Goal: Task Accomplishment & Management: Manage account settings

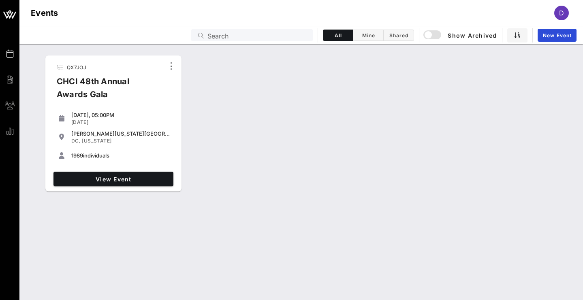
click at [260, 112] on div "QX7JOJ CHCI 48th Annual Awards Gala [DATE], 05:00PM [DATE] [PERSON_NAME][US_STA…" at bounding box center [300, 123] width 563 height 143
click at [109, 177] on span "View Event" at bounding box center [113, 179] width 113 height 7
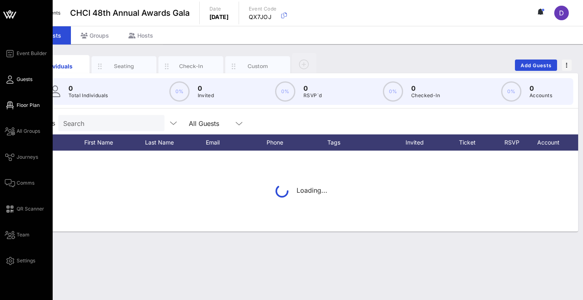
click at [32, 107] on span "Floor Plan" at bounding box center [28, 105] width 23 height 7
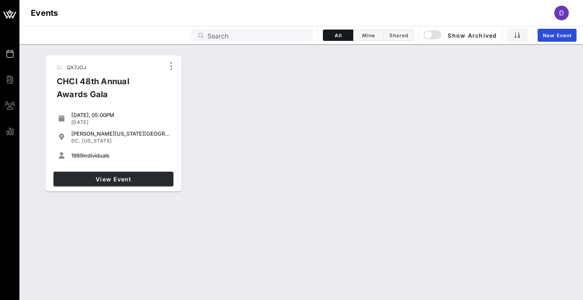
click at [139, 177] on span "View Event" at bounding box center [113, 179] width 113 height 7
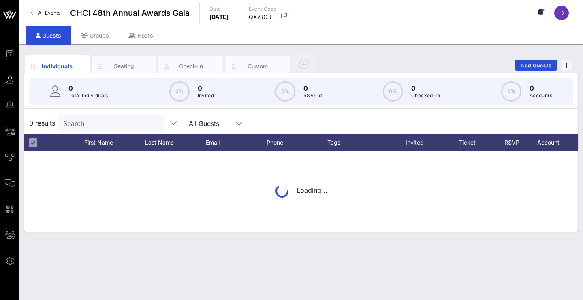
click at [89, 117] on div "Search" at bounding box center [110, 123] width 95 height 16
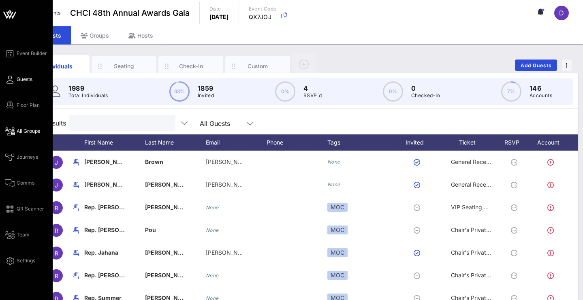
click at [17, 133] on span "All Groups" at bounding box center [28, 131] width 23 height 7
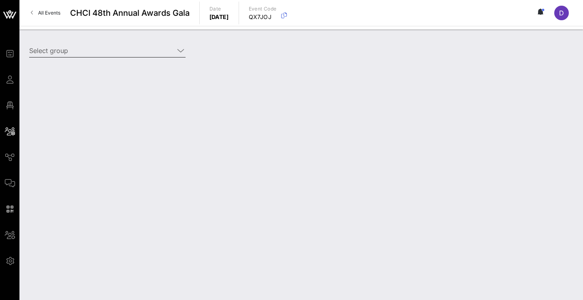
click at [106, 51] on input "Select group" at bounding box center [101, 50] width 145 height 13
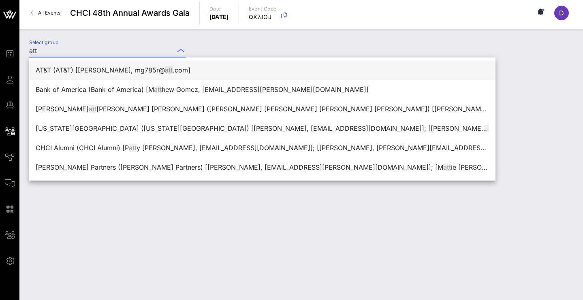
click at [104, 70] on div "AT&T (AT&T) [Marc Gonzales, mg785r@ att .com]" at bounding box center [262, 70] width 453 height 8
type input "AT&T (AT&T) [Marc Gonzales, mg785r@att.com]"
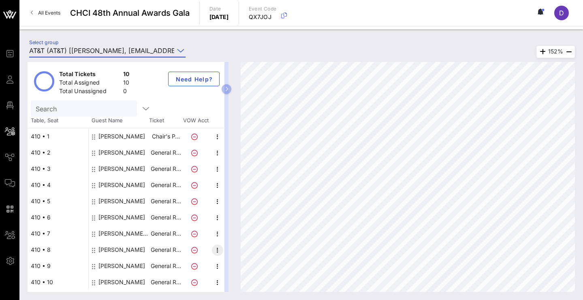
click at [213, 248] on icon "button" at bounding box center [218, 250] width 10 height 10
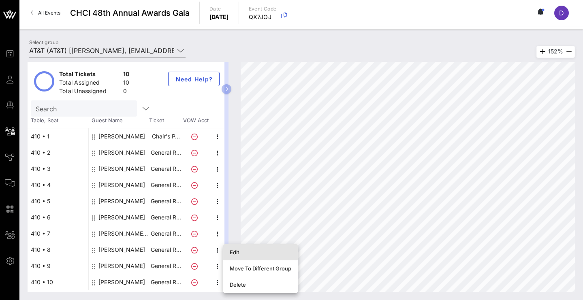
click at [234, 253] on div "Edit" at bounding box center [261, 252] width 62 height 6
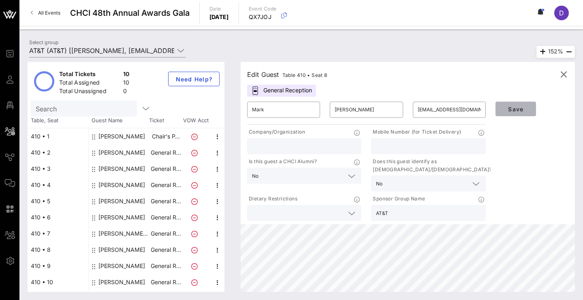
click at [515, 109] on span "Save" at bounding box center [516, 109] width 28 height 7
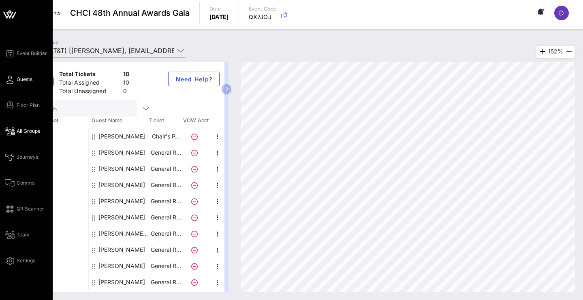
click at [9, 80] on icon at bounding box center [10, 79] width 10 height 1
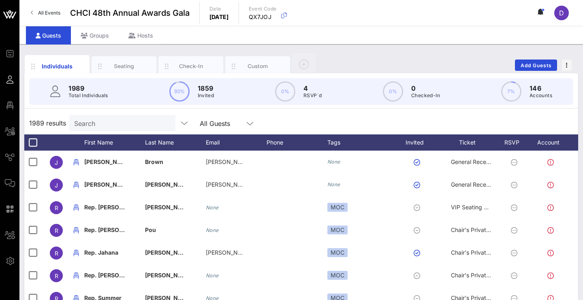
click at [92, 120] on input "Search" at bounding box center [121, 123] width 95 height 11
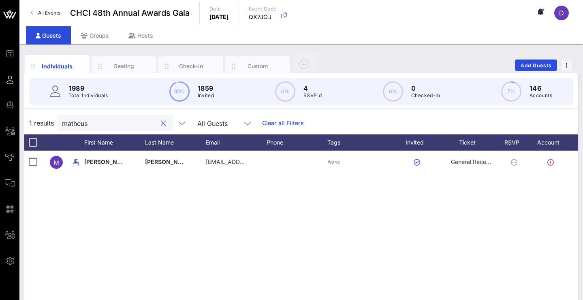
type input "Matheus"
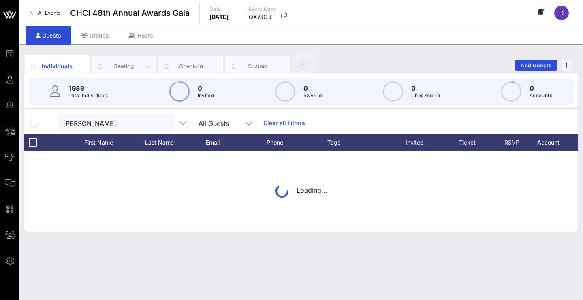
drag, startPoint x: 93, startPoint y: 119, endPoint x: 129, endPoint y: 71, distance: 59.8
click at [129, 72] on div "Seating" at bounding box center [124, 66] width 65 height 20
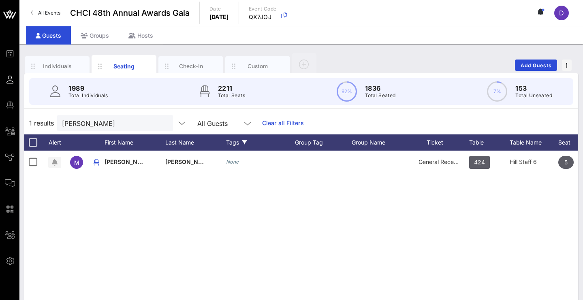
click at [130, 68] on div "Seating" at bounding box center [124, 66] width 36 height 9
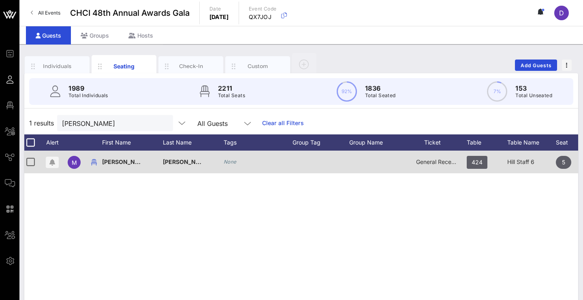
scroll to position [0, 2]
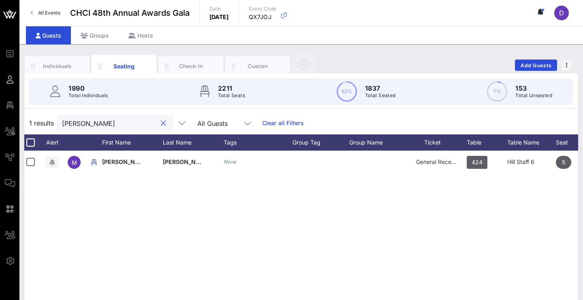
click at [94, 125] on input "Matheus" at bounding box center [109, 123] width 95 height 11
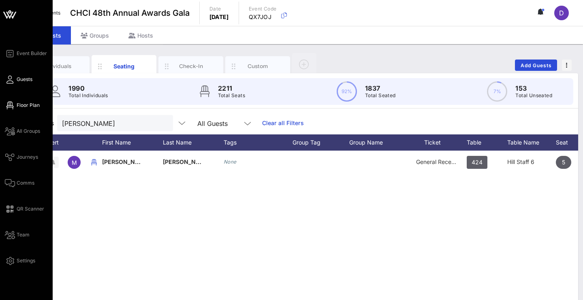
click at [18, 104] on span "Floor Plan" at bounding box center [28, 105] width 23 height 7
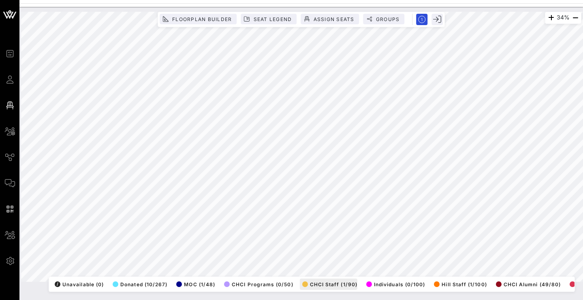
click at [353, 278] on div "34% Floorplan Builder Seat Legend Assign Seats Groups Exit All Reserved Shared …" at bounding box center [301, 147] width 560 height 270
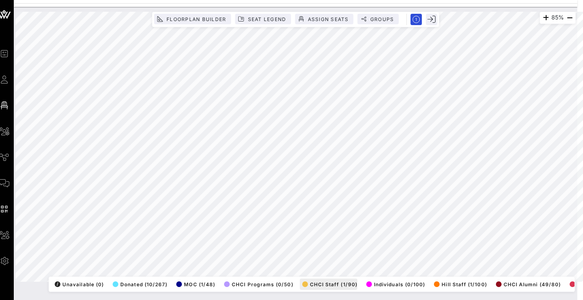
scroll to position [0, 8]
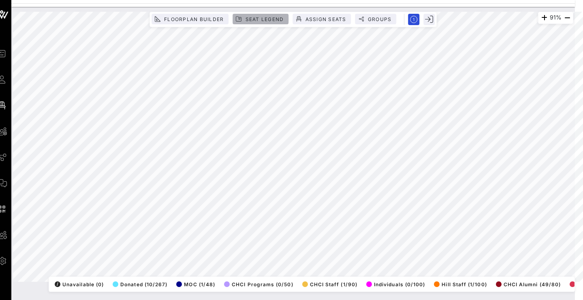
click at [272, 19] on span "Seat Legend" at bounding box center [264, 19] width 39 height 6
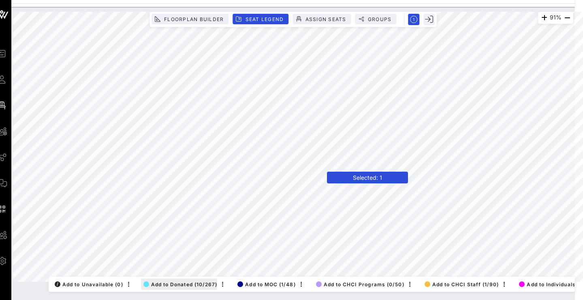
click at [175, 281] on span "Add to Donated (10/267)" at bounding box center [180, 284] width 74 height 6
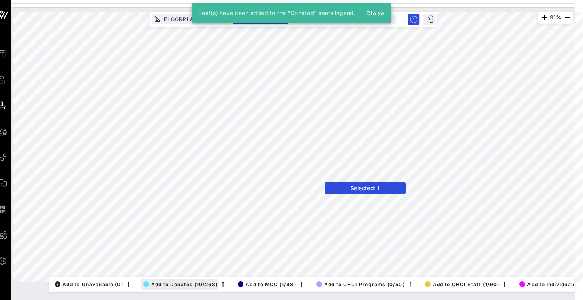
click at [194, 281] on span "Add to Donated (10/268)" at bounding box center [180, 284] width 75 height 6
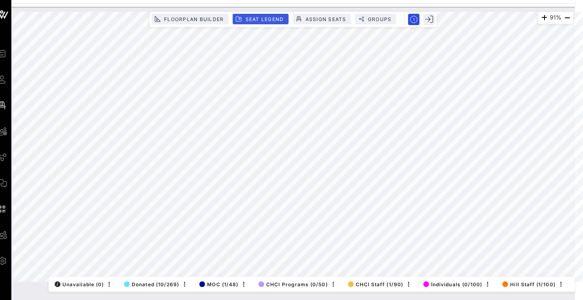
click at [270, 19] on span "Seat Legend" at bounding box center [264, 19] width 39 height 6
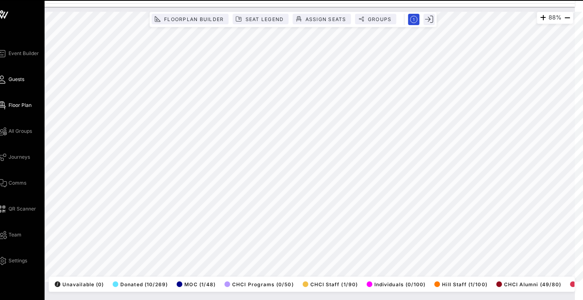
scroll to position [0, 0]
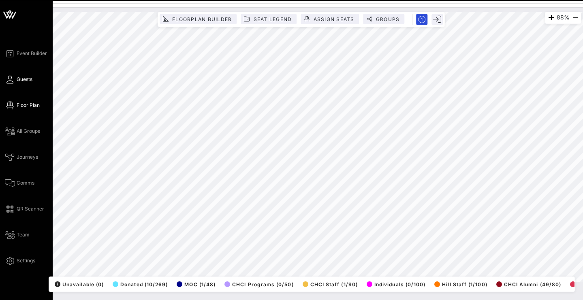
click at [12, 80] on icon at bounding box center [10, 79] width 10 height 1
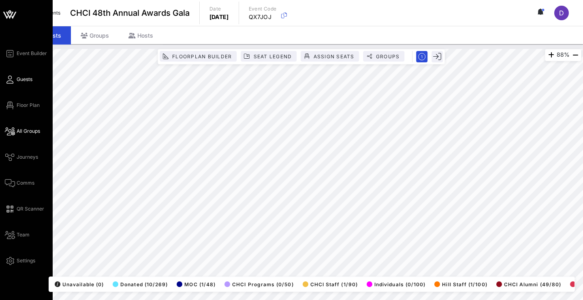
click at [21, 131] on span "All Groups" at bounding box center [28, 131] width 23 height 7
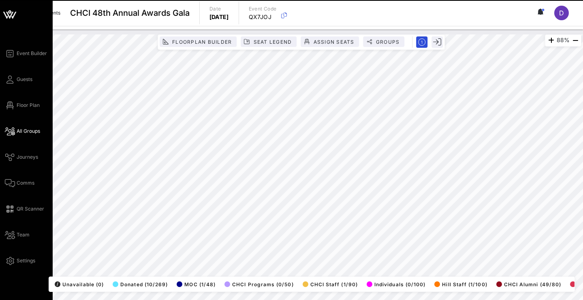
click at [30, 134] on span "All Groups" at bounding box center [28, 131] width 23 height 7
click at [22, 132] on span "All Groups" at bounding box center [28, 131] width 23 height 7
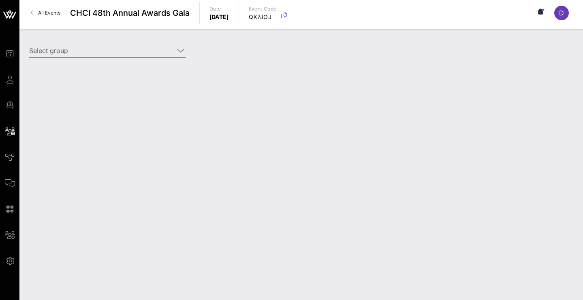
click at [132, 58] on div "Select group" at bounding box center [107, 55] width 156 height 22
click at [133, 50] on input "Select group" at bounding box center [101, 50] width 145 height 13
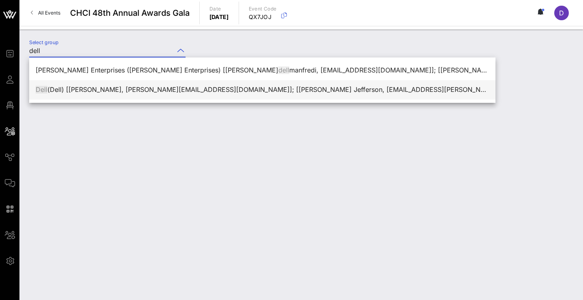
click at [125, 92] on div "Dell (Dell) [Francesca Jordan, francesca.jordan@dell.com]; [Nicole Samuels Jeff…" at bounding box center [262, 90] width 453 height 8
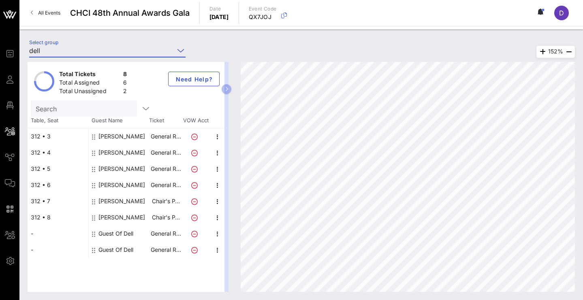
type input "Dell (Dell) [Francesca Jordan, francesca.jordan@dell.com]; [Nicole Samuels Jeff…"
click at [215, 234] on icon "button" at bounding box center [218, 234] width 10 height 10
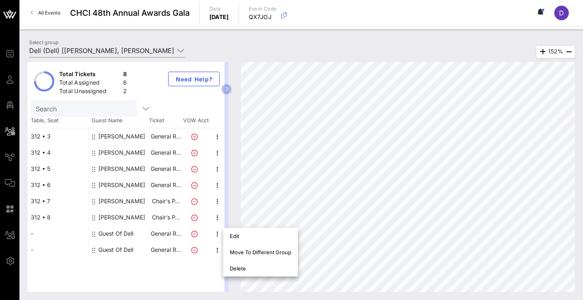
click at [195, 270] on div "Total Tickets 8 Total Assigned 6 Total Unassigned 2 Need Help? Search Table, Se…" at bounding box center [126, 177] width 197 height 230
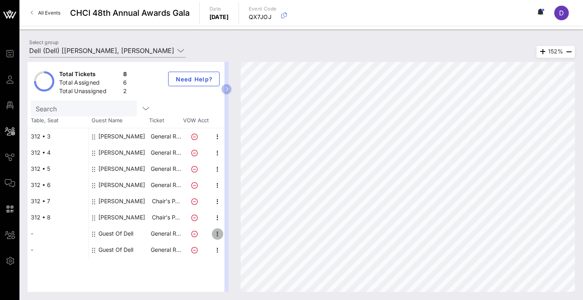
click at [213, 232] on icon "button" at bounding box center [218, 234] width 10 height 10
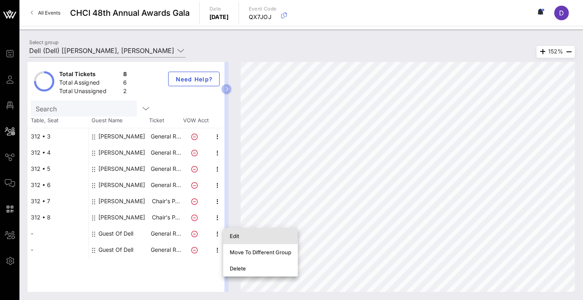
click at [239, 237] on div "Edit" at bounding box center [261, 236] width 62 height 6
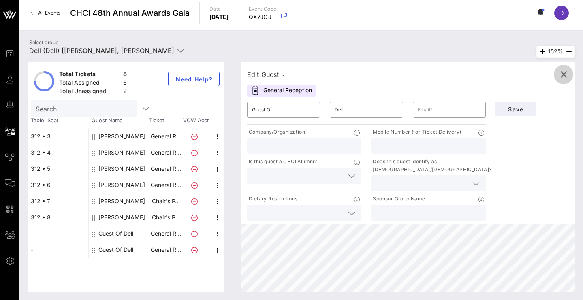
click at [570, 75] on span "button" at bounding box center [563, 75] width 19 height 10
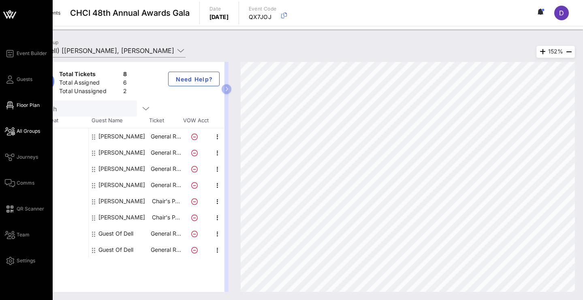
click at [13, 105] on icon at bounding box center [10, 105] width 10 height 1
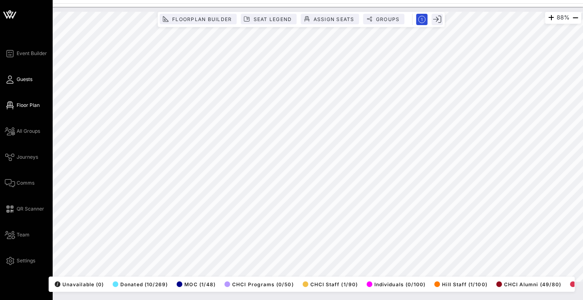
click at [23, 82] on span "Guests" at bounding box center [25, 79] width 16 height 7
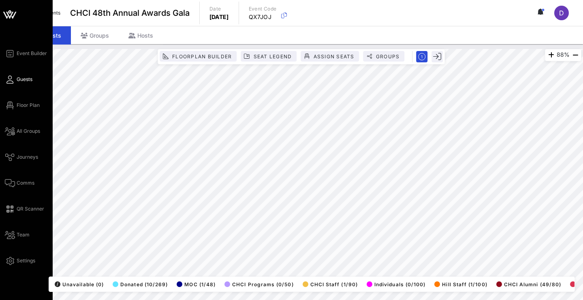
click at [24, 78] on span "Guests" at bounding box center [25, 79] width 16 height 7
click at [9, 80] on icon at bounding box center [10, 79] width 10 height 1
click at [10, 79] on icon at bounding box center [10, 79] width 10 height 1
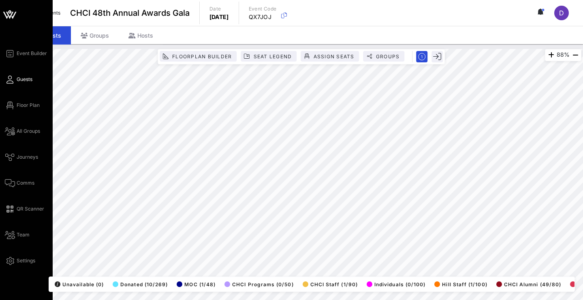
click at [10, 79] on icon at bounding box center [10, 79] width 10 height 1
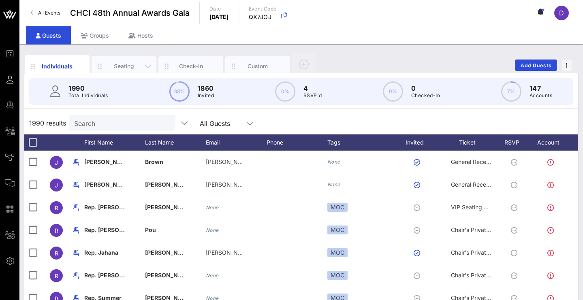
click at [120, 63] on div "Seating" at bounding box center [124, 66] width 36 height 8
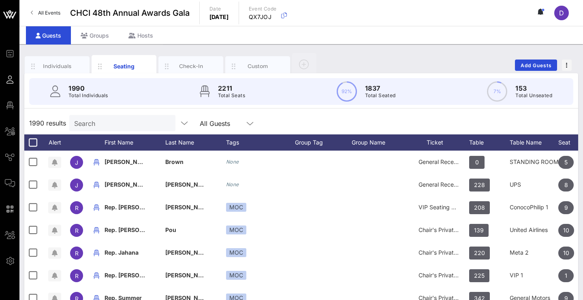
click at [156, 121] on input "Search" at bounding box center [121, 123] width 95 height 11
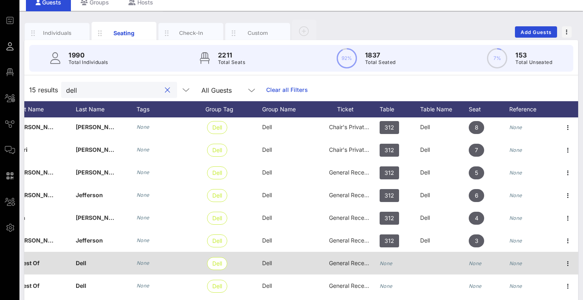
scroll to position [24, 96]
type input "dell"
click at [563, 263] on icon "button" at bounding box center [568, 264] width 10 height 10
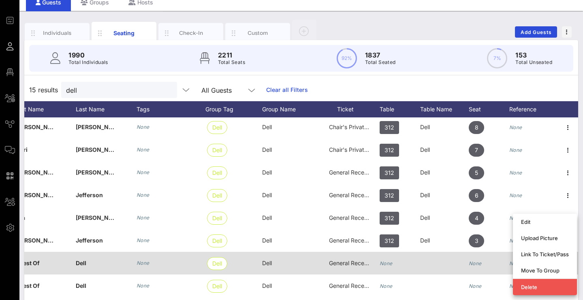
click at [469, 262] on icon "None" at bounding box center [475, 263] width 13 height 6
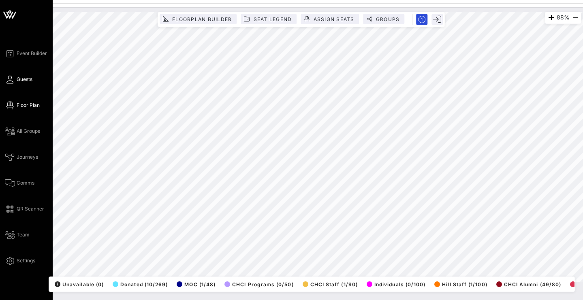
click at [19, 79] on span "Guests" at bounding box center [25, 79] width 16 height 7
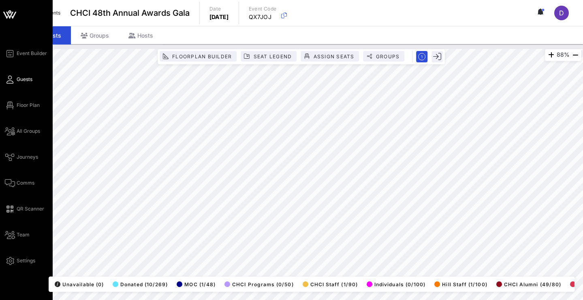
click at [17, 81] on span "Guests" at bounding box center [25, 79] width 16 height 7
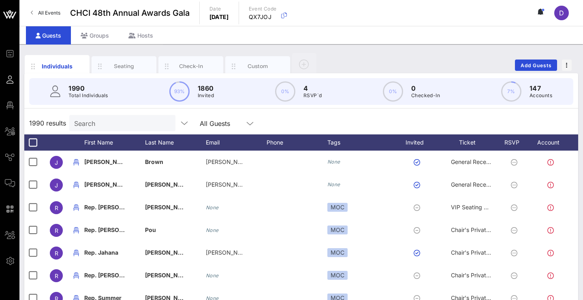
click at [168, 129] on div "Search" at bounding box center [121, 123] width 95 height 16
click at [134, 64] on div "Seating" at bounding box center [124, 66] width 36 height 8
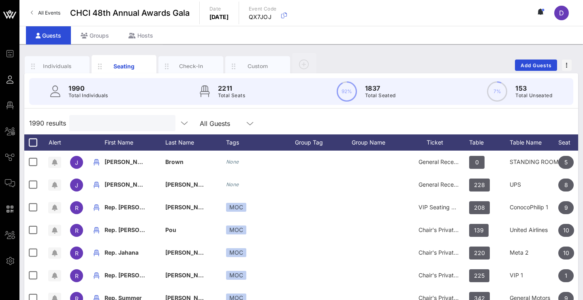
click at [141, 126] on input "text" at bounding box center [121, 123] width 95 height 11
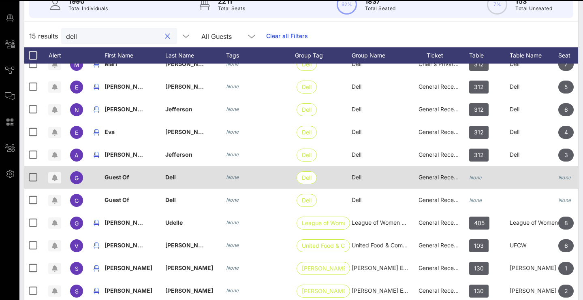
scroll to position [47, 0]
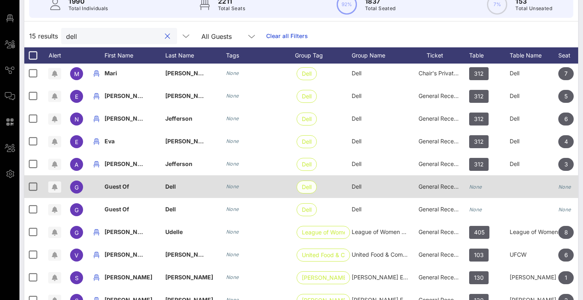
type input "dell"
click at [307, 186] on span "Dell" at bounding box center [307, 187] width 10 height 12
click at [309, 186] on span "Dell" at bounding box center [307, 187] width 10 height 12
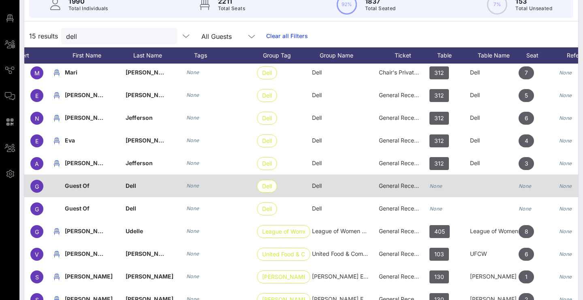
scroll to position [48, 42]
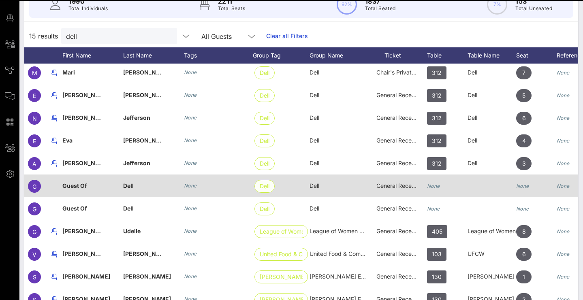
click at [263, 181] on span "Dell" at bounding box center [265, 186] width 10 height 12
click at [263, 186] on span "Dell" at bounding box center [265, 186] width 10 height 12
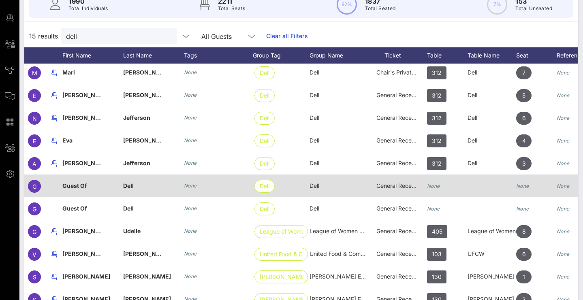
click at [263, 186] on span "Dell" at bounding box center [265, 186] width 10 height 12
click at [271, 176] on div "Dell" at bounding box center [281, 186] width 57 height 23
click at [268, 189] on span "Dell" at bounding box center [265, 186] width 10 height 12
click at [80, 190] on div "Guest Of" at bounding box center [74, 186] width 25 height 23
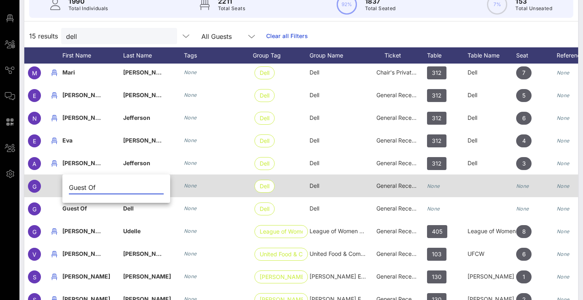
click at [552, 191] on div "None" at bounding box center [536, 191] width 41 height 32
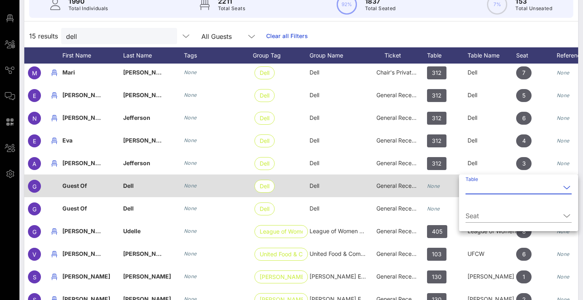
click at [552, 191] on input "Table" at bounding box center [512, 187] width 95 height 13
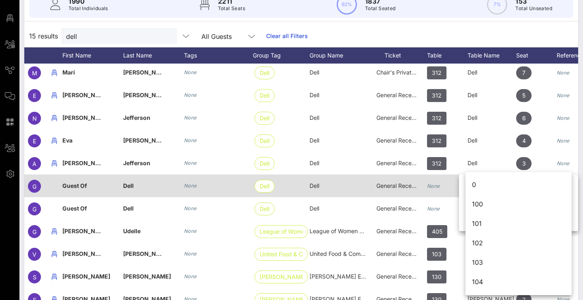
click at [435, 193] on div "None" at bounding box center [433, 186] width 13 height 23
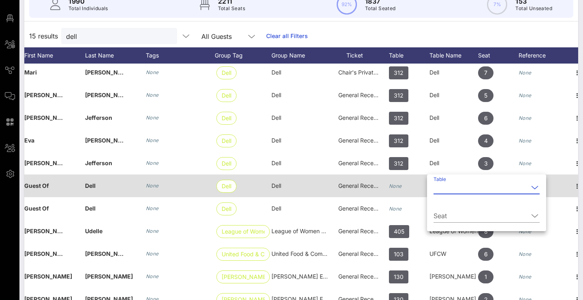
scroll to position [48, 90]
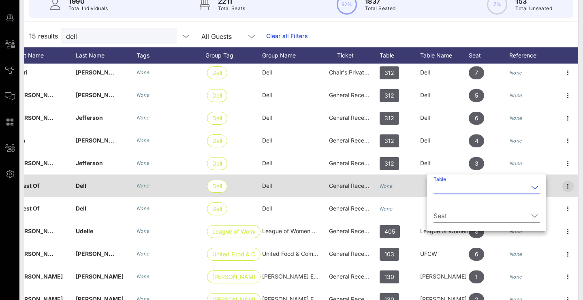
click at [566, 186] on icon "button" at bounding box center [568, 186] width 10 height 10
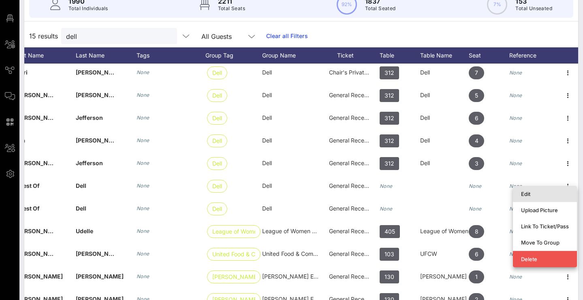
click at [562, 195] on div "Edit" at bounding box center [545, 194] width 48 height 6
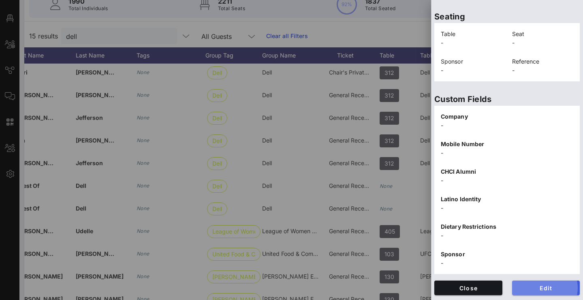
click at [534, 284] on button "Edit" at bounding box center [546, 288] width 68 height 15
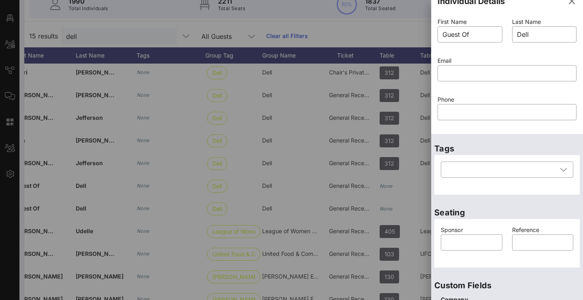
scroll to position [11, 0]
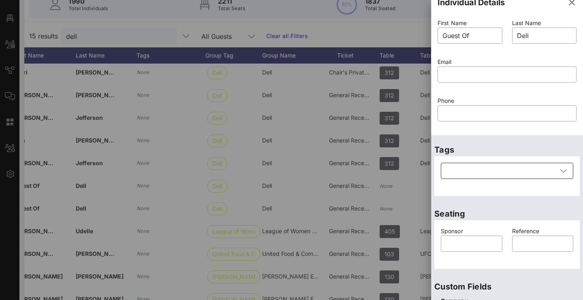
click at [521, 174] on div at bounding box center [501, 171] width 111 height 16
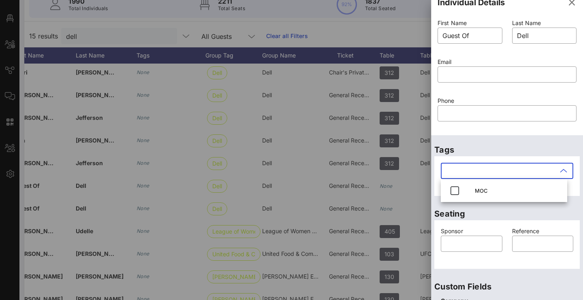
click at [493, 215] on p "Seating" at bounding box center [506, 213] width 145 height 13
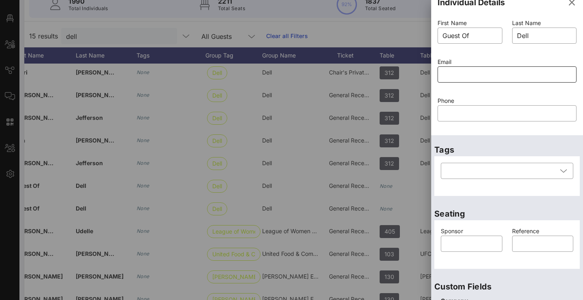
click at [540, 74] on input "text" at bounding box center [506, 74] width 129 height 13
click at [567, 4] on icon "button" at bounding box center [572, 3] width 10 height 10
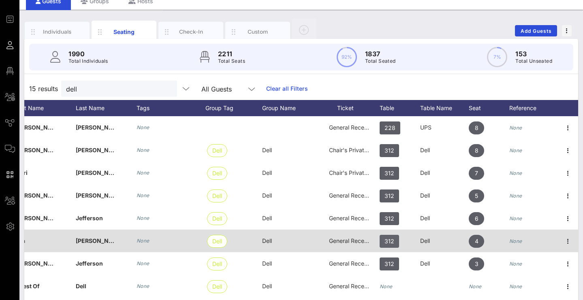
scroll to position [17, 0]
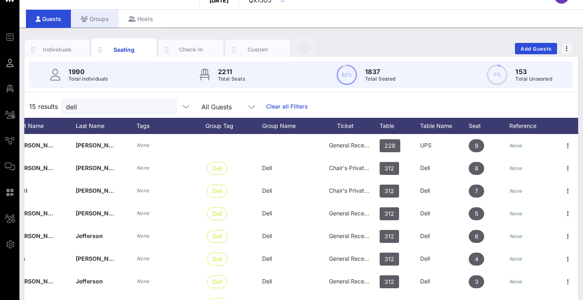
click at [90, 23] on div "Groups" at bounding box center [95, 19] width 48 height 18
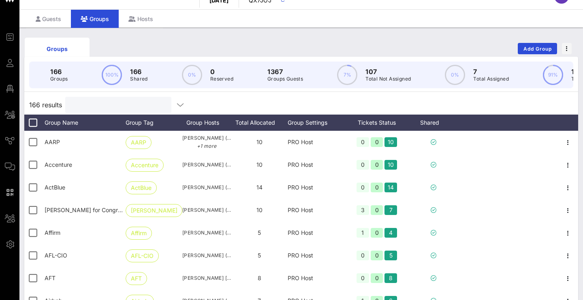
click at [130, 105] on input "text" at bounding box center [117, 105] width 95 height 11
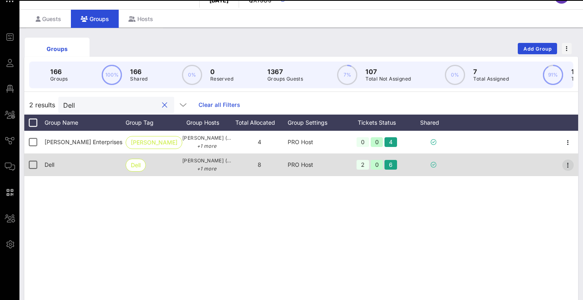
type input "Dell"
click at [566, 165] on icon "button" at bounding box center [568, 165] width 10 height 10
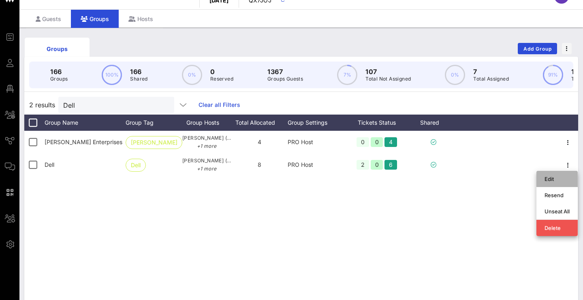
click at [564, 178] on div "Edit" at bounding box center [556, 179] width 25 height 6
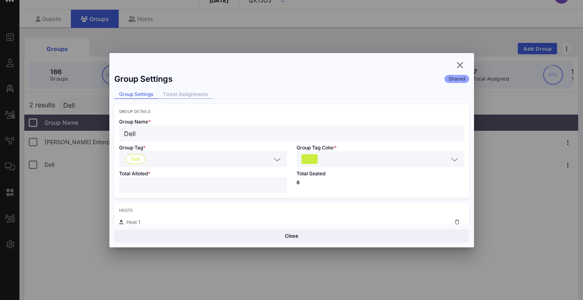
click at [175, 93] on div "Ticket Assignments" at bounding box center [185, 94] width 55 height 9
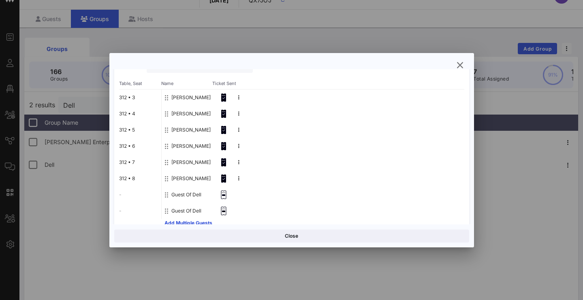
scroll to position [102, 0]
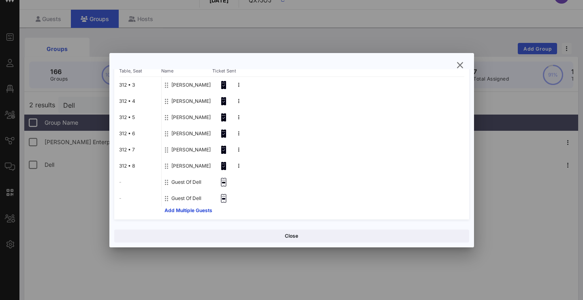
click at [224, 183] on icon at bounding box center [224, 182] width 8 height 9
click at [167, 184] on icon at bounding box center [166, 182] width 3 height 6
click at [167, 182] on icon at bounding box center [166, 182] width 3 height 6
click at [228, 183] on div at bounding box center [223, 182] width 19 height 16
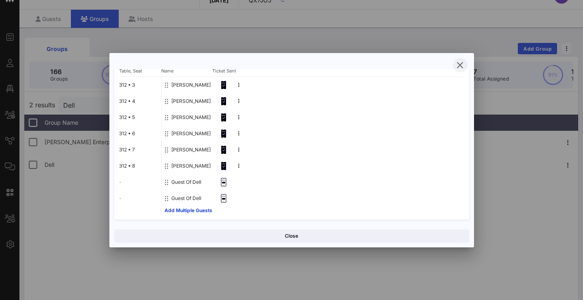
click at [463, 65] on icon "button" at bounding box center [460, 65] width 10 height 10
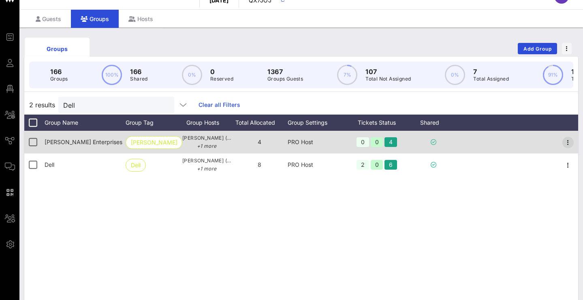
click at [565, 147] on icon "button" at bounding box center [568, 143] width 10 height 10
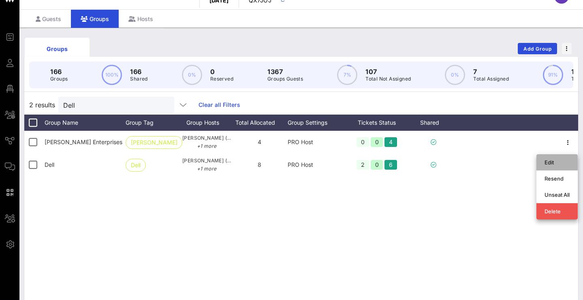
click at [567, 164] on div "Edit" at bounding box center [556, 162] width 25 height 6
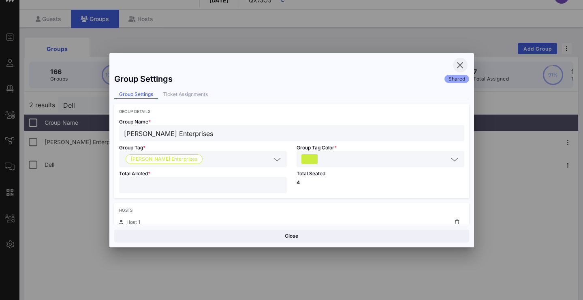
click at [461, 66] on icon "button" at bounding box center [460, 65] width 10 height 10
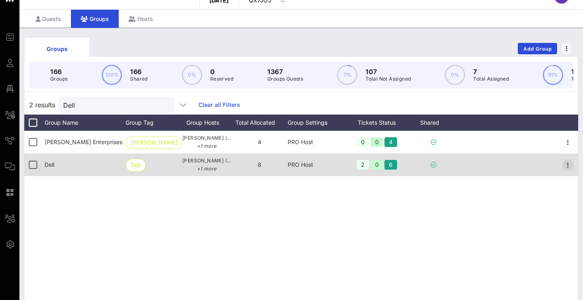
click at [563, 170] on icon "button" at bounding box center [568, 165] width 10 height 10
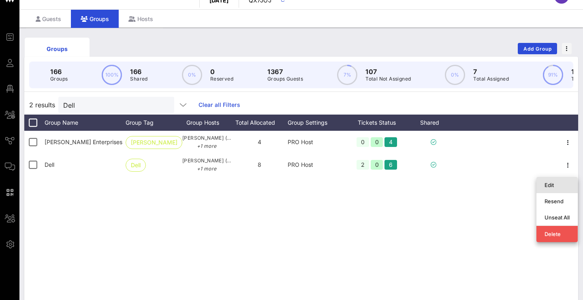
click at [557, 182] on div "Edit" at bounding box center [556, 185] width 25 height 6
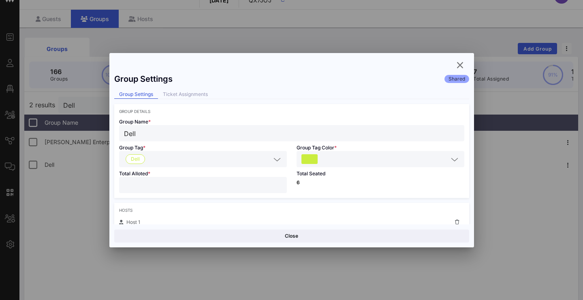
click at [278, 187] on div "*" at bounding box center [203, 185] width 158 height 16
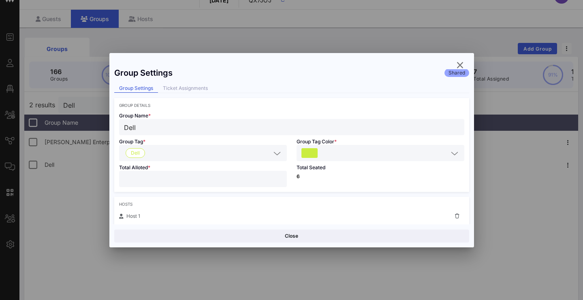
click at [276, 181] on input "*" at bounding box center [203, 179] width 158 height 11
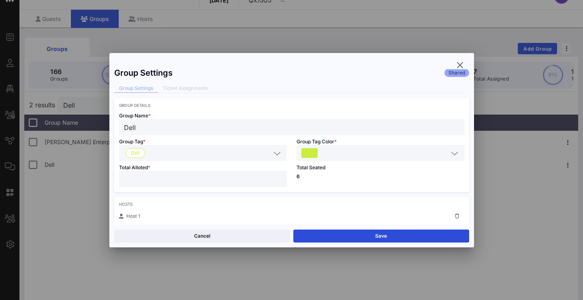
type input "*"
click at [276, 181] on input "*" at bounding box center [203, 179] width 158 height 11
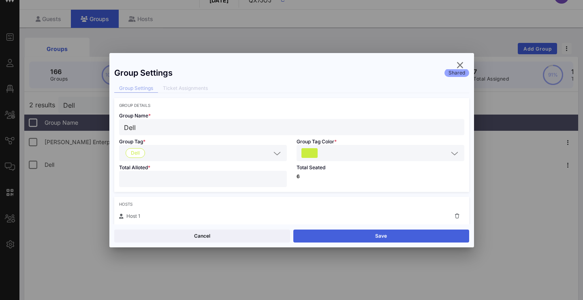
click at [352, 238] on button "Save" at bounding box center [381, 236] width 176 height 13
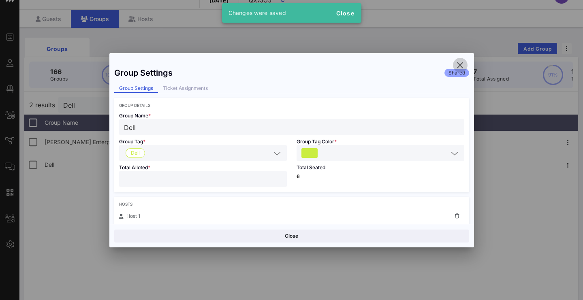
click at [461, 64] on icon "button" at bounding box center [460, 65] width 10 height 10
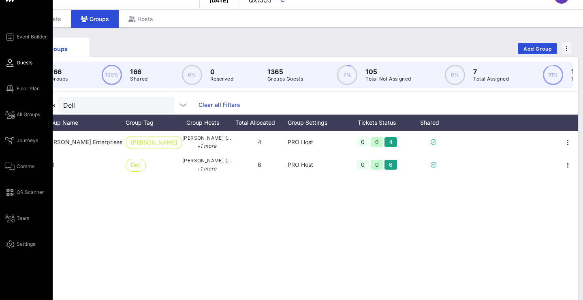
click at [12, 64] on icon at bounding box center [10, 62] width 10 height 1
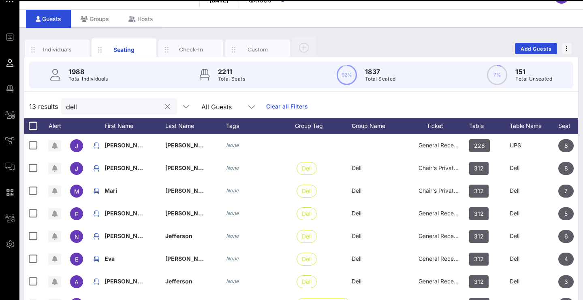
click at [110, 112] on div "dell" at bounding box center [113, 106] width 95 height 16
click at [111, 102] on input "dell" at bounding box center [113, 106] width 95 height 11
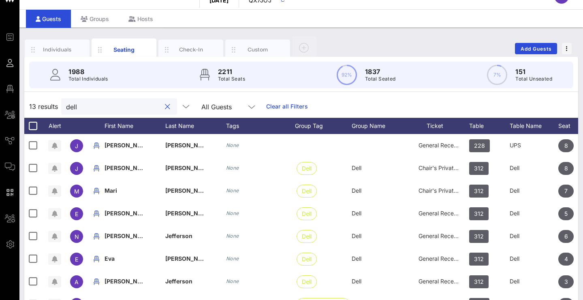
click at [111, 102] on input "dell" at bounding box center [113, 106] width 95 height 11
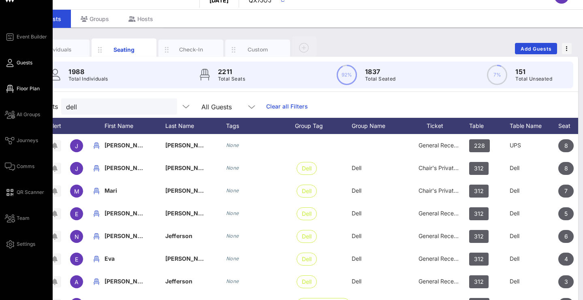
click at [17, 87] on span "Floor Plan" at bounding box center [28, 88] width 23 height 7
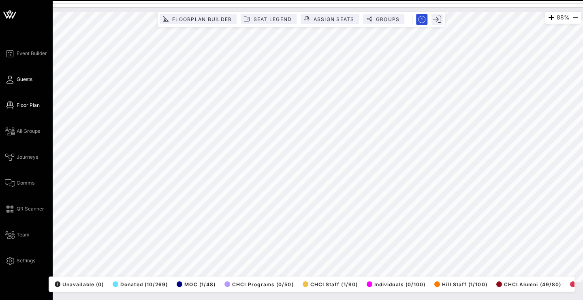
click at [27, 76] on span "Guests" at bounding box center [25, 79] width 16 height 7
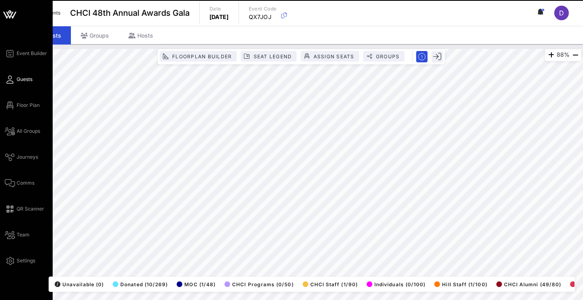
click at [26, 80] on span "Guests" at bounding box center [25, 79] width 16 height 7
click at [11, 80] on icon at bounding box center [10, 79] width 10 height 1
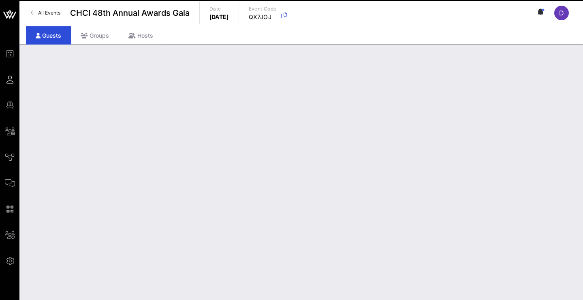
drag, startPoint x: 15, startPoint y: 79, endPoint x: 78, endPoint y: 60, distance: 66.2
click at [15, 79] on icon at bounding box center [10, 79] width 10 height 1
click at [10, 80] on icon at bounding box center [10, 79] width 10 height 1
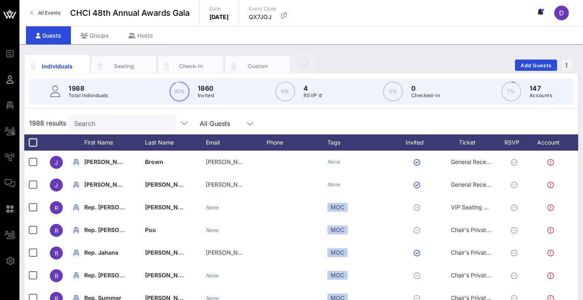
click at [109, 97] on div "1988 Total Individuals 93% 1860 Invited 0% 4 RSVP`d 0% 0 Checked-In 7% 147 Acco…" at bounding box center [301, 91] width 544 height 27
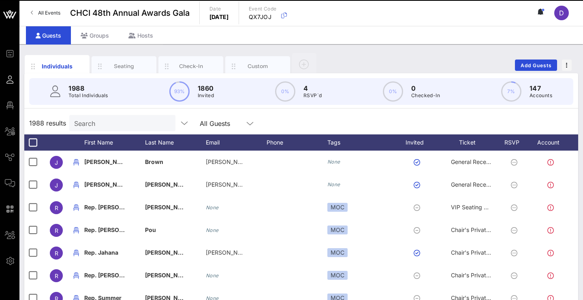
click at [120, 126] on input "Search" at bounding box center [121, 123] width 95 height 11
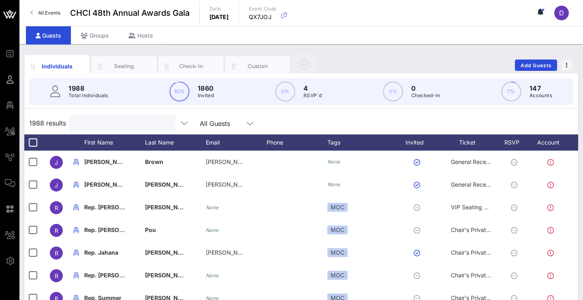
paste input "Yuri Beckelman"
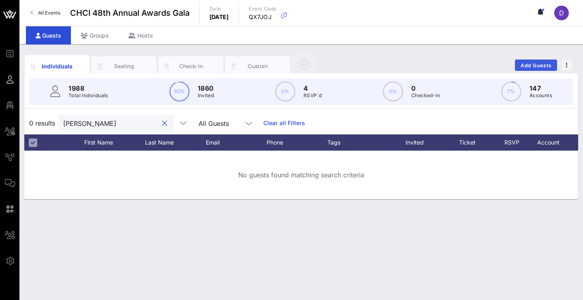
type input "Yuri Beckelman"
click at [519, 66] on button "Add Guests" at bounding box center [536, 65] width 42 height 11
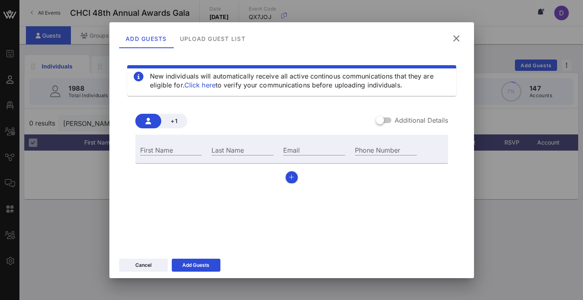
click at [393, 121] on div "Additional Details" at bounding box center [412, 120] width 72 height 10
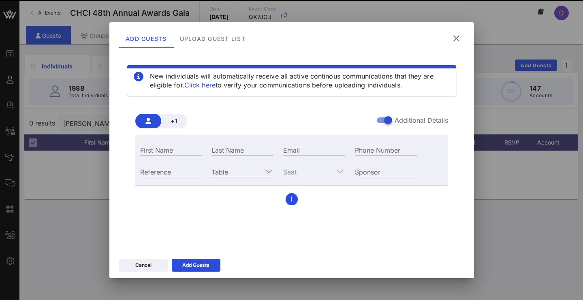
click at [258, 173] on input "Table" at bounding box center [236, 171] width 51 height 11
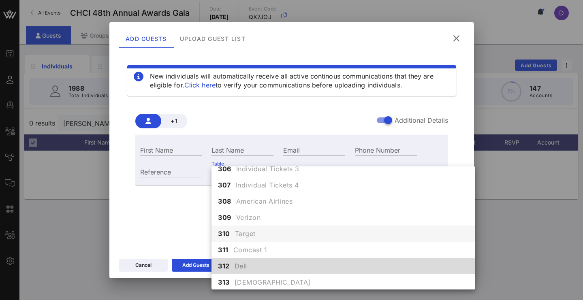
scroll to position [1403, 0]
click at [256, 259] on div "312 Dell" at bounding box center [343, 265] width 264 height 16
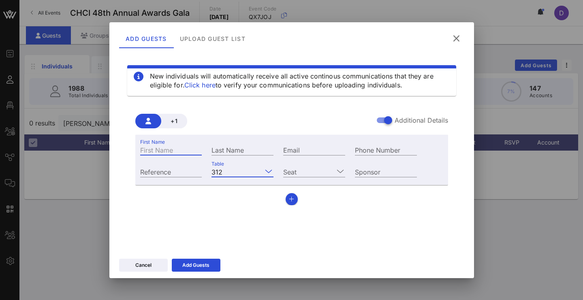
paste input "Yuri Beckelman"
drag, startPoint x: 157, startPoint y: 151, endPoint x: 215, endPoint y: 157, distance: 58.6
click at [215, 157] on div "First Name Yuri Beckelman Last Name Email Phone Number" at bounding box center [278, 149] width 287 height 22
type input "Yuri"
paste input "eckelman"
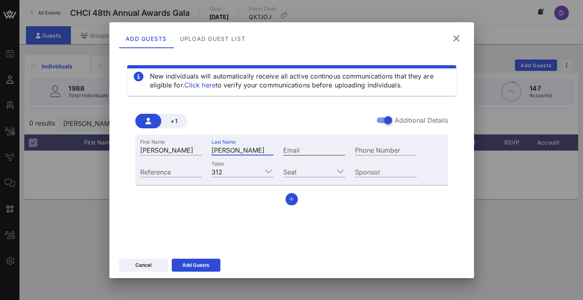
type input "Beckelman"
click at [324, 151] on input "Email" at bounding box center [314, 150] width 62 height 11
paste input "yuri.beckelman@mail.house.gov"
type input "yuri.beckelman@mail.house.gov"
click at [288, 202] on button "button" at bounding box center [292, 199] width 12 height 12
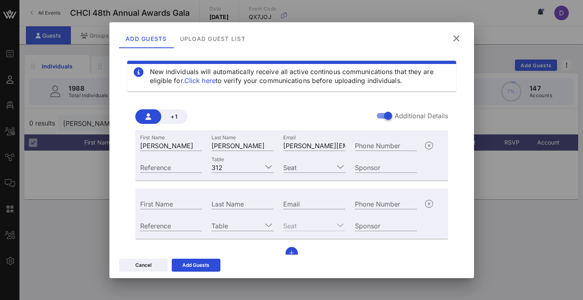
scroll to position [10, 0]
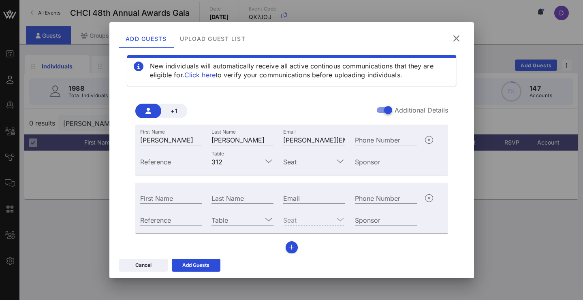
click at [337, 162] on icon at bounding box center [340, 161] width 7 height 10
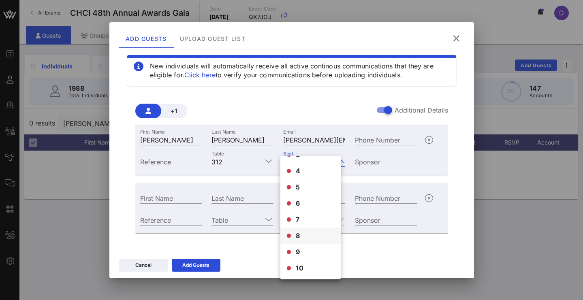
scroll to position [0, 0]
click at [300, 168] on div "1" at bounding box center [310, 168] width 60 height 16
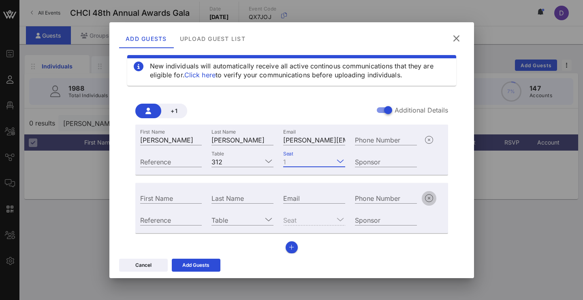
click at [428, 199] on icon "button" at bounding box center [429, 199] width 10 height 10
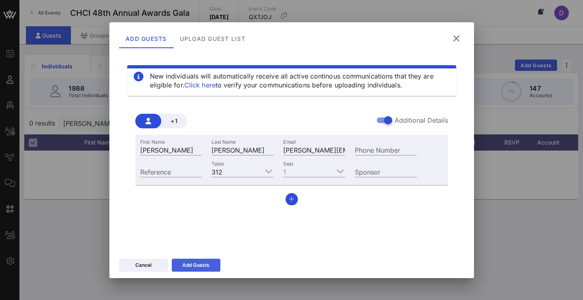
click at [200, 264] on div "Add Guests" at bounding box center [195, 265] width 27 height 8
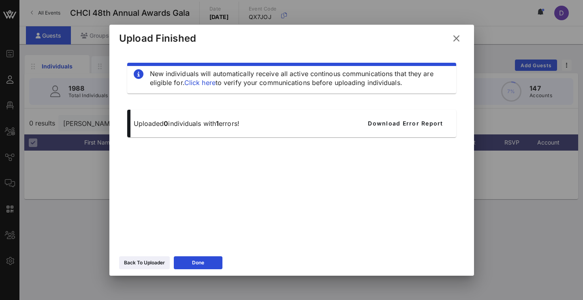
click at [461, 40] on icon at bounding box center [456, 39] width 11 height 10
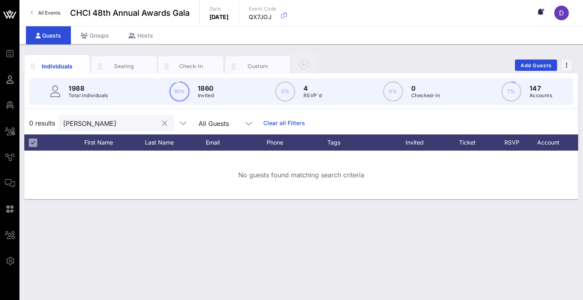
click at [113, 122] on input "Yuri Beckelman" at bounding box center [110, 123] width 95 height 11
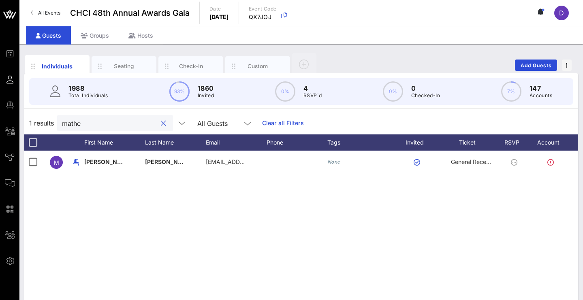
type input "math"
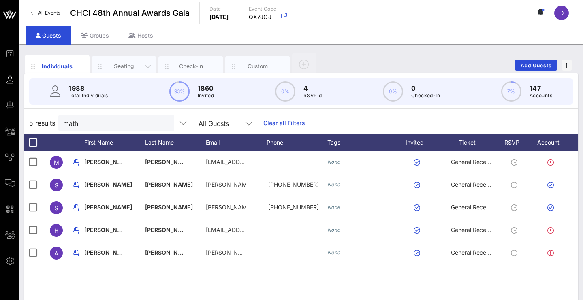
click at [119, 61] on div "Seating" at bounding box center [124, 66] width 65 height 20
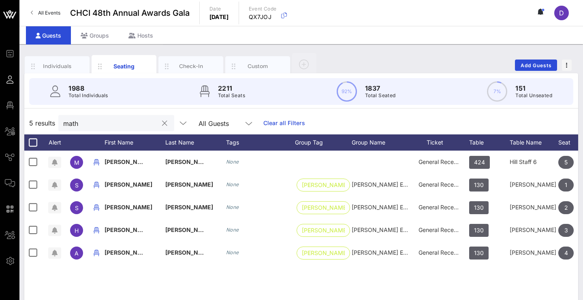
click at [88, 126] on input "math" at bounding box center [110, 123] width 95 height 11
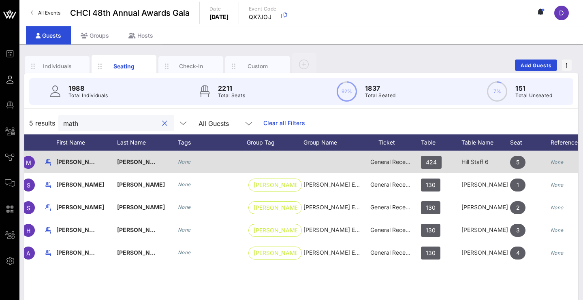
scroll to position [0, 59]
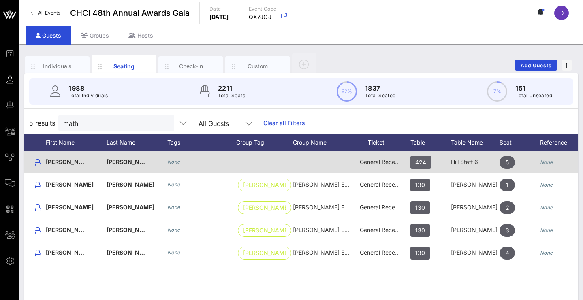
click at [422, 160] on span "424" at bounding box center [420, 162] width 11 height 13
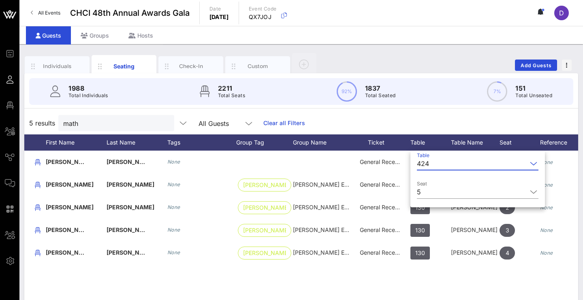
click at [425, 162] on div "424" at bounding box center [423, 163] width 12 height 7
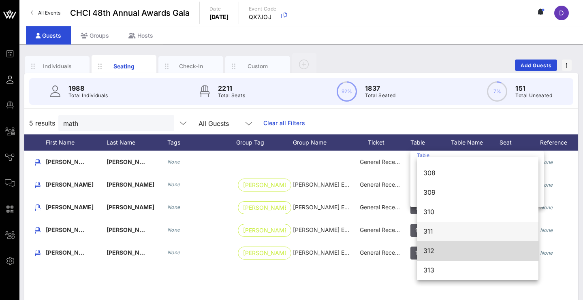
scroll to position [1708, 0]
click at [436, 254] on div "312" at bounding box center [477, 251] width 109 height 8
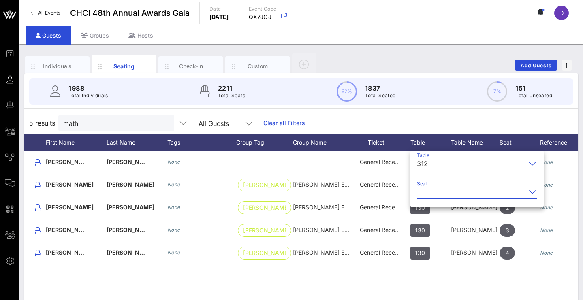
click at [452, 193] on input "Seat" at bounding box center [471, 192] width 109 height 13
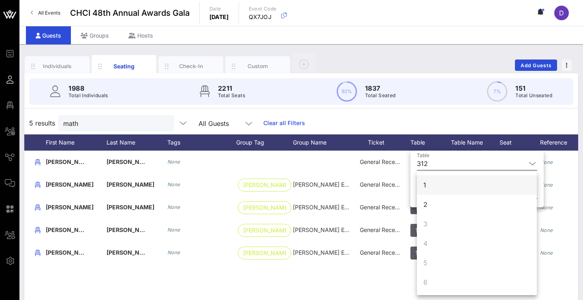
scroll to position [0, 0]
click at [441, 186] on div "1" at bounding box center [477, 184] width 120 height 19
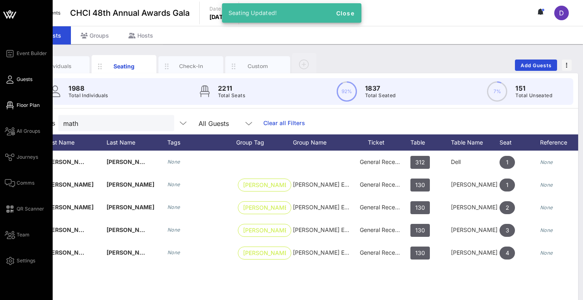
click at [12, 105] on icon at bounding box center [10, 105] width 10 height 1
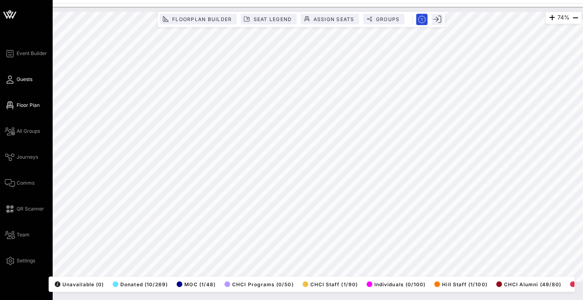
click at [22, 81] on span "Guests" at bounding box center [25, 79] width 16 height 7
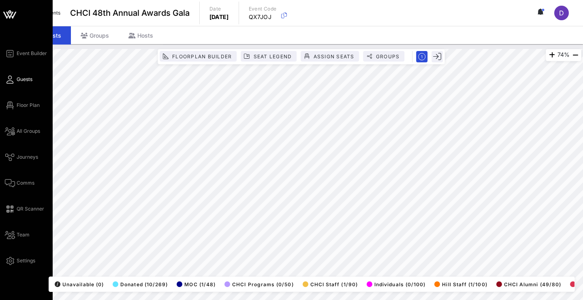
click at [13, 79] on icon at bounding box center [10, 79] width 10 height 1
click at [11, 79] on icon at bounding box center [10, 79] width 10 height 1
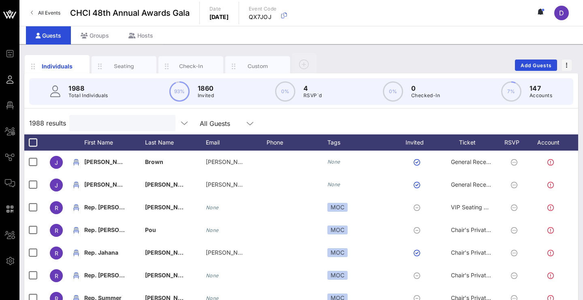
click at [141, 126] on input "text" at bounding box center [121, 123] width 95 height 11
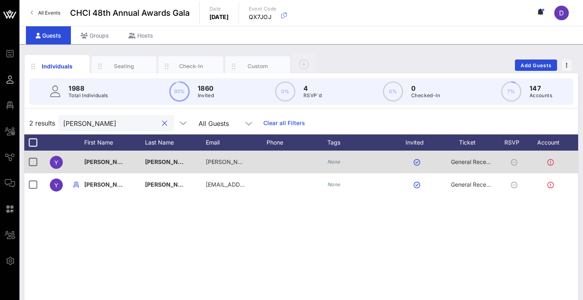
scroll to position [0, 17]
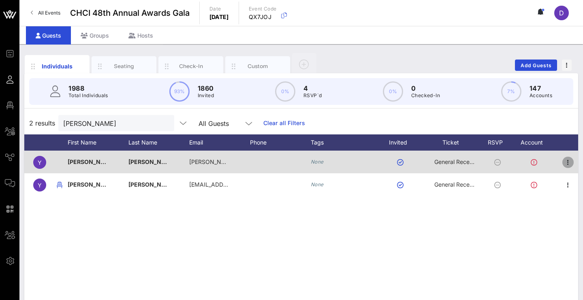
click at [565, 162] on icon "button" at bounding box center [568, 163] width 10 height 10
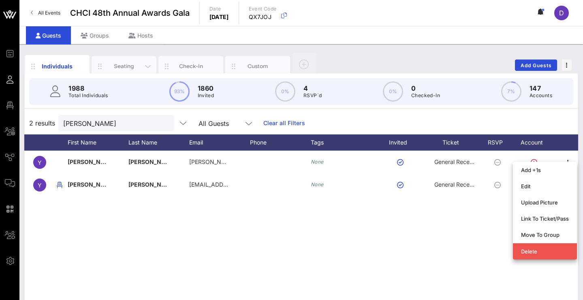
click at [116, 68] on div "Seating" at bounding box center [124, 66] width 36 height 8
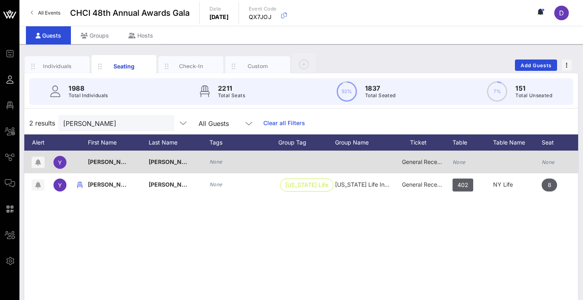
click at [456, 165] on icon "None" at bounding box center [458, 162] width 13 height 6
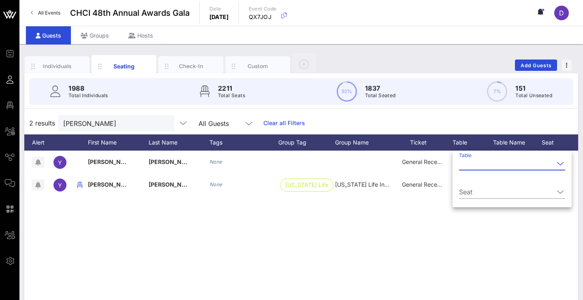
click at [462, 166] on input "Table" at bounding box center [506, 163] width 95 height 13
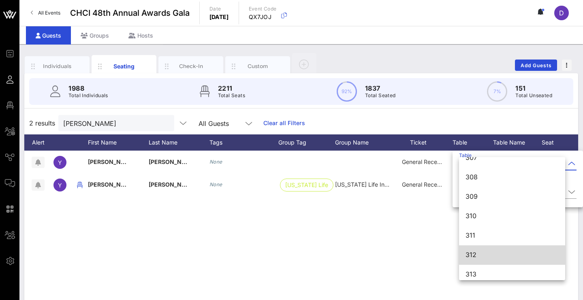
scroll to position [1708, 0]
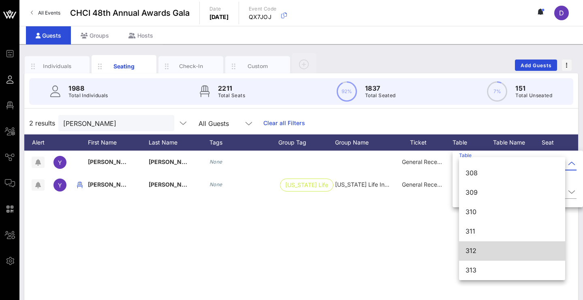
click at [483, 254] on div "312" at bounding box center [511, 251] width 93 height 8
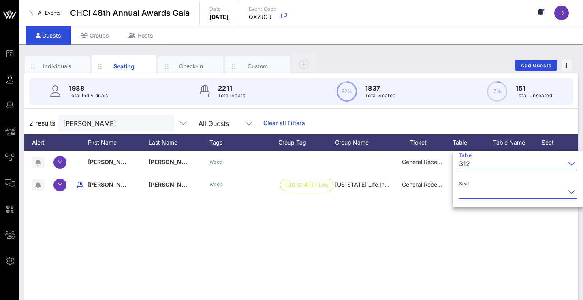
click at [507, 188] on input "Seat" at bounding box center [512, 192] width 106 height 13
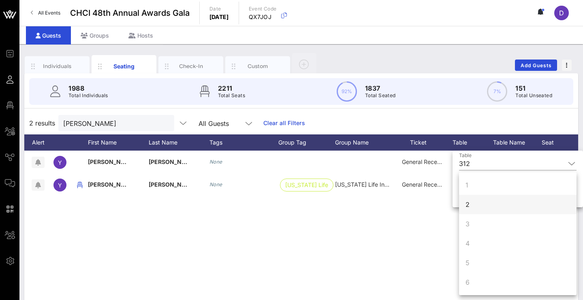
click at [497, 207] on div "2" at bounding box center [517, 204] width 117 height 19
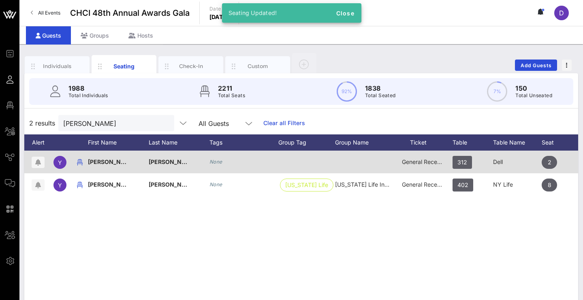
click at [426, 162] on span "General Reception" at bounding box center [426, 161] width 49 height 7
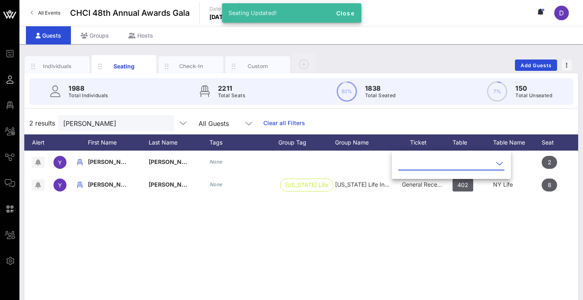
click at [429, 167] on input "text" at bounding box center [445, 163] width 95 height 13
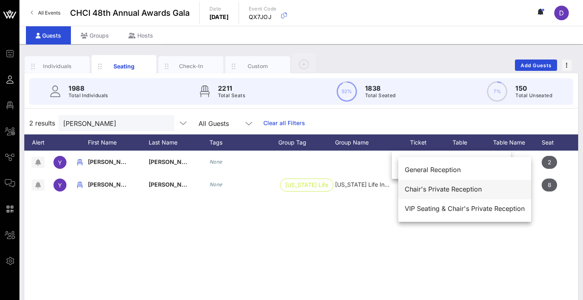
click at [445, 188] on div "Chair's Private Reception" at bounding box center [465, 190] width 120 height 8
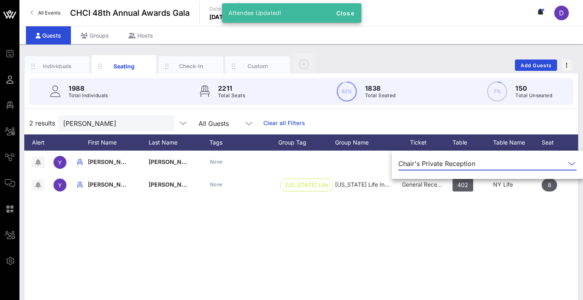
click at [393, 232] on div "Y Yuri Beckelman None Chair's Private Reception 312 Dell 2 None Y Yuri Castillo…" at bounding box center [301, 272] width 554 height 243
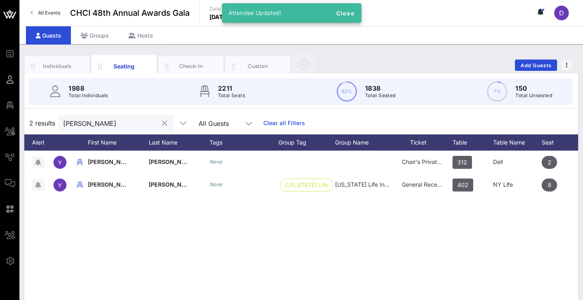
click at [111, 126] on input "Yuri" at bounding box center [110, 123] width 95 height 11
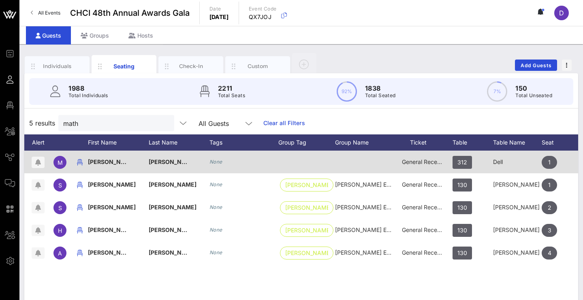
click at [414, 162] on span "General Reception" at bounding box center [426, 161] width 49 height 7
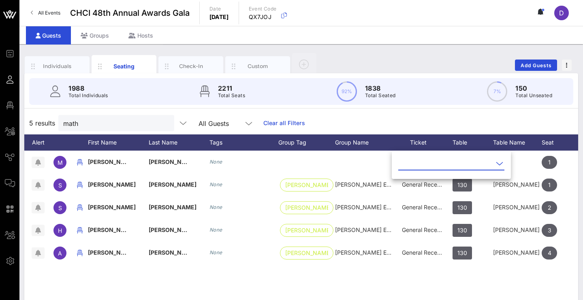
click at [417, 165] on input "text" at bounding box center [445, 163] width 95 height 13
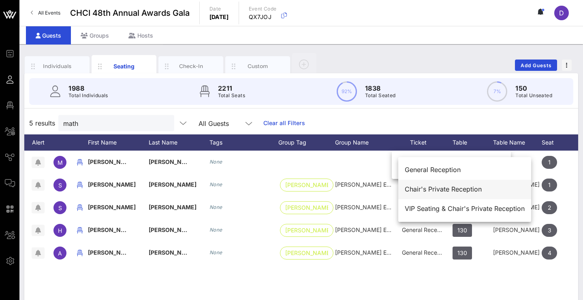
click at [421, 190] on div "Chair's Private Reception" at bounding box center [465, 190] width 120 height 8
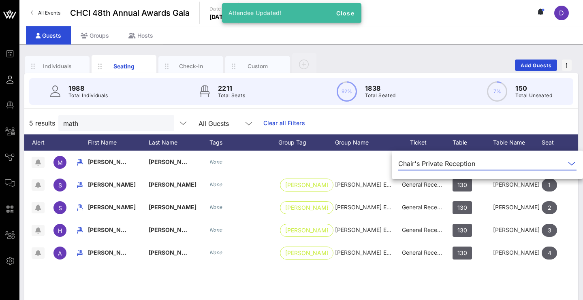
click at [339, 282] on div "M Matheus Monteiro None Chair's Private Reception 312 Dell 1 None S Sonya Wende…" at bounding box center [301, 272] width 554 height 243
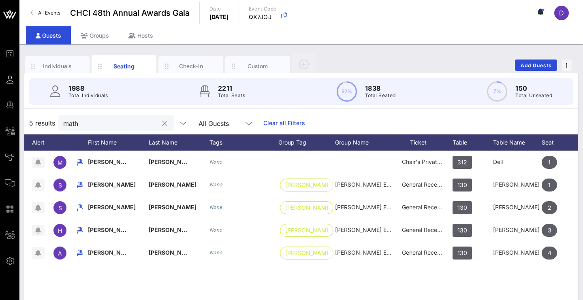
click at [100, 124] on input "math" at bounding box center [110, 123] width 95 height 11
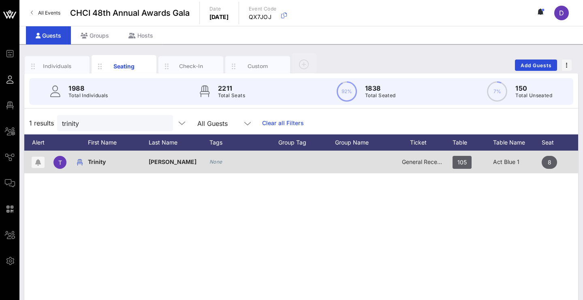
click at [415, 166] on div "General Reception" at bounding box center [422, 162] width 41 height 23
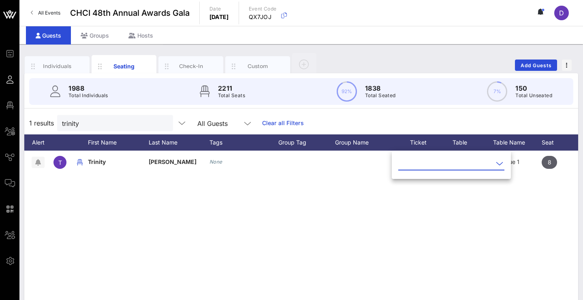
click at [450, 169] on input "text" at bounding box center [445, 163] width 95 height 13
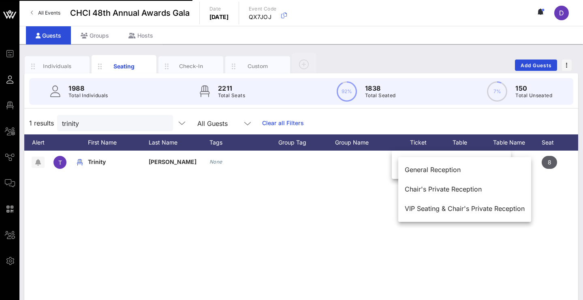
click at [365, 197] on div "T Trinity Tresner None General Reception 105 Act Blue 1 8 None" at bounding box center [301, 272] width 554 height 243
click at [369, 189] on div "T Trinity Tresner None General Reception 105 Act Blue 1 8 None" at bounding box center [301, 272] width 554 height 243
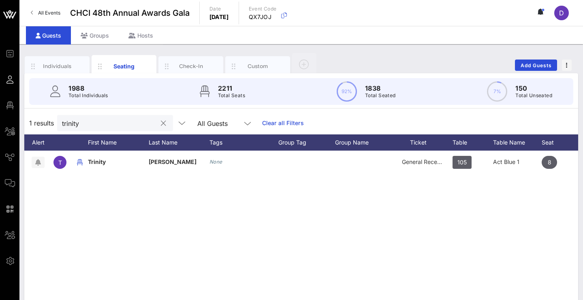
click at [132, 124] on input "trinity" at bounding box center [109, 123] width 95 height 11
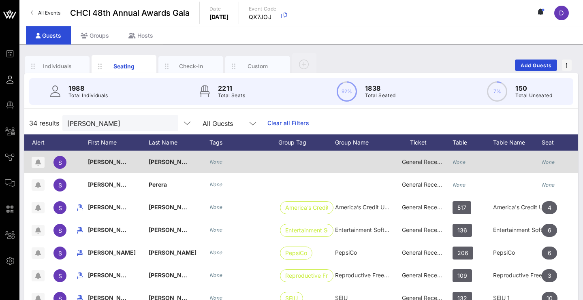
click at [426, 161] on span "General Reception" at bounding box center [426, 161] width 49 height 7
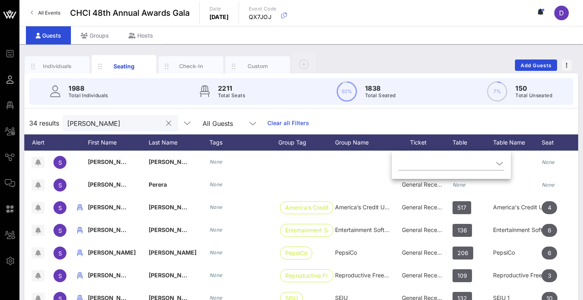
click at [128, 122] on input "Stephanie" at bounding box center [114, 123] width 95 height 11
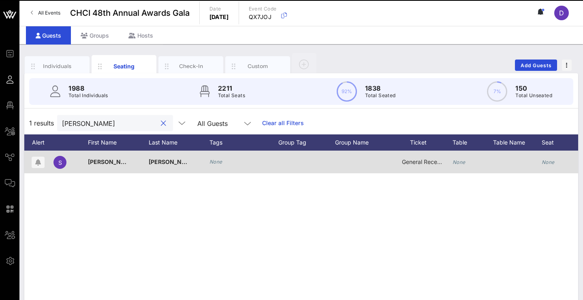
click at [433, 163] on span "General Reception" at bounding box center [426, 161] width 49 height 7
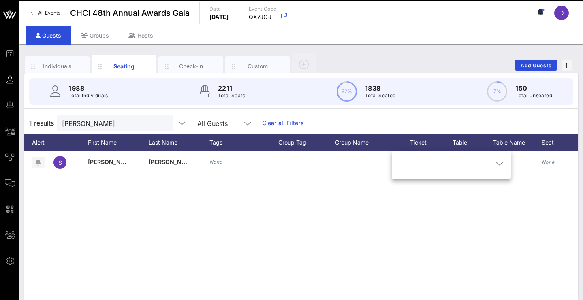
click at [435, 166] on input "text" at bounding box center [445, 163] width 95 height 13
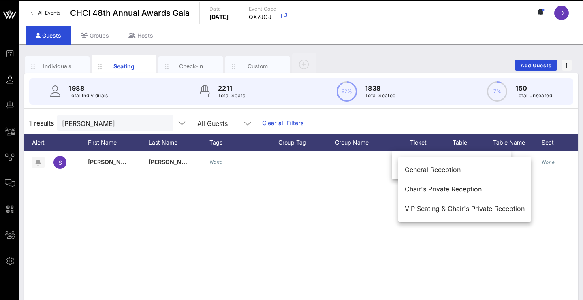
click at [462, 187] on div "Chair's Private Reception" at bounding box center [465, 190] width 120 height 8
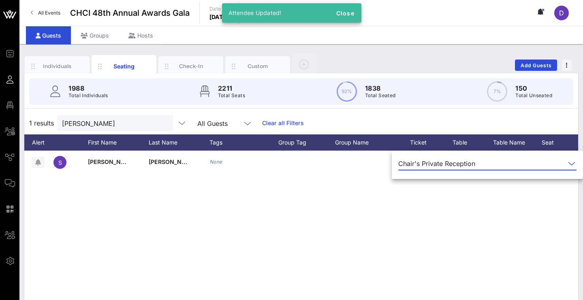
click at [494, 211] on div "S Stephanie Trinh None Chair's Private Reception None None None" at bounding box center [301, 272] width 554 height 243
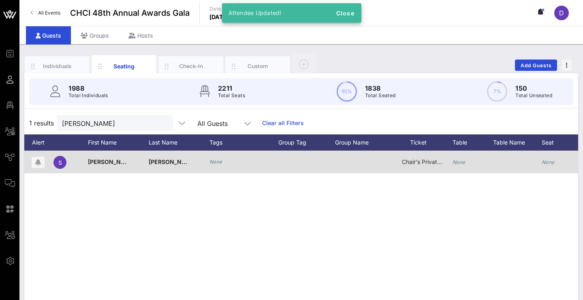
click at [477, 162] on div "None" at bounding box center [472, 167] width 41 height 32
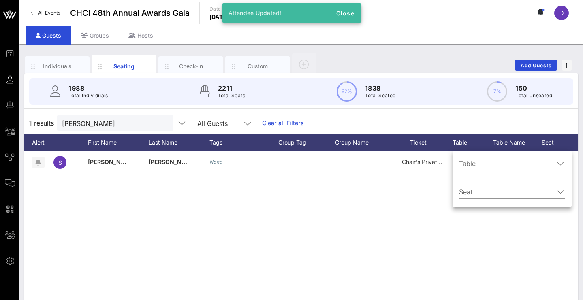
click at [475, 164] on input "Table" at bounding box center [506, 163] width 95 height 13
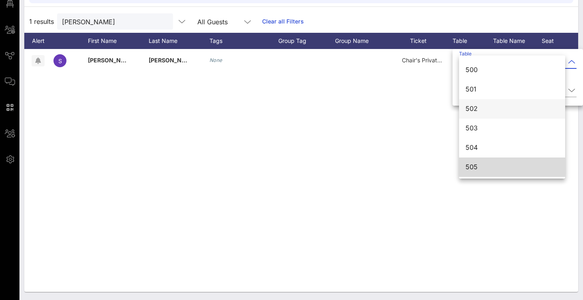
scroll to position [3030, 0]
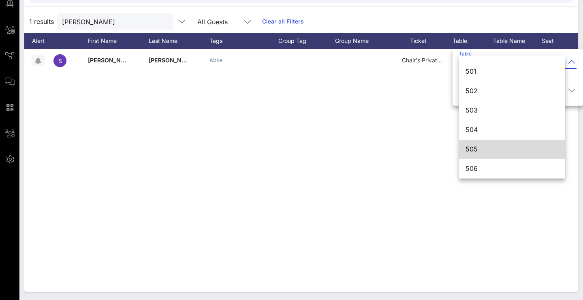
click at [480, 145] on div "505" at bounding box center [511, 149] width 93 height 17
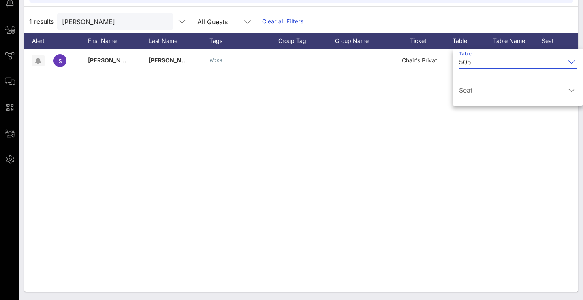
click at [468, 158] on div "S Stephanie Trinh None Chair's Private Reception None None None" at bounding box center [301, 170] width 554 height 243
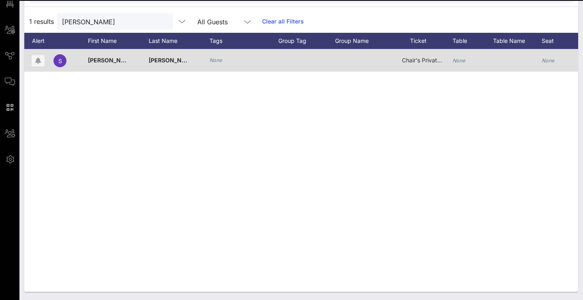
click at [459, 60] on icon "None" at bounding box center [458, 61] width 13 height 6
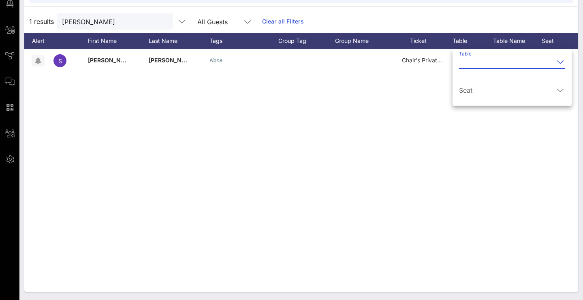
click at [490, 62] on input "Table" at bounding box center [506, 61] width 95 height 13
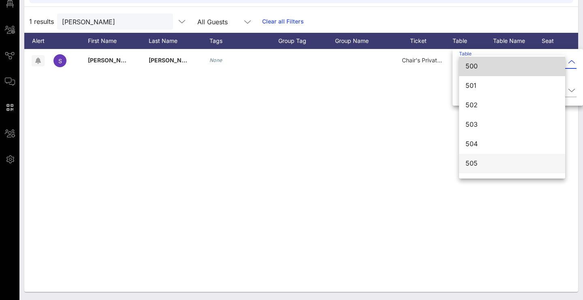
scroll to position [3016, 0]
click at [475, 160] on div "505" at bounding box center [511, 163] width 93 height 8
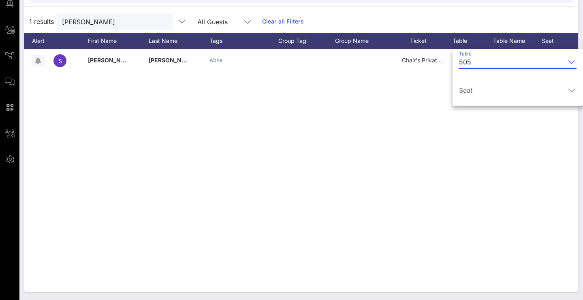
click at [487, 88] on input "Seat" at bounding box center [512, 90] width 106 height 13
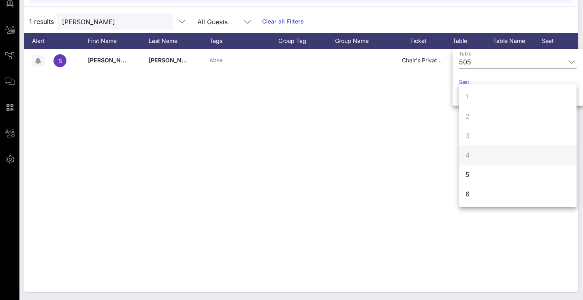
scroll to position [30, 0]
click at [476, 144] on div "5" at bounding box center [517, 144] width 117 height 19
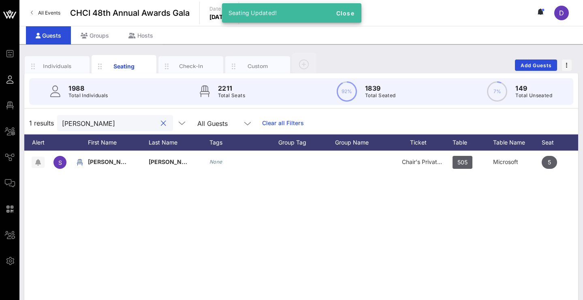
scroll to position [0, 0]
click at [121, 122] on input "Stephanie Trinh" at bounding box center [109, 123] width 95 height 11
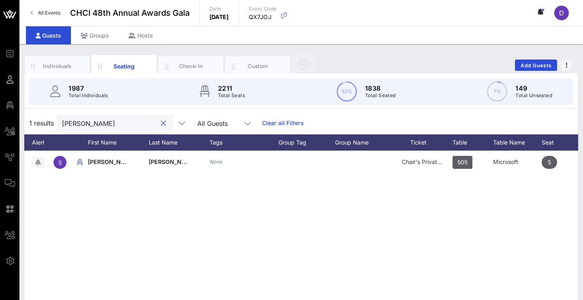
click at [121, 122] on input "Stephanie Trinh" at bounding box center [109, 123] width 95 height 11
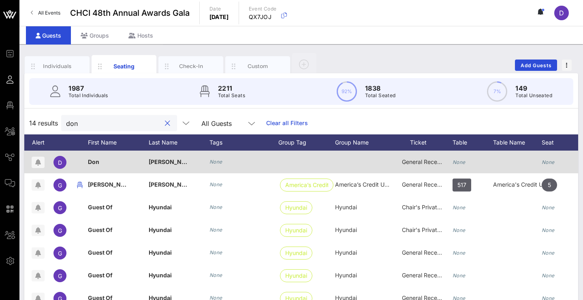
click at [418, 162] on span "General Reception" at bounding box center [426, 161] width 49 height 7
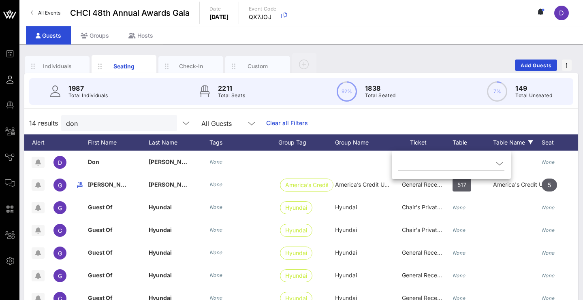
click at [420, 166] on input "text" at bounding box center [445, 163] width 95 height 13
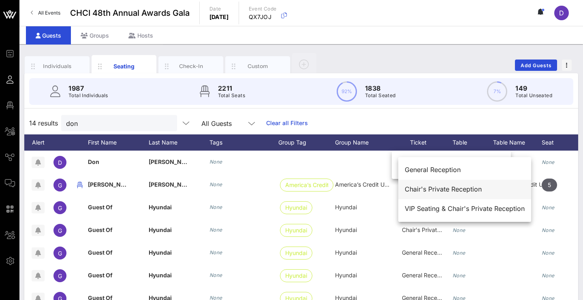
click at [452, 187] on div "Chair's Private Reception" at bounding box center [465, 190] width 120 height 8
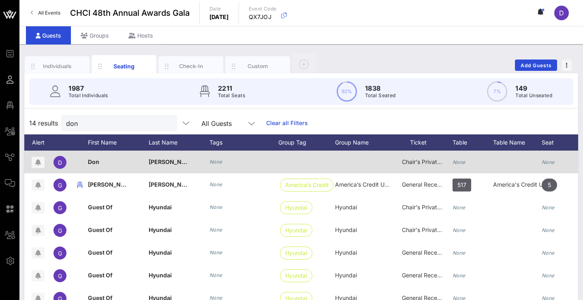
click at [462, 162] on icon "None" at bounding box center [458, 162] width 13 height 6
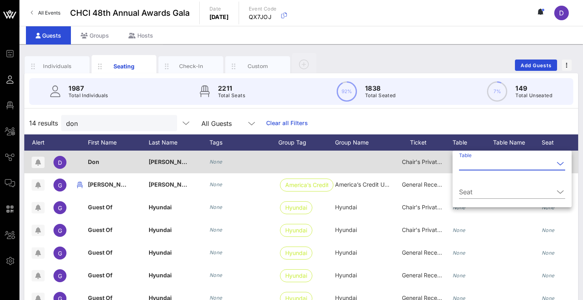
click at [462, 162] on input "Table" at bounding box center [506, 163] width 95 height 13
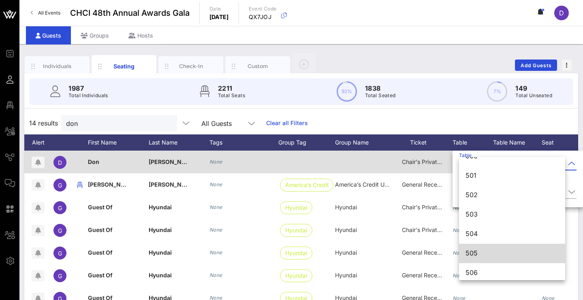
scroll to position [3030, 0]
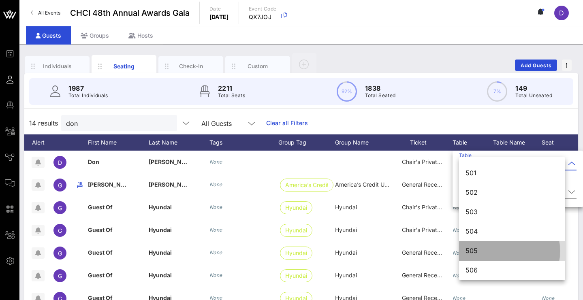
click at [480, 251] on div "505" at bounding box center [511, 251] width 93 height 8
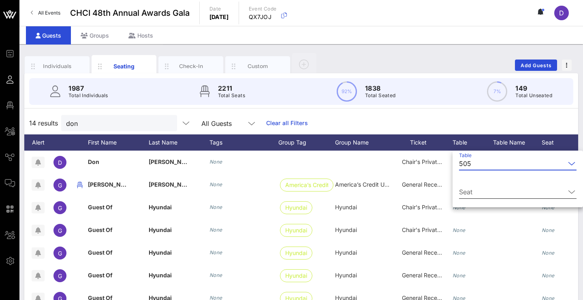
click at [479, 193] on input "Seat" at bounding box center [512, 192] width 106 height 13
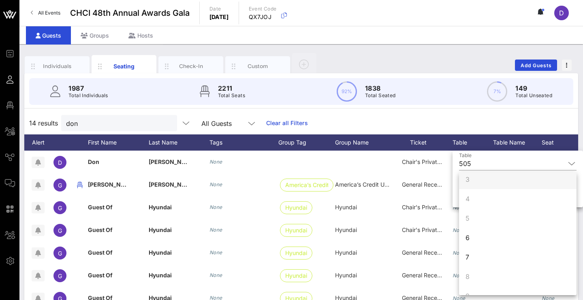
scroll to position [67, 0]
click at [476, 216] on div "6" at bounding box center [517, 215] width 117 height 19
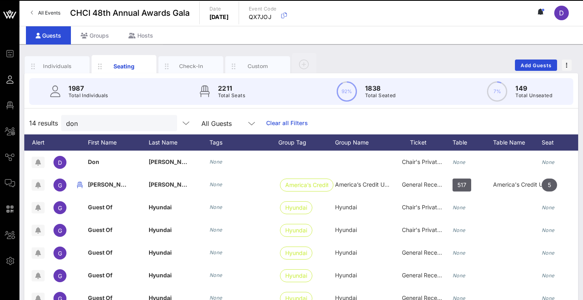
scroll to position [0, 0]
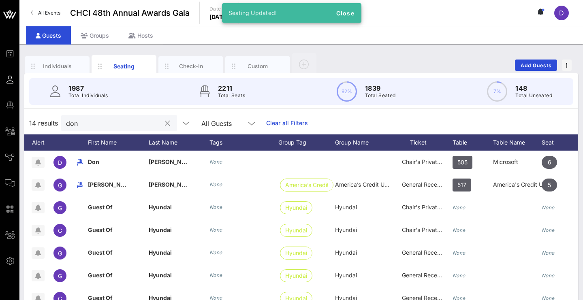
click at [141, 123] on input "don" at bounding box center [113, 123] width 95 height 11
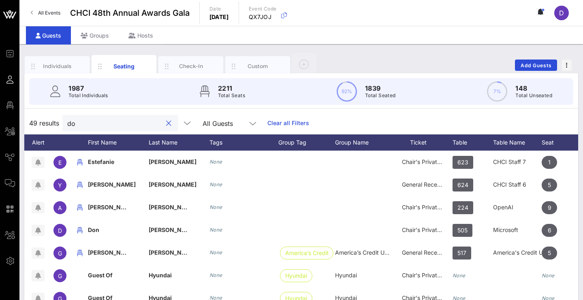
type input "d"
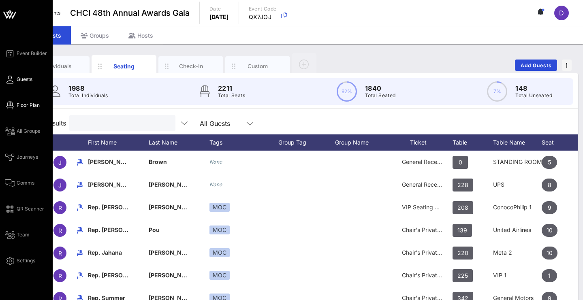
click at [18, 102] on span "Floor Plan" at bounding box center [28, 105] width 23 height 7
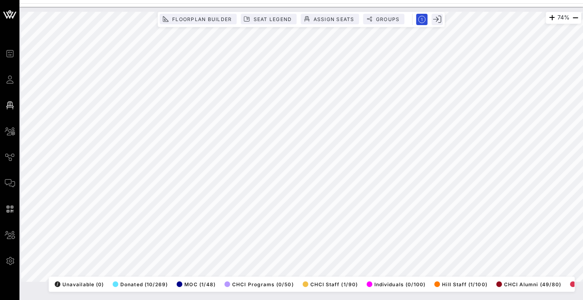
click at [369, 11] on div "74% Floorplan Builder Seat Legend Assign Seats Groups Exit All Reserved Shared …" at bounding box center [301, 147] width 570 height 280
click at [313, 0] on div "Event Builder Guests Floor Plan All Groups Journeys Comms QR Scanner Team Setti…" at bounding box center [291, 150] width 583 height 300
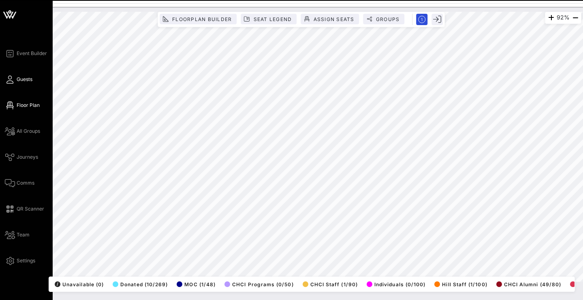
click at [9, 80] on icon at bounding box center [10, 79] width 10 height 1
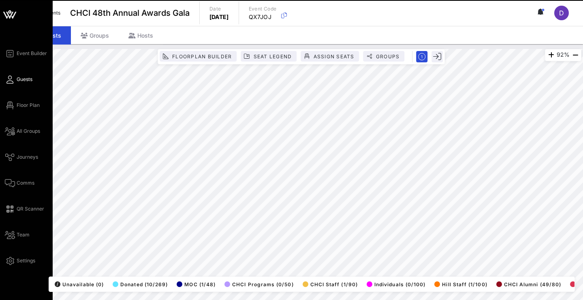
click at [11, 80] on icon at bounding box center [10, 79] width 10 height 1
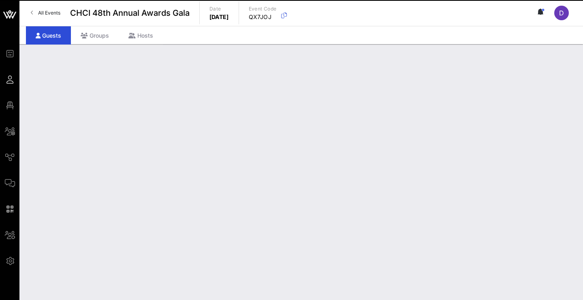
drag, startPoint x: 11, startPoint y: 83, endPoint x: 332, endPoint y: 60, distance: 322.5
click at [286, 52] on div "Add Guests 1988 results Search All Guests First Name Last Name Justin Brown Jos…" at bounding box center [301, 52] width 554 height 0
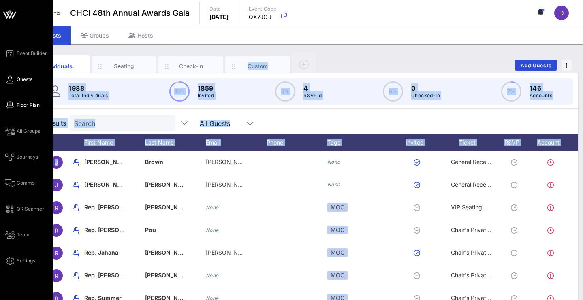
click at [24, 103] on span "Floor Plan" at bounding box center [28, 105] width 23 height 7
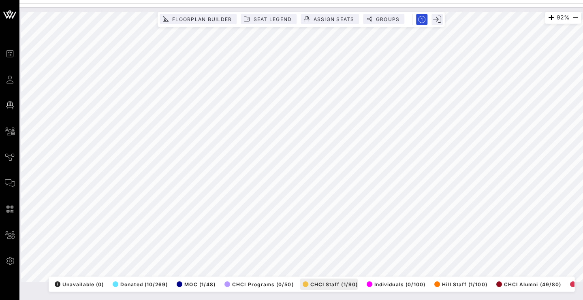
click at [312, 282] on div "92% Floorplan Builder Seat Legend Assign Seats Groups Exit All Reserved Shared …" at bounding box center [301, 147] width 560 height 270
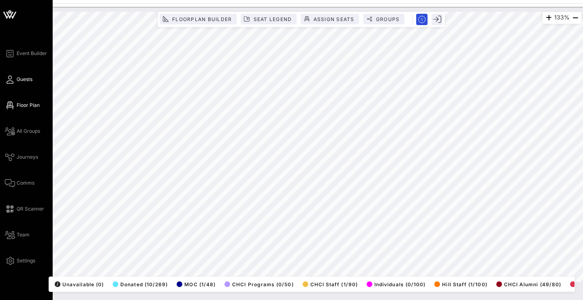
click at [31, 80] on span "Guests" at bounding box center [25, 79] width 16 height 7
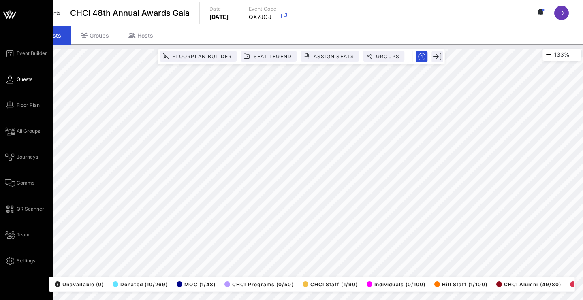
click at [30, 82] on span "Guests" at bounding box center [25, 79] width 16 height 7
click at [13, 79] on icon at bounding box center [10, 79] width 10 height 1
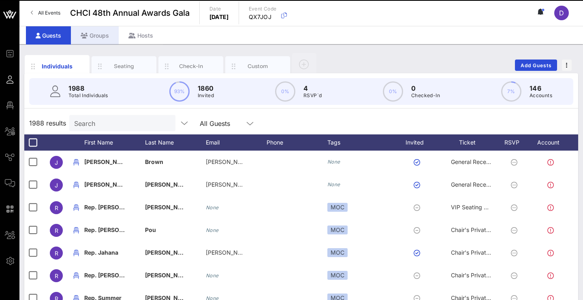
click at [107, 36] on div "Groups" at bounding box center [95, 35] width 48 height 18
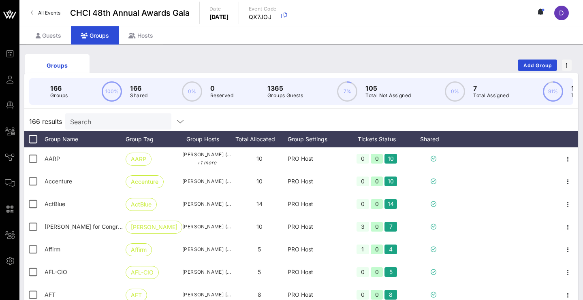
click at [92, 118] on input "Search" at bounding box center [117, 121] width 95 height 11
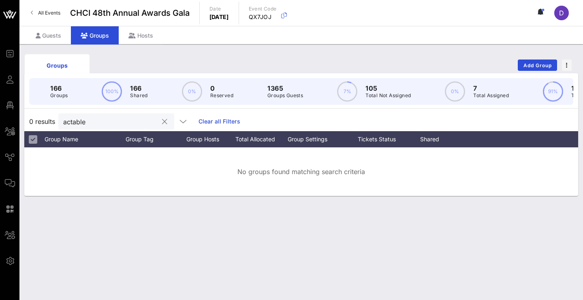
click at [362, 158] on div "No groups found matching search criteria" at bounding box center [301, 171] width 554 height 49
click at [127, 124] on input "actable" at bounding box center [110, 121] width 95 height 11
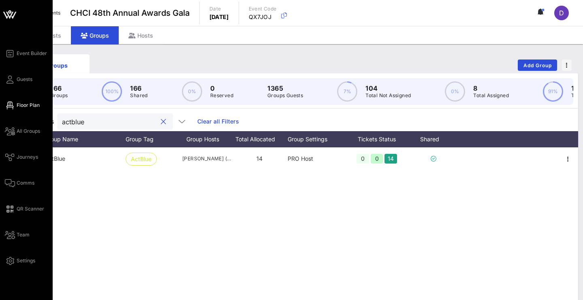
type input "actblue"
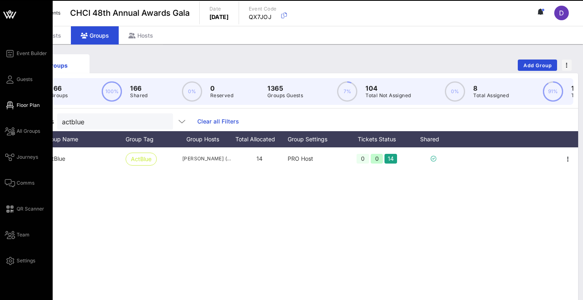
click at [26, 104] on span "Floor Plan" at bounding box center [28, 105] width 23 height 7
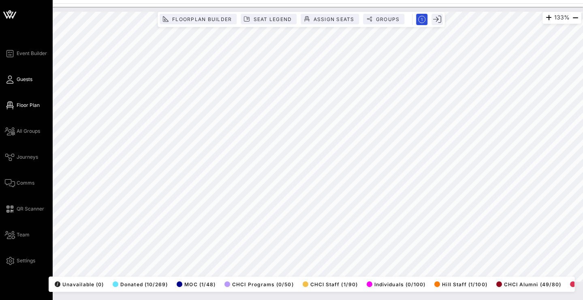
click at [9, 79] on icon at bounding box center [10, 79] width 10 height 1
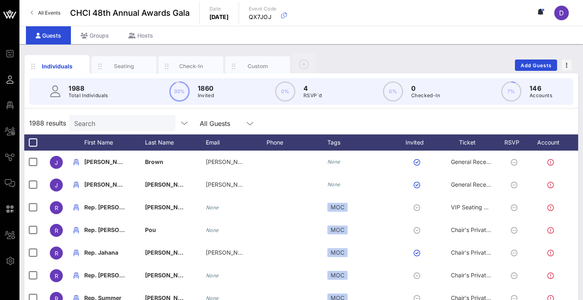
click at [398, 61] on div "Individuals Seating Check-In Custom Add Guests" at bounding box center [301, 65] width 554 height 26
click at [115, 124] on input "Search" at bounding box center [121, 123] width 95 height 11
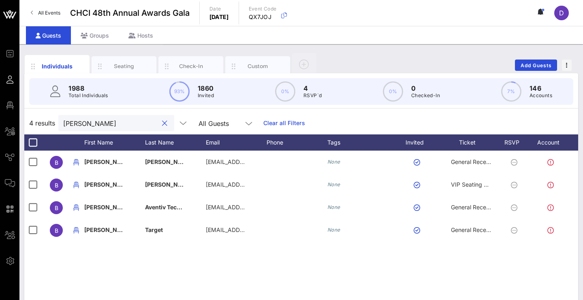
type input "Brian"
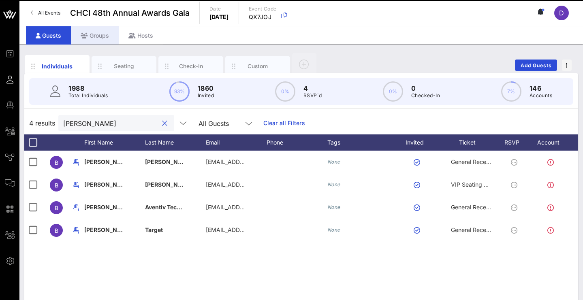
click at [92, 128] on input "Brian" at bounding box center [110, 123] width 95 height 11
click at [97, 34] on div "Groups" at bounding box center [95, 35] width 48 height 18
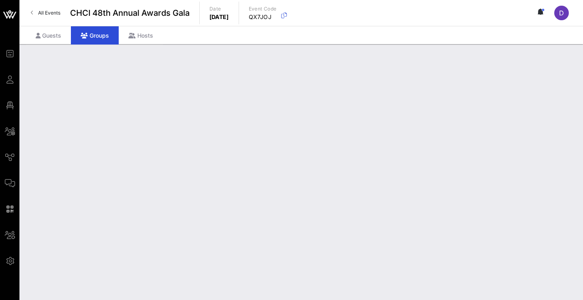
click at [93, 41] on div "Groups" at bounding box center [95, 35] width 48 height 18
click at [97, 33] on div "Groups" at bounding box center [95, 35] width 48 height 18
click at [98, 33] on div "Groups" at bounding box center [95, 35] width 48 height 18
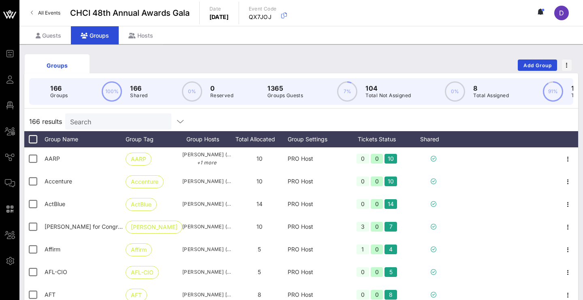
click at [101, 122] on input "Search" at bounding box center [117, 121] width 95 height 11
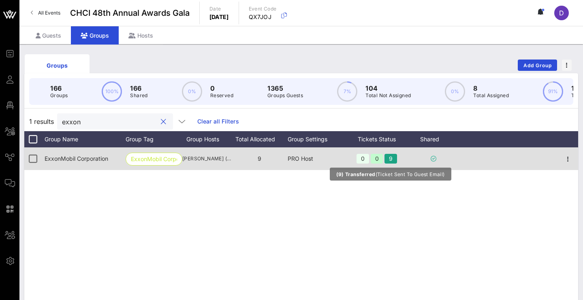
type input "exxon"
click at [393, 156] on div "9" at bounding box center [390, 159] width 13 height 10
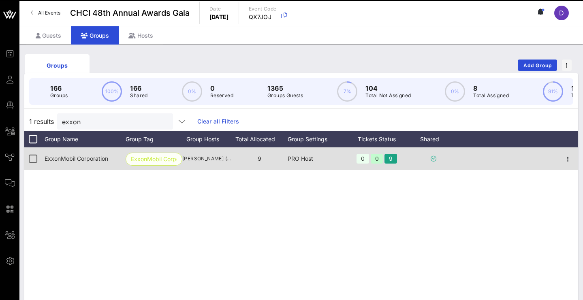
click at [149, 159] on span "ExxonMobil Corpor…" at bounding box center [154, 159] width 46 height 12
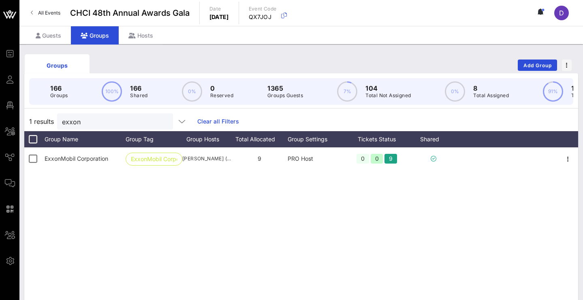
click at [112, 209] on div "ExxonMobil Corporation ExxonMobil Corpor… Alex Calabro (alex.t.calabro@exxonmob…" at bounding box center [301, 268] width 554 height 243
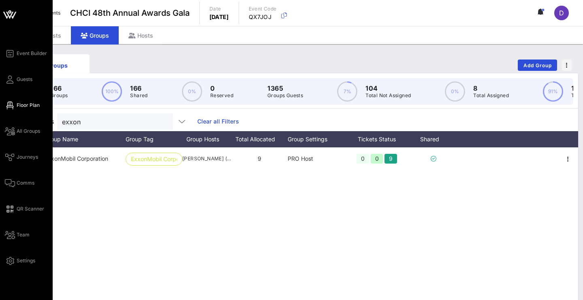
click at [20, 104] on span "Floor Plan" at bounding box center [28, 105] width 23 height 7
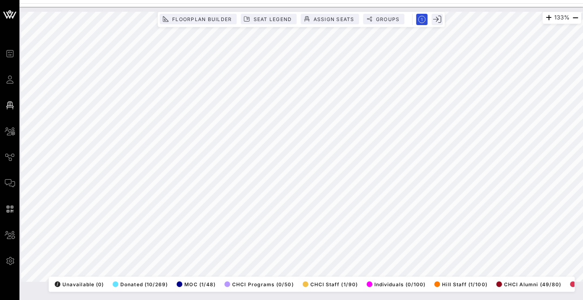
click at [196, 25] on div "133% Floorplan Builder Seat Legend Assign Seats Groups Exit All Reserved Shared…" at bounding box center [301, 147] width 560 height 270
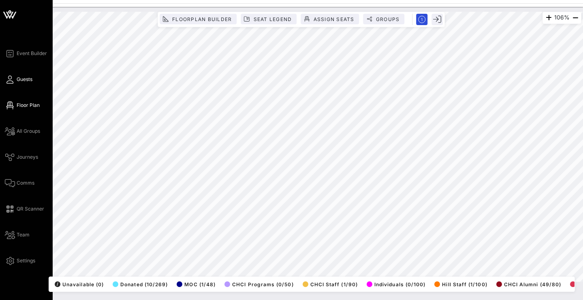
click at [28, 81] on span "Guests" at bounding box center [25, 79] width 16 height 7
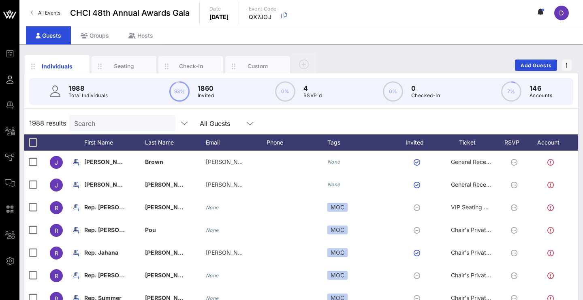
click at [114, 95] on div "1988 Total Individuals 93% 1860 Invited 0% 4 RSVP`d 0% 0 Checked-In 7% 146 Acco…" at bounding box center [301, 91] width 544 height 27
click at [106, 118] on input "text" at bounding box center [121, 123] width 95 height 11
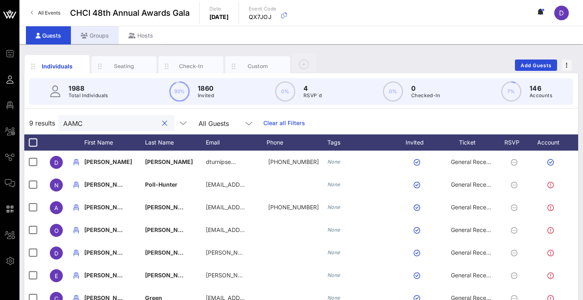
type input "AAMC"
click at [91, 38] on div "Groups" at bounding box center [95, 35] width 48 height 18
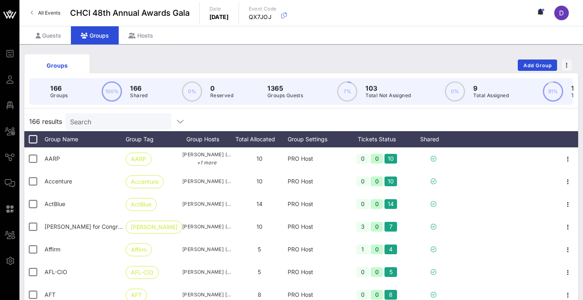
click at [122, 119] on input "Search" at bounding box center [117, 121] width 95 height 11
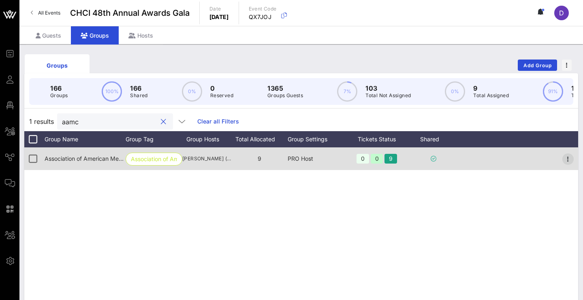
type input "aamc"
click at [568, 161] on icon "button" at bounding box center [568, 159] width 10 height 10
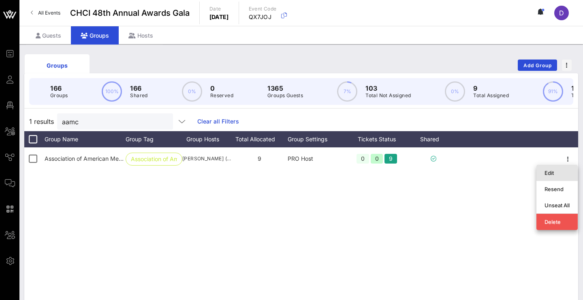
click at [566, 171] on div "Edit" at bounding box center [556, 173] width 25 height 6
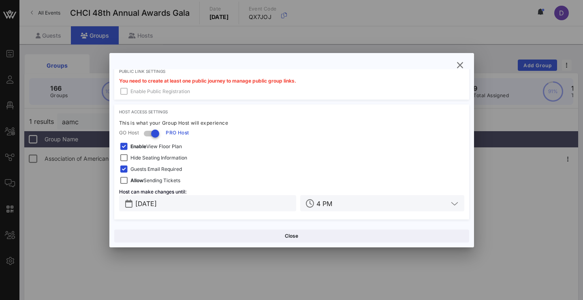
scroll to position [262, 0]
click at [461, 58] on button "button" at bounding box center [460, 65] width 15 height 15
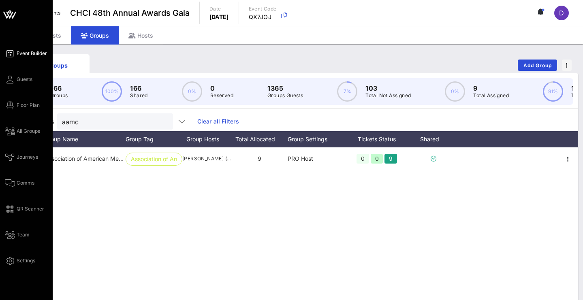
scroll to position [0, 0]
click at [24, 106] on span "Floor Plan" at bounding box center [28, 105] width 23 height 7
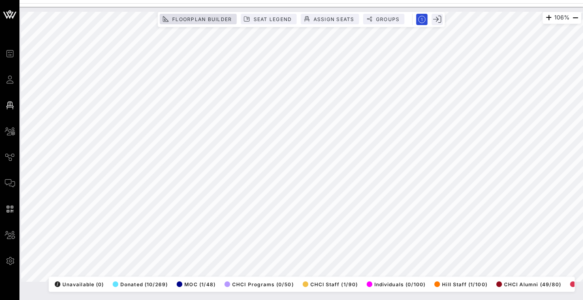
click at [205, 21] on div "106% Floorplan Builder Seat Legend Assign Seats Groups Exit All Reserved Shared…" at bounding box center [301, 147] width 560 height 270
click at [301, 0] on html "Event Builder Guests Floor Plan All Groups Journeys Comms QR Scanner Team Setti…" at bounding box center [291, 150] width 583 height 300
click at [258, 0] on html "Event Builder Guests Floor Plan All Groups Journeys Comms QR Scanner Team Setti…" at bounding box center [291, 150] width 583 height 300
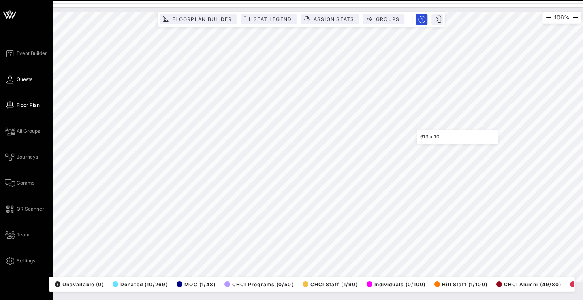
click at [10, 80] on icon at bounding box center [10, 79] width 10 height 1
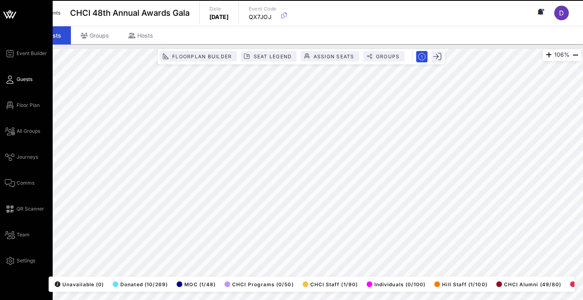
click at [16, 80] on link "Guests" at bounding box center [19, 80] width 28 height 10
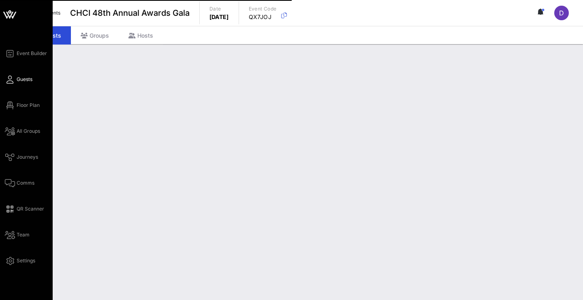
click at [21, 78] on span "Guests" at bounding box center [25, 79] width 16 height 7
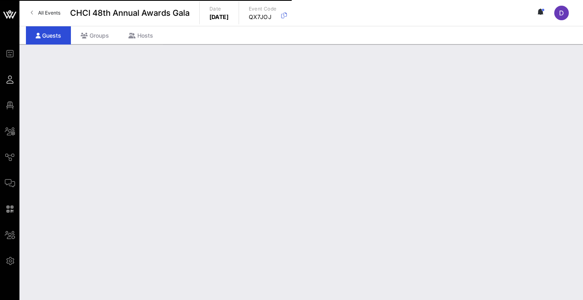
click at [10, 80] on icon at bounding box center [10, 79] width 10 height 1
click at [8, 80] on icon at bounding box center [10, 79] width 10 height 1
click at [13, 79] on icon at bounding box center [10, 79] width 10 height 1
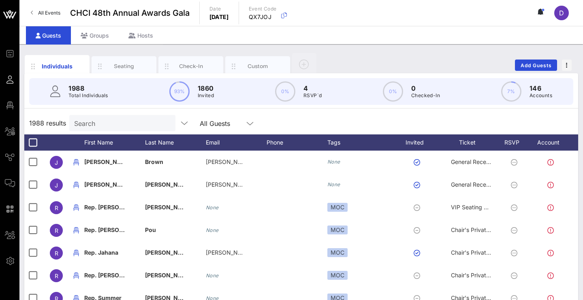
click at [103, 119] on input "Search" at bounding box center [121, 123] width 95 height 11
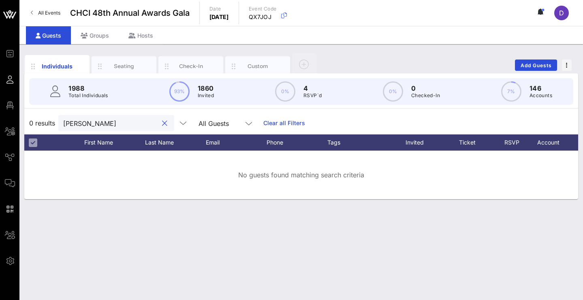
click at [144, 123] on input "Graham" at bounding box center [110, 123] width 95 height 11
paste input "Katherine Burn"
click at [101, 125] on input "Katherine Burnham" at bounding box center [110, 123] width 95 height 11
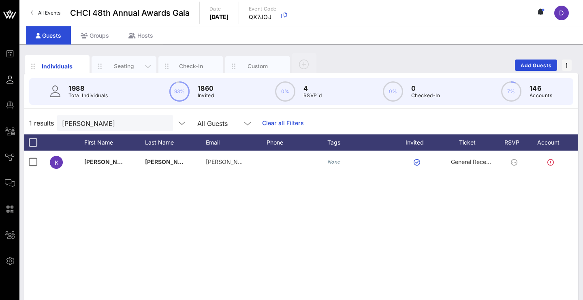
click at [121, 68] on div "Seating" at bounding box center [124, 66] width 36 height 8
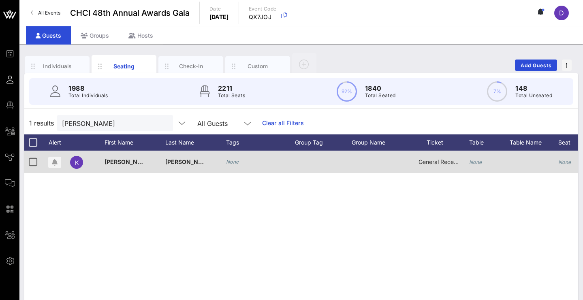
click at [472, 166] on div "None" at bounding box center [475, 162] width 13 height 23
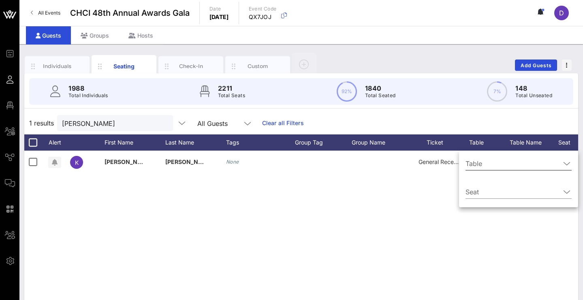
click at [473, 166] on input "Table" at bounding box center [512, 163] width 95 height 13
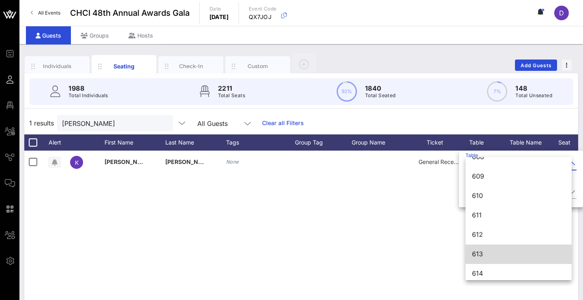
scroll to position [3924, 0]
click at [493, 254] on div "613" at bounding box center [518, 251] width 93 height 8
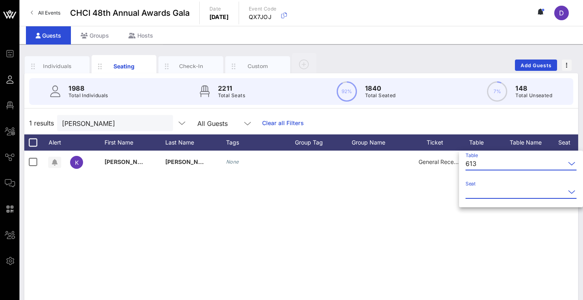
click at [493, 190] on input "Seat" at bounding box center [515, 192] width 100 height 13
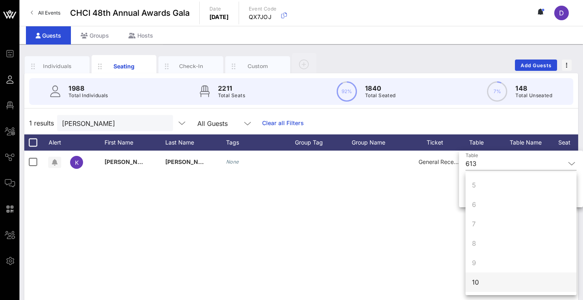
scroll to position [78, 0]
click at [478, 285] on div "10" at bounding box center [475, 282] width 7 height 10
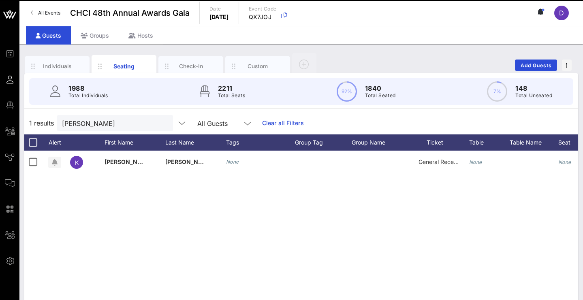
scroll to position [0, 0]
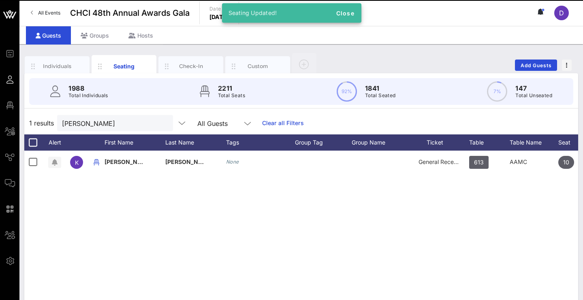
click at [467, 263] on div "K Katherine Burnham None General Reception 613 AAMC 10 None" at bounding box center [301, 272] width 554 height 243
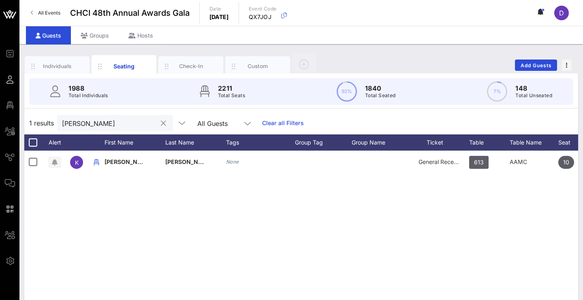
click at [97, 130] on div "Katherine Burnham" at bounding box center [109, 123] width 95 height 16
click at [98, 126] on input "Katherine Burnham" at bounding box center [109, 123] width 95 height 11
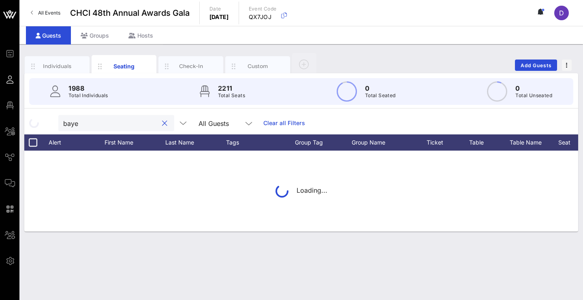
type input "bayer"
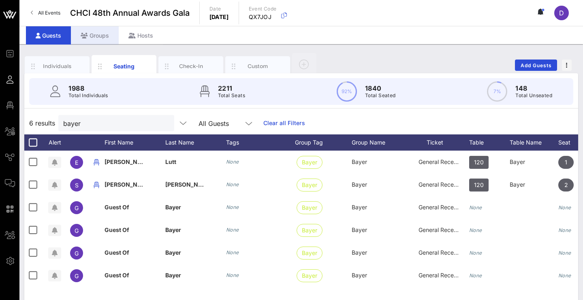
click at [107, 36] on div "Groups" at bounding box center [95, 35] width 48 height 18
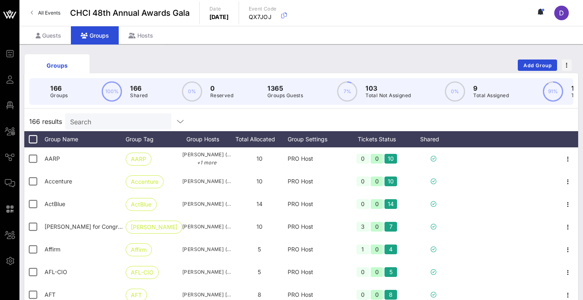
click at [102, 120] on input "Search" at bounding box center [117, 121] width 95 height 11
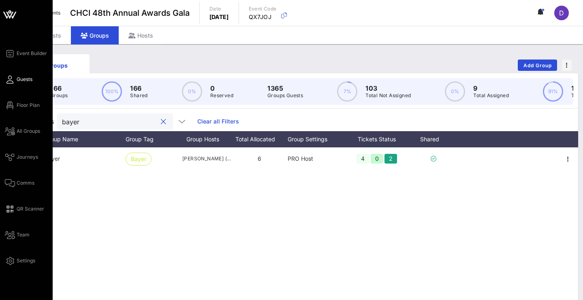
type input "bayer"
click at [17, 81] on span "Guests" at bounding box center [25, 79] width 16 height 7
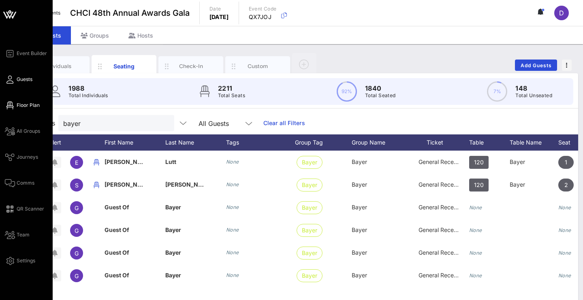
click at [17, 103] on span "Floor Plan" at bounding box center [28, 105] width 23 height 7
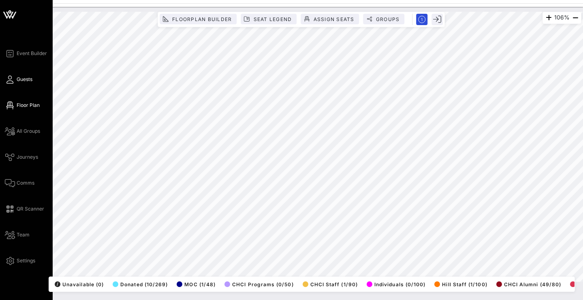
click at [26, 80] on span "Guests" at bounding box center [25, 79] width 16 height 7
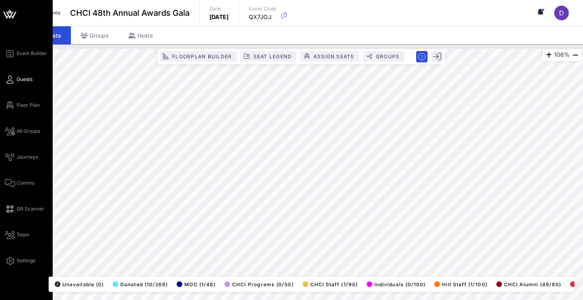
click at [17, 81] on span "Guests" at bounding box center [25, 79] width 16 height 7
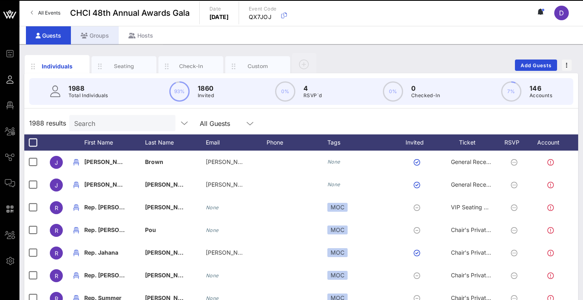
click at [110, 34] on div "Groups" at bounding box center [95, 35] width 48 height 18
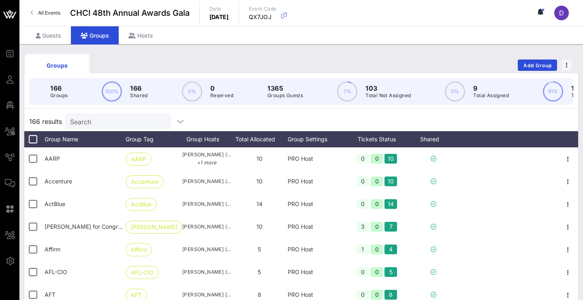
click at [146, 124] on input "Search" at bounding box center [117, 121] width 95 height 11
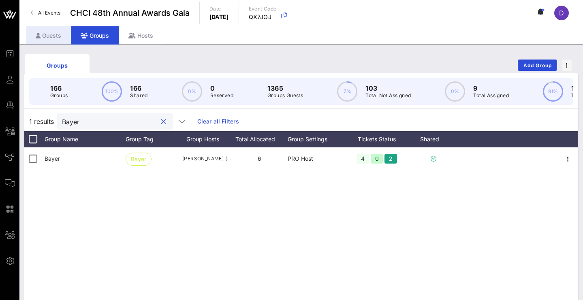
type input "Bayer"
click at [62, 34] on div "Guests" at bounding box center [48, 35] width 45 height 18
click at [53, 39] on div "Guests" at bounding box center [48, 35] width 45 height 18
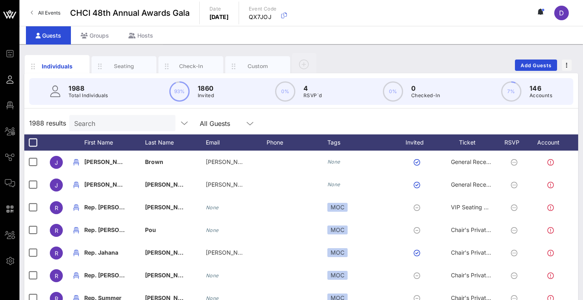
click at [95, 120] on input "Search" at bounding box center [121, 123] width 95 height 11
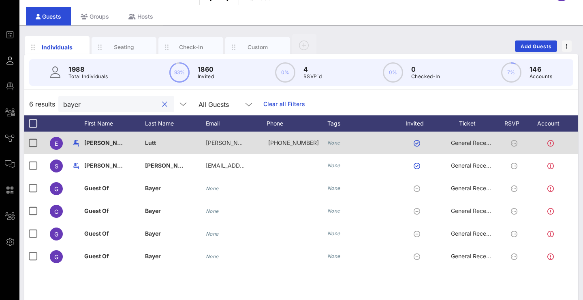
scroll to position [0, 0]
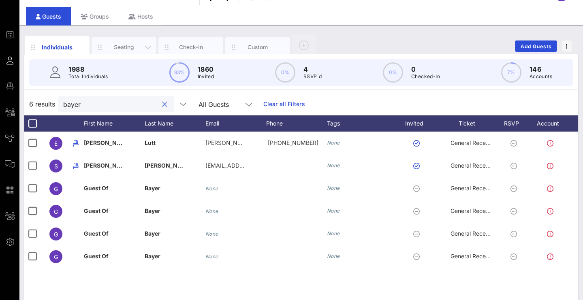
type input "bayer"
click at [117, 53] on div "Seating" at bounding box center [124, 47] width 65 height 20
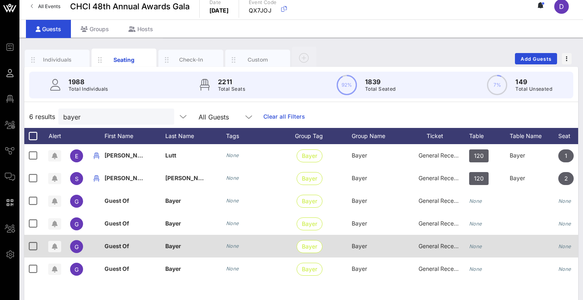
scroll to position [5, 0]
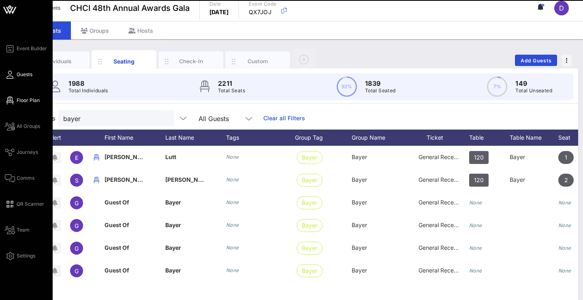
click at [31, 99] on span "Floor Plan" at bounding box center [28, 100] width 23 height 7
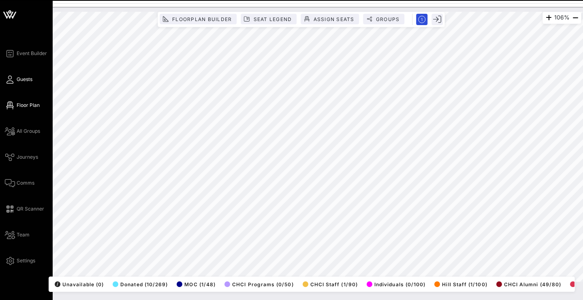
click at [20, 80] on span "Guests" at bounding box center [25, 79] width 16 height 7
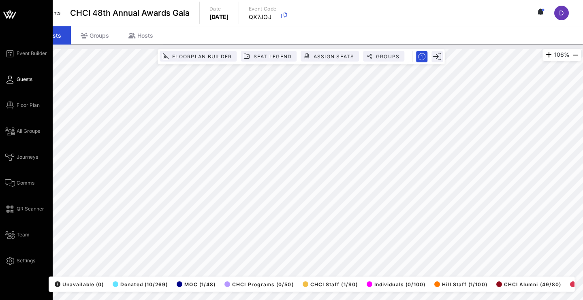
click at [32, 81] on span "Guests" at bounding box center [25, 79] width 16 height 7
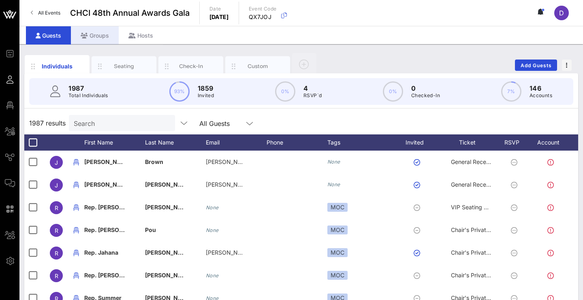
click at [90, 38] on div "Groups" at bounding box center [95, 35] width 48 height 18
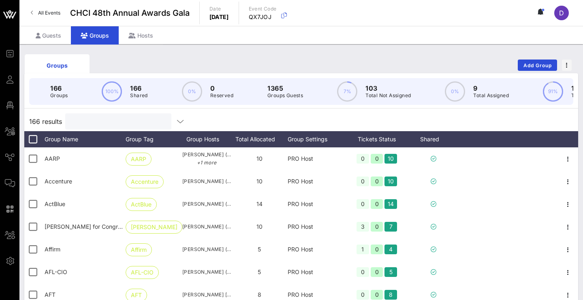
click at [107, 121] on input "text" at bounding box center [117, 121] width 95 height 11
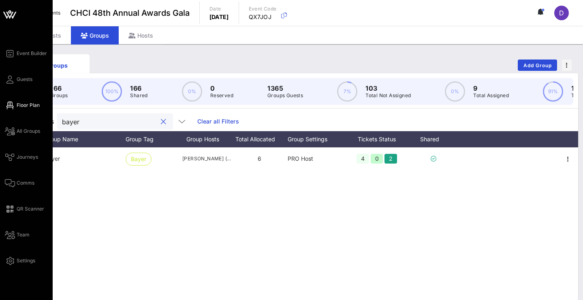
type input "bayer"
click at [21, 104] on span "Floor Plan" at bounding box center [28, 105] width 23 height 7
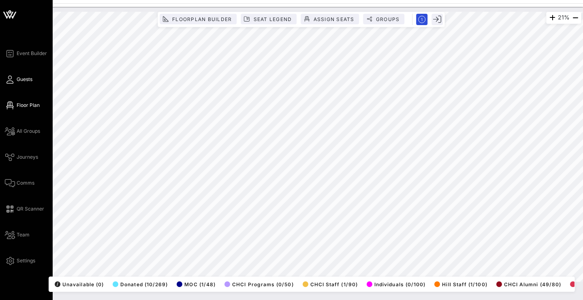
click at [13, 80] on icon at bounding box center [10, 79] width 10 height 1
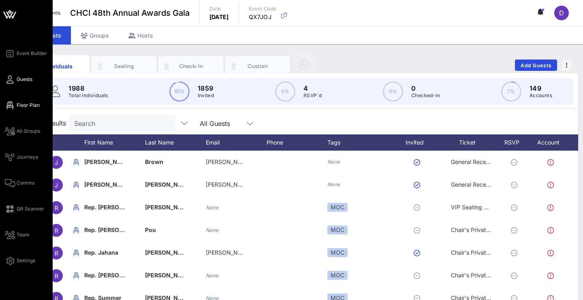
click at [14, 103] on link "Floor Plan" at bounding box center [22, 105] width 35 height 10
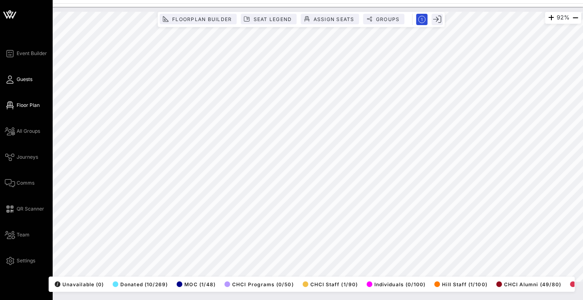
click at [14, 78] on link "Guests" at bounding box center [19, 80] width 28 height 10
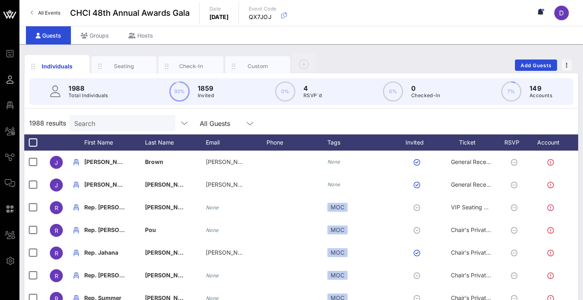
click at [100, 123] on input "Search" at bounding box center [121, 123] width 95 height 11
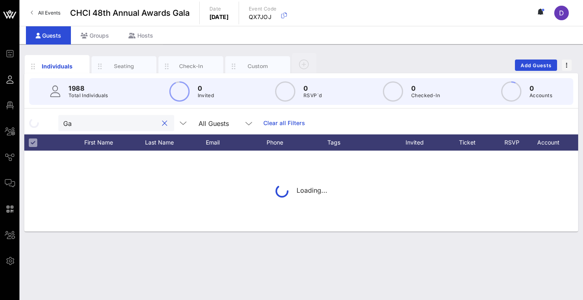
type input "G"
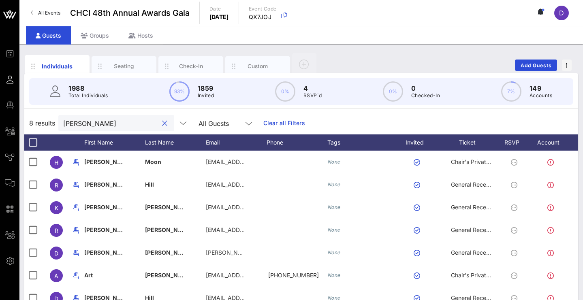
click at [91, 122] on input "Howard" at bounding box center [110, 123] width 95 height 11
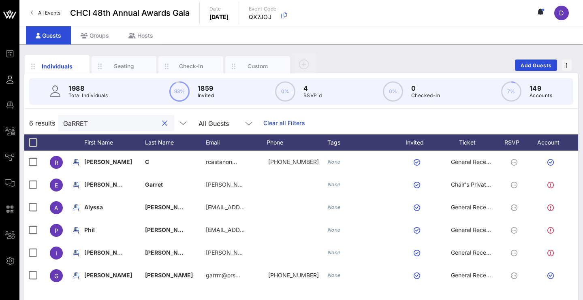
type input "GaRRETt"
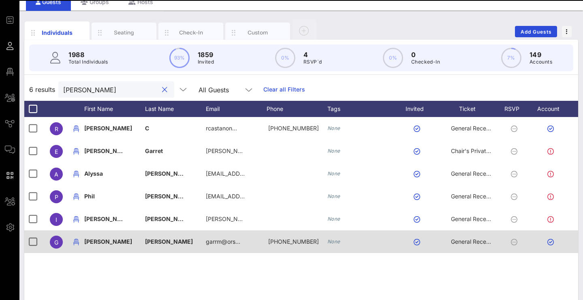
scroll to position [42, 0]
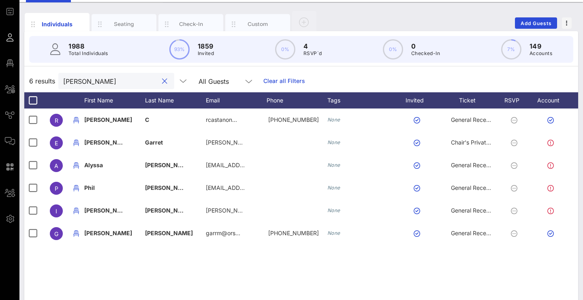
click at [134, 79] on input "GaRRETt" at bounding box center [110, 81] width 95 height 11
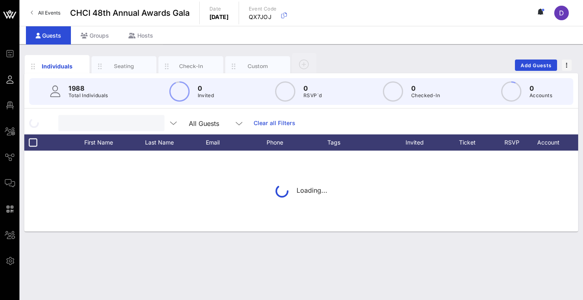
scroll to position [0, 0]
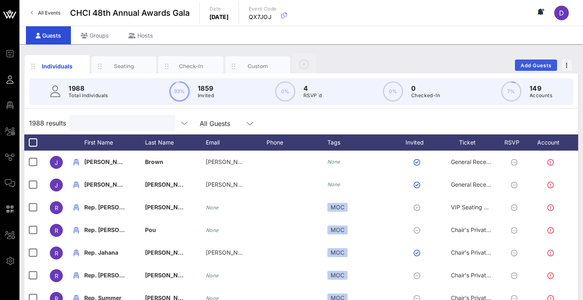
click at [546, 63] on span "Add Guests" at bounding box center [536, 65] width 32 height 6
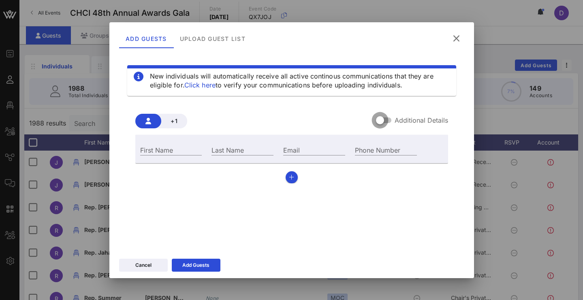
click at [387, 122] on div at bounding box center [380, 120] width 14 height 14
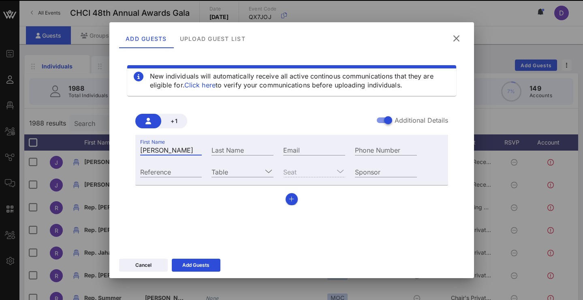
type input "Garrett"
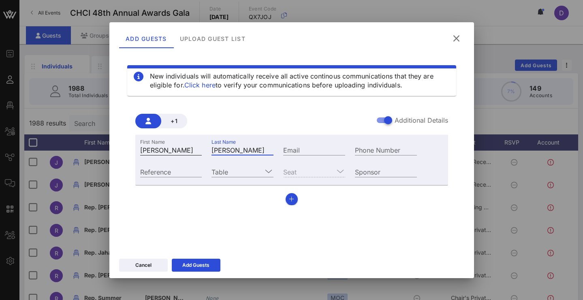
type input "Howard"
click at [361, 127] on div "+1 Additional Details" at bounding box center [291, 121] width 313 height 15
click at [243, 176] on input "Table" at bounding box center [236, 171] width 51 height 11
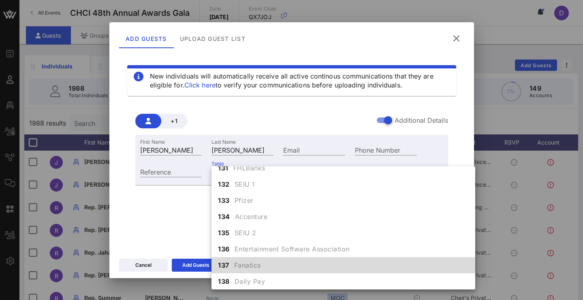
scroll to position [528, 0]
click at [237, 262] on span "Fanatics" at bounding box center [247, 265] width 27 height 10
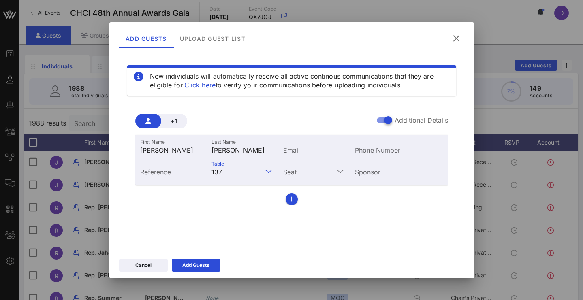
click at [303, 170] on input "Seat" at bounding box center [308, 171] width 51 height 11
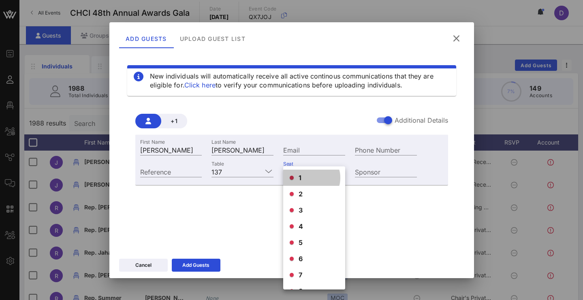
click at [308, 172] on div "1" at bounding box center [314, 178] width 62 height 16
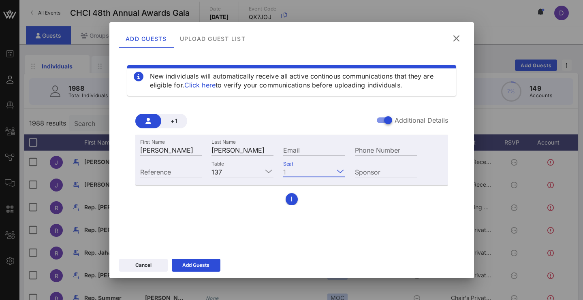
click at [309, 172] on input "Seat" at bounding box center [311, 171] width 45 height 11
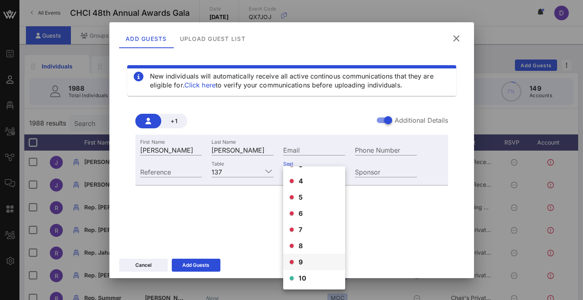
scroll to position [45, 0]
click at [299, 275] on span "10" at bounding box center [303, 278] width 8 height 10
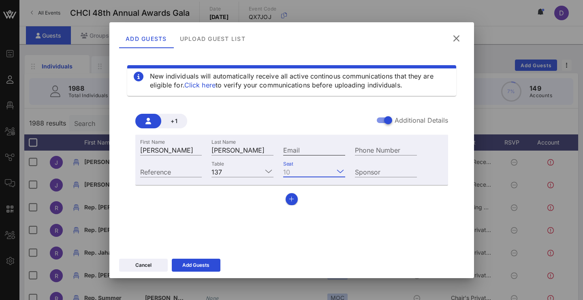
click at [301, 149] on input "Email" at bounding box center [314, 150] width 62 height 11
type input "hgarrett4dc@gmail.com"
click at [355, 215] on div "New individuals will automatically receive all active continous communications …" at bounding box center [291, 149] width 345 height 194
click at [210, 266] on button "Add Guests" at bounding box center [196, 265] width 49 height 13
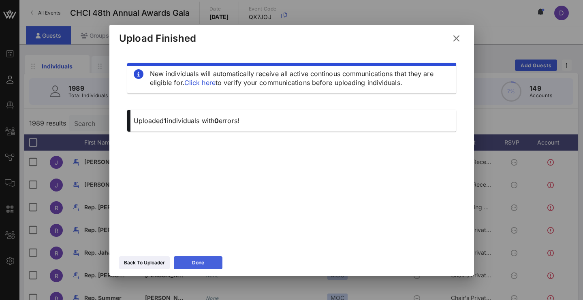
click at [208, 265] on button "Done" at bounding box center [198, 262] width 49 height 13
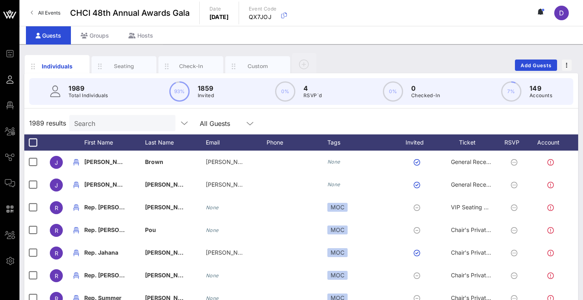
click at [109, 124] on input "Search" at bounding box center [121, 123] width 95 height 11
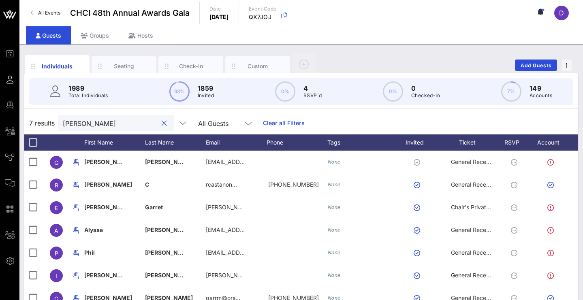
type input "Garrett"
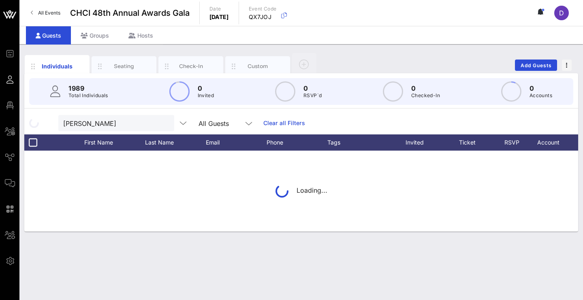
click at [333, 156] on div "Loading..." at bounding box center [301, 191] width 554 height 81
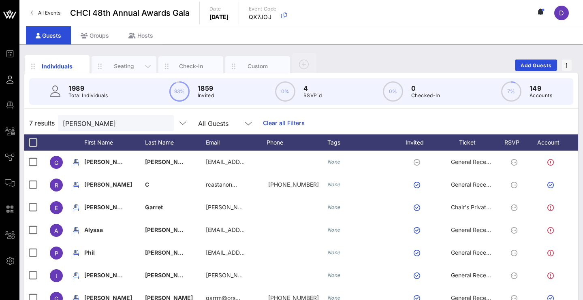
click at [129, 67] on div "Seating" at bounding box center [124, 66] width 36 height 8
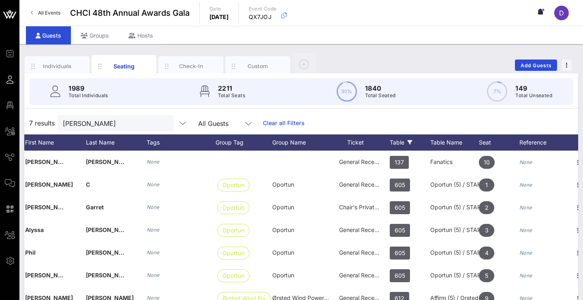
scroll to position [0, 79]
click at [128, 124] on input "Garrett" at bounding box center [110, 123] width 95 height 11
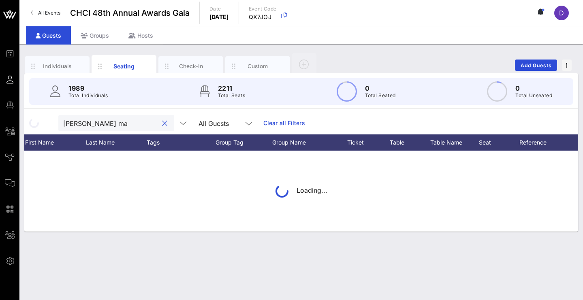
type input "luz mar"
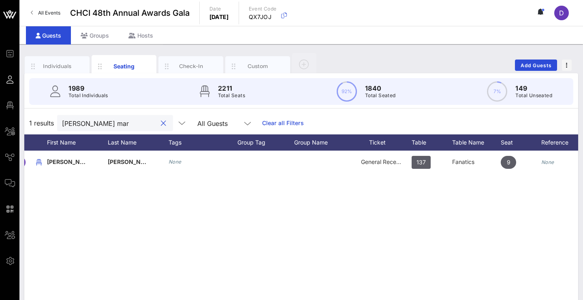
scroll to position [0, 9]
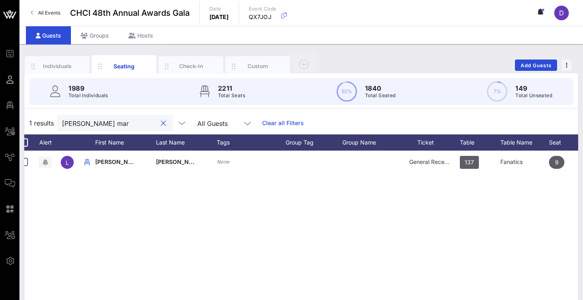
click at [124, 127] on input "luz mar" at bounding box center [109, 123] width 95 height 11
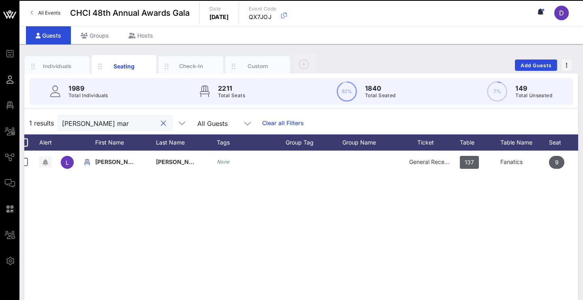
click at [124, 127] on input "luz mar" at bounding box center [109, 123] width 95 height 11
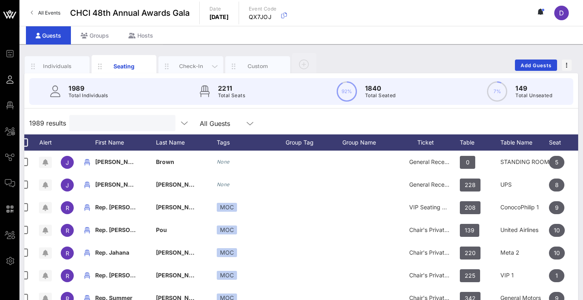
click at [192, 62] on div "Check-In" at bounding box center [190, 66] width 65 height 20
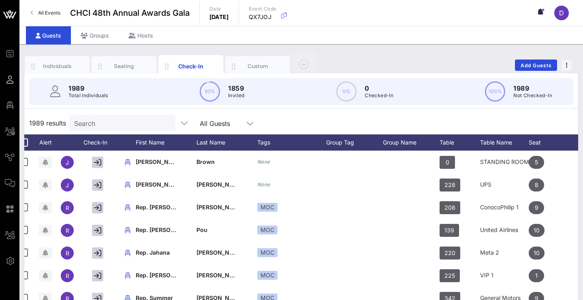
click at [124, 74] on div "1989 Total Individuals 93% 1859 Invited 0% 0 Checked-In 100% 1989 Not Checked-In" at bounding box center [300, 91] width 563 height 36
click at [135, 122] on input "text" at bounding box center [121, 123] width 95 height 11
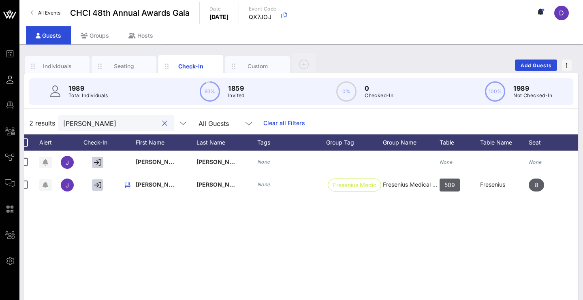
click at [70, 124] on input "JUan lopez" at bounding box center [110, 123] width 95 height 11
click at [134, 67] on div "Seating" at bounding box center [124, 66] width 36 height 8
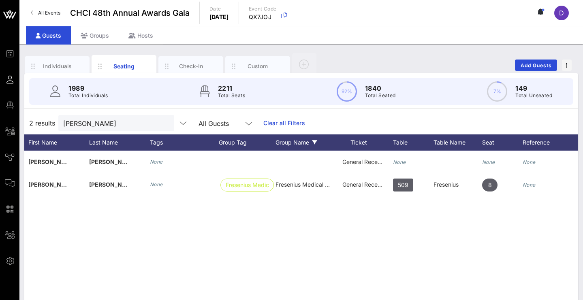
scroll to position [0, 76]
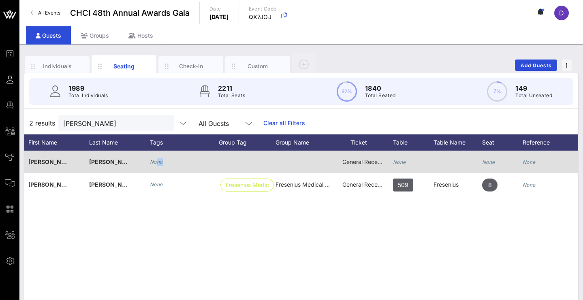
click at [158, 164] on div "None" at bounding box center [156, 162] width 13 height 8
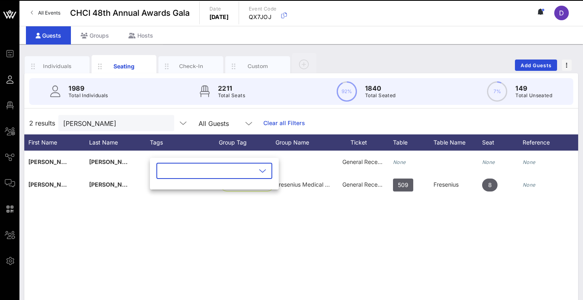
click at [268, 176] on div "​" at bounding box center [214, 171] width 116 height 16
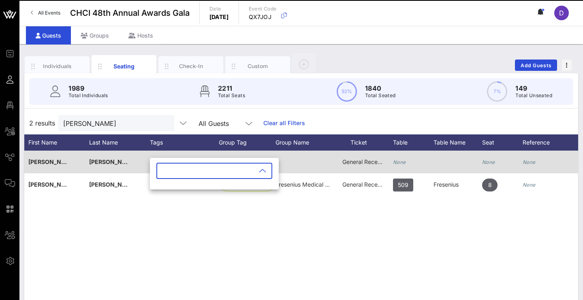
click at [316, 168] on div at bounding box center [303, 162] width 57 height 23
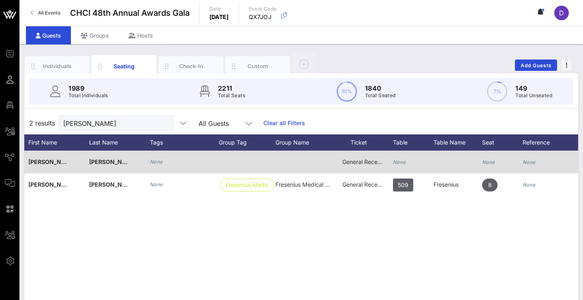
click at [361, 161] on span "General Reception" at bounding box center [366, 161] width 49 height 7
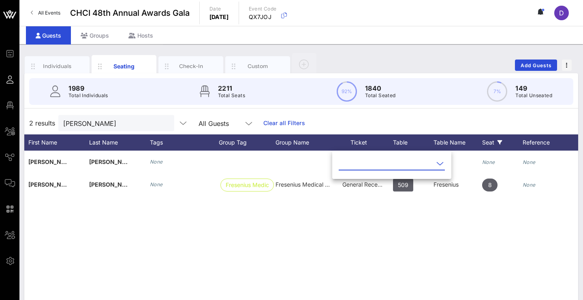
click at [490, 144] on div "Seat" at bounding box center [502, 142] width 41 height 16
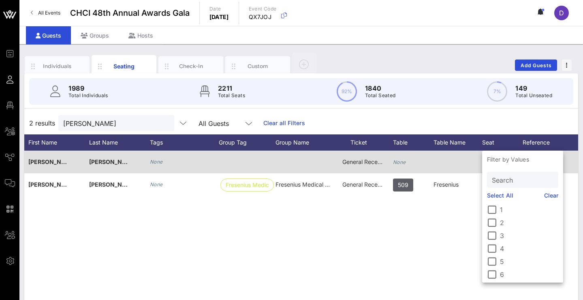
click at [397, 159] on div "None" at bounding box center [399, 162] width 13 height 23
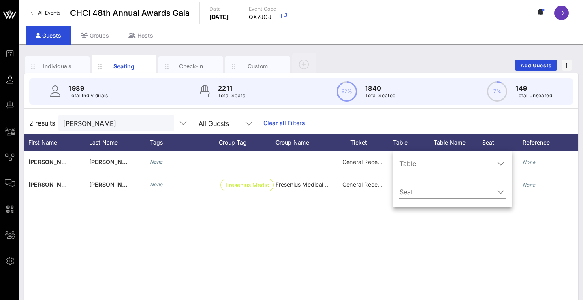
click at [411, 165] on input "Table" at bounding box center [446, 163] width 95 height 13
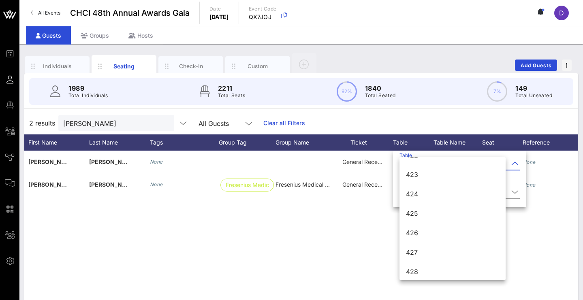
scroll to position [3127, 0]
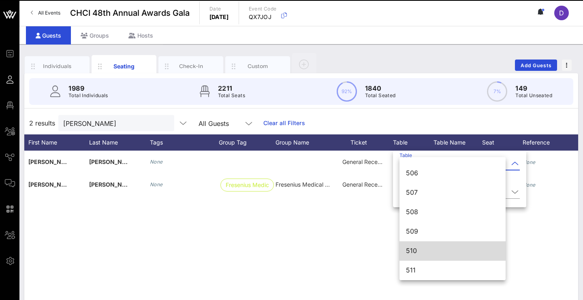
click at [411, 250] on div "510" at bounding box center [452, 251] width 93 height 8
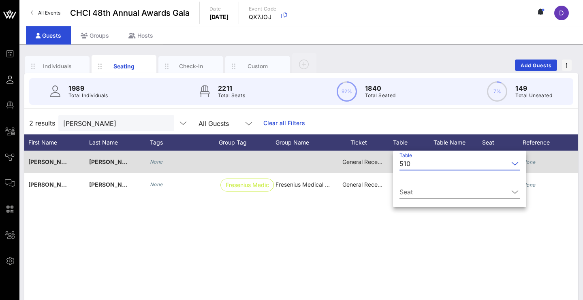
click at [372, 160] on span "General Reception" at bounding box center [366, 161] width 49 height 7
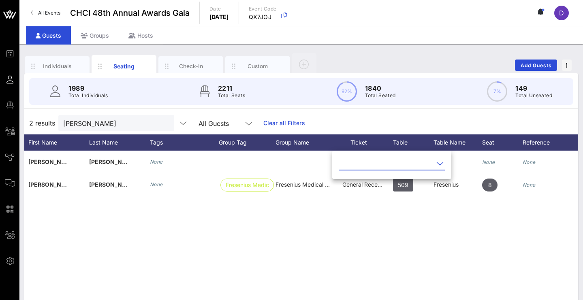
click at [373, 169] on input "text" at bounding box center [386, 163] width 95 height 13
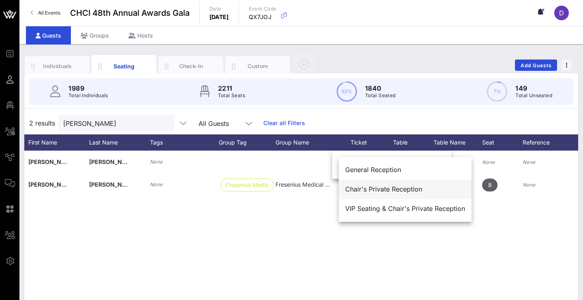
click at [373, 187] on div "Chair's Private Reception" at bounding box center [405, 190] width 120 height 8
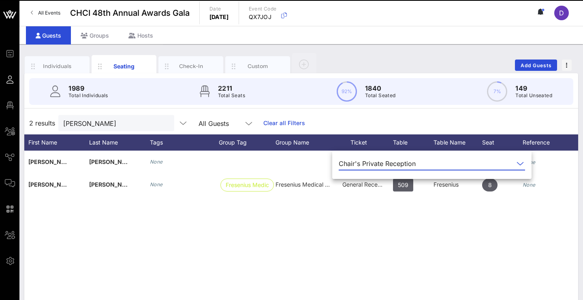
click at [378, 213] on div "J Juan Lopez None Chair's Private Reception None None None J Juan Lopez Lopez N…" at bounding box center [301, 272] width 554 height 243
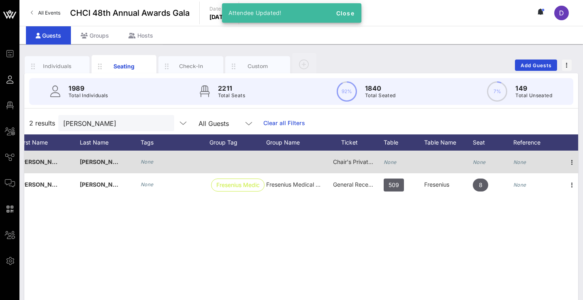
scroll to position [0, 87]
click at [391, 162] on icon "None" at bounding box center [388, 162] width 13 height 6
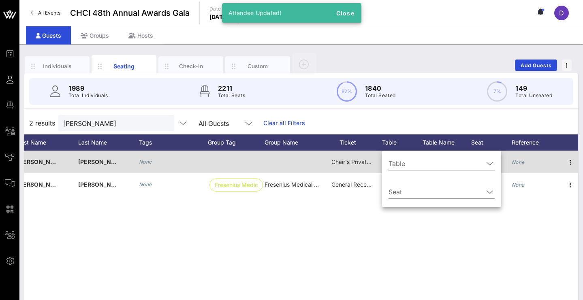
click at [391, 162] on input "Table" at bounding box center [435, 163] width 95 height 13
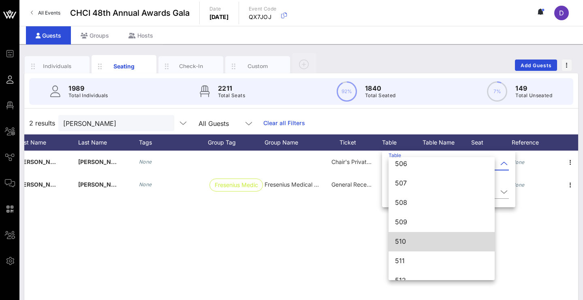
scroll to position [3139, 0]
click at [408, 241] on div "510" at bounding box center [441, 239] width 93 height 8
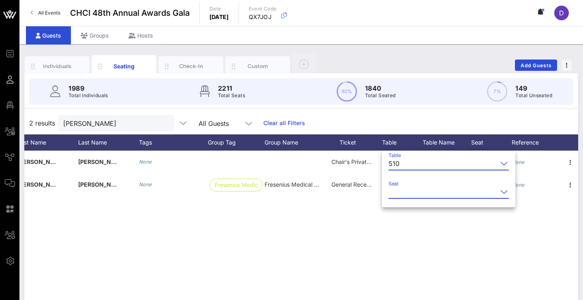
click at [423, 194] on input "Seat" at bounding box center [442, 192] width 109 height 13
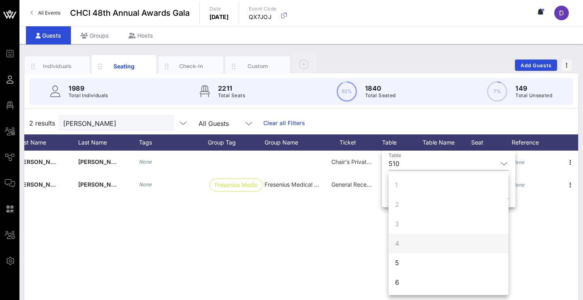
scroll to position [19, 0]
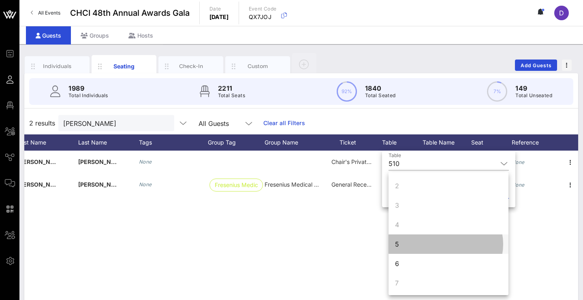
click at [410, 243] on div "5" at bounding box center [448, 244] width 120 height 19
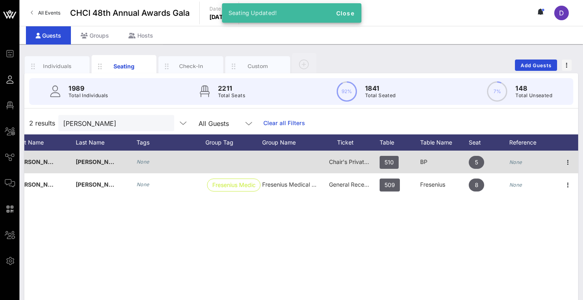
scroll to position [0, 90]
click at [563, 162] on icon "button" at bounding box center [568, 163] width 10 height 10
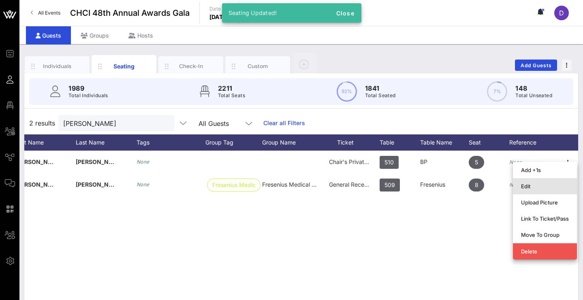
click at [552, 185] on div "Edit" at bounding box center [545, 186] width 48 height 6
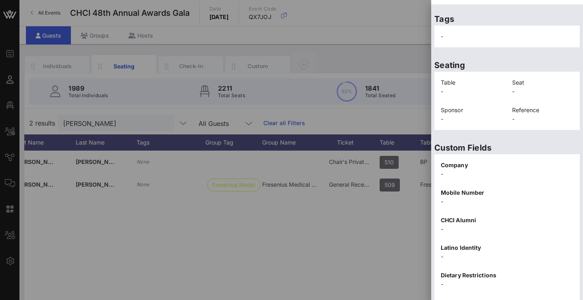
scroll to position [183, 0]
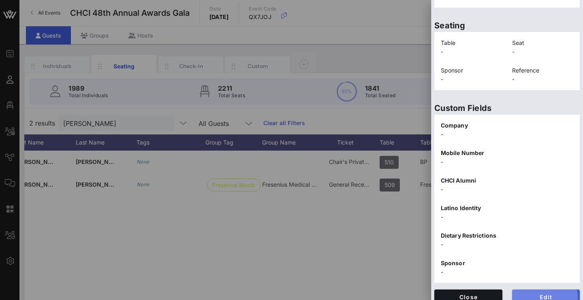
click at [538, 294] on span "Edit" at bounding box center [545, 297] width 55 height 7
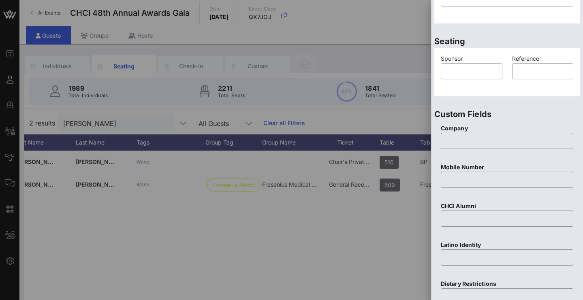
scroll to position [0, 0]
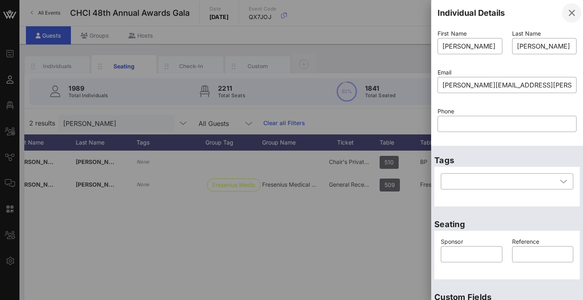
click at [567, 14] on icon "button" at bounding box center [572, 13] width 10 height 10
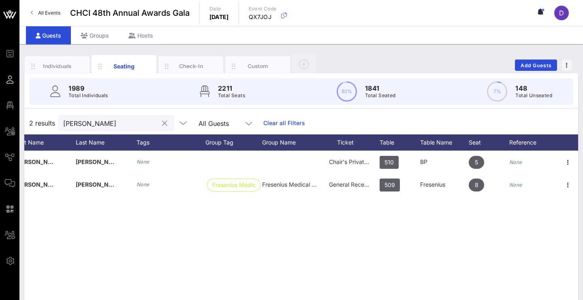
click at [123, 117] on div "Juan lopez" at bounding box center [110, 123] width 95 height 16
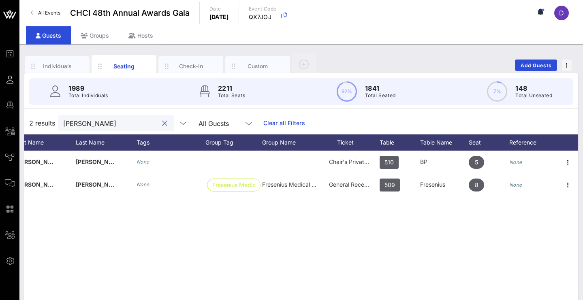
click at [123, 119] on input "Juan lopez" at bounding box center [110, 123] width 95 height 11
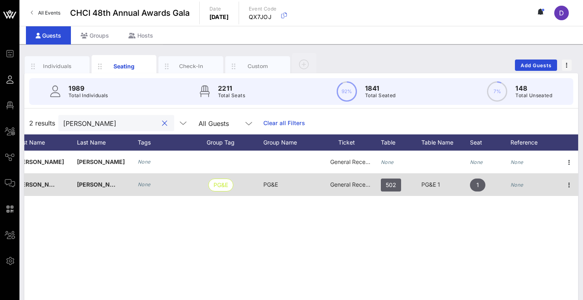
scroll to position [0, 90]
type input "Anthony Camac"
click at [567, 188] on icon "button" at bounding box center [568, 185] width 10 height 10
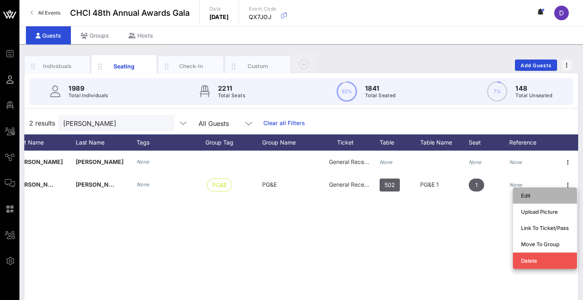
click at [557, 194] on div "Edit" at bounding box center [545, 195] width 48 height 6
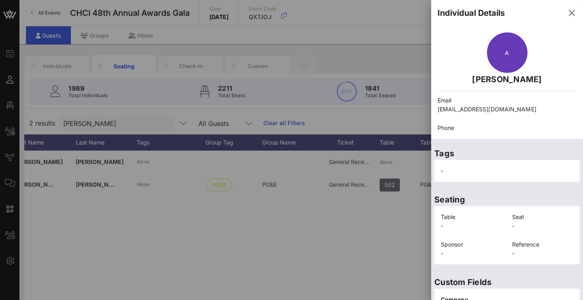
scroll to position [5, 0]
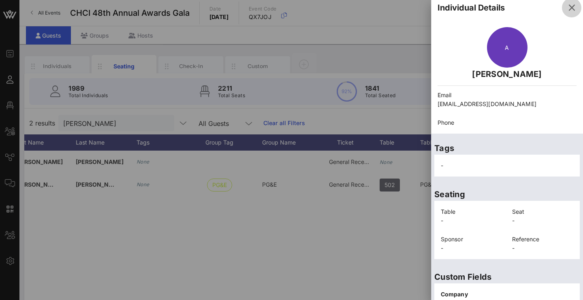
click at [567, 10] on icon "button" at bounding box center [572, 8] width 10 height 10
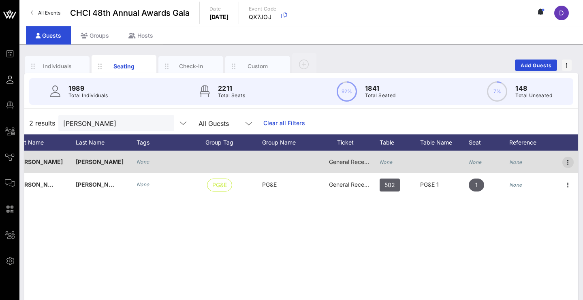
click at [565, 160] on icon "button" at bounding box center [568, 163] width 10 height 10
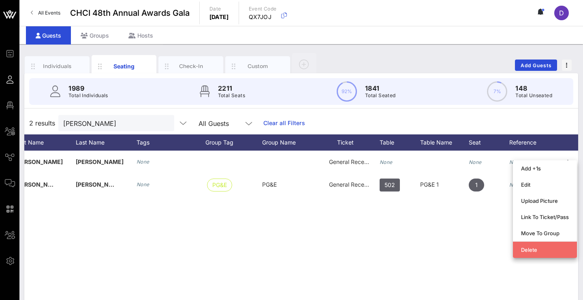
click at [556, 250] on div "Delete" at bounding box center [545, 250] width 48 height 6
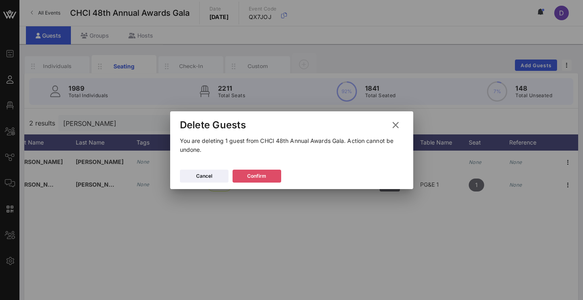
click at [264, 175] on div "Confirm" at bounding box center [256, 176] width 19 height 8
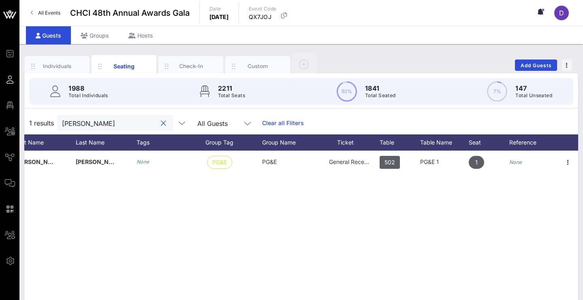
click at [143, 123] on input "Anthony Camac" at bounding box center [109, 123] width 95 height 11
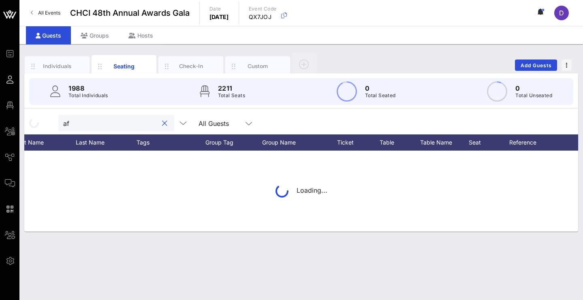
type input "aft"
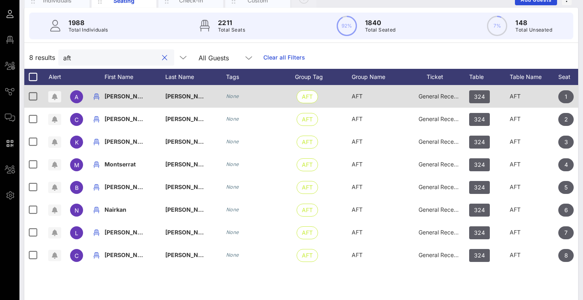
scroll to position [67, 0]
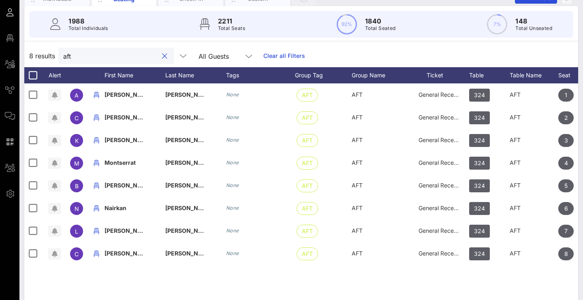
click at [135, 56] on input "aft" at bounding box center [110, 56] width 95 height 11
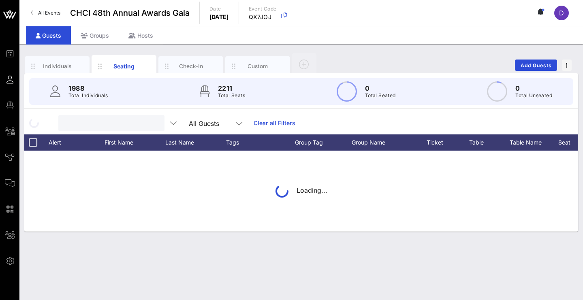
scroll to position [0, 0]
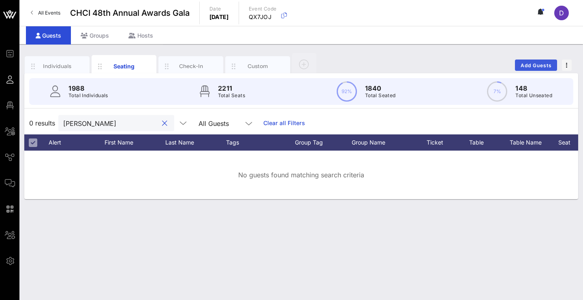
type input "Maria cande"
click at [530, 62] on button "Add Guests" at bounding box center [536, 65] width 42 height 11
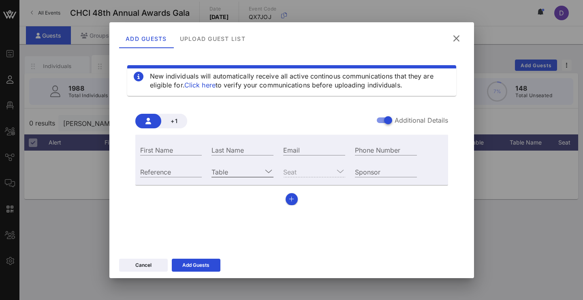
click at [258, 171] on input "Table" at bounding box center [236, 171] width 51 height 11
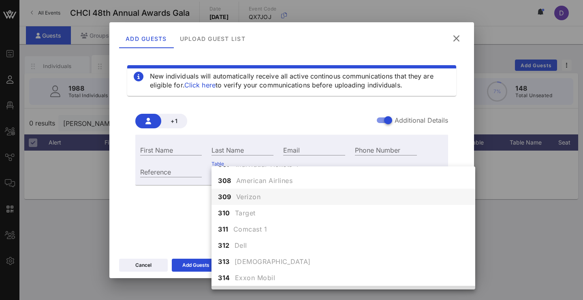
scroll to position [1452, 0]
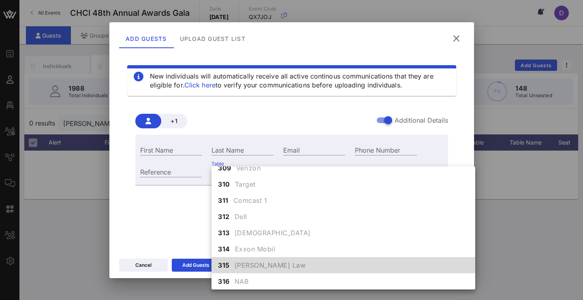
click at [240, 264] on span "[PERSON_NAME] Law" at bounding box center [270, 265] width 71 height 10
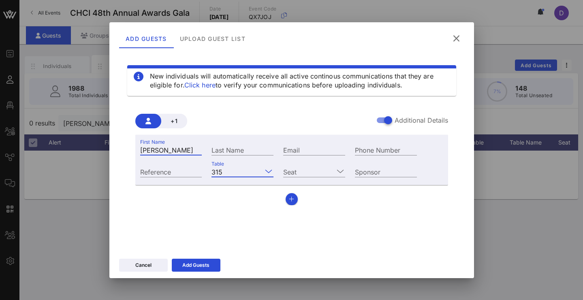
type input "Maria"
click at [252, 148] on input "Candelaria" at bounding box center [242, 150] width 62 height 11
click at [251, 148] on input "Candelaria Rear" at bounding box center [242, 150] width 62 height 11
type input "Candelaria Rdonear"
paste input "mcr12district@yahoo.com"
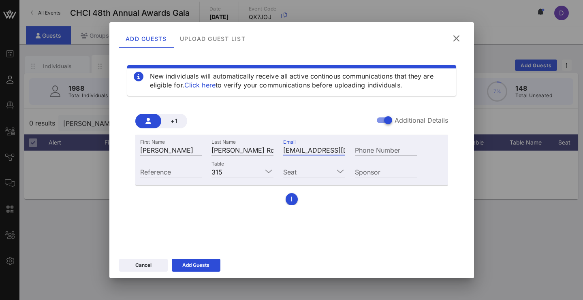
paste input "mcr12district@yahoo.com"
type input "mcr12district@yahoo.commcr12district@yahoo.com"
click at [310, 173] on input "Seat" at bounding box center [308, 171] width 51 height 11
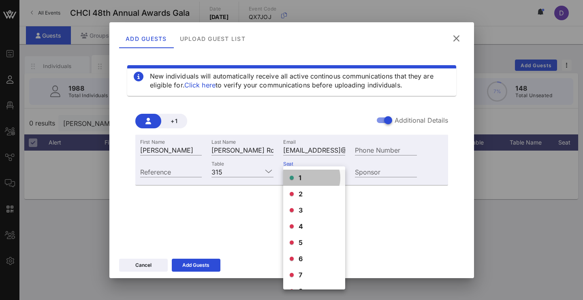
click at [308, 178] on div "1" at bounding box center [314, 178] width 62 height 16
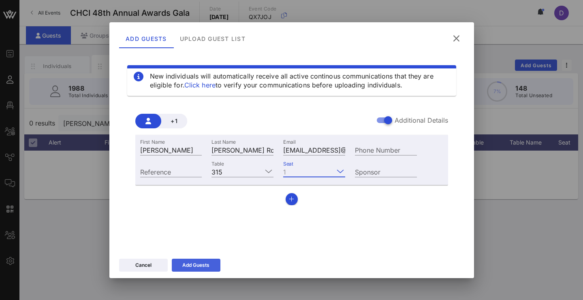
click at [198, 263] on div "Add Guests" at bounding box center [195, 265] width 27 height 8
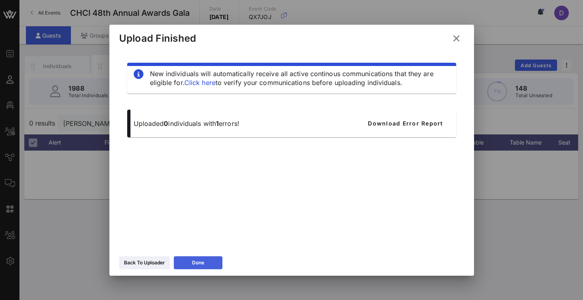
click at [198, 263] on icon at bounding box center [198, 262] width 6 height 5
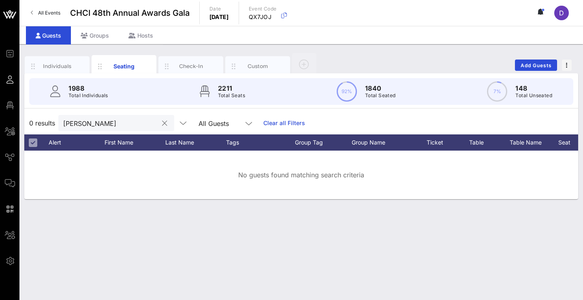
click at [141, 118] on input "Maria cande" at bounding box center [110, 123] width 95 height 11
click at [83, 124] on input "Maria Candelaria" at bounding box center [110, 123] width 95 height 11
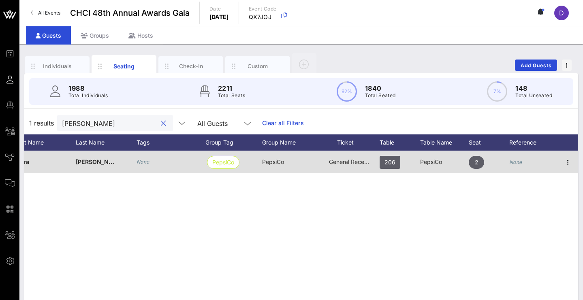
scroll to position [0, 90]
click at [568, 164] on icon "button" at bounding box center [568, 163] width 10 height 10
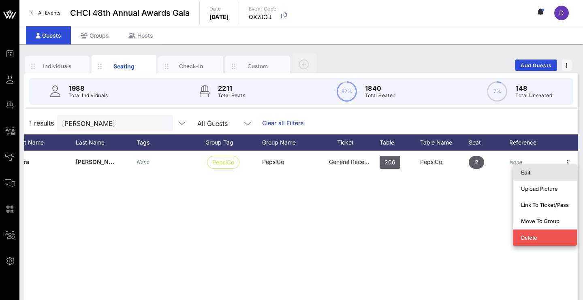
click at [550, 174] on div "Edit" at bounding box center [545, 172] width 48 height 6
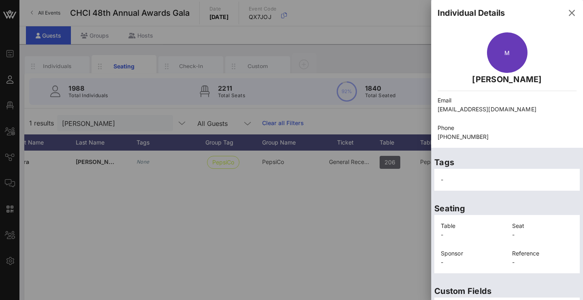
scroll to position [6, 0]
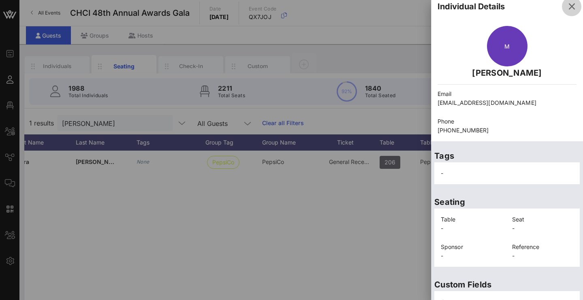
click at [567, 10] on icon "button" at bounding box center [572, 7] width 10 height 10
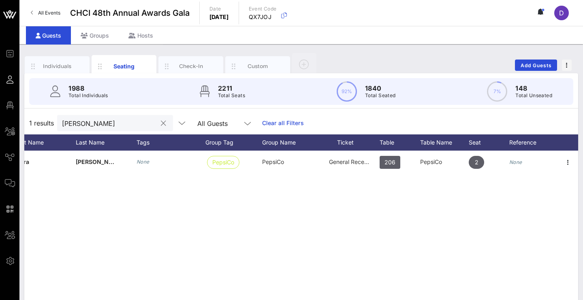
click at [111, 129] on div "Candelaria" at bounding box center [109, 123] width 95 height 16
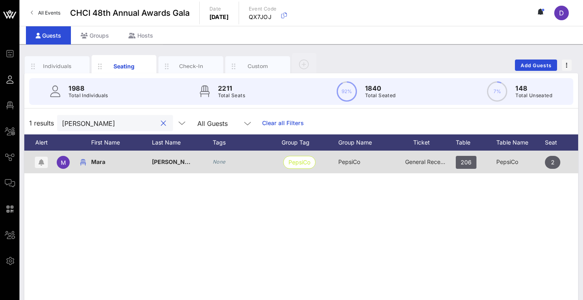
scroll to position [0, 13]
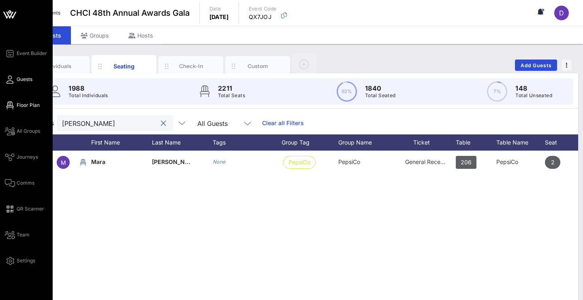
type input "Mara Candelaria"
click at [9, 105] on icon at bounding box center [10, 105] width 10 height 1
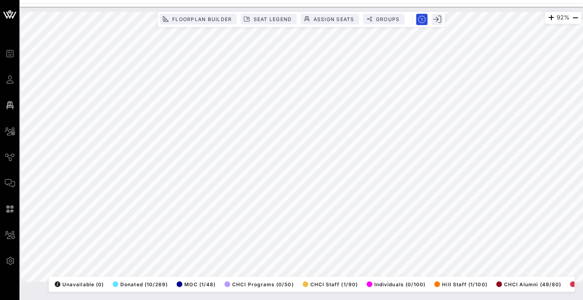
click at [166, 300] on html "Event Builder Guests Floor Plan All Groups Journeys Comms QR Scanner Team Setti…" at bounding box center [291, 150] width 583 height 300
click at [218, 300] on html "Event Builder Guests Floor Plan All Groups Journeys Comms QR Scanner Team Setti…" at bounding box center [291, 150] width 583 height 300
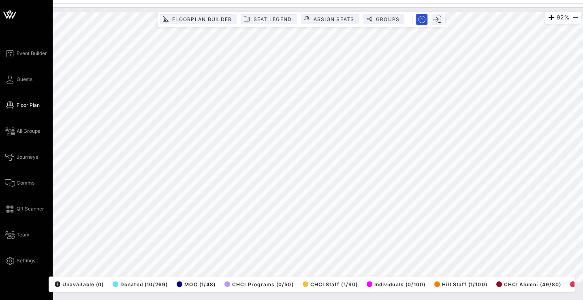
click at [15, 89] on div "Event Builder Guests Floor Plan All Groups Journeys Comms QR Scanner Team Setti…" at bounding box center [29, 157] width 48 height 217
click at [16, 86] on div "Event Builder Guests Floor Plan All Groups Journeys Comms QR Scanner Team Setti…" at bounding box center [29, 157] width 48 height 217
click at [16, 83] on link "Guests" at bounding box center [19, 80] width 28 height 10
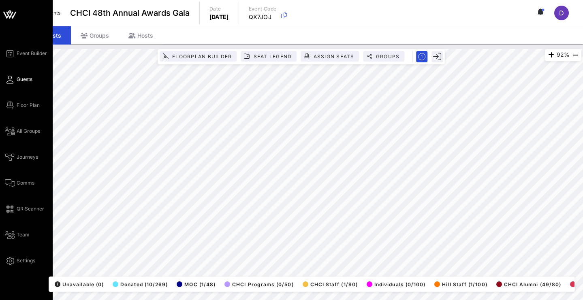
click at [12, 80] on icon at bounding box center [10, 79] width 10 height 1
click at [6, 76] on link "Guests" at bounding box center [19, 80] width 28 height 10
click at [14, 80] on icon at bounding box center [10, 79] width 10 height 1
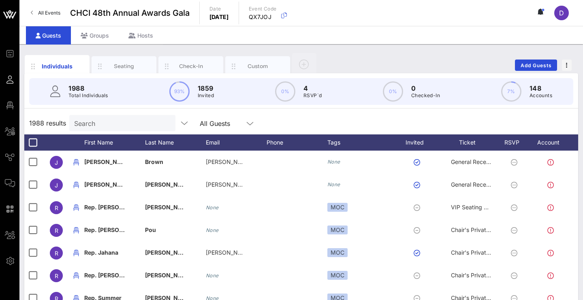
click at [135, 122] on input "Search" at bounding box center [121, 123] width 95 height 11
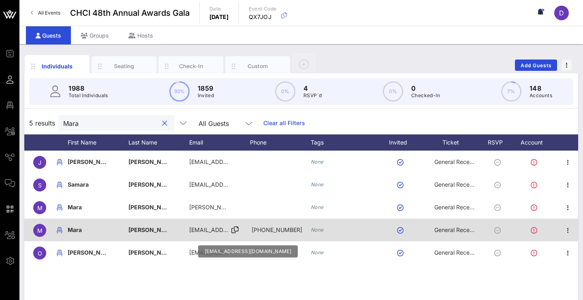
scroll to position [0, 17]
click at [237, 230] on icon at bounding box center [234, 230] width 7 height 1
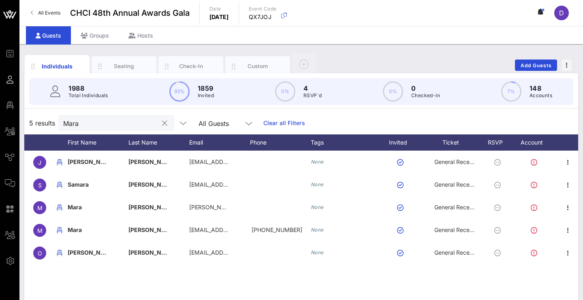
click at [102, 124] on input "Mara" at bounding box center [110, 123] width 95 height 11
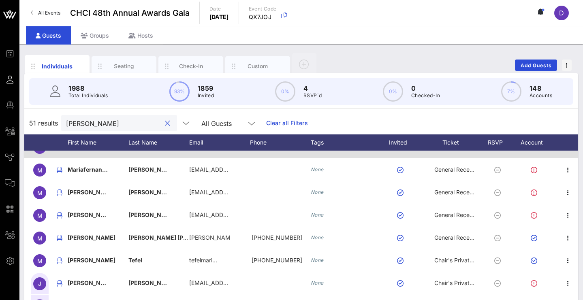
scroll to position [120, 17]
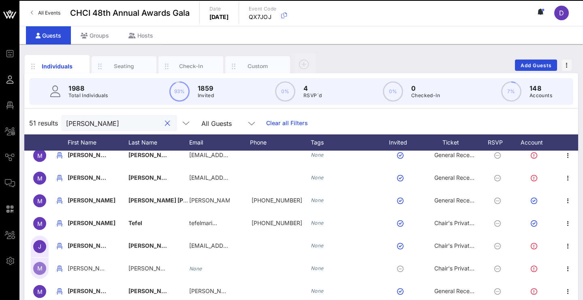
click at [119, 118] on input "Maria" at bounding box center [113, 123] width 95 height 11
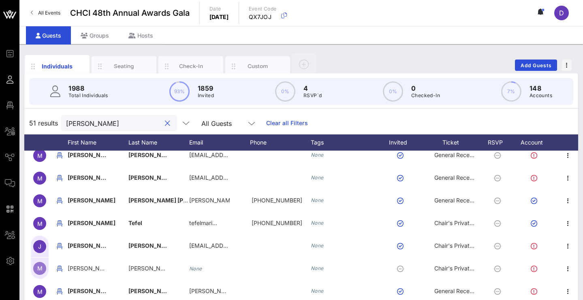
click at [119, 118] on input "Maria" at bounding box center [113, 123] width 95 height 11
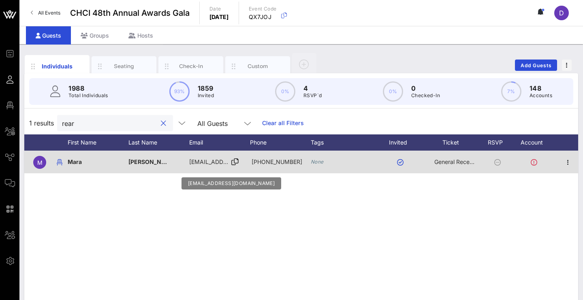
scroll to position [0, 0]
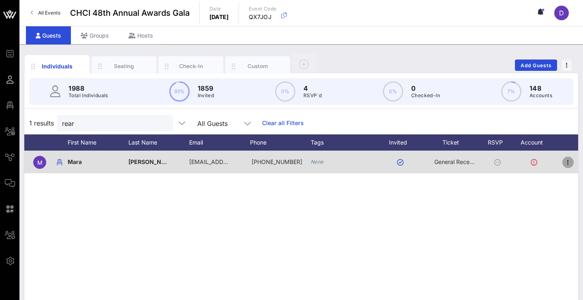
click at [566, 162] on icon "button" at bounding box center [568, 163] width 10 height 10
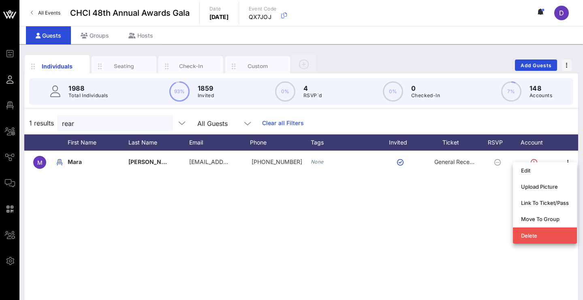
click at [395, 243] on div "M Mara Candelaria Reardon marareardon@yahoo.com +12197124140 None General Recep…" at bounding box center [301, 272] width 554 height 243
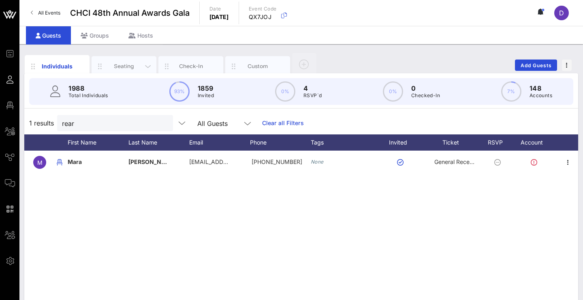
click at [122, 64] on div "Seating" at bounding box center [124, 66] width 36 height 8
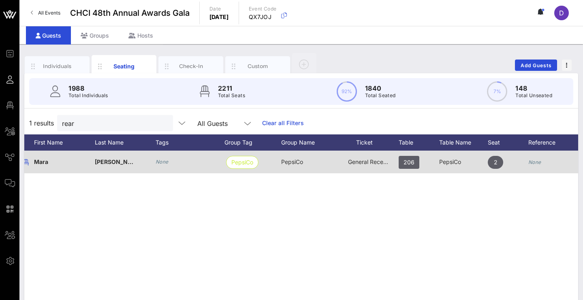
scroll to position [0, 70]
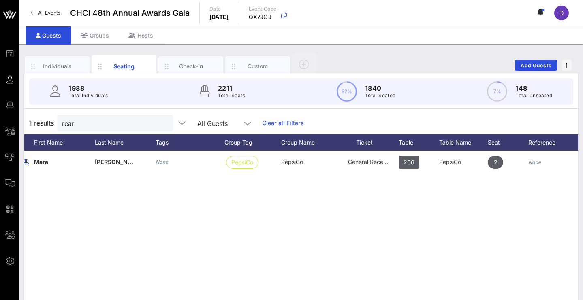
click at [200, 188] on div "M Mara Candelaria Reardon None PepsiCo PepsiCo General Reception 206 PepsiCo 2 …" at bounding box center [301, 272] width 554 height 243
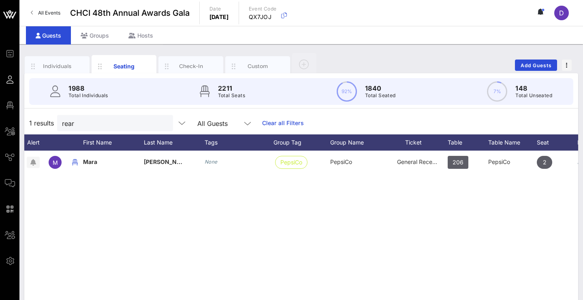
scroll to position [0, 21]
click at [98, 120] on input "rear" at bounding box center [109, 123] width 95 height 11
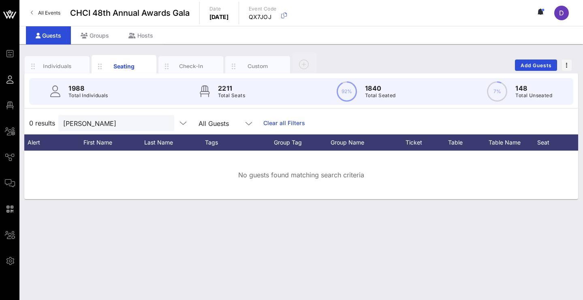
click at [138, 134] on div "0 results Daniela Guerra All Guests Clear all Filters" at bounding box center [301, 123] width 554 height 23
click at [133, 123] on input "Daniela Guerra" at bounding box center [110, 123] width 95 height 11
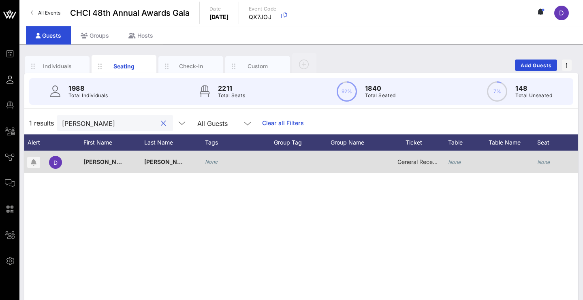
type input "Daniela gu"
click at [424, 161] on span "General Reception" at bounding box center [421, 161] width 49 height 7
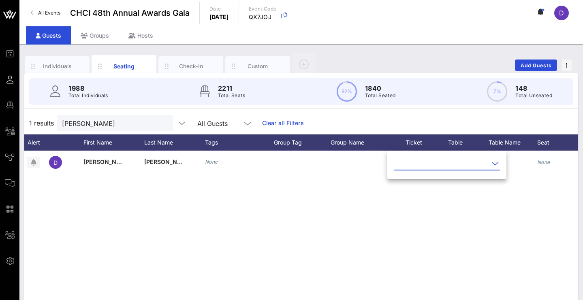
click at [425, 164] on input "text" at bounding box center [441, 163] width 95 height 13
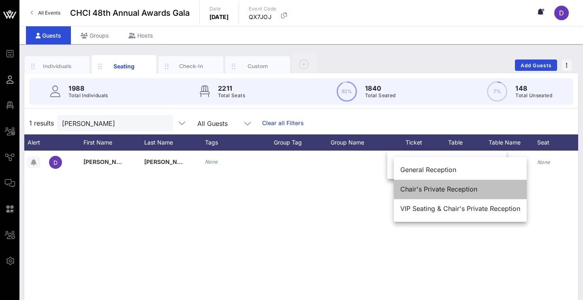
drag, startPoint x: 443, startPoint y: 189, endPoint x: 442, endPoint y: 183, distance: 5.7
click at [442, 183] on div "Chair's Private Reception" at bounding box center [460, 189] width 120 height 17
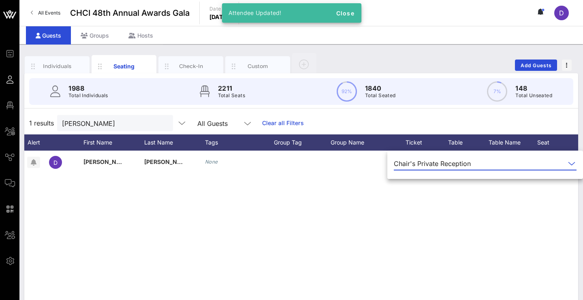
click at [447, 194] on div "D Daniela Guerrero None Chair's Private Reception None None None" at bounding box center [301, 272] width 554 height 243
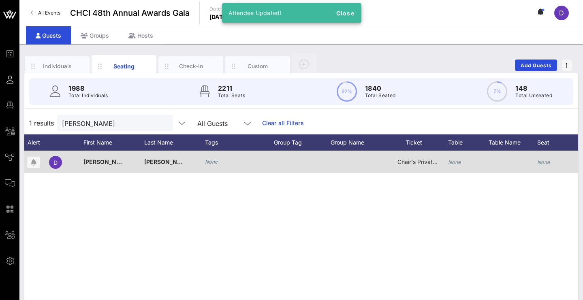
click at [461, 162] on div "None" at bounding box center [468, 167] width 41 height 32
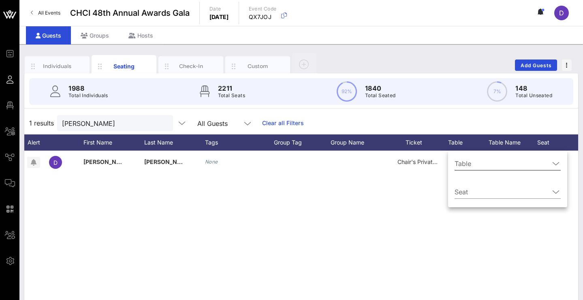
click at [475, 158] on input "Table" at bounding box center [501, 163] width 95 height 13
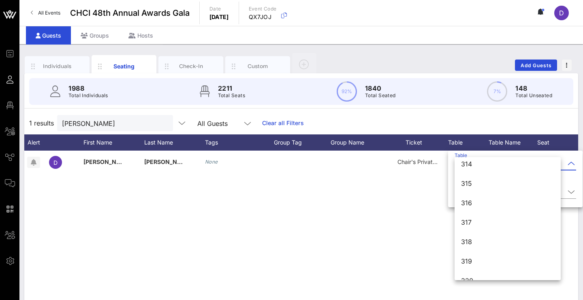
scroll to position [2058, 0]
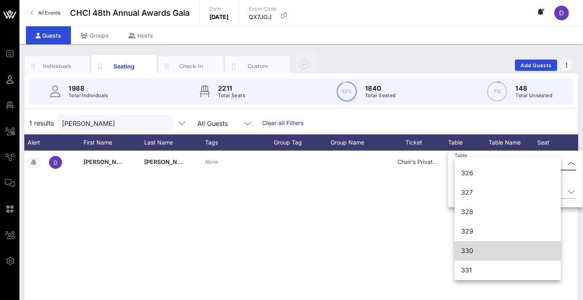
click at [467, 249] on div "330" at bounding box center [507, 251] width 93 height 8
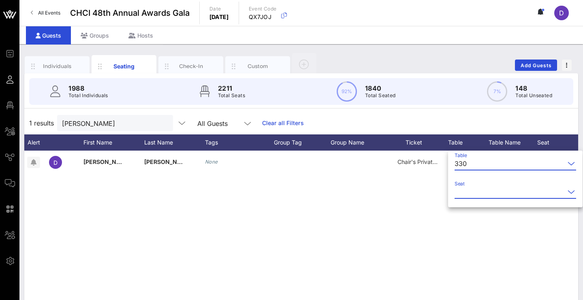
click at [477, 194] on input "Seat" at bounding box center [509, 192] width 110 height 13
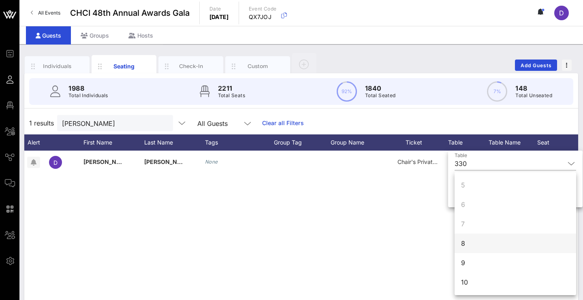
scroll to position [78, 0]
click at [473, 243] on div "8" at bounding box center [515, 243] width 122 height 19
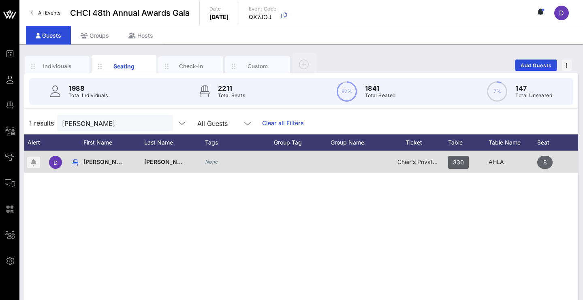
click at [547, 161] on span "8" at bounding box center [544, 162] width 15 height 13
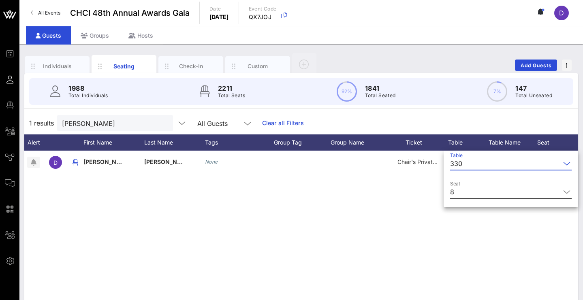
click at [527, 196] on input "Seat" at bounding box center [508, 192] width 103 height 13
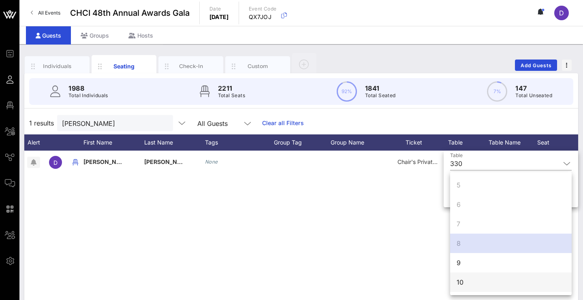
scroll to position [78, 0]
click at [482, 282] on div "10" at bounding box center [511, 282] width 122 height 19
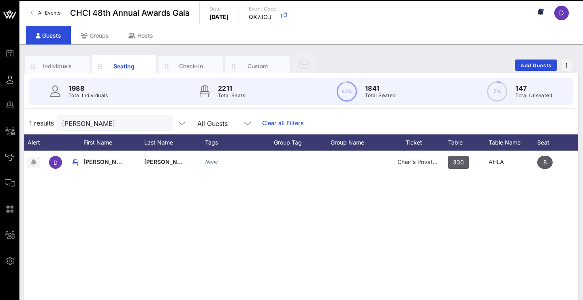
scroll to position [0, 0]
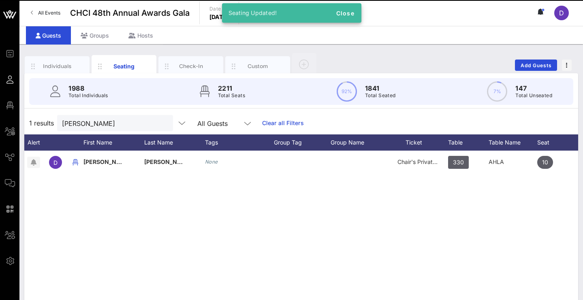
click at [470, 250] on div "D Daniela Guerrero None Chair's Private Reception 330 AHLA 10 None" at bounding box center [301, 272] width 554 height 243
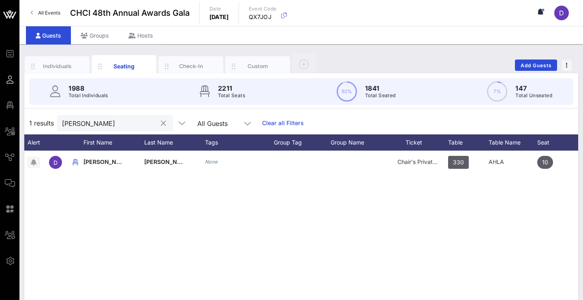
click at [129, 129] on div "Daniela gu" at bounding box center [109, 123] width 95 height 16
click at [129, 126] on input "Daniela gu" at bounding box center [109, 123] width 95 height 11
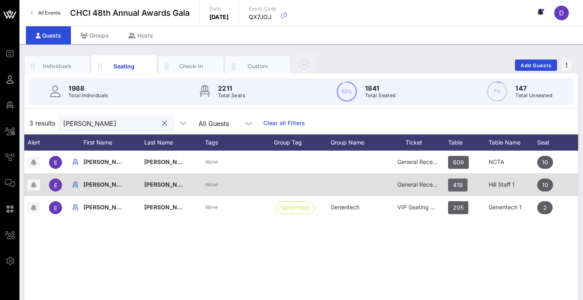
type input "ellen"
click at [458, 188] on span "419" at bounding box center [458, 185] width 10 height 13
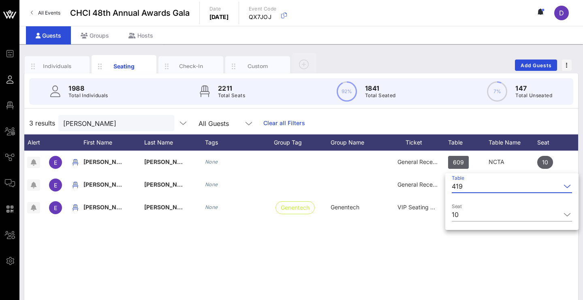
click at [472, 184] on input "Table" at bounding box center [513, 186] width 95 height 13
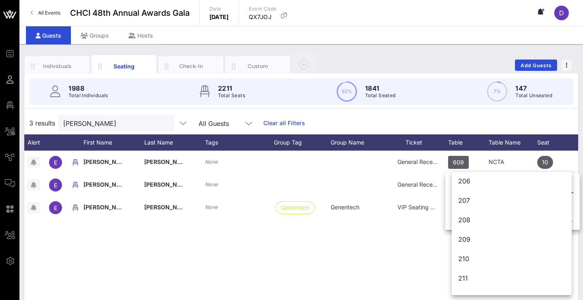
scroll to position [2058, 0]
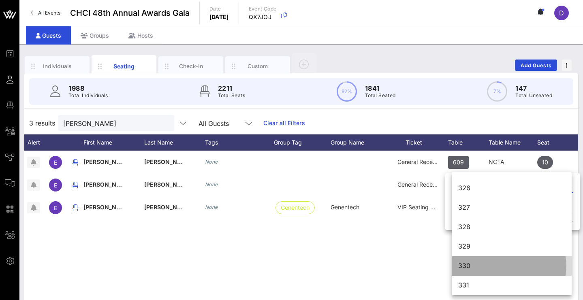
click at [463, 267] on div "330" at bounding box center [511, 266] width 107 height 8
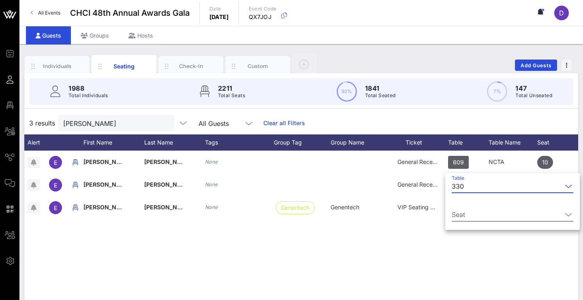
click at [478, 219] on input "Seat" at bounding box center [507, 214] width 110 height 13
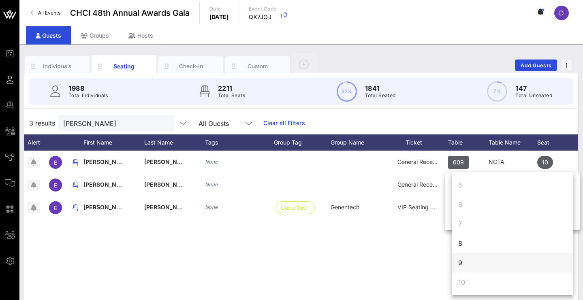
scroll to position [78, 0]
click at [470, 260] on div "9" at bounding box center [513, 262] width 122 height 19
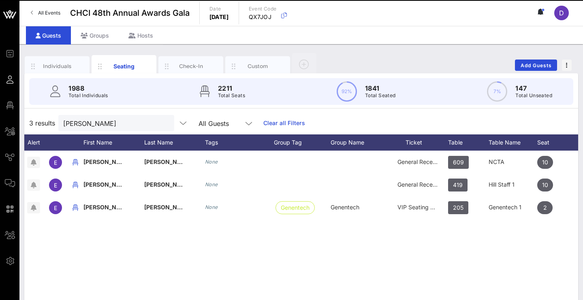
scroll to position [0, 0]
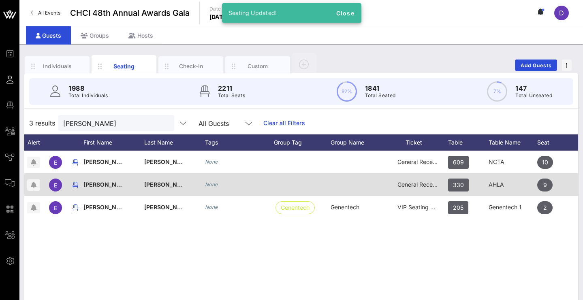
click at [411, 182] on span "General Reception" at bounding box center [421, 184] width 49 height 7
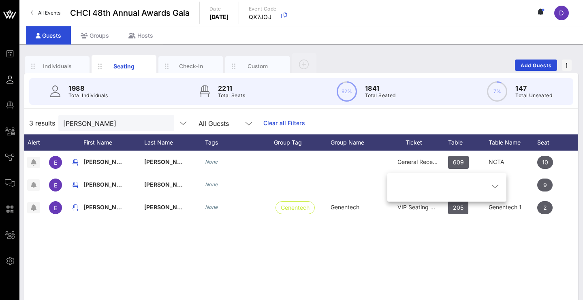
click at [493, 190] on icon at bounding box center [494, 186] width 7 height 10
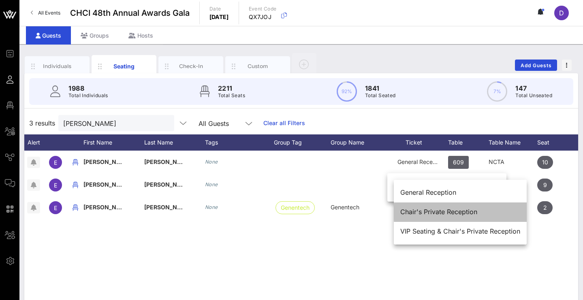
click at [466, 211] on div "Chair's Private Reception" at bounding box center [460, 212] width 120 height 8
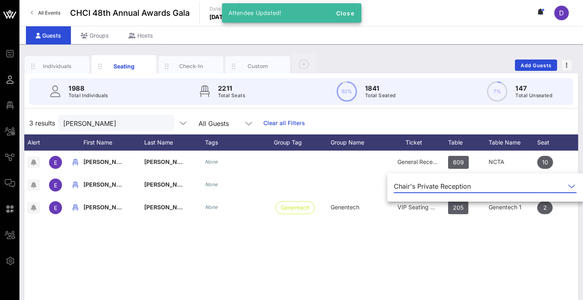
click at [390, 257] on div "E Ellen O'Rourke None General Reception 609 NCTA 10 None E Ellen Ray None Chair…" at bounding box center [301, 272] width 554 height 243
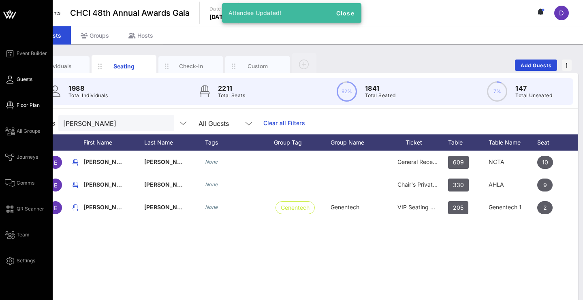
click at [19, 104] on span "Floor Plan" at bounding box center [28, 105] width 23 height 7
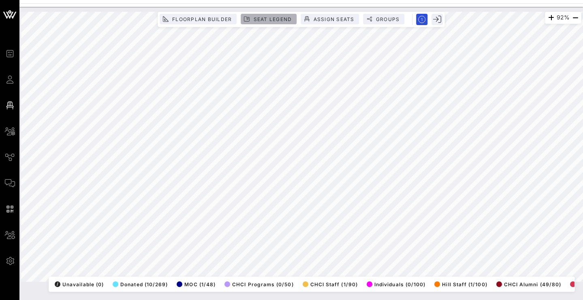
click at [286, 19] on span "Seat Legend" at bounding box center [272, 19] width 39 height 6
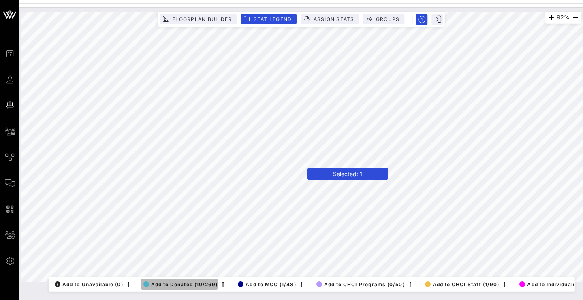
click at [188, 281] on span "Add to Donated (10/269)" at bounding box center [180, 284] width 75 height 6
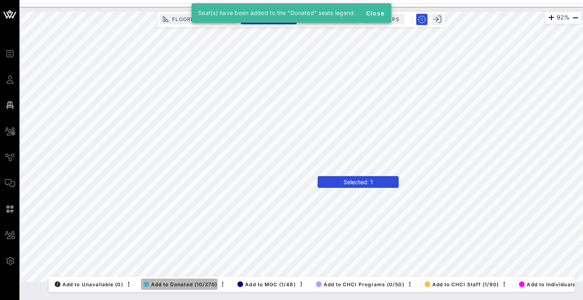
click at [178, 281] on span "Add to Donated (10/270)" at bounding box center [180, 284] width 74 height 6
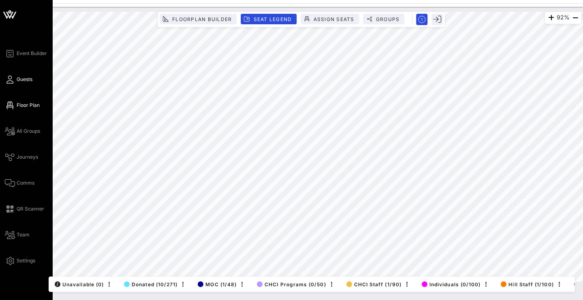
click at [11, 80] on icon at bounding box center [10, 79] width 10 height 1
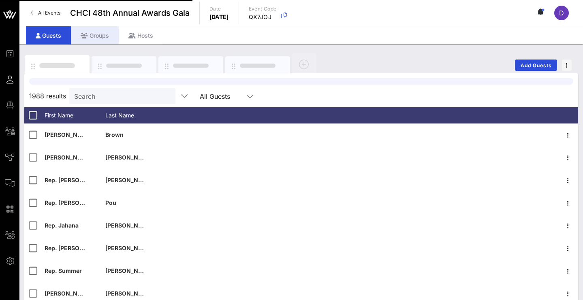
click at [101, 38] on div "Groups" at bounding box center [95, 35] width 48 height 18
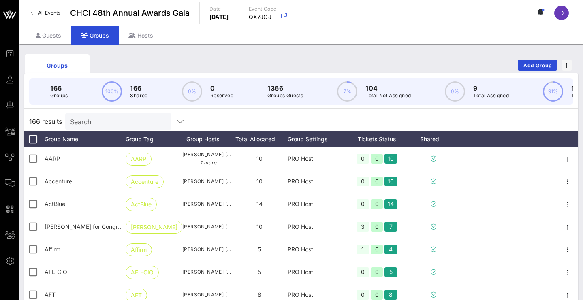
click at [129, 115] on div "Search" at bounding box center [117, 121] width 95 height 16
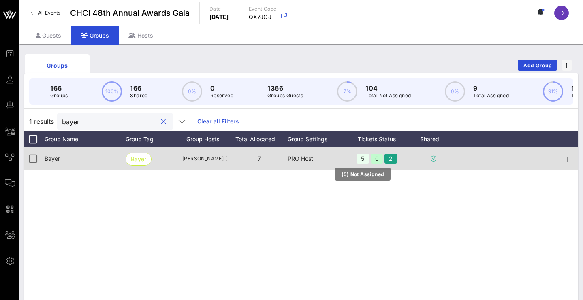
type input "bayer"
click at [363, 160] on div "5" at bounding box center [362, 159] width 13 height 10
click at [570, 164] on icon "button" at bounding box center [568, 159] width 10 height 10
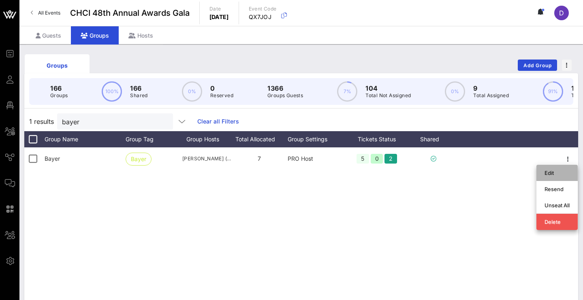
click at [562, 172] on div "Edit" at bounding box center [556, 173] width 25 height 6
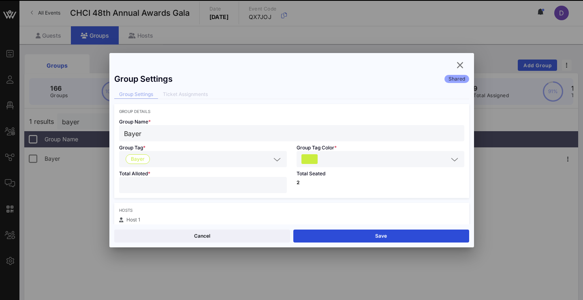
click at [278, 188] on input "*" at bounding box center [203, 185] width 158 height 11
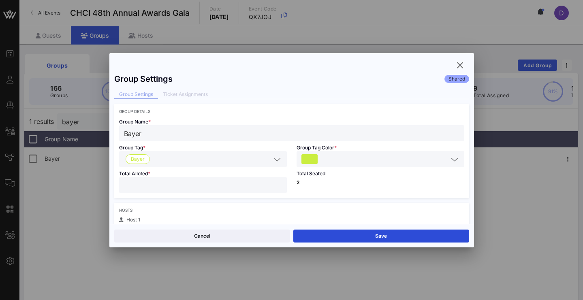
click at [275, 186] on input "*" at bounding box center [203, 185] width 158 height 11
click at [276, 186] on input "*" at bounding box center [203, 185] width 158 height 11
click at [277, 182] on input "*" at bounding box center [203, 185] width 158 height 11
click at [277, 189] on input "*" at bounding box center [203, 185] width 158 height 11
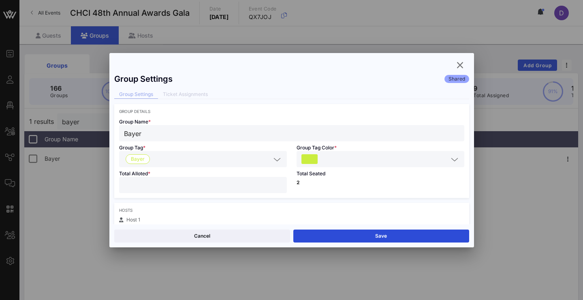
type input "*"
click at [277, 188] on input "*" at bounding box center [203, 185] width 158 height 11
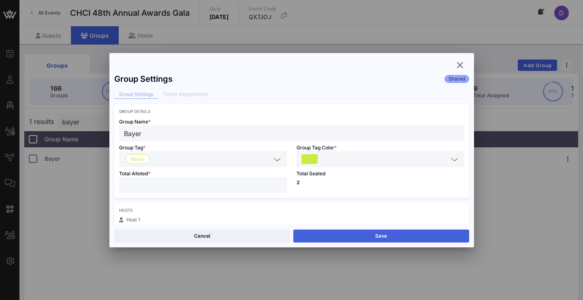
click at [321, 233] on button "Save" at bounding box center [381, 236] width 176 height 13
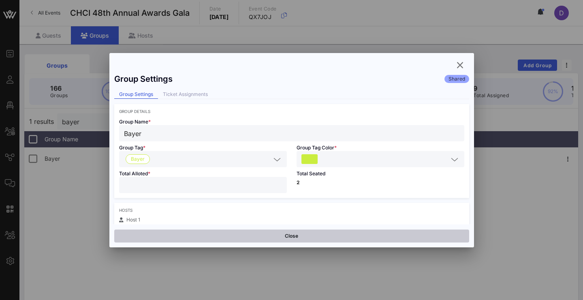
click at [319, 237] on button "Close" at bounding box center [291, 236] width 355 height 13
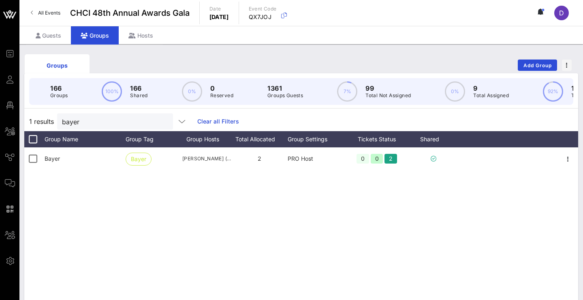
click at [220, 224] on div "Bayer Bayer Naomi Senkeeto (naomi.senkeeto@bayer.com) 2 PRO Host 0 0 2" at bounding box center [301, 268] width 554 height 243
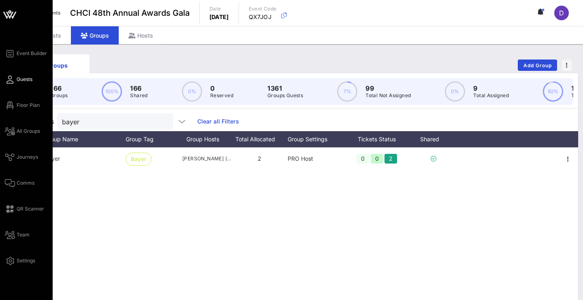
click at [7, 80] on icon at bounding box center [10, 79] width 10 height 1
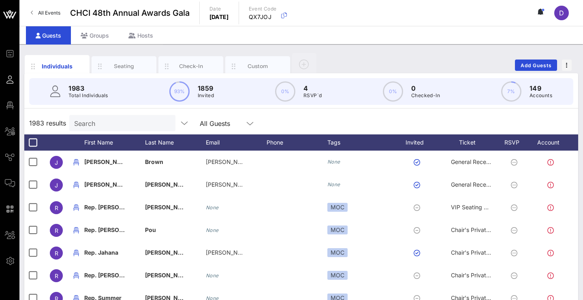
click at [155, 118] on input "Search" at bounding box center [121, 123] width 95 height 11
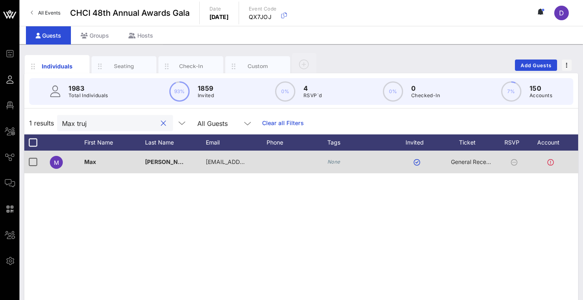
click at [475, 159] on span "General Reception" at bounding box center [475, 161] width 49 height 7
click at [474, 162] on span "General Reception" at bounding box center [475, 161] width 49 height 7
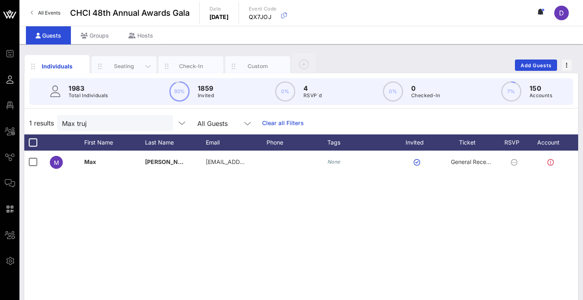
click at [126, 69] on div "Seating" at bounding box center [124, 66] width 36 height 8
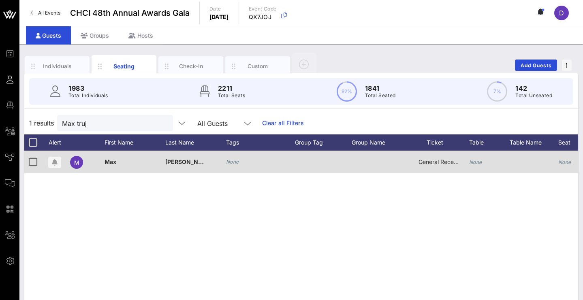
click at [439, 163] on span "General Reception" at bounding box center [442, 161] width 49 height 7
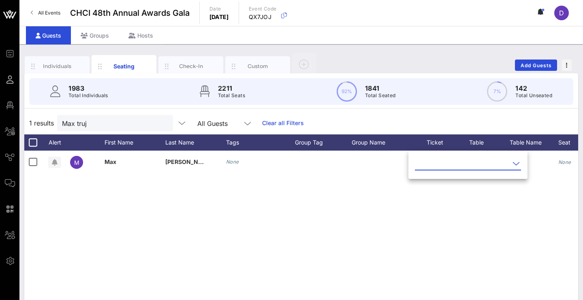
click at [452, 166] on input "text" at bounding box center [462, 163] width 95 height 13
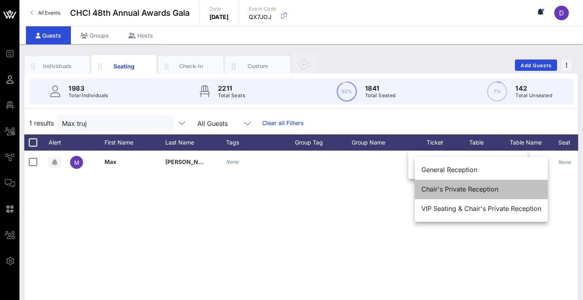
click at [455, 190] on div "Chair's Private Reception" at bounding box center [481, 190] width 120 height 8
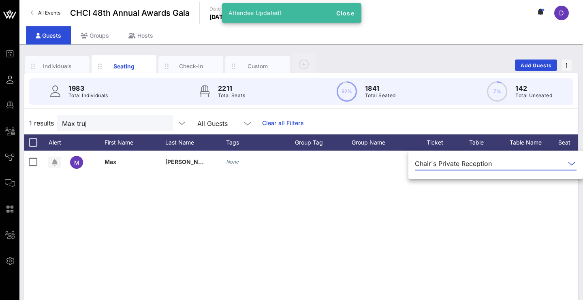
click at [483, 196] on div "M Max Trujillo None Chair's Private Reception None None None" at bounding box center [301, 272] width 554 height 243
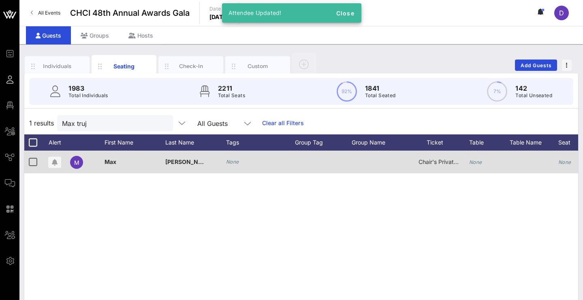
click at [482, 163] on div "None" at bounding box center [489, 167] width 41 height 32
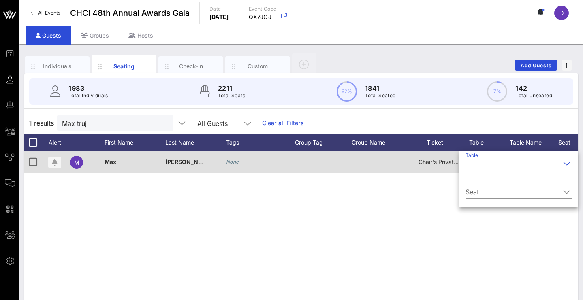
click at [482, 163] on input "Table" at bounding box center [512, 163] width 95 height 13
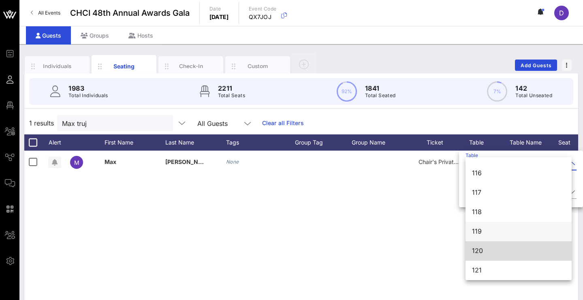
scroll to position [327, 0]
click at [497, 253] on div "120" at bounding box center [518, 251] width 93 height 8
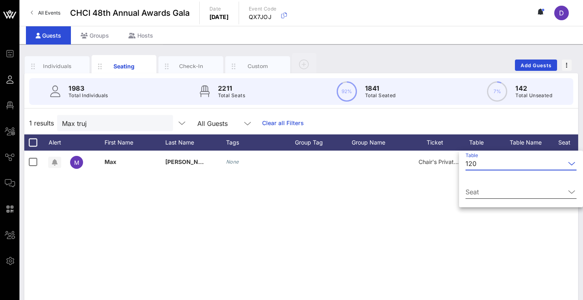
click at [482, 189] on input "Seat" at bounding box center [515, 192] width 100 height 13
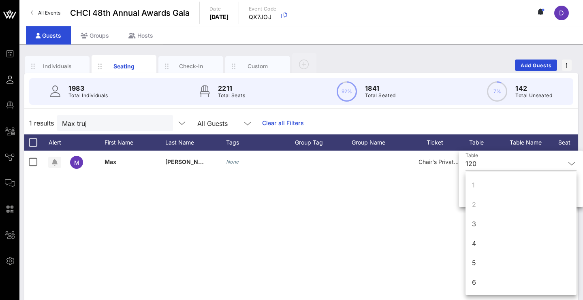
scroll to position [102, 0]
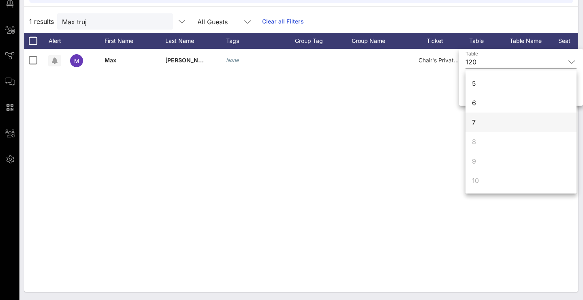
click at [492, 121] on div "7" at bounding box center [520, 122] width 111 height 19
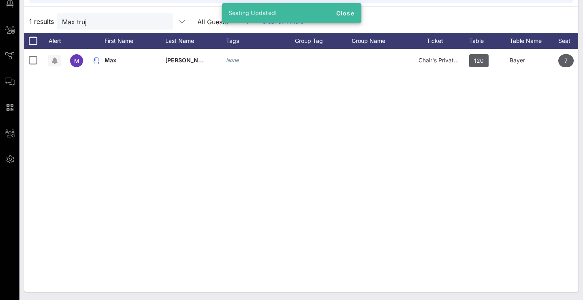
scroll to position [34, 0]
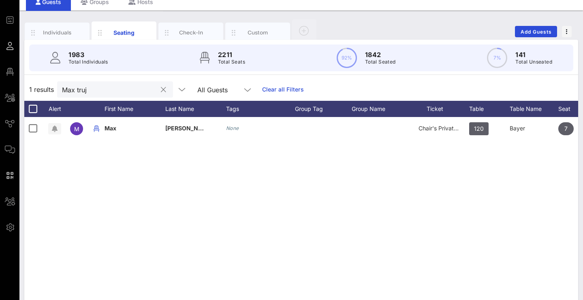
click at [131, 86] on input "Max truj" at bounding box center [109, 89] width 95 height 11
click at [131, 85] on input "Max truj" at bounding box center [109, 89] width 95 height 11
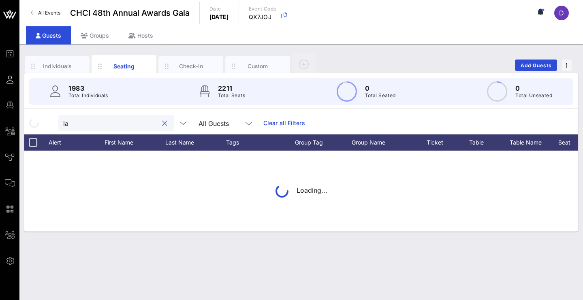
scroll to position [0, 0]
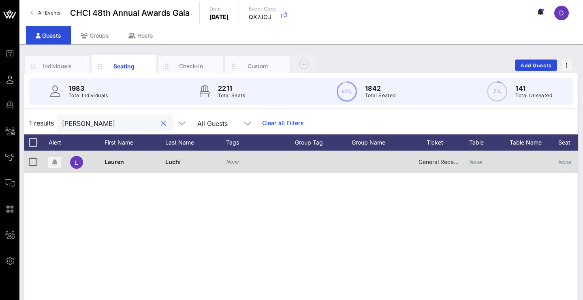
type input "Lauren luc"
click at [438, 162] on span "General Reception" at bounding box center [442, 161] width 49 height 7
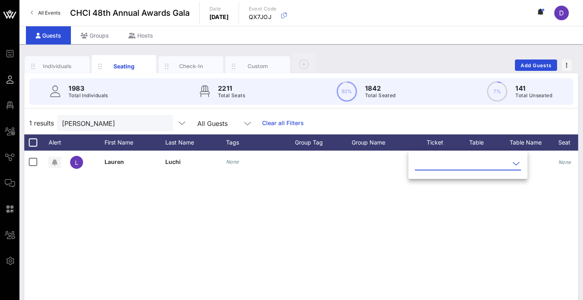
click at [444, 164] on input "text" at bounding box center [462, 163] width 95 height 13
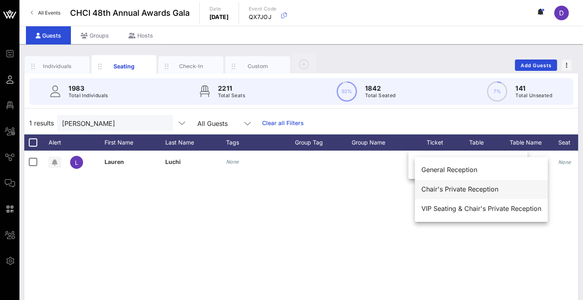
click at [452, 186] on div "Chair's Private Reception" at bounding box center [481, 190] width 120 height 8
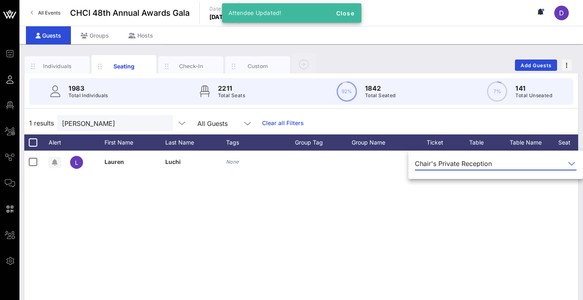
click at [508, 194] on div "L Lauren Luchi None Chair's Private Reception None None None" at bounding box center [301, 272] width 554 height 243
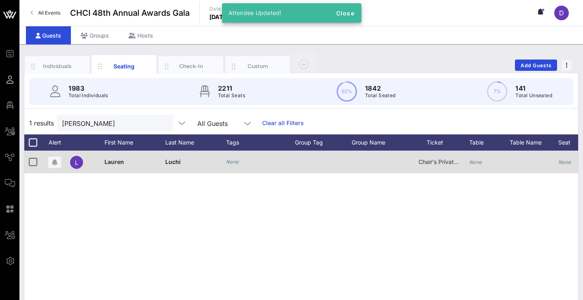
click at [473, 161] on icon "None" at bounding box center [475, 162] width 13 height 6
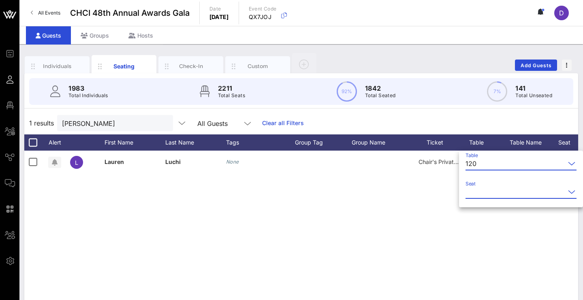
click at [484, 192] on input "Seat" at bounding box center [515, 192] width 100 height 13
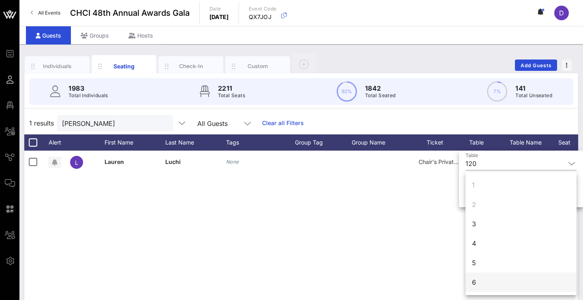
scroll to position [7, 0]
click at [497, 269] on div "6" at bounding box center [520, 275] width 111 height 19
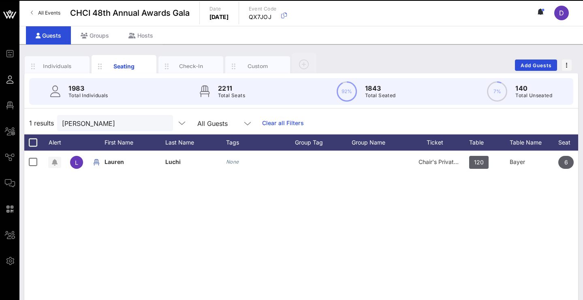
scroll to position [0, 0]
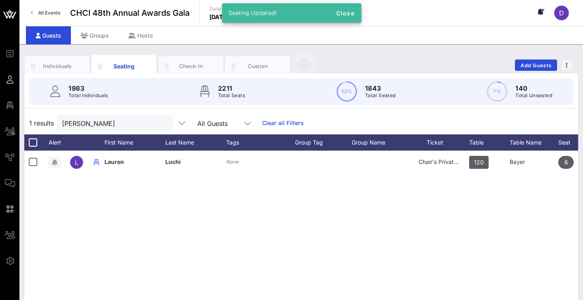
click at [494, 256] on div "L Lauren Luchi None Chair's Private Reception 120 Bayer 6 None" at bounding box center [301, 272] width 554 height 243
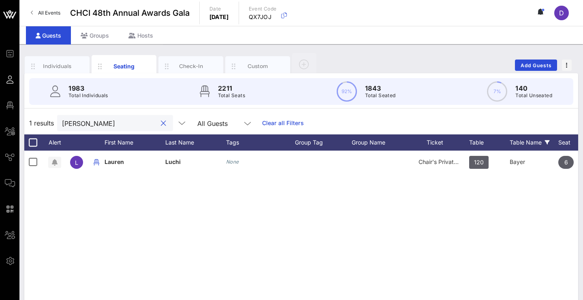
click at [115, 124] on input "Lauren luc" at bounding box center [109, 123] width 95 height 11
click at [460, 0] on div "All Events CHCI 48th Annual Awards Gala Date Thursday, Sep. 18, 2025 Event Code…" at bounding box center [300, 13] width 563 height 26
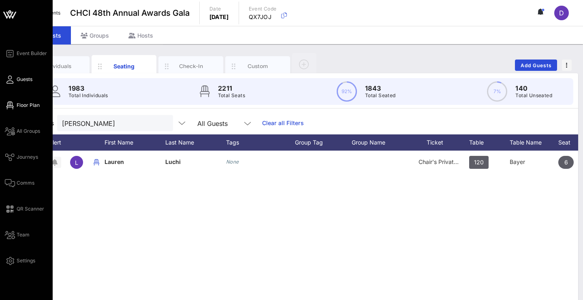
click at [24, 104] on span "Floor Plan" at bounding box center [28, 105] width 23 height 7
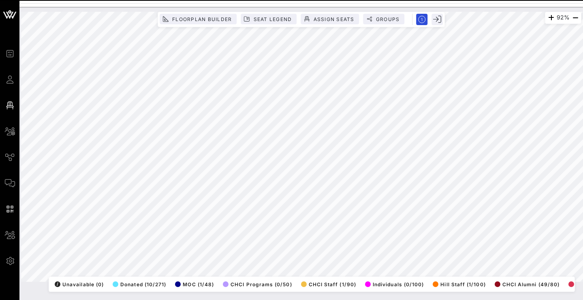
click at [337, 0] on html "Event Builder Guests Floor Plan All Groups Journeys Comms QR Scanner Team Setti…" at bounding box center [291, 150] width 583 height 300
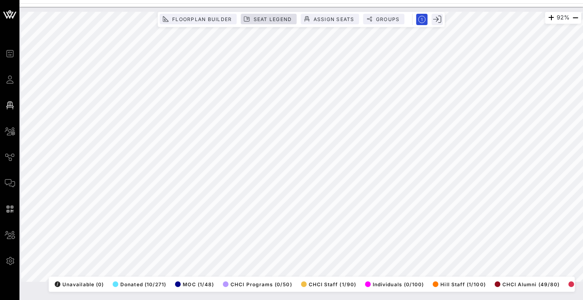
click at [278, 20] on span "Seat Legend" at bounding box center [272, 19] width 39 height 6
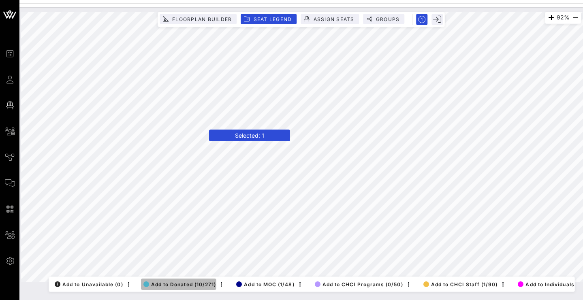
click at [193, 281] on span "Add to Donated (10/271)" at bounding box center [179, 284] width 73 height 6
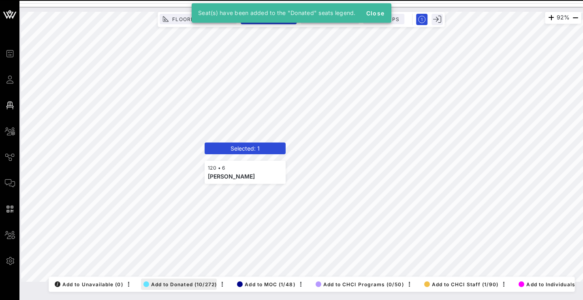
click at [179, 281] on span "Add to Donated (10/272)" at bounding box center [180, 284] width 74 height 6
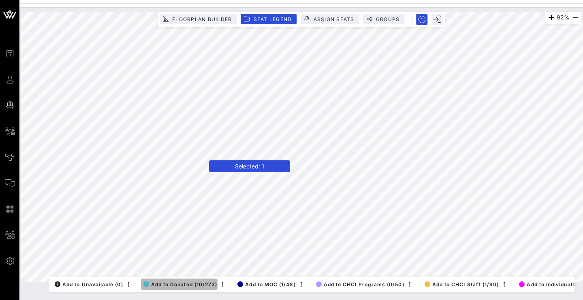
click at [180, 281] on span "Add to Donated (10/273)" at bounding box center [180, 284] width 74 height 6
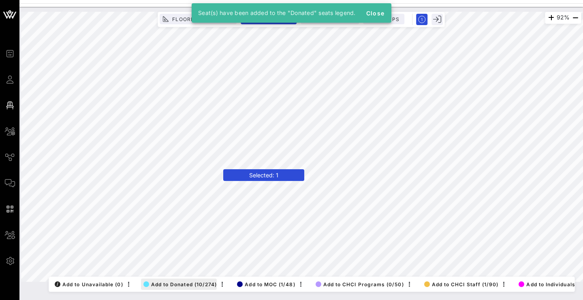
click at [176, 281] on span "Add to Donated (10/274)" at bounding box center [180, 284] width 74 height 6
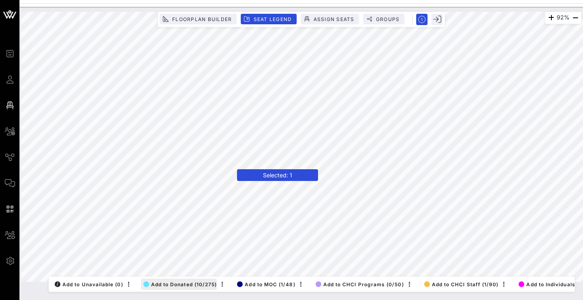
click at [183, 281] on button "Add to Donated (10/275)" at bounding box center [179, 284] width 76 height 11
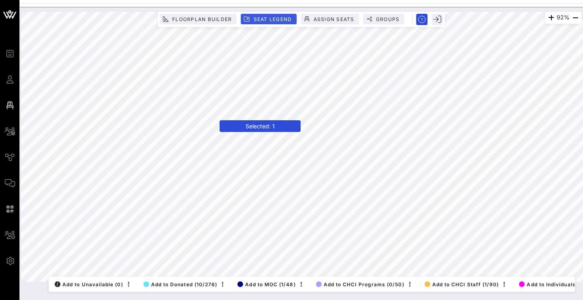
click at [285, 21] on span "Seat Legend" at bounding box center [272, 19] width 39 height 6
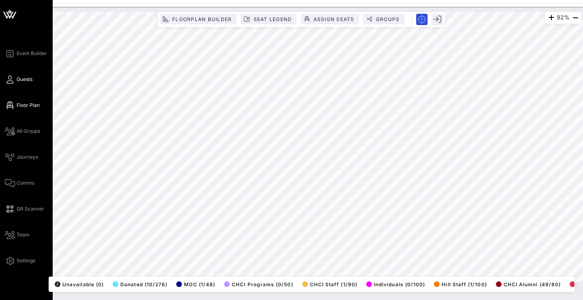
click at [17, 81] on span "Guests" at bounding box center [25, 79] width 16 height 7
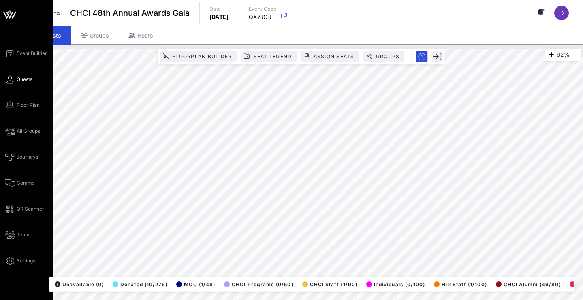
click at [15, 80] on icon at bounding box center [10, 79] width 10 height 1
click at [10, 80] on icon at bounding box center [10, 79] width 10 height 1
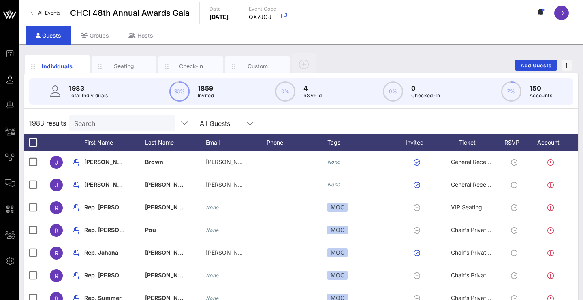
click at [127, 128] on input "Search" at bounding box center [121, 123] width 95 height 11
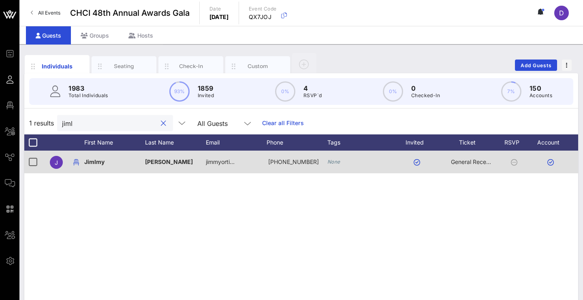
type input "jiml"
click at [97, 161] on span "Jimlmy" at bounding box center [94, 161] width 20 height 7
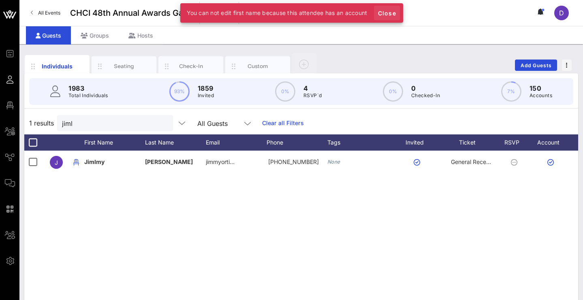
click at [392, 11] on span "Close" at bounding box center [386, 13] width 19 height 7
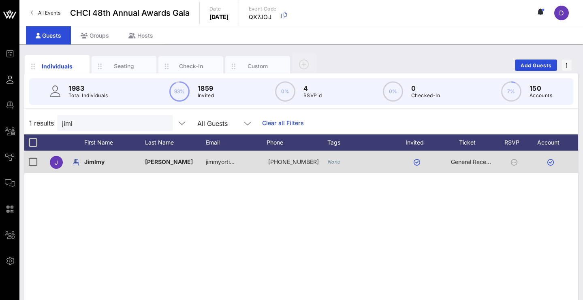
click at [101, 161] on span "Jimlmy" at bounding box center [94, 161] width 20 height 7
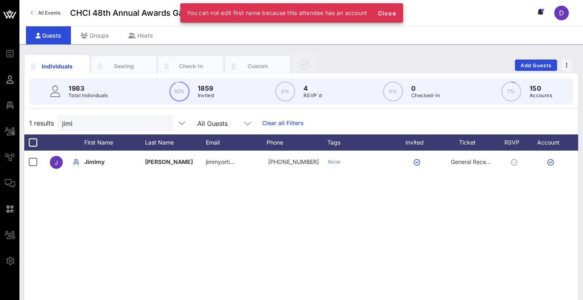
click at [132, 211] on div "J Jimlmy Ortiz jimmyorti… +12029779600 None General Reception" at bounding box center [301, 272] width 554 height 243
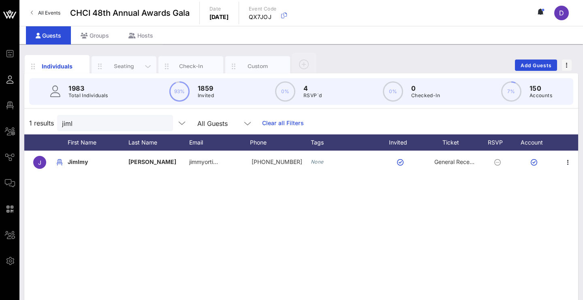
click at [136, 66] on div "Seating" at bounding box center [124, 66] width 36 height 8
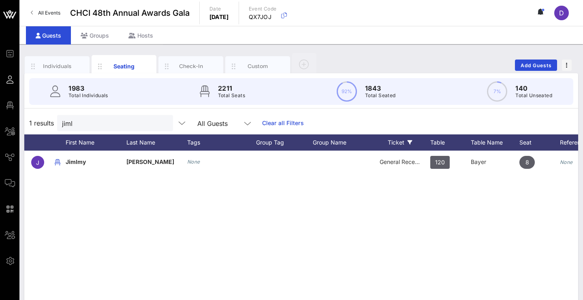
scroll to position [0, 51]
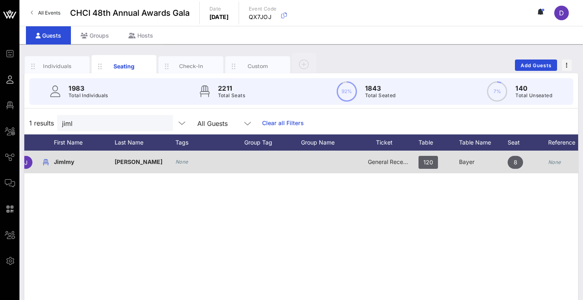
click at [306, 157] on div at bounding box center [329, 162] width 57 height 23
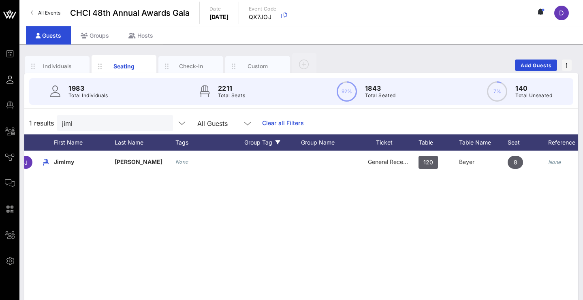
click at [256, 139] on div "Group Tag" at bounding box center [272, 142] width 57 height 16
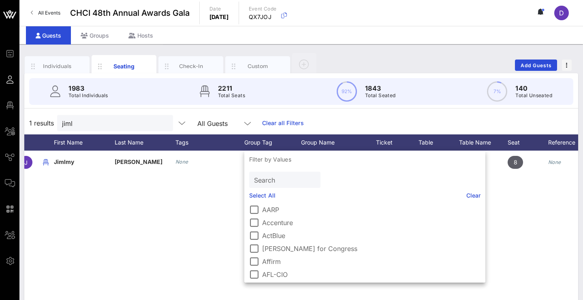
click at [271, 179] on input "Search" at bounding box center [284, 180] width 60 height 11
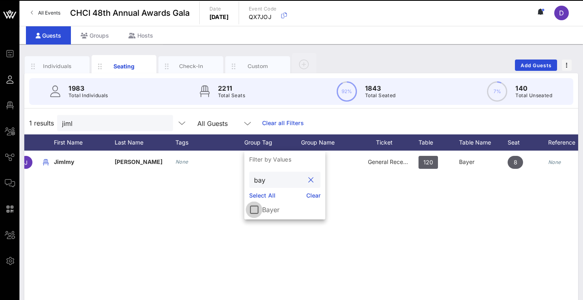
type input "bay"
click at [251, 211] on div at bounding box center [254, 210] width 14 height 14
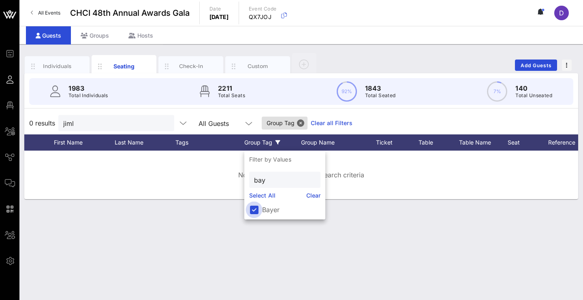
click at [254, 207] on div at bounding box center [254, 210] width 14 height 14
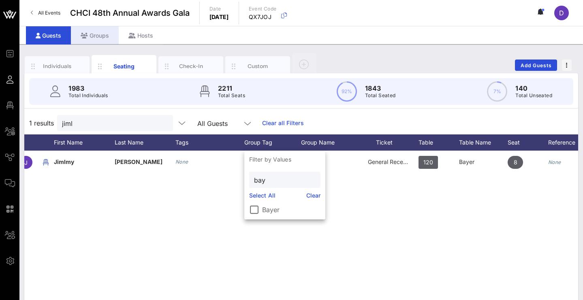
click at [95, 34] on div "Groups" at bounding box center [95, 35] width 48 height 18
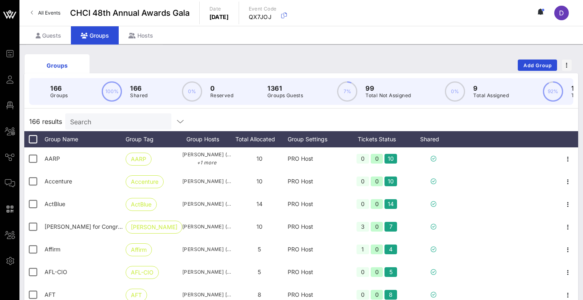
click at [100, 124] on input "Search" at bounding box center [117, 121] width 95 height 11
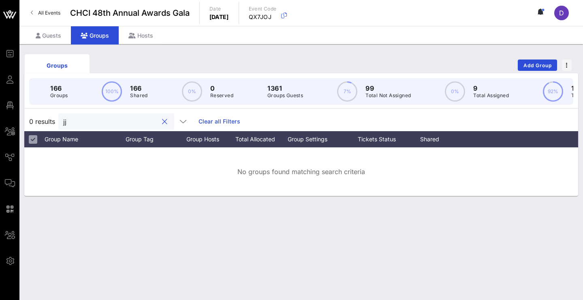
type input "j"
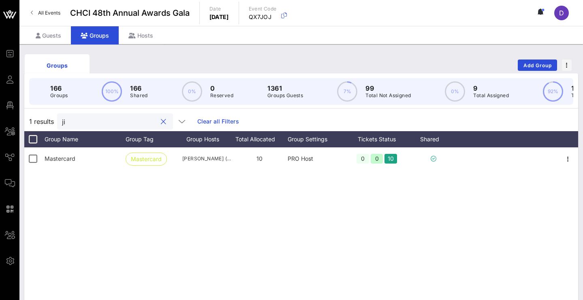
type input "j"
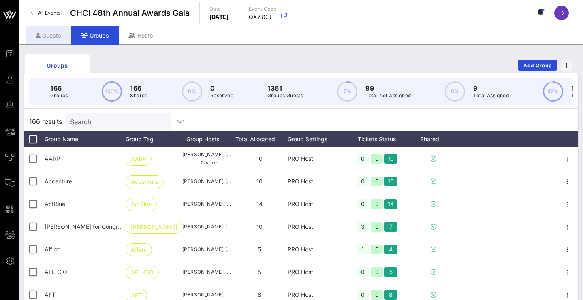
click at [53, 43] on div "Guests" at bounding box center [48, 35] width 45 height 18
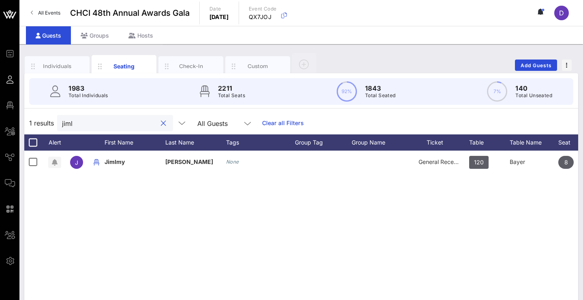
click at [98, 126] on input "jiml" at bounding box center [109, 123] width 95 height 11
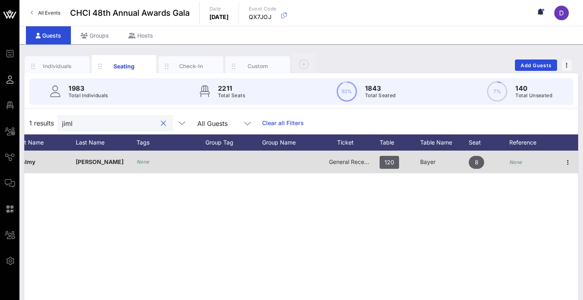
scroll to position [0, 90]
click at [567, 161] on icon "button" at bounding box center [568, 163] width 10 height 10
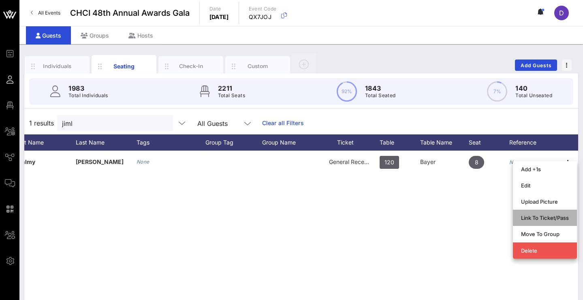
click at [553, 218] on div "Link To Ticket/Pass" at bounding box center [545, 218] width 48 height 6
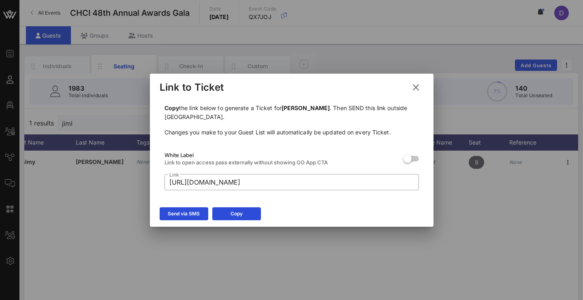
click at [416, 87] on icon at bounding box center [415, 87] width 15 height 14
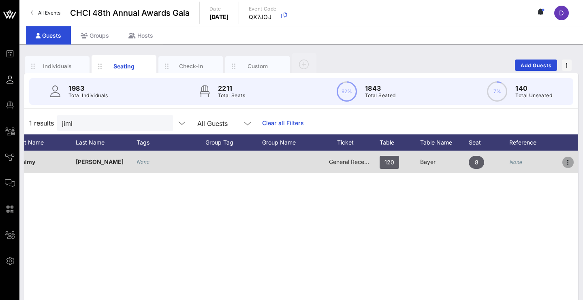
click at [569, 163] on icon "button" at bounding box center [568, 163] width 10 height 10
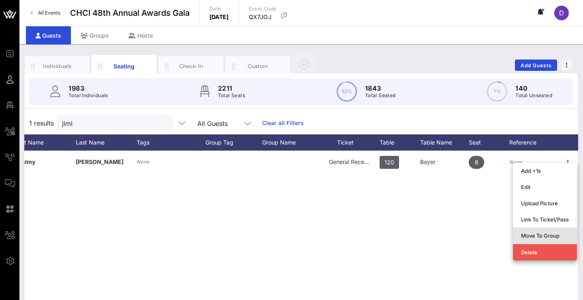
click at [542, 234] on div "Move To Group" at bounding box center [545, 235] width 48 height 6
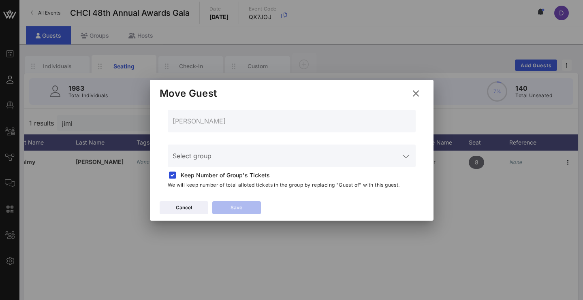
click at [287, 159] on input "Select group" at bounding box center [286, 160] width 227 height 13
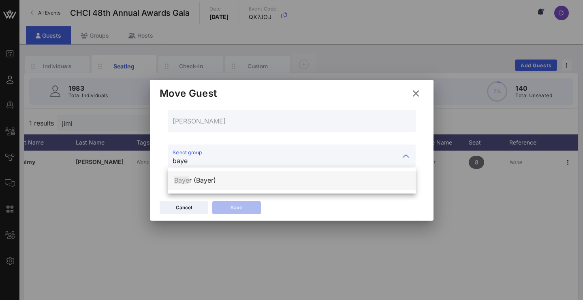
click at [290, 177] on div "Baye r (Bayer)" at bounding box center [291, 181] width 235 height 8
type input "Bayer (Bayer)"
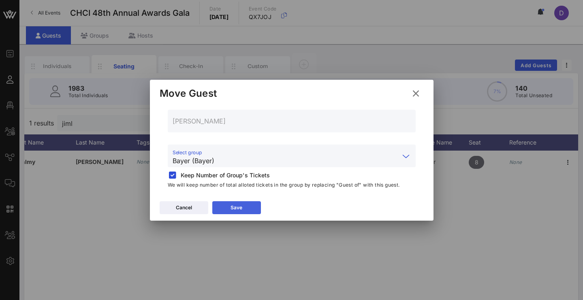
click at [237, 209] on icon at bounding box center [236, 207] width 6 height 5
click at [234, 205] on div "Save" at bounding box center [236, 208] width 12 height 8
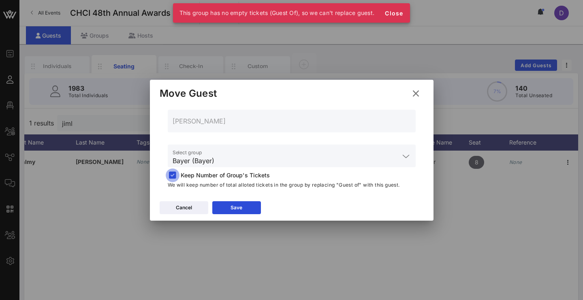
click at [170, 176] on div at bounding box center [172, 175] width 11 height 11
click at [241, 207] on div "Save" at bounding box center [236, 208] width 12 height 8
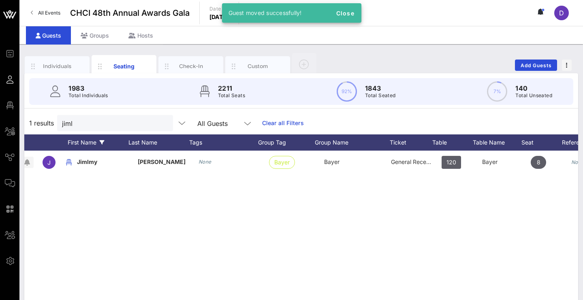
scroll to position [0, 28]
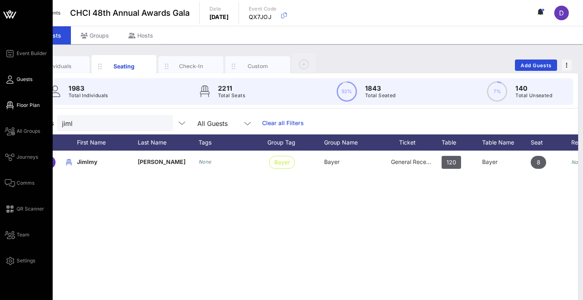
click at [13, 105] on icon at bounding box center [10, 105] width 10 height 1
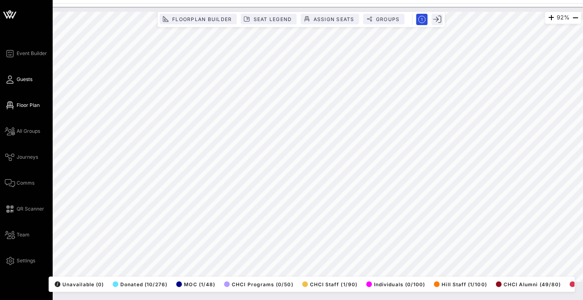
click at [9, 80] on icon at bounding box center [10, 79] width 10 height 1
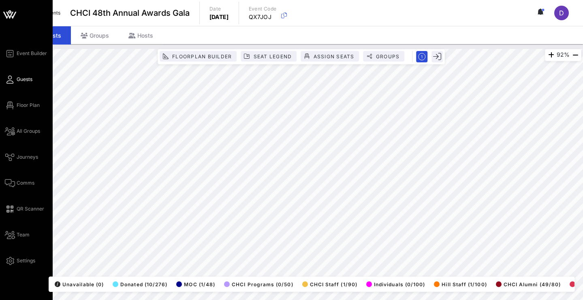
click at [13, 79] on icon at bounding box center [10, 79] width 10 height 1
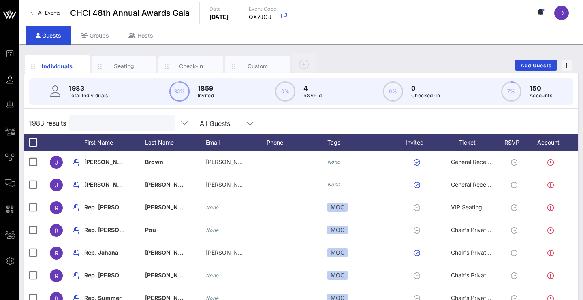
click at [110, 120] on input "text" at bounding box center [121, 123] width 95 height 11
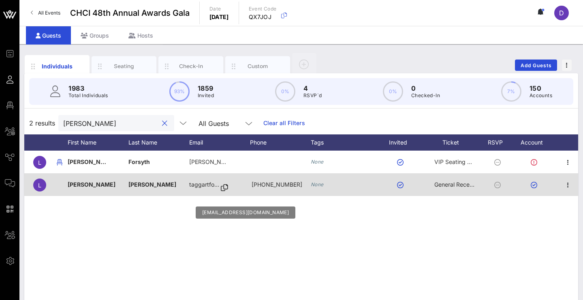
scroll to position [0, 17]
type input "Liam fors"
click at [569, 182] on icon "button" at bounding box center [568, 185] width 10 height 10
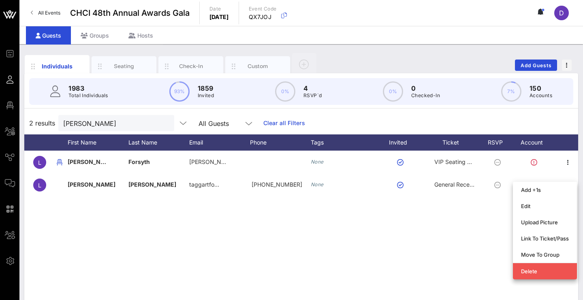
click at [458, 264] on div "L Liam Forsyth liam.forsythe@mail.house.gov None VIP Seating & Chair's Private …" at bounding box center [301, 272] width 554 height 243
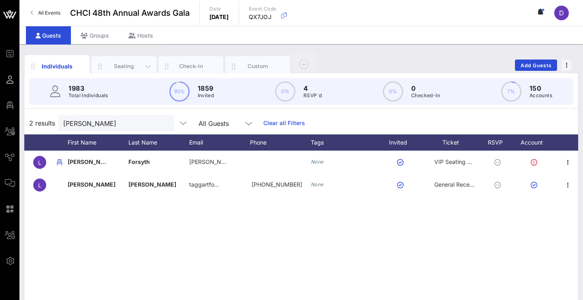
click at [134, 63] on div "Seating" at bounding box center [124, 66] width 36 height 8
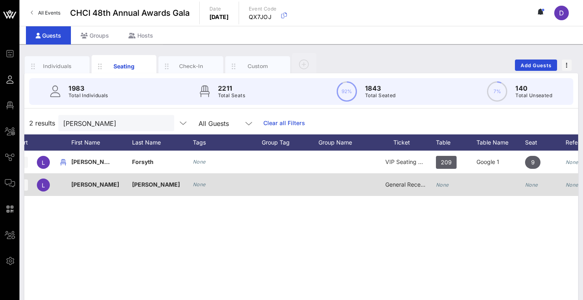
scroll to position [0, 27]
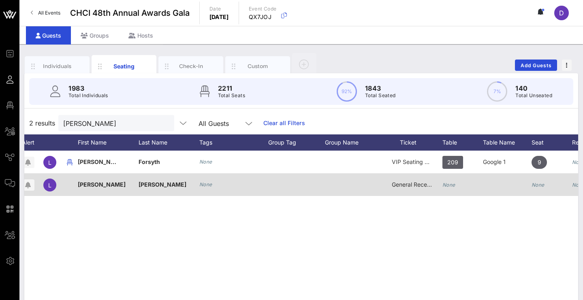
click at [206, 187] on icon "None" at bounding box center [205, 184] width 13 height 6
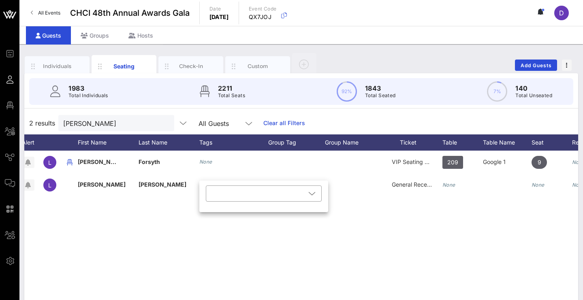
click at [191, 243] on div "L Liam Forsyth None VIP Seating & Chair's Private Reception 209 Google 1 9 None…" at bounding box center [301, 272] width 554 height 243
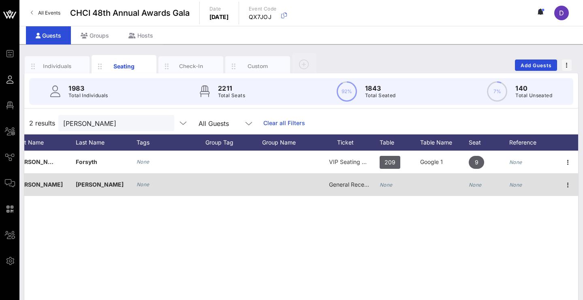
scroll to position [0, 90]
click at [569, 186] on icon "button" at bounding box center [568, 185] width 10 height 10
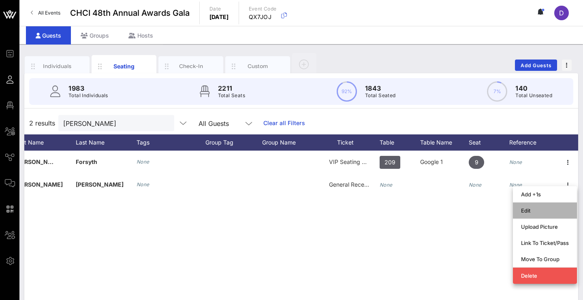
click at [539, 210] on div "Edit" at bounding box center [545, 210] width 48 height 6
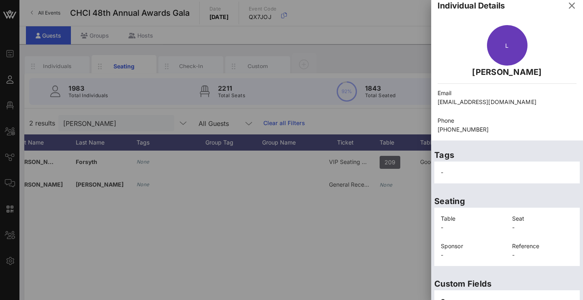
scroll to position [0, 0]
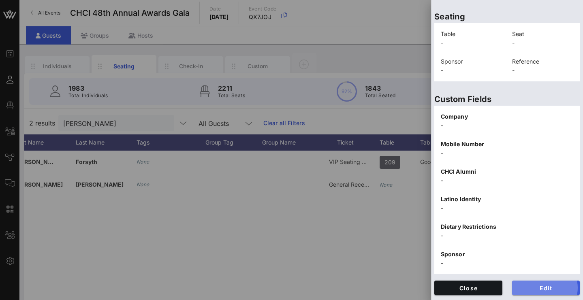
click at [528, 287] on span "Edit" at bounding box center [545, 288] width 55 height 7
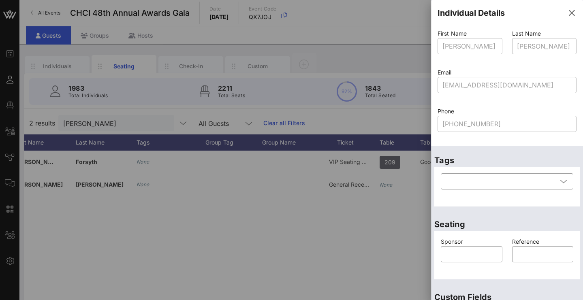
click at [246, 252] on div at bounding box center [291, 150] width 583 height 300
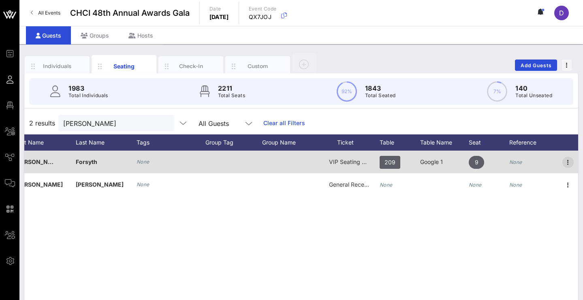
click at [568, 163] on icon "button" at bounding box center [568, 163] width 10 height 10
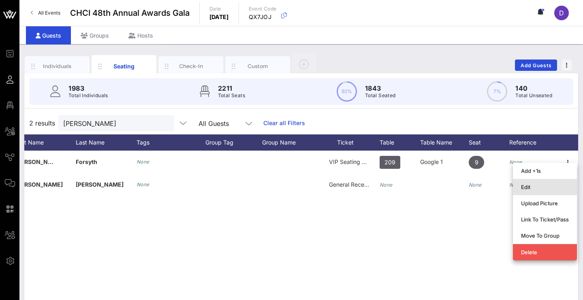
click at [550, 185] on div "Edit" at bounding box center [545, 187] width 48 height 6
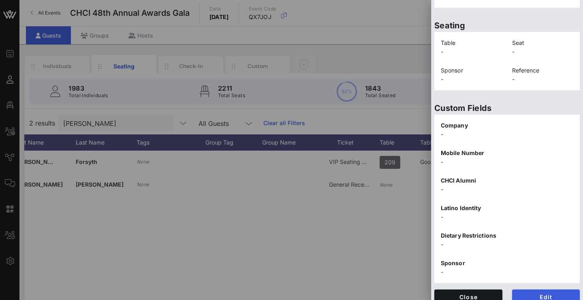
click at [520, 294] on span "Edit" at bounding box center [545, 297] width 55 height 7
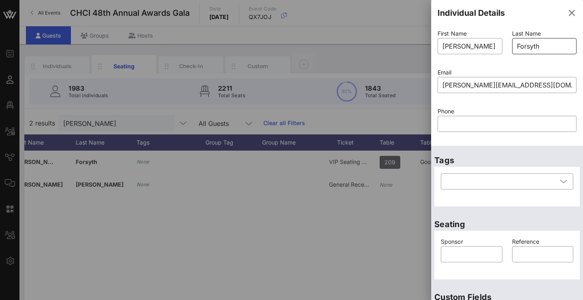
type input "Forsythe"
click at [551, 48] on input "Forsythe" at bounding box center [544, 46] width 55 height 13
click at [567, 13] on icon "button" at bounding box center [572, 13] width 10 height 10
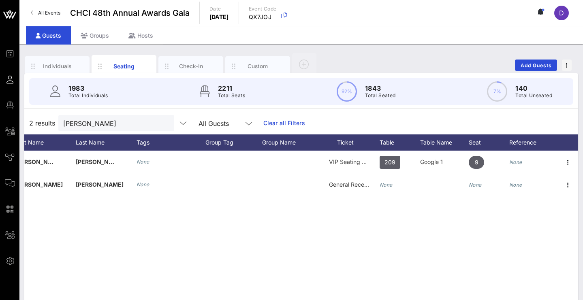
click at [238, 267] on div "L Liam Forsythe None VIP Seating & Chair's Private Reception 209 Google 1 9 Non…" at bounding box center [301, 272] width 554 height 243
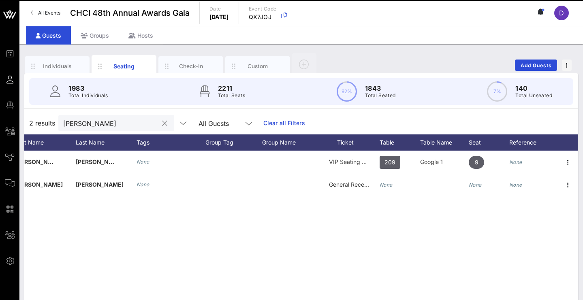
click at [147, 124] on input "Liam fors" at bounding box center [110, 123] width 95 height 11
click at [147, 122] on input "Liam fors" at bounding box center [110, 123] width 95 height 11
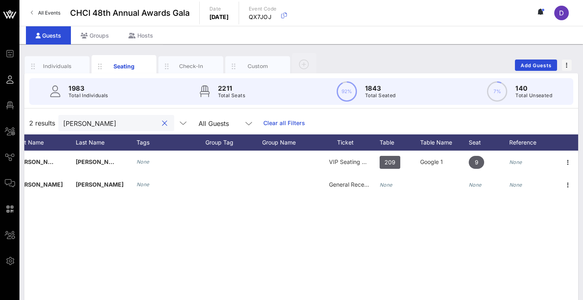
click at [134, 123] on input "Liam fors" at bounding box center [110, 123] width 95 height 11
paste input "Cyre Velez"
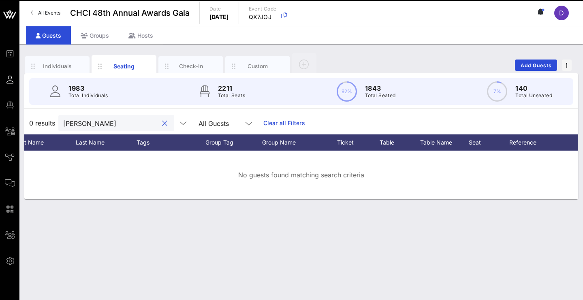
click at [88, 125] on input "Cyre Velez" at bounding box center [110, 123] width 95 height 11
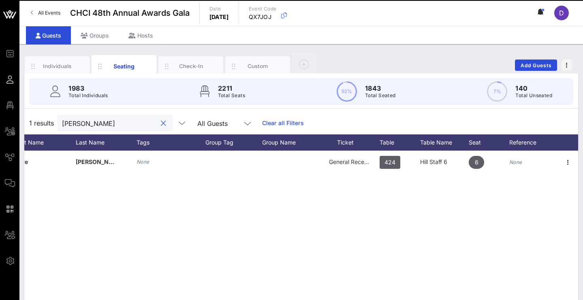
click at [108, 121] on input "Cyre Velez" at bounding box center [109, 123] width 95 height 11
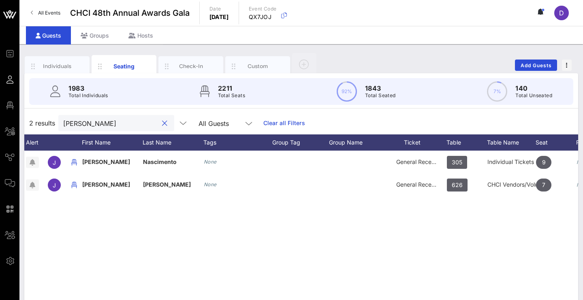
scroll to position [0, 22]
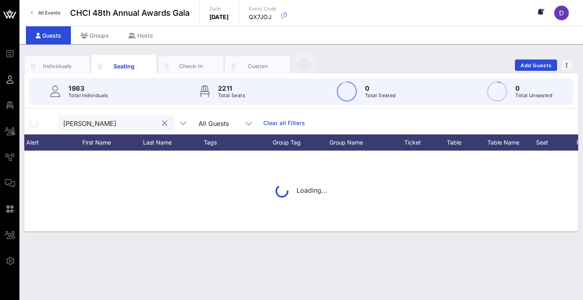
type input "Juliana Gar"
click at [145, 133] on div "Juliana Gar All Guests Clear all Filters" at bounding box center [301, 123] width 554 height 23
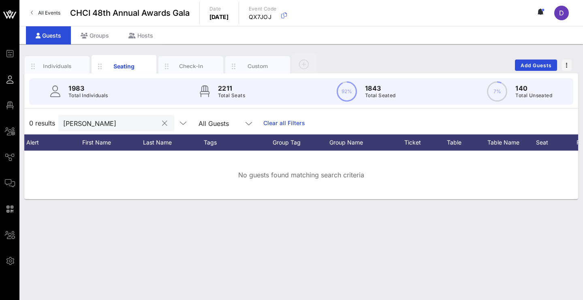
click at [148, 123] on input "Juliana Gar" at bounding box center [110, 123] width 95 height 11
click at [543, 64] on span "Add Guests" at bounding box center [536, 65] width 32 height 6
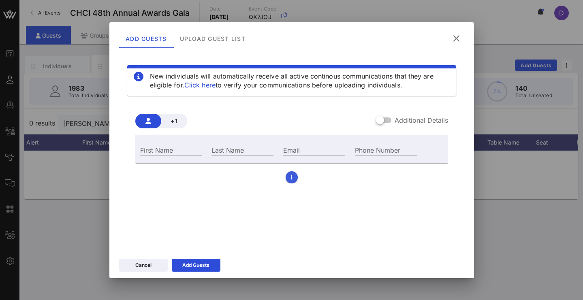
click at [294, 178] on icon "button" at bounding box center [291, 178] width 5 height 6
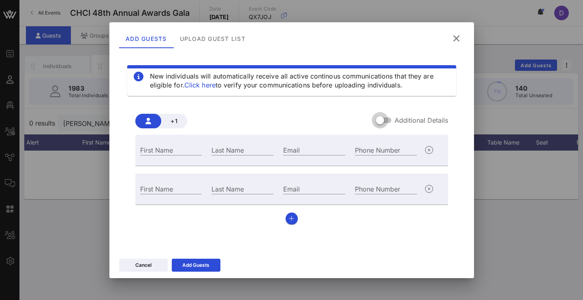
click at [388, 120] on div at bounding box center [383, 120] width 15 height 10
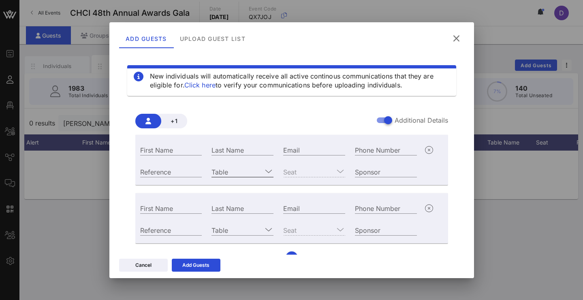
click at [256, 173] on input "Table" at bounding box center [236, 171] width 51 height 11
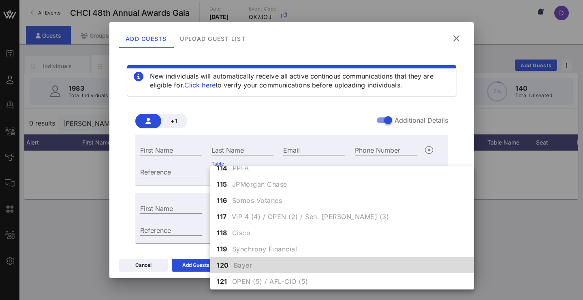
scroll to position [253, 0]
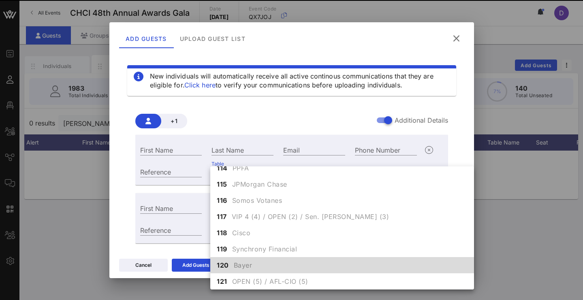
click at [235, 265] on span "Bayer" at bounding box center [243, 265] width 19 height 10
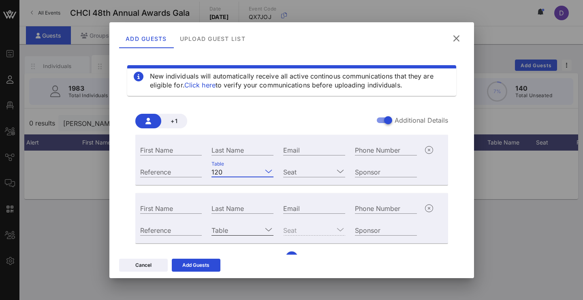
click at [241, 226] on input "Table" at bounding box center [236, 230] width 51 height 11
click at [306, 176] on input "Seat" at bounding box center [308, 171] width 51 height 11
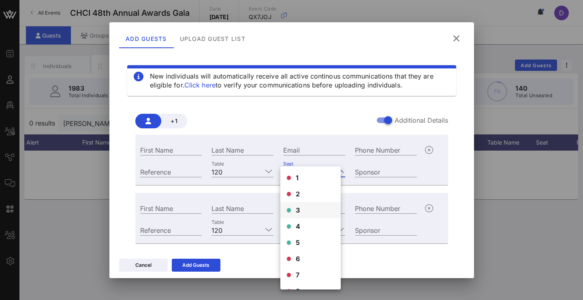
click at [301, 211] on div "3" at bounding box center [310, 210] width 60 height 16
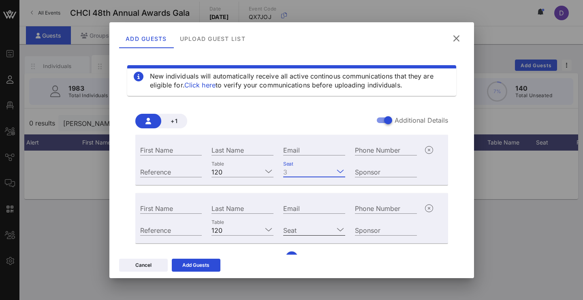
click at [301, 230] on input "Seat" at bounding box center [308, 230] width 51 height 11
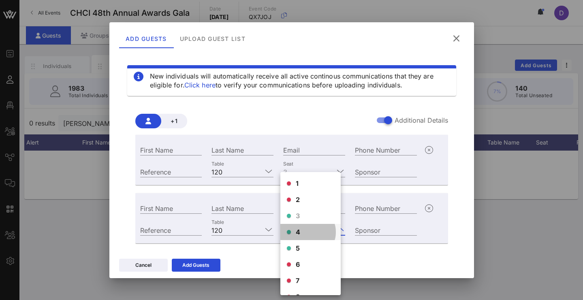
click at [301, 237] on div "4" at bounding box center [310, 232] width 60 height 16
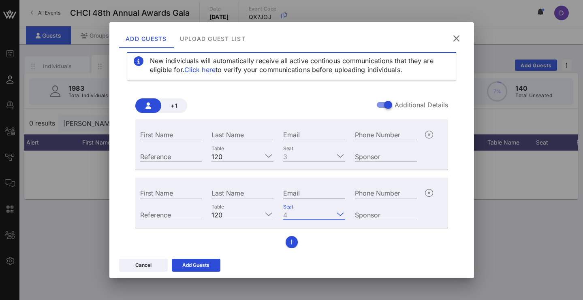
scroll to position [15, 0]
paste input "Cyre_Velez@schumer.senate.gov"
type input "Cyre_Velez@schumer.senate.gov"
paste input "Cyre Velez"
drag, startPoint x: 181, startPoint y: 134, endPoint x: 162, endPoint y: 134, distance: 19.8
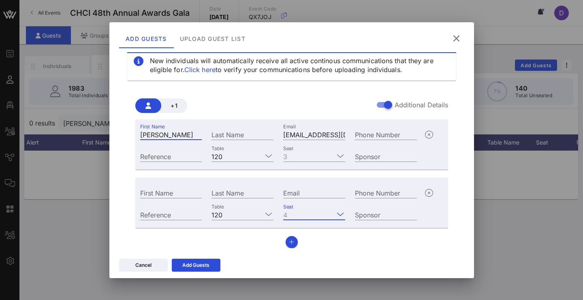
click at [162, 134] on input "Cyre Velez" at bounding box center [171, 134] width 62 height 11
type input "Cyre"
paste input "Velez"
type input "Velez"
click at [165, 156] on input "Reference" at bounding box center [171, 156] width 62 height 11
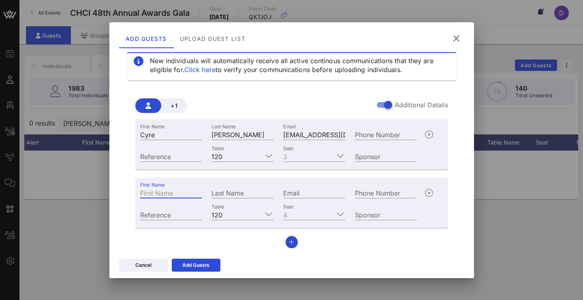
paste input "Jackie Benavides"
drag, startPoint x: 158, startPoint y: 195, endPoint x: 206, endPoint y: 196, distance: 47.8
click at [206, 196] on div "First Name Jackie Benavides Last Name Email Phone Number" at bounding box center [278, 192] width 287 height 22
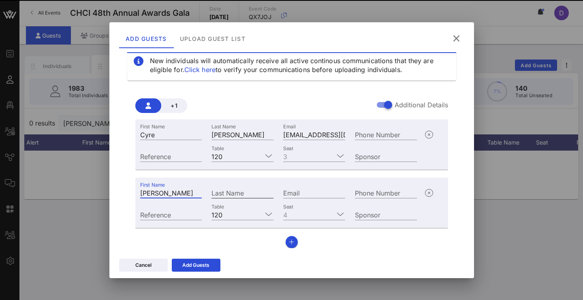
type input "Jackie"
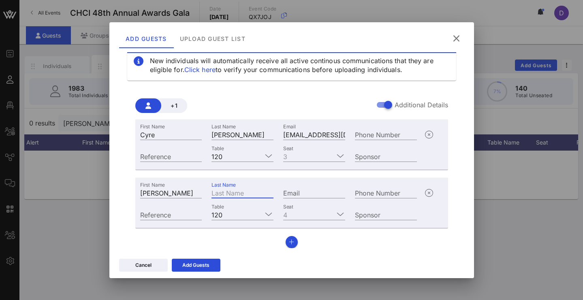
paste input "Benavides"
type input "Benavides"
click at [295, 187] on div "Email" at bounding box center [314, 192] width 72 height 22
paste input "Jackie_Benavides@schumer.senate.gov"
type input "Jackie_Benavides@schumer.senate.gov"
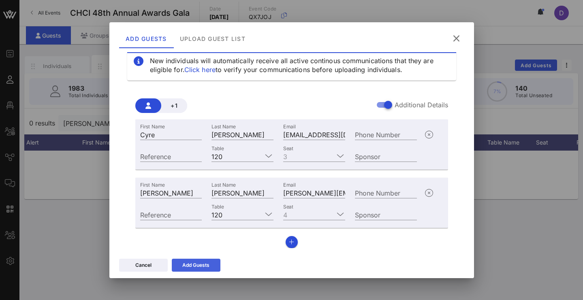
click at [209, 263] on div "Add Guests" at bounding box center [195, 265] width 27 height 8
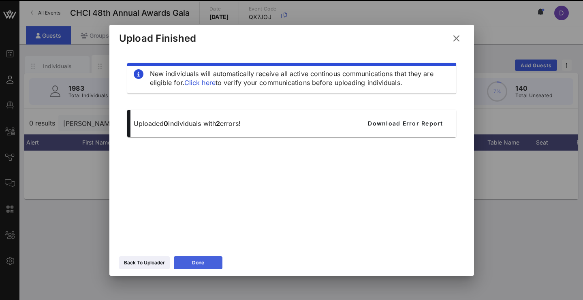
scroll to position [0, 0]
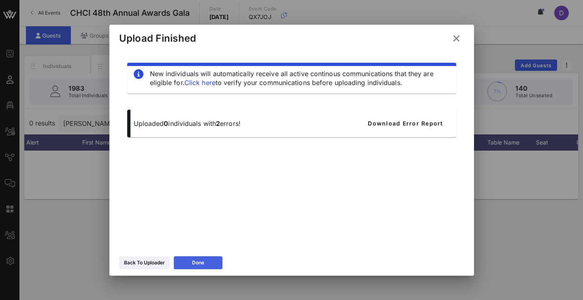
click at [203, 266] on div "Done" at bounding box center [198, 263] width 12 height 8
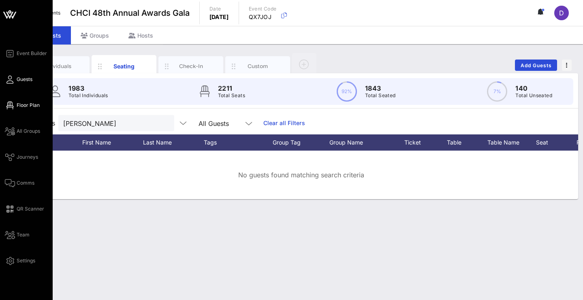
click at [13, 105] on icon at bounding box center [10, 105] width 10 height 1
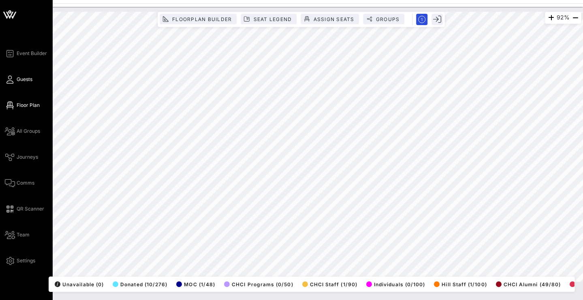
click at [19, 78] on span "Guests" at bounding box center [25, 79] width 16 height 7
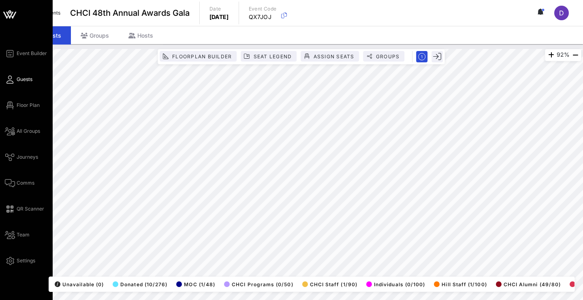
click at [15, 74] on div "Event Builder Guests Floor Plan All Groups Journeys Comms QR Scanner Team Setti…" at bounding box center [29, 157] width 48 height 217
click at [14, 78] on link "Guests" at bounding box center [19, 80] width 28 height 10
click at [11, 80] on icon at bounding box center [10, 79] width 10 height 1
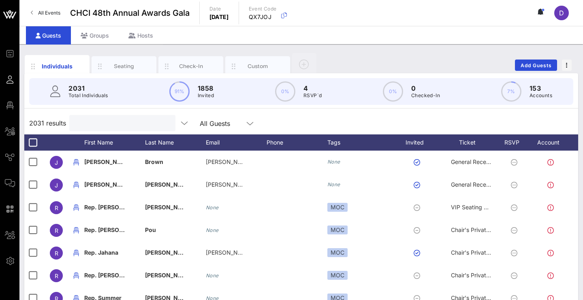
click at [123, 126] on input "text" at bounding box center [121, 123] width 95 height 11
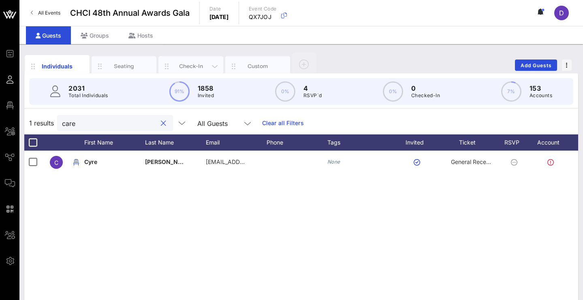
drag, startPoint x: 123, startPoint y: 126, endPoint x: 179, endPoint y: 65, distance: 82.6
click at [179, 65] on div "Check-In" at bounding box center [191, 66] width 36 height 8
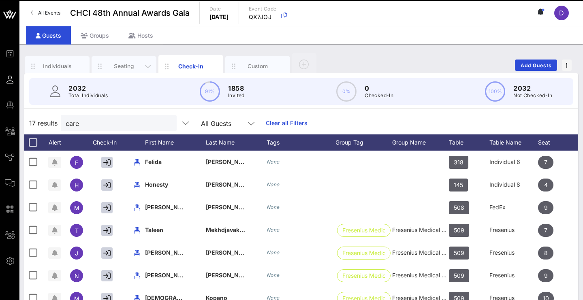
click at [119, 66] on div "Seating" at bounding box center [124, 66] width 36 height 8
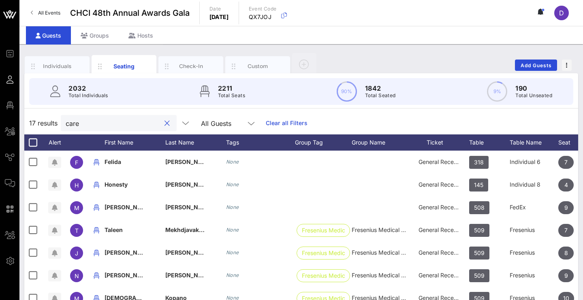
click at [98, 119] on input "care" at bounding box center [113, 123] width 95 height 11
click at [92, 124] on input "care" at bounding box center [113, 123] width 95 height 11
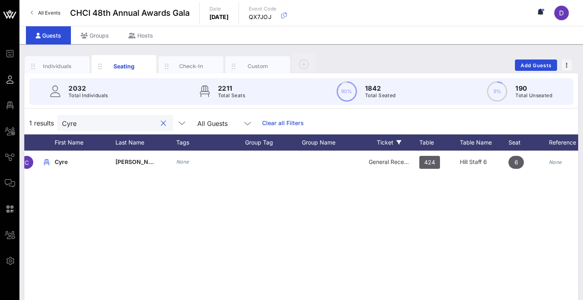
scroll to position [0, 62]
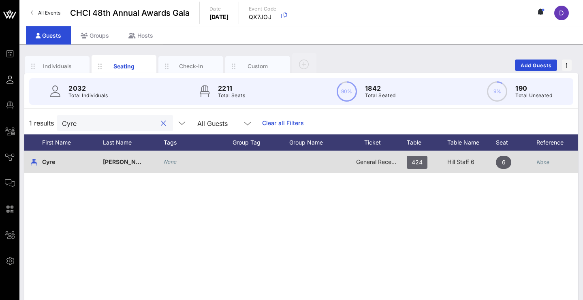
type input "Cyre"
click at [414, 160] on span "424" at bounding box center [417, 162] width 11 height 13
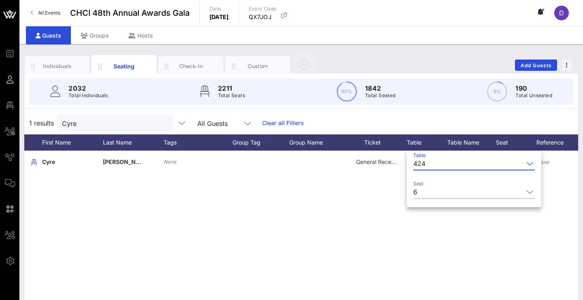
click at [435, 165] on input "Table" at bounding box center [476, 163] width 95 height 13
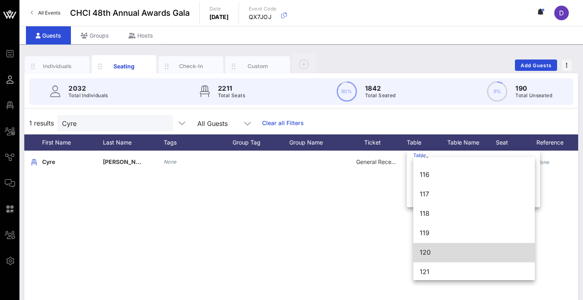
scroll to position [327, 0]
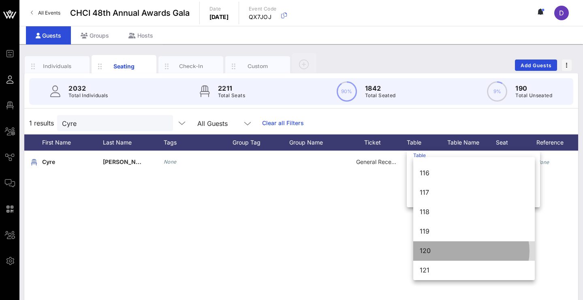
click at [433, 250] on div "120" at bounding box center [474, 251] width 109 height 8
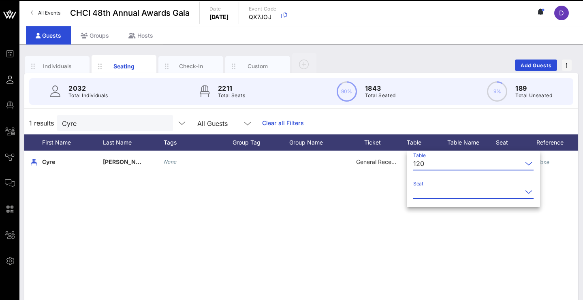
click at [438, 191] on input "Seat" at bounding box center [467, 192] width 109 height 13
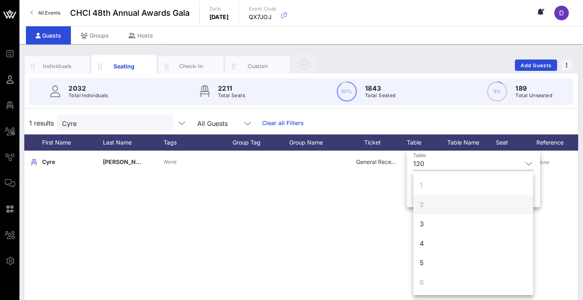
scroll to position [5, 0]
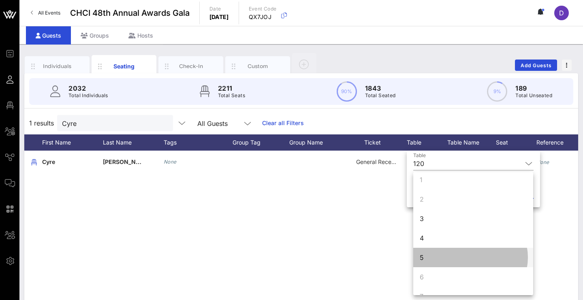
click at [429, 254] on div "5" at bounding box center [473, 257] width 120 height 19
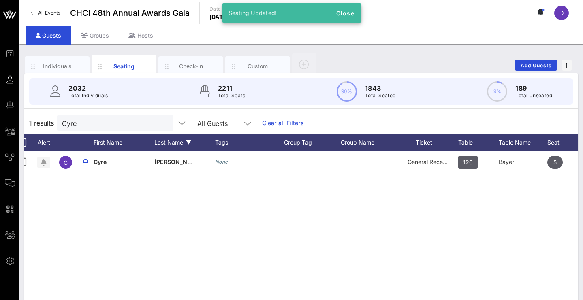
scroll to position [0, 11]
click at [126, 125] on input "Cyre" at bounding box center [109, 123] width 95 height 11
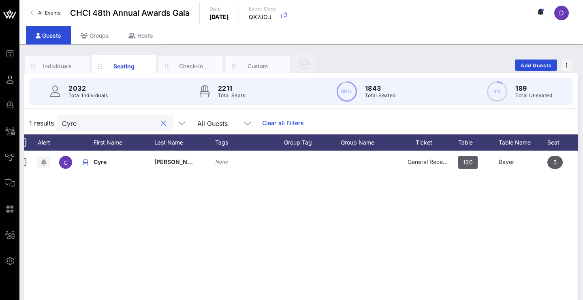
click at [126, 125] on input "Cyre" at bounding box center [109, 123] width 95 height 11
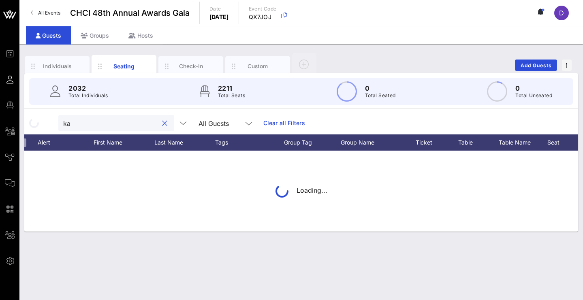
type input "k"
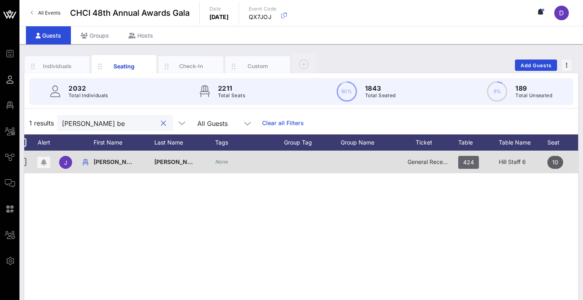
click at [470, 161] on span "424" at bounding box center [468, 162] width 11 height 13
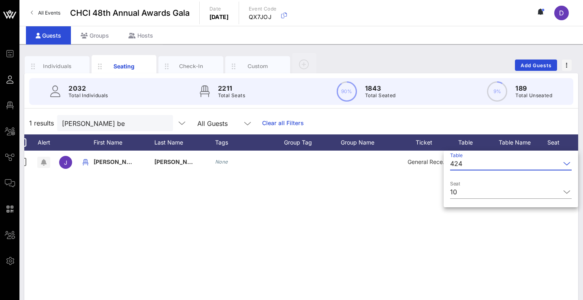
click at [469, 162] on input "Table" at bounding box center [512, 163] width 95 height 13
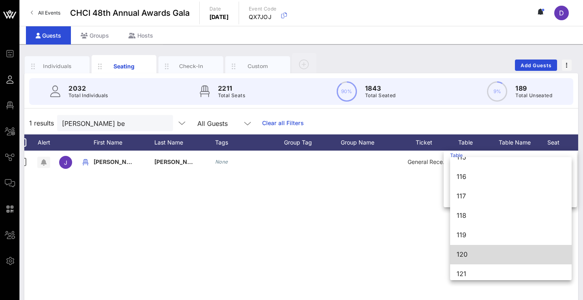
scroll to position [327, 0]
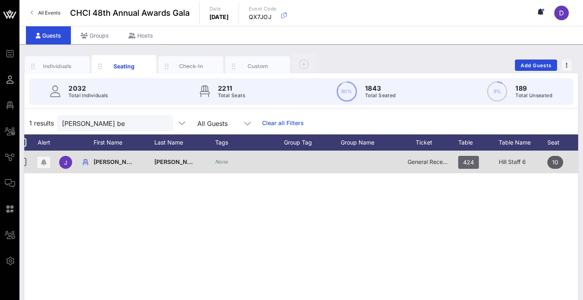
click at [471, 162] on span "424" at bounding box center [468, 162] width 11 height 13
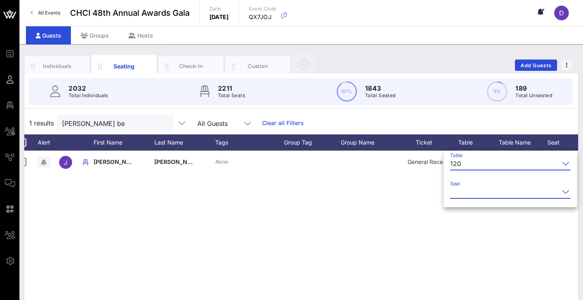
click at [476, 191] on input "Seat" at bounding box center [504, 192] width 109 height 13
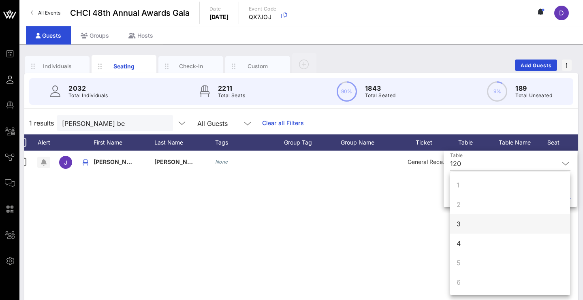
click at [470, 224] on div "3" at bounding box center [510, 223] width 120 height 19
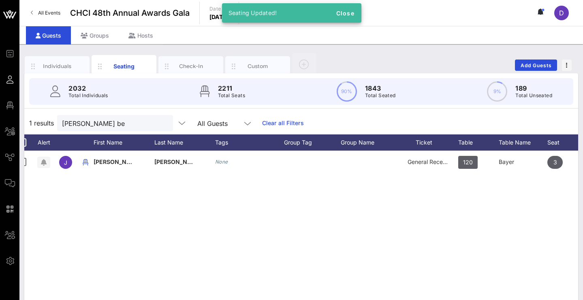
click at [470, 226] on div "J Jackie Benavides None General Reception 120 Bayer 3 None" at bounding box center [301, 272] width 554 height 243
click at [128, 219] on div "J Jackie Benavides None General Reception 120 Bayer 3 None" at bounding box center [301, 272] width 554 height 243
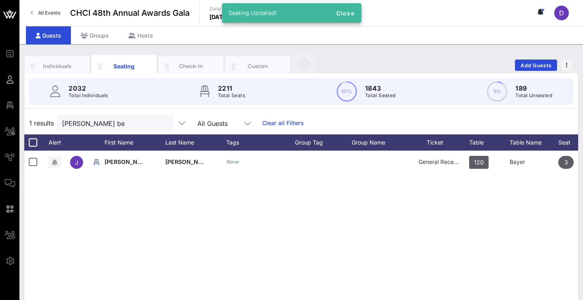
scroll to position [0, 0]
click at [119, 121] on input "jackie be" at bounding box center [109, 123] width 95 height 11
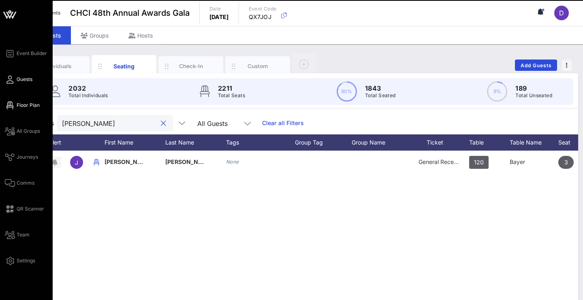
type input "jackie benav"
click at [13, 105] on icon at bounding box center [10, 105] width 10 height 1
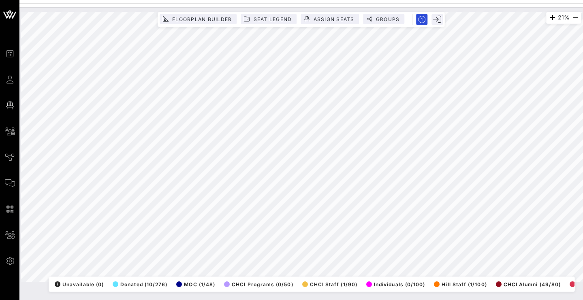
click at [175, 0] on html "Event Builder Guests Floor Plan All Groups Journeys Comms QR Scanner Team Setti…" at bounding box center [291, 150] width 583 height 300
click at [145, 275] on div "21% Floorplan Builder Seat Legend Assign Seats Groups Exit All Reserved Shared …" at bounding box center [301, 147] width 560 height 270
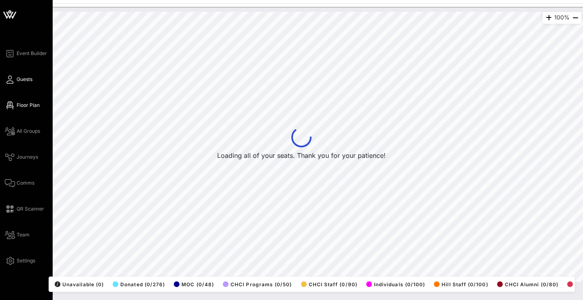
click at [13, 79] on icon at bounding box center [10, 79] width 10 height 1
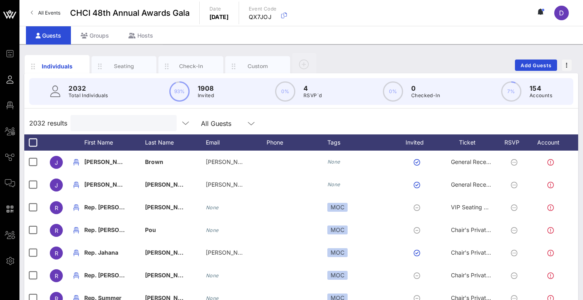
click at [114, 124] on input "text" at bounding box center [122, 123] width 95 height 11
paste input "Bayer 120 [PERSON_NAME]"
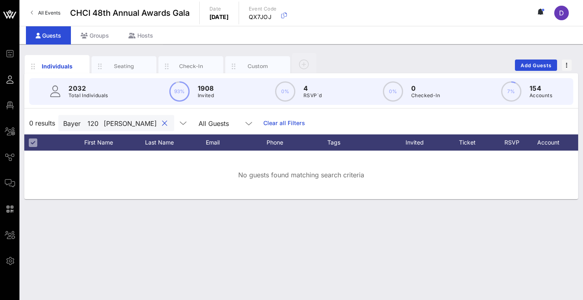
drag, startPoint x: 143, startPoint y: 124, endPoint x: 58, endPoint y: 119, distance: 85.6
click at [58, 119] on div "0 results Bayer 120 [PERSON_NAME] All Guests Clear all Filters" at bounding box center [301, 123] width 554 height 23
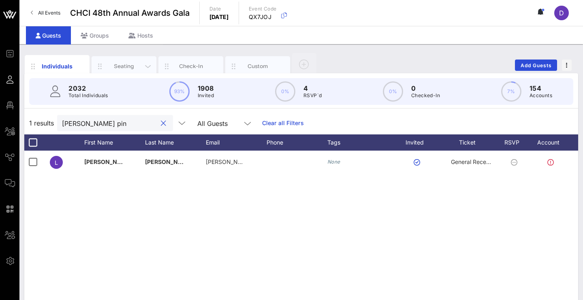
click at [115, 67] on div "Seating" at bounding box center [124, 66] width 36 height 8
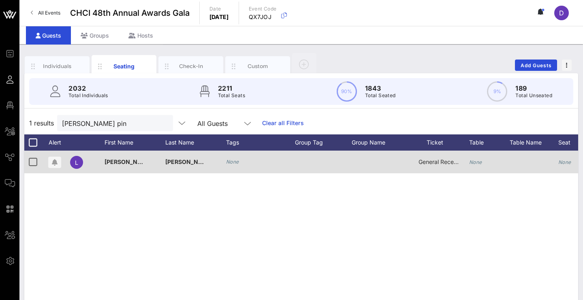
scroll to position [0, 18]
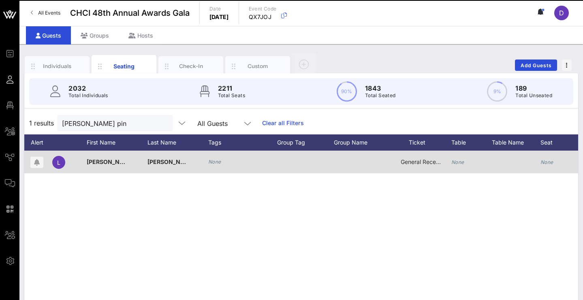
click at [457, 161] on icon "None" at bounding box center [457, 162] width 13 height 6
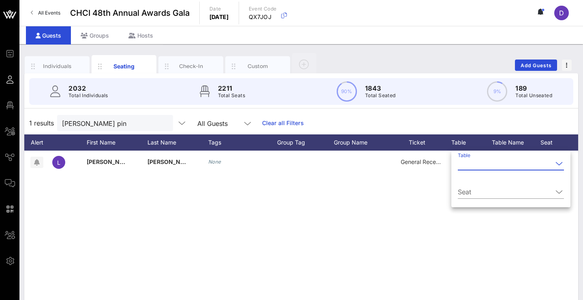
click at [465, 165] on input "Table" at bounding box center [505, 163] width 95 height 13
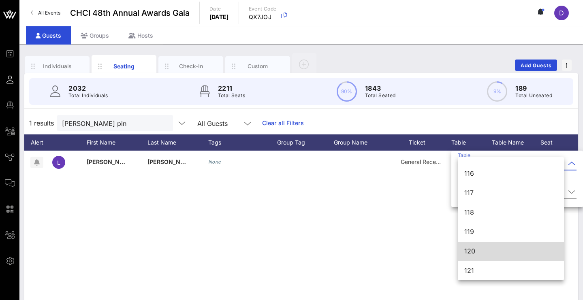
scroll to position [327, 0]
click at [474, 250] on div "120" at bounding box center [510, 251] width 93 height 8
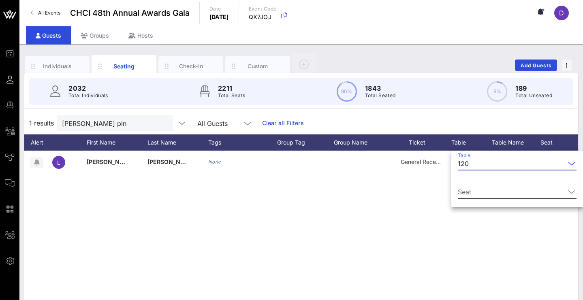
click at [479, 189] on input "Seat" at bounding box center [511, 192] width 107 height 13
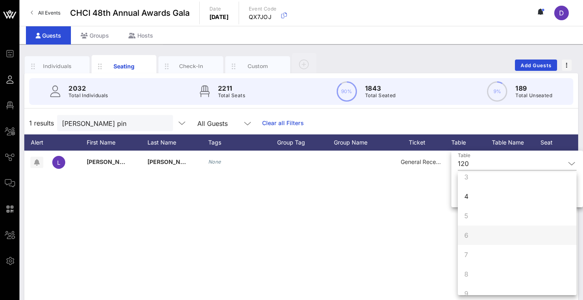
scroll to position [39, 0]
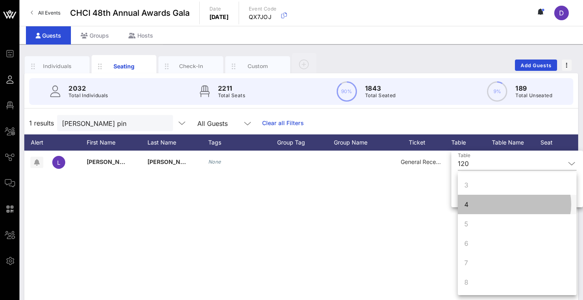
click at [475, 206] on div "4" at bounding box center [517, 204] width 119 height 19
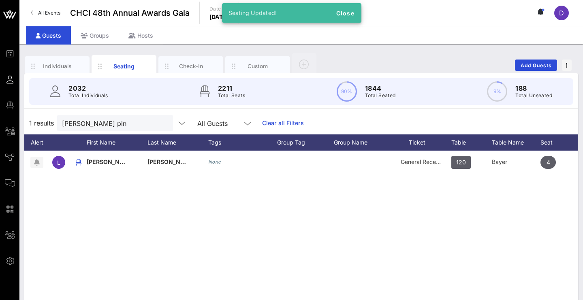
click at [464, 233] on div "L [PERSON_NAME] None General Reception 120 Bayer 4 None" at bounding box center [301, 272] width 554 height 243
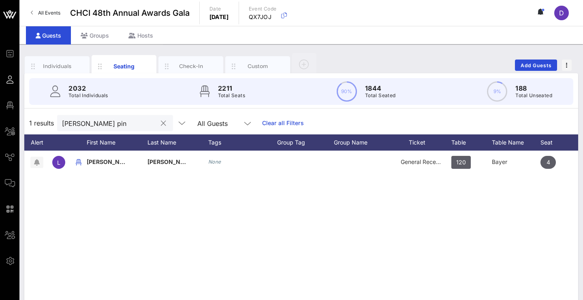
click at [114, 125] on input "[PERSON_NAME] pin" at bounding box center [109, 123] width 95 height 11
paste input "[PERSON_NAME]"
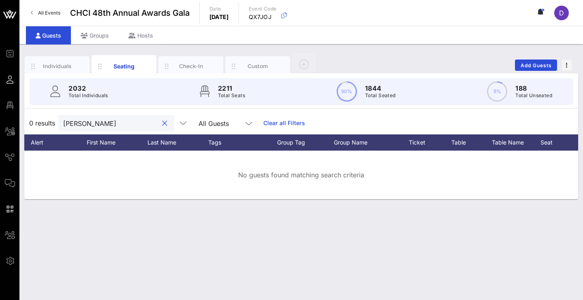
click at [94, 123] on input "[PERSON_NAME]" at bounding box center [110, 123] width 95 height 11
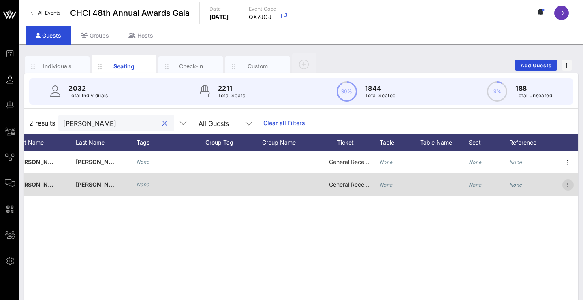
type input "[PERSON_NAME]"
click at [568, 187] on icon "button" at bounding box center [568, 185] width 10 height 10
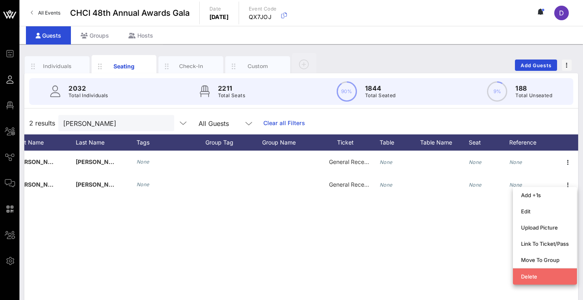
click at [523, 275] on div "Delete" at bounding box center [545, 276] width 48 height 6
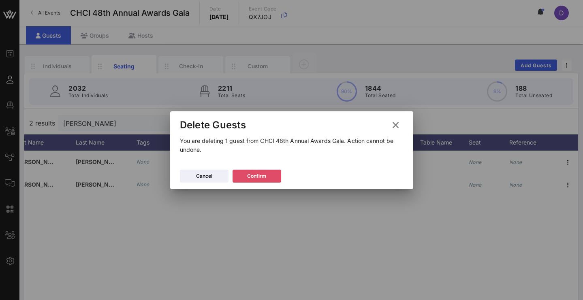
click at [261, 175] on div "Confirm" at bounding box center [256, 176] width 19 height 8
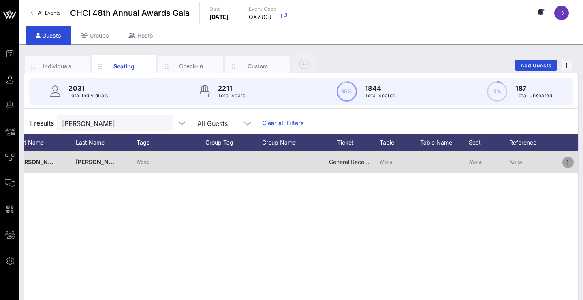
click at [565, 161] on icon "button" at bounding box center [568, 163] width 10 height 10
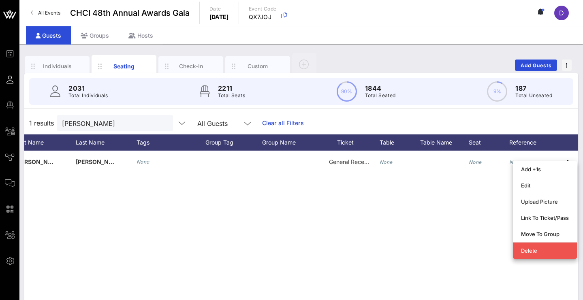
click at [279, 229] on div "J [PERSON_NAME] None General Reception None None None" at bounding box center [301, 272] width 554 height 243
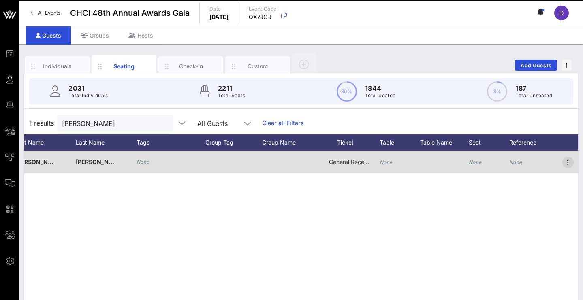
click at [565, 164] on icon "button" at bounding box center [568, 163] width 10 height 10
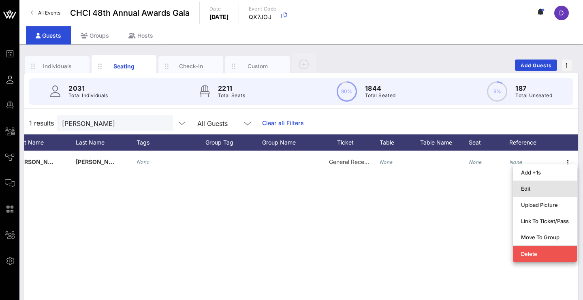
click at [553, 192] on div "Edit" at bounding box center [545, 189] width 48 height 6
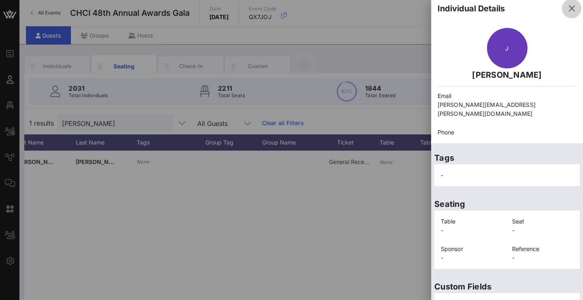
click at [567, 13] on icon "button" at bounding box center [572, 9] width 10 height 10
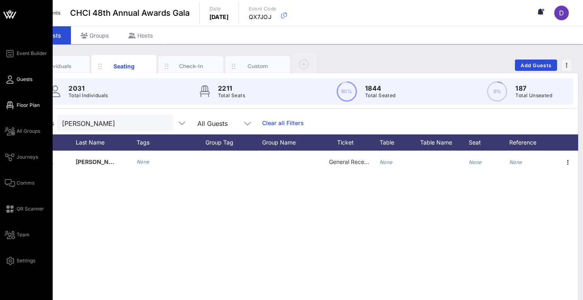
click at [29, 107] on span "Floor Plan" at bounding box center [28, 105] width 23 height 7
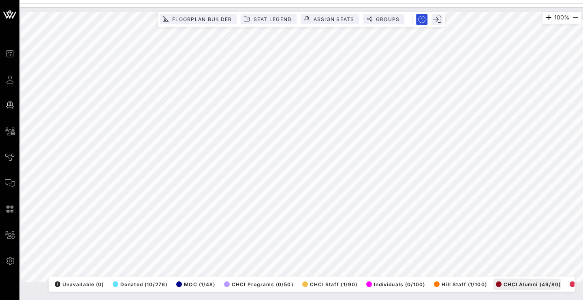
click at [554, 280] on div "100% Floorplan Builder Seat Legend Assign Seats Groups Exit All Reserved Shared…" at bounding box center [301, 147] width 560 height 270
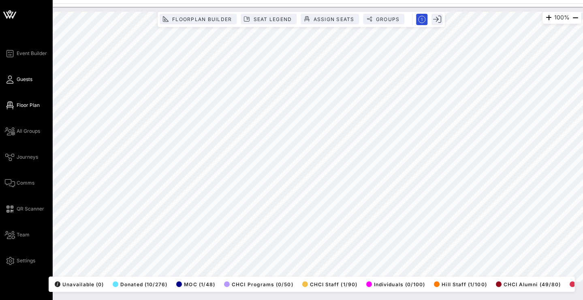
click at [10, 75] on link "Guests" at bounding box center [19, 80] width 28 height 10
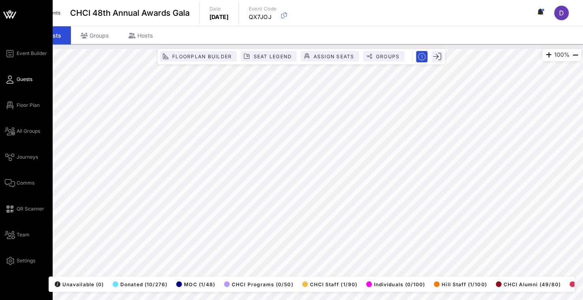
click at [30, 77] on span "Guests" at bounding box center [25, 79] width 16 height 7
click at [18, 79] on span "Guests" at bounding box center [25, 79] width 16 height 7
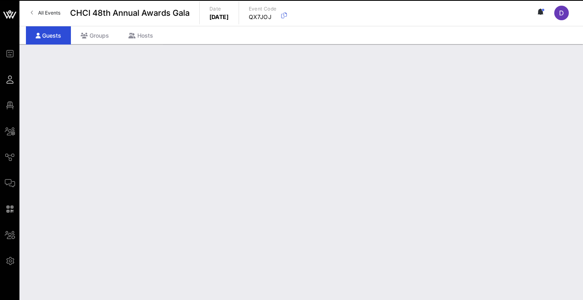
click at [0, 0] on span "Guests" at bounding box center [0, 0] width 0 height 0
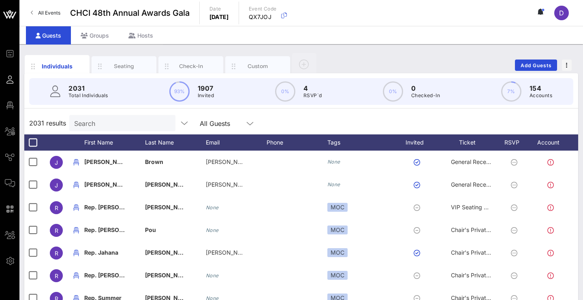
click at [100, 123] on input "Search" at bounding box center [121, 123] width 95 height 11
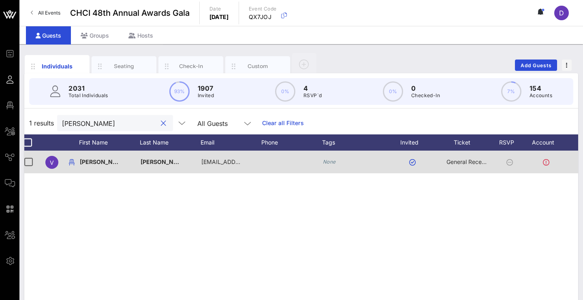
scroll to position [0, 5]
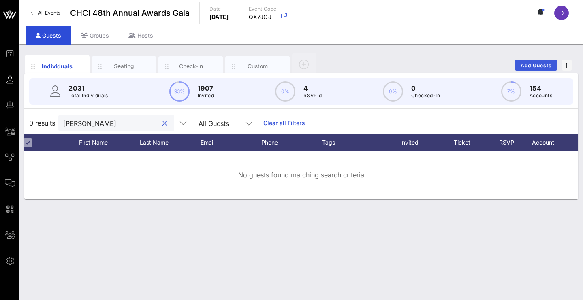
type input "Valerie Trav"
click at [532, 63] on span "Add Guests" at bounding box center [536, 65] width 32 height 6
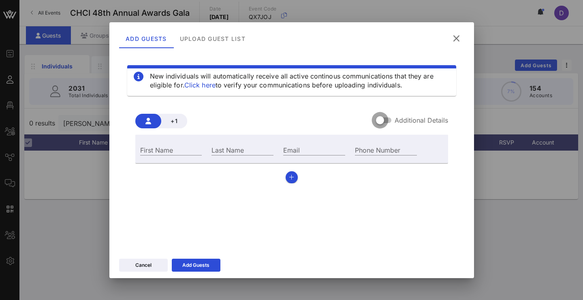
click at [387, 120] on div at bounding box center [380, 120] width 14 height 14
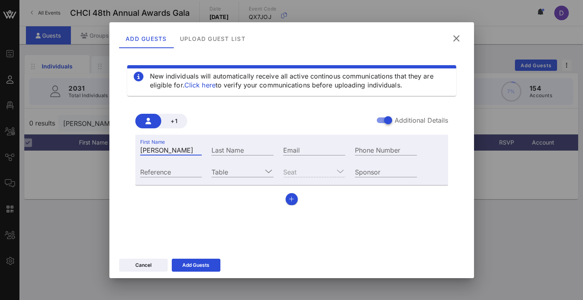
type input "Valerie"
type input "Traevas"
click at [246, 215] on div "New individuals will automatically receive all active continous communications …" at bounding box center [291, 149] width 345 height 194
click at [456, 37] on icon at bounding box center [456, 38] width 12 height 11
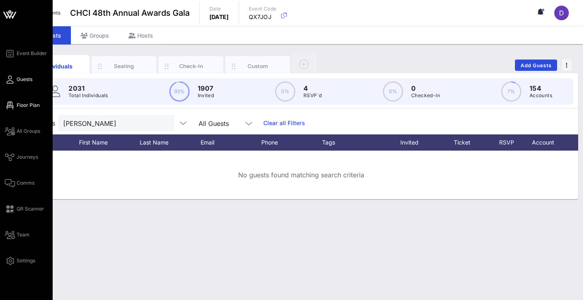
click at [17, 105] on span "Floor Plan" at bounding box center [28, 105] width 23 height 7
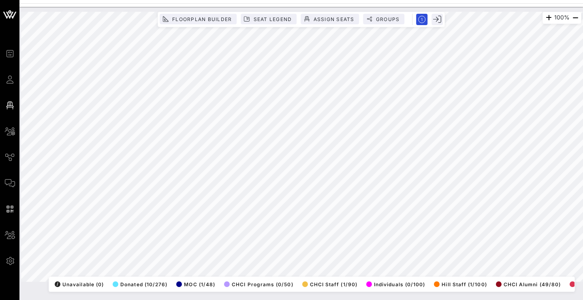
click at [209, 2] on div "Event Builder Guests Floor Plan All Groups Journeys Comms QR Scanner Team Setti…" at bounding box center [291, 150] width 583 height 300
click at [305, 0] on html "Event Builder Guests Floor Plan All Groups Journeys Comms QR Scanner Team Setti…" at bounding box center [291, 150] width 583 height 300
click at [501, 0] on html "Event Builder Guests Floor Plan All Groups Journeys Comms QR Scanner Team Setti…" at bounding box center [291, 150] width 583 height 300
click at [379, 281] on div "100% Floorplan Builder Seat Legend Assign Seats Groups Exit All Reserved Shared…" at bounding box center [301, 147] width 560 height 270
click at [275, 19] on span "Seat Legend" at bounding box center [272, 19] width 39 height 6
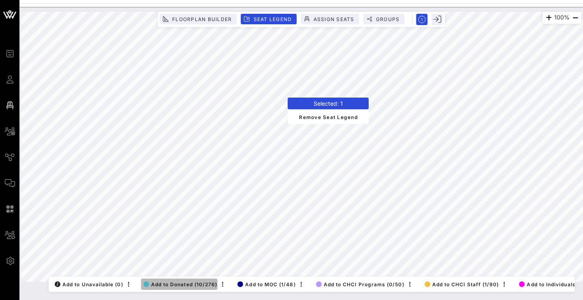
click at [174, 281] on span "Add to Donated (10/276)" at bounding box center [180, 284] width 74 height 6
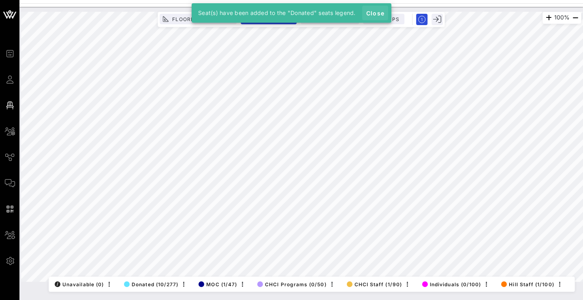
click at [382, 14] on span "Close" at bounding box center [374, 13] width 19 height 7
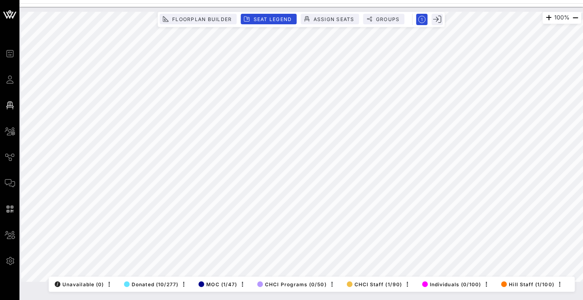
click at [183, 293] on div "100% Floorplan Builder Seat Legend Assign Seats Groups Exit All Reserved Shared…" at bounding box center [300, 153] width 563 height 293
click at [209, 281] on div "100% Floorplan Builder Seat Legend Assign Seats Groups Exit All Reserved Shared…" at bounding box center [301, 147] width 560 height 270
click at [193, 279] on div "100% Floorplan Builder Seat Legend Assign Seats Groups Exit All Reserved Shared…" at bounding box center [301, 147] width 560 height 270
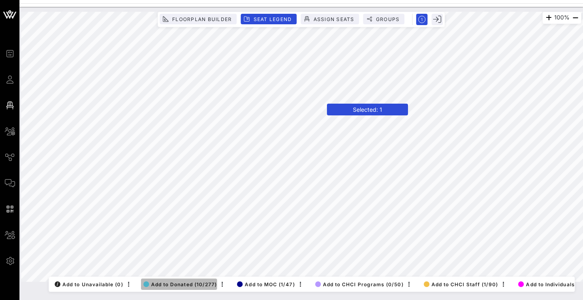
click at [178, 281] on span "Add to Donated (10/277)" at bounding box center [180, 284] width 74 height 6
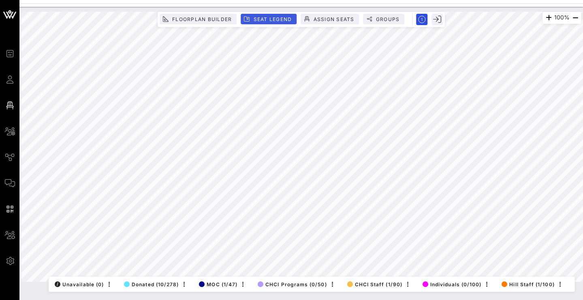
click at [279, 19] on span "Seat Legend" at bounding box center [272, 19] width 39 height 6
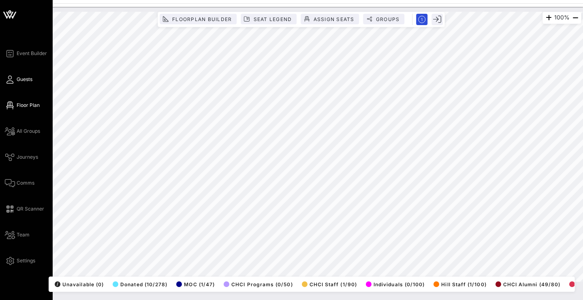
click at [16, 81] on link "Guests" at bounding box center [19, 80] width 28 height 10
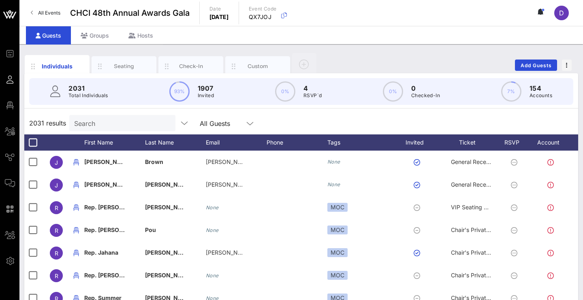
click at [117, 126] on input "Search" at bounding box center [121, 123] width 95 height 11
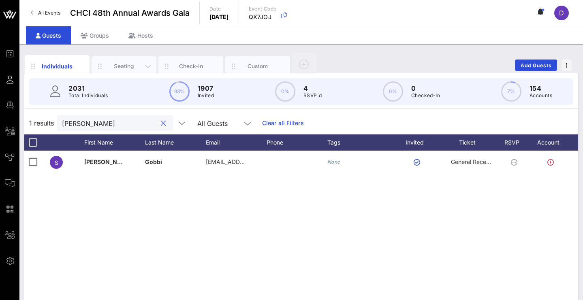
type input "Serena"
click at [128, 67] on div "Seating" at bounding box center [124, 66] width 36 height 8
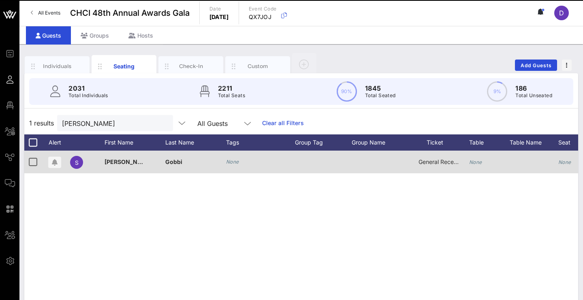
click at [481, 159] on icon "None" at bounding box center [475, 162] width 13 height 6
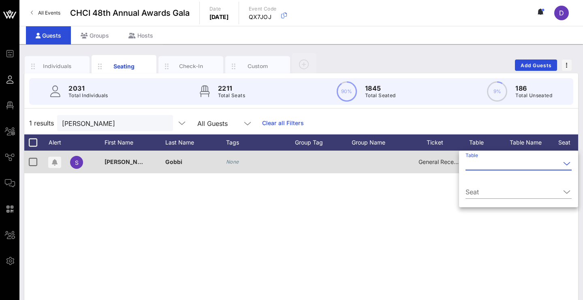
click at [481, 159] on input "Table" at bounding box center [512, 163] width 95 height 13
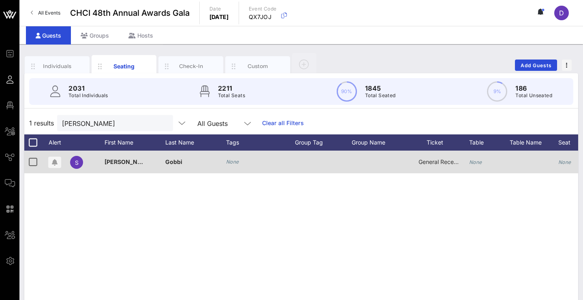
click at [467, 163] on div "General Reception" at bounding box center [438, 167] width 61 height 32
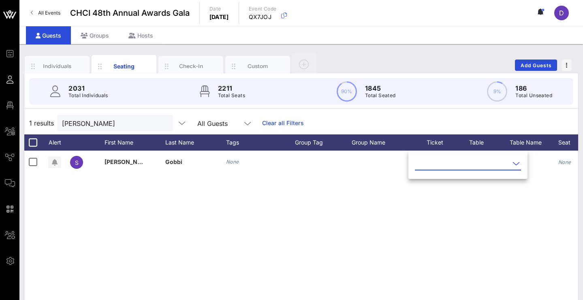
click at [473, 168] on input "text" at bounding box center [462, 163] width 95 height 13
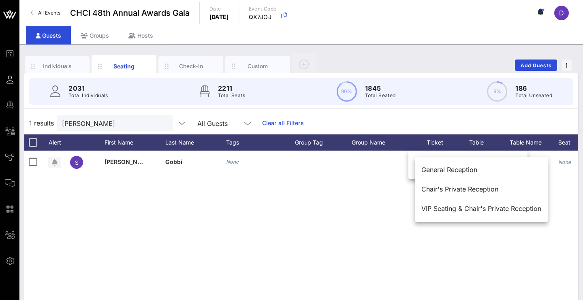
click at [373, 226] on div "S Serena Gobbi None General Reception None None None" at bounding box center [301, 272] width 554 height 243
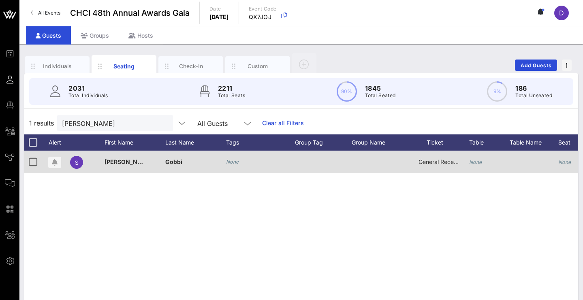
click at [480, 162] on icon "None" at bounding box center [475, 162] width 13 height 6
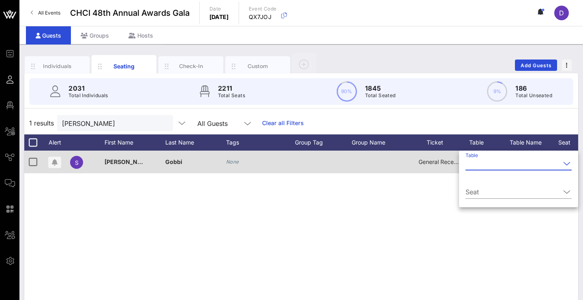
click at [480, 162] on input "Table" at bounding box center [512, 163] width 95 height 13
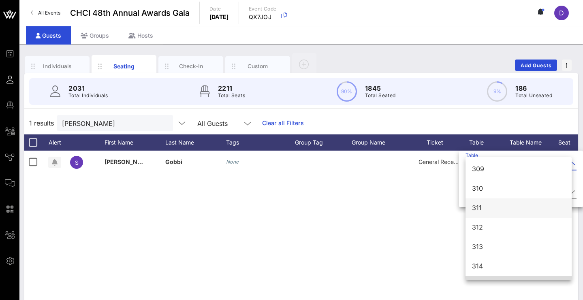
scroll to position [1766, 0]
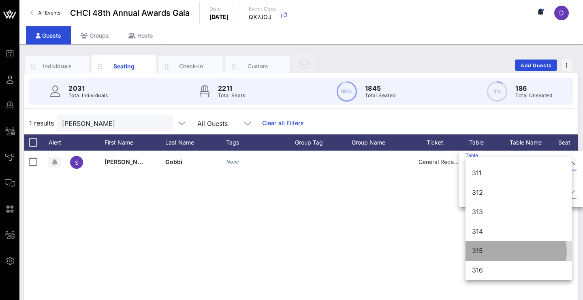
click at [482, 254] on div "315" at bounding box center [518, 251] width 93 height 8
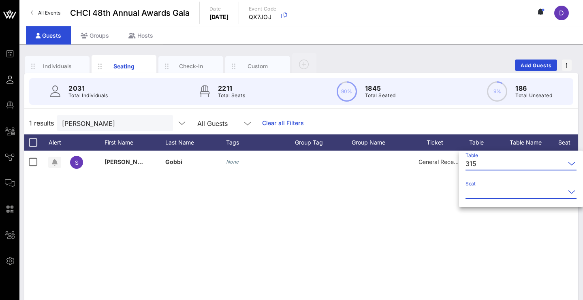
click at [487, 193] on input "Seat" at bounding box center [515, 192] width 100 height 13
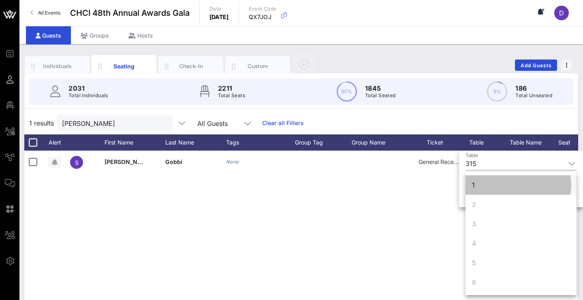
click at [484, 185] on div "1" at bounding box center [520, 184] width 111 height 19
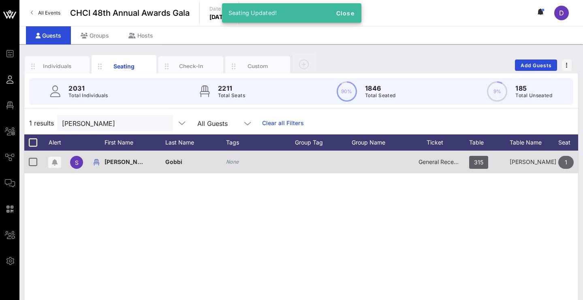
click at [562, 161] on span "1" at bounding box center [565, 162] width 15 height 13
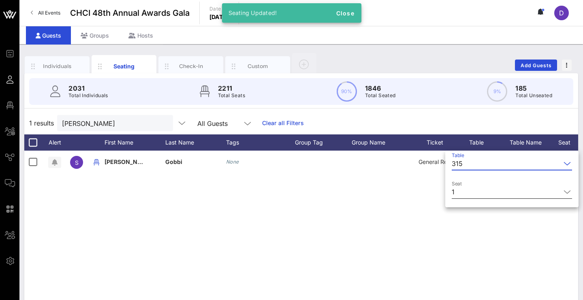
click at [531, 196] on input "Seat" at bounding box center [509, 192] width 103 height 13
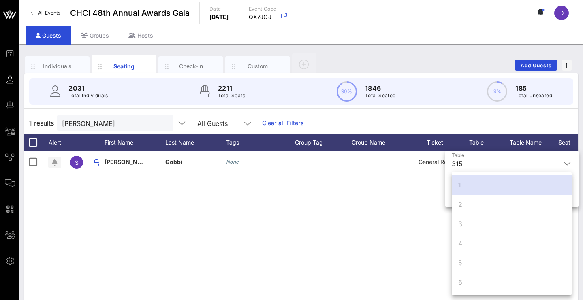
scroll to position [0, 0]
click at [493, 186] on div "1" at bounding box center [512, 184] width 120 height 19
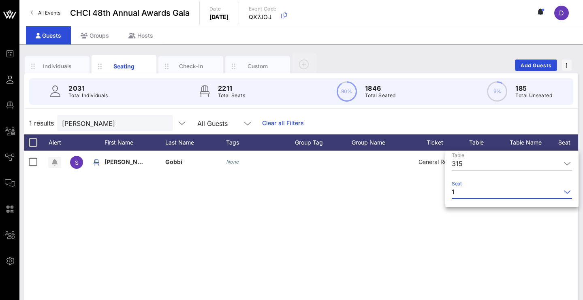
click at [462, 237] on div "S Serena Gobbi None General Reception 315 Olivarez Madruga Law 1 None" at bounding box center [301, 272] width 554 height 243
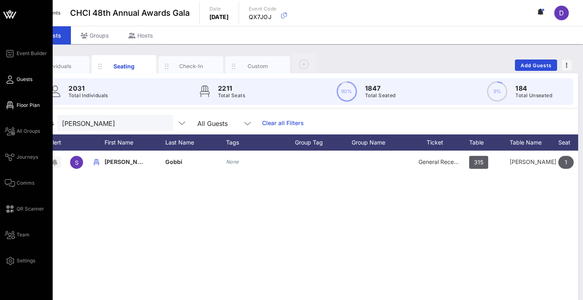
click at [11, 105] on icon at bounding box center [10, 105] width 10 height 1
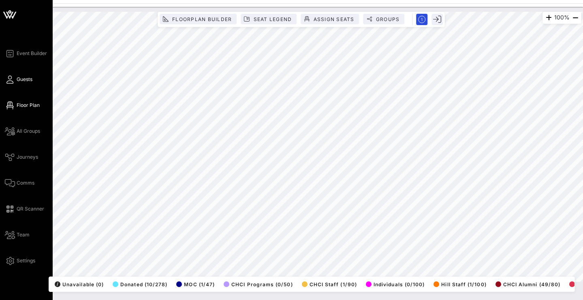
click at [12, 80] on icon at bounding box center [10, 79] width 10 height 1
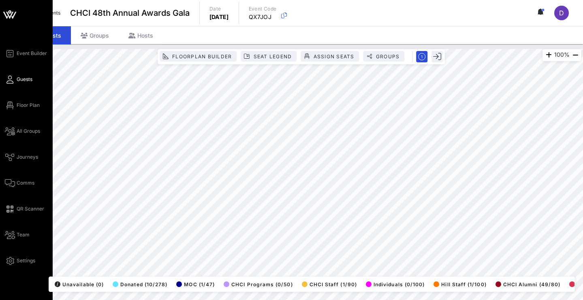
click at [11, 79] on icon at bounding box center [10, 79] width 10 height 1
click at [13, 79] on icon at bounding box center [10, 79] width 10 height 1
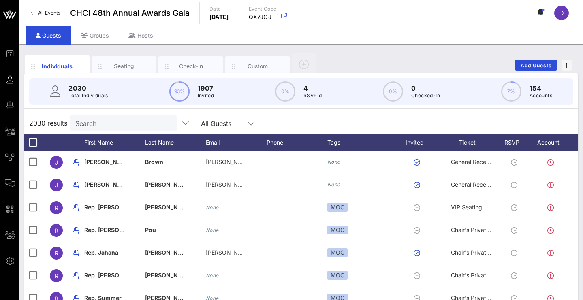
click at [113, 122] on input "Search" at bounding box center [122, 123] width 95 height 11
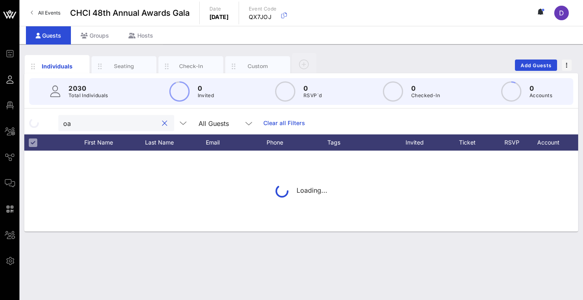
type input "o"
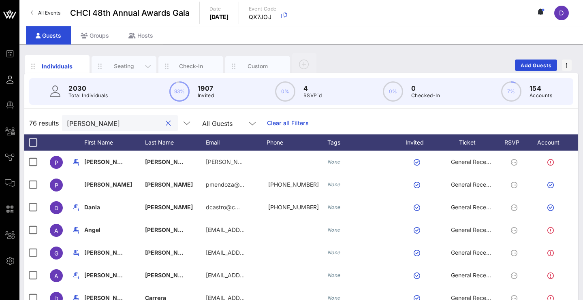
type input "Patty"
click at [132, 70] on div "Seating" at bounding box center [124, 66] width 65 height 20
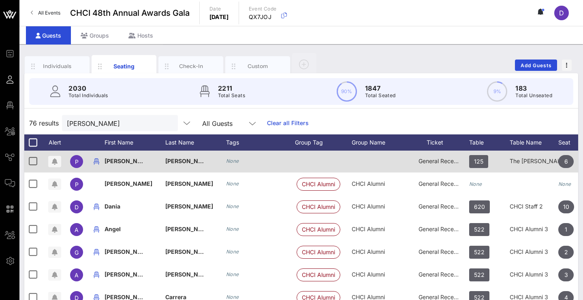
scroll to position [0, 7]
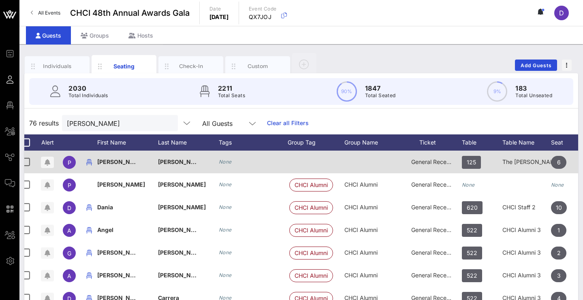
click at [380, 163] on div at bounding box center [372, 162] width 57 height 23
click at [472, 164] on span "125" at bounding box center [471, 162] width 9 height 13
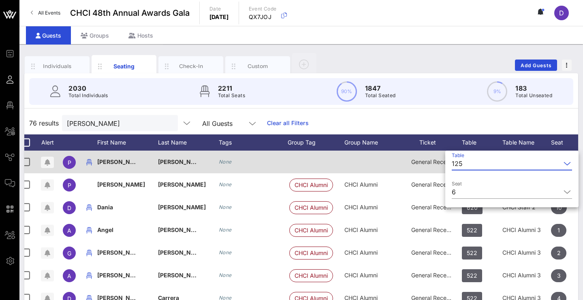
click at [472, 164] on input "Table" at bounding box center [513, 163] width 95 height 13
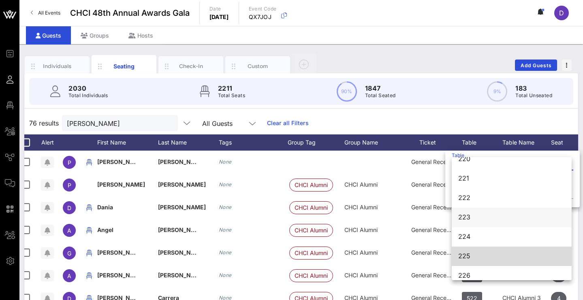
scroll to position [1319, 0]
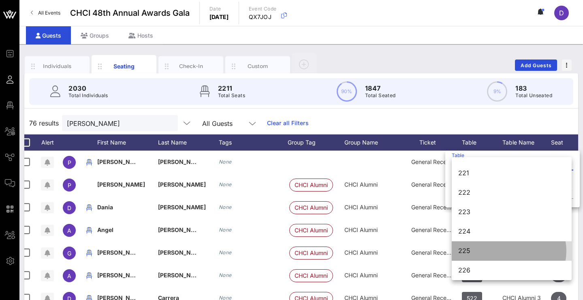
click at [464, 252] on div "225" at bounding box center [511, 251] width 107 height 8
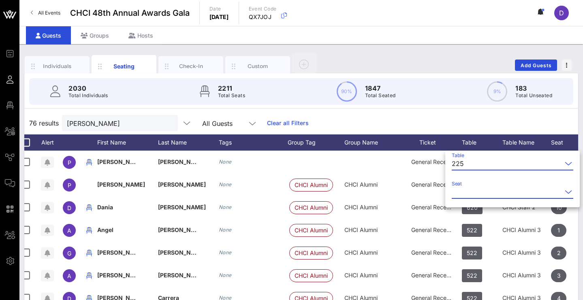
click at [478, 194] on input "Seat" at bounding box center [507, 192] width 110 height 13
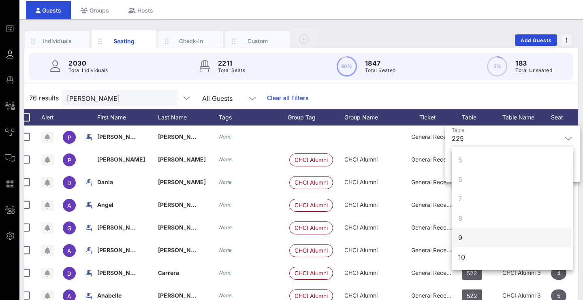
scroll to position [37, 0]
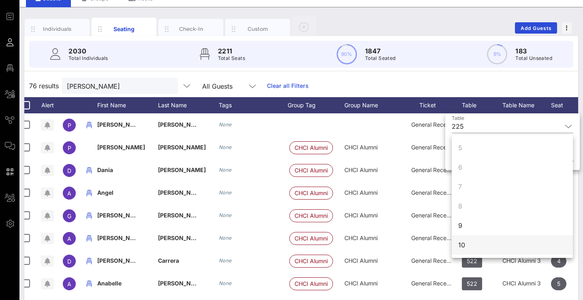
click at [467, 244] on div "10" at bounding box center [512, 244] width 121 height 19
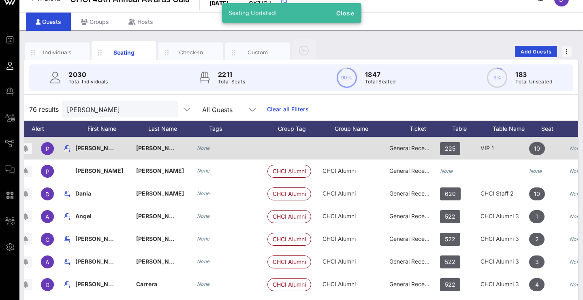
scroll to position [0, 34]
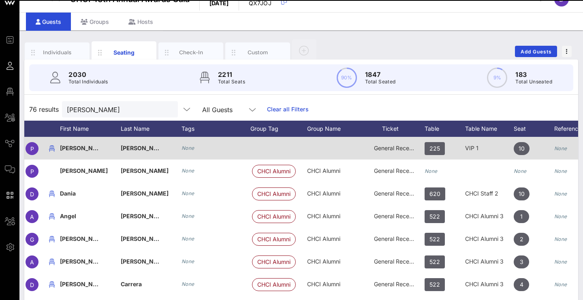
click at [388, 150] on span "General Reception" at bounding box center [398, 148] width 49 height 7
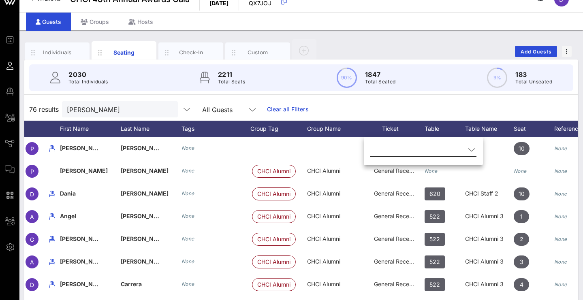
click at [392, 151] on input "text" at bounding box center [417, 149] width 95 height 13
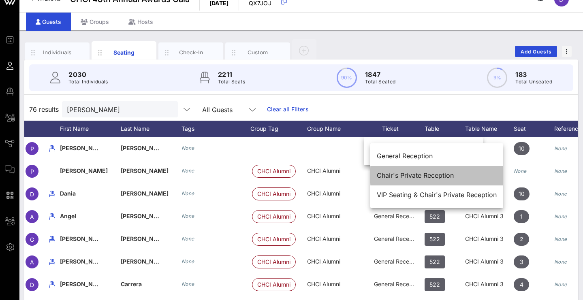
click at [395, 172] on div "Chair's Private Reception" at bounding box center [437, 176] width 120 height 8
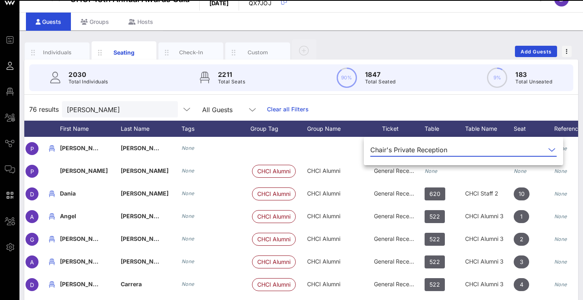
click at [447, 98] on div "2030 Total Individuals 2211 Total Seats 90% 1847 Total Seated 9% 183 Total Unse…" at bounding box center [301, 220] width 554 height 320
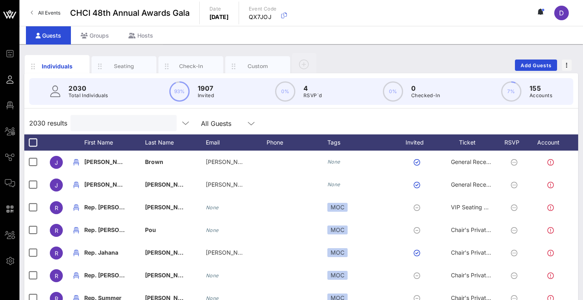
click at [115, 128] on input "text" at bounding box center [122, 123] width 95 height 11
paste input "[PERSON_NAME]"
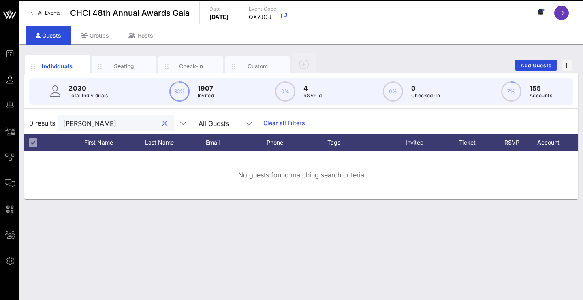
click at [86, 124] on input "[PERSON_NAME]" at bounding box center [110, 123] width 95 height 11
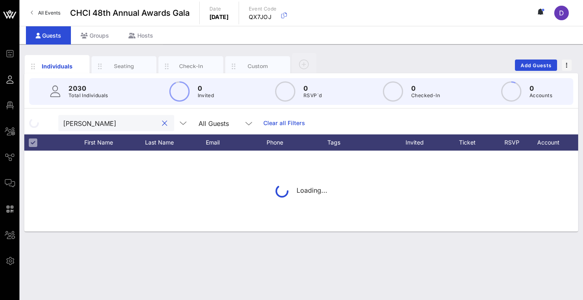
click at [107, 125] on input "Edrei Peña" at bounding box center [110, 123] width 95 height 11
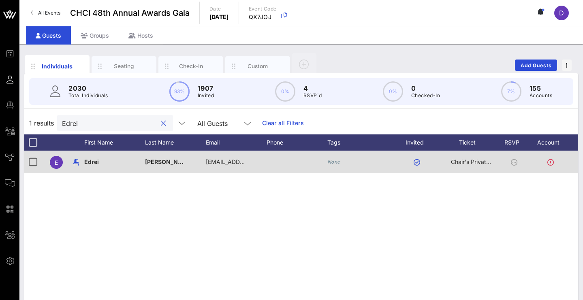
scroll to position [0, 13]
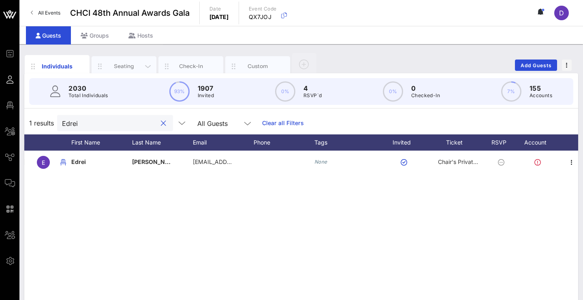
click at [109, 66] on div "Seating" at bounding box center [124, 66] width 36 height 8
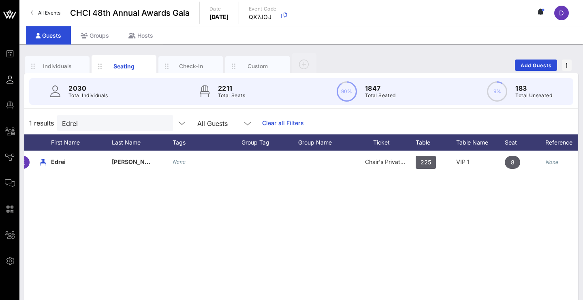
scroll to position [0, 0]
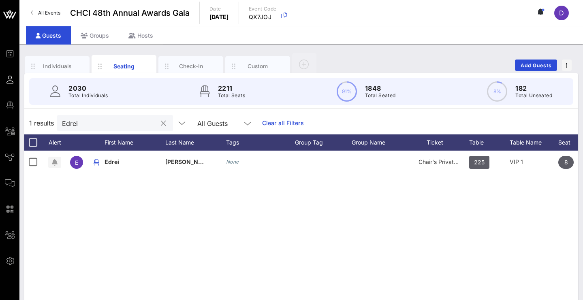
click at [147, 124] on input "Edrei" at bounding box center [109, 123] width 95 height 11
paste input "Jamie Truax"
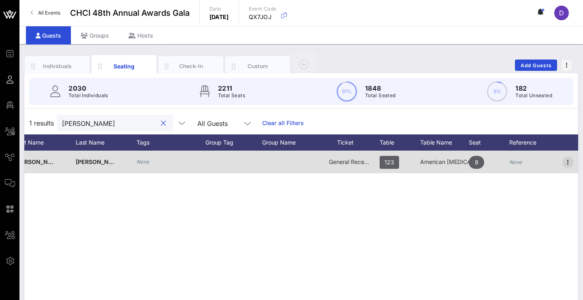
click at [571, 162] on icon "button" at bounding box center [568, 163] width 10 height 10
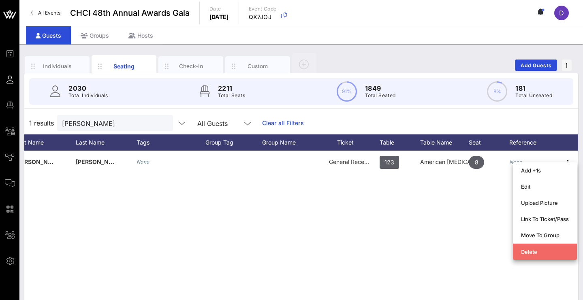
click at [530, 252] on div "Delete" at bounding box center [545, 252] width 48 height 6
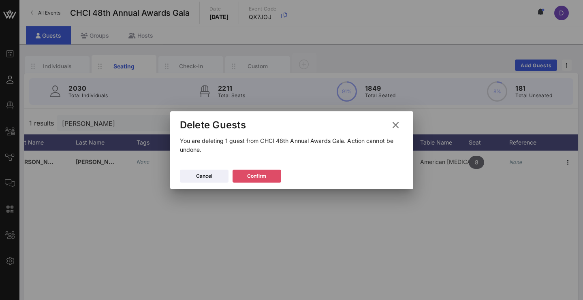
click at [269, 175] on button "Confirm" at bounding box center [256, 176] width 49 height 13
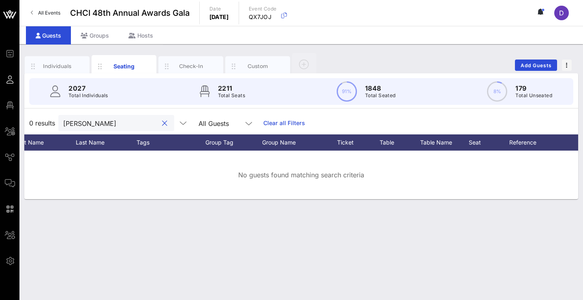
click at [122, 126] on input "Jamie Truax" at bounding box center [110, 123] width 95 height 11
paste input "Rey Benitez"
click at [79, 124] on input "Rey Benitez" at bounding box center [110, 123] width 95 height 11
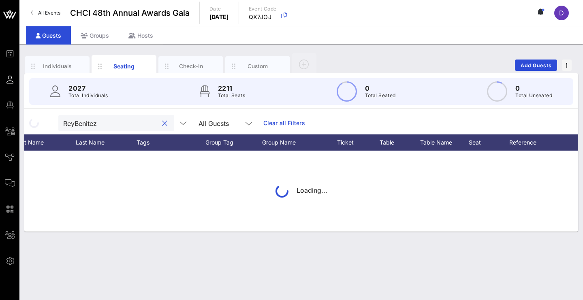
type input "Rey Benitez"
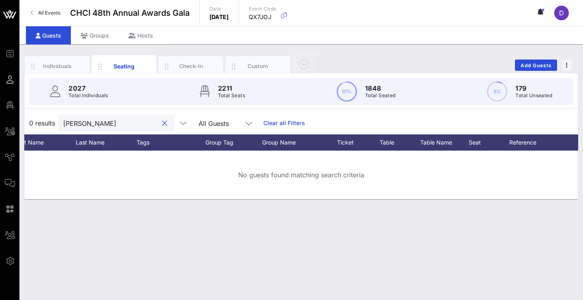
click at [137, 122] on input "Rey Benitez" at bounding box center [110, 123] width 95 height 11
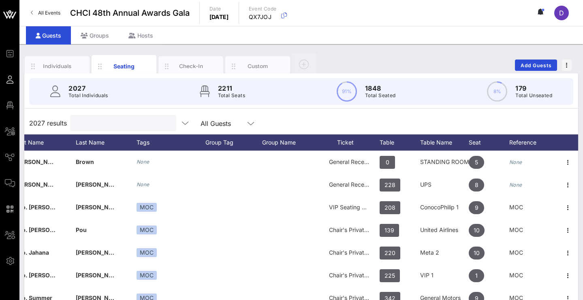
paste input "[PERSON_NAME]"
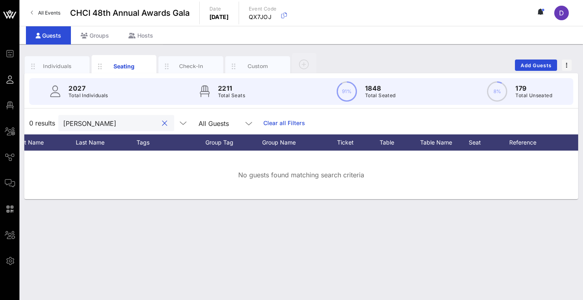
click at [95, 124] on input "[PERSON_NAME]" at bounding box center [110, 123] width 95 height 11
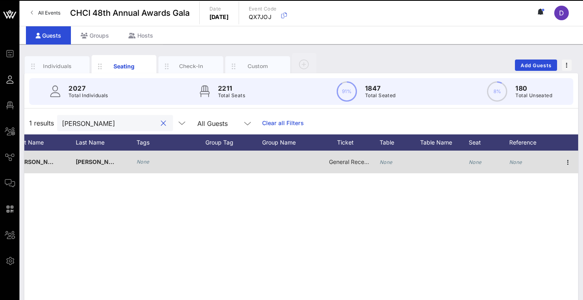
click at [387, 162] on icon "None" at bounding box center [386, 162] width 13 height 6
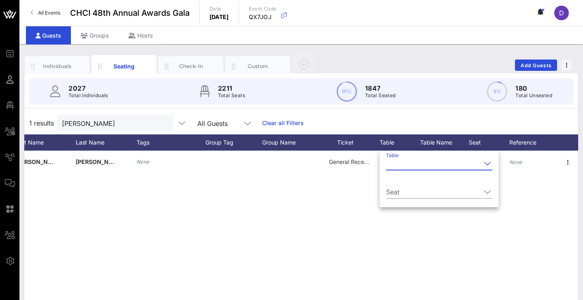
click at [393, 163] on input "Table" at bounding box center [433, 163] width 95 height 13
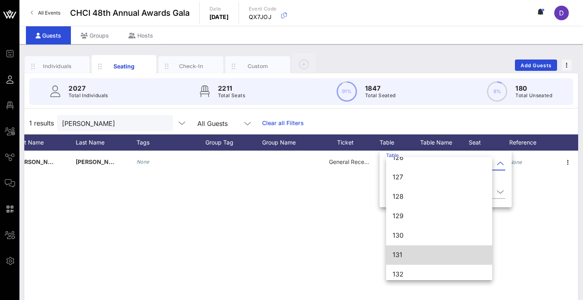
scroll to position [541, 0]
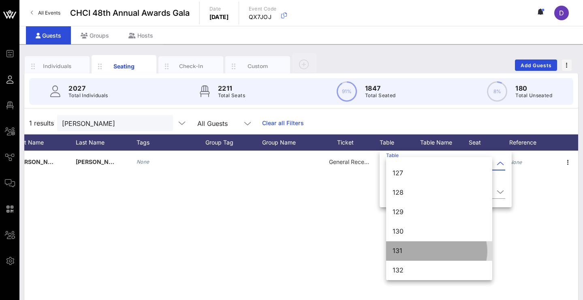
click at [410, 254] on div "131" at bounding box center [438, 251] width 93 height 8
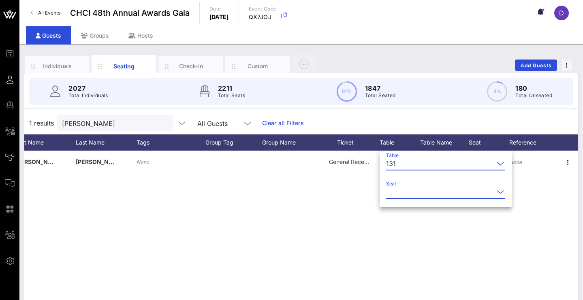
click at [430, 193] on input "Seat" at bounding box center [440, 192] width 108 height 13
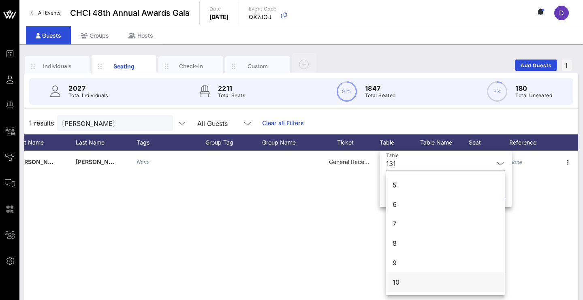
scroll to position [78, 0]
click at [411, 282] on div "10" at bounding box center [445, 282] width 119 height 19
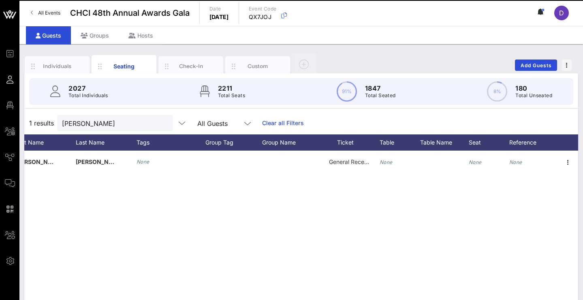
scroll to position [0, 0]
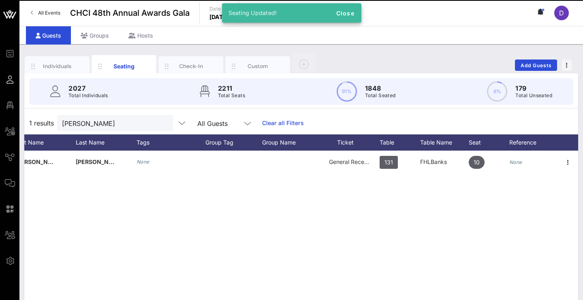
click at [413, 272] on div "J Julianna Garcia None General Reception 131 FHLBanks 10 None" at bounding box center [301, 272] width 554 height 243
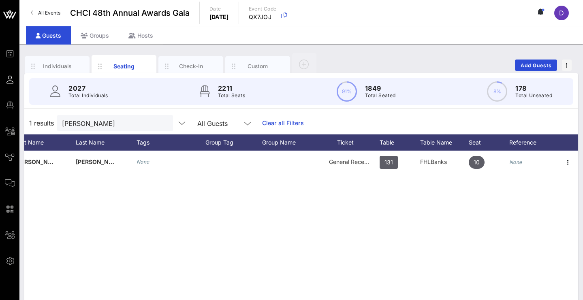
click at [136, 132] on div "1 results Julianna Garcia All Guests Clear all Filters" at bounding box center [301, 123] width 554 height 23
click at [137, 126] on input "[PERSON_NAME]" at bounding box center [109, 123] width 95 height 11
paste input "Simon Askren"
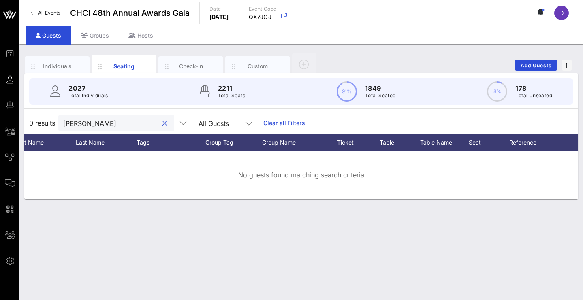
click at [87, 125] on input "Simon Askren" at bounding box center [110, 123] width 95 height 11
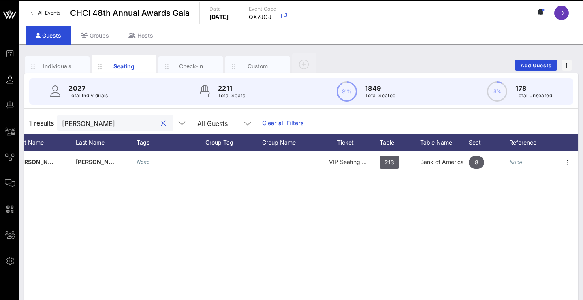
click at [145, 124] on input "Simon Askren" at bounding box center [109, 123] width 95 height 11
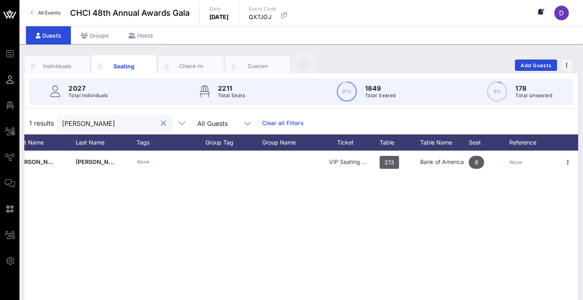
click at [145, 124] on input "Simon Askren" at bounding box center [109, 123] width 95 height 11
paste input "Lucas Pino"
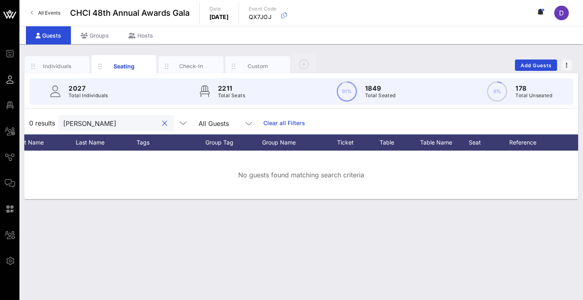
click at [85, 126] on input "Lucas Pinon" at bounding box center [110, 123] width 95 height 11
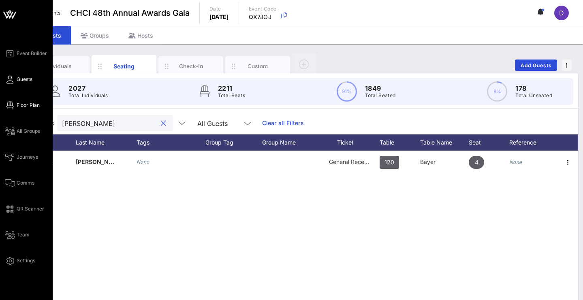
type input "Lucas Pinon"
click at [12, 106] on icon at bounding box center [10, 105] width 10 height 1
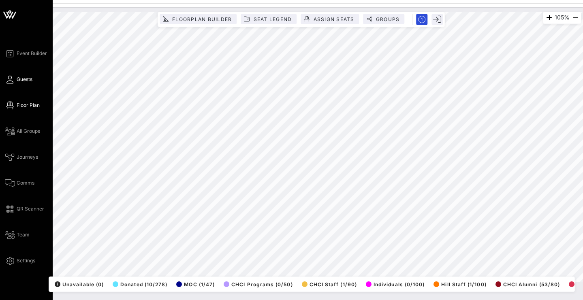
click at [11, 80] on icon at bounding box center [10, 79] width 10 height 1
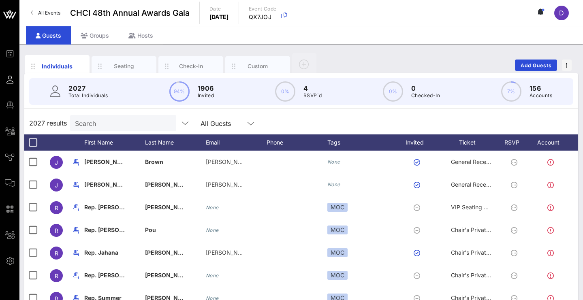
click at [104, 117] on div "Search" at bounding box center [122, 123] width 95 height 16
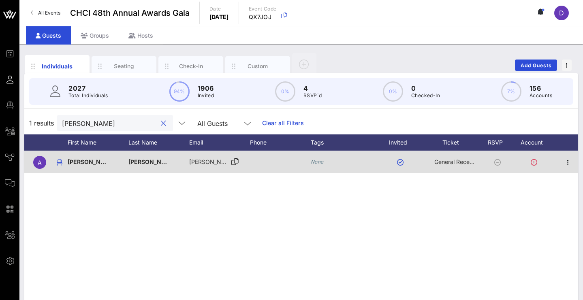
scroll to position [0, 17]
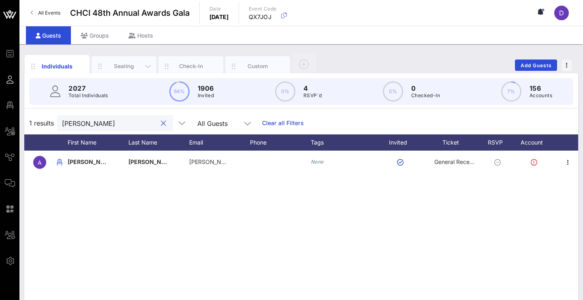
click at [128, 60] on div "Seating" at bounding box center [124, 66] width 65 height 20
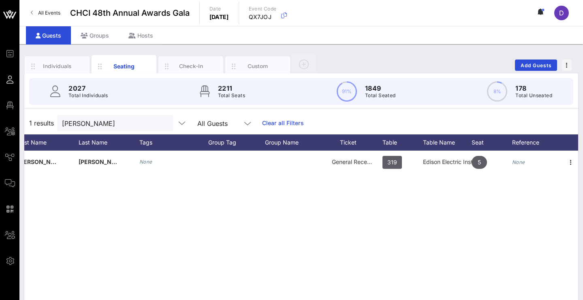
scroll to position [0, 89]
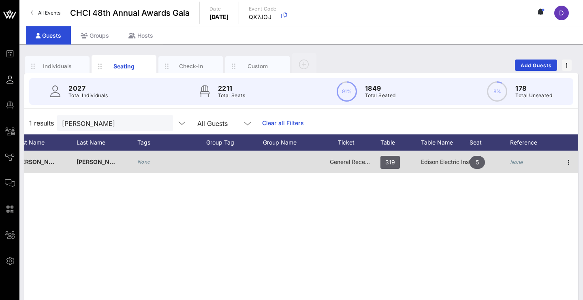
click at [100, 162] on span "Valdes Valderrama" at bounding box center [125, 161] width 97 height 7
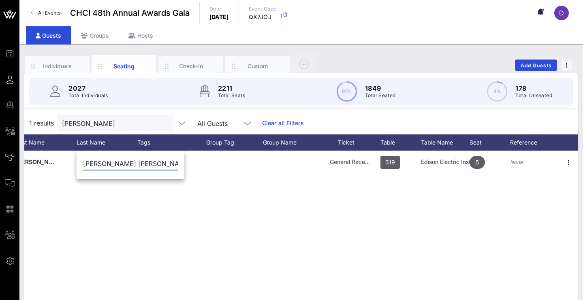
click at [113, 210] on div "A Andrea Valdes Valderrama None General Reception 319 Edison Electric Institute…" at bounding box center [301, 272] width 554 height 243
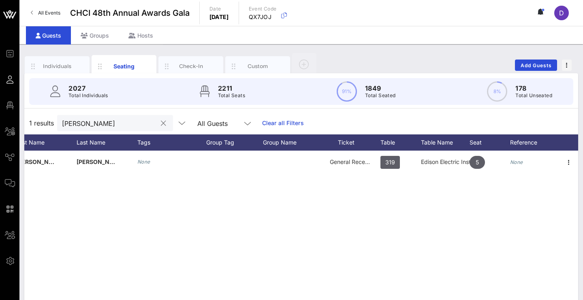
click at [130, 128] on div "Andrea Valdes" at bounding box center [109, 123] width 95 height 16
click at [99, 123] on input "Andrea Valdes" at bounding box center [109, 123] width 95 height 11
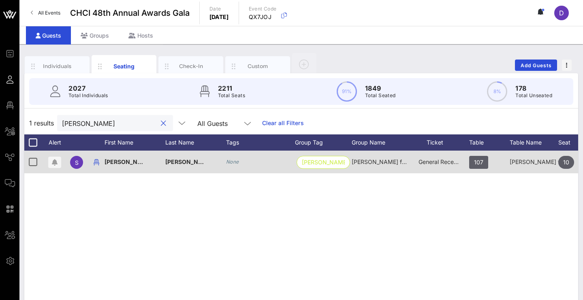
scroll to position [0, 0]
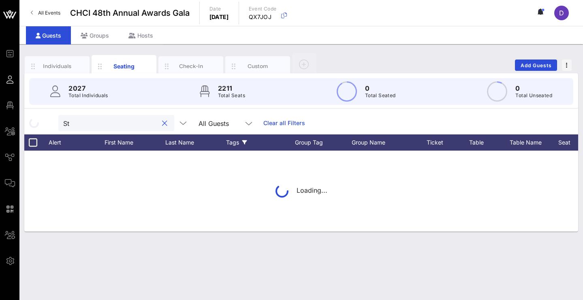
type input "S"
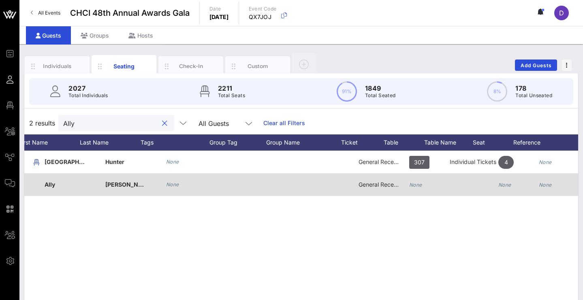
scroll to position [0, 85]
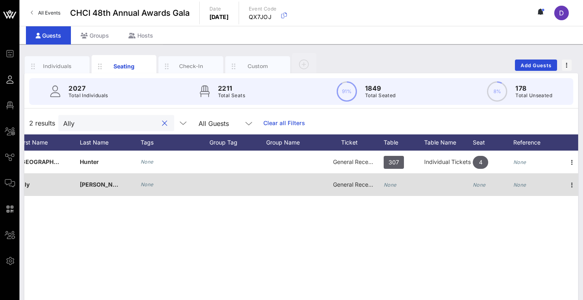
click at [393, 186] on icon "None" at bounding box center [390, 185] width 13 height 6
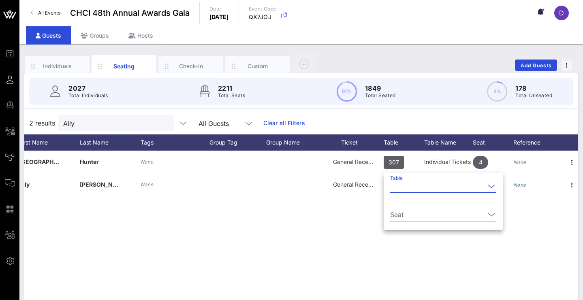
click at [398, 188] on input "Table" at bounding box center [437, 186] width 95 height 13
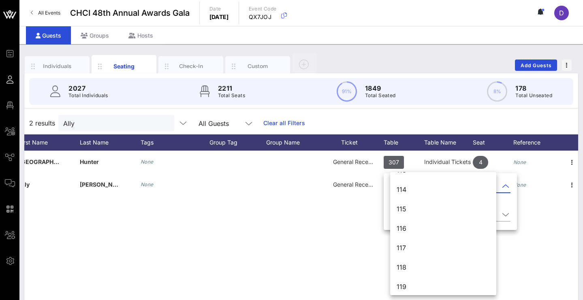
scroll to position [327, 0]
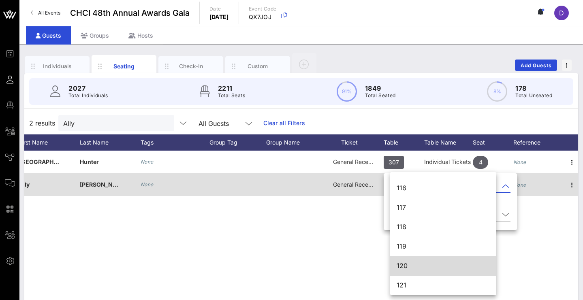
click at [331, 183] on div "General Reception" at bounding box center [353, 189] width 61 height 32
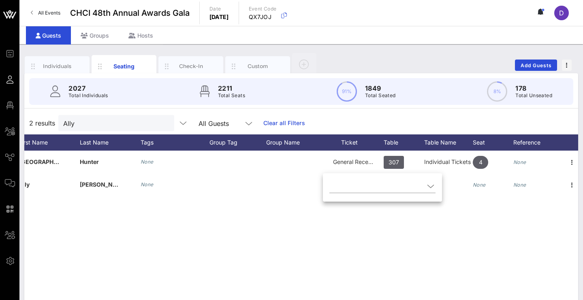
click at [358, 242] on div "A Alexandria Hunter None General Reception 307 Individual Tickets 4 4 None A Al…" at bounding box center [301, 272] width 554 height 243
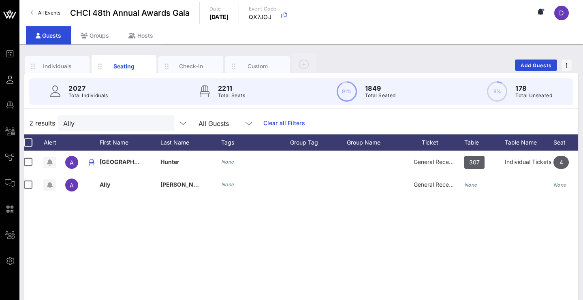
scroll to position [0, 5]
click at [132, 120] on input "Ally" at bounding box center [110, 123] width 95 height 11
paste input "Ellen Ra"
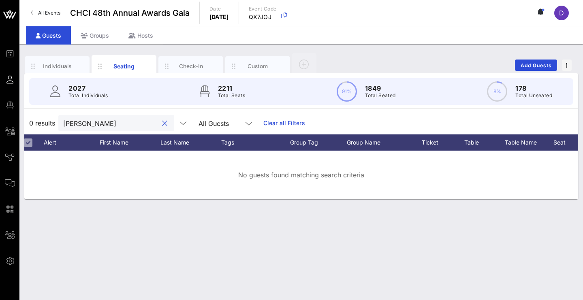
click at [87, 124] on input "Ellen Ray" at bounding box center [110, 123] width 95 height 11
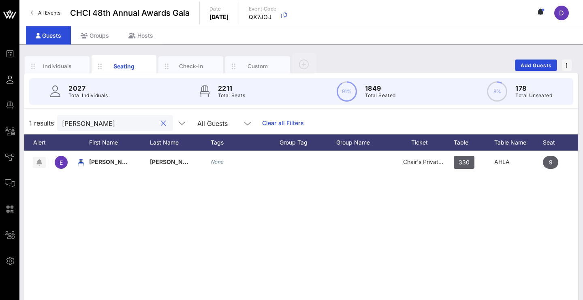
scroll to position [0, 17]
click at [122, 122] on input "Ellen Ray" at bounding box center [109, 123] width 95 height 11
paste input "Daniela Guerrero"
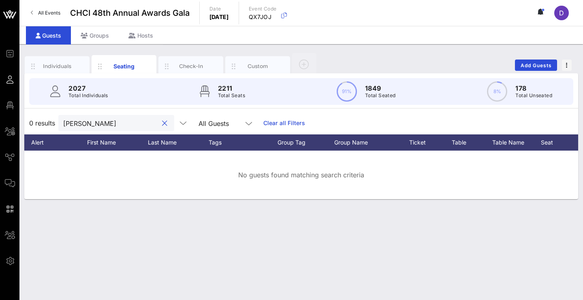
click at [92, 125] on input "Daniela Guerrero" at bounding box center [110, 123] width 95 height 11
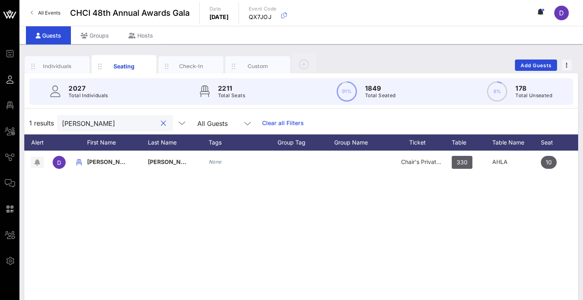
click at [115, 126] on input "Daniela Guerrero" at bounding box center [109, 123] width 95 height 11
paste input "Juan Lopez"
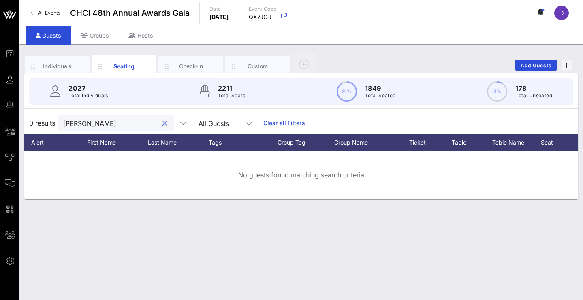
click at [86, 123] on input "Juan Lopez" at bounding box center [110, 123] width 95 height 11
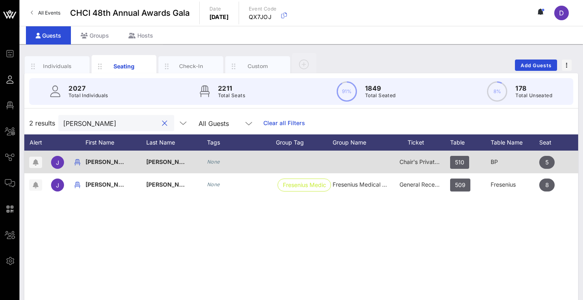
scroll to position [0, 21]
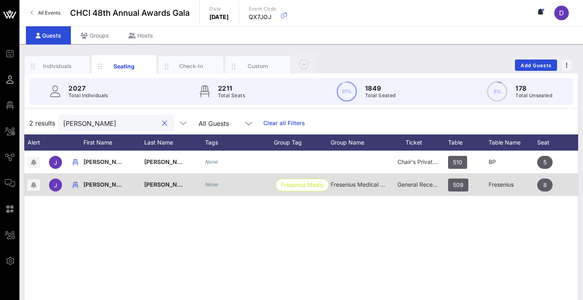
click at [154, 186] on span "Lopez" at bounding box center [168, 184] width 48 height 7
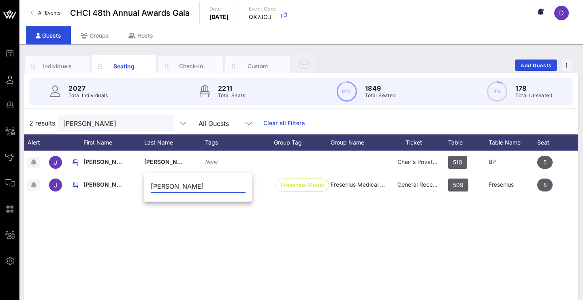
click at [298, 218] on div "J Juan Lopez None Chair's Private Reception 510 BP 5 None J Juan Lopez Lopez No…" at bounding box center [301, 272] width 554 height 243
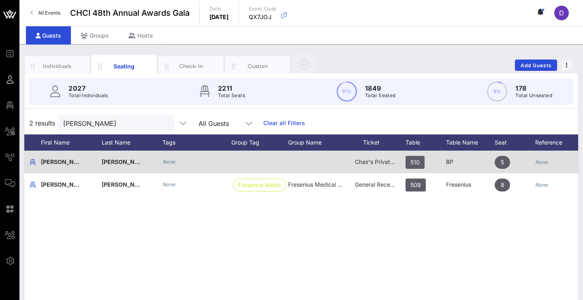
scroll to position [0, 90]
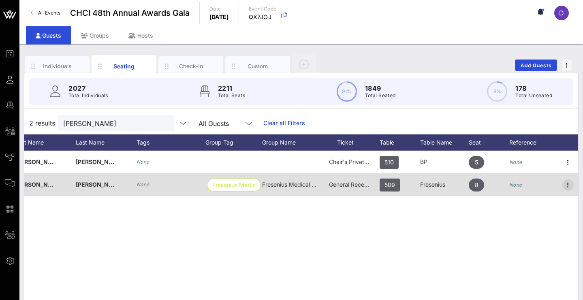
click at [565, 187] on icon "button" at bounding box center [568, 185] width 10 height 10
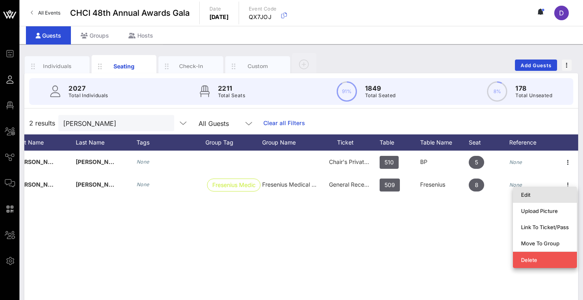
click at [547, 194] on div "Edit" at bounding box center [545, 195] width 48 height 6
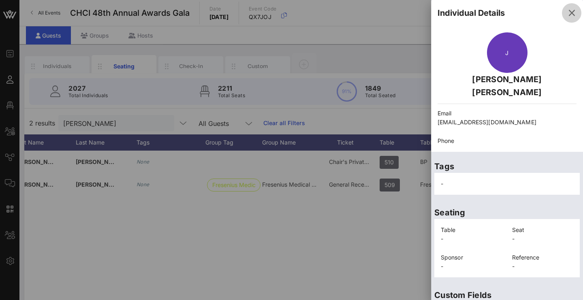
click at [569, 10] on icon "button" at bounding box center [572, 13] width 10 height 10
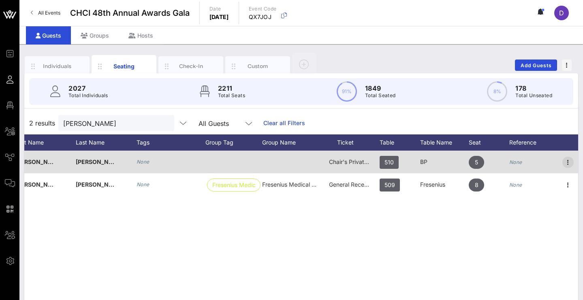
click at [565, 163] on icon "button" at bounding box center [568, 163] width 10 height 10
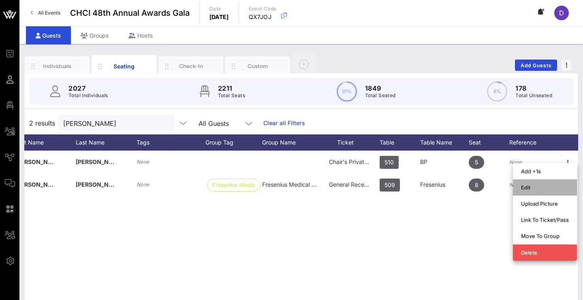
click at [550, 185] on div "Edit" at bounding box center [545, 187] width 48 height 6
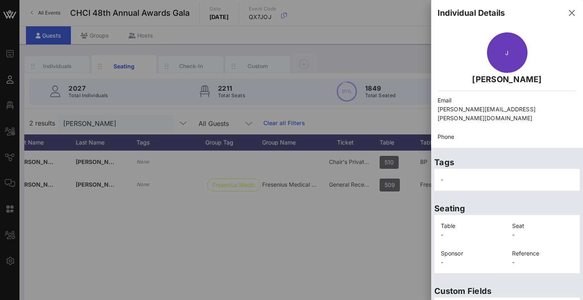
scroll to position [4, 0]
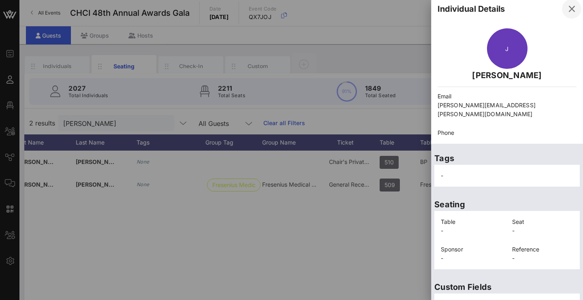
click at [569, 9] on icon "button" at bounding box center [572, 9] width 10 height 10
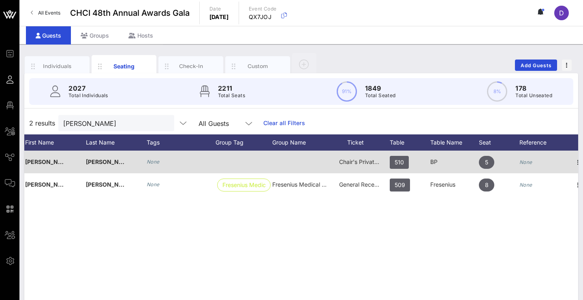
scroll to position [0, 83]
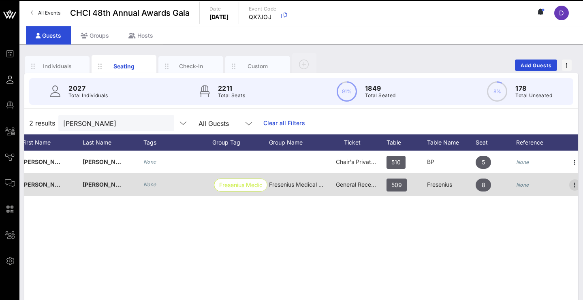
click at [571, 185] on icon "button" at bounding box center [575, 185] width 10 height 10
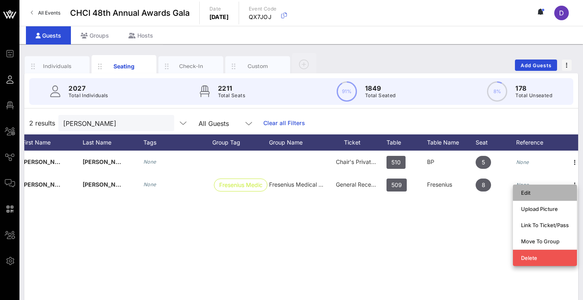
click at [559, 196] on div "Edit" at bounding box center [545, 192] width 48 height 13
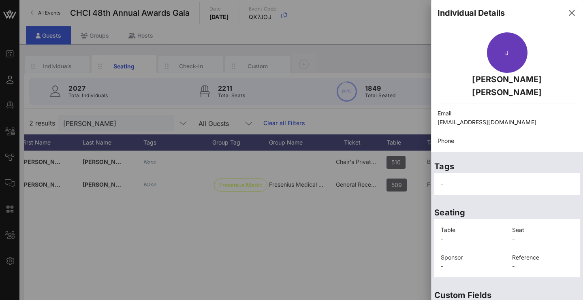
click at [455, 118] on p "juanra525@gmail.com" at bounding box center [506, 122] width 139 height 9
click at [453, 118] on p "juanra525@gmail.com" at bounding box center [506, 122] width 139 height 9
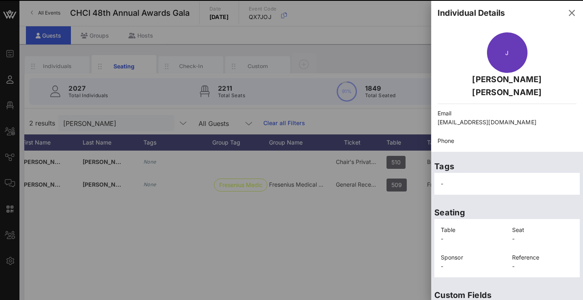
drag, startPoint x: 451, startPoint y: 110, endPoint x: 455, endPoint y: 110, distance: 4.5
click at [455, 118] on p "juanra525@gmail.com" at bounding box center [506, 122] width 139 height 9
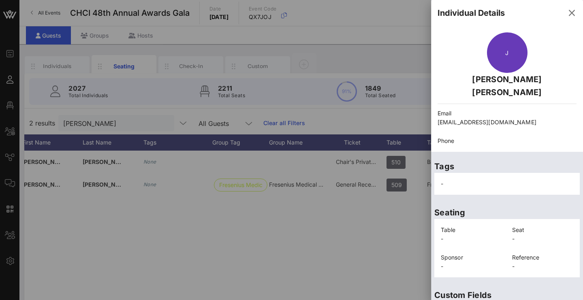
click at [209, 255] on div at bounding box center [291, 150] width 583 height 300
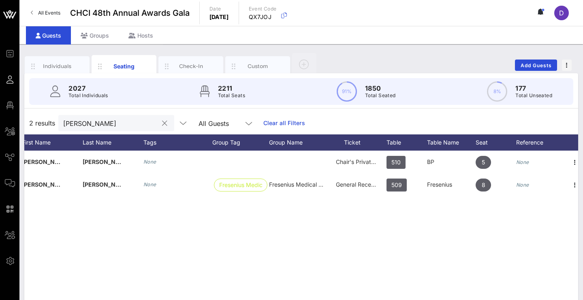
click at [120, 125] on input "Juan Lopez" at bounding box center [110, 123] width 95 height 11
paste input "Anthony Camacho"
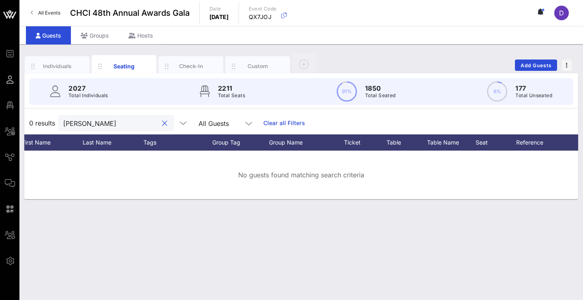
click at [91, 124] on input "Anthony Camacho" at bounding box center [110, 123] width 95 height 11
click at [95, 125] on input "Anthony Camacho" at bounding box center [110, 123] width 95 height 11
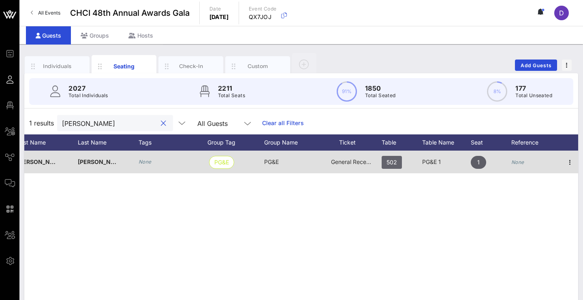
scroll to position [0, 90]
type input "Anthony Camacho"
click at [567, 164] on icon "button" at bounding box center [568, 163] width 10 height 10
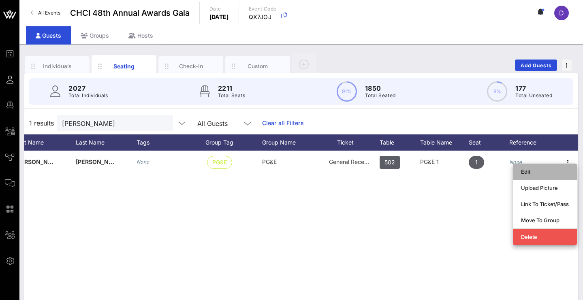
click at [539, 175] on div "Edit" at bounding box center [545, 171] width 48 height 13
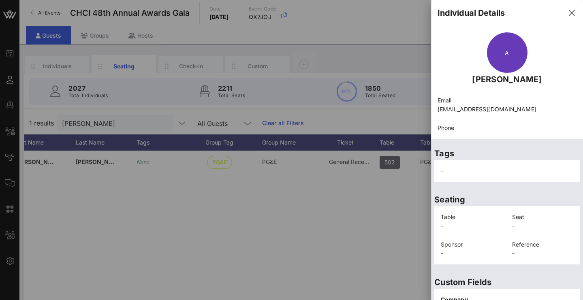
scroll to position [2, 0]
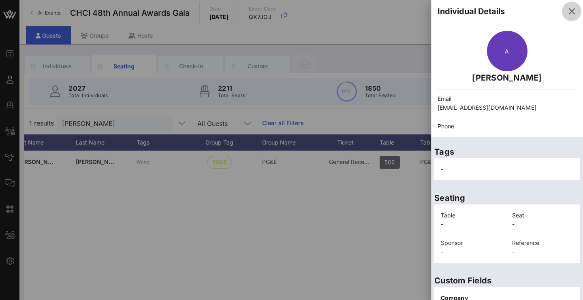
click at [567, 13] on icon "button" at bounding box center [572, 11] width 10 height 10
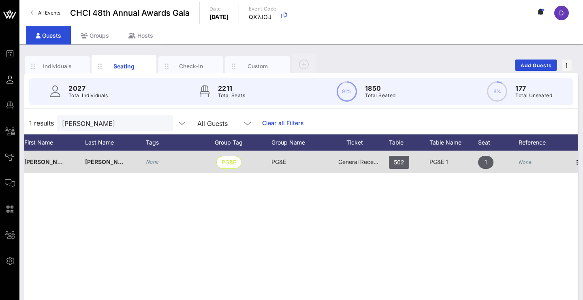
scroll to position [0, 79]
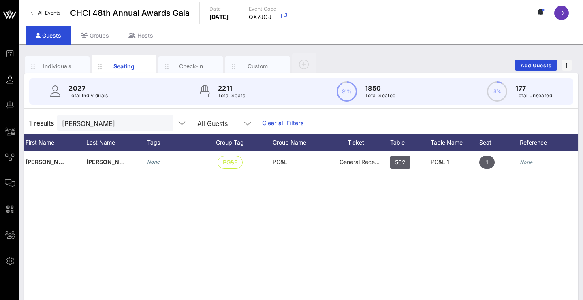
click at [296, 234] on div "A Anthony Camacho None PG&E PG&E General Reception 502 PG&E 1 1 None" at bounding box center [301, 272] width 554 height 243
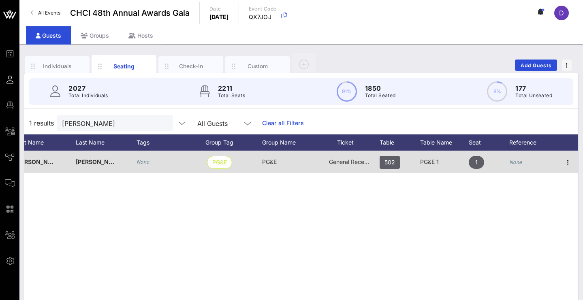
scroll to position [0, 90]
click at [567, 161] on icon "button" at bounding box center [568, 163] width 10 height 10
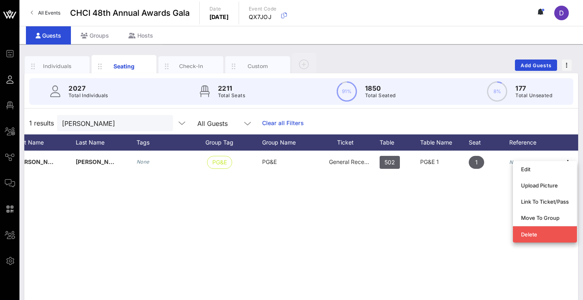
click at [429, 212] on div "A Anthony Camacho None PG&E PG&E General Reception 502 PG&E 1 1 None" at bounding box center [301, 272] width 554 height 243
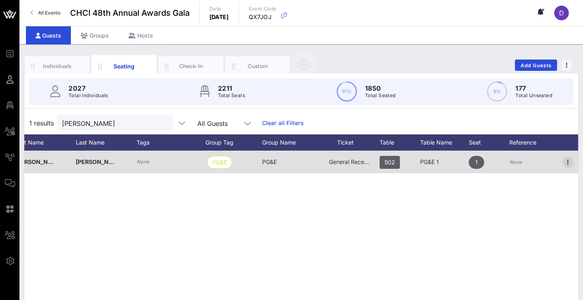
click at [566, 163] on icon "button" at bounding box center [568, 163] width 10 height 10
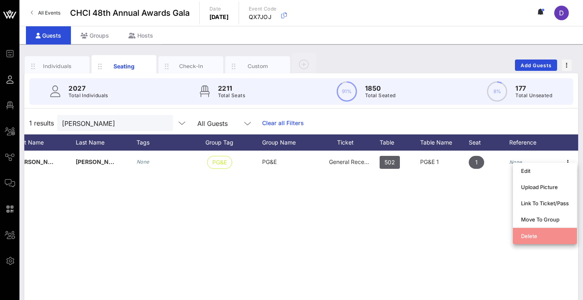
click at [538, 234] on div "Delete" at bounding box center [545, 236] width 48 height 6
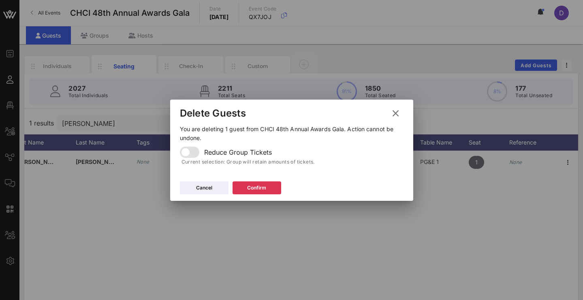
click at [400, 115] on button at bounding box center [396, 113] width 16 height 15
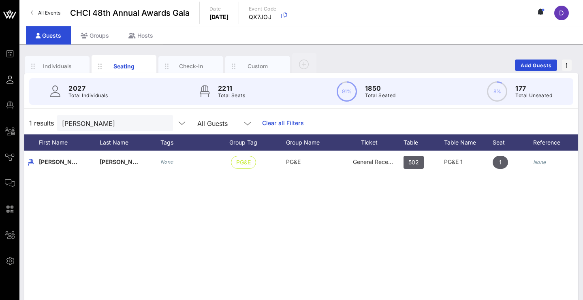
scroll to position [0, 87]
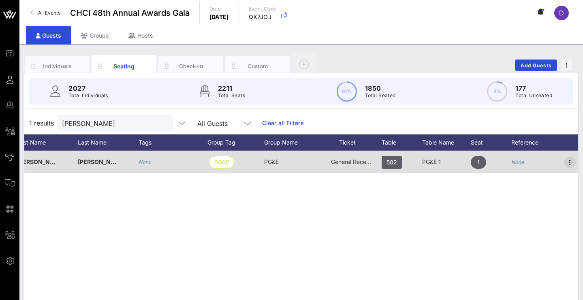
click at [570, 162] on icon "button" at bounding box center [570, 163] width 10 height 10
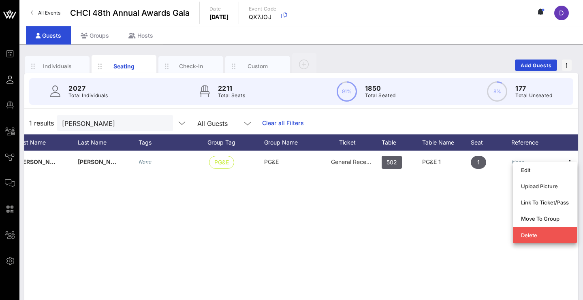
click at [437, 245] on div "A Anthony Camacho None PG&E PG&E General Reception 502 PG&E 1 1 None" at bounding box center [301, 272] width 554 height 243
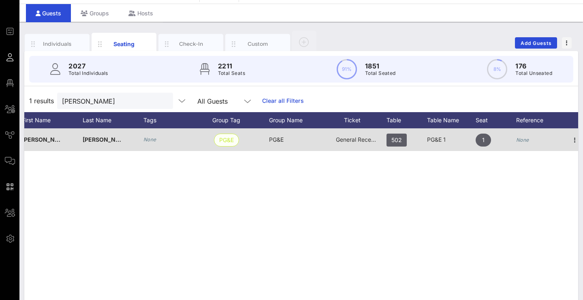
scroll to position [0, 83]
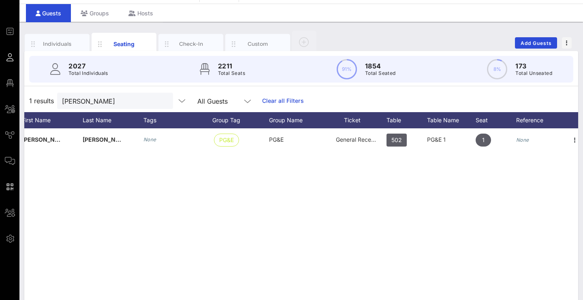
drag, startPoint x: 495, startPoint y: 205, endPoint x: 412, endPoint y: 212, distance: 82.5
click at [412, 212] on div "A Anthony Camacho None PG&E PG&E General Reception 502 PG&E 1 1 None" at bounding box center [301, 249] width 554 height 243
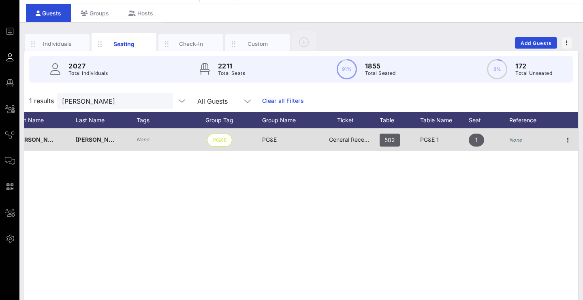
scroll to position [0, 90]
click at [573, 140] on span "button" at bounding box center [567, 140] width 11 height 10
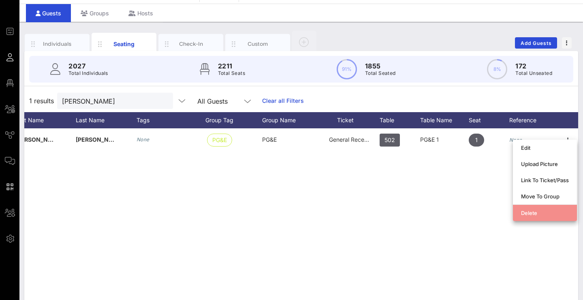
click at [541, 210] on div "Delete" at bounding box center [545, 213] width 48 height 6
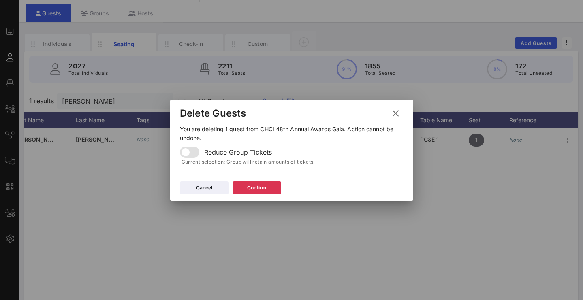
click at [395, 115] on icon at bounding box center [395, 114] width 11 height 10
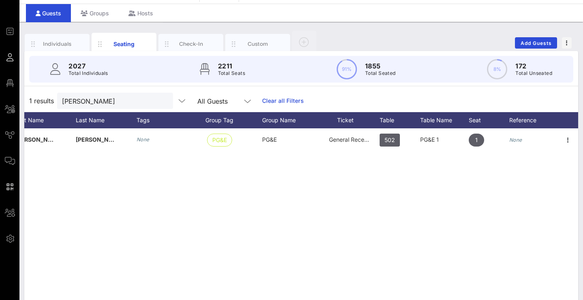
scroll to position [0, 79]
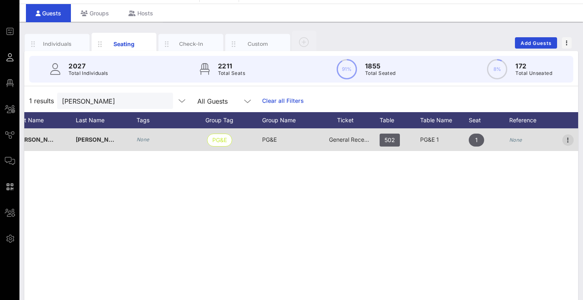
click at [562, 138] on span "button" at bounding box center [567, 140] width 11 height 10
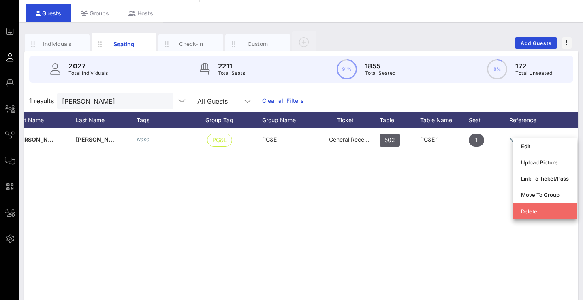
click at [528, 215] on div "Delete" at bounding box center [545, 211] width 48 height 13
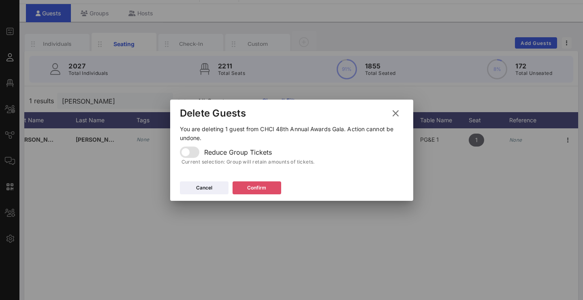
click at [266, 187] on div "Confirm" at bounding box center [256, 188] width 19 height 8
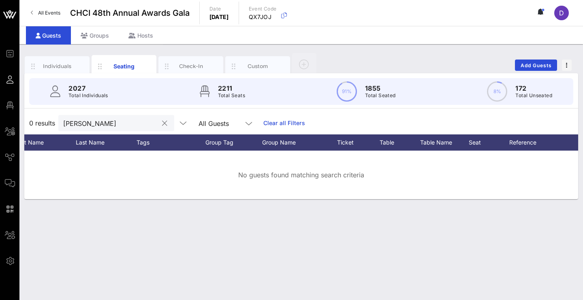
click at [160, 119] on div at bounding box center [163, 124] width 11 height 10
click at [149, 121] on input "Anthony Camacho" at bounding box center [110, 123] width 95 height 11
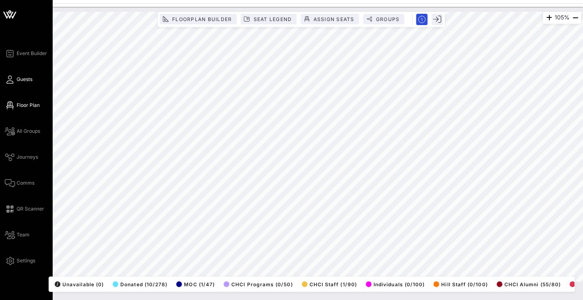
click at [23, 79] on span "Guests" at bounding box center [25, 79] width 16 height 7
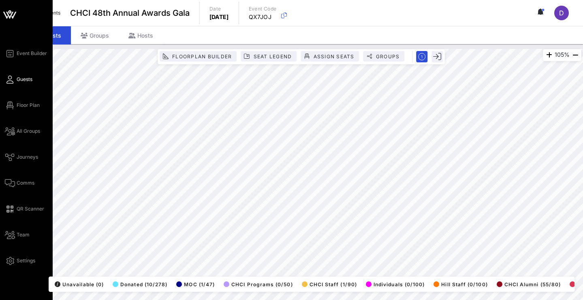
click at [11, 80] on icon at bounding box center [10, 79] width 10 height 1
click at [28, 79] on span "Guests" at bounding box center [25, 79] width 16 height 7
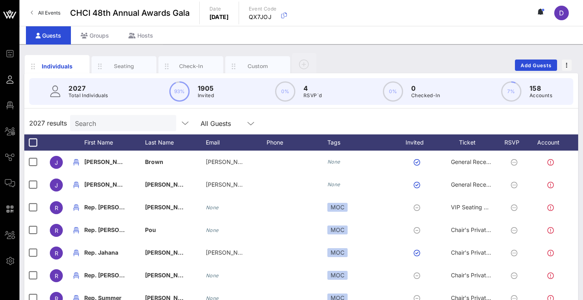
click at [149, 128] on div "Search" at bounding box center [122, 123] width 95 height 16
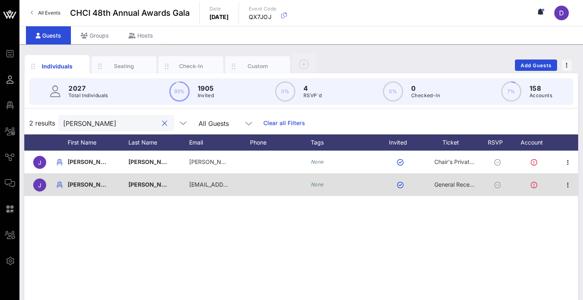
scroll to position [0, 17]
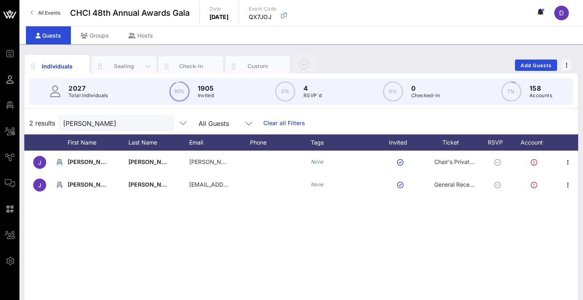
click at [130, 58] on div "Seating" at bounding box center [124, 66] width 65 height 20
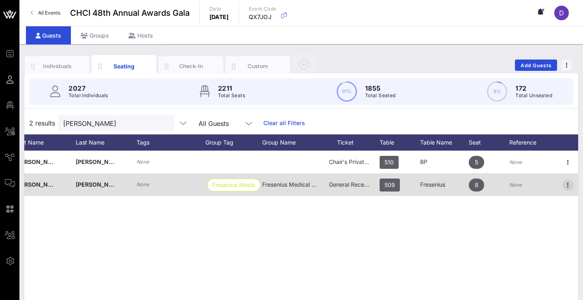
scroll to position [0, 90]
click at [565, 185] on icon "button" at bounding box center [568, 185] width 10 height 10
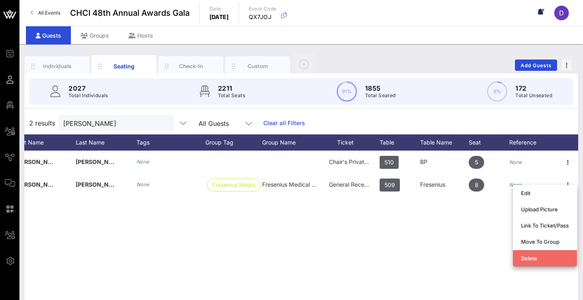
click at [538, 258] on div "Delete" at bounding box center [545, 258] width 48 height 6
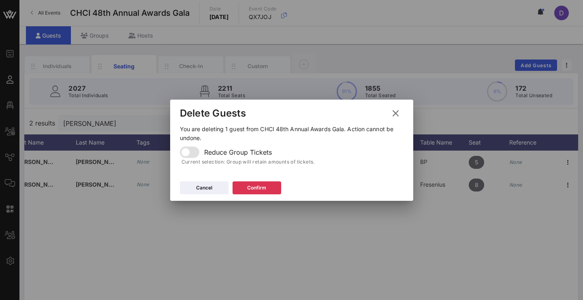
click at [394, 116] on icon at bounding box center [395, 113] width 13 height 12
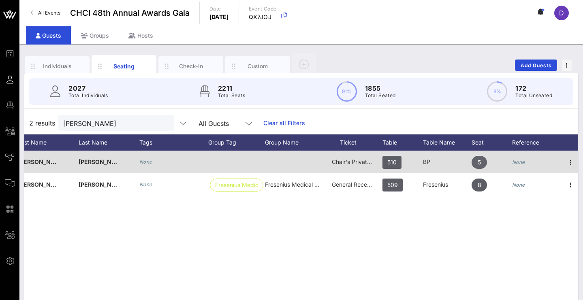
scroll to position [0, 87]
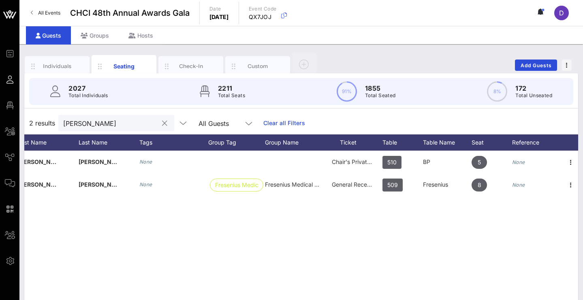
click at [139, 124] on input "Juan Lopez" at bounding box center [110, 123] width 95 height 11
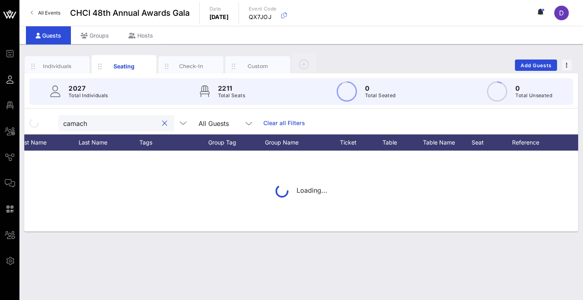
type input "camacho"
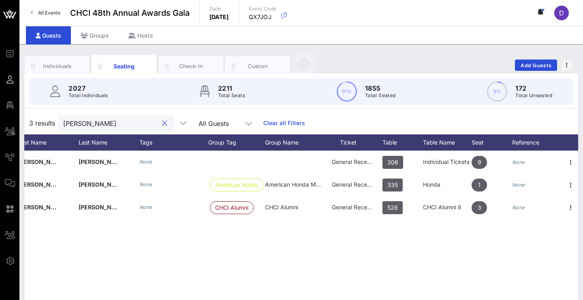
scroll to position [0, 0]
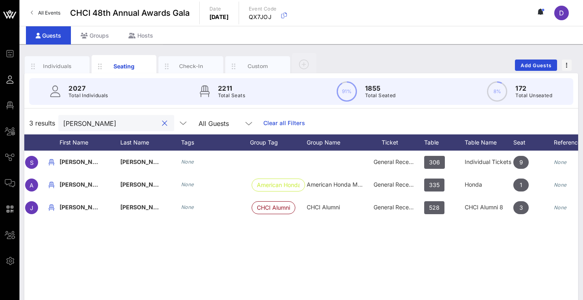
click at [116, 126] on input "camacho" at bounding box center [110, 123] width 95 height 11
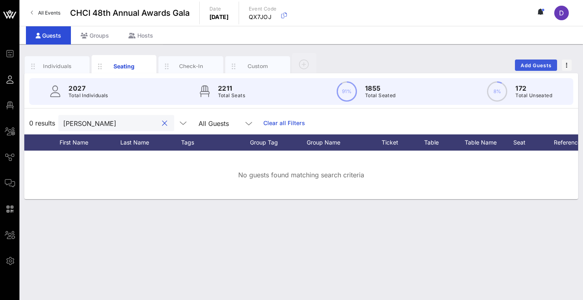
type input "Anthony camacho"
click at [541, 63] on span "Add Guests" at bounding box center [536, 65] width 32 height 6
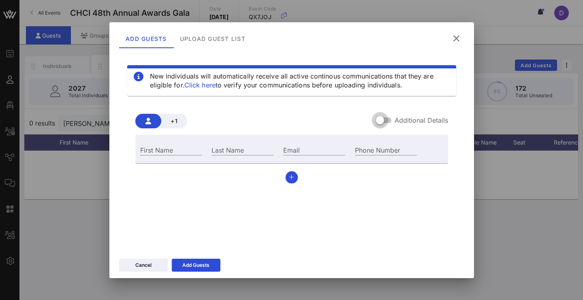
click at [385, 124] on div at bounding box center [380, 120] width 14 height 14
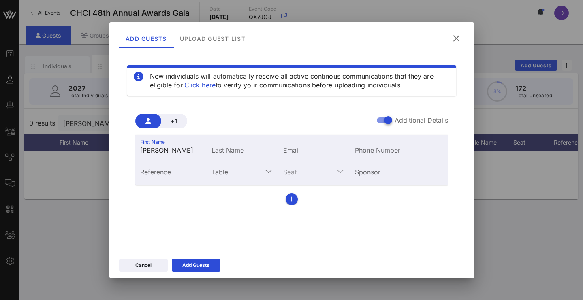
type input "Anthony"
type input "[PERSON_NAME]"
paste input "anthony.camacho@mail.house.gov"
type input "anthony.camacho@mail.house.gov"
click at [255, 171] on input "Table" at bounding box center [236, 171] width 51 height 11
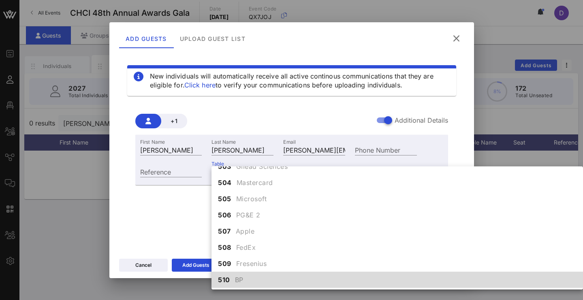
scroll to position [2586, 0]
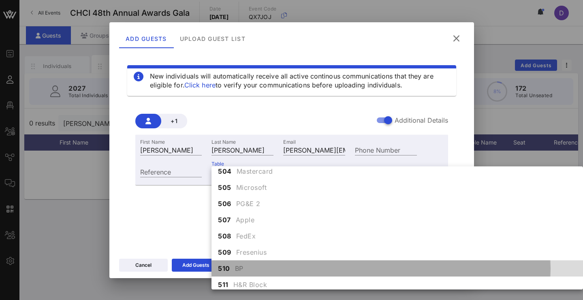
click at [238, 264] on span "BP" at bounding box center [239, 269] width 9 height 10
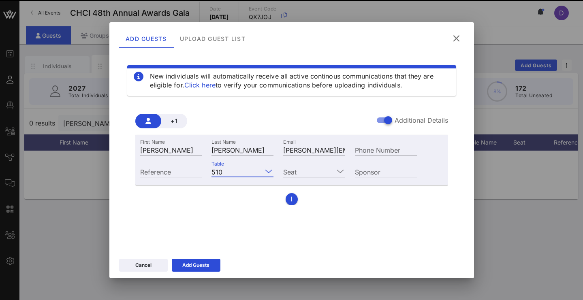
click at [313, 173] on input "Seat" at bounding box center [308, 171] width 51 height 11
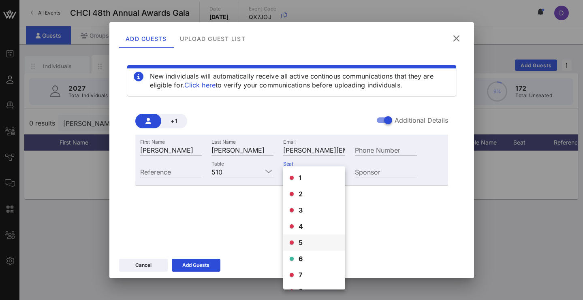
scroll to position [35, 0]
click at [302, 226] on span "6" at bounding box center [301, 224] width 4 height 10
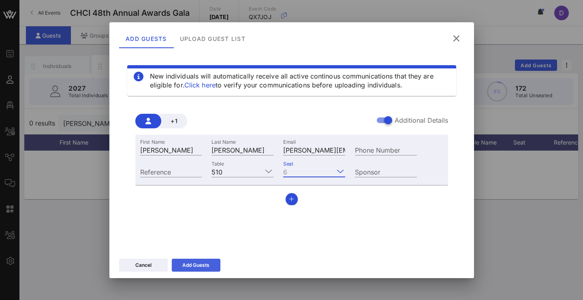
click at [200, 265] on div "Add Guests" at bounding box center [195, 265] width 27 height 8
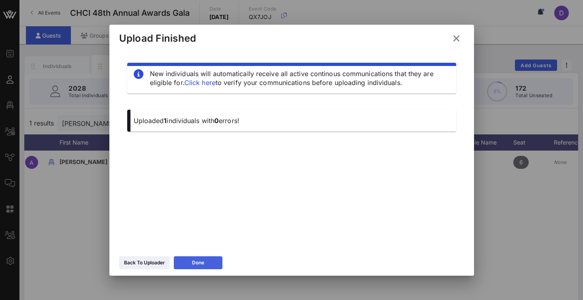
click at [209, 259] on button "Done" at bounding box center [198, 262] width 49 height 13
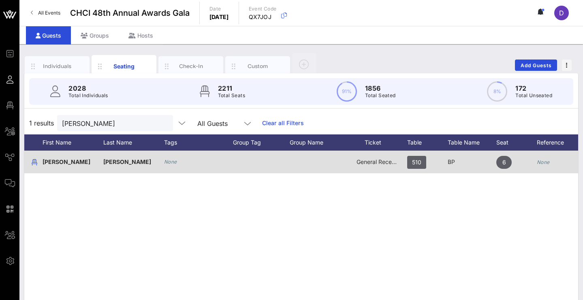
scroll to position [0, 62]
click at [363, 164] on span "General Reception" at bounding box center [380, 161] width 49 height 7
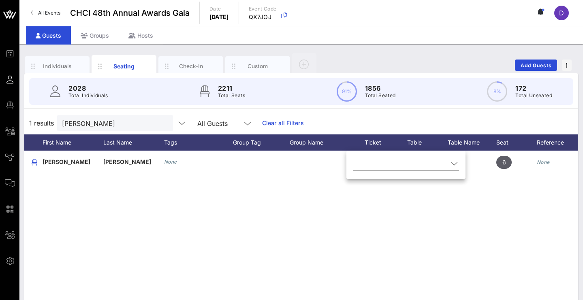
click at [369, 166] on input "text" at bounding box center [400, 163] width 95 height 13
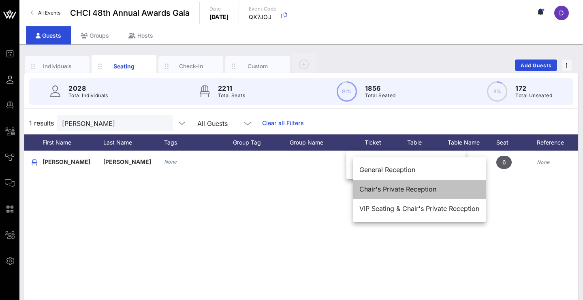
click at [377, 190] on div "Chair's Private Reception" at bounding box center [419, 190] width 120 height 8
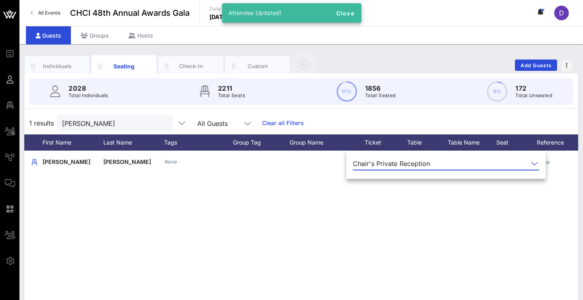
click at [342, 226] on div "A Anthony Camacho None Chair's Private Reception 510 BP 6 None" at bounding box center [301, 272] width 554 height 243
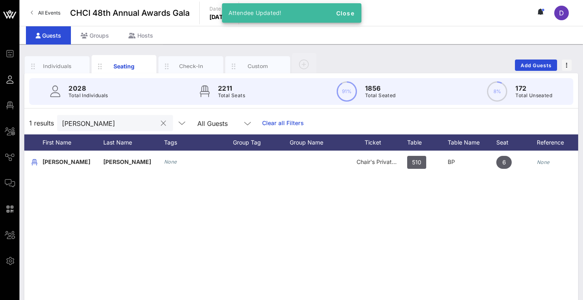
click at [137, 123] on input "Anthony camacho" at bounding box center [109, 123] width 95 height 11
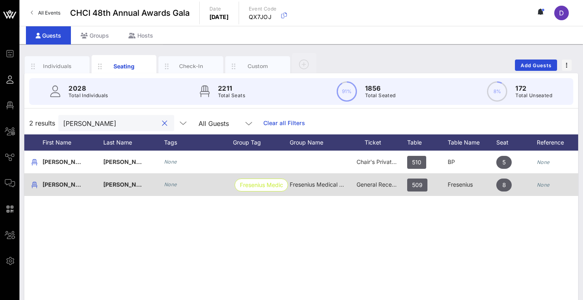
type input "Juan Lopez"
click at [134, 186] on div "Lopez" at bounding box center [133, 189] width 61 height 32
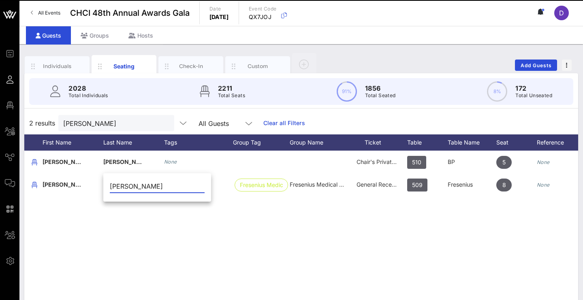
drag, startPoint x: 224, startPoint y: 233, endPoint x: 296, endPoint y: 199, distance: 79.9
click at [224, 233] on div "J Juan Lopez None Chair's Private Reception 510 BP 5 None J Juan Lopez Lopez No…" at bounding box center [301, 272] width 554 height 243
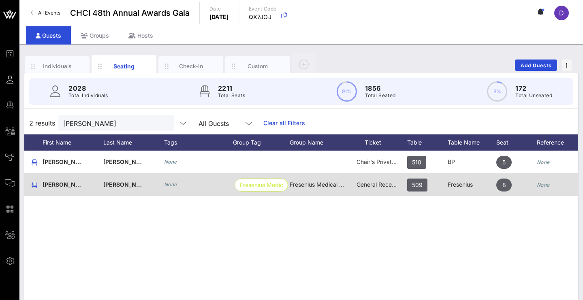
click at [290, 184] on span "Fresenius Medical Care, North America" at bounding box center [351, 184] width 123 height 7
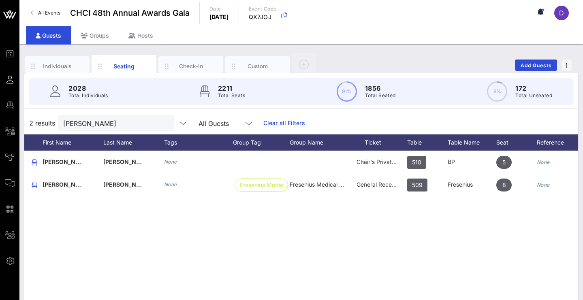
click at [459, 249] on div "J Juan Lopez None Chair's Private Reception 510 BP 5 None J Juan Lopez Lopez No…" at bounding box center [301, 272] width 554 height 243
click at [204, 232] on div "J Juan Lopez None Chair's Private Reception 510 BP 5 None J Juan Lopez Lopez No…" at bounding box center [301, 272] width 554 height 243
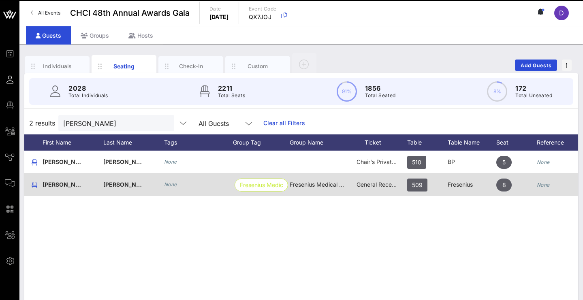
scroll to position [0, 80]
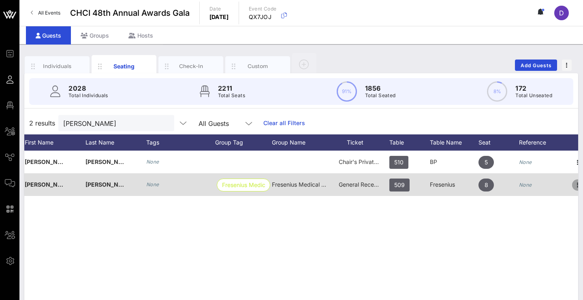
click at [575, 187] on icon "button" at bounding box center [578, 185] width 10 height 10
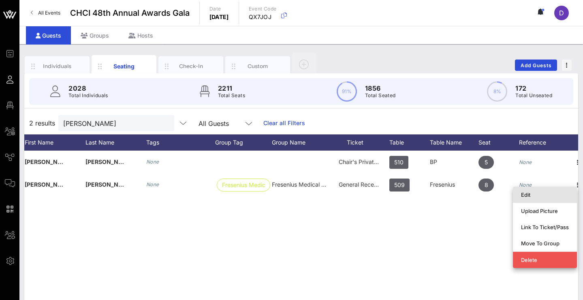
click at [549, 195] on div "Edit" at bounding box center [545, 195] width 48 height 6
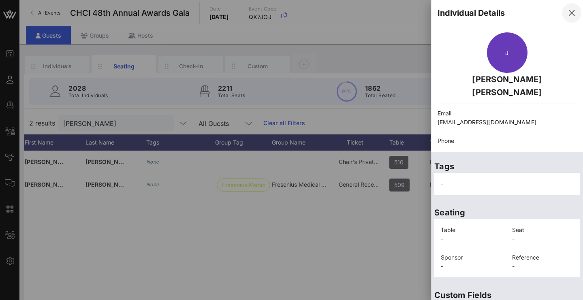
click at [567, 13] on icon "button" at bounding box center [572, 13] width 10 height 10
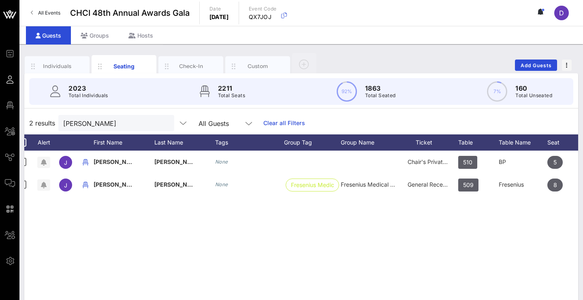
scroll to position [0, 11]
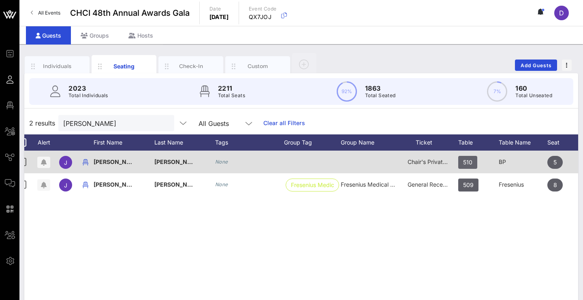
click at [469, 164] on span "510" at bounding box center [467, 162] width 9 height 13
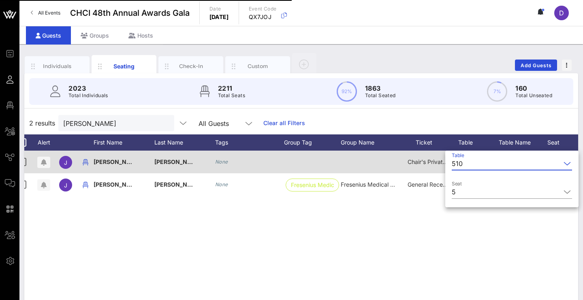
click at [469, 164] on input "Table" at bounding box center [513, 163] width 95 height 13
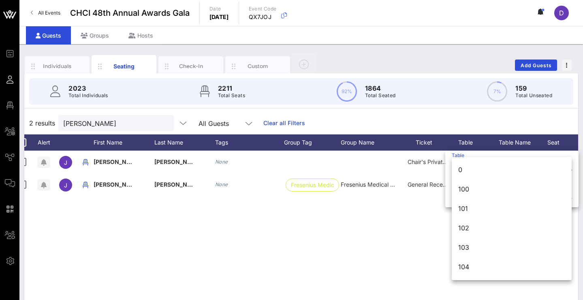
click at [374, 244] on div "J Juan Lopez None Chair's Private Reception 510 BP 5 None J Juan Lopez Lopez No…" at bounding box center [301, 272] width 554 height 243
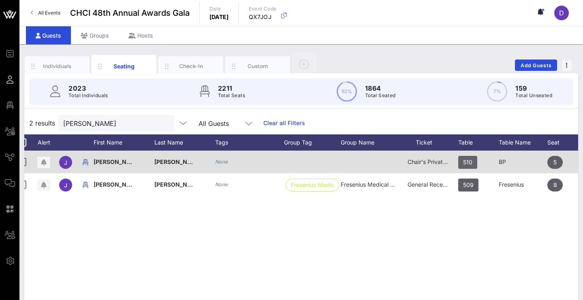
click at [469, 163] on span "510" at bounding box center [467, 162] width 9 height 13
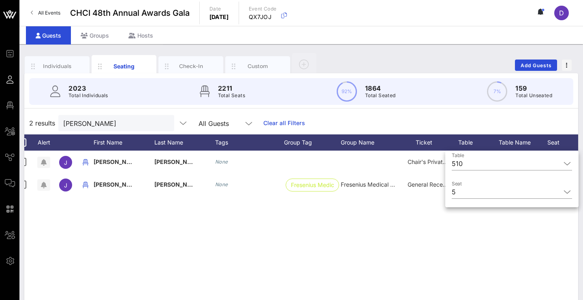
click at [352, 238] on div "J Juan Lopez None Chair's Private Reception 510 BP 5 None J Juan Lopez Lopez No…" at bounding box center [301, 272] width 554 height 243
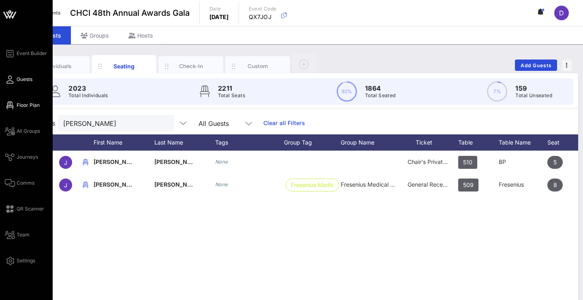
click at [9, 105] on icon at bounding box center [10, 105] width 10 height 1
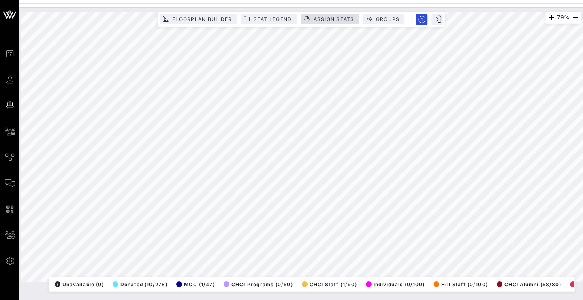
click at [321, 22] on button "Assign Seats" at bounding box center [330, 19] width 58 height 11
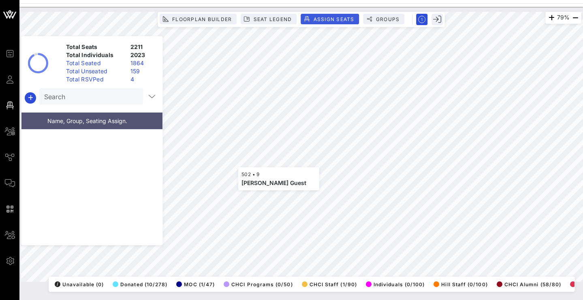
scroll to position [369, 0]
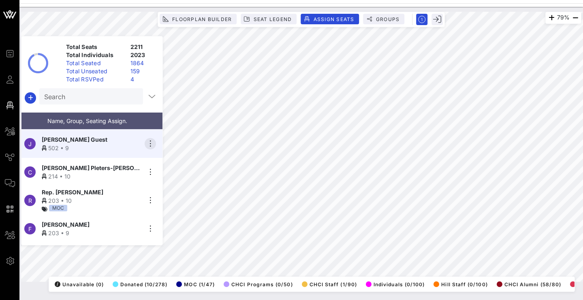
click at [150, 145] on icon "button" at bounding box center [150, 144] width 10 height 10
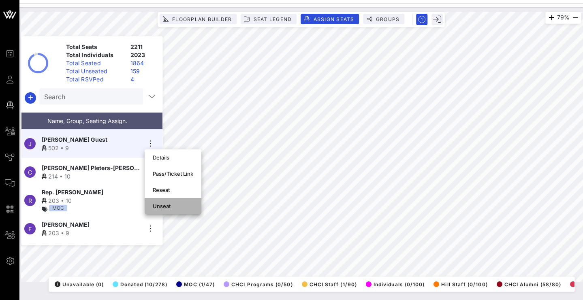
click at [171, 202] on div "Unseat" at bounding box center [173, 206] width 41 height 13
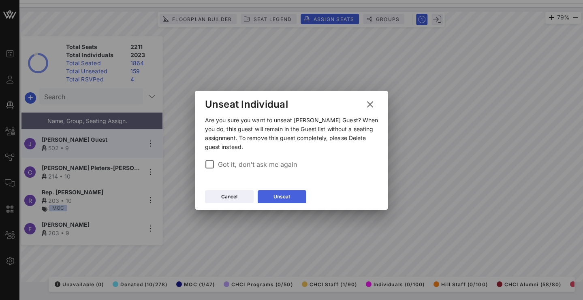
click at [270, 197] on button "Unseat" at bounding box center [282, 196] width 49 height 13
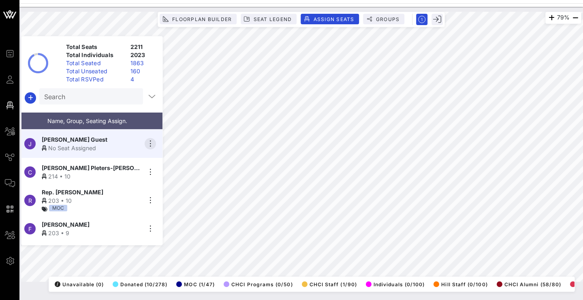
click at [154, 144] on icon "button" at bounding box center [150, 144] width 10 height 10
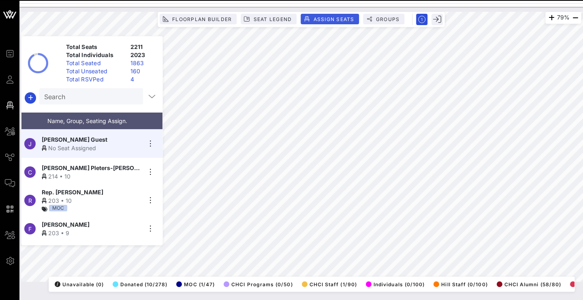
click at [313, 21] on span "Assign Seats" at bounding box center [333, 19] width 41 height 6
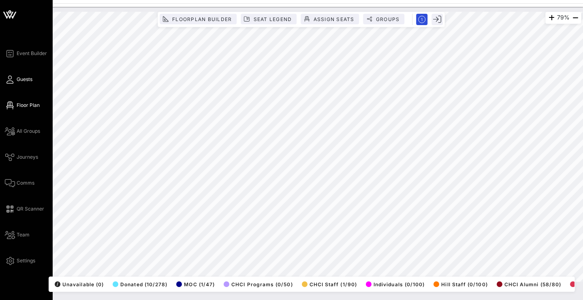
click at [21, 81] on span "Guests" at bounding box center [25, 79] width 16 height 7
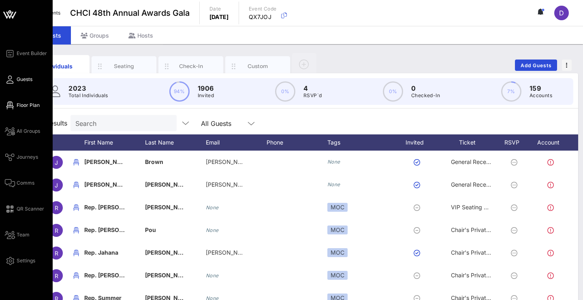
click at [21, 104] on span "Floor Plan" at bounding box center [28, 105] width 23 height 7
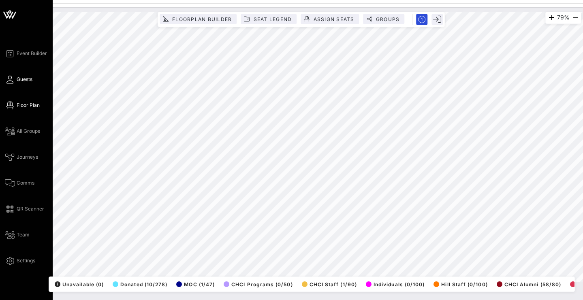
click at [12, 79] on icon at bounding box center [10, 79] width 10 height 1
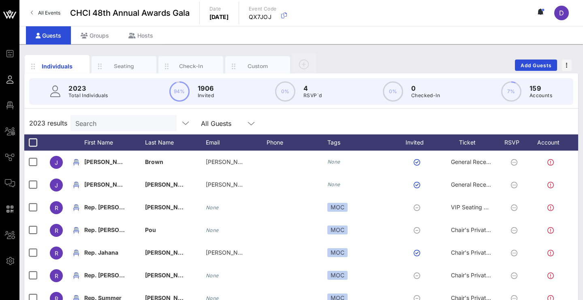
click at [134, 117] on div "Search" at bounding box center [122, 123] width 95 height 16
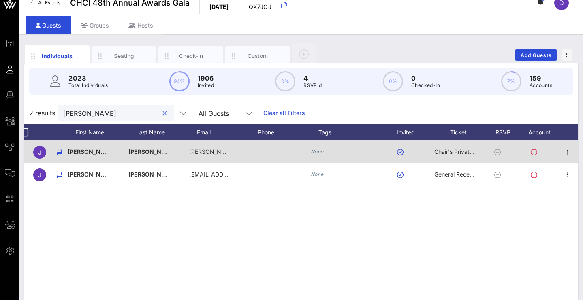
scroll to position [0, 17]
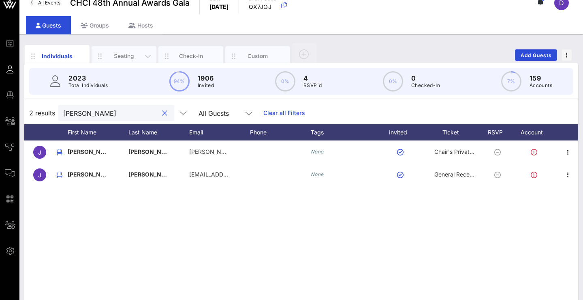
type input "Juan Lopez"
click at [134, 59] on div "Seating" at bounding box center [124, 56] width 36 height 8
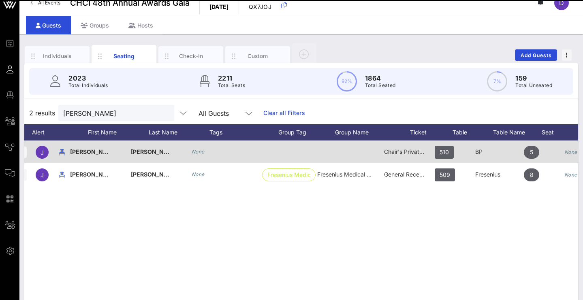
scroll to position [0, 34]
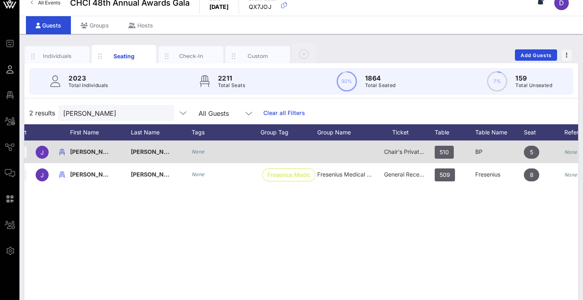
click at [465, 153] on div "510" at bounding box center [455, 157] width 41 height 32
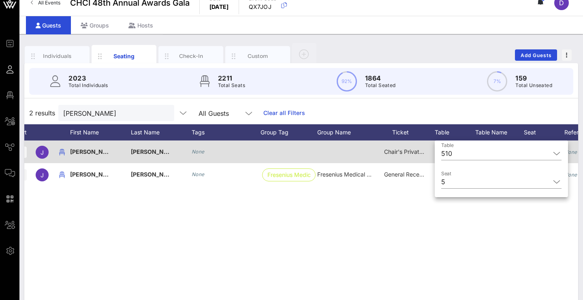
click at [465, 153] on input "Table" at bounding box center [502, 153] width 95 height 13
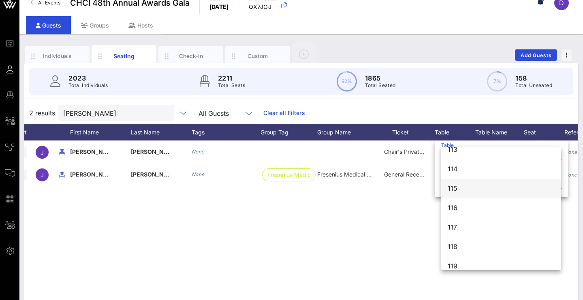
scroll to position [284, 0]
click at [384, 232] on div "J Juan Lopez None Chair's Private Reception 510 BP 5 None J Juan Lopez Lopez No…" at bounding box center [301, 262] width 554 height 243
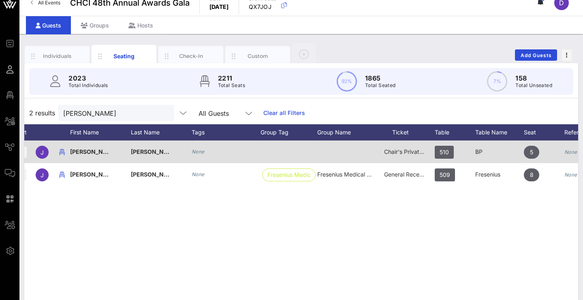
click at [466, 156] on div "510" at bounding box center [455, 157] width 41 height 32
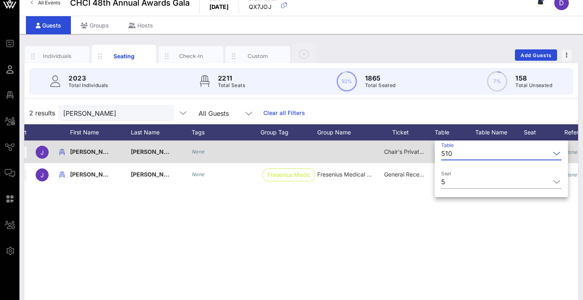
click at [466, 156] on input "Table" at bounding box center [502, 153] width 95 height 13
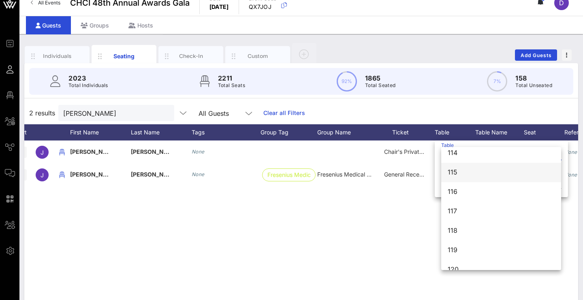
scroll to position [313, 0]
click at [349, 264] on div "J Juan Lopez None Chair's Private Reception 510 BP 5 None J Juan Lopez Lopez No…" at bounding box center [301, 262] width 554 height 243
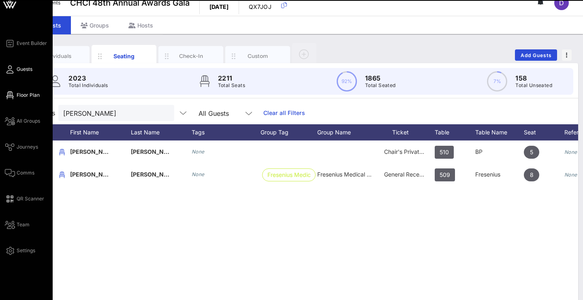
click at [13, 95] on icon at bounding box center [10, 95] width 10 height 1
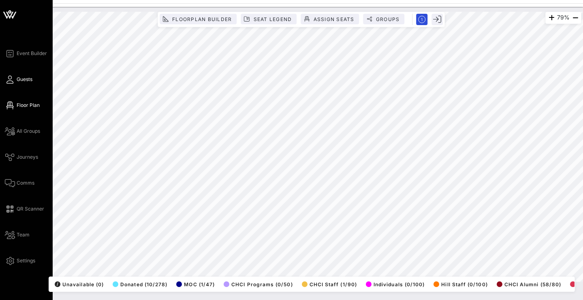
click at [17, 81] on span "Guests" at bounding box center [25, 79] width 16 height 7
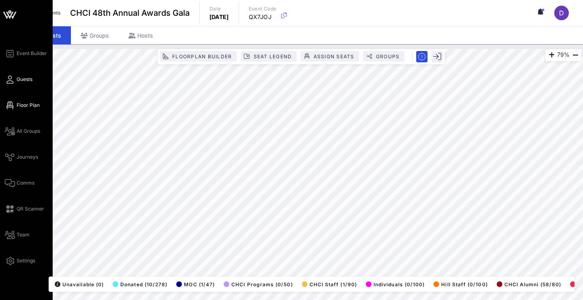
click at [24, 108] on span "Floor Plan" at bounding box center [28, 105] width 23 height 7
click at [10, 105] on icon at bounding box center [10, 105] width 10 height 1
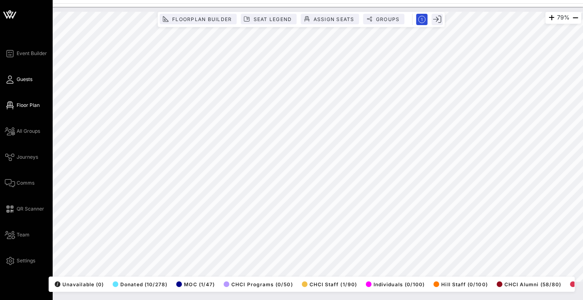
click at [12, 79] on icon at bounding box center [10, 79] width 10 height 1
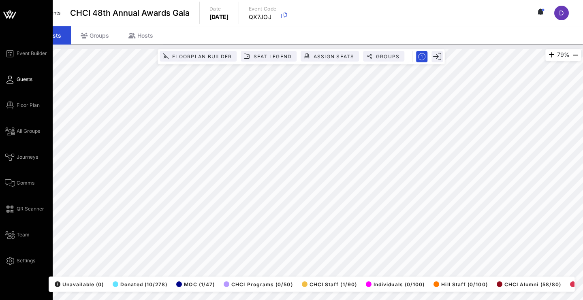
click at [12, 79] on icon at bounding box center [10, 79] width 10 height 1
click at [13, 80] on icon at bounding box center [10, 79] width 10 height 1
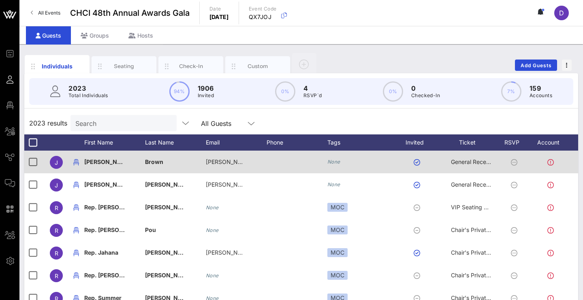
click at [126, 125] on input "Search" at bounding box center [122, 123] width 95 height 11
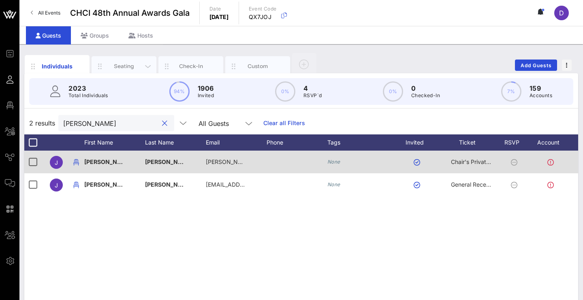
type input "Juan Lopez"
click at [115, 64] on div "Seating" at bounding box center [124, 66] width 36 height 8
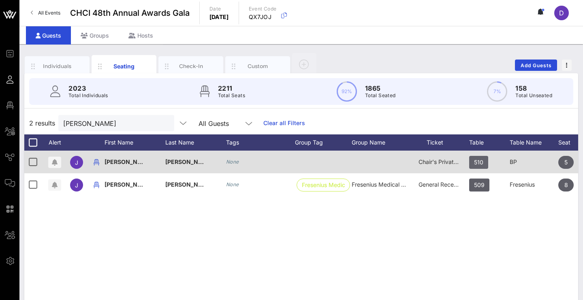
click at [476, 166] on span "510" at bounding box center [478, 162] width 9 height 13
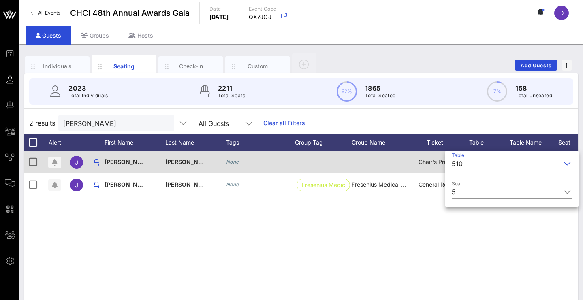
click at [476, 166] on input "Table" at bounding box center [513, 163] width 95 height 13
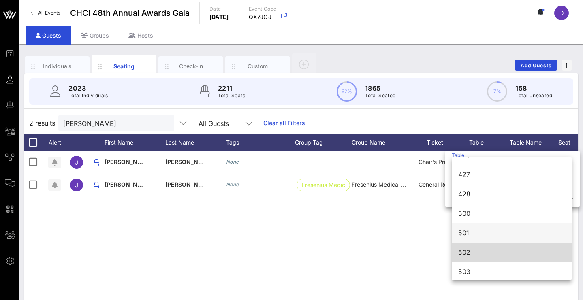
scroll to position [2971, 0]
click at [469, 250] on div "502" at bounding box center [511, 251] width 107 height 8
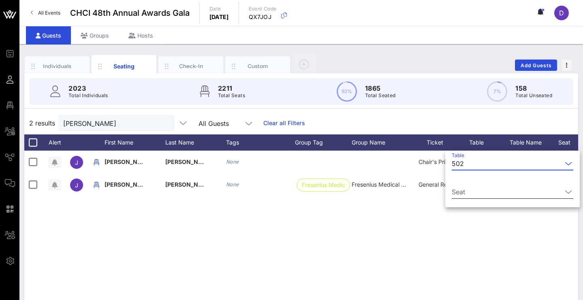
click at [504, 192] on input "Seat" at bounding box center [507, 192] width 110 height 13
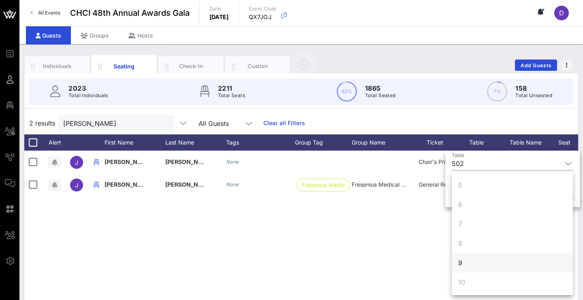
scroll to position [78, 0]
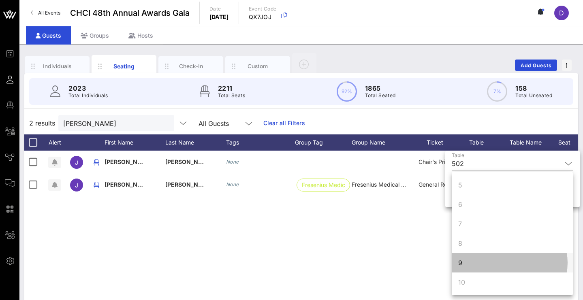
click at [471, 260] on div "9" at bounding box center [512, 262] width 121 height 19
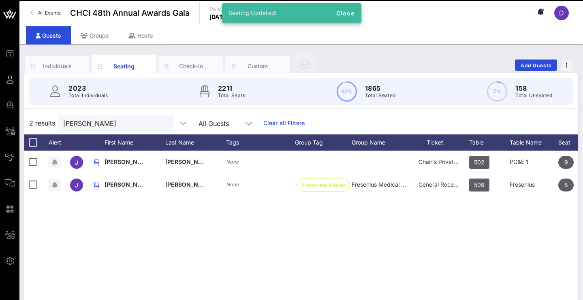
click at [455, 265] on div "J Juan Lopez None Chair's Private Reception 502 PG&E 1 9 None J Juan Lopez Lope…" at bounding box center [301, 272] width 554 height 243
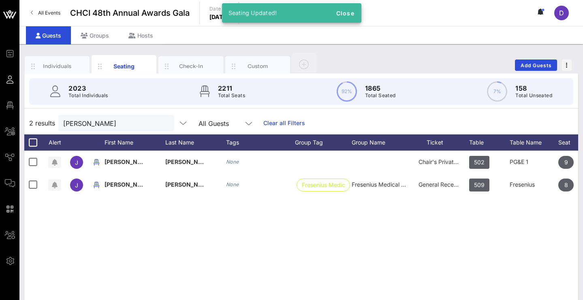
click at [275, 236] on div "J Juan Lopez None Chair's Private Reception 502 PG&E 1 9 None J Juan Lopez Lope…" at bounding box center [301, 272] width 554 height 243
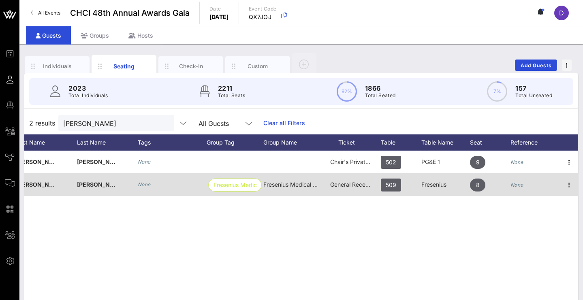
scroll to position [0, 89]
click at [571, 186] on icon "button" at bounding box center [569, 185] width 10 height 10
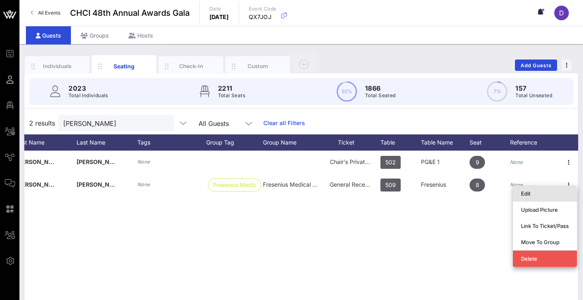
click at [548, 198] on div "Edit" at bounding box center [545, 193] width 48 height 13
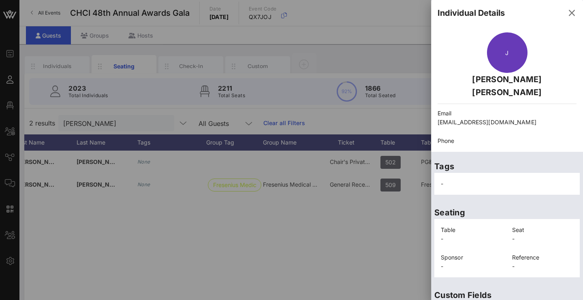
scroll to position [26, 0]
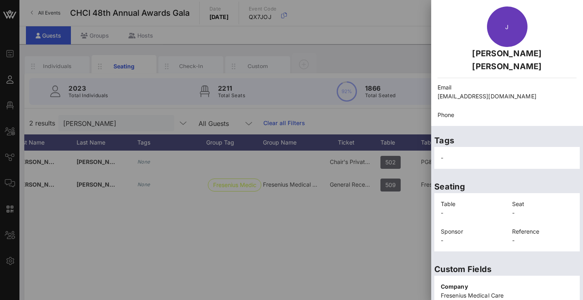
click at [487, 92] on p "juanra525@gmail.com" at bounding box center [506, 96] width 139 height 9
click at [486, 111] on p "Phone" at bounding box center [506, 115] width 139 height 9
click at [483, 92] on p "juanra525@gmail.com" at bounding box center [506, 96] width 139 height 9
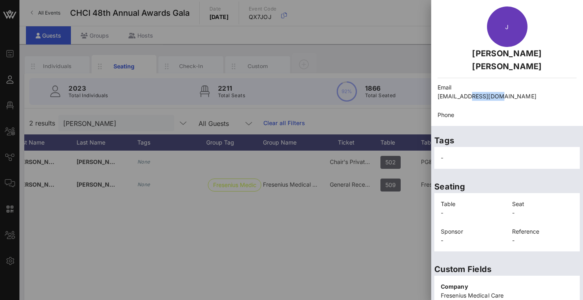
click at [483, 92] on p "juanra525@gmail.com" at bounding box center [506, 96] width 139 height 9
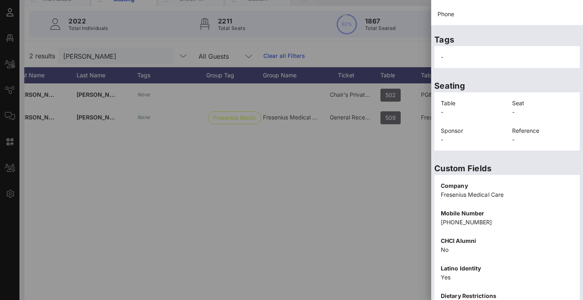
scroll to position [153, 0]
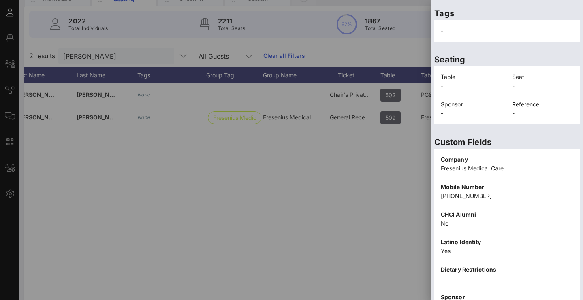
click at [467, 192] on p "321-277-8804" at bounding box center [507, 196] width 132 height 9
click at [479, 192] on p "321-277-8804" at bounding box center [507, 196] width 132 height 9
click at [477, 164] on p "Fresenius Medical Care" at bounding box center [507, 168] width 132 height 9
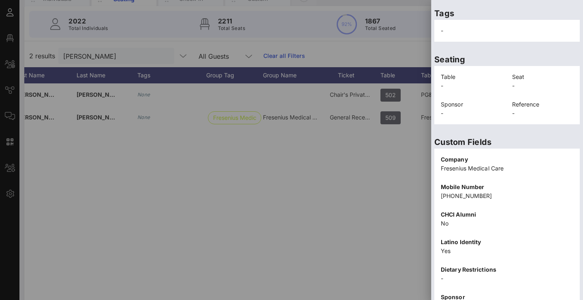
click at [477, 164] on p "Fresenius Medical Care" at bounding box center [507, 168] width 132 height 9
click at [478, 183] on p "Mobile Number" at bounding box center [507, 187] width 132 height 9
click at [478, 192] on p "321-277-8804" at bounding box center [507, 196] width 132 height 9
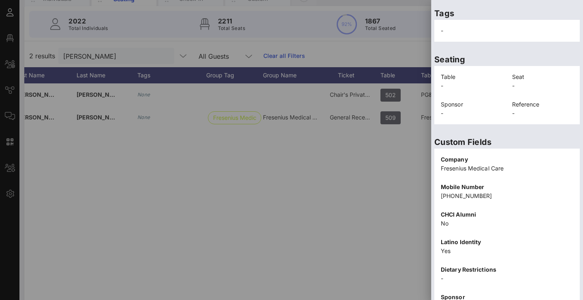
click at [472, 192] on p "321-277-8804" at bounding box center [507, 196] width 132 height 9
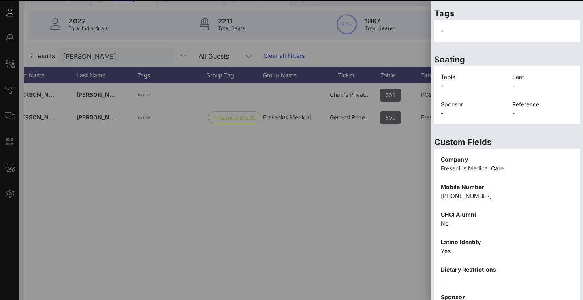
click at [472, 192] on p "321-277-8804" at bounding box center [507, 196] width 132 height 9
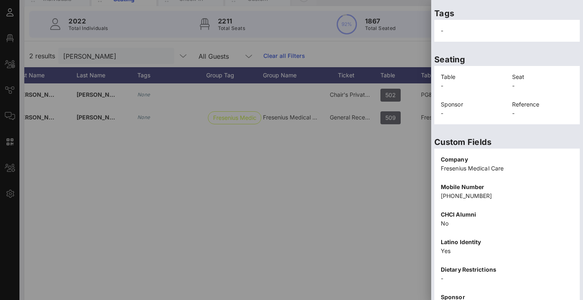
click at [519, 192] on p "321-277-8804" at bounding box center [507, 196] width 132 height 9
click at [476, 219] on p "No" at bounding box center [507, 223] width 132 height 9
click at [456, 192] on p "321-277-8804" at bounding box center [507, 196] width 132 height 9
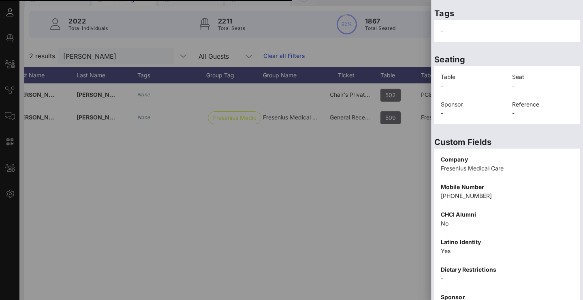
click at [456, 192] on p "321-277-8804" at bounding box center [507, 196] width 132 height 9
click at [497, 219] on p "No" at bounding box center [507, 223] width 132 height 9
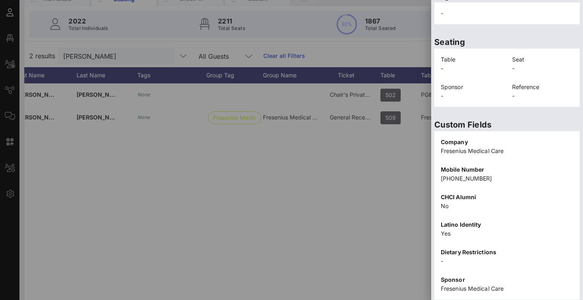
scroll to position [171, 0]
click at [466, 173] on p "321-277-8804" at bounding box center [507, 177] width 132 height 9
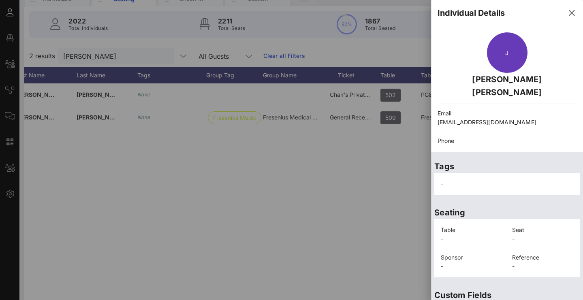
scroll to position [0, 0]
click at [563, 19] on button "button" at bounding box center [571, 12] width 19 height 19
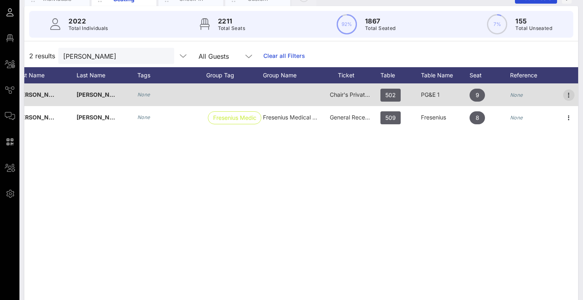
click at [565, 94] on icon "button" at bounding box center [569, 95] width 10 height 10
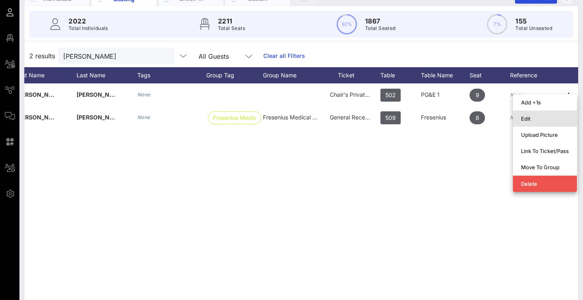
click at [547, 121] on div "Edit" at bounding box center [545, 118] width 48 height 6
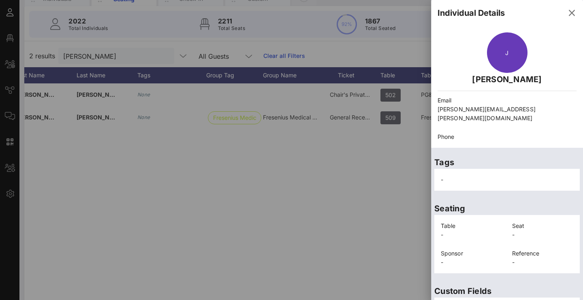
click at [489, 110] on p "juan.lopez@mail.house.gov" at bounding box center [506, 114] width 139 height 18
click at [486, 115] on div "Email juan.lopez@mail.house.gov" at bounding box center [507, 109] width 149 height 36
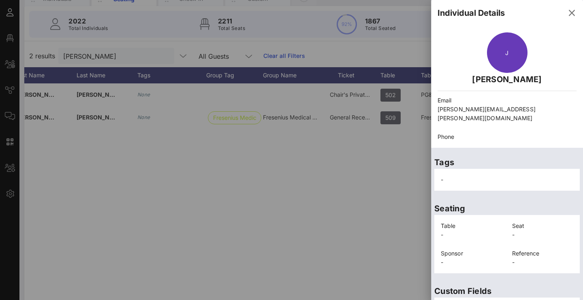
click at [486, 111] on p "juan.lopez@mail.house.gov" at bounding box center [506, 114] width 139 height 18
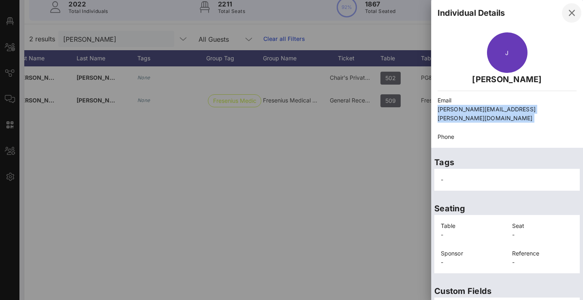
click at [567, 15] on icon "button" at bounding box center [572, 13] width 10 height 10
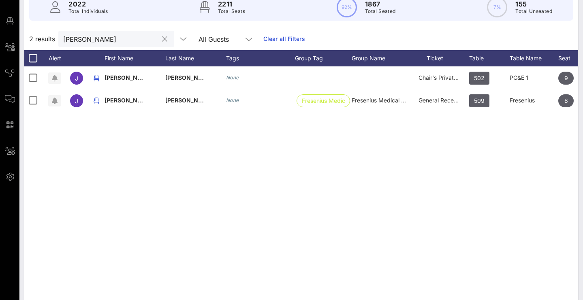
click at [256, 217] on div "J Juan Lopez None Chair's Private Reception 502 PG&E 1 9 None J Juan Lopez Lope…" at bounding box center [301, 187] width 554 height 243
click at [139, 36] on input "Juan Lopez" at bounding box center [110, 39] width 95 height 11
click at [305, 229] on div "J Juan Lopez None Chair's Private Reception 502 PG&E 1 9 None J Juan Lopez Lope…" at bounding box center [301, 187] width 554 height 243
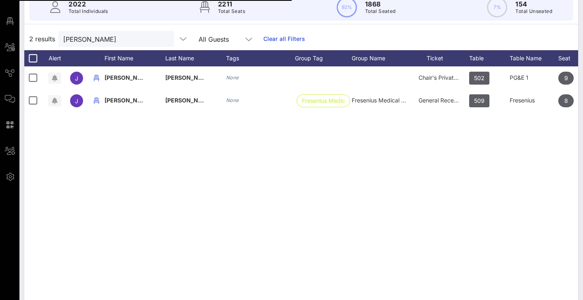
click at [305, 254] on div "J Juan Lopez None Chair's Private Reception 502 PG&E 1 9 None J Juan Lopez Lope…" at bounding box center [301, 187] width 554 height 243
click at [252, 175] on div "J Juan Lopez None Chair's Private Reception 502 PG&E 1 9 None J Juan Lopez Lope…" at bounding box center [301, 187] width 554 height 243
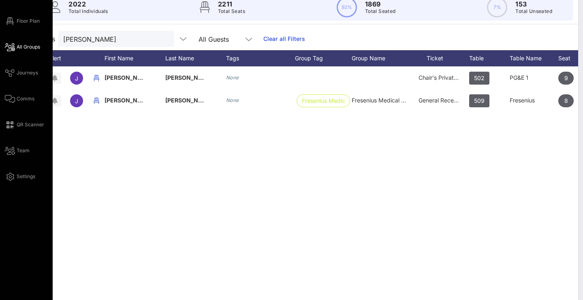
click at [31, 49] on span "All Groups" at bounding box center [28, 46] width 23 height 7
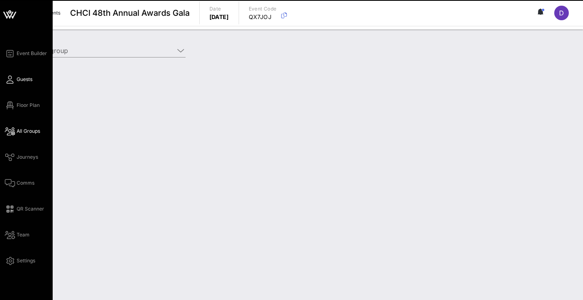
click at [10, 80] on icon at bounding box center [10, 79] width 10 height 1
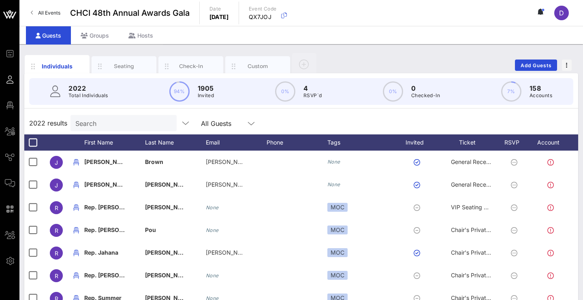
click at [107, 122] on input "Search" at bounding box center [122, 123] width 95 height 11
paste input "Max Trujillo"
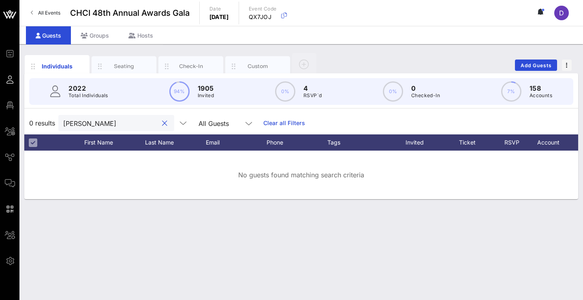
click at [81, 126] on input "Max Trujillo" at bounding box center [110, 123] width 95 height 11
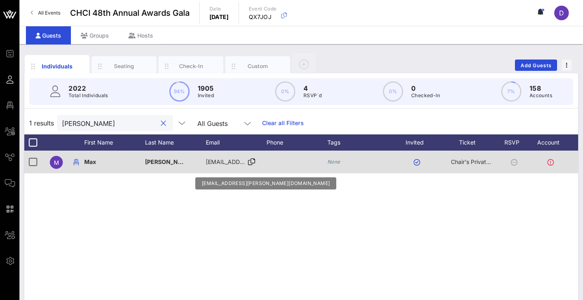
scroll to position [0, 17]
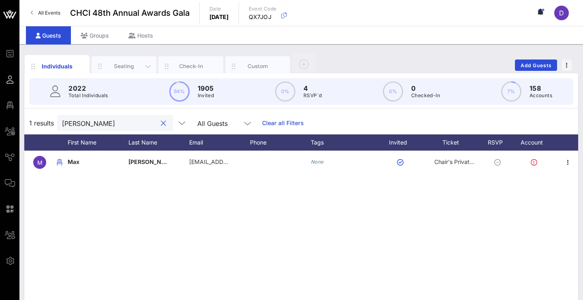
click at [131, 66] on div "Seating" at bounding box center [124, 66] width 36 height 8
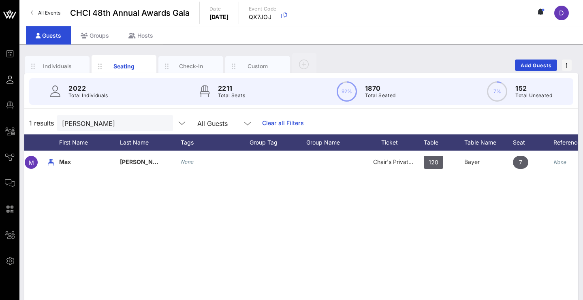
scroll to position [0, 47]
click at [118, 126] on input "Max Trujillo" at bounding box center [109, 123] width 95 height 11
paste input "olly McTaggart"
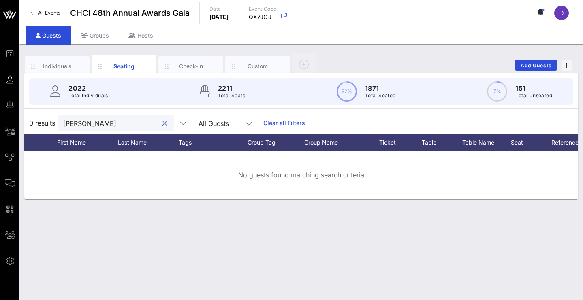
click at [88, 124] on input "Molly McTaggart" at bounding box center [110, 123] width 95 height 11
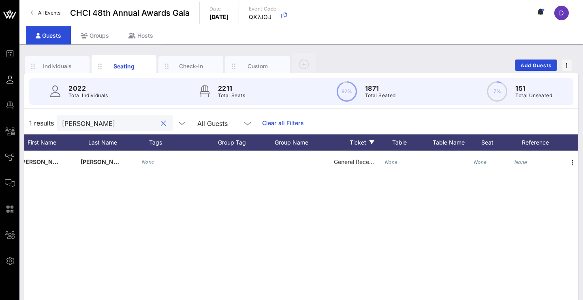
scroll to position [0, 85]
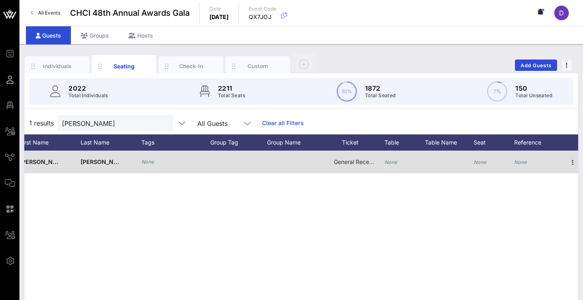
click at [396, 160] on icon "None" at bounding box center [390, 162] width 13 height 6
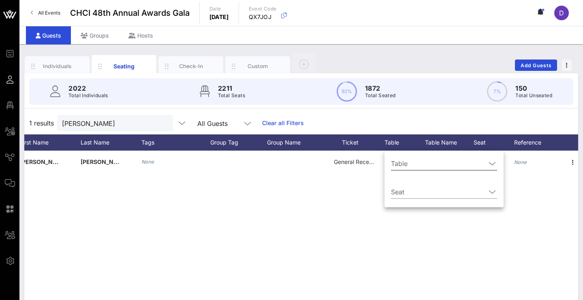
click at [399, 163] on input "Table" at bounding box center [438, 163] width 95 height 13
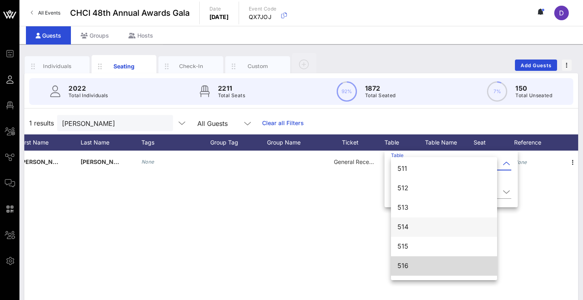
scroll to position [3244, 0]
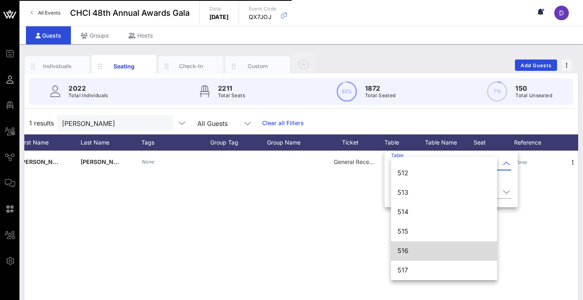
click at [407, 256] on div "516" at bounding box center [443, 250] width 93 height 17
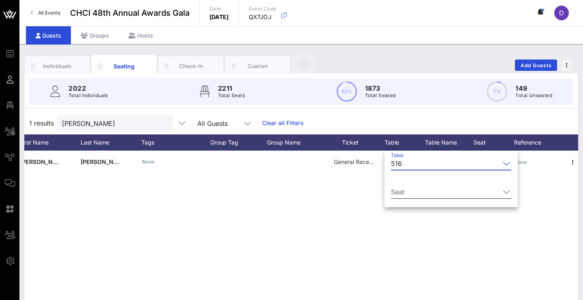
click at [433, 195] on input "Seat" at bounding box center [445, 192] width 109 height 13
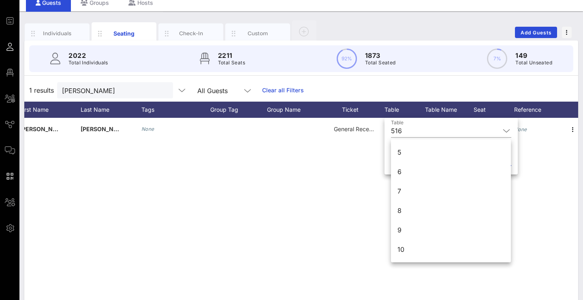
scroll to position [96, 0]
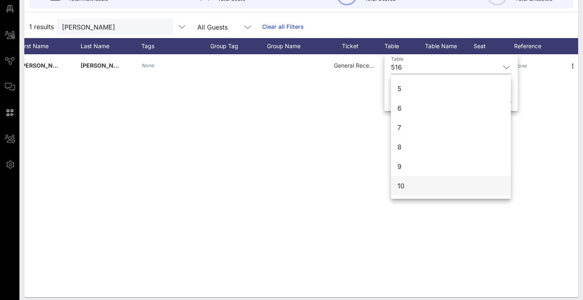
click at [418, 190] on div "10" at bounding box center [451, 185] width 120 height 19
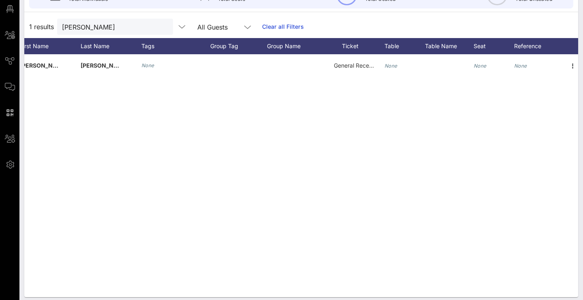
scroll to position [0, 0]
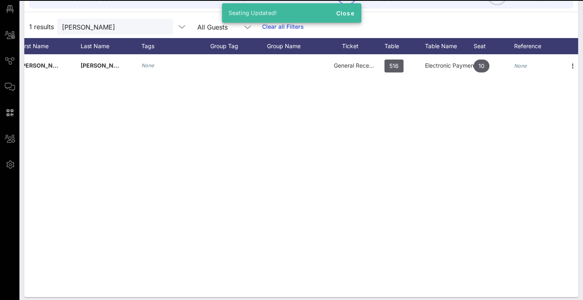
click at [410, 200] on div "M Molly McTaggart None General Reception 516 Electronic Payment Coalition 10 No…" at bounding box center [301, 175] width 554 height 243
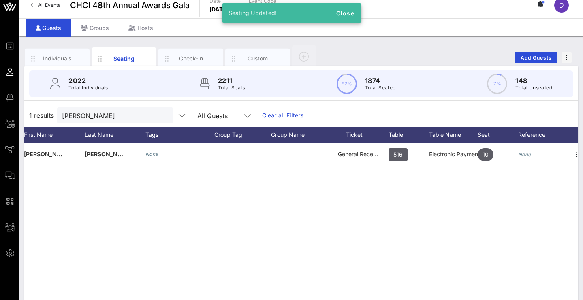
scroll to position [0, 81]
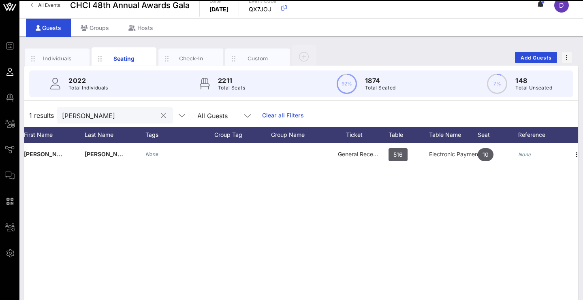
click at [142, 119] on input "[PERSON_NAME]" at bounding box center [109, 115] width 95 height 11
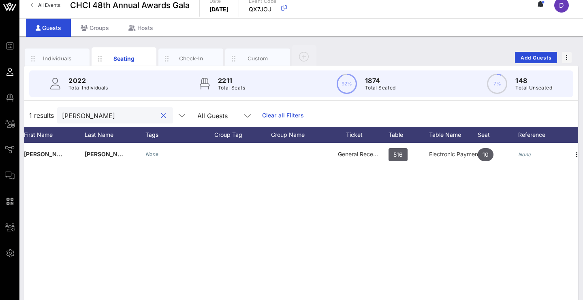
click at [142, 119] on input "[PERSON_NAME]" at bounding box center [109, 115] width 95 height 11
paste input "Ally McKeone"
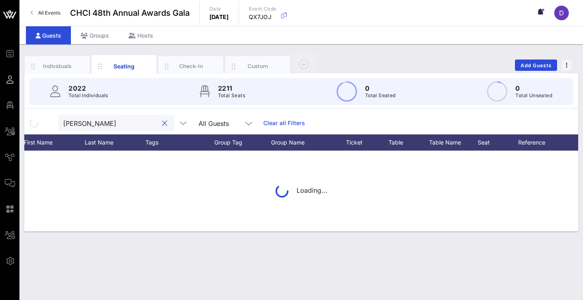
scroll to position [0, 0]
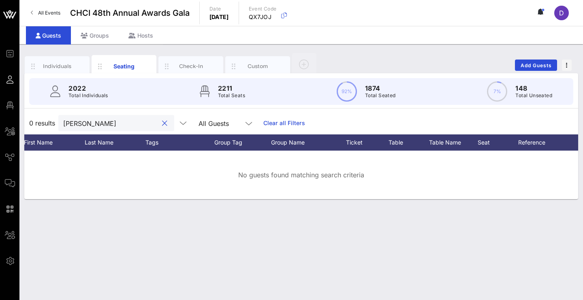
click at [81, 125] on input "Ally McKeone" at bounding box center [110, 123] width 95 height 11
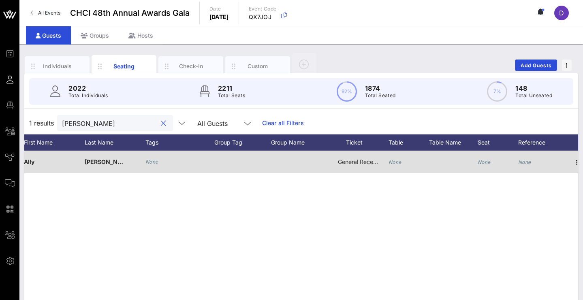
click at [393, 155] on div "None" at bounding box center [394, 162] width 13 height 23
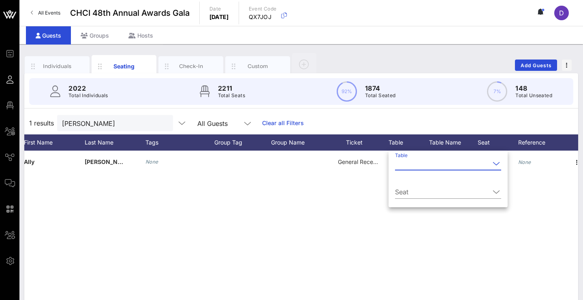
click at [402, 164] on input "Table" at bounding box center [442, 163] width 95 height 13
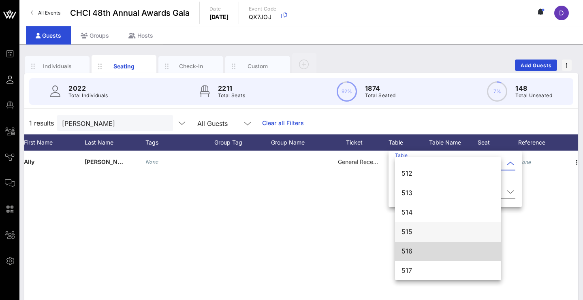
scroll to position [3244, 0]
click at [418, 253] on div "516" at bounding box center [447, 251] width 93 height 8
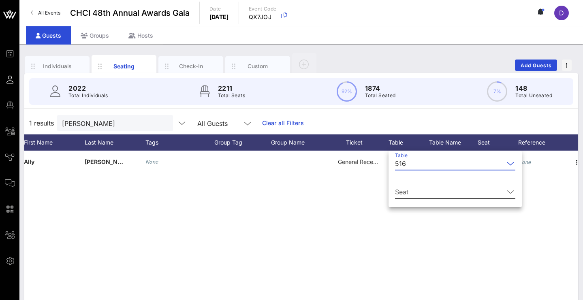
click at [435, 188] on input "Seat" at bounding box center [449, 192] width 109 height 13
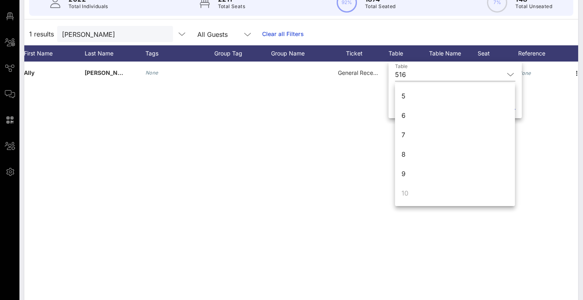
scroll to position [102, 0]
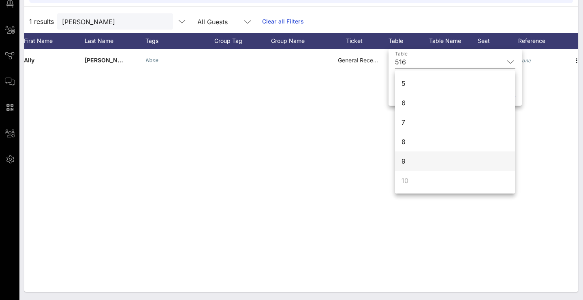
click at [432, 162] on div "9" at bounding box center [455, 160] width 120 height 19
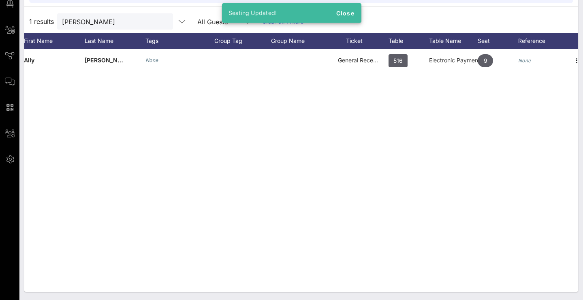
scroll to position [88, 0]
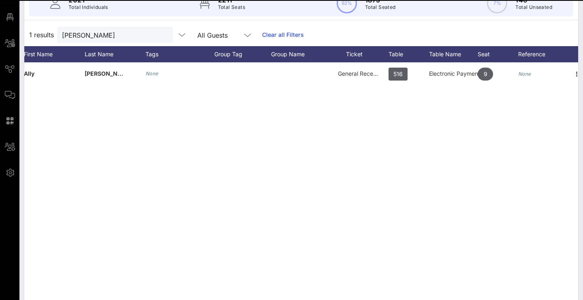
click at [332, 138] on div "A Ally McKeone None General Reception 516 Electronic Payment Coalition 9 None" at bounding box center [301, 183] width 554 height 243
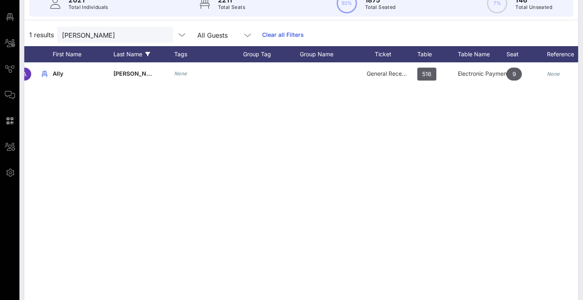
scroll to position [0, 52]
click at [121, 36] on input "[PERSON_NAME]" at bounding box center [109, 35] width 95 height 11
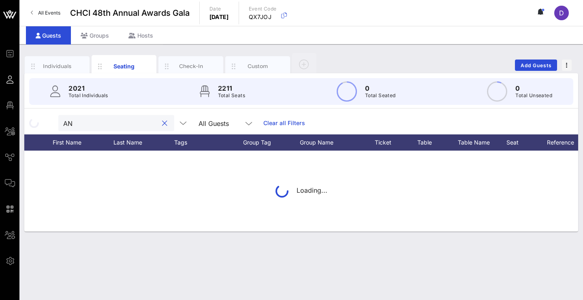
scroll to position [0, 0]
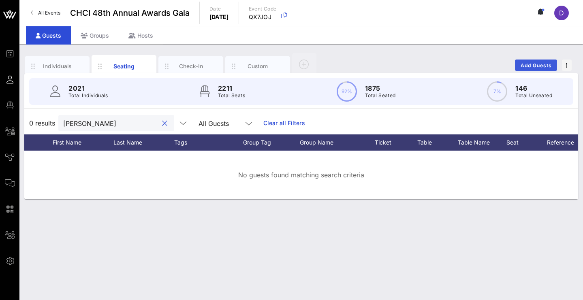
type input "Andres Val"
click at [529, 66] on span "Add Guests" at bounding box center [536, 65] width 32 height 6
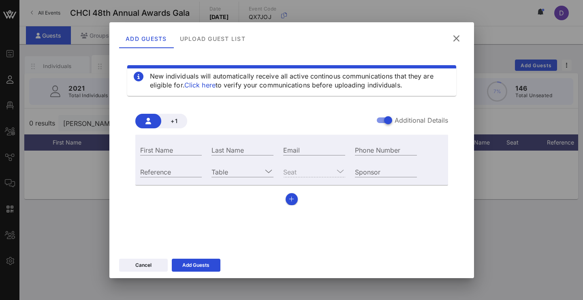
click at [172, 156] on div "First Name" at bounding box center [171, 149] width 72 height 22
paste input "andrea.valdes@mail.house.gov"
type input "andrea.valdes@mail.house.gov"
click at [170, 151] on input "First Name" at bounding box center [171, 150] width 62 height 11
type input "Andres"
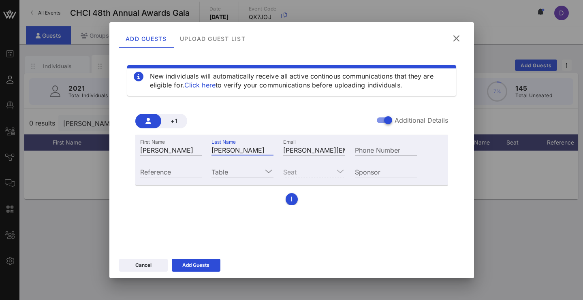
type input "Valdes"
click at [268, 171] on icon at bounding box center [268, 171] width 7 height 10
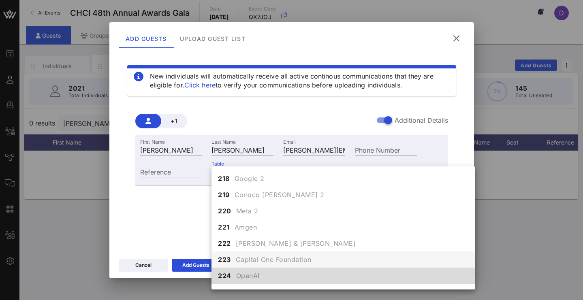
scroll to position [1063, 0]
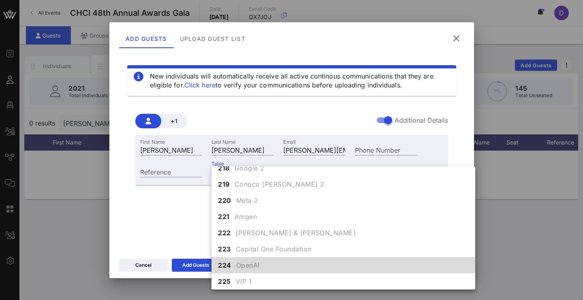
click at [245, 264] on span "OpenAI" at bounding box center [247, 265] width 23 height 10
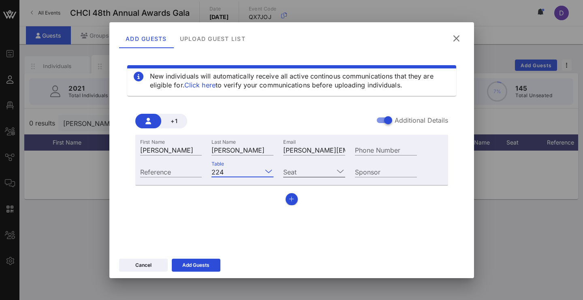
click at [304, 170] on input "Seat" at bounding box center [308, 171] width 51 height 11
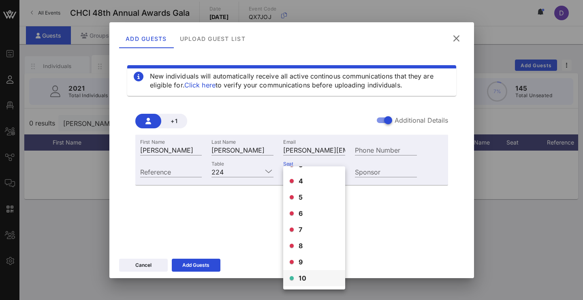
scroll to position [45, 0]
click at [294, 280] on div "10" at bounding box center [314, 278] width 62 height 16
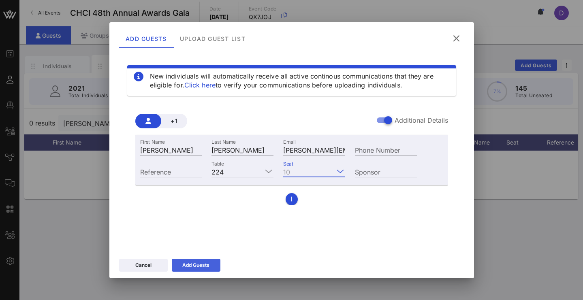
click at [204, 262] on div "Add Guests" at bounding box center [195, 265] width 27 height 8
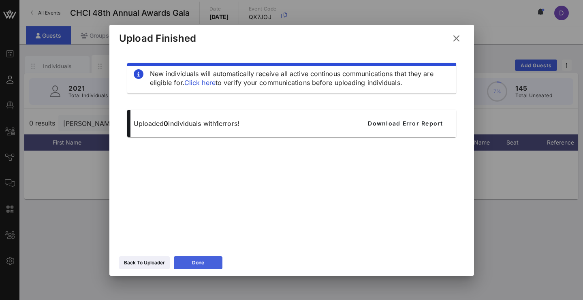
click at [207, 263] on button "Done" at bounding box center [198, 262] width 49 height 13
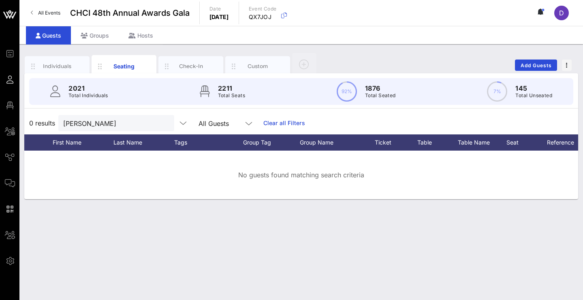
click at [141, 125] on input "Andres Val" at bounding box center [110, 123] width 95 height 11
paste input "Electric Payment Coalition"
type input "Electric Payment Coalition"
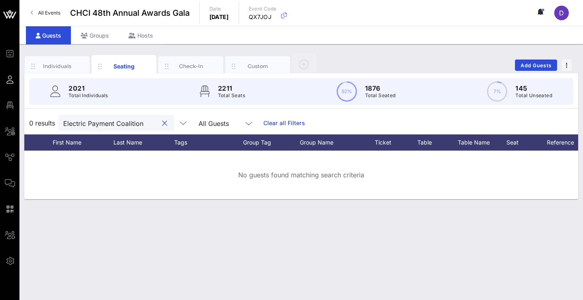
click at [153, 125] on input "Electric Payment Coalition" at bounding box center [110, 123] width 95 height 11
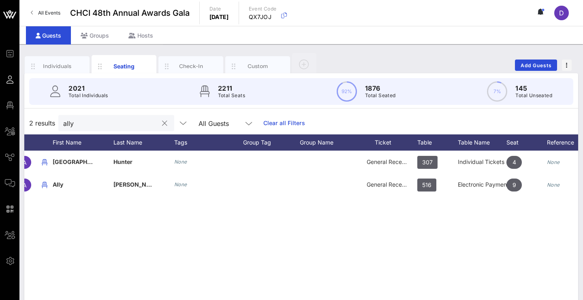
click at [84, 119] on input "ally" at bounding box center [110, 123] width 95 height 11
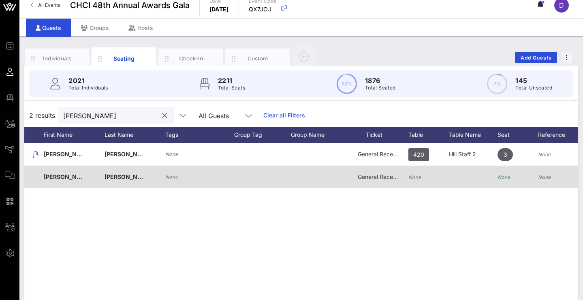
scroll to position [0, 90]
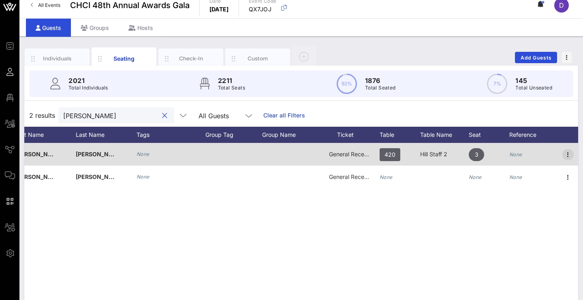
click at [569, 158] on icon "button" at bounding box center [568, 155] width 10 height 10
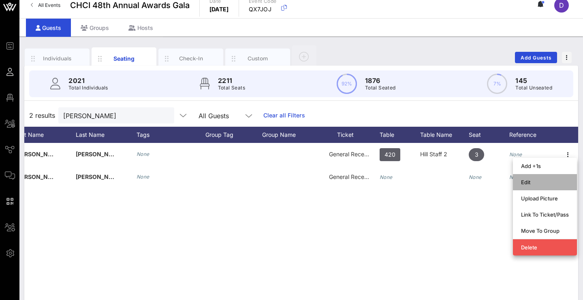
click at [565, 180] on div "Edit" at bounding box center [545, 182] width 48 height 6
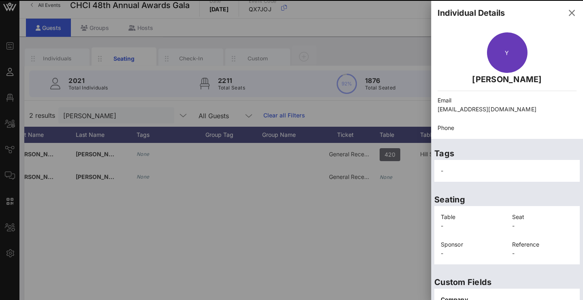
scroll to position [16, 0]
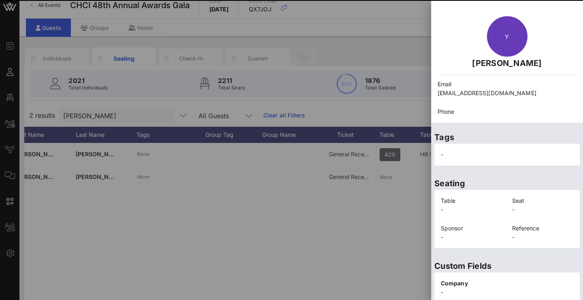
click at [488, 92] on p "yhernandez6222@gmail.com" at bounding box center [506, 93] width 139 height 9
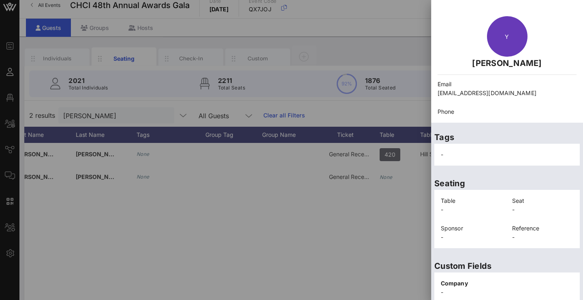
click at [488, 92] on p "yhernandez6222@gmail.com" at bounding box center [506, 93] width 139 height 9
copy div "yhernandez6222@gmail.com"
click at [565, 17] on div "Y Yvonne Hernandez" at bounding box center [507, 42] width 149 height 63
click at [314, 243] on div at bounding box center [291, 150] width 583 height 300
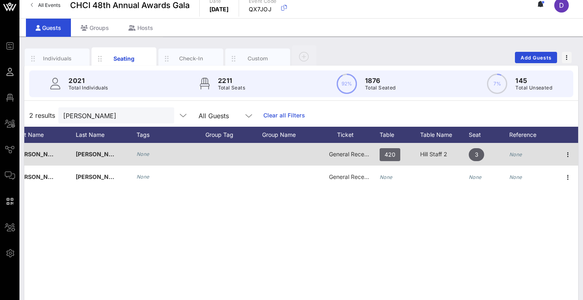
click at [389, 155] on span "420" at bounding box center [389, 154] width 11 height 13
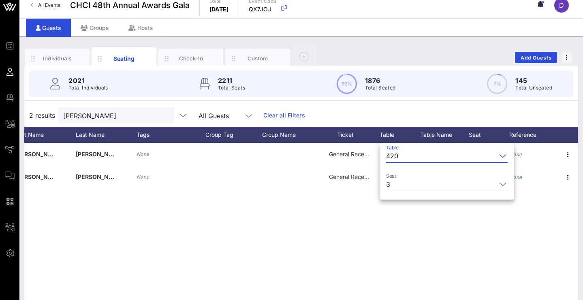
click at [414, 158] on input "Table" at bounding box center [448, 155] width 95 height 13
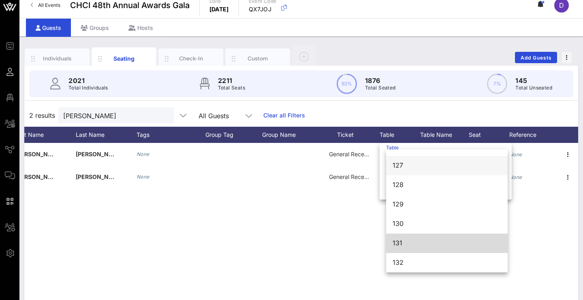
scroll to position [541, 0]
click at [395, 239] on div "131" at bounding box center [446, 243] width 109 height 17
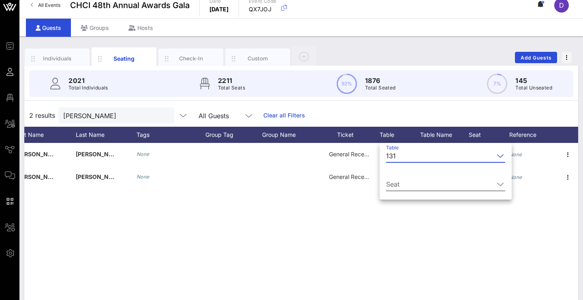
click at [417, 191] on div "Seat" at bounding box center [445, 184] width 119 height 13
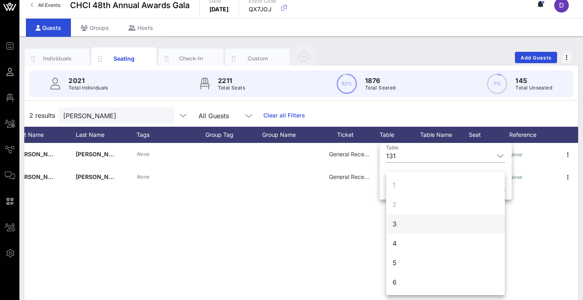
click at [406, 227] on div "3" at bounding box center [445, 223] width 119 height 19
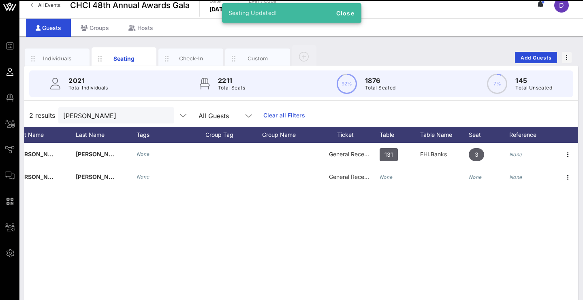
click at [415, 262] on div "Y Yvonne Hernandez None General Reception 131 FHLBanks 3 None Y Yvonne Hernande…" at bounding box center [301, 264] width 554 height 243
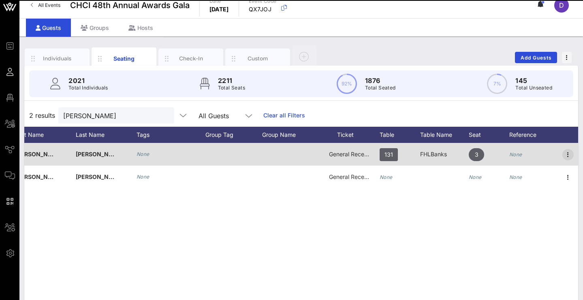
click at [565, 162] on div at bounding box center [568, 154] width 20 height 23
click at [566, 158] on icon "button" at bounding box center [568, 155] width 10 height 10
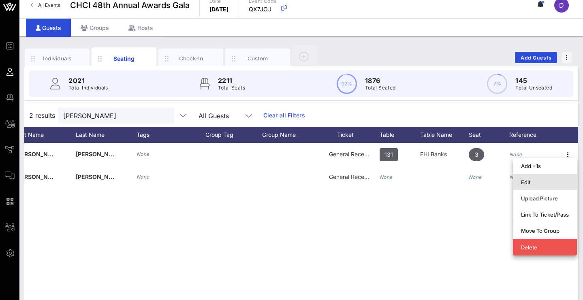
click at [546, 184] on div "Edit" at bounding box center [545, 182] width 48 height 6
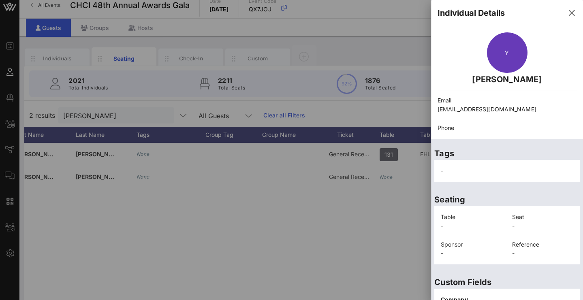
click at [492, 167] on div "-" at bounding box center [507, 171] width 142 height 19
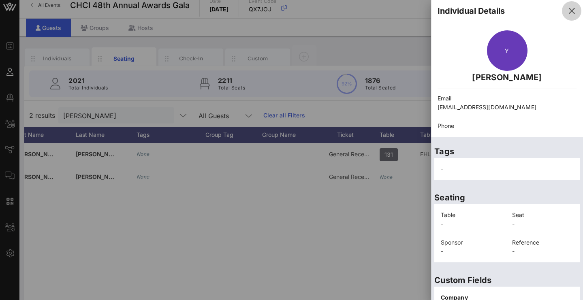
click at [569, 12] on icon "button" at bounding box center [572, 11] width 10 height 10
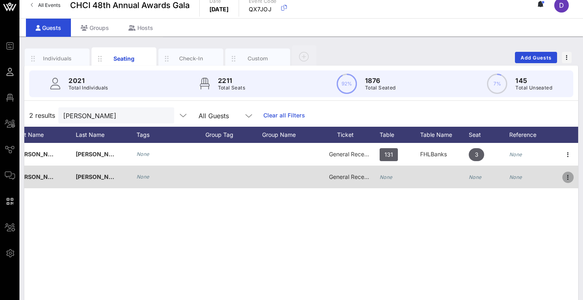
click at [567, 178] on icon "button" at bounding box center [568, 178] width 10 height 10
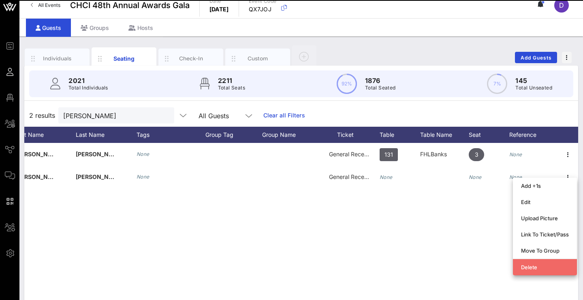
click at [537, 267] on div "Delete" at bounding box center [545, 267] width 48 height 6
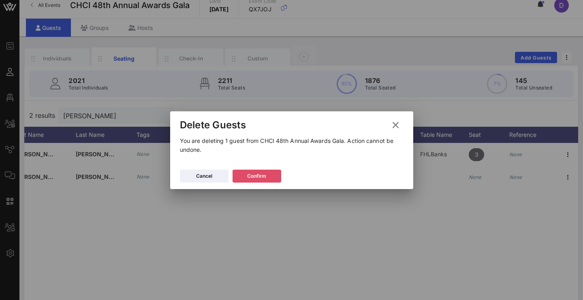
click at [277, 181] on button "Confirm" at bounding box center [256, 176] width 49 height 13
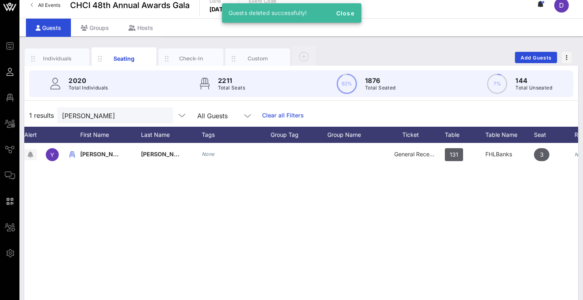
scroll to position [0, 0]
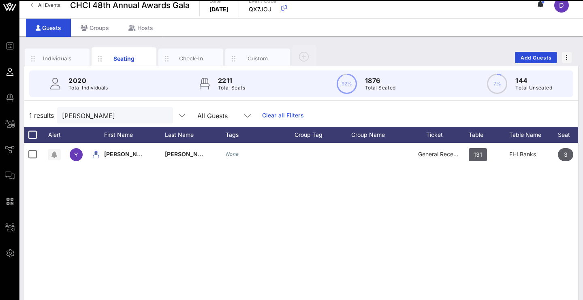
click at [447, 198] on div "Y Yvonne Hernandez None General Reception 131 FHLBanks 3 None" at bounding box center [301, 264] width 554 height 243
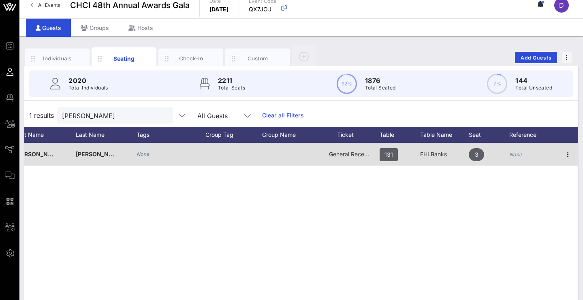
scroll to position [0, 90]
click at [567, 158] on icon "button" at bounding box center [568, 155] width 10 height 10
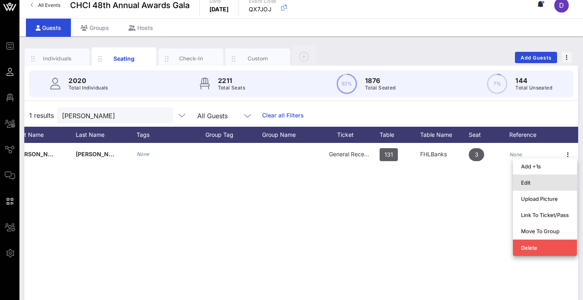
click at [545, 181] on div "Edit" at bounding box center [545, 182] width 48 height 6
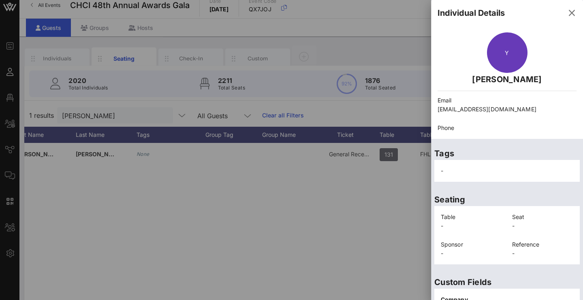
click at [265, 249] on div at bounding box center [291, 150] width 583 height 300
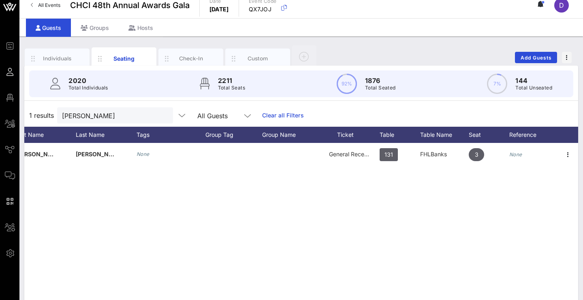
click at [452, 0] on div "All Events CHCI 48th Annual Awards Gala Date Thursday, Sep. 18, 2025 Event Code…" at bounding box center [300, 5] width 563 height 26
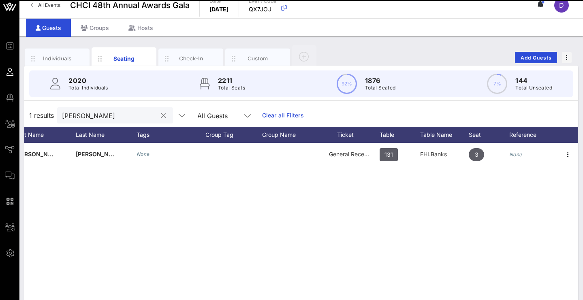
click at [153, 120] on input "Yvonne Her" at bounding box center [109, 115] width 95 height 11
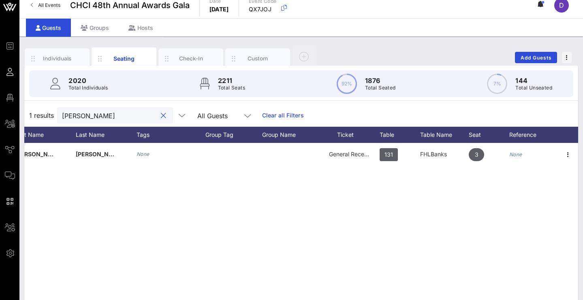
click at [153, 120] on input "Yvonne Her" at bounding box center [109, 115] width 95 height 11
paste input "Lauren Luchi"
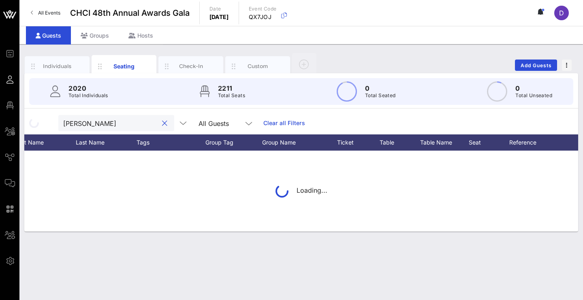
scroll to position [0, 0]
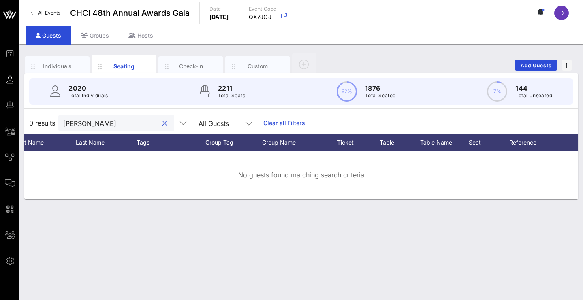
click at [93, 123] on input "Lauren Luchi" at bounding box center [110, 123] width 95 height 11
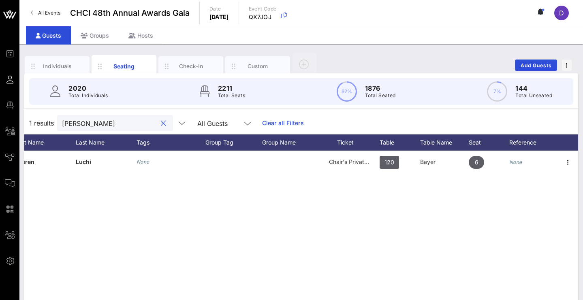
click at [126, 126] on input "Lauren Luchi" at bounding box center [109, 123] width 95 height 11
paste input "Serena Gobb"
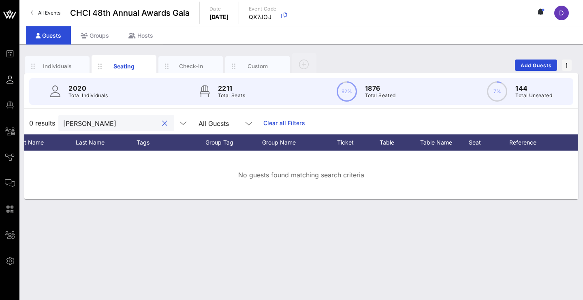
click at [94, 126] on input "Serena Gobbi" at bounding box center [110, 123] width 95 height 11
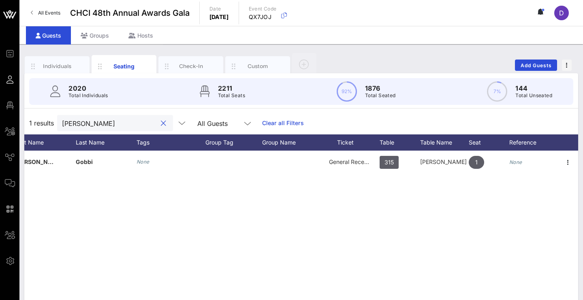
click at [126, 126] on input "Serena Gobbi" at bounding box center [109, 123] width 95 height 11
paste input "Griselda Ortiz"
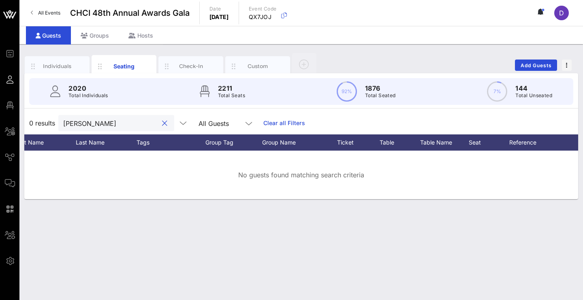
click at [95, 126] on input "Griselda Ortiz" at bounding box center [110, 123] width 95 height 11
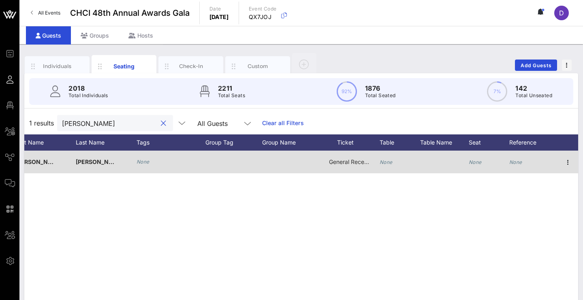
click at [388, 162] on icon "None" at bounding box center [386, 162] width 13 height 6
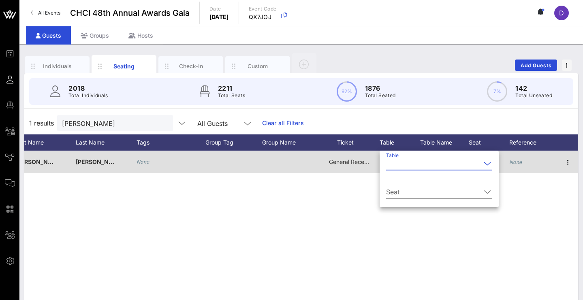
click at [388, 162] on input "Table" at bounding box center [433, 163] width 95 height 13
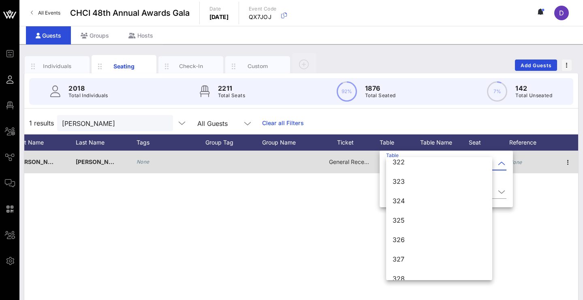
scroll to position [3244, 0]
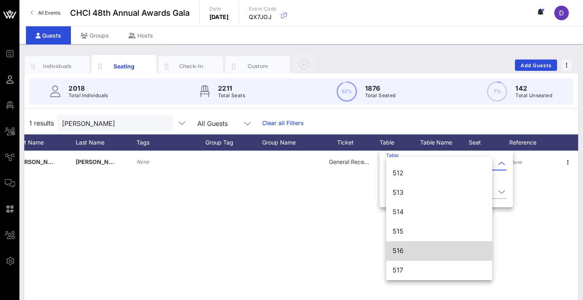
click at [418, 252] on div "516" at bounding box center [438, 251] width 93 height 8
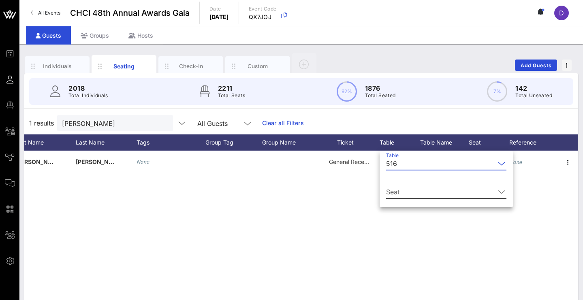
click at [429, 191] on input "Seat" at bounding box center [440, 192] width 109 height 13
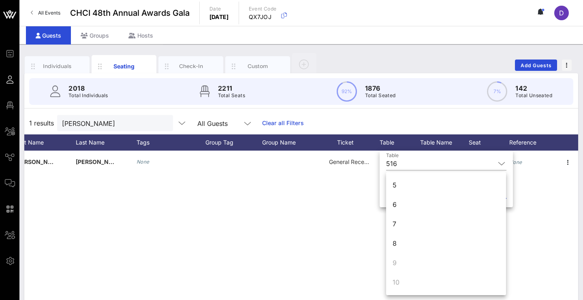
scroll to position [78, 0]
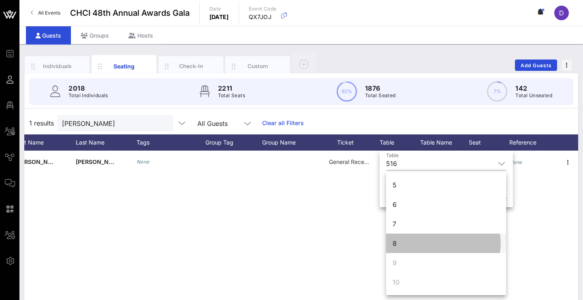
click at [409, 245] on div "8" at bounding box center [446, 243] width 120 height 19
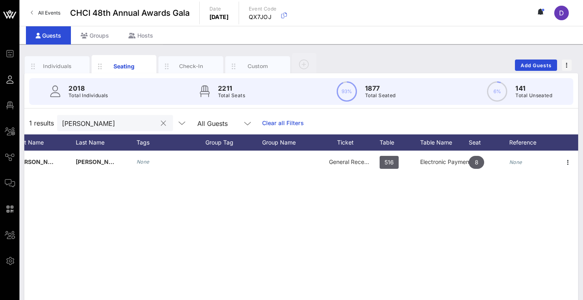
click at [120, 121] on input "Griselda Ortiz" at bounding box center [109, 123] width 95 height 11
paste input "Billy Berler"
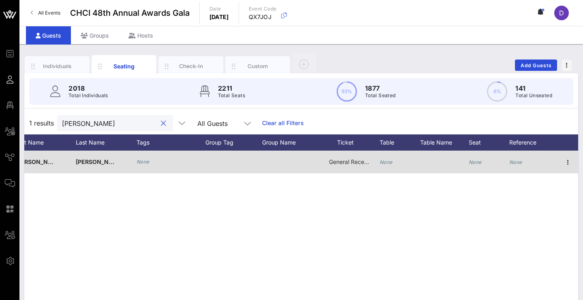
type input "Billy"
click at [386, 159] on div "None" at bounding box center [386, 162] width 13 height 23
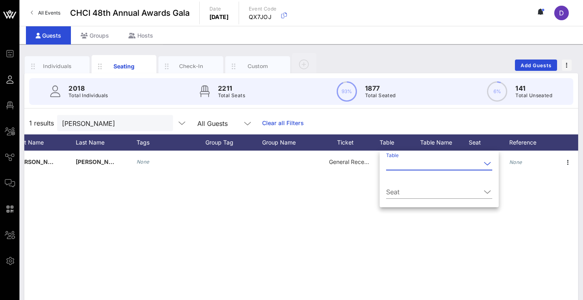
click at [392, 162] on input "Table" at bounding box center [433, 163] width 95 height 13
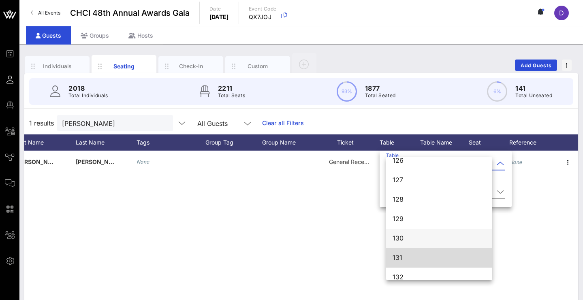
scroll to position [541, 0]
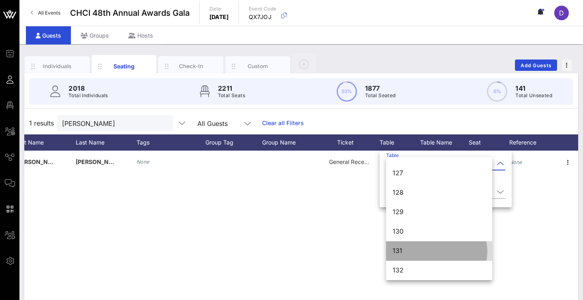
click at [405, 248] on div "131" at bounding box center [438, 251] width 93 height 8
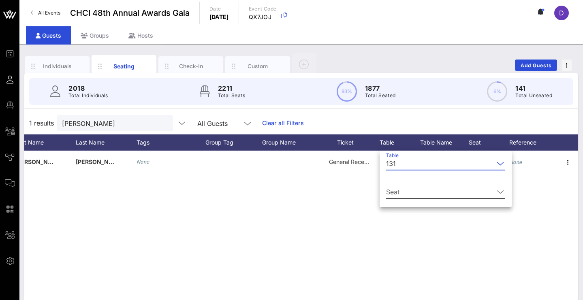
click at [421, 188] on input "Seat" at bounding box center [440, 192] width 108 height 13
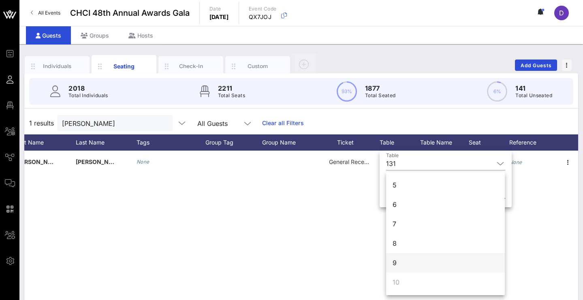
scroll to position [78, 0]
click at [403, 263] on div "9" at bounding box center [445, 262] width 119 height 19
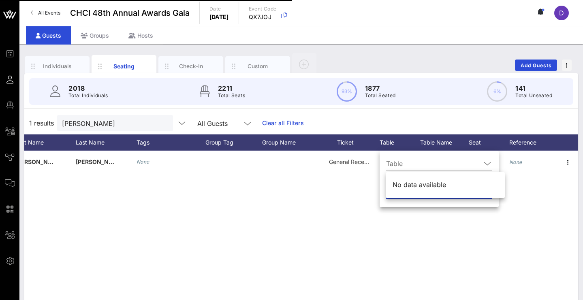
scroll to position [0, 0]
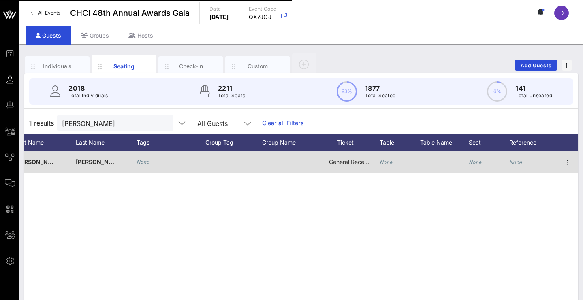
click at [392, 161] on div "None" at bounding box center [400, 167] width 41 height 32
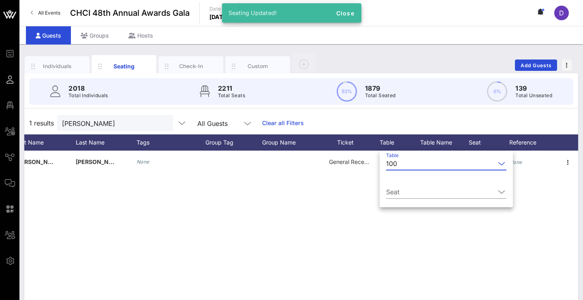
click at [392, 164] on div "100" at bounding box center [391, 163] width 11 height 7
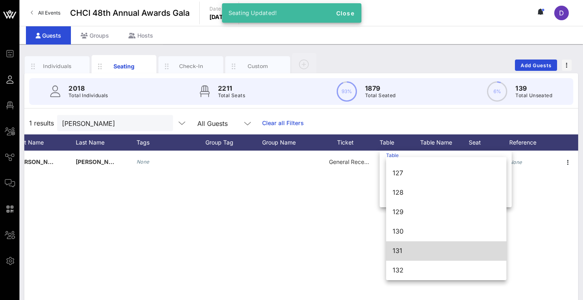
click at [398, 255] on div "131" at bounding box center [445, 251] width 107 height 8
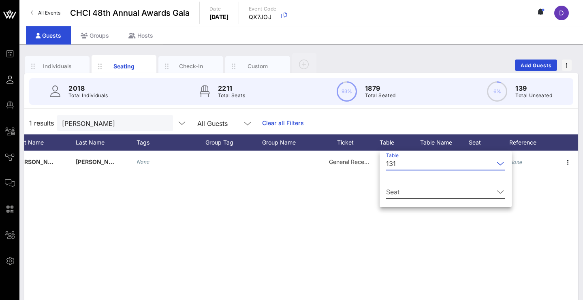
click at [406, 193] on input "Seat" at bounding box center [440, 192] width 108 height 13
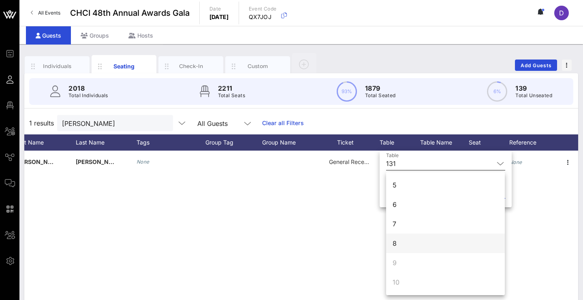
scroll to position [78, 0]
click at [402, 244] on div "8" at bounding box center [445, 243] width 119 height 19
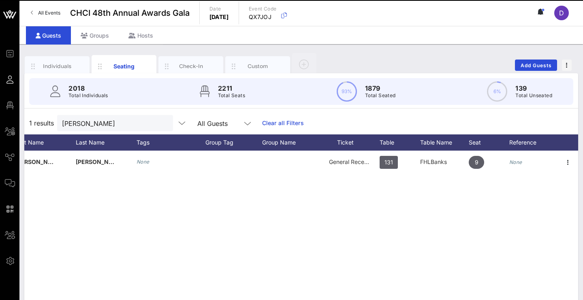
scroll to position [0, 0]
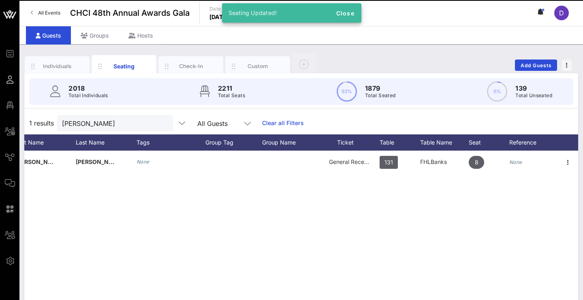
click at [402, 244] on div "B Billy Berler None General Reception 131 FHLBanks 8 None" at bounding box center [301, 272] width 554 height 243
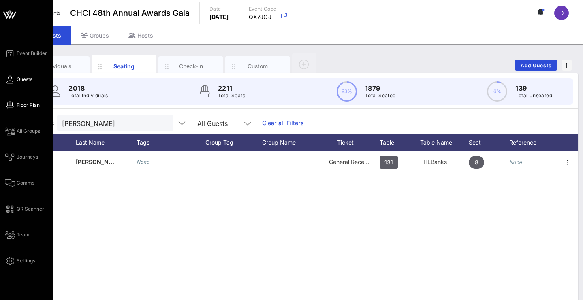
click at [13, 105] on icon at bounding box center [10, 105] width 10 height 1
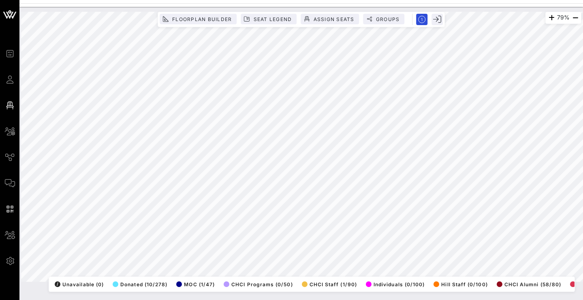
click at [218, 300] on html "Event Builder Guests Floor Plan All Groups Journeys Comms QR Scanner Team Setti…" at bounding box center [291, 150] width 583 height 300
click at [582, 134] on html "Event Builder Guests Floor Plan All Groups Journeys Comms QR Scanner Team Setti…" at bounding box center [291, 150] width 583 height 300
click at [286, 19] on span "Seat Legend" at bounding box center [272, 19] width 39 height 6
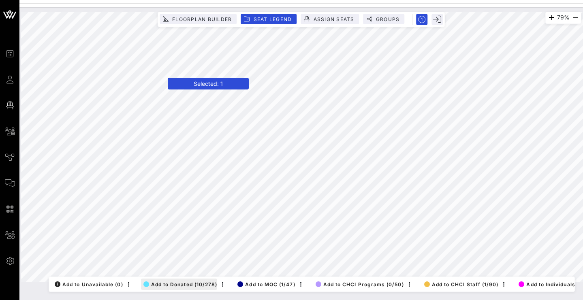
click at [168, 281] on span "Add to Donated (10/278)" at bounding box center [180, 284] width 74 height 6
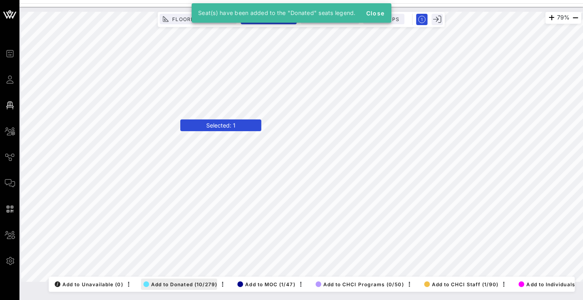
click at [168, 281] on span "Add to Donated (10/279)" at bounding box center [180, 284] width 74 height 6
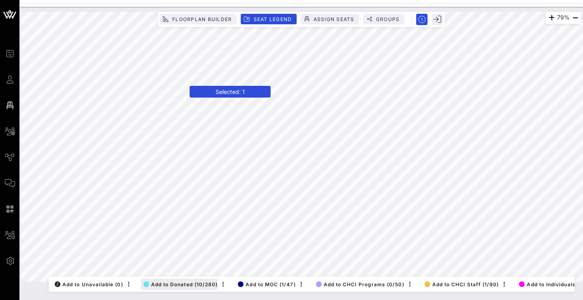
click at [171, 281] on span "Add to Donated (10/280)" at bounding box center [180, 284] width 75 height 6
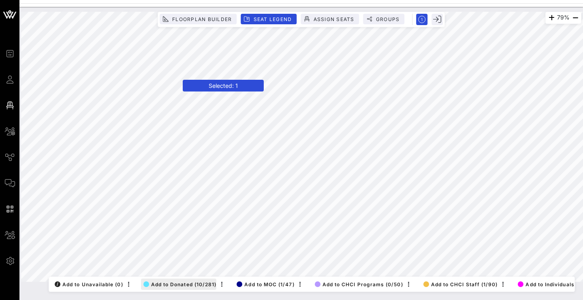
click at [166, 281] on span "Add to Donated (10/281)" at bounding box center [179, 284] width 73 height 6
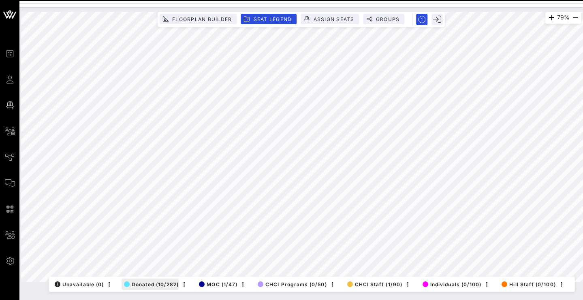
click at [154, 281] on span "Donated (10/282)" at bounding box center [151, 284] width 55 height 6
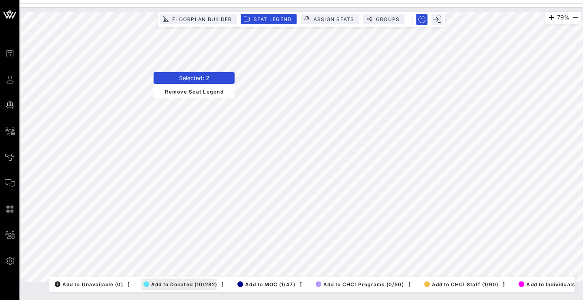
click at [165, 281] on span "Add to Donated (10/282)" at bounding box center [180, 284] width 74 height 6
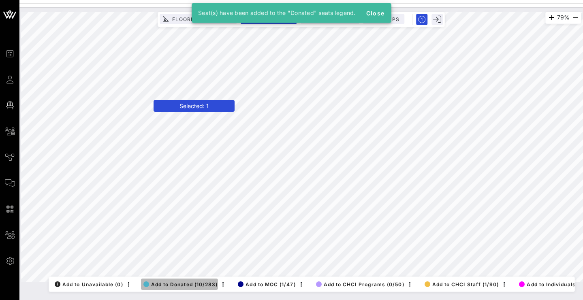
click at [160, 281] on span "Add to Donated (10/283)" at bounding box center [180, 284] width 75 height 6
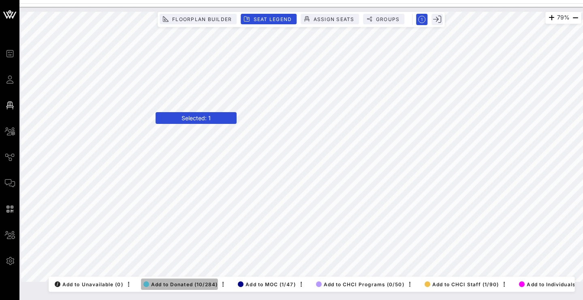
click at [152, 281] on span "Add to Donated (10/284)" at bounding box center [180, 284] width 75 height 6
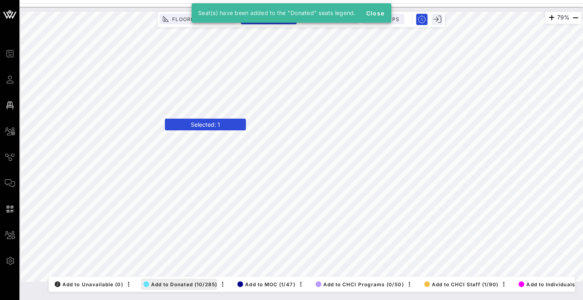
click at [165, 281] on span "Add to Donated (10/285)" at bounding box center [180, 284] width 74 height 6
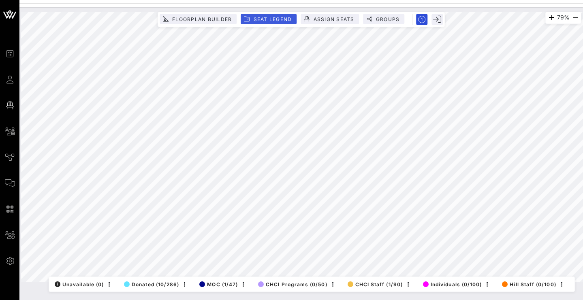
click at [279, 19] on span "Seat Legend" at bounding box center [272, 19] width 39 height 6
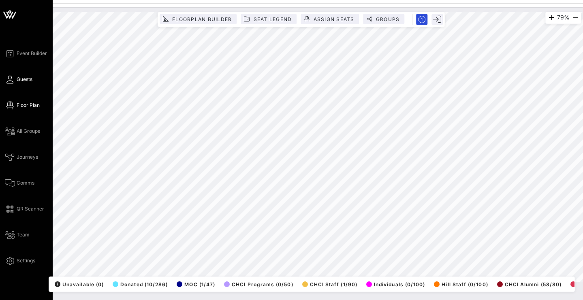
click at [13, 79] on icon at bounding box center [10, 79] width 10 height 1
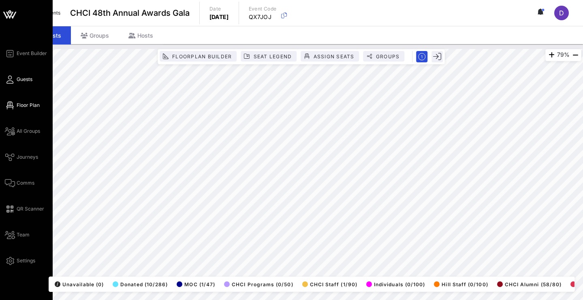
click at [14, 105] on icon at bounding box center [10, 105] width 10 height 1
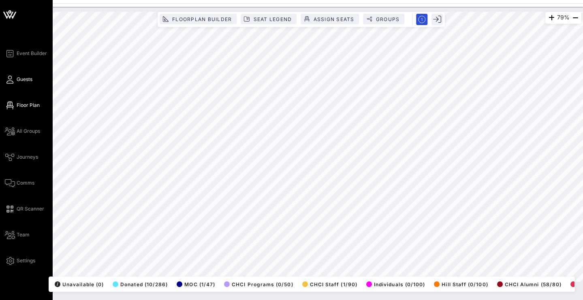
click at [20, 83] on span "Guests" at bounding box center [25, 79] width 16 height 7
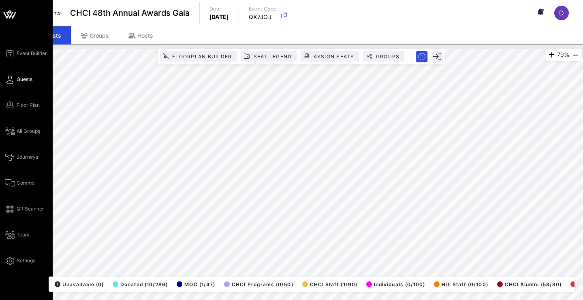
click at [19, 79] on span "Guests" at bounding box center [25, 79] width 16 height 7
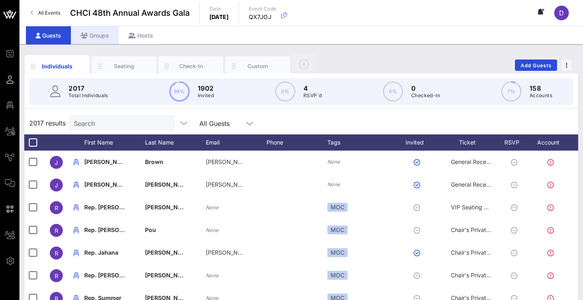
click at [93, 36] on div "Groups" at bounding box center [95, 35] width 48 height 18
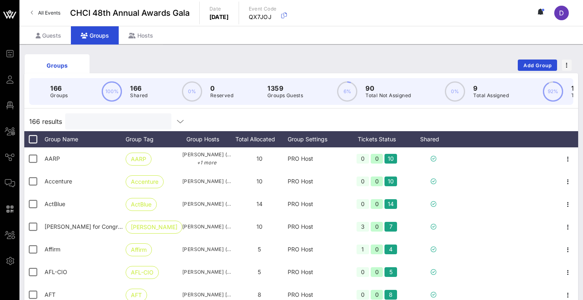
click at [127, 126] on input "text" at bounding box center [117, 121] width 95 height 11
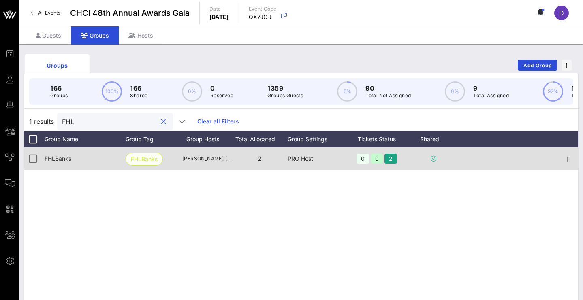
click at [156, 165] on span "FHLBanks" at bounding box center [144, 159] width 27 height 12
click at [391, 164] on div "2" at bounding box center [390, 159] width 13 height 10
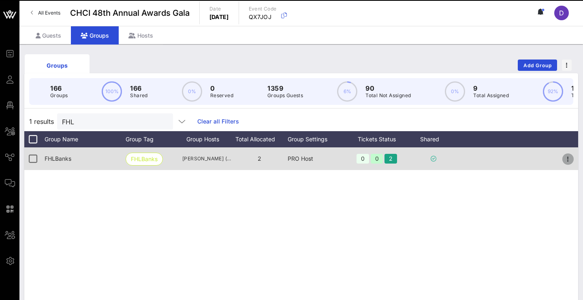
click at [569, 164] on icon "button" at bounding box center [568, 159] width 10 height 10
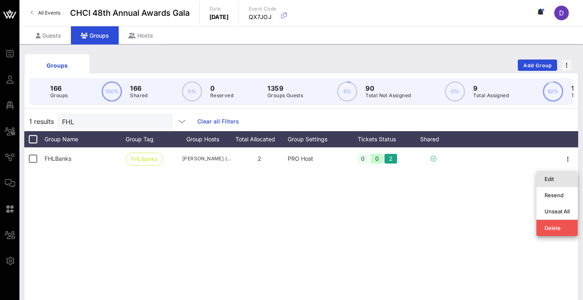
click at [563, 181] on div "Edit" at bounding box center [556, 179] width 25 height 6
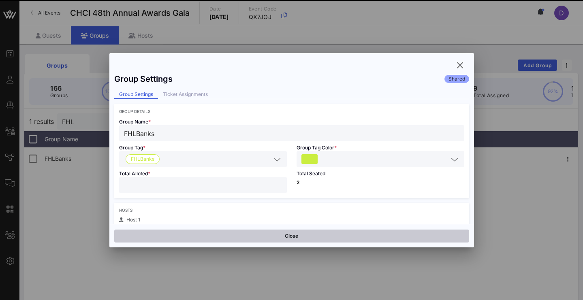
click at [297, 240] on button "Close" at bounding box center [291, 236] width 355 height 13
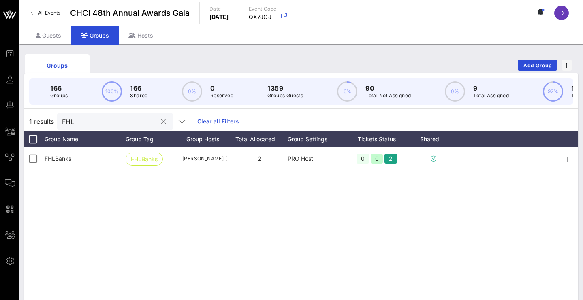
click at [92, 127] on input "FHL" at bounding box center [109, 121] width 95 height 11
type input "F"
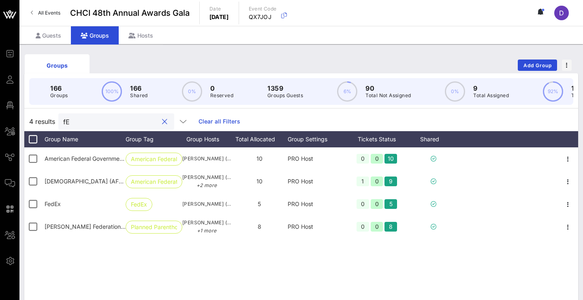
type input "f"
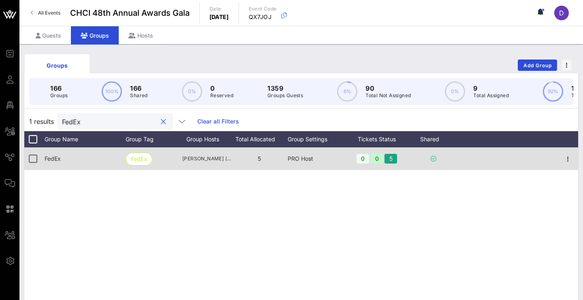
type input "FedEx"
click at [395, 164] on div "5" at bounding box center [390, 159] width 13 height 10
click at [390, 164] on div "5" at bounding box center [390, 159] width 13 height 10
click at [567, 164] on icon "button" at bounding box center [568, 159] width 10 height 10
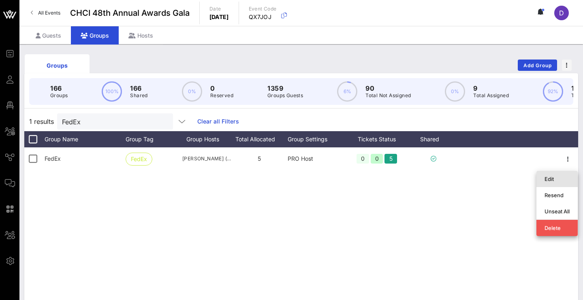
click at [548, 181] on div "Edit" at bounding box center [556, 179] width 25 height 6
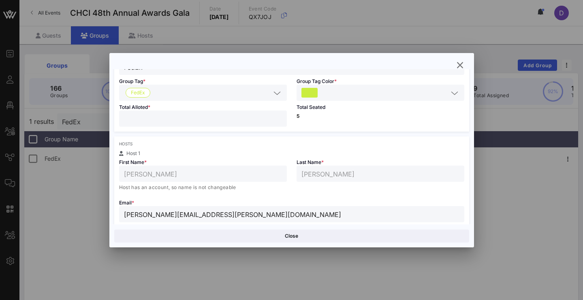
scroll to position [90, 0]
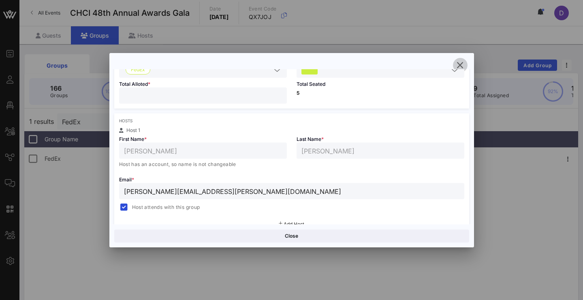
click at [460, 66] on icon "button" at bounding box center [460, 65] width 10 height 10
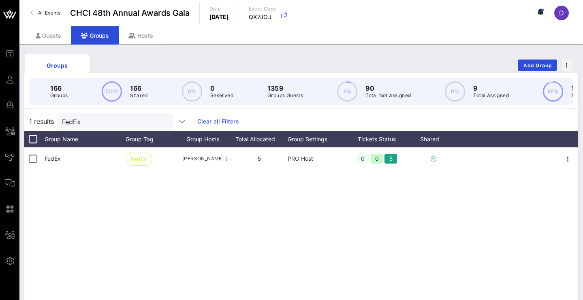
click at [274, 215] on div "FedEx FedEx Sarah Hudson (sarah.hudson@fedex.com) 5 PRO Host 0 0 5" at bounding box center [301, 268] width 554 height 243
click at [98, 213] on div "FedEx FedEx Sarah Hudson (sarah.hudson@fedex.com) 5 PRO Host 0 0 5" at bounding box center [301, 268] width 554 height 243
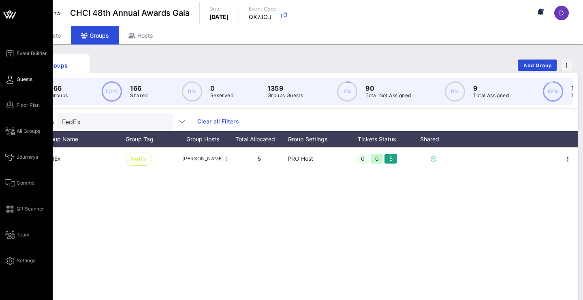
click at [17, 77] on span "Guests" at bounding box center [25, 79] width 16 height 7
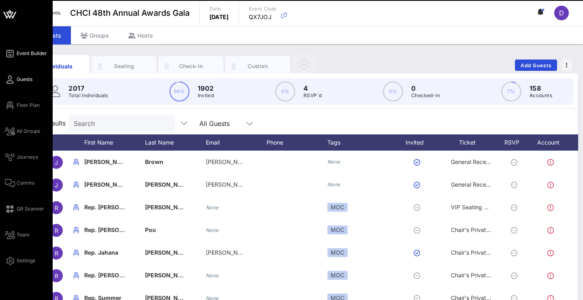
click at [10, 53] on icon at bounding box center [10, 53] width 10 height 1
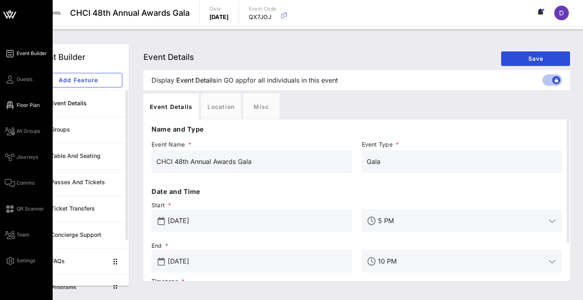
click at [11, 105] on icon at bounding box center [10, 105] width 10 height 1
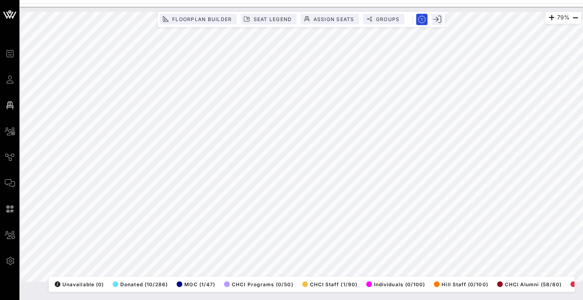
click at [451, 0] on div at bounding box center [300, 1] width 563 height 3
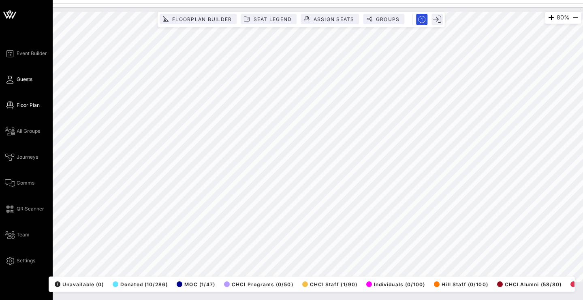
click at [21, 83] on link "Guests" at bounding box center [19, 80] width 28 height 10
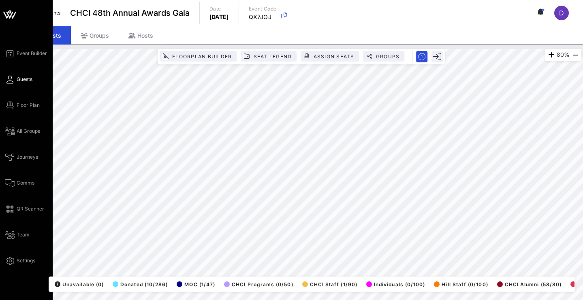
click at [8, 79] on icon at bounding box center [10, 79] width 10 height 1
click at [19, 77] on span "Guests" at bounding box center [25, 79] width 16 height 7
click at [19, 79] on span "Guests" at bounding box center [25, 79] width 16 height 7
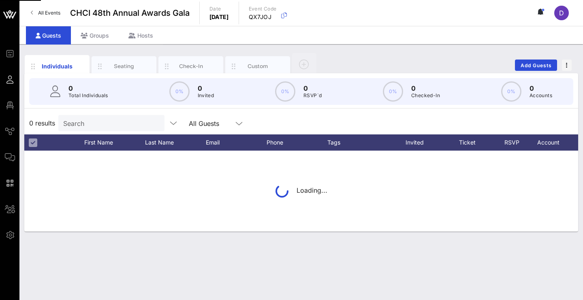
click at [148, 131] on div "0 results Search All Guests First Name Last Name Email Phone Tags Invited Ticke…" at bounding box center [301, 172] width 554 height 120
click at [119, 125] on input "text" at bounding box center [110, 123] width 95 height 11
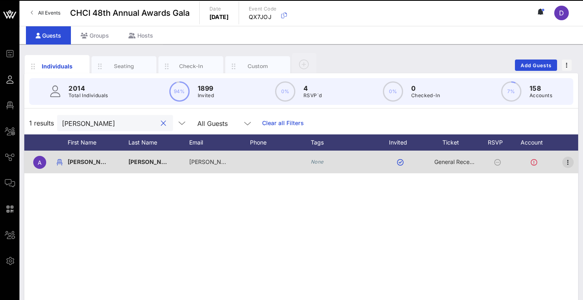
type input "[PERSON_NAME]"
click at [568, 160] on icon "button" at bounding box center [568, 163] width 10 height 10
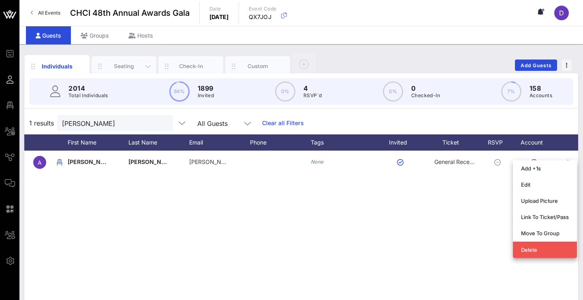
click at [118, 70] on div "Seating" at bounding box center [124, 66] width 65 height 20
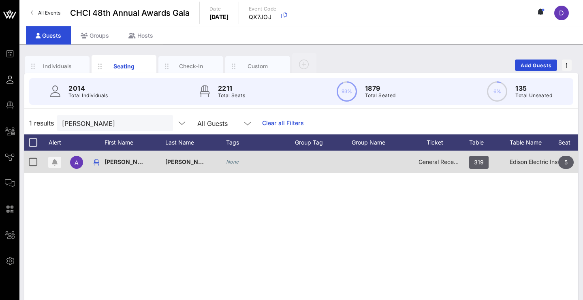
click at [194, 162] on span "[PERSON_NAME] [PERSON_NAME]" at bounding box center [213, 161] width 97 height 7
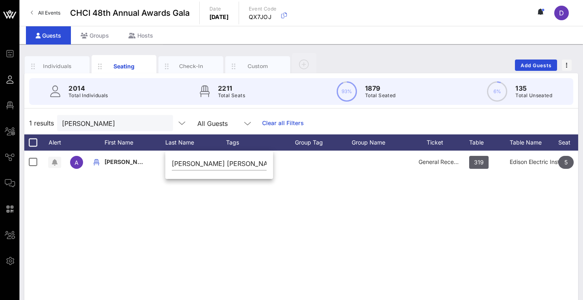
click at [198, 223] on div "A [PERSON_NAME] [PERSON_NAME] None General Reception 319 Edison Electric Instit…" at bounding box center [301, 272] width 554 height 243
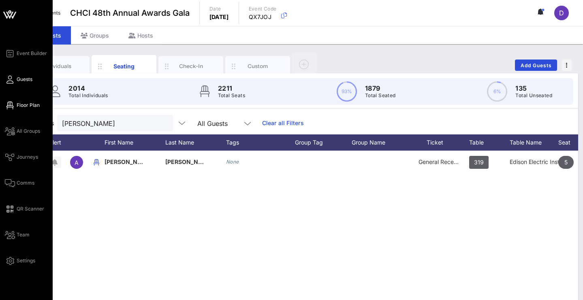
click at [16, 106] on link "Floor Plan" at bounding box center [22, 105] width 35 height 10
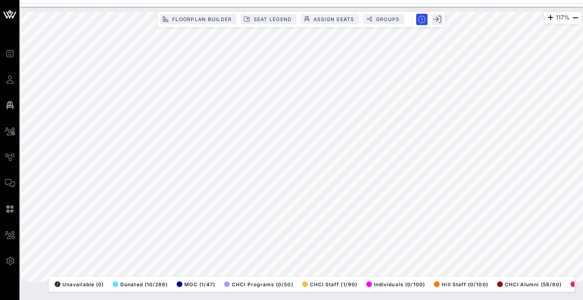
click at [582, 134] on html "Event Builder Guests Floor Plan All Groups Journeys Comms QR Scanner Team Setti…" at bounding box center [291, 150] width 583 height 300
click at [582, 188] on html "Event Builder Guests Floor Plan All Groups Journeys Comms QR Scanner Team Setti…" at bounding box center [291, 150] width 583 height 300
click at [446, 0] on html "Event Builder Guests Floor Plan All Groups Journeys Comms QR Scanner Team Setti…" at bounding box center [291, 150] width 583 height 300
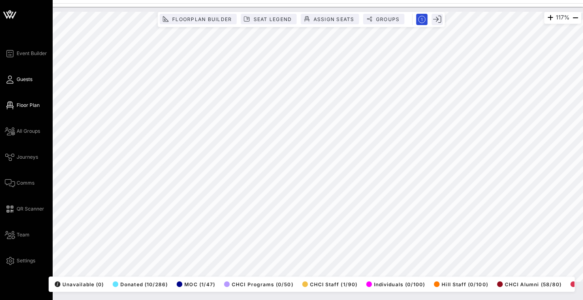
click at [5, 83] on link "Guests" at bounding box center [19, 80] width 28 height 10
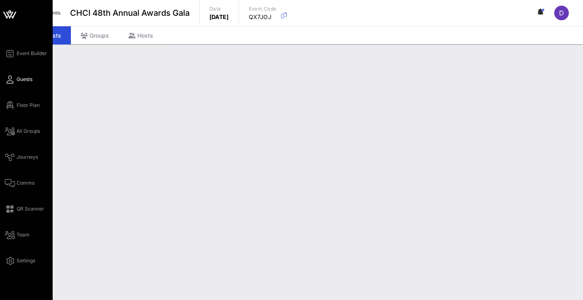
click at [8, 80] on icon at bounding box center [10, 79] width 10 height 1
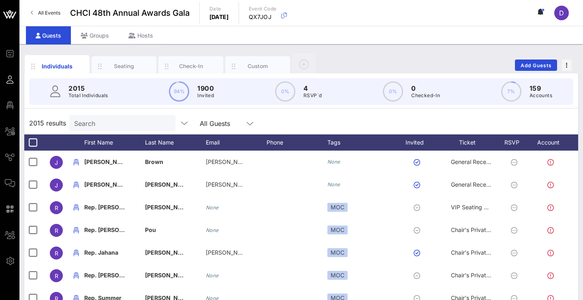
click at [122, 127] on input "Search" at bounding box center [121, 123] width 95 height 11
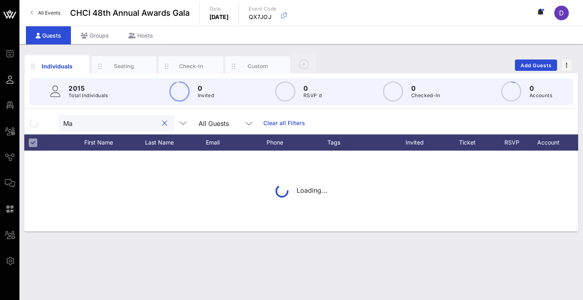
type input "M"
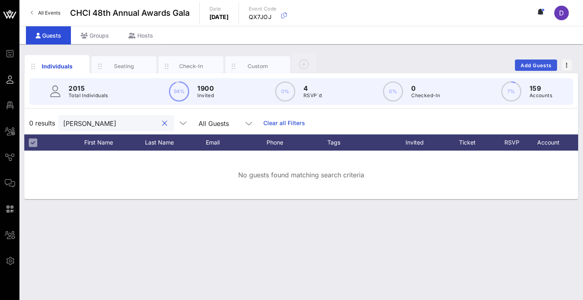
type input "[PERSON_NAME]"
click at [532, 65] on span "Add Guests" at bounding box center [536, 65] width 32 height 6
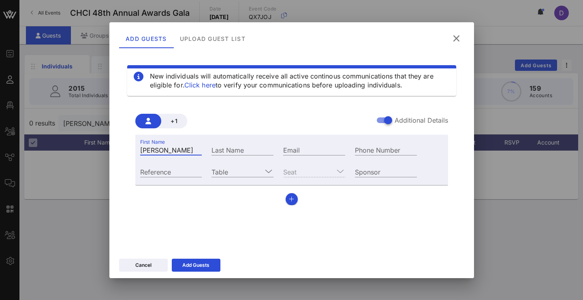
type input "[PERSON_NAME]"
type input "[GEOGRAPHIC_DATA]"
click at [243, 172] on input "Table" at bounding box center [236, 171] width 51 height 11
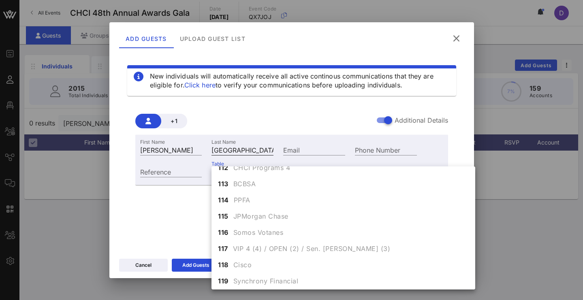
scroll to position [224, 0]
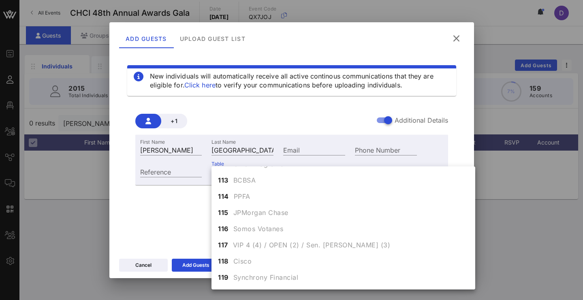
click at [280, 111] on div "+1 Additional Details First Name [PERSON_NAME] Last Name [GEOGRAPHIC_DATA] Emai…" at bounding box center [291, 156] width 313 height 98
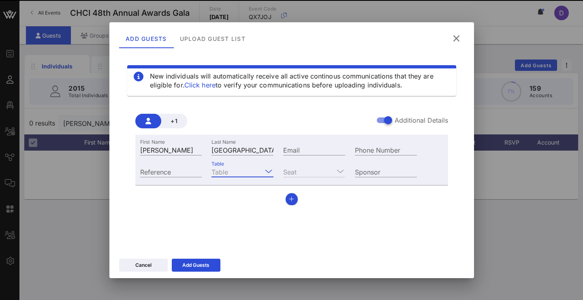
click at [235, 173] on input "Table" at bounding box center [236, 171] width 51 height 11
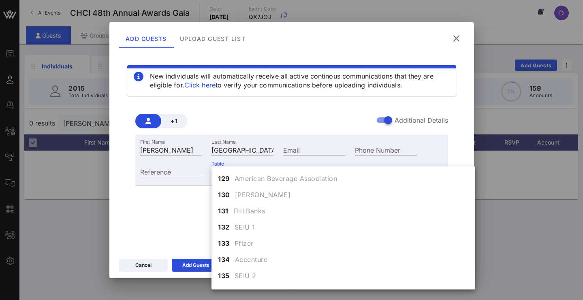
scroll to position [501, 0]
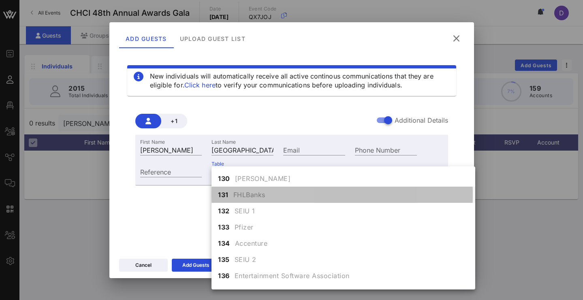
click at [255, 196] on span "FHLBanks" at bounding box center [249, 195] width 32 height 10
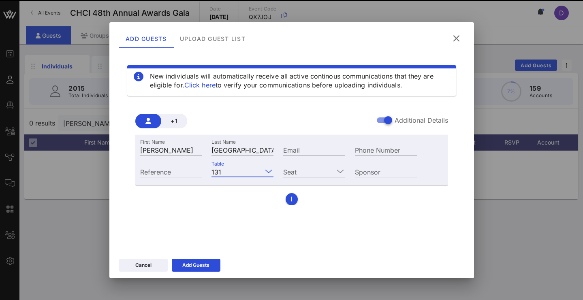
click at [301, 169] on input "Seat" at bounding box center [308, 171] width 51 height 11
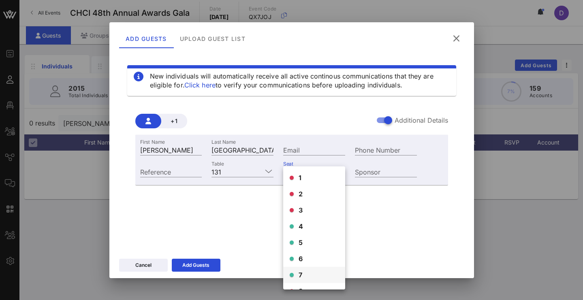
click at [301, 273] on span "7" at bounding box center [301, 275] width 4 height 10
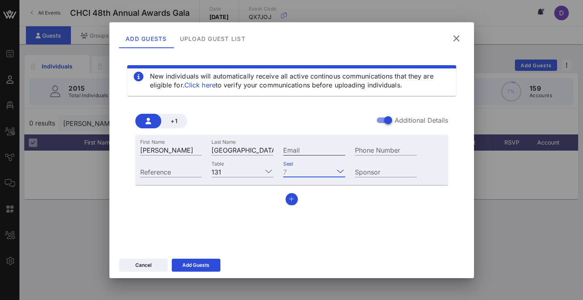
click at [288, 149] on input "Email" at bounding box center [314, 150] width 62 height 11
type input "[EMAIL_ADDRESS][PERSON_NAME][DOMAIN_NAME]"
click at [191, 263] on div "Add Guests" at bounding box center [195, 265] width 27 height 8
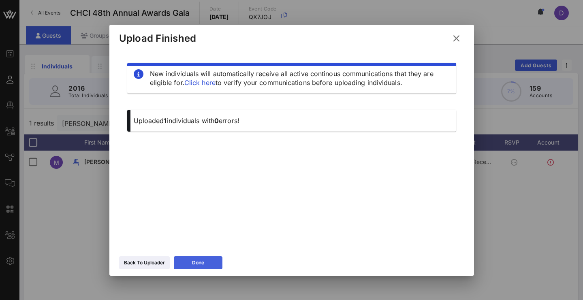
click at [191, 263] on button "Done" at bounding box center [198, 262] width 49 height 13
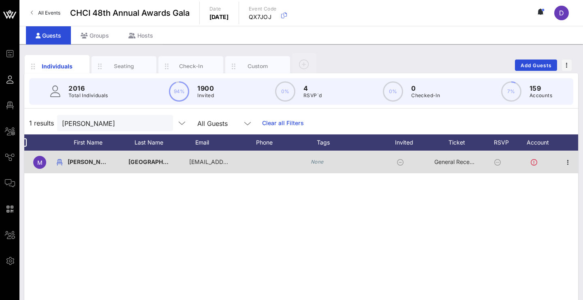
scroll to position [0, 17]
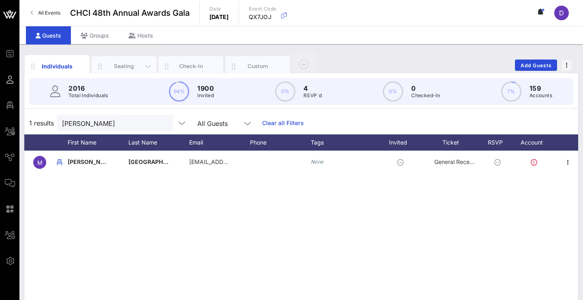
click at [132, 65] on div "Seating" at bounding box center [124, 66] width 36 height 8
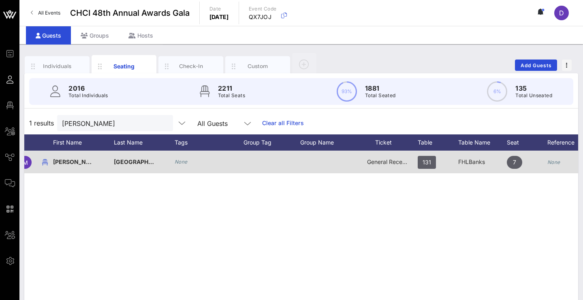
scroll to position [0, 90]
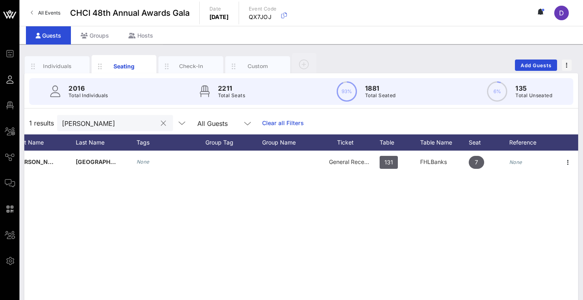
click at [159, 120] on div at bounding box center [162, 124] width 11 height 10
click at [102, 126] on input "[PERSON_NAME]" at bounding box center [109, 123] width 95 height 11
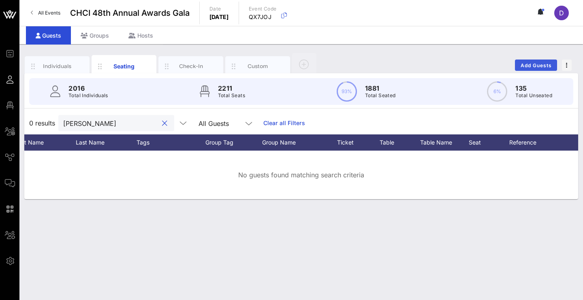
type input "[PERSON_NAME]"
click at [529, 60] on button "Add Guests" at bounding box center [536, 65] width 42 height 11
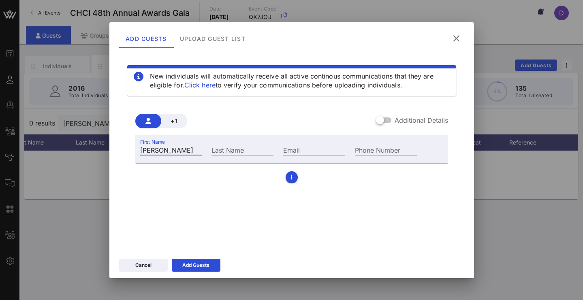
type input "[PERSON_NAME]"
click at [307, 156] on div "Email" at bounding box center [314, 149] width 72 height 22
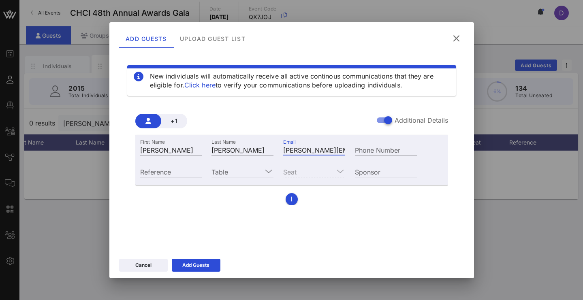
type input "[PERSON_NAME][EMAIL_ADDRESS][PERSON_NAME][DOMAIN_NAME]"
click at [164, 174] on input "Reference" at bounding box center [171, 171] width 62 height 11
click at [235, 171] on input "Table" at bounding box center [236, 171] width 51 height 11
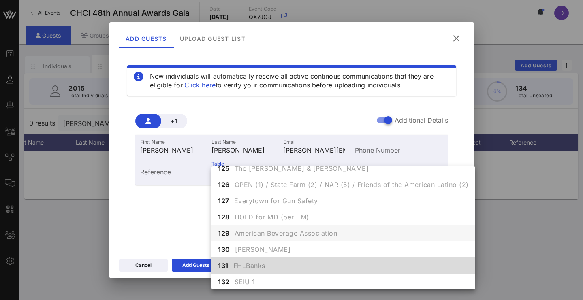
scroll to position [431, 0]
click at [236, 263] on span "FHLBanks" at bounding box center [249, 265] width 32 height 10
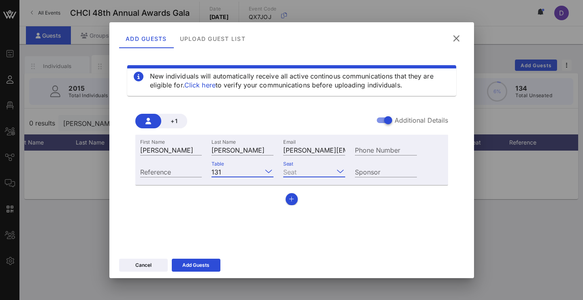
click at [312, 173] on input "Seat" at bounding box center [308, 171] width 51 height 11
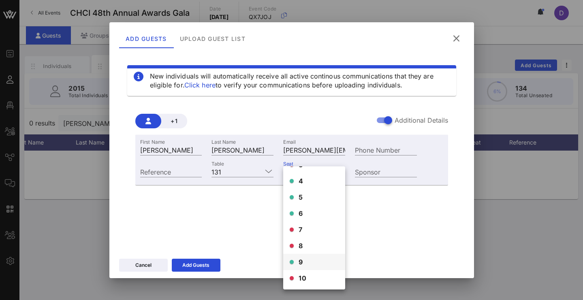
scroll to position [45, 0]
click at [299, 264] on span "9" at bounding box center [301, 262] width 4 height 10
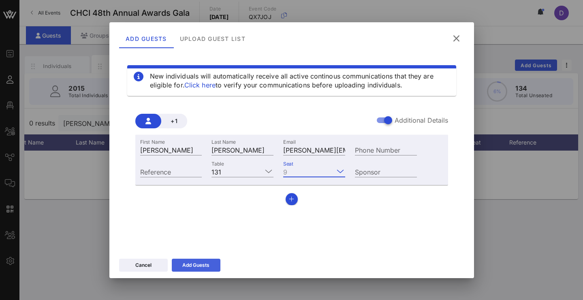
click at [204, 265] on div "Add Guests" at bounding box center [195, 265] width 27 height 8
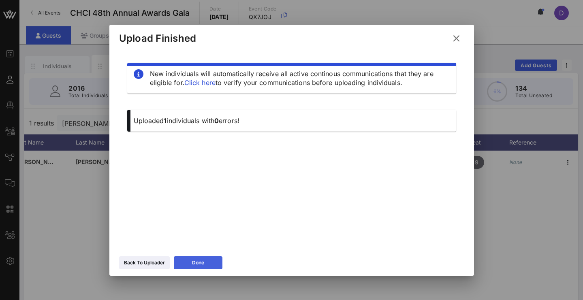
click at [204, 265] on div "Done" at bounding box center [198, 263] width 12 height 8
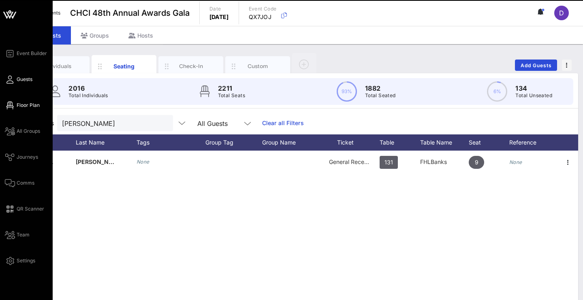
click at [15, 105] on link "Floor Plan" at bounding box center [22, 105] width 35 height 10
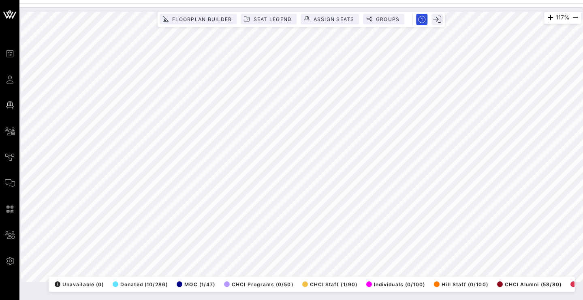
click at [241, 282] on div "117% Floorplan Builder Seat Legend Assign Seats Groups Exit All Reserved Shared…" at bounding box center [301, 147] width 560 height 270
click at [260, 19] on span "Seat Legend" at bounding box center [272, 19] width 39 height 6
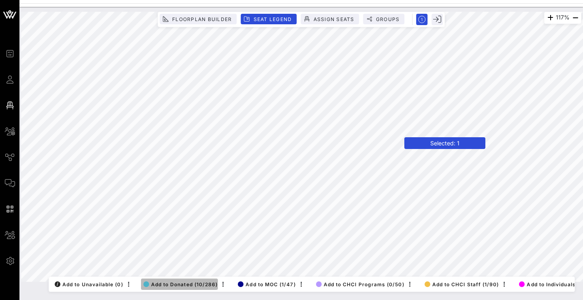
click at [164, 279] on button "Add to Donated (10/286)" at bounding box center [179, 284] width 77 height 11
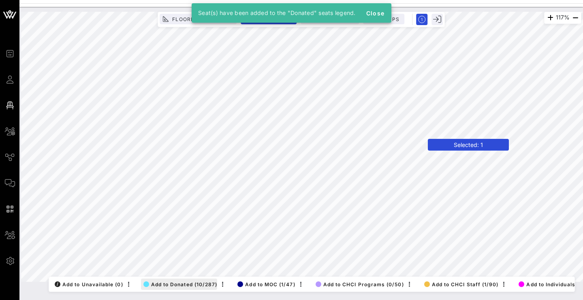
click at [175, 281] on span "Add to Donated (10/287)" at bounding box center [180, 284] width 74 height 6
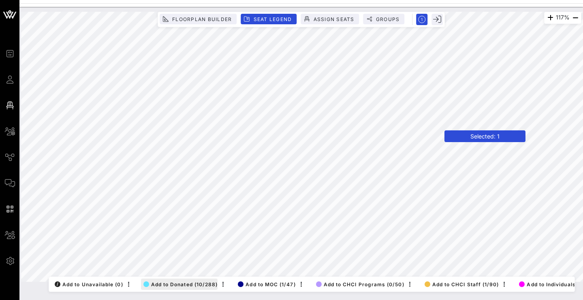
click at [175, 281] on span "Add to Donated (10/288)" at bounding box center [180, 284] width 75 height 6
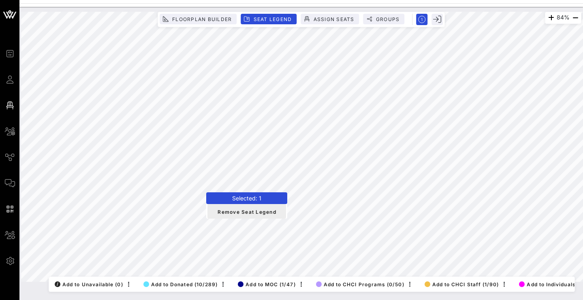
click at [210, 209] on div "84% Floorplan Builder Seat Legend Assign Seats Groups Exit All Reserved Shared …" at bounding box center [301, 147] width 560 height 270
click at [278, 19] on span "Seat Legend" at bounding box center [272, 19] width 39 height 6
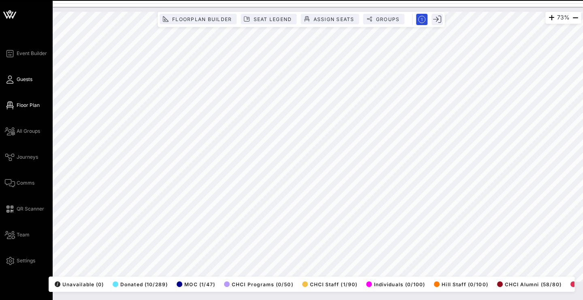
click at [16, 78] on link "Guests" at bounding box center [19, 80] width 28 height 10
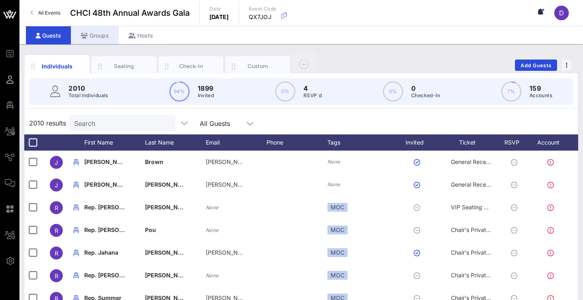
click at [98, 35] on div "Groups" at bounding box center [95, 35] width 48 height 18
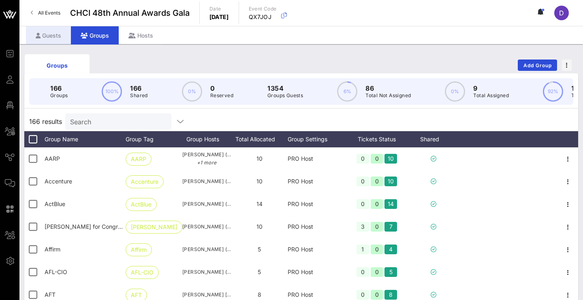
click at [53, 34] on div "Guests" at bounding box center [48, 35] width 45 height 18
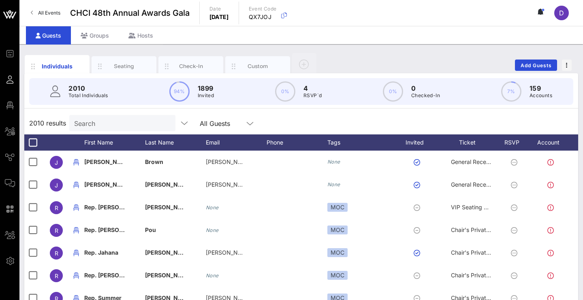
click at [101, 128] on div "Search" at bounding box center [121, 123] width 95 height 16
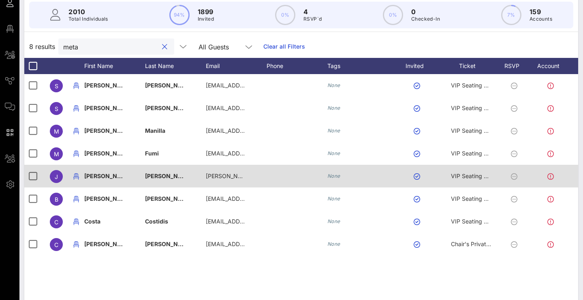
scroll to position [78, 0]
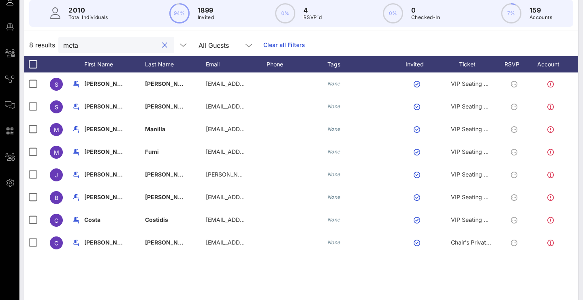
click at [150, 269] on div "S [PERSON_NAME] [PERSON_NAME][EMAIL_ADDRESS][DOMAIN_NAME] None VIP Seating & Ch…" at bounding box center [301, 194] width 554 height 243
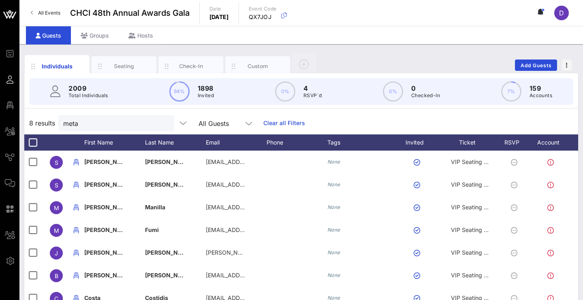
scroll to position [0, 0]
click at [128, 124] on input "meta" at bounding box center [110, 123] width 95 height 11
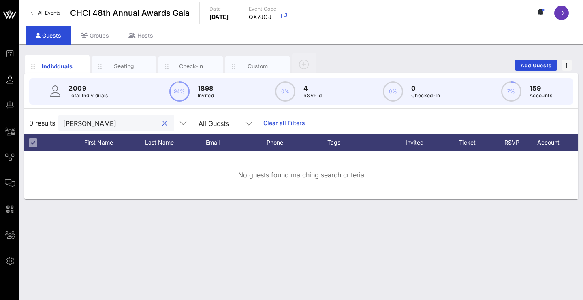
click at [154, 113] on div "0 results [PERSON_NAME] All Guests Clear all Filters" at bounding box center [301, 123] width 554 height 23
click at [125, 126] on input "[PERSON_NAME]" at bounding box center [110, 123] width 95 height 11
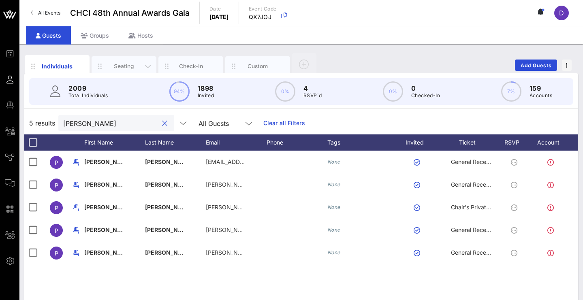
click at [127, 65] on div "Seating" at bounding box center [124, 66] width 36 height 8
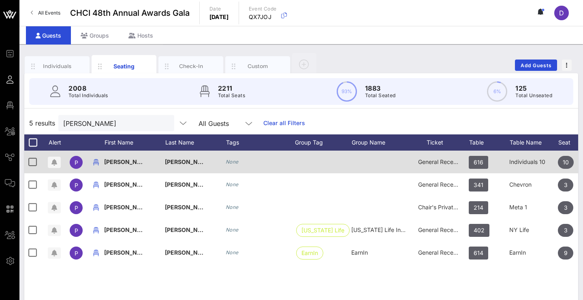
scroll to position [0, 0]
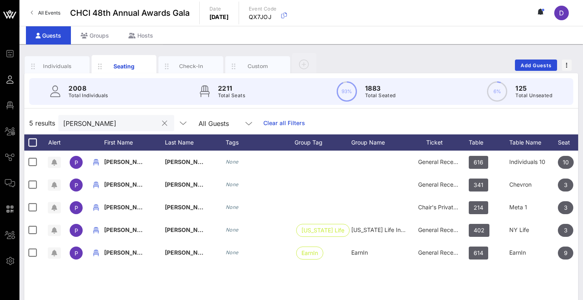
click at [138, 117] on div "[PERSON_NAME]" at bounding box center [110, 123] width 95 height 16
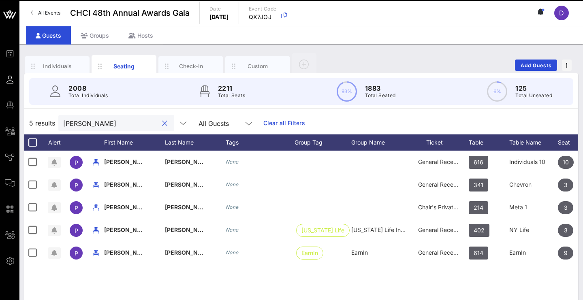
click at [138, 117] on div "[PERSON_NAME]" at bounding box center [110, 123] width 95 height 16
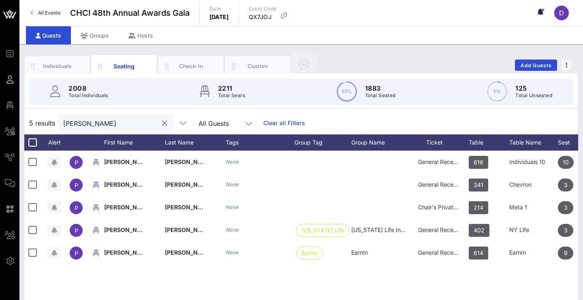
click at [127, 121] on input "[PERSON_NAME]" at bounding box center [110, 123] width 95 height 11
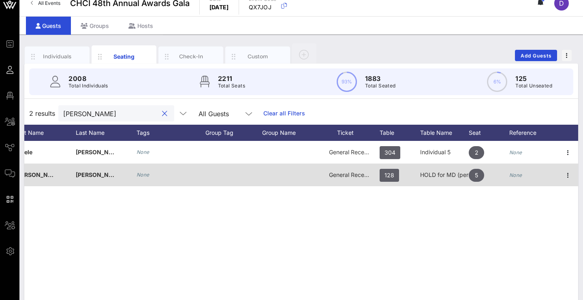
scroll to position [0, 90]
type input "[PERSON_NAME]"
click at [444, 176] on div "HOLD for MD (per EM)" at bounding box center [444, 175] width 49 height 23
click at [394, 174] on span "128" at bounding box center [389, 175] width 19 height 13
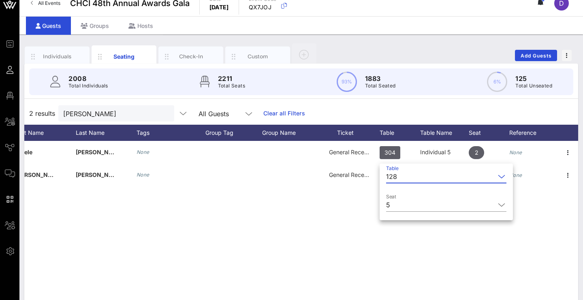
click at [340, 219] on div "G [PERSON_NAME] None General Reception 304 Individual 5 2 None G [PERSON_NAME] …" at bounding box center [301, 262] width 554 height 243
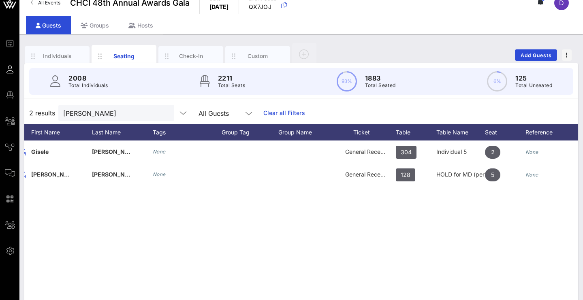
scroll to position [0, 73]
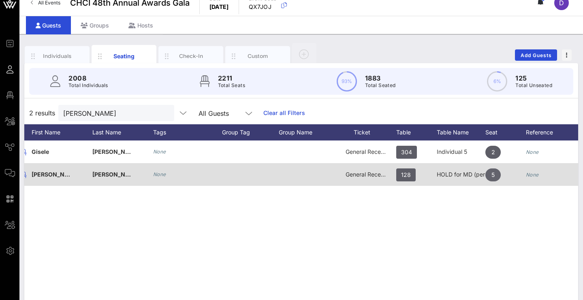
click at [491, 171] on span "5" at bounding box center [492, 174] width 3 height 13
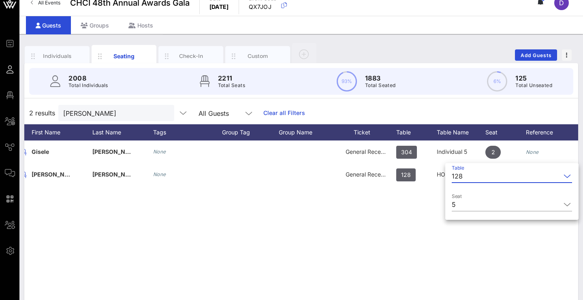
click at [401, 229] on div "G [PERSON_NAME] None General Reception 304 Individual 5 2 None G [PERSON_NAME] …" at bounding box center [301, 262] width 554 height 243
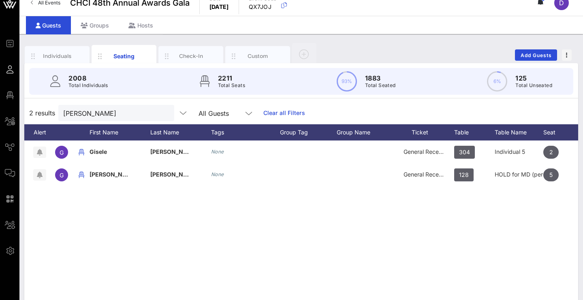
scroll to position [0, 15]
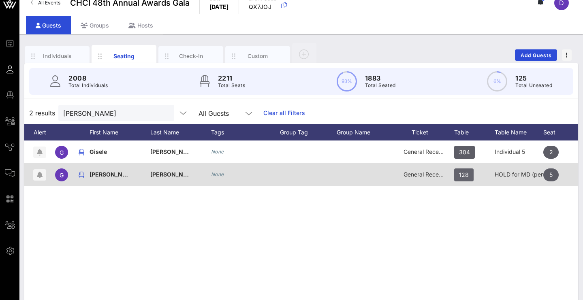
click at [469, 172] on span "128" at bounding box center [463, 174] width 19 height 13
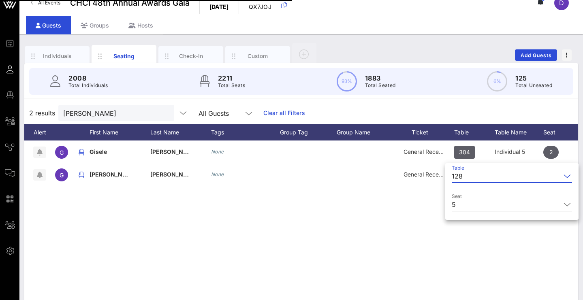
click at [467, 182] on input "Table" at bounding box center [513, 176] width 95 height 13
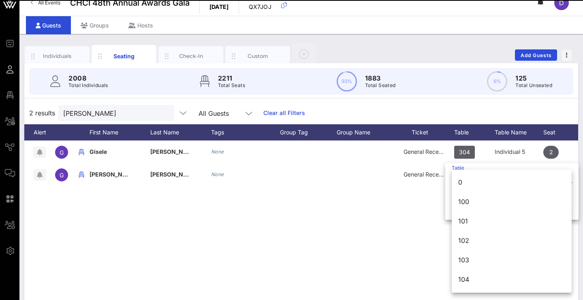
click at [468, 178] on div "Event Builder Guests Floor Plan All Groups Journeys Comms QR Scanner Team Setti…" at bounding box center [291, 191] width 583 height 402
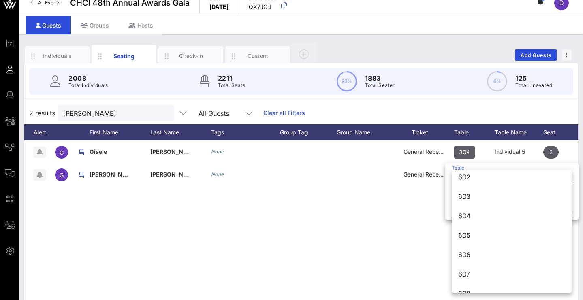
scroll to position [3982, 0]
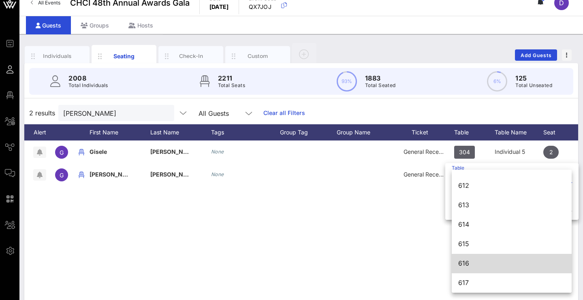
click at [466, 263] on div "616" at bounding box center [511, 264] width 107 height 8
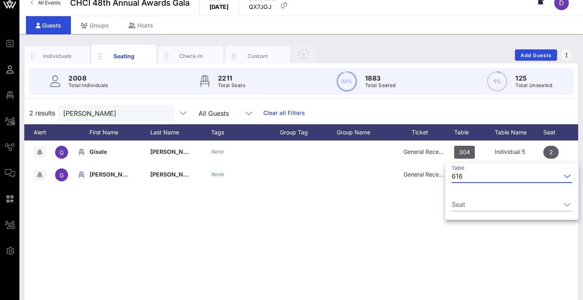
click at [431, 223] on div "G [PERSON_NAME] None General Reception 304 Individual 5 2 None G [PERSON_NAME] …" at bounding box center [301, 262] width 554 height 243
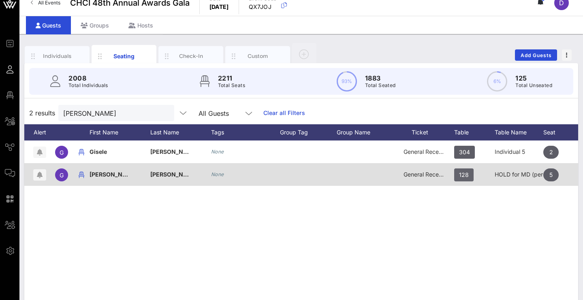
click at [465, 177] on span "128" at bounding box center [464, 174] width 10 height 13
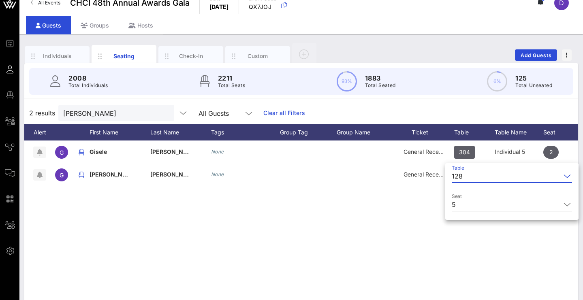
click at [467, 180] on input "Table" at bounding box center [513, 176] width 95 height 13
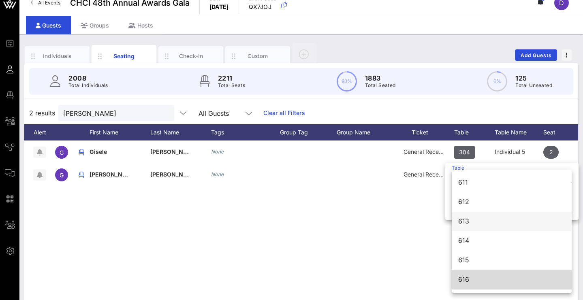
scroll to position [3968, 0]
click at [467, 272] on div "616" at bounding box center [511, 277] width 107 height 17
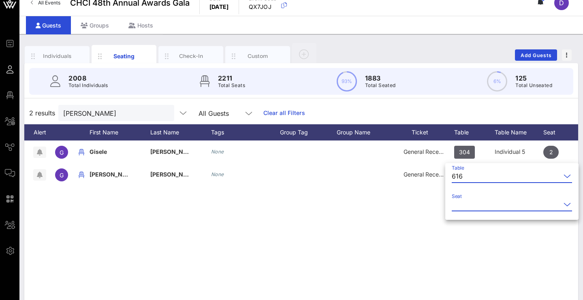
click at [469, 198] on input "Seat" at bounding box center [506, 204] width 109 height 13
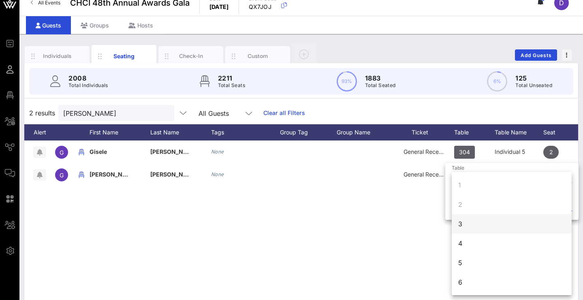
click at [466, 226] on div "3" at bounding box center [512, 223] width 120 height 19
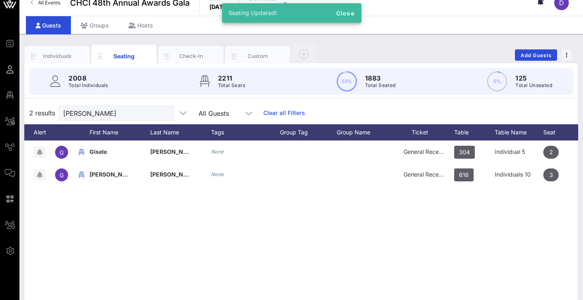
click at [452, 245] on div "G Gisele Castro None General Reception 304 Individual 5 2 None G Gisel Aceves N…" at bounding box center [301, 262] width 554 height 243
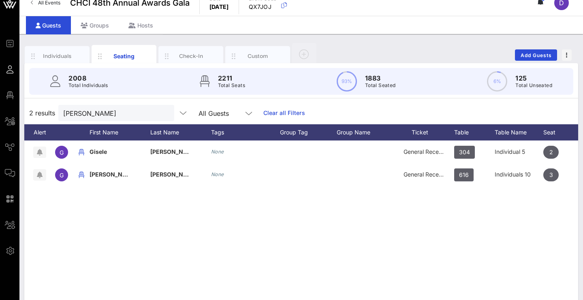
click at [277, 224] on div "G Gisele Castro None General Reception 304 Individual 5 2 None G Gisel Aceves N…" at bounding box center [301, 262] width 554 height 243
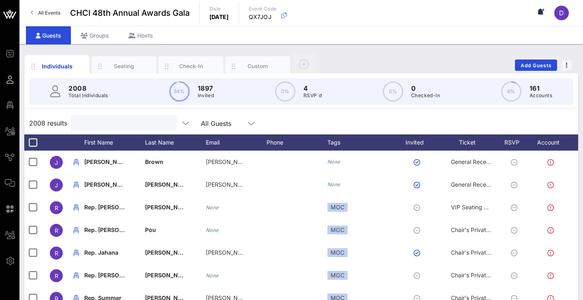
click at [144, 124] on input "text" at bounding box center [122, 123] width 95 height 11
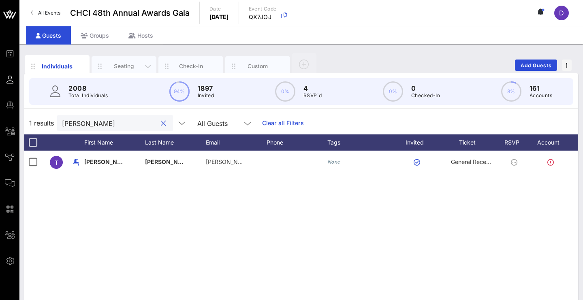
click at [130, 62] on div "Seating" at bounding box center [124, 66] width 65 height 20
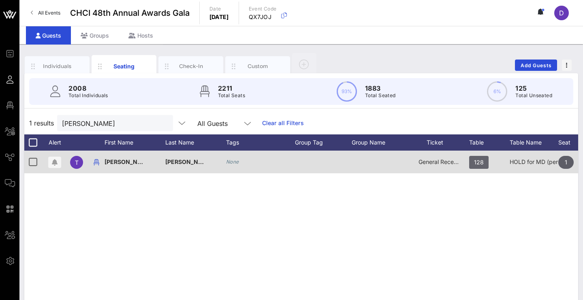
click at [482, 163] on span "128" at bounding box center [479, 162] width 10 height 13
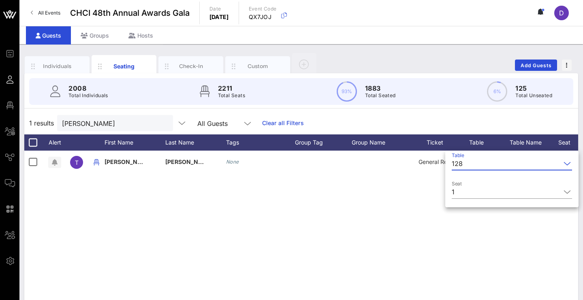
click at [481, 167] on input "Table" at bounding box center [513, 163] width 95 height 13
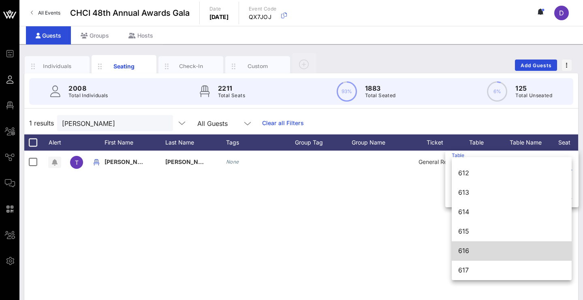
scroll to position [3982, 0]
click at [468, 252] on div "616" at bounding box center [511, 251] width 107 height 8
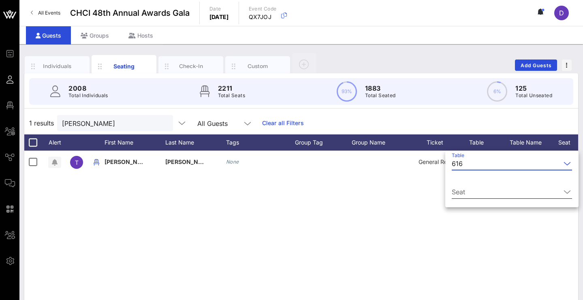
click at [480, 191] on input "Seat" at bounding box center [506, 192] width 109 height 13
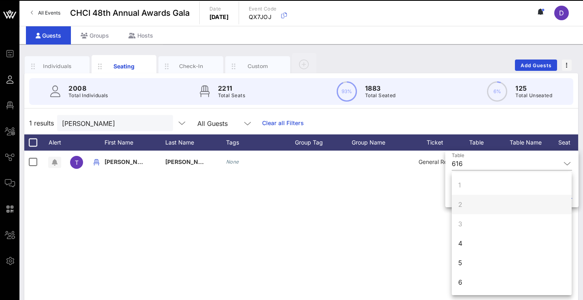
scroll to position [30, 0]
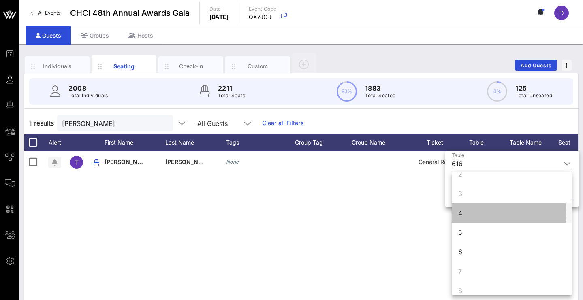
click at [479, 215] on div "4" at bounding box center [512, 212] width 120 height 19
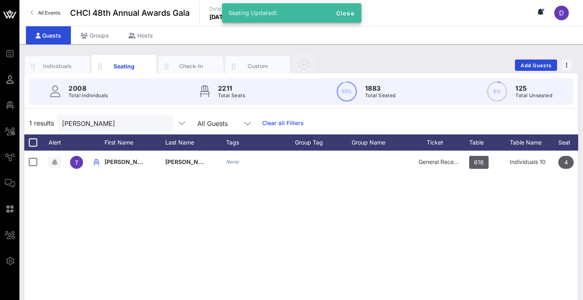
click at [441, 235] on div "T [PERSON_NAME] None General Reception 616 Individuals 10 4 None" at bounding box center [301, 272] width 554 height 243
click at [147, 124] on input "klooster" at bounding box center [109, 123] width 95 height 11
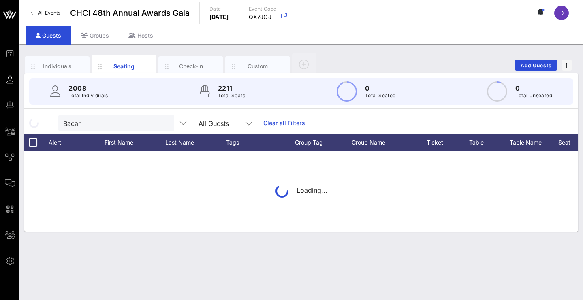
click at [483, 164] on div "Loading..." at bounding box center [301, 191] width 554 height 81
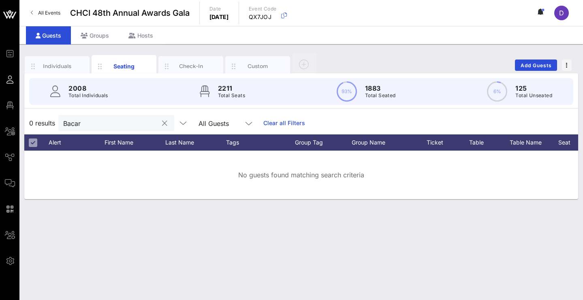
click at [105, 122] on input "Bacar" at bounding box center [110, 123] width 95 height 11
click at [96, 125] on input "Zaharia" at bounding box center [110, 123] width 95 height 11
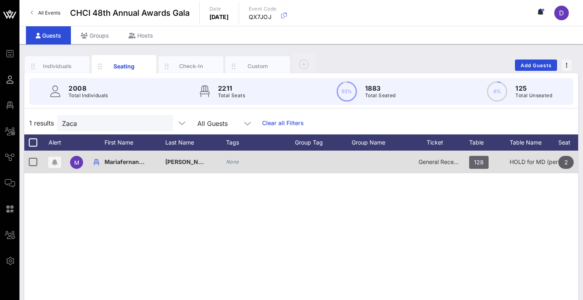
click at [480, 164] on span "128" at bounding box center [479, 162] width 10 height 13
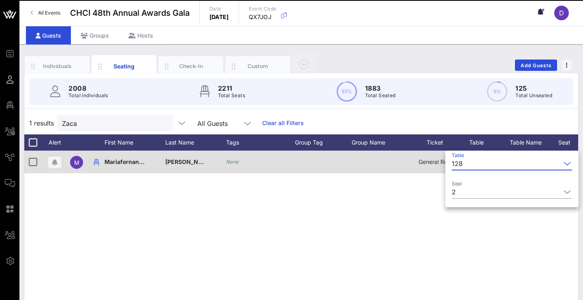
click at [480, 164] on input "Table" at bounding box center [513, 163] width 95 height 13
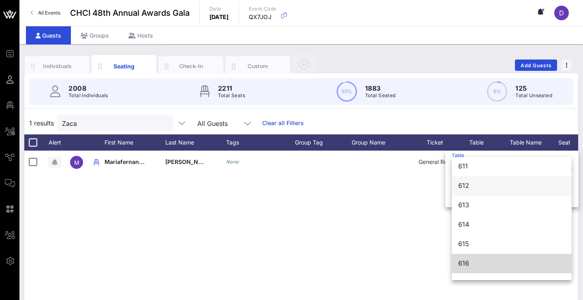
scroll to position [3982, 0]
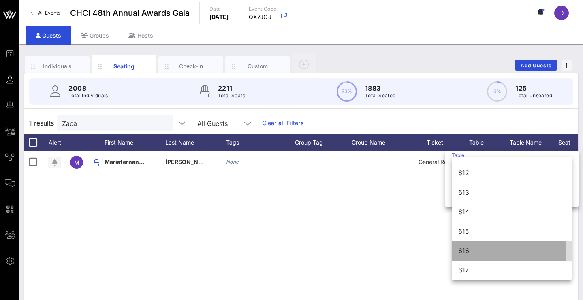
click at [477, 249] on div "616" at bounding box center [511, 251] width 107 height 8
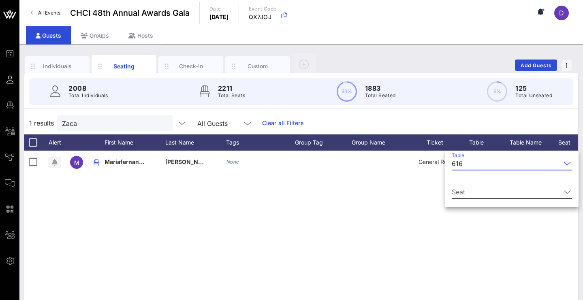
click at [482, 191] on input "Seat" at bounding box center [506, 192] width 109 height 13
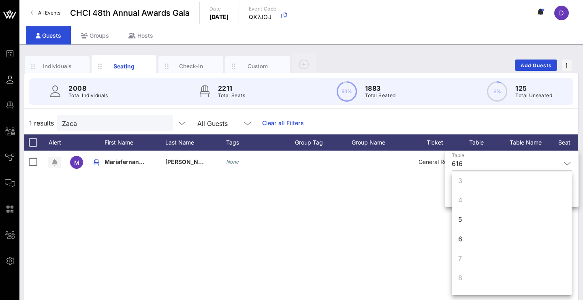
scroll to position [43, 0]
click at [476, 225] on div "5" at bounding box center [512, 220] width 120 height 19
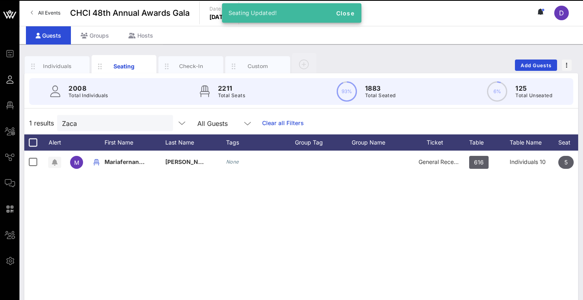
click at [461, 244] on div "M Mariafernanda Zacarias None General Reception 616 Individuals 10 5 None" at bounding box center [301, 272] width 554 height 243
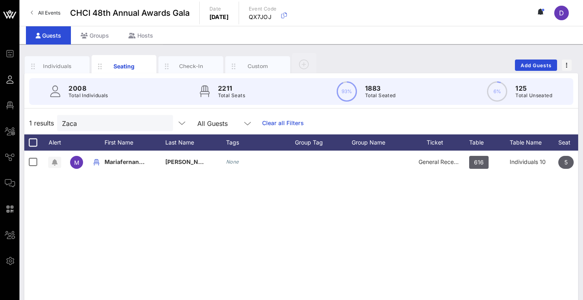
click at [96, 122] on input "Zaca" at bounding box center [109, 123] width 95 height 11
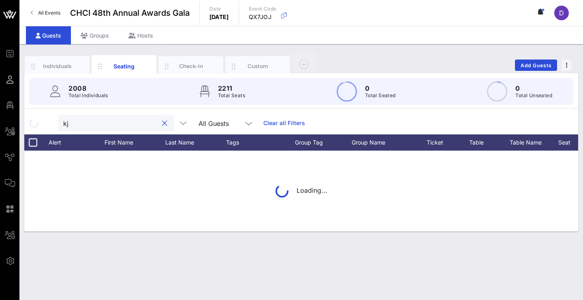
type input "k"
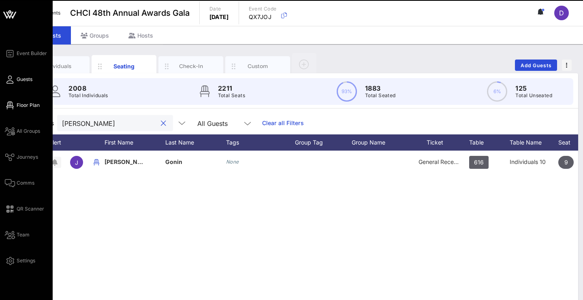
type input "Jon gonin"
click at [9, 105] on icon at bounding box center [10, 105] width 10 height 1
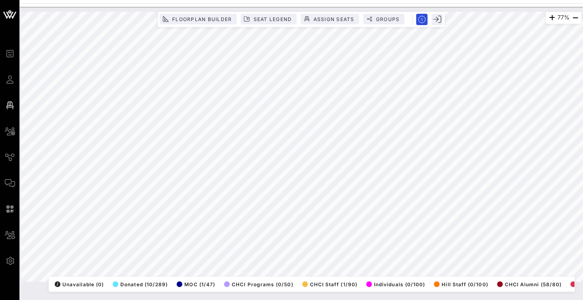
click at [72, 282] on div "77% Floorplan Builder Seat Legend Assign Seats Groups Exit All Reserved Shared …" at bounding box center [301, 147] width 560 height 270
click at [383, 9] on div "77% Floorplan Builder Seat Legend Assign Seats Groups Exit All Reserved Shared …" at bounding box center [301, 147] width 570 height 280
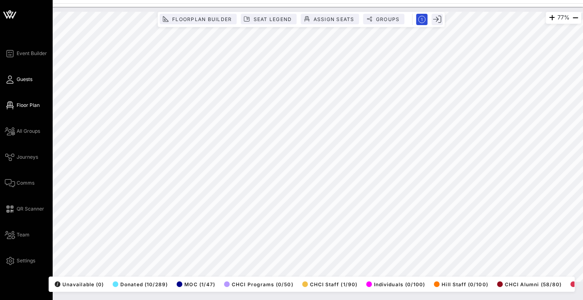
click at [19, 76] on span "Guests" at bounding box center [25, 79] width 16 height 7
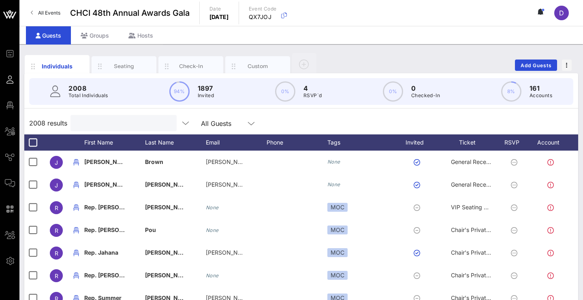
click at [102, 120] on input "text" at bounding box center [122, 123] width 95 height 11
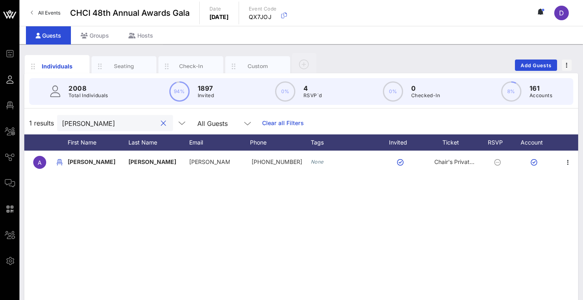
scroll to position [0, 17]
click at [123, 71] on div "Seating" at bounding box center [124, 66] width 65 height 20
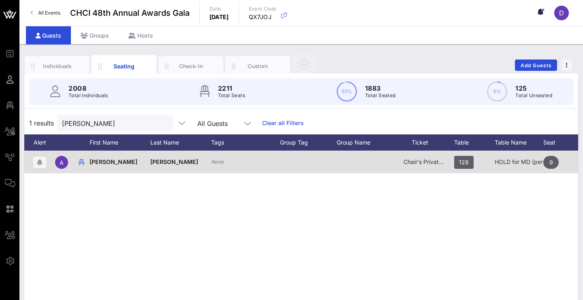
scroll to position [0, 7]
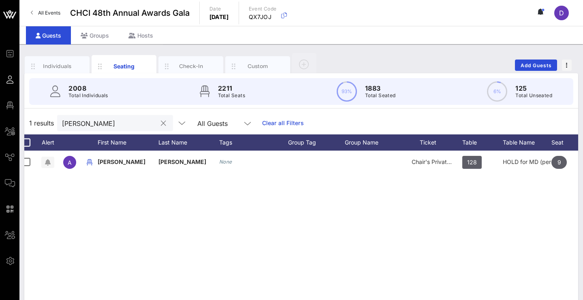
click at [121, 126] on input "Alejandra ceja" at bounding box center [109, 123] width 95 height 11
click at [429, 231] on div "E Eleazar Gutierrez None General Reception 128 HOLD for MD (per EM) 10 None" at bounding box center [301, 272] width 554 height 243
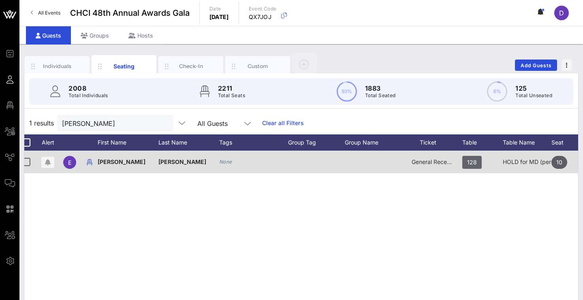
click at [473, 166] on span "128" at bounding box center [472, 162] width 10 height 13
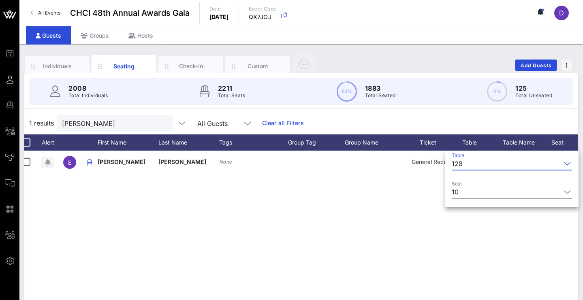
click at [372, 218] on div "E Eleazar Gutierrez None General Reception 128 HOLD for MD (per EM) 10 None" at bounding box center [301, 272] width 554 height 243
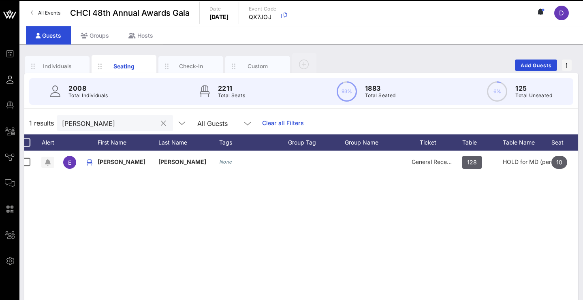
click at [151, 125] on input "eleazar" at bounding box center [109, 123] width 95 height 11
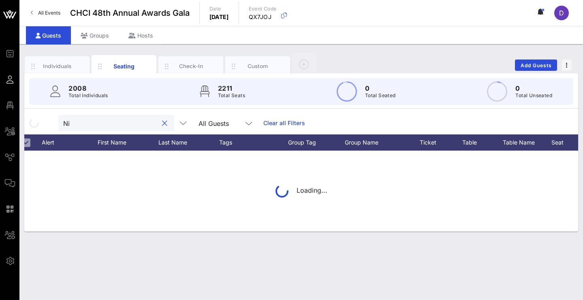
type input "N"
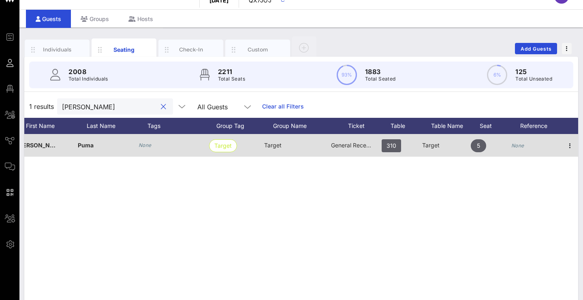
scroll to position [0, 87]
click at [568, 147] on icon "button" at bounding box center [570, 146] width 10 height 10
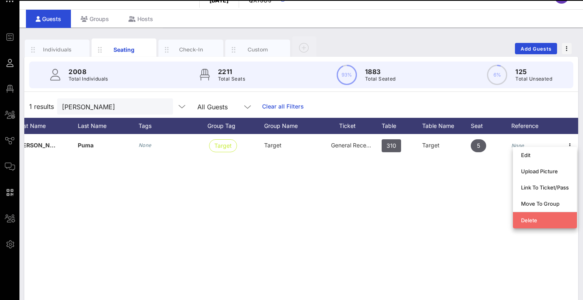
click at [542, 221] on div "Delete" at bounding box center [545, 220] width 48 height 6
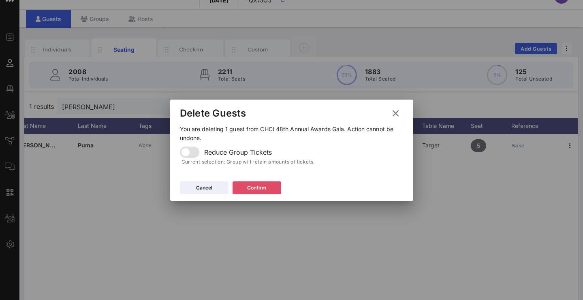
click at [259, 189] on icon at bounding box center [257, 188] width 6 height 5
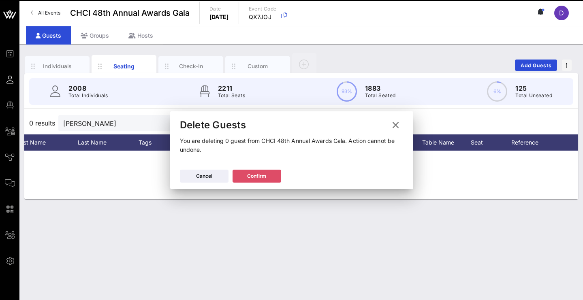
scroll to position [0, 0]
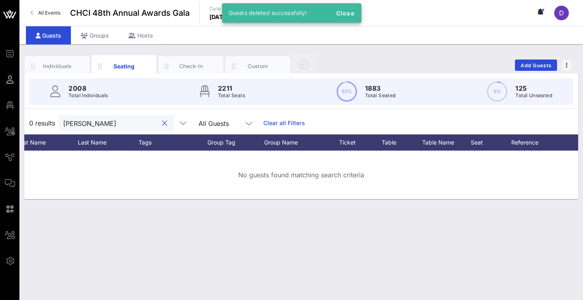
click at [152, 125] on input "Angela Pu" at bounding box center [110, 123] width 95 height 11
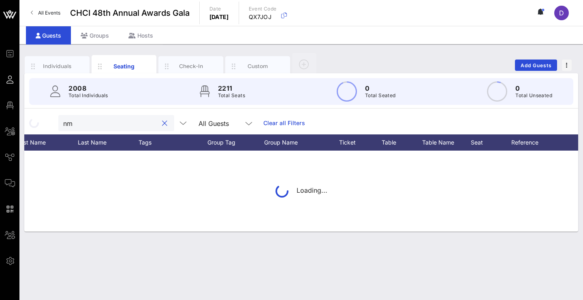
type input "n"
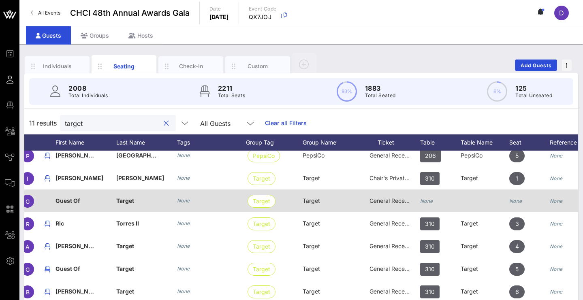
scroll to position [0, 80]
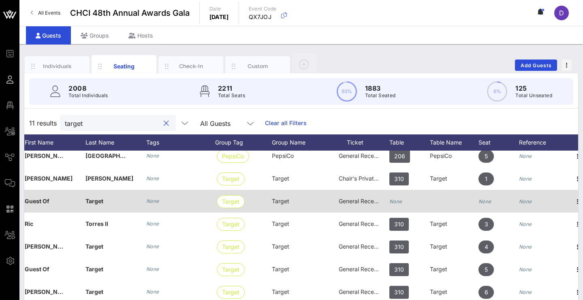
type input "target"
click at [471, 202] on div at bounding box center [454, 201] width 49 height 23
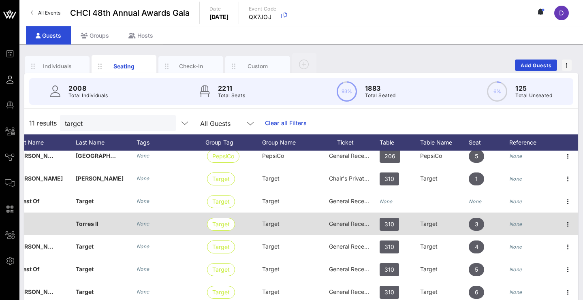
scroll to position [6, 96]
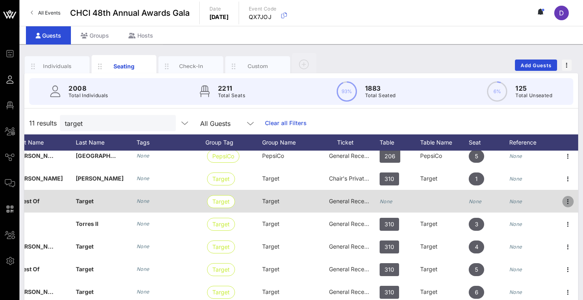
click at [563, 203] on icon "button" at bounding box center [568, 202] width 10 height 10
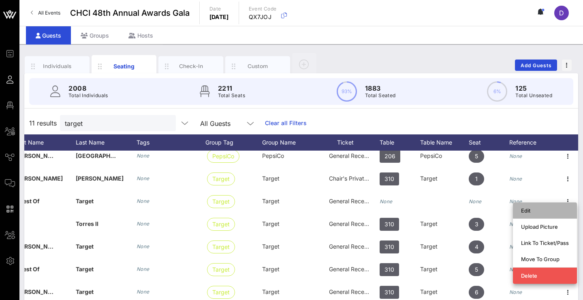
click at [552, 212] on div "Edit" at bounding box center [545, 210] width 48 height 6
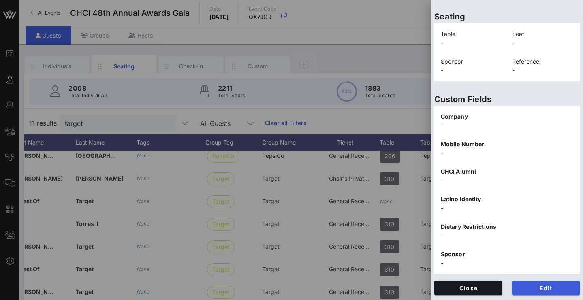
scroll to position [174, 0]
click at [523, 284] on button "Edit" at bounding box center [546, 288] width 68 height 15
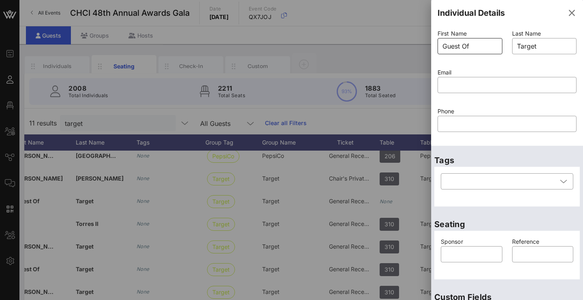
scroll to position [0, 0]
click at [466, 51] on input "Guest Of" at bounding box center [469, 46] width 55 height 13
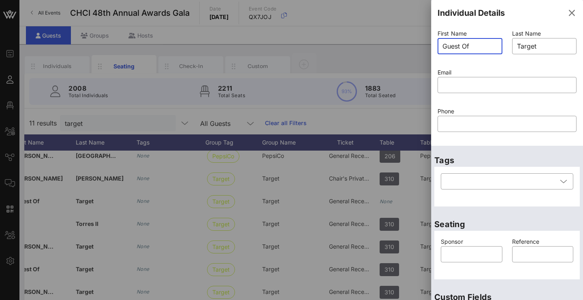
type input "i"
type input "Nicole"
type input "Marin"
click at [457, 86] on input "text" at bounding box center [506, 85] width 129 height 13
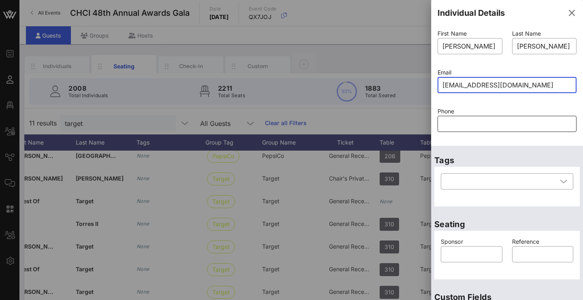
type input "nmarin@chli.org"
click at [458, 125] on input "text" at bounding box center [506, 123] width 129 height 13
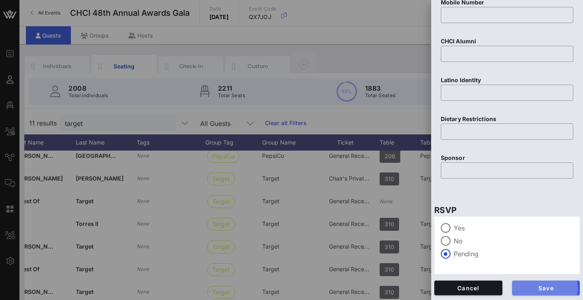
scroll to position [348, 0]
click at [526, 289] on span "Save" at bounding box center [545, 288] width 55 height 7
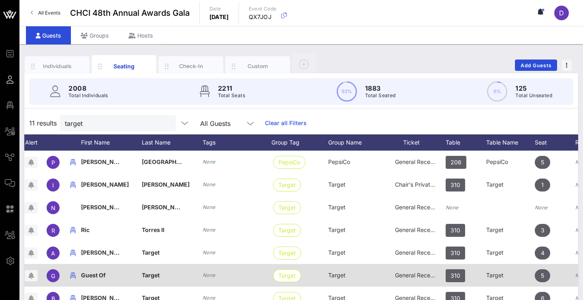
scroll to position [0, 23]
click at [99, 121] on input "target" at bounding box center [112, 123] width 95 height 11
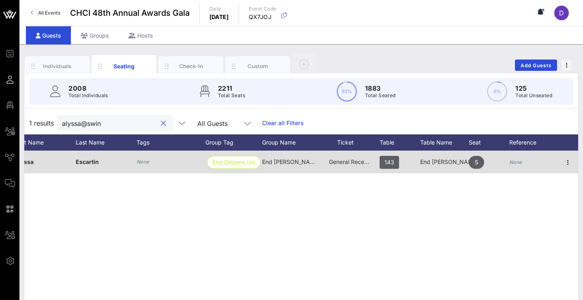
scroll to position [0, 90]
click at [563, 162] on icon "button" at bounding box center [568, 163] width 10 height 10
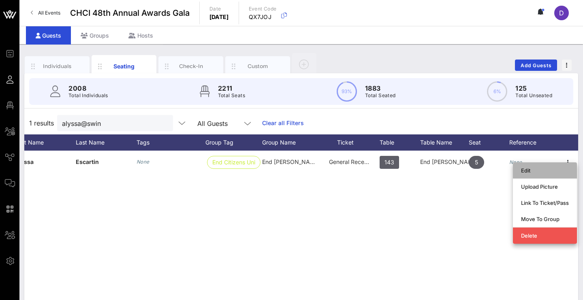
click at [550, 175] on div "Edit" at bounding box center [545, 170] width 48 height 13
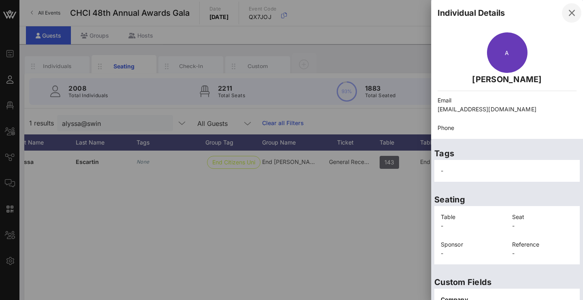
click at [567, 12] on icon "button" at bounding box center [572, 13] width 10 height 10
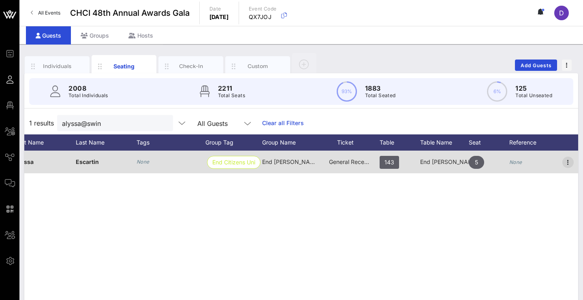
click at [567, 158] on icon "button" at bounding box center [568, 163] width 10 height 10
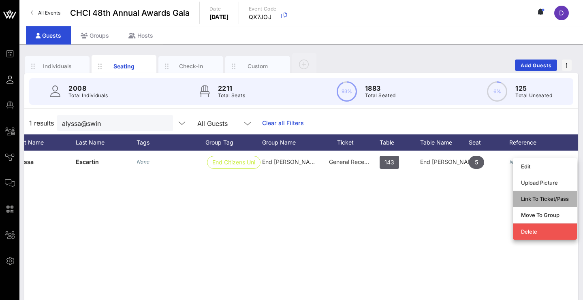
click at [557, 199] on div "Link To Ticket/Pass" at bounding box center [545, 199] width 48 height 6
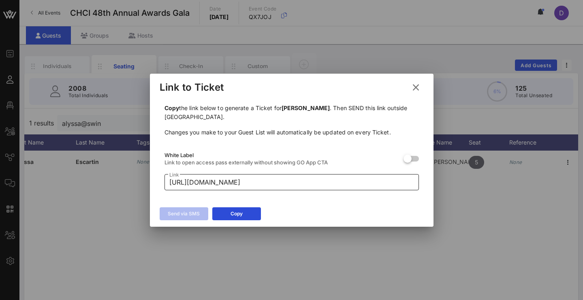
click at [272, 187] on input "https://go.vow.app/pass/82fcdd12-0b26-4576-906e-4d4ae6c9d801/JJWBQ4oZaa9R4OjPbP…" at bounding box center [291, 182] width 245 height 13
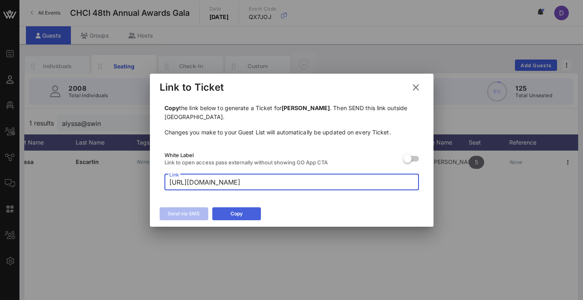
click at [242, 210] on div "Copy" at bounding box center [236, 214] width 12 height 8
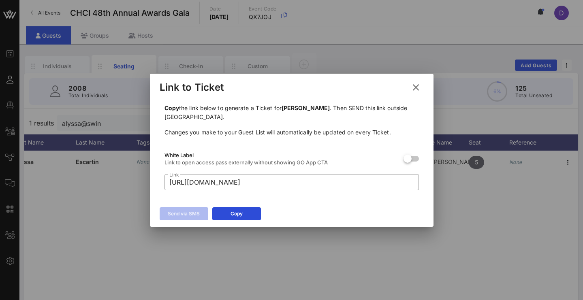
click at [409, 87] on button at bounding box center [416, 87] width 16 height 15
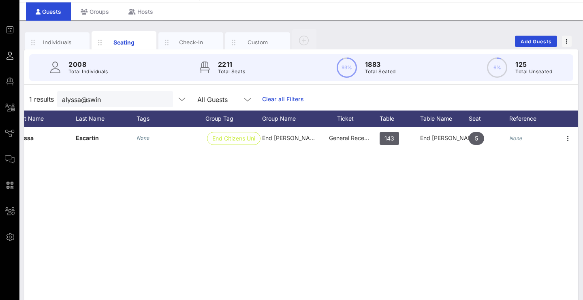
scroll to position [26, 0]
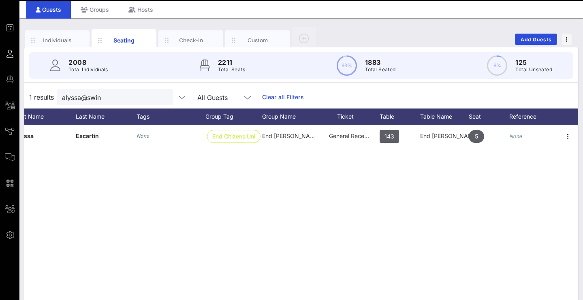
click at [457, 4] on div "Guests Groups Hosts" at bounding box center [300, 9] width 563 height 18
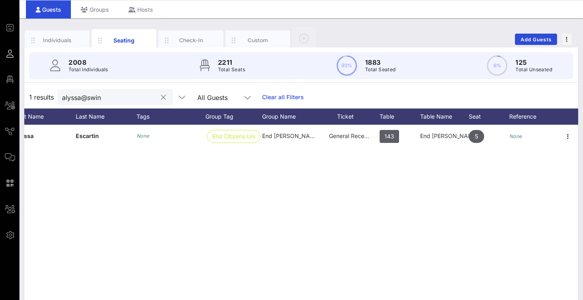
click at [121, 94] on input "alyssa@swin" at bounding box center [109, 97] width 95 height 11
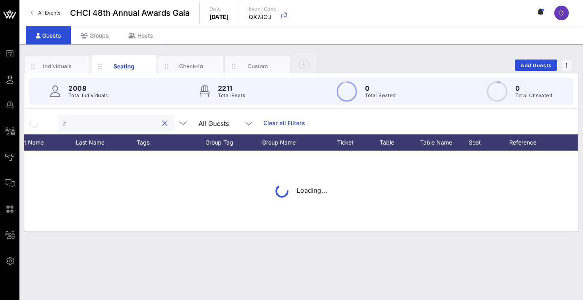
scroll to position [0, 0]
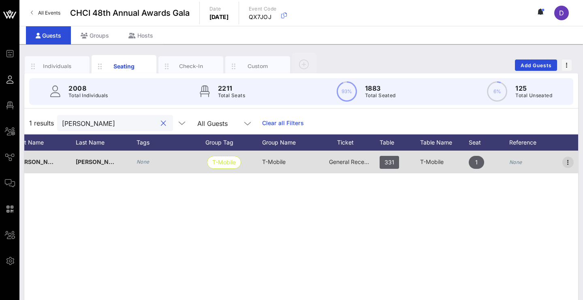
click at [566, 160] on icon "button" at bounding box center [568, 163] width 10 height 10
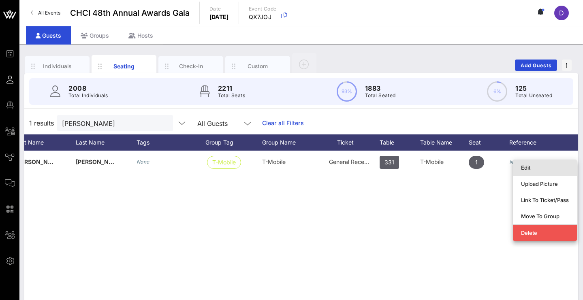
click at [532, 166] on div "Edit" at bounding box center [545, 167] width 48 height 6
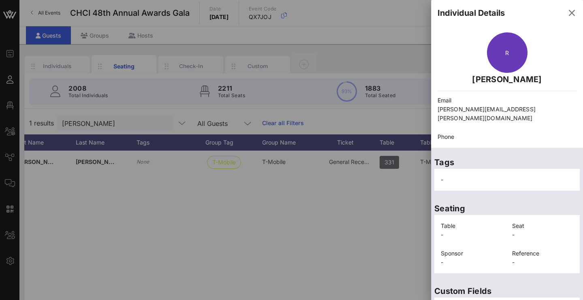
click at [507, 112] on p "rosa.mendoza@allvanza.org" at bounding box center [506, 114] width 139 height 18
click at [531, 113] on p "rosa.mendoza@allvanza.org" at bounding box center [506, 114] width 139 height 18
click at [510, 109] on p "rosa.mendoza@allvanza.org" at bounding box center [506, 114] width 139 height 18
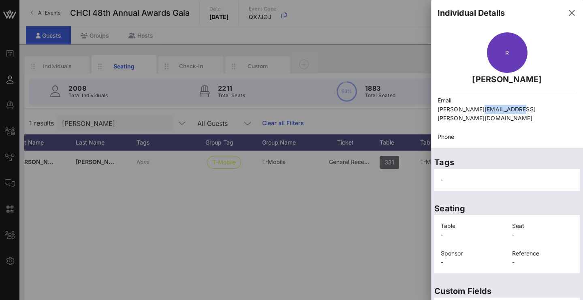
click at [510, 109] on p "rosa.mendoza@allvanza.org" at bounding box center [506, 114] width 139 height 18
click at [497, 148] on div "Tags -" at bounding box center [507, 171] width 152 height 46
click at [562, 16] on span "button" at bounding box center [571, 13] width 19 height 10
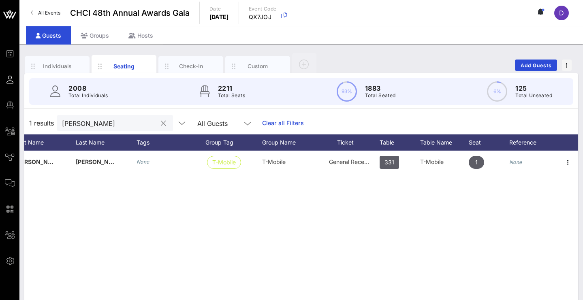
click at [100, 127] on input "rosa mendo" at bounding box center [109, 123] width 95 height 11
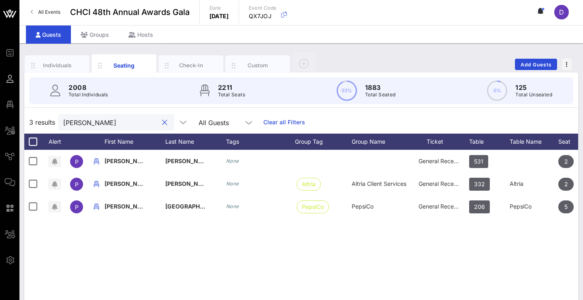
click at [126, 116] on div "Pedro" at bounding box center [110, 122] width 95 height 16
click at [126, 117] on div "Pedro" at bounding box center [110, 122] width 95 height 16
click at [113, 129] on div "Pedro" at bounding box center [110, 122] width 95 height 16
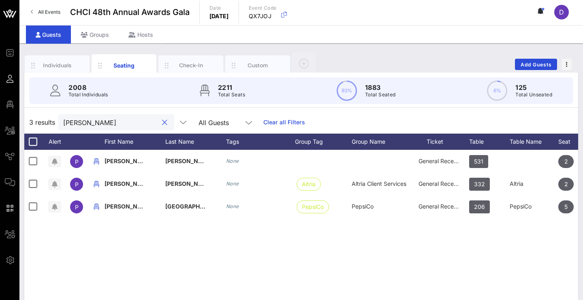
click at [113, 123] on input "Pedro" at bounding box center [110, 122] width 95 height 11
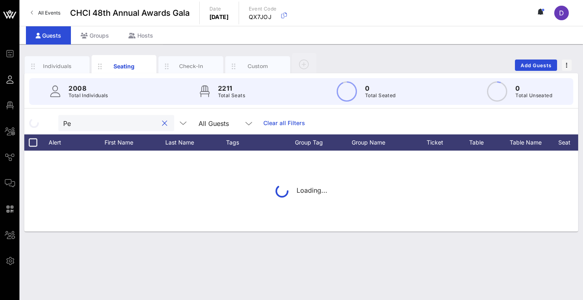
type input "P"
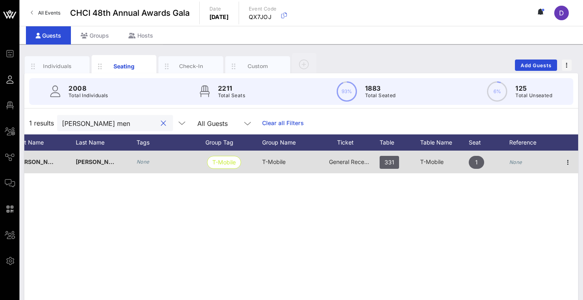
scroll to position [0, 90]
type input "rosa men"
click at [566, 162] on icon "button" at bounding box center [568, 163] width 10 height 10
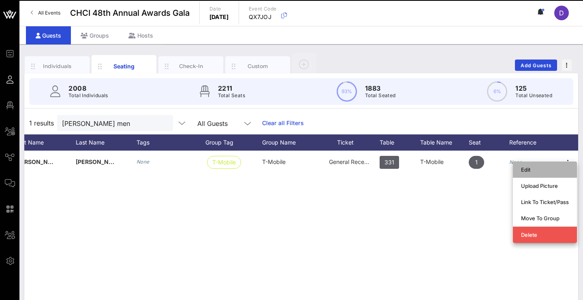
click at [553, 170] on div "Edit" at bounding box center [545, 169] width 48 height 6
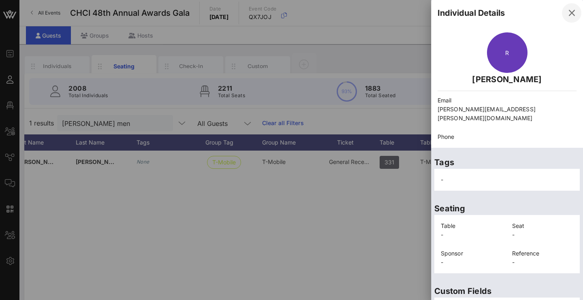
click at [562, 20] on button "button" at bounding box center [571, 12] width 19 height 19
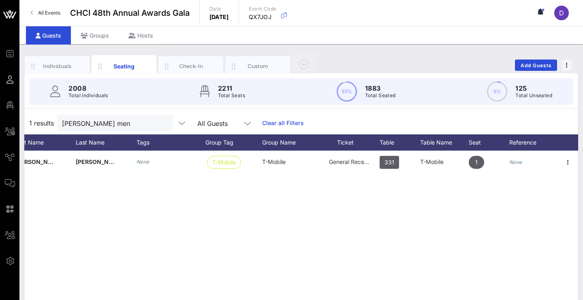
click at [264, 190] on div "R Rosa Mendoza None T-Mobile T-Mobile General Reception 331 T-Mobile 1 None" at bounding box center [301, 272] width 554 height 243
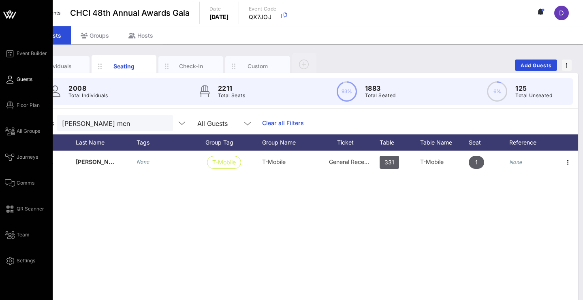
click at [17, 84] on div "Event Builder Guests Floor Plan All Groups Journeys Comms QR Scanner Team Setti…" at bounding box center [29, 157] width 48 height 217
click at [18, 77] on span "Guests" at bounding box center [25, 79] width 16 height 7
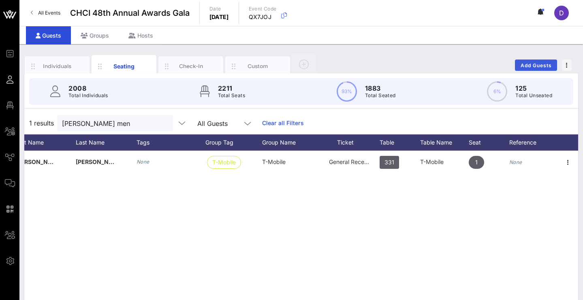
click at [537, 67] on span "Add Guests" at bounding box center [536, 65] width 32 height 6
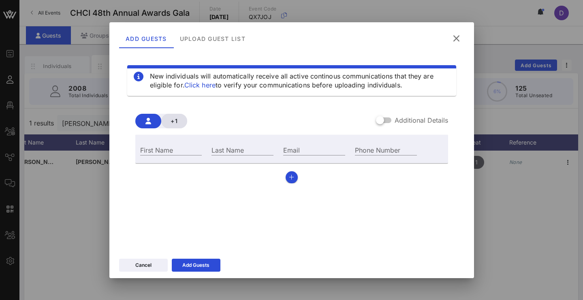
click at [181, 124] on button "+1" at bounding box center [174, 121] width 26 height 15
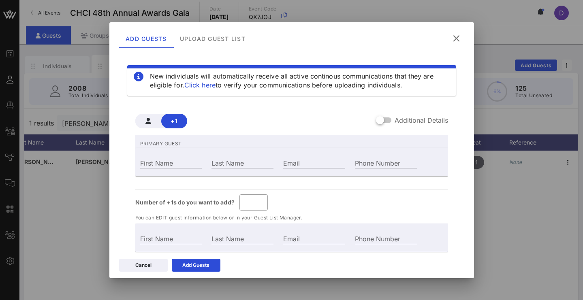
click at [458, 39] on icon at bounding box center [456, 38] width 12 height 11
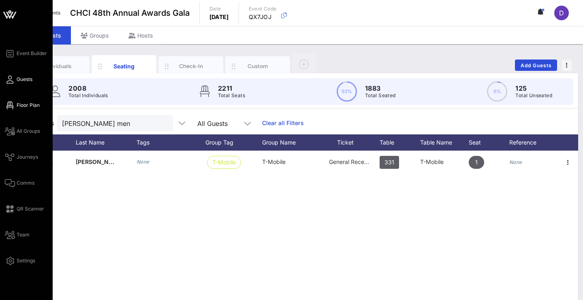
click at [7, 105] on icon at bounding box center [10, 105] width 10 height 1
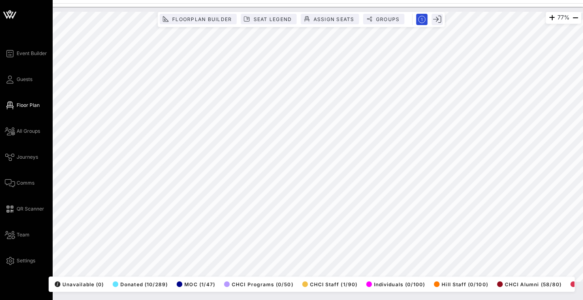
click at [14, 85] on div "Event Builder Guests Floor Plan All Groups Journeys Comms QR Scanner Team Setti…" at bounding box center [29, 157] width 48 height 217
click at [11, 79] on icon at bounding box center [10, 79] width 10 height 1
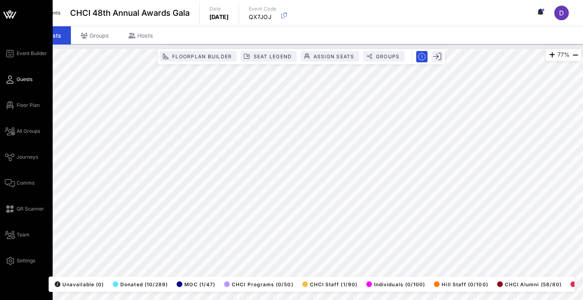
click at [15, 80] on link "Guests" at bounding box center [19, 80] width 28 height 10
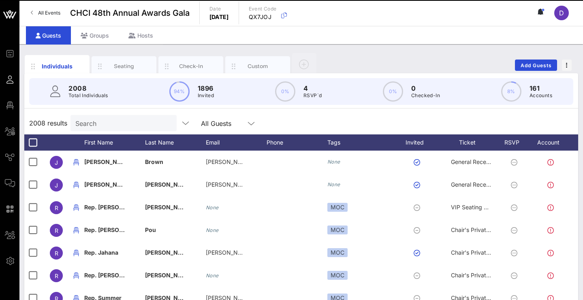
click at [105, 121] on input "Search" at bounding box center [122, 123] width 95 height 11
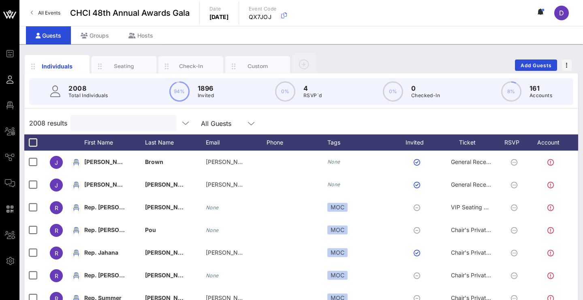
click at [107, 125] on input "text" at bounding box center [122, 123] width 95 height 11
paste input "Eleazar Gutierrez"
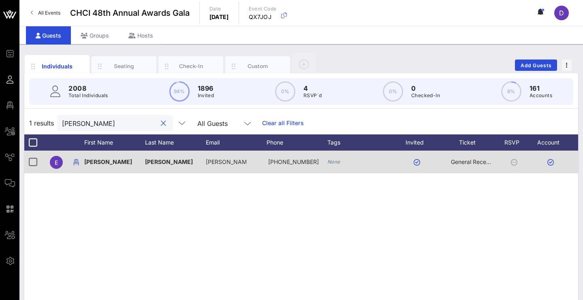
scroll to position [0, 17]
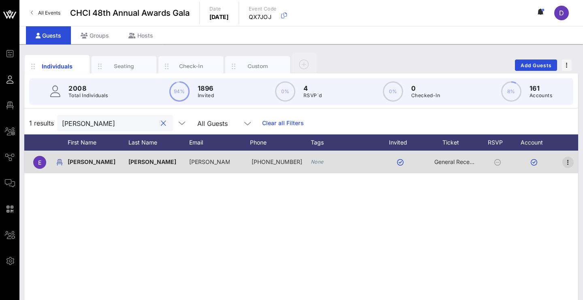
click at [567, 166] on icon "button" at bounding box center [568, 163] width 10 height 10
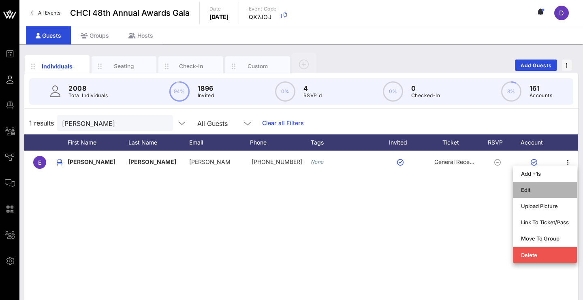
click at [557, 187] on div "Edit" at bounding box center [545, 190] width 48 height 6
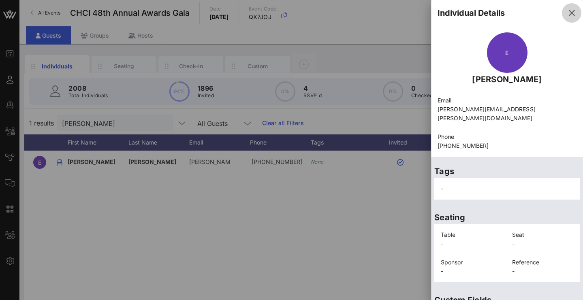
click at [569, 10] on icon "button" at bounding box center [572, 13] width 10 height 10
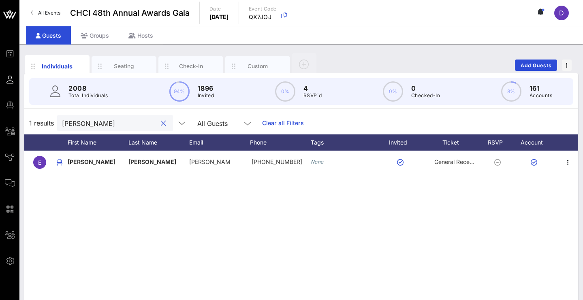
click at [131, 119] on input "Eleazar Gutierrez" at bounding box center [109, 123] width 95 height 11
paste input "Luis Manuel Aguilar"
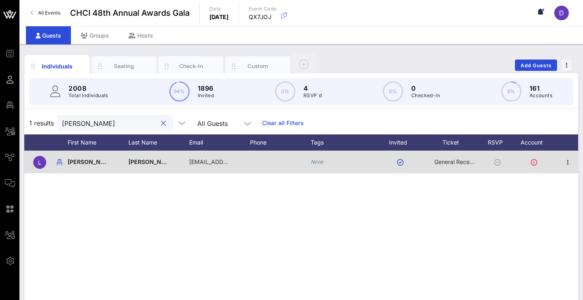
scroll to position [0, 0]
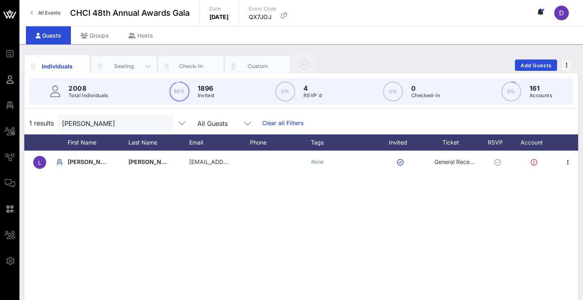
click at [135, 70] on div "Seating" at bounding box center [124, 66] width 36 height 8
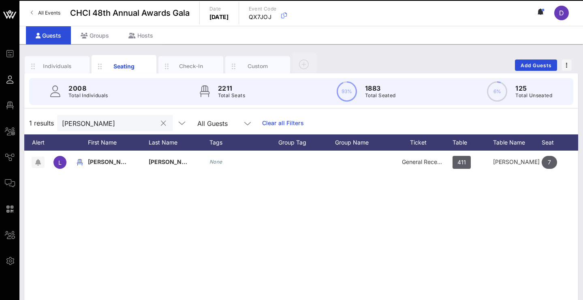
click at [126, 123] on input "Luis Manuel Aguilar" at bounding box center [109, 123] width 95 height 11
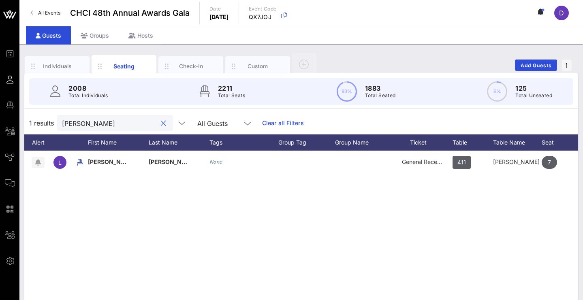
paste input "idia Guzmán Fernández"
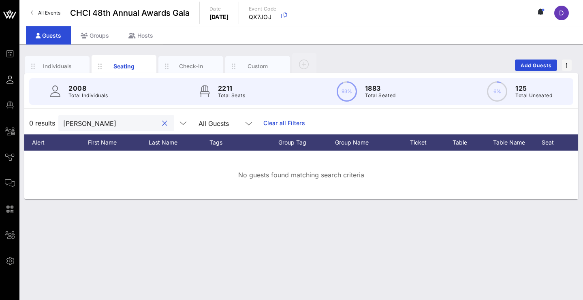
click at [101, 126] on input "Lidia Guzmán Fernández" at bounding box center [110, 123] width 95 height 11
click at [124, 124] on input "Lidia Guzman Fernández" at bounding box center [110, 123] width 95 height 11
click at [77, 126] on input "Lidia Guzman Fernandez" at bounding box center [110, 123] width 95 height 11
click at [146, 122] on input "Linda Guzman Fernandez" at bounding box center [110, 123] width 95 height 11
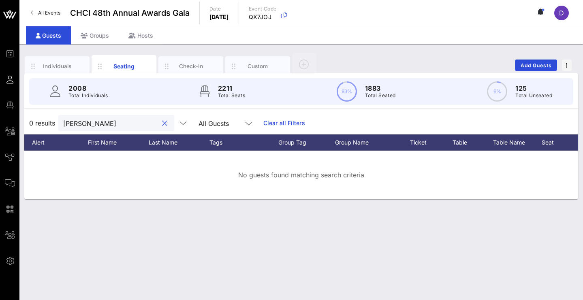
click at [146, 122] on input "Linda Guzman Fernandez" at bounding box center [110, 123] width 95 height 11
paste input "lguzman@conservation.org"
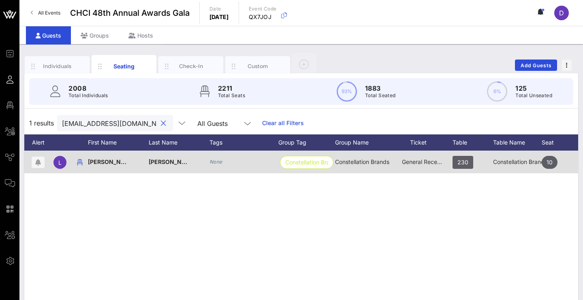
type input "lguzman@conservation.org"
click at [163, 163] on span "Guzman" at bounding box center [173, 161] width 48 height 7
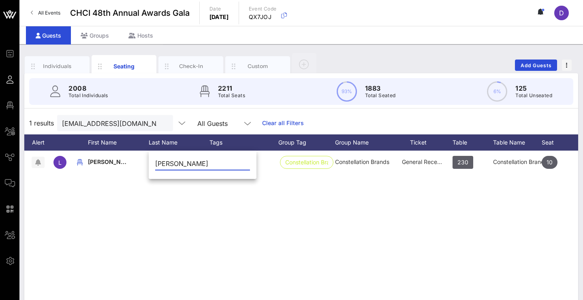
type input "Guzman Fernandez"
click at [131, 126] on input "lguzman@conservation.org" at bounding box center [109, 123] width 95 height 11
click at [131, 125] on input "lguzman@conservation.org" at bounding box center [109, 123] width 95 height 11
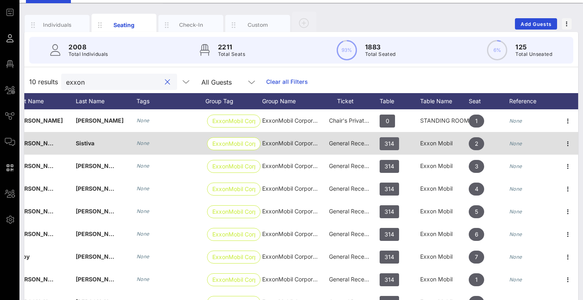
scroll to position [0, 90]
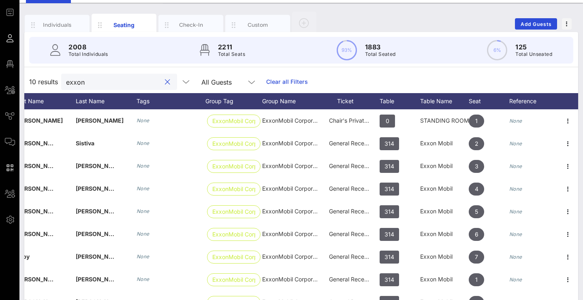
click at [124, 84] on input "exxon" at bounding box center [113, 82] width 95 height 11
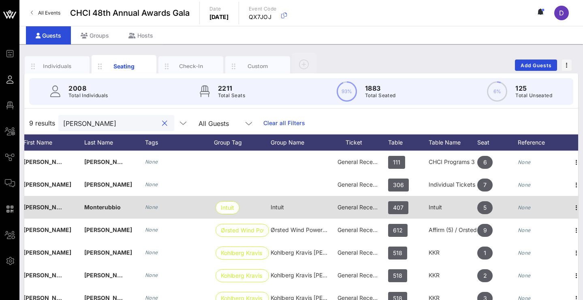
scroll to position [0, 81]
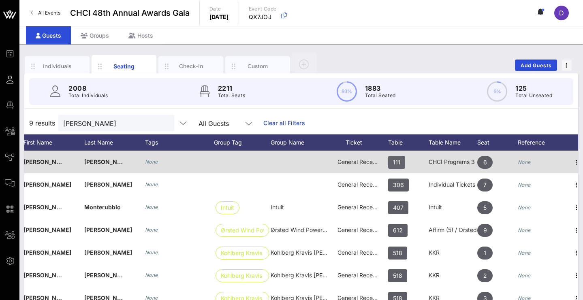
click at [403, 160] on span "111" at bounding box center [396, 162] width 17 height 13
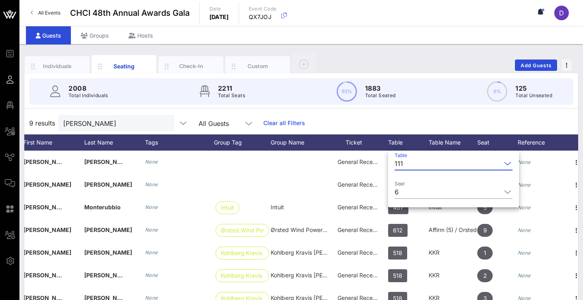
click at [431, 169] on input "Table" at bounding box center [453, 163] width 95 height 13
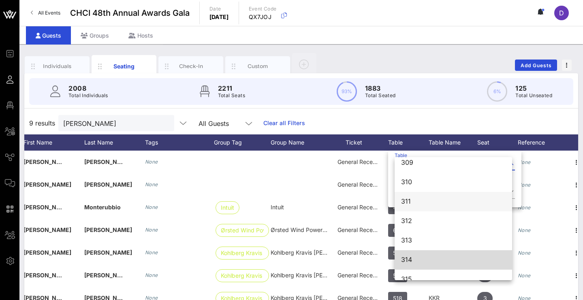
scroll to position [1747, 0]
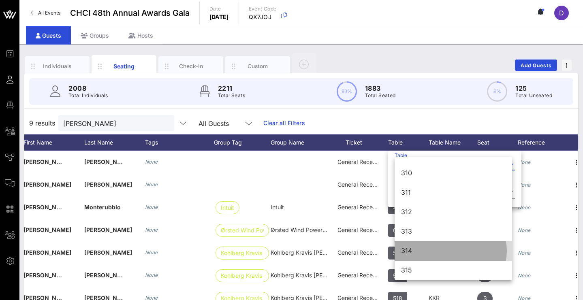
click at [415, 250] on div "314" at bounding box center [453, 251] width 104 height 8
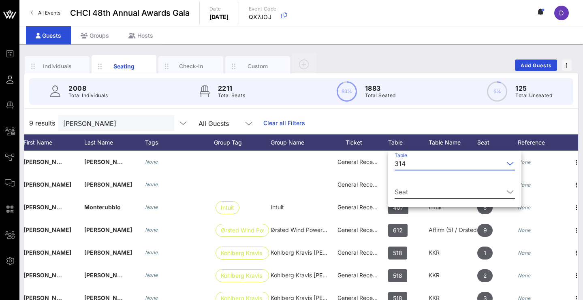
click at [420, 192] on input "Seat" at bounding box center [449, 192] width 109 height 13
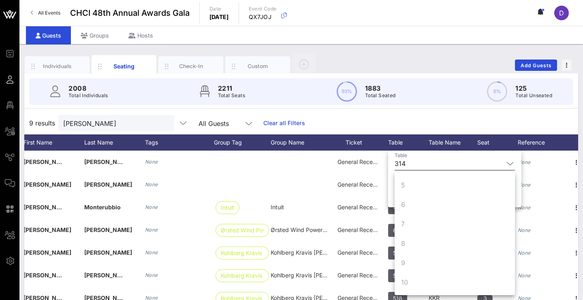
scroll to position [78, 0]
click at [433, 164] on input "Table" at bounding box center [456, 163] width 95 height 13
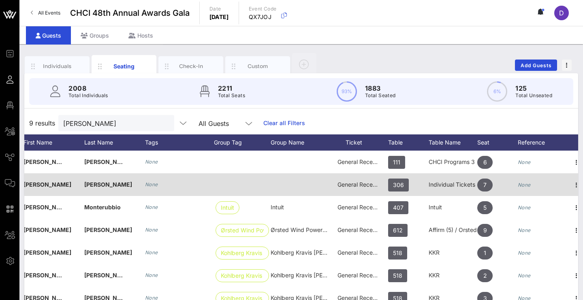
click at [316, 176] on div at bounding box center [299, 184] width 57 height 23
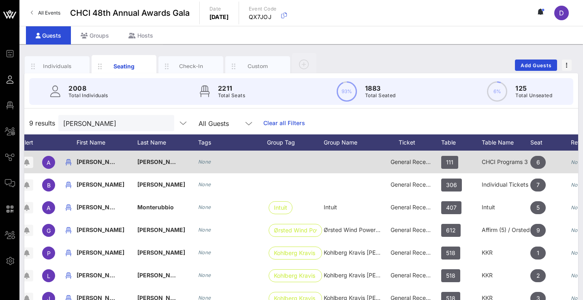
scroll to position [0, 24]
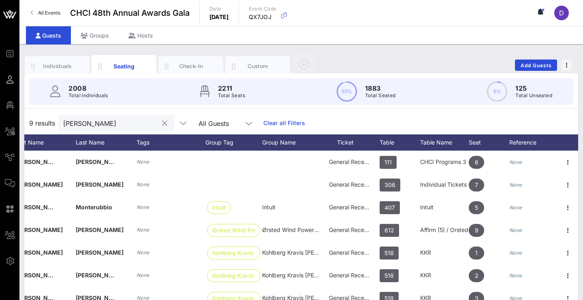
click at [126, 124] on input "Alexander" at bounding box center [110, 123] width 95 height 11
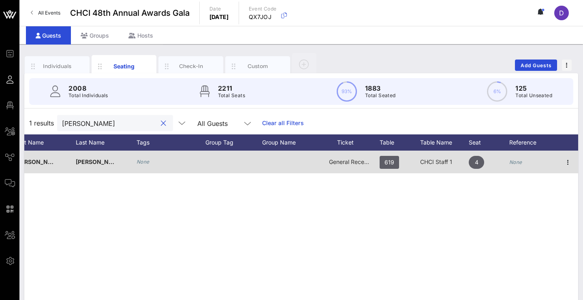
scroll to position [0, 0]
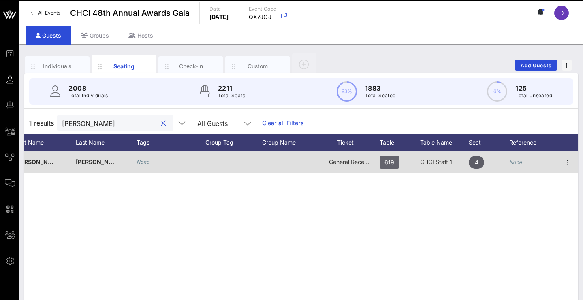
click at [392, 165] on span "619" at bounding box center [389, 162] width 10 height 13
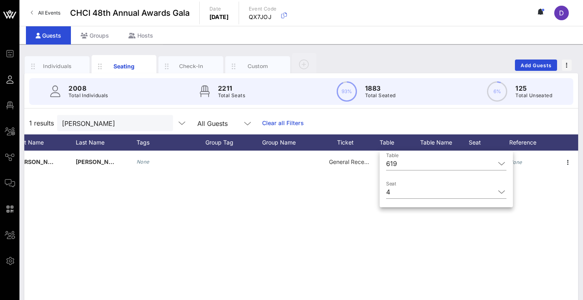
click at [307, 211] on div "D Dennis Sanchez None General Reception 619 CHCI Staff 1 4 None" at bounding box center [301, 272] width 554 height 243
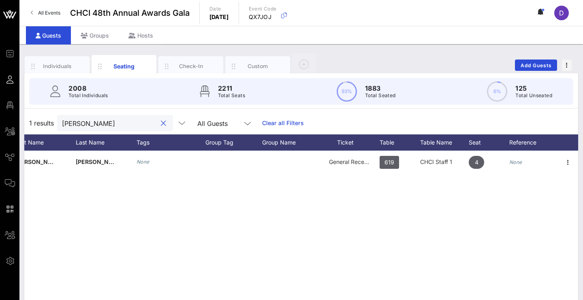
click at [107, 122] on input "Dennis Sanchez" at bounding box center [109, 123] width 95 height 11
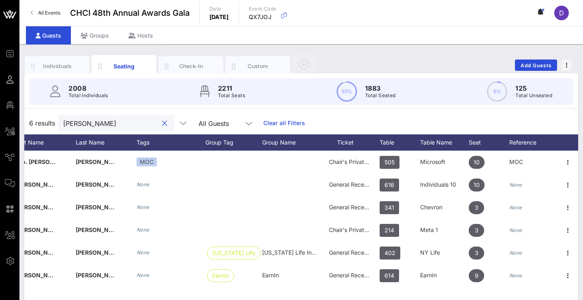
click at [130, 124] on input "Patrick" at bounding box center [110, 123] width 95 height 11
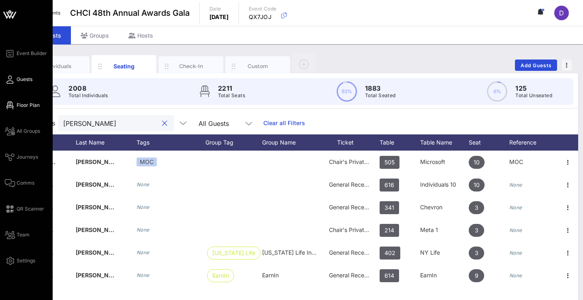
type input "Patrick"
click at [11, 105] on icon at bounding box center [10, 105] width 10 height 1
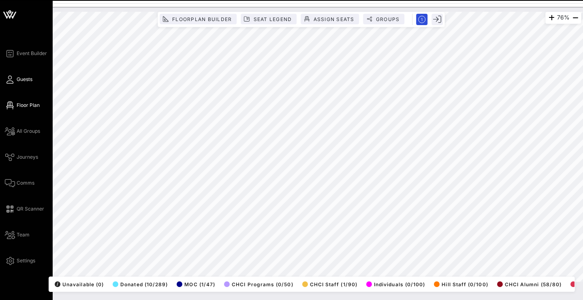
click at [9, 80] on icon at bounding box center [10, 79] width 10 height 1
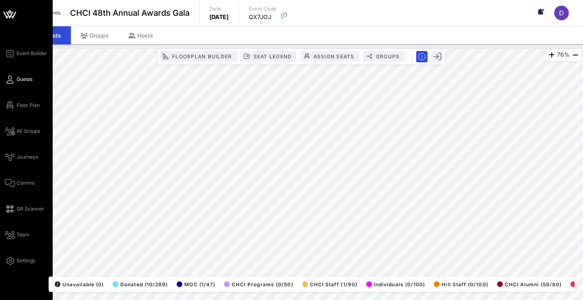
drag, startPoint x: 9, startPoint y: 81, endPoint x: 2, endPoint y: 80, distance: 6.5
click at [2, 80] on div "Event Builder Guests Floor Plan All Groups Journeys Comms QR Scanner Team Setti…" at bounding box center [26, 162] width 53 height 324
click at [10, 79] on icon at bounding box center [10, 79] width 10 height 1
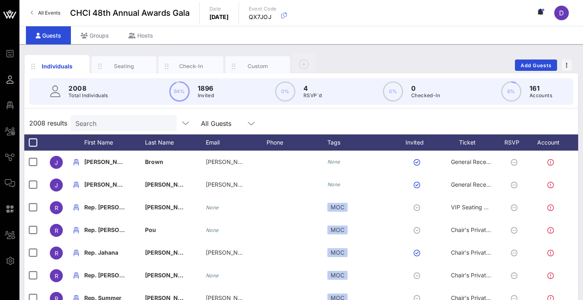
click at [114, 130] on div "Search" at bounding box center [122, 123] width 95 height 16
paste input "Surey Miranda Alarcon"
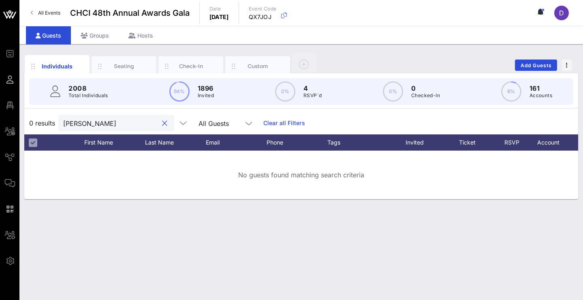
drag, startPoint x: 137, startPoint y: 123, endPoint x: 81, endPoint y: 124, distance: 56.3
click at [81, 124] on input "Surey Miranda Alarcon" at bounding box center [110, 123] width 95 height 11
click at [129, 122] on input "Surey" at bounding box center [110, 123] width 95 height 11
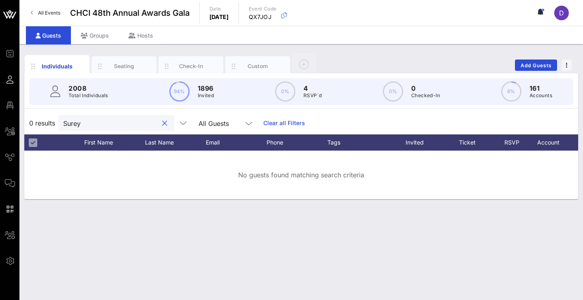
paste input "Esther Benjamin"
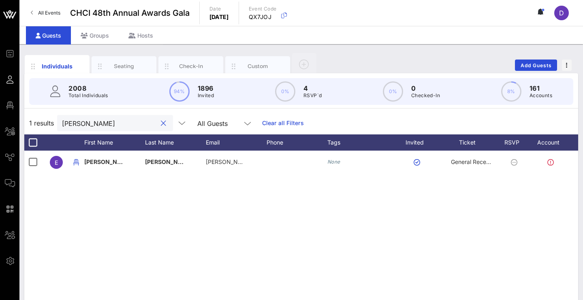
click at [137, 116] on div "Esther Benjamin" at bounding box center [109, 123] width 95 height 16
click at [137, 124] on input "Esther Benjamin" at bounding box center [109, 123] width 95 height 11
paste input "Surey Miranda Alarco"
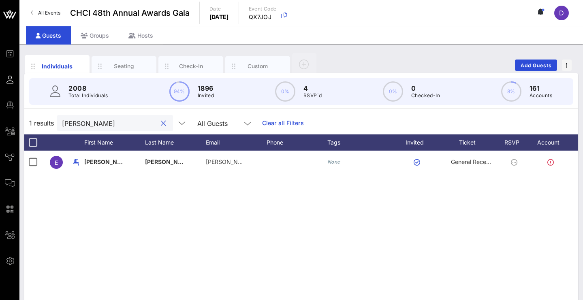
type input "Surey Miranda Alarcon"
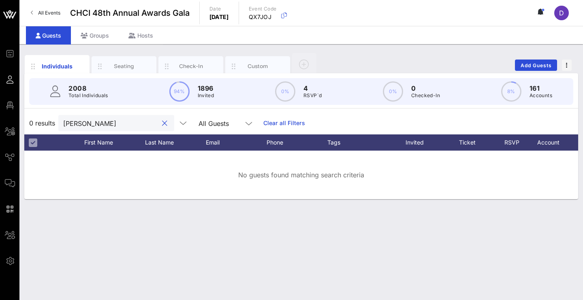
click at [145, 120] on input "Surey Miranda Alarcon" at bounding box center [110, 123] width 95 height 11
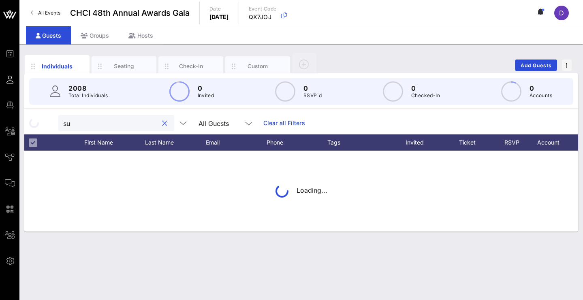
type input "s"
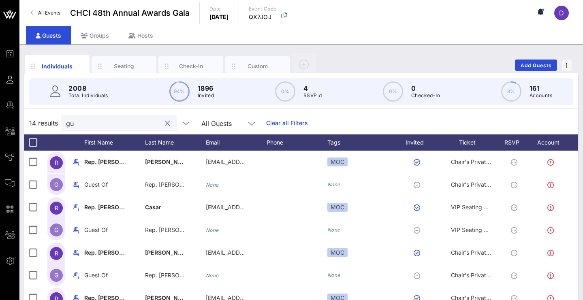
type input "g"
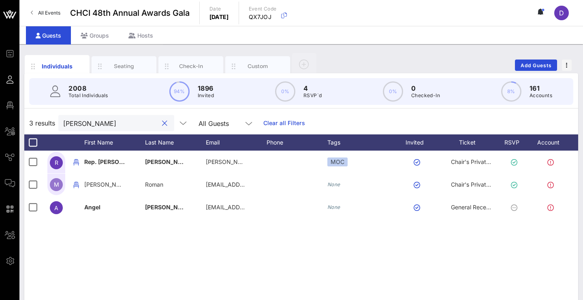
click at [132, 121] on input "Ritchie" at bounding box center [110, 123] width 95 height 11
click at [122, 124] on input "Ritchie" at bounding box center [110, 123] width 95 height 11
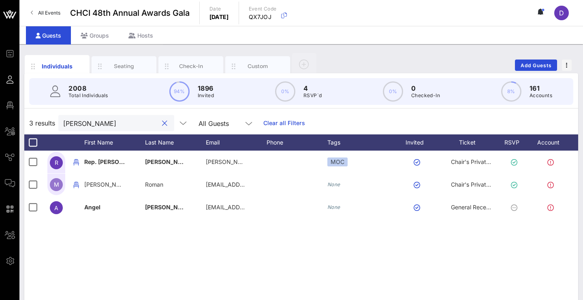
paste input "Sara Guererro"
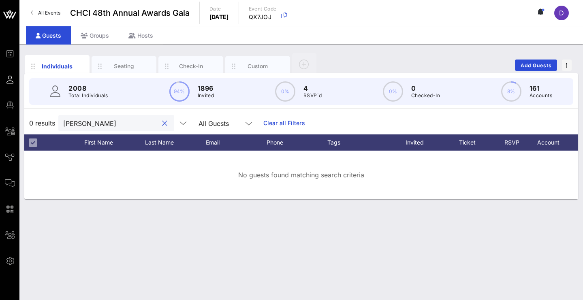
click at [82, 124] on input "Sara Guererro" at bounding box center [110, 123] width 95 height 11
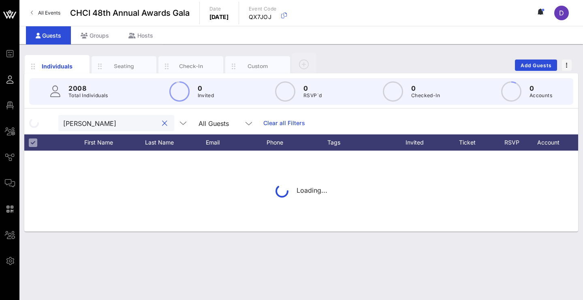
click at [132, 122] on input "Sara Guererro" at bounding box center [110, 123] width 95 height 11
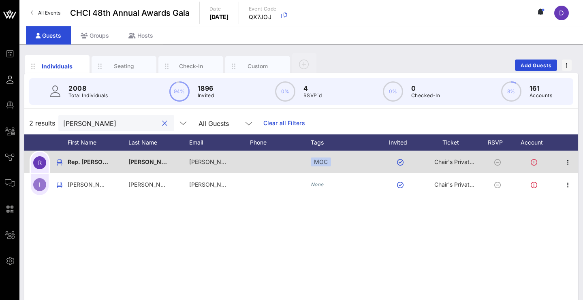
scroll to position [0, 17]
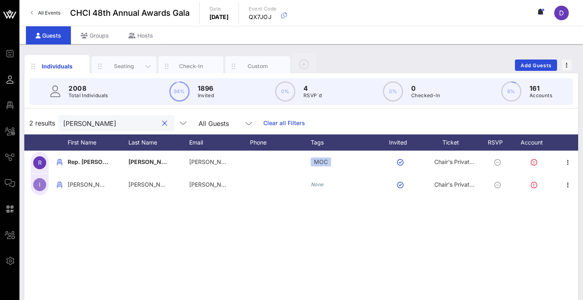
type input "Robert Garcia"
click at [112, 67] on div "Seating" at bounding box center [124, 66] width 36 height 8
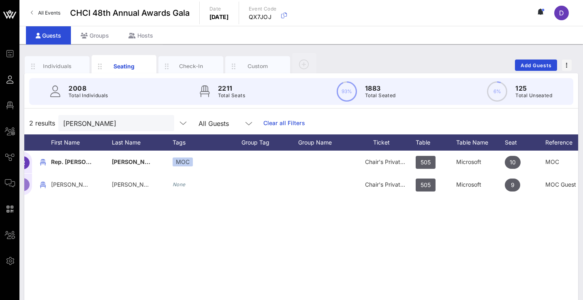
scroll to position [0, 53]
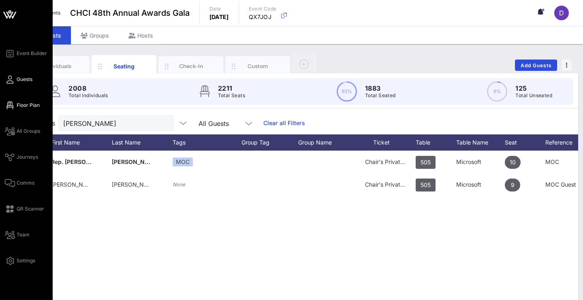
click at [13, 105] on icon at bounding box center [10, 105] width 10 height 1
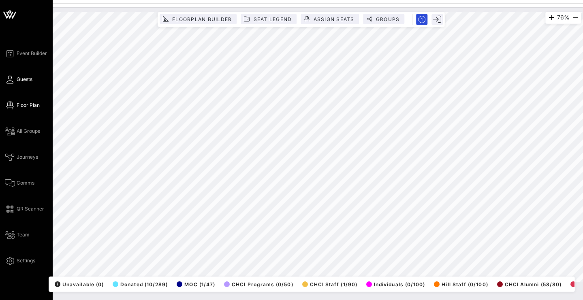
click at [7, 80] on icon at bounding box center [10, 79] width 10 height 1
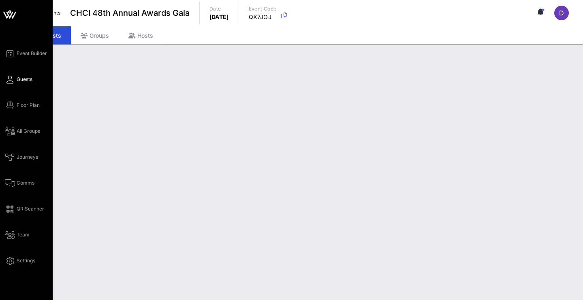
click at [27, 80] on span "Guests" at bounding box center [25, 79] width 16 height 7
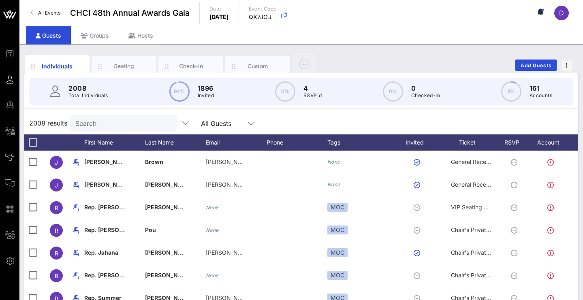
click at [130, 102] on div "2008 Total Individuals 94% 1896 Invited 0% 4 RSVP`d 0% 0 Checked-In 8% 161 Acco…" at bounding box center [301, 91] width 544 height 27
click at [132, 97] on div "2008 Total Individuals 94% 1896 Invited 0% 4 RSVP`d 0% 0 Checked-In 8% 161 Acco…" at bounding box center [301, 91] width 544 height 27
click at [113, 125] on input "Search" at bounding box center [122, 123] width 95 height 11
paste input "Isabella Andaya"
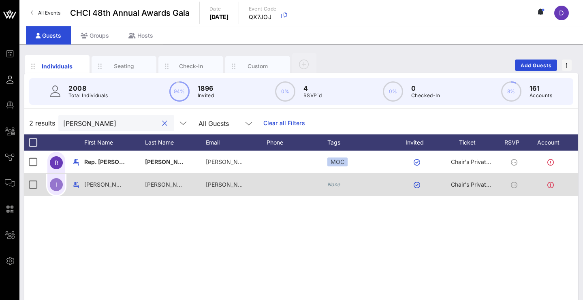
scroll to position [0, 15]
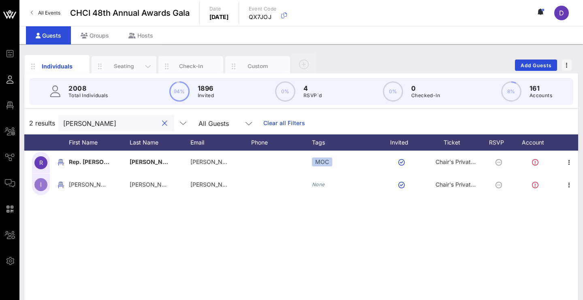
type input "Isabella Andaya"
click at [130, 64] on div "Seating" at bounding box center [124, 66] width 36 height 8
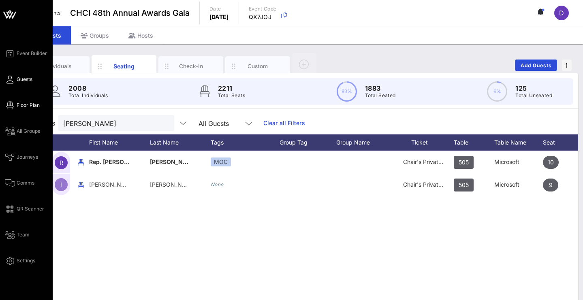
click at [31, 104] on span "Floor Plan" at bounding box center [28, 105] width 23 height 7
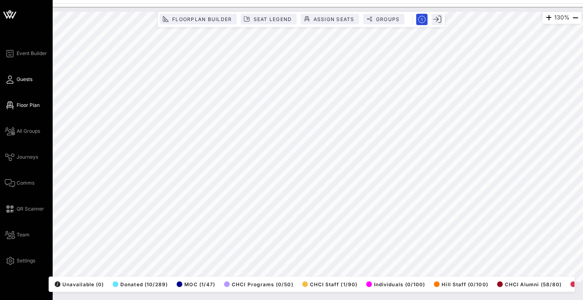
click at [11, 80] on icon at bounding box center [10, 79] width 10 height 1
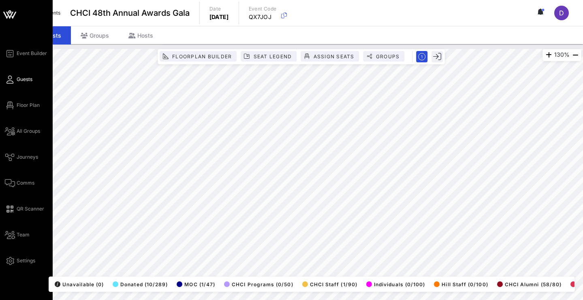
click at [13, 79] on icon at bounding box center [10, 79] width 10 height 1
click at [10, 85] on div "Event Builder Guests Floor Plan All Groups Journeys Comms QR Scanner Team Setti…" at bounding box center [29, 157] width 48 height 217
click at [11, 80] on icon at bounding box center [10, 79] width 10 height 1
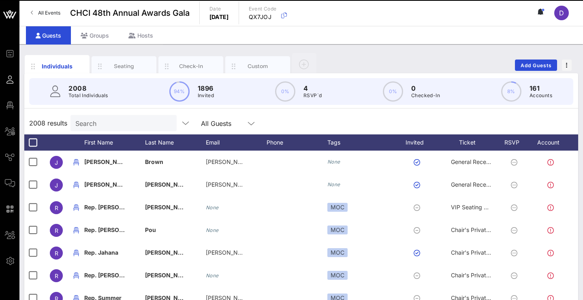
click at [105, 102] on div "2008 Total Individuals 94% 1896 Invited 0% 4 RSVP`d 0% 0 Checked-In 8% 161 Acco…" at bounding box center [301, 91] width 544 height 27
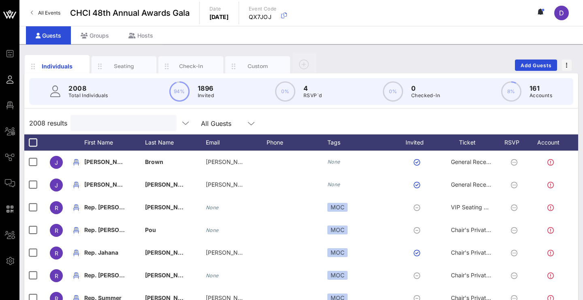
click at [105, 121] on input "text" at bounding box center [122, 123] width 95 height 11
paste input "Ethan Dodd"
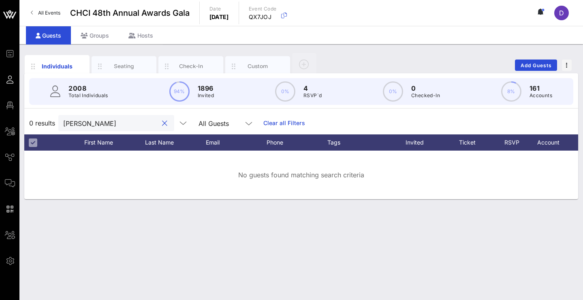
click at [84, 126] on input "Ethan Dodd" at bounding box center [110, 123] width 95 height 11
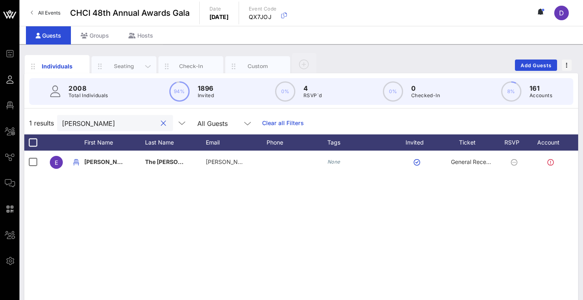
type input "Ethan Dodd"
click at [130, 67] on div "Seating" at bounding box center [124, 66] width 36 height 8
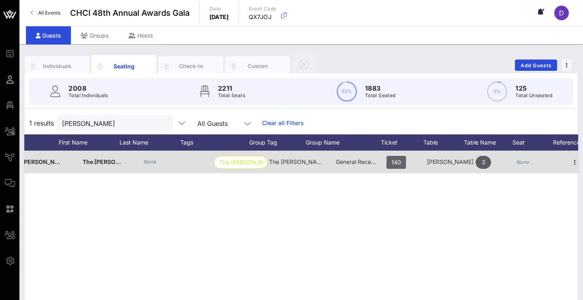
scroll to position [0, 83]
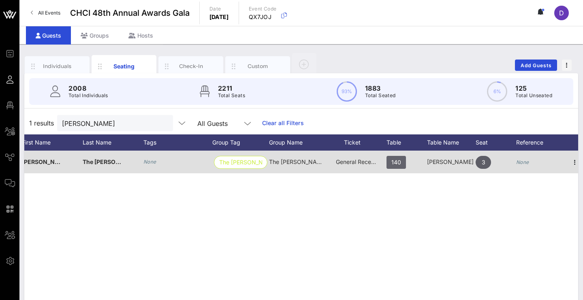
click at [399, 162] on span "140" at bounding box center [396, 162] width 10 height 13
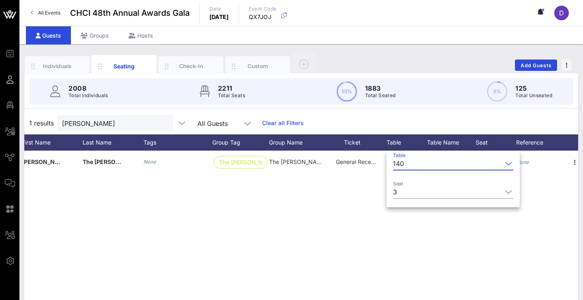
click at [408, 165] on input "Table" at bounding box center [454, 163] width 95 height 13
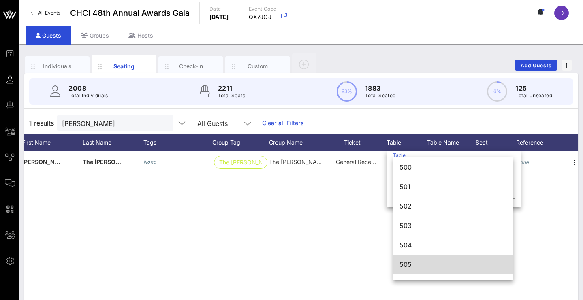
scroll to position [3030, 0]
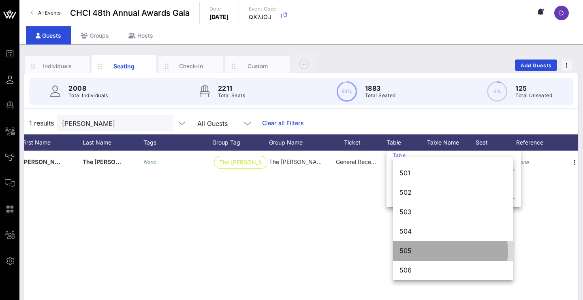
click at [405, 252] on div "505" at bounding box center [452, 251] width 107 height 8
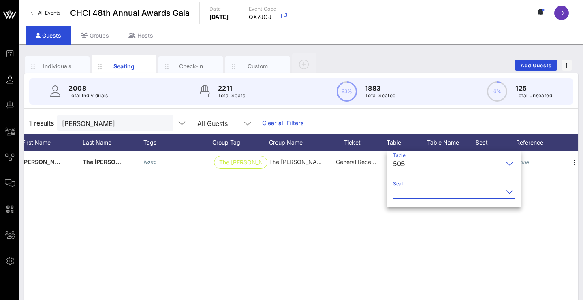
click at [414, 194] on input "Seat" at bounding box center [448, 192] width 110 height 13
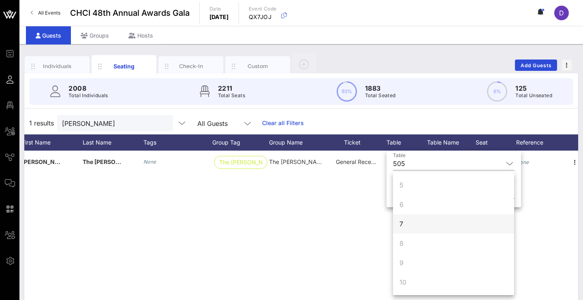
scroll to position [78, 0]
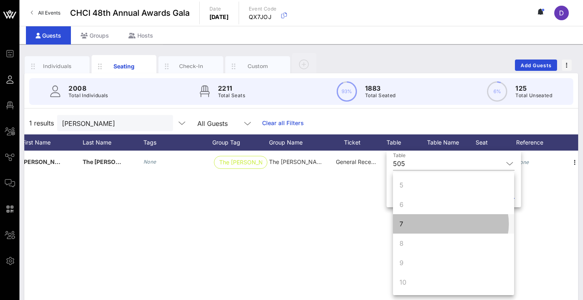
click at [408, 224] on div "7" at bounding box center [453, 223] width 121 height 19
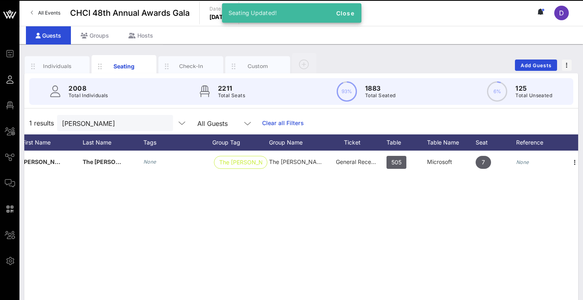
click at [389, 247] on div "E Ethan Dodd The J.M. Smucker Company None The J.M. Smucker … The J.M. Smucker …" at bounding box center [301, 272] width 554 height 243
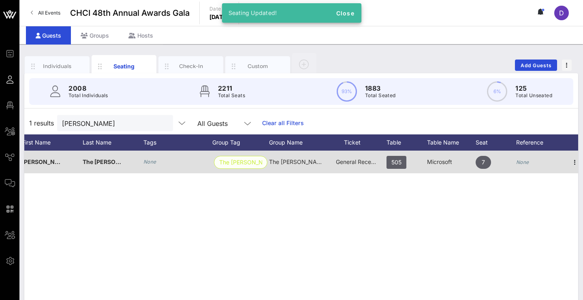
click at [249, 164] on span "The [PERSON_NAME] …" at bounding box center [240, 162] width 43 height 12
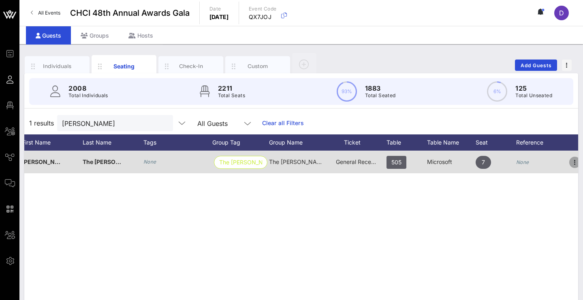
click at [573, 164] on icon "button" at bounding box center [575, 163] width 10 height 10
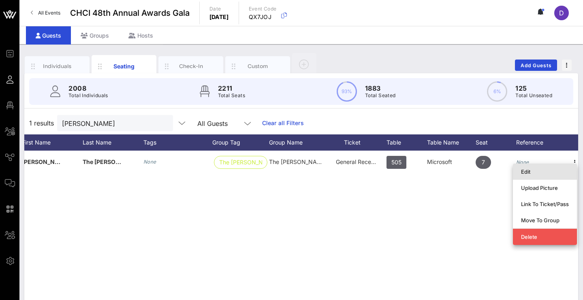
click at [553, 173] on div "Edit" at bounding box center [545, 171] width 48 height 6
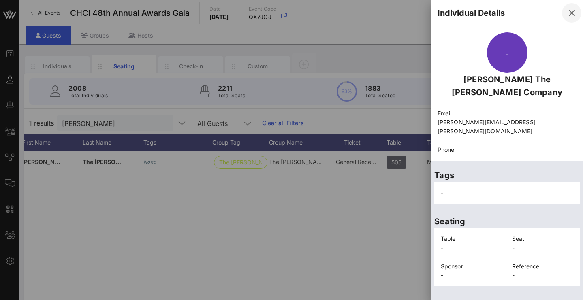
click at [567, 15] on icon "button" at bounding box center [572, 13] width 10 height 10
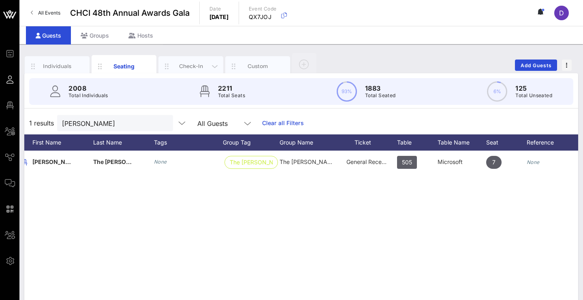
click at [191, 62] on div "Check-In" at bounding box center [190, 66] width 65 height 20
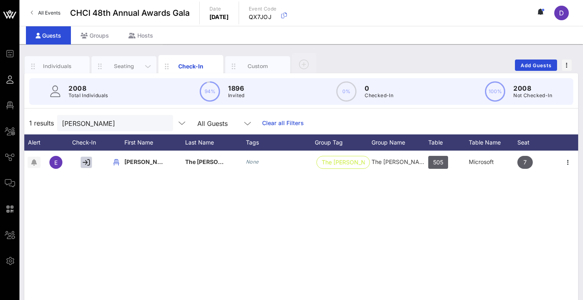
click at [136, 64] on div "Seating" at bounding box center [124, 66] width 36 height 8
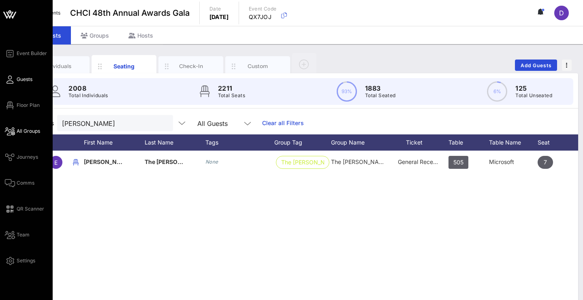
click at [25, 128] on link "All Groups" at bounding box center [22, 131] width 35 height 10
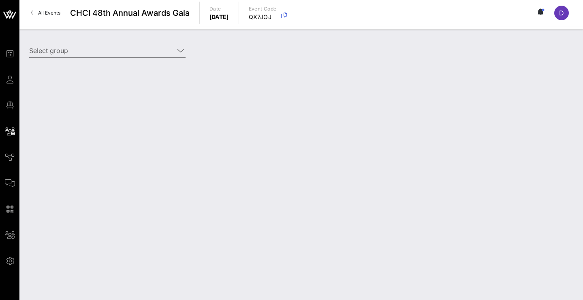
click at [121, 50] on input "Select group" at bounding box center [101, 50] width 145 height 13
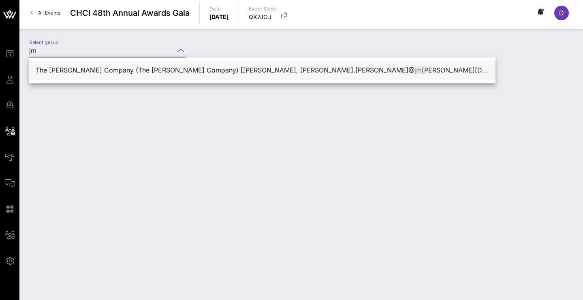
click at [116, 68] on div "The J.M. Smucker Company (The J.M. Smucker Company) [Claudia Santiago, claudia.…" at bounding box center [262, 70] width 453 height 8
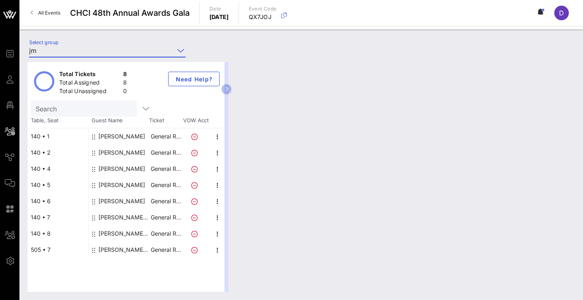
type input "The J.M. Smucker Company (The J.M. Smucker Company) [Claudia Santiago, claudia.…"
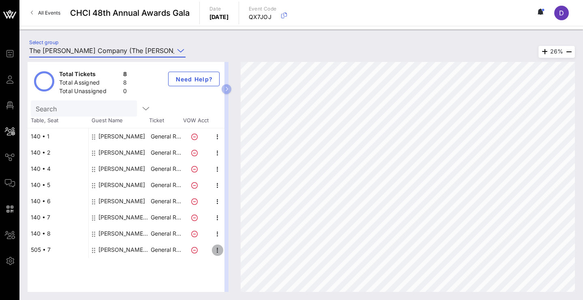
click at [213, 247] on icon "button" at bounding box center [218, 250] width 10 height 10
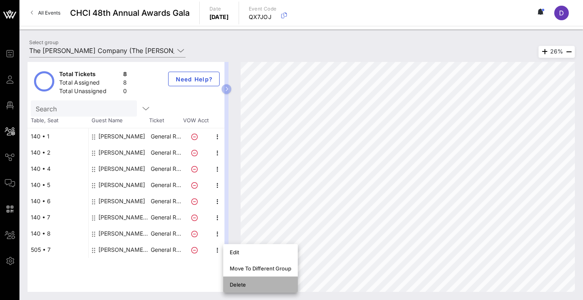
click at [247, 286] on div "Delete" at bounding box center [261, 284] width 62 height 6
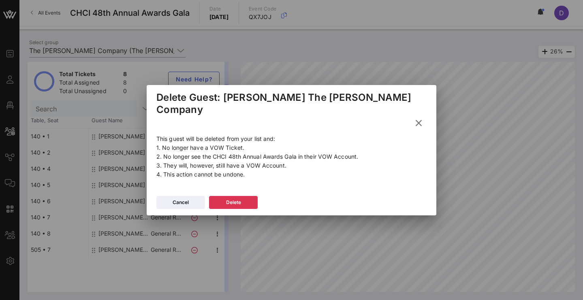
click at [417, 118] on icon at bounding box center [418, 123] width 11 height 10
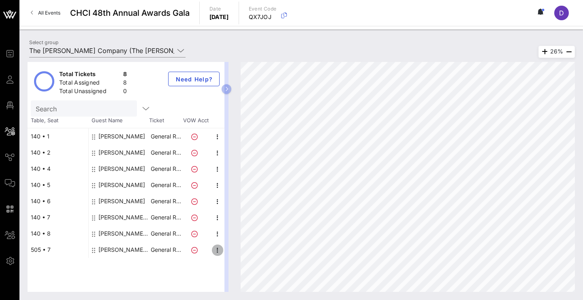
click at [218, 249] on icon "button" at bounding box center [218, 250] width 10 height 10
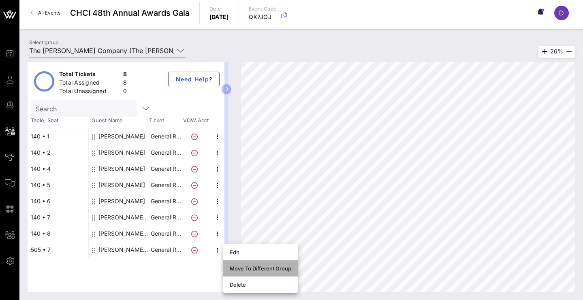
click at [255, 266] on div "Move To Different Group" at bounding box center [261, 268] width 62 height 6
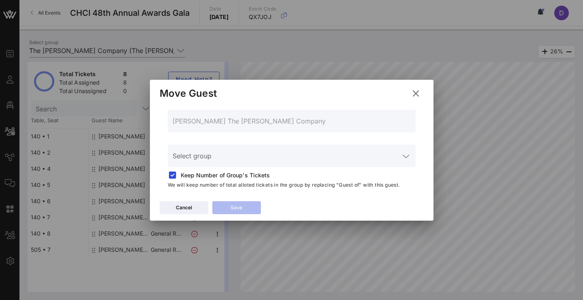
click at [311, 157] on input "Select group" at bounding box center [286, 160] width 227 height 13
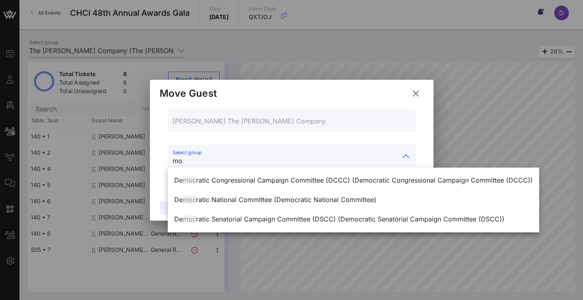
type input "m"
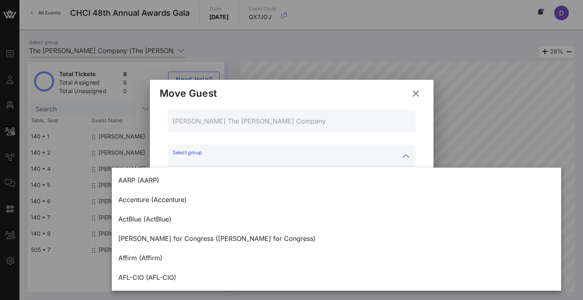
click at [304, 137] on div at bounding box center [292, 139] width 238 height 6
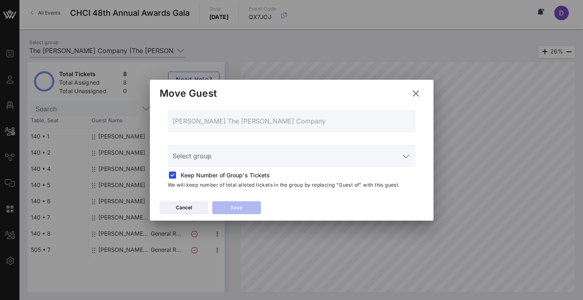
click at [420, 94] on icon at bounding box center [415, 94] width 11 height 10
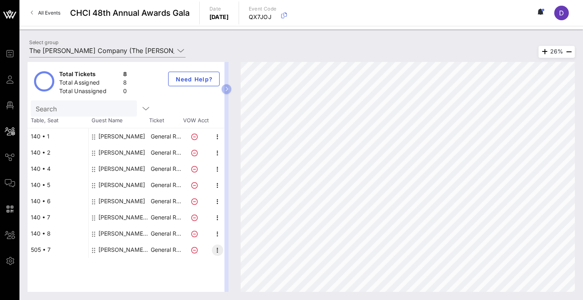
click at [217, 251] on icon "button" at bounding box center [218, 250] width 10 height 10
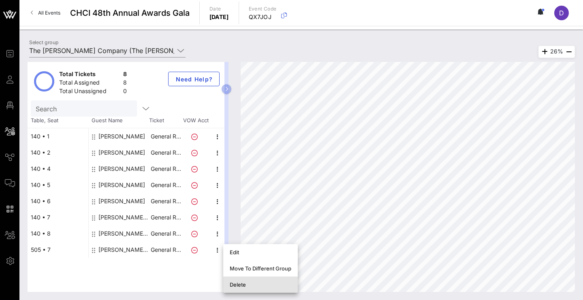
click at [235, 285] on div "Delete" at bounding box center [261, 284] width 62 height 6
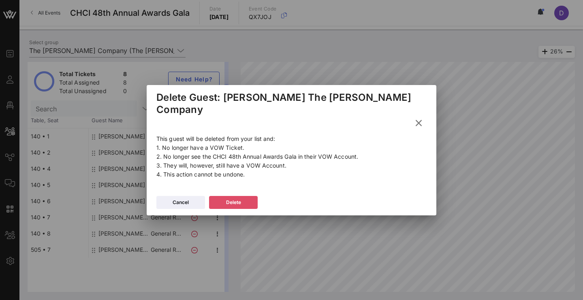
click at [239, 198] on div "Delete" at bounding box center [233, 202] width 15 height 8
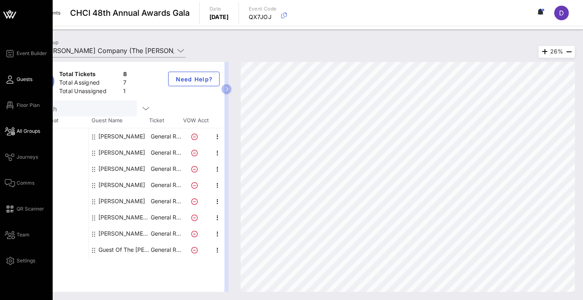
click at [19, 78] on span "Guests" at bounding box center [25, 79] width 16 height 7
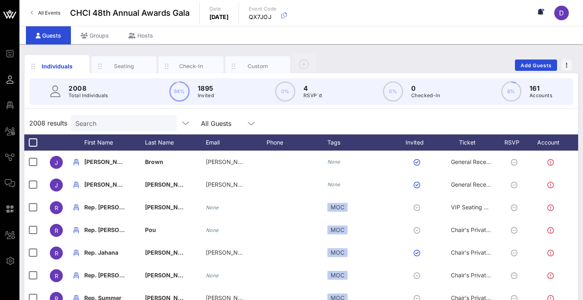
click at [132, 94] on div "2008 Total Individuals 94% 1895 Invited 0% 4 RSVP`d 0% 0 Checked-In 8% 161 Acco…" at bounding box center [301, 91] width 544 height 27
click at [127, 123] on input "Search" at bounding box center [122, 123] width 95 height 11
paste input "Ethan Dodd"
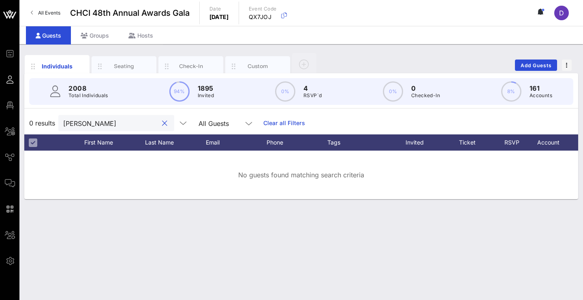
click at [86, 122] on input "Ethan Dodd" at bounding box center [110, 123] width 95 height 11
type input "Ethan Dodd"
click at [529, 65] on span "Add Guests" at bounding box center [536, 65] width 32 height 6
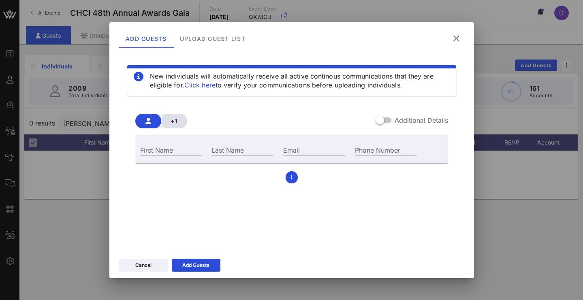
click at [171, 128] on button "+1" at bounding box center [174, 121] width 26 height 15
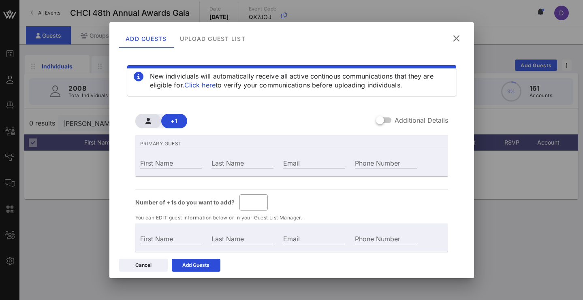
click at [155, 122] on button "button" at bounding box center [148, 121] width 26 height 15
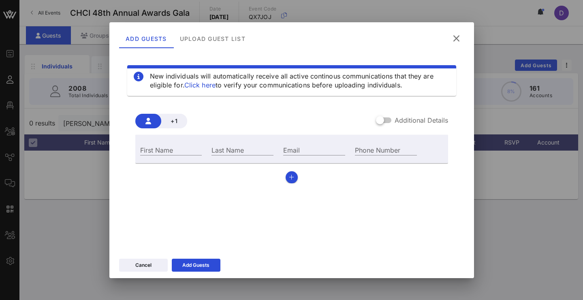
click at [395, 113] on div "+1 Additional Details First Name Last Name Email Phone Number" at bounding box center [291, 145] width 313 height 76
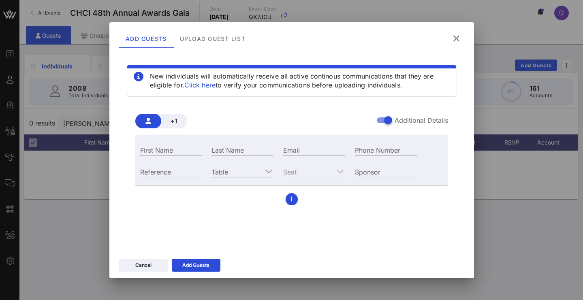
click at [260, 173] on input "Table" at bounding box center [236, 171] width 51 height 11
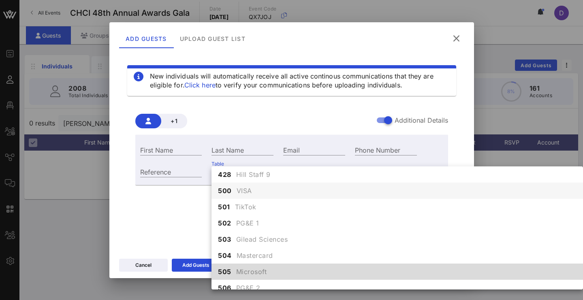
scroll to position [2505, 0]
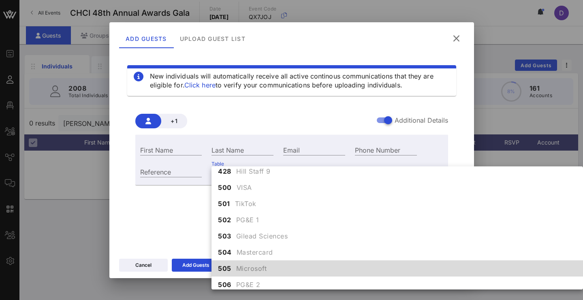
click at [245, 267] on span "Microsoft" at bounding box center [251, 269] width 31 height 10
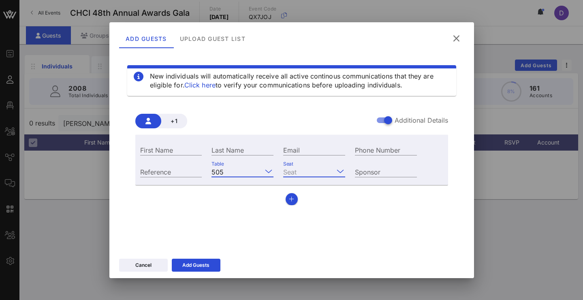
click at [300, 173] on input "Seat" at bounding box center [308, 171] width 51 height 11
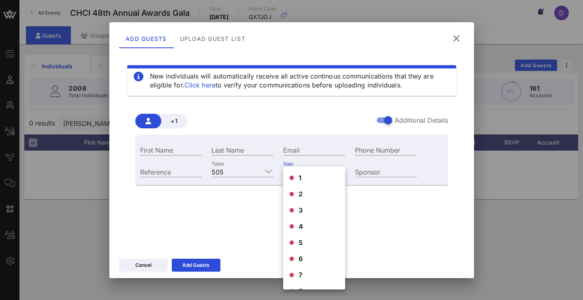
scroll to position [45, 0]
click at [246, 252] on div "New individuals will automatically receive all active continous communications …" at bounding box center [291, 153] width 365 height 203
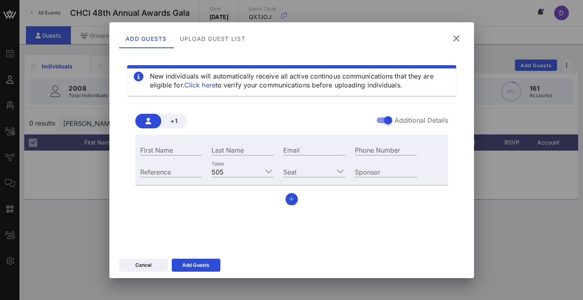
click at [456, 40] on icon at bounding box center [456, 39] width 11 height 10
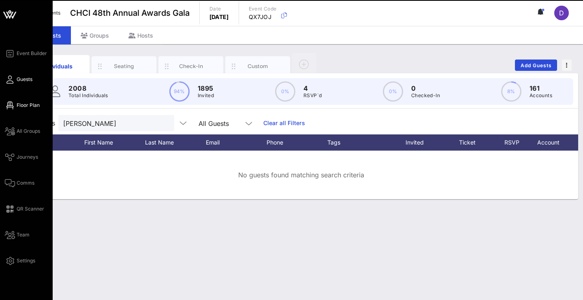
click at [7, 106] on icon at bounding box center [10, 105] width 10 height 1
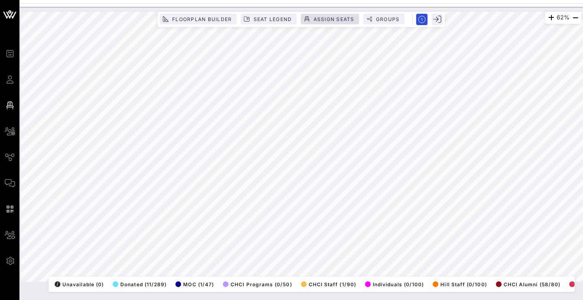
click at [331, 23] on button "Assign Seats" at bounding box center [330, 19] width 58 height 11
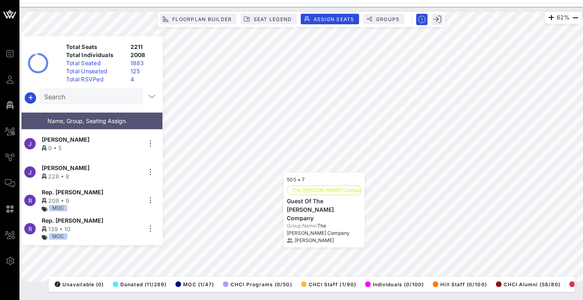
scroll to position [51204, 0]
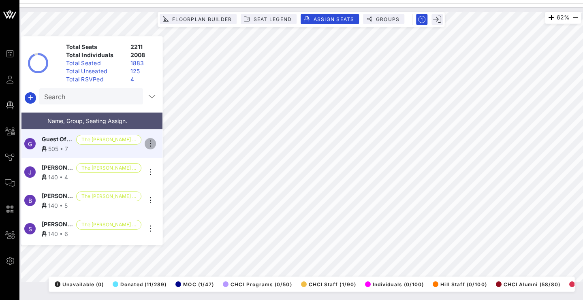
click at [151, 143] on icon "button" at bounding box center [150, 144] width 10 height 10
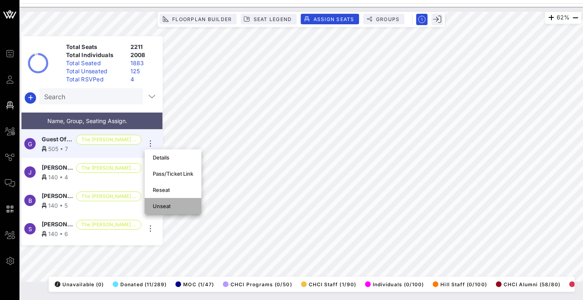
click at [164, 205] on div "Unseat" at bounding box center [173, 206] width 41 height 6
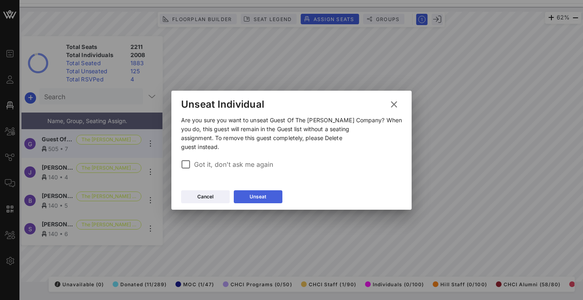
click at [266, 198] on div "Unseat" at bounding box center [258, 197] width 17 height 8
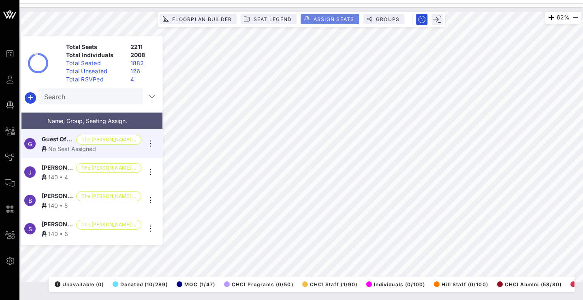
click at [345, 21] on span "Assign Seats" at bounding box center [333, 19] width 41 height 6
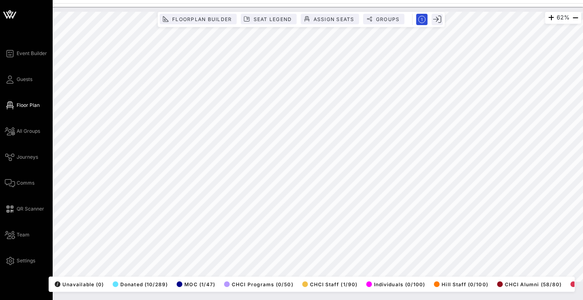
click at [10, 85] on div "Event Builder Guests Floor Plan All Groups Journeys Comms QR Scanner Team Setti…" at bounding box center [29, 157] width 48 height 217
click at [11, 80] on icon at bounding box center [10, 79] width 10 height 1
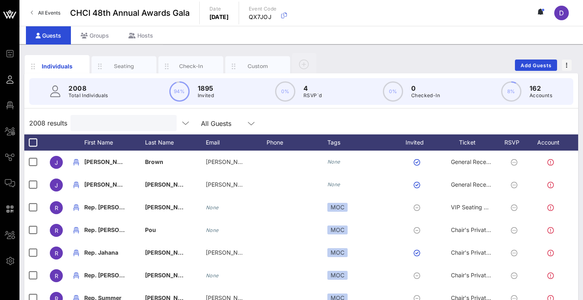
click at [115, 126] on input "text" at bounding box center [122, 123] width 95 height 11
paste input "[PERSON_NAME]"
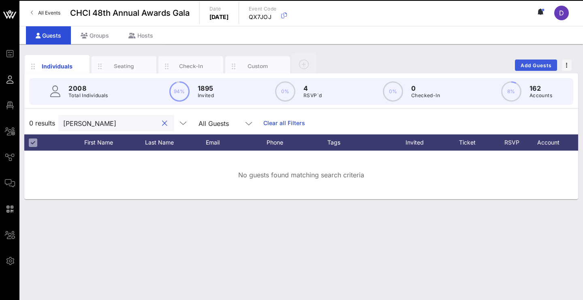
type input "[PERSON_NAME]"
click at [543, 65] on span "Add Guests" at bounding box center [536, 65] width 32 height 6
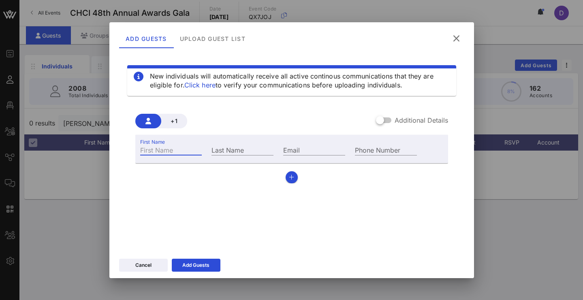
paste input "[PERSON_NAME]"
drag, startPoint x: 186, startPoint y: 149, endPoint x: 157, endPoint y: 149, distance: 29.6
click at [157, 149] on input "[PERSON_NAME]" at bounding box center [171, 150] width 62 height 11
type input "[PERSON_NAME]"
paste input "[PERSON_NAME]"
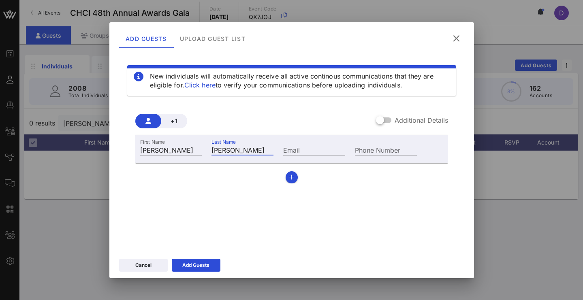
click at [219, 151] on input "[PERSON_NAME]" at bounding box center [242, 150] width 62 height 11
type input "[PERSON_NAME]"
click at [385, 121] on div at bounding box center [380, 120] width 14 height 14
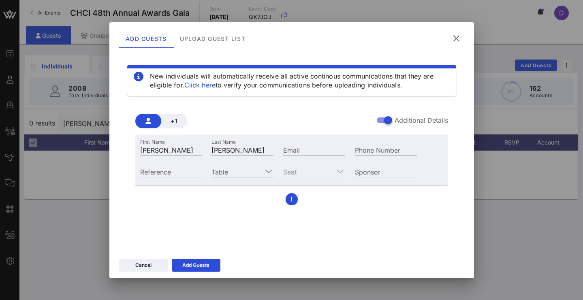
click at [264, 172] on div at bounding box center [269, 171] width 10 height 10
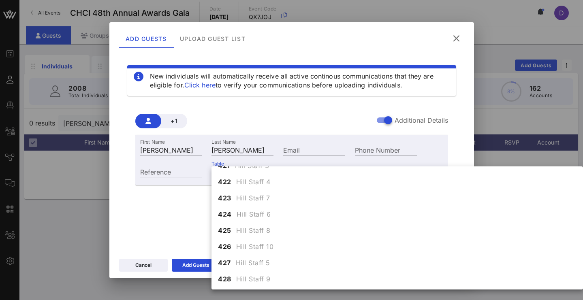
scroll to position [2505, 0]
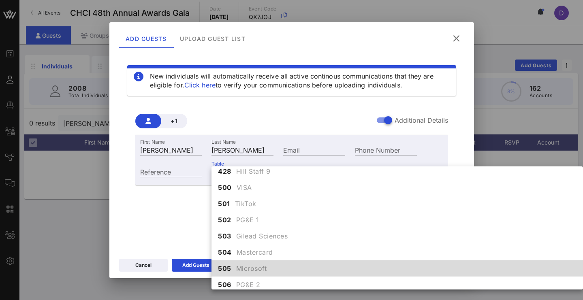
click at [240, 268] on span "Microsoft" at bounding box center [251, 269] width 31 height 10
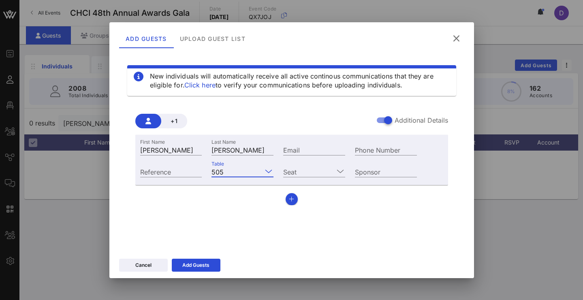
click at [313, 179] on div "Seat" at bounding box center [314, 171] width 72 height 22
click at [317, 174] on input "Seat" at bounding box center [308, 171] width 51 height 11
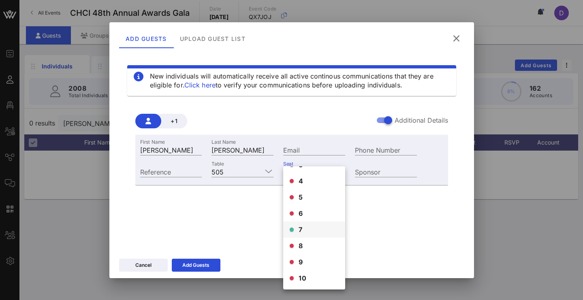
scroll to position [45, 0]
click at [306, 227] on div "7" at bounding box center [314, 230] width 62 height 16
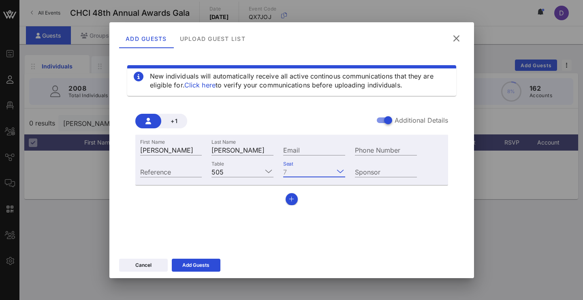
click at [339, 229] on div "New individuals will automatically receive all active continous communications …" at bounding box center [291, 149] width 345 height 194
paste input "[PERSON_NAME][EMAIL_ADDRESS][PERSON_NAME][DOMAIN_NAME]"
type input "[PERSON_NAME][EMAIL_ADDRESS][PERSON_NAME][DOMAIN_NAME]"
click at [212, 265] on button "Add Guests" at bounding box center [196, 265] width 49 height 13
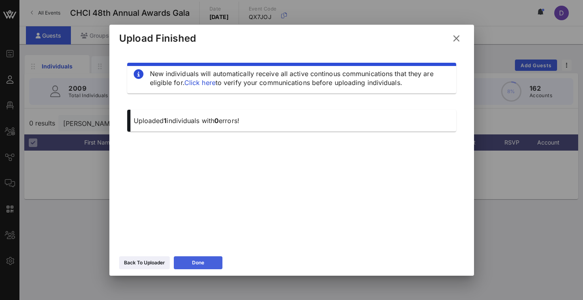
click at [212, 265] on button "Done" at bounding box center [198, 262] width 49 height 13
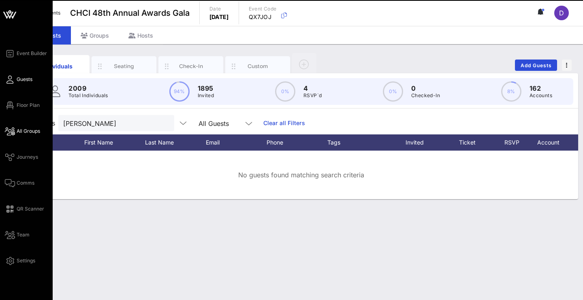
click at [21, 129] on span "All Groups" at bounding box center [28, 131] width 23 height 7
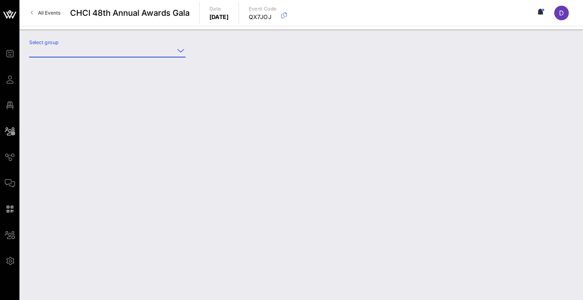
click at [114, 52] on input "Select group" at bounding box center [101, 50] width 145 height 13
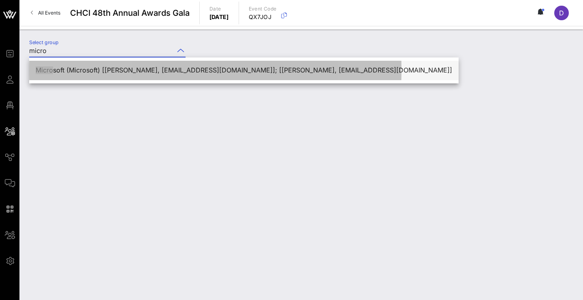
click at [111, 77] on div "Micro soft (Microsoft) [[PERSON_NAME], [EMAIL_ADDRESS][DOMAIN_NAME]]; [[PERSON_…" at bounding box center [244, 70] width 416 height 17
type input "Microsoft (Microsoft) [[PERSON_NAME], [EMAIL_ADDRESS][DOMAIN_NAME]]; [[PERSON_N…"
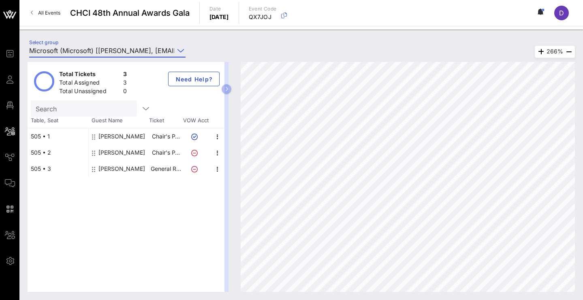
click at [194, 151] on icon at bounding box center [194, 153] width 6 height 6
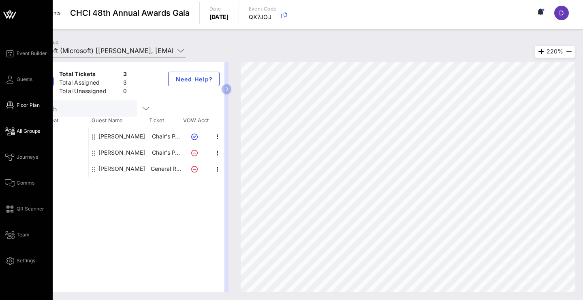
click at [26, 103] on span "Floor Plan" at bounding box center [28, 105] width 23 height 7
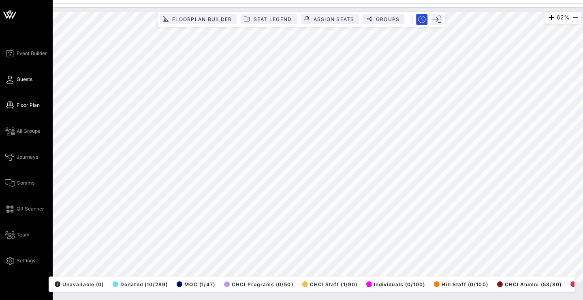
click at [20, 82] on span "Guests" at bounding box center [25, 79] width 16 height 7
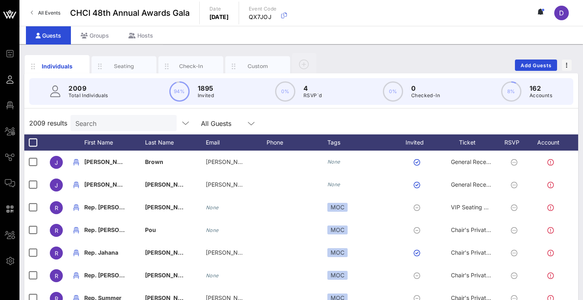
click at [112, 122] on input "Search" at bounding box center [122, 123] width 95 height 11
type input "b"
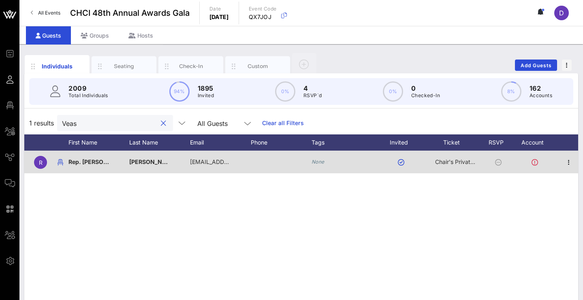
scroll to position [0, 16]
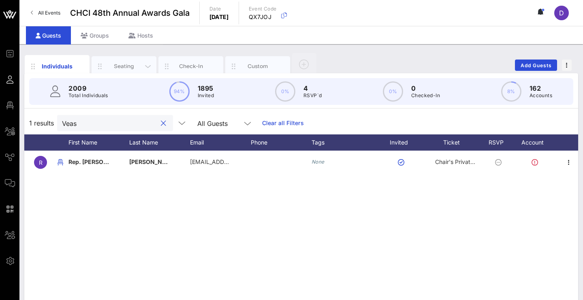
type input "Veas"
click at [125, 64] on div "Seating" at bounding box center [124, 66] width 36 height 8
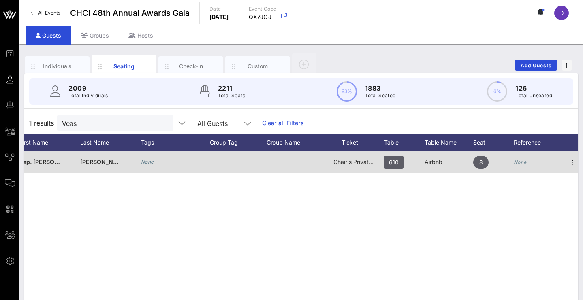
scroll to position [0, 90]
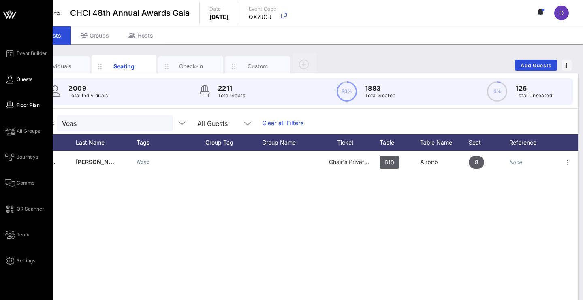
click at [12, 105] on icon at bounding box center [10, 105] width 10 height 1
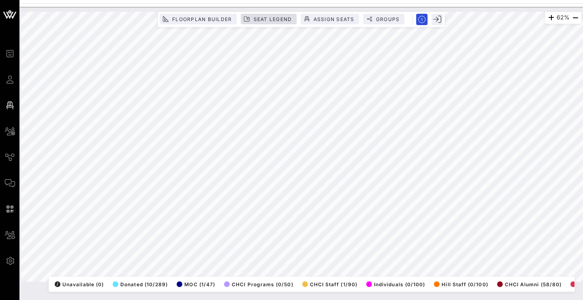
click at [267, 20] on span "Seat Legend" at bounding box center [272, 19] width 39 height 6
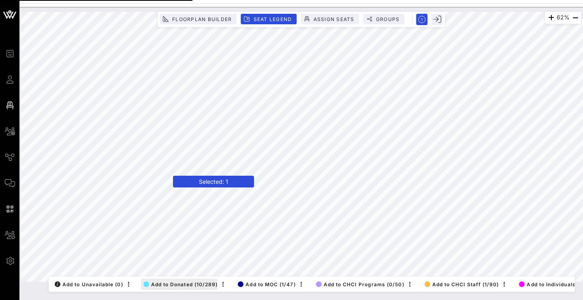
click at [157, 281] on span "Add to Donated (10/289)" at bounding box center [180, 284] width 75 height 6
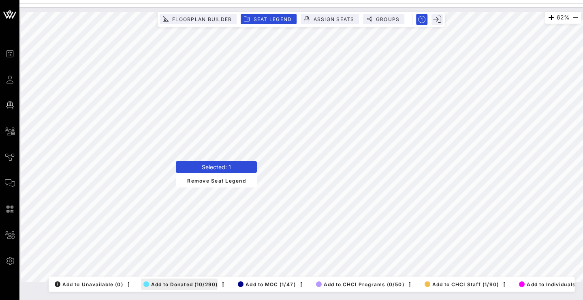
click at [165, 281] on span "Add to Donated (10/290)" at bounding box center [180, 284] width 75 height 6
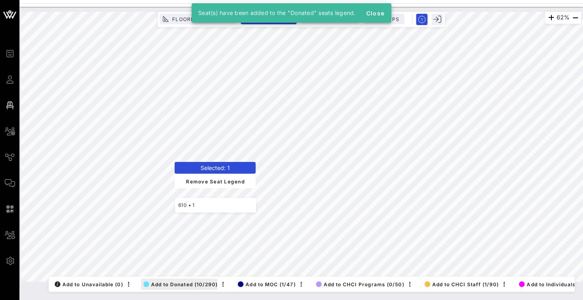
click at [151, 281] on span "Add to Donated (10/290)" at bounding box center [180, 284] width 75 height 6
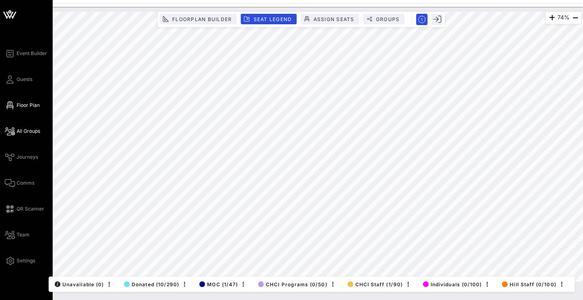
click at [21, 132] on span "All Groups" at bounding box center [28, 131] width 23 height 7
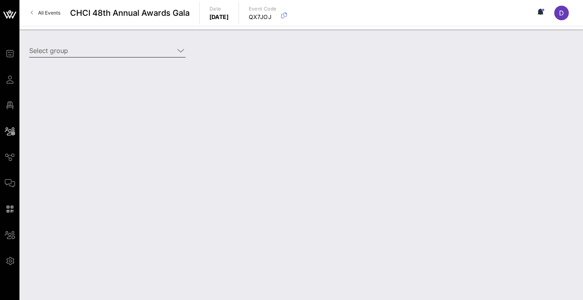
click at [117, 54] on input "Select group" at bounding box center [101, 50] width 145 height 13
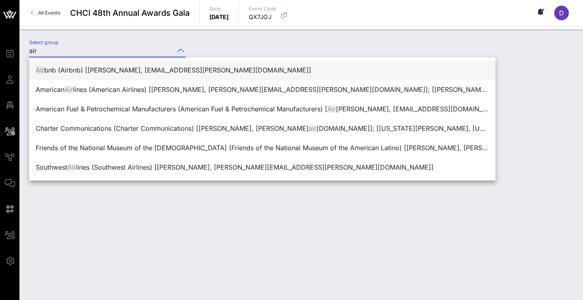
click at [110, 73] on div "Air bnb (Airbnb) [Aquila Powell, aquila.powell@airbnb.com]" at bounding box center [262, 70] width 453 height 8
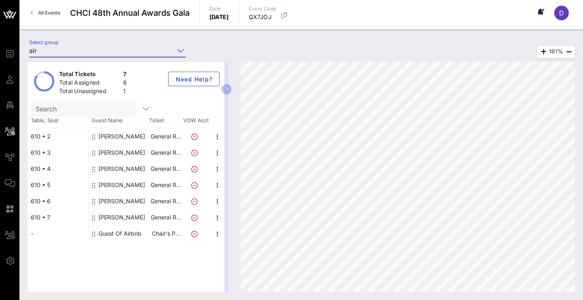
type input "Airbnb (Airbnb) [[PERSON_NAME], [EMAIL_ADDRESS][PERSON_NAME][DOMAIN_NAME]]"
click at [215, 232] on icon "button" at bounding box center [218, 234] width 10 height 10
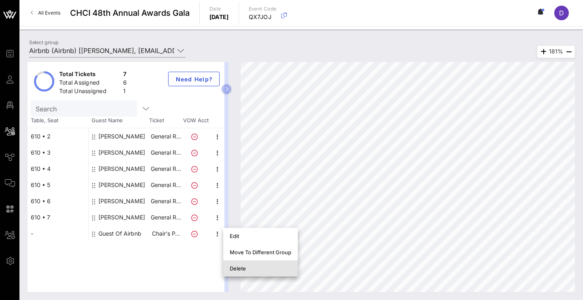
click at [242, 269] on div "Delete" at bounding box center [261, 268] width 62 height 6
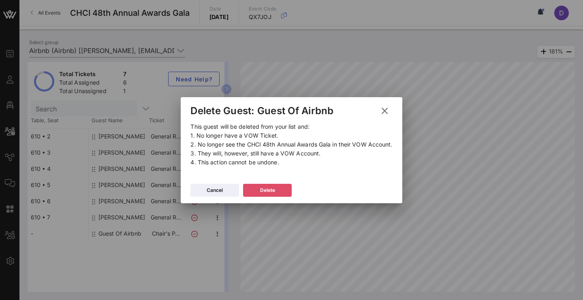
click at [259, 192] on button "Delete" at bounding box center [267, 190] width 49 height 13
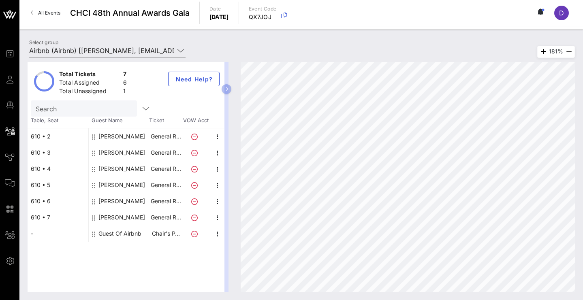
click at [167, 254] on div "Total Tickets 7 Total Assigned 6 Total Unassigned 1 Need Help? Search Table, Se…" at bounding box center [126, 177] width 197 height 230
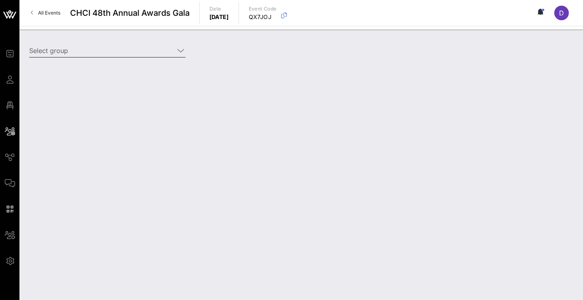
click at [136, 51] on input "Select group" at bounding box center [101, 50] width 145 height 13
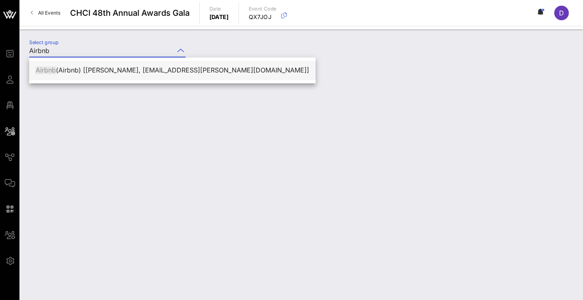
drag, startPoint x: 136, startPoint y: 51, endPoint x: 151, endPoint y: 66, distance: 21.8
click at [151, 66] on div "Airbnb (Airbnb) [[PERSON_NAME], [EMAIL_ADDRESS][PERSON_NAME][DOMAIN_NAME]]" at bounding box center [172, 70] width 273 height 8
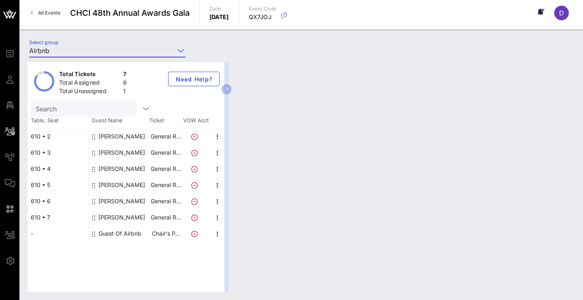
type input "Airbnb (Airbnb) [[PERSON_NAME], [EMAIL_ADDRESS][PERSON_NAME][DOMAIN_NAME]]"
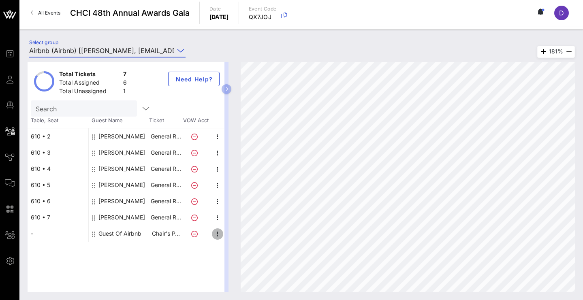
click at [218, 233] on icon "button" at bounding box center [218, 234] width 10 height 10
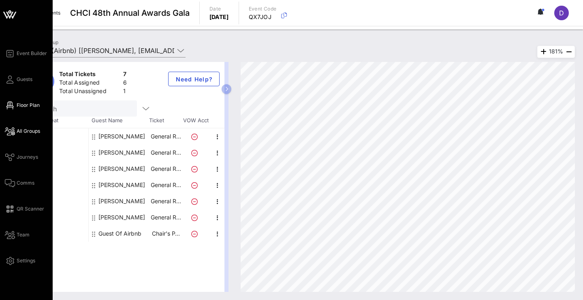
click at [14, 101] on link "Floor Plan" at bounding box center [22, 105] width 35 height 10
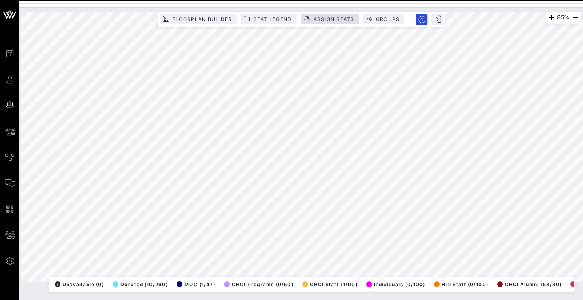
click at [320, 21] on span "Assign Seats" at bounding box center [333, 19] width 41 height 6
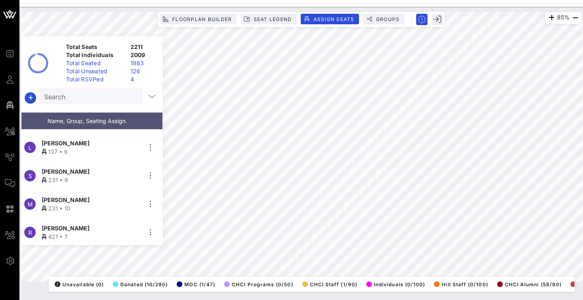
scroll to position [16917, 0]
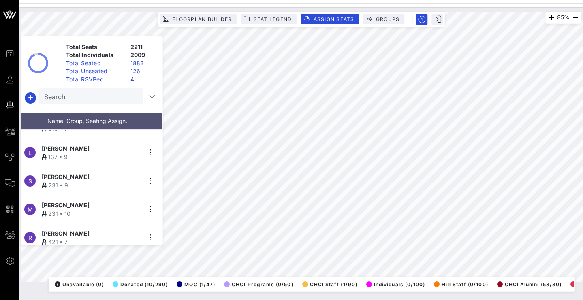
click at [71, 99] on input "Search" at bounding box center [90, 96] width 92 height 11
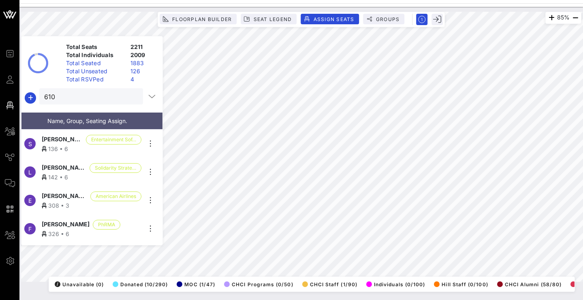
scroll to position [0, 0]
click at [113, 88] on div "Total Seats 2211 Total Individuals 2009 Total Seated 1883 Total Unseated 126 To…" at bounding box center [92, 140] width 142 height 209
click at [107, 94] on input "610" at bounding box center [85, 96] width 83 height 11
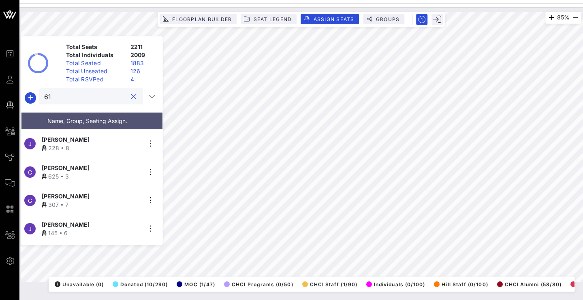
type input "6"
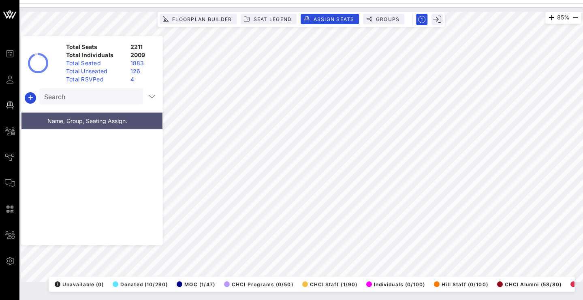
scroll to position [108, 0]
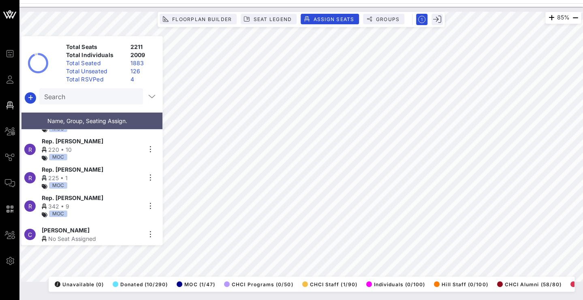
click at [92, 87] on div "Total Seats 2211 Total Individuals 2009 Total Seated 1883 Total Unseated 126 To…" at bounding box center [92, 140] width 142 height 209
click at [92, 100] on input "Search" at bounding box center [90, 96] width 92 height 11
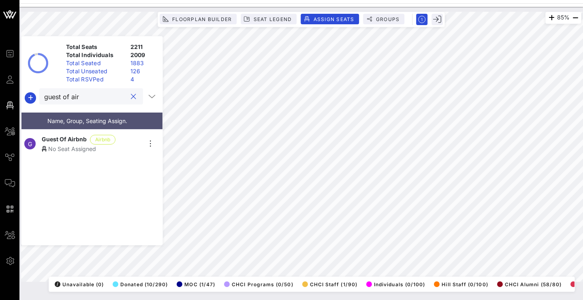
scroll to position [0, 0]
type input "guest of air"
click at [147, 145] on icon "button" at bounding box center [150, 144] width 10 height 10
click at [128, 176] on div "G Guest Of Airbnb Airbnb No Seat Assigned" at bounding box center [91, 187] width 141 height 115
click at [111, 140] on span "Airbnb" at bounding box center [103, 140] width 26 height 10
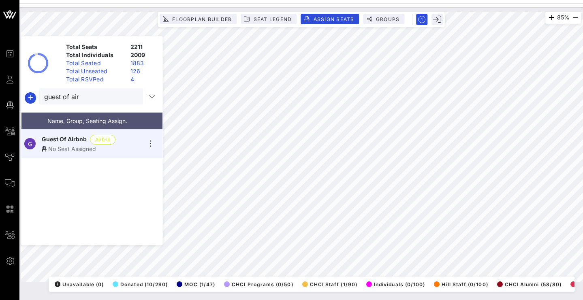
click at [104, 142] on span "Airbnb" at bounding box center [102, 139] width 15 height 9
click at [151, 143] on icon "button" at bounding box center [150, 144] width 10 height 10
click at [165, 160] on div "Details" at bounding box center [173, 157] width 41 height 6
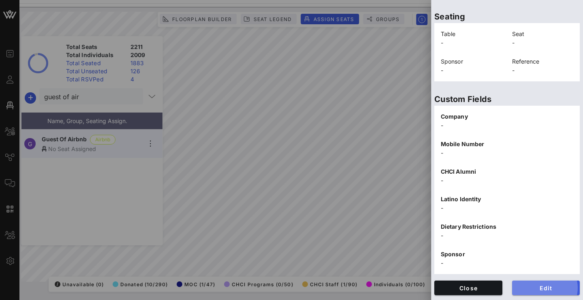
click at [531, 286] on span "Edit" at bounding box center [545, 288] width 55 height 7
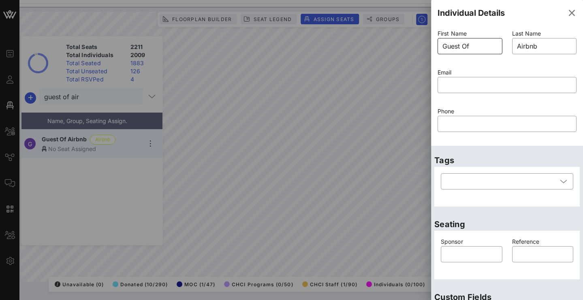
click at [484, 49] on input "Guest Of" at bounding box center [469, 46] width 55 height 13
paste input "uliarod400@gmail.com"
type input "uliarod400@gmail.com"
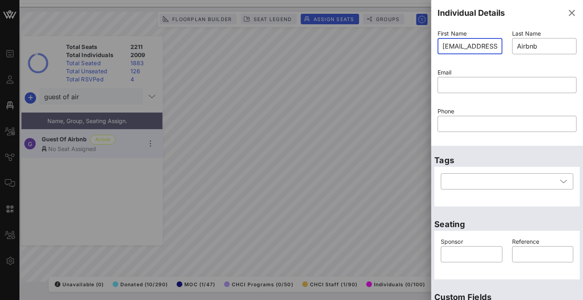
click at [478, 50] on input "uliarod400@gmail.com" at bounding box center [469, 46] width 55 height 13
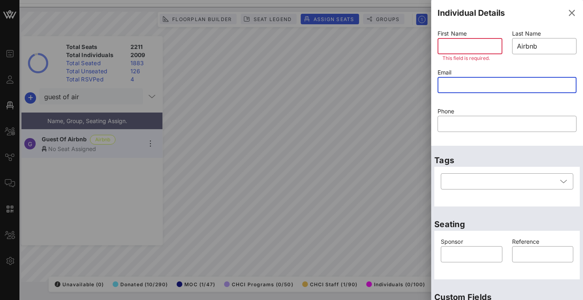
click at [477, 84] on input "text" at bounding box center [506, 85] width 129 height 13
paste input "uliarod400@gmail.com"
type input "uliarod400@gmail.com"
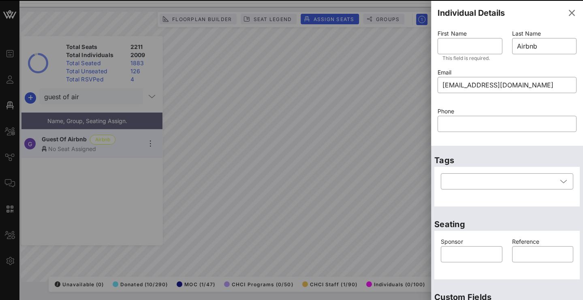
type input "Guest Of"
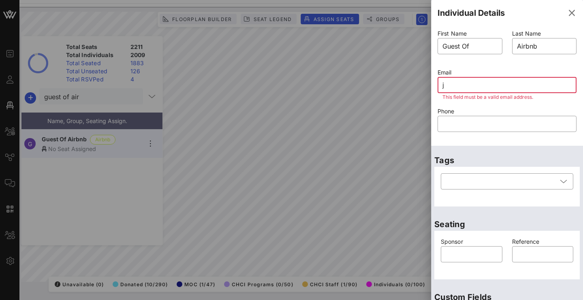
paste input "uliarod400@gmail.com"
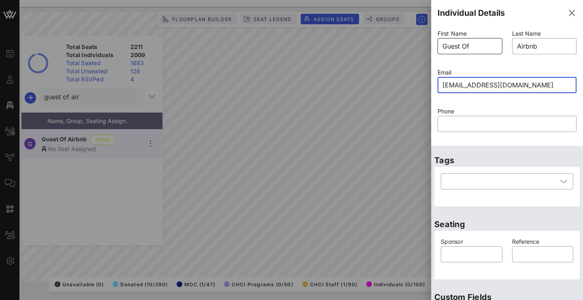
type input "[EMAIL_ADDRESS][DOMAIN_NAME]"
click at [472, 51] on input "Guest Of" at bounding box center [469, 46] width 55 height 13
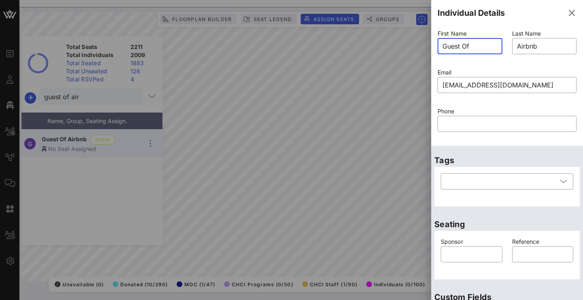
click at [472, 51] on input "Guest Of" at bounding box center [469, 46] width 55 height 13
type input "[PERSON_NAME]"
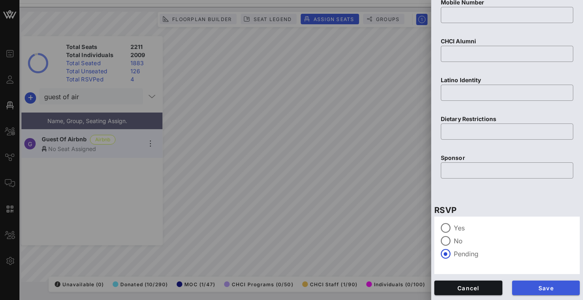
scroll to position [348, 0]
type input "[PERSON_NAME]"
click at [533, 286] on span "Save" at bounding box center [545, 288] width 55 height 7
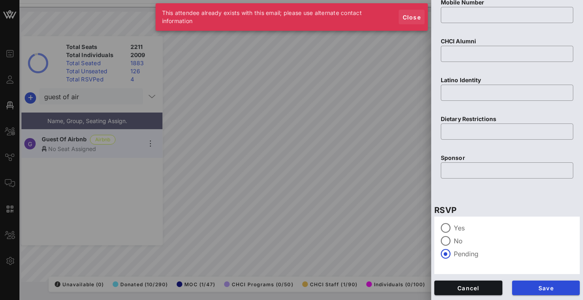
click at [414, 18] on span "Close" at bounding box center [411, 17] width 19 height 7
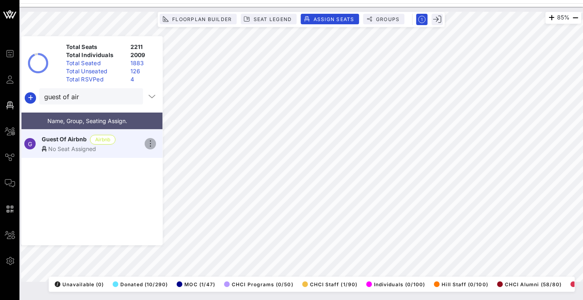
click at [154, 139] on icon "button" at bounding box center [150, 144] width 10 height 10
click at [343, 18] on span "Assign Seats" at bounding box center [333, 19] width 41 height 6
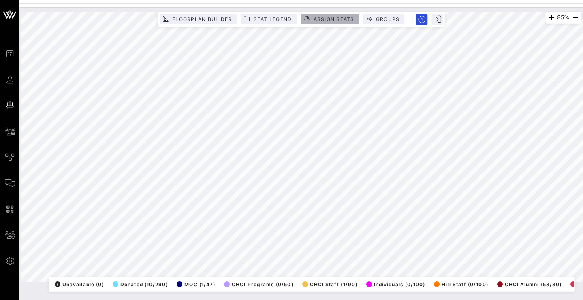
click at [328, 14] on button "Assign Seats" at bounding box center [330, 19] width 58 height 11
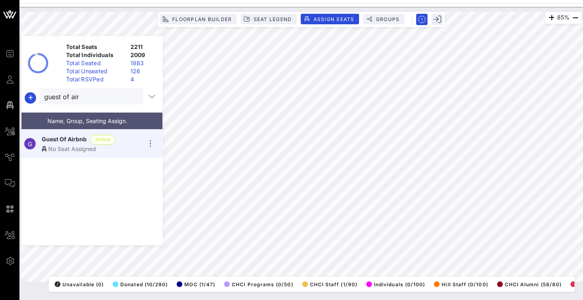
click at [110, 139] on span "Airbnb" at bounding box center [103, 140] width 26 height 10
click at [154, 144] on icon "button" at bounding box center [150, 144] width 10 height 10
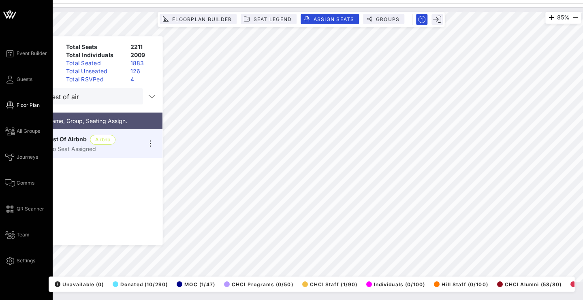
click at [12, 85] on div "Event Builder Guests Floor Plan All Groups Journeys Comms QR Scanner Team Setti…" at bounding box center [29, 157] width 48 height 217
click at [12, 80] on icon at bounding box center [10, 79] width 10 height 1
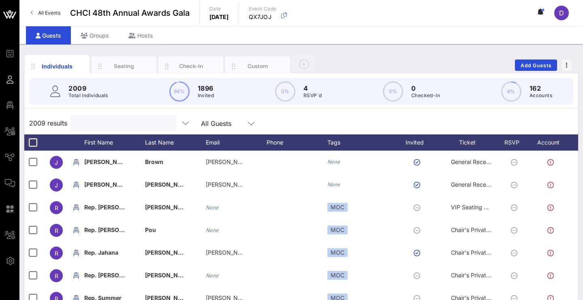
click at [99, 122] on input "text" at bounding box center [122, 123] width 95 height 11
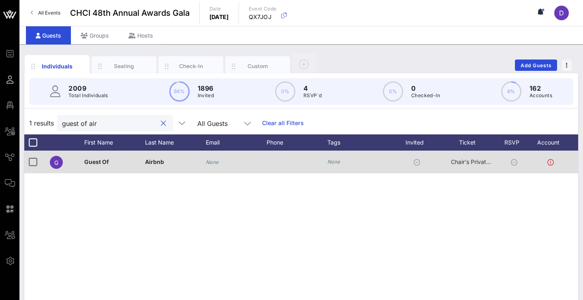
scroll to position [0, 17]
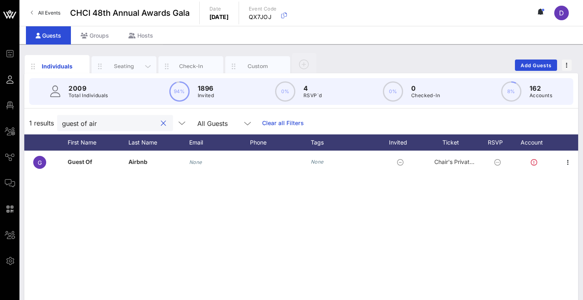
type input "guest of air"
click at [127, 68] on div "Seating" at bounding box center [124, 66] width 36 height 8
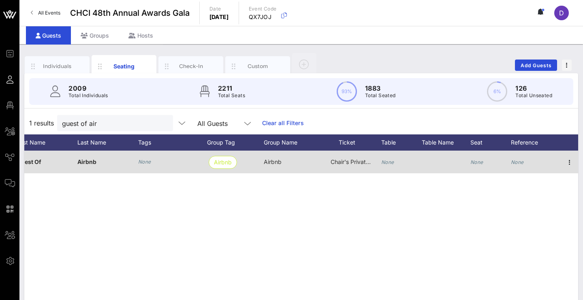
scroll to position [0, 88]
click at [575, 162] on span "button" at bounding box center [569, 163] width 11 height 10
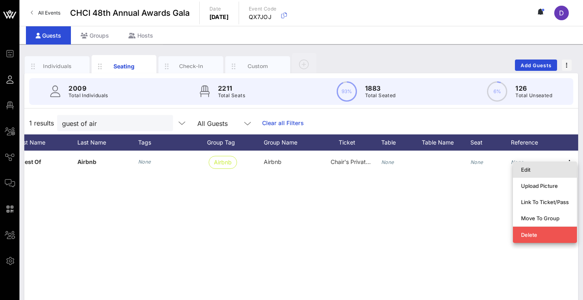
click at [557, 171] on div "Edit" at bounding box center [545, 169] width 48 height 6
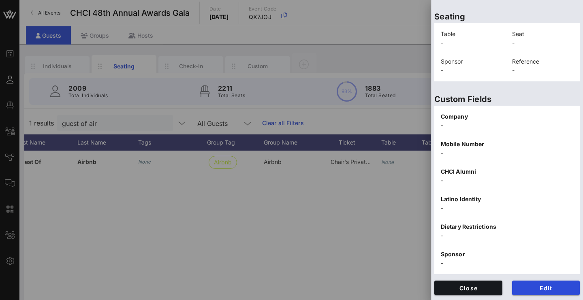
scroll to position [174, 0]
click at [350, 223] on div at bounding box center [291, 150] width 583 height 300
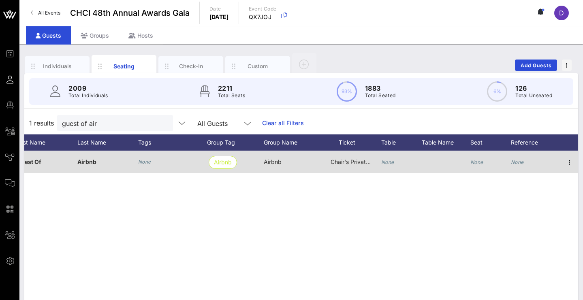
click at [563, 163] on div at bounding box center [569, 162] width 20 height 23
click at [567, 165] on icon "button" at bounding box center [570, 163] width 10 height 10
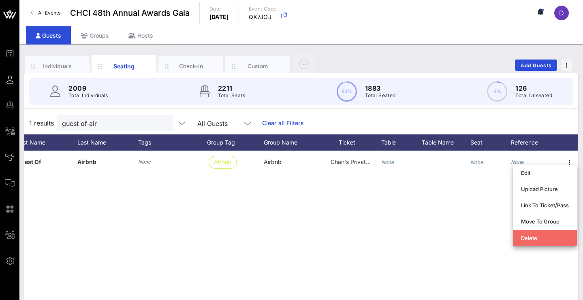
click at [548, 235] on div "Delete" at bounding box center [545, 238] width 48 height 13
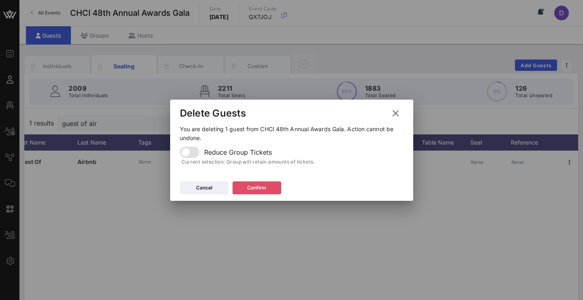
click at [247, 187] on div "Confirm" at bounding box center [256, 188] width 19 height 8
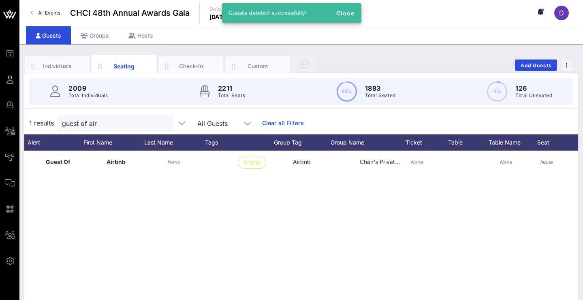
scroll to position [0, 59]
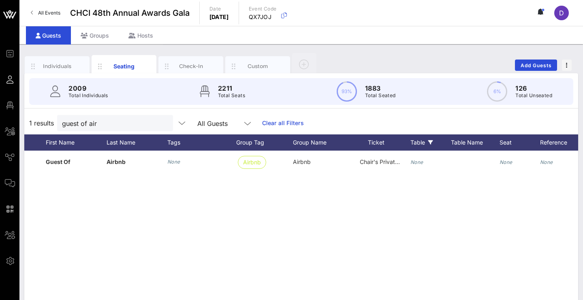
click at [438, 150] on div "Table" at bounding box center [430, 142] width 41 height 16
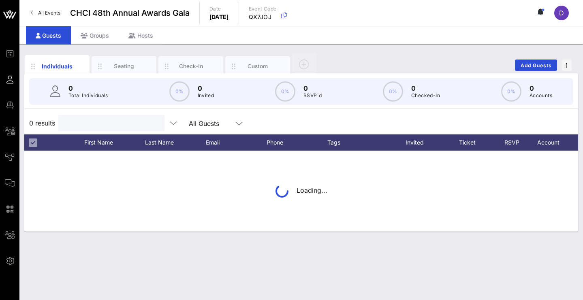
click at [115, 124] on input "text" at bounding box center [110, 123] width 95 height 11
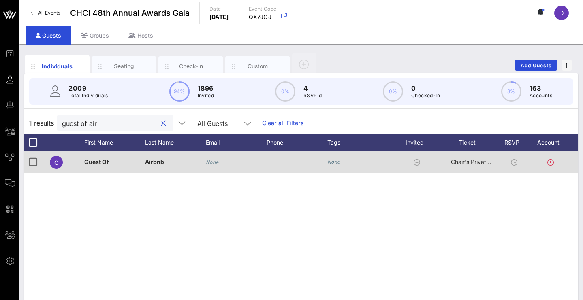
scroll to position [0, 17]
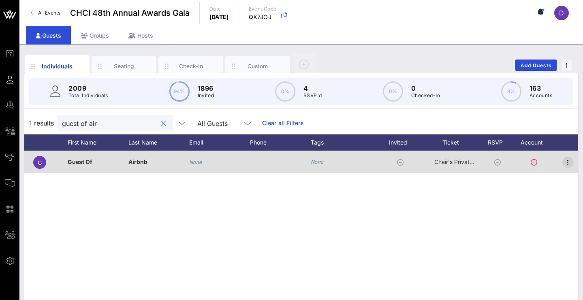
type input "guest of air"
click at [571, 166] on icon "button" at bounding box center [568, 163] width 10 height 10
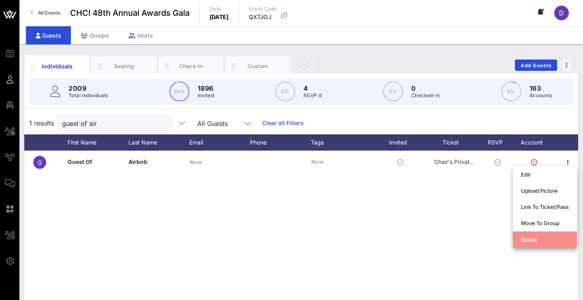
click at [548, 235] on div "Delete" at bounding box center [545, 239] width 48 height 13
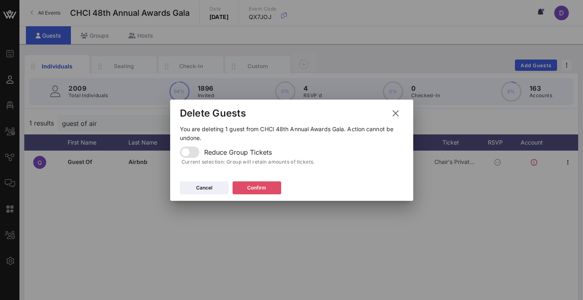
click at [260, 187] on div "Confirm" at bounding box center [256, 188] width 19 height 8
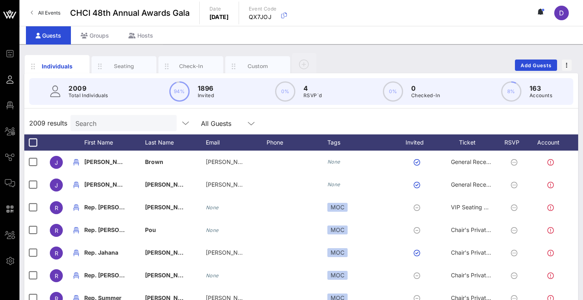
click at [140, 126] on input "Search" at bounding box center [122, 123] width 95 height 11
paste input "[PERSON_NAME]"
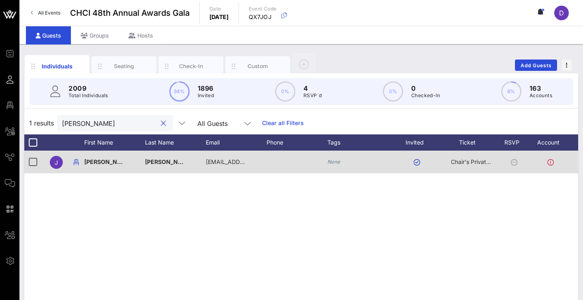
type input "[PERSON_NAME]"
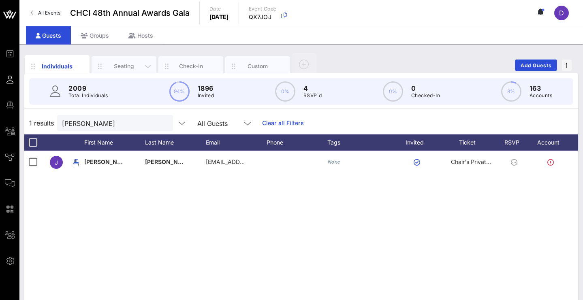
click at [125, 66] on div "Seating" at bounding box center [124, 66] width 36 height 8
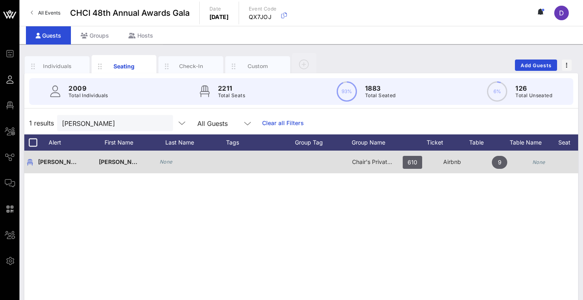
scroll to position [0, 66]
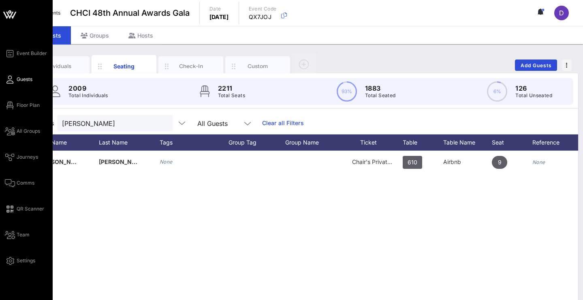
click at [9, 80] on icon at bounding box center [10, 79] width 10 height 1
click at [10, 79] on icon at bounding box center [10, 79] width 10 height 1
click at [8, 80] on icon at bounding box center [10, 79] width 10 height 1
click at [11, 106] on icon at bounding box center [10, 105] width 10 height 1
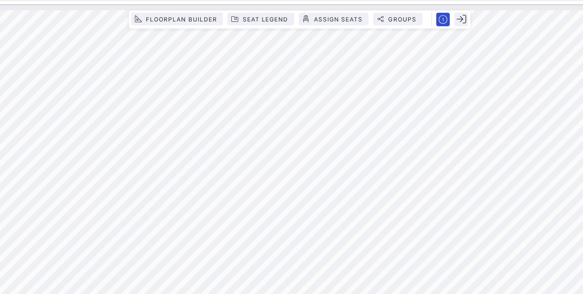
click at [441, 257] on html "Event Builder Guests Floor Plan All Groups Journeys Comms QR Scanner Team Setti…" at bounding box center [291, 147] width 583 height 294
click at [263, 252] on html "Event Builder Guests Floor Plan All Groups Journeys Comms QR Scanner Team Setti…" at bounding box center [291, 147] width 583 height 294
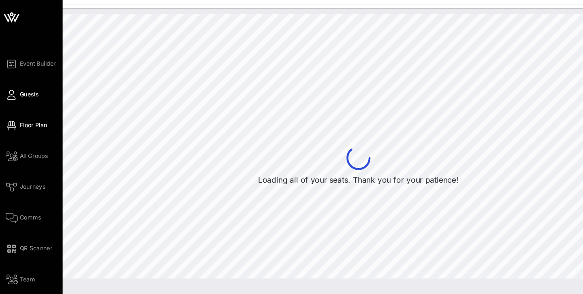
click at [13, 80] on icon at bounding box center [10, 79] width 10 height 1
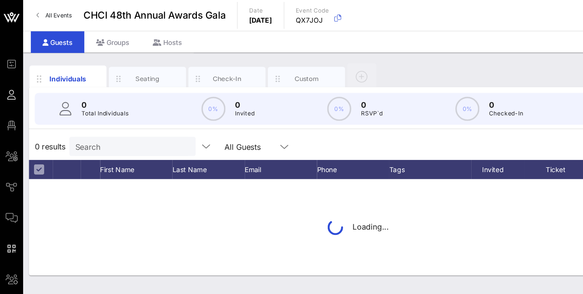
click at [122, 124] on input "Search" at bounding box center [110, 123] width 95 height 11
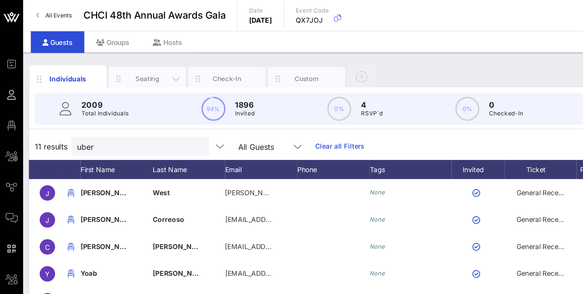
click at [128, 66] on div "Seating" at bounding box center [124, 66] width 36 height 8
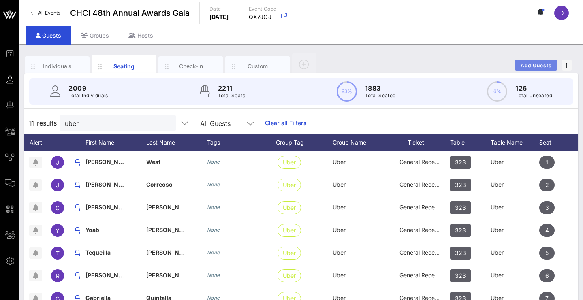
click at [528, 60] on button "Add Guests" at bounding box center [536, 65] width 42 height 11
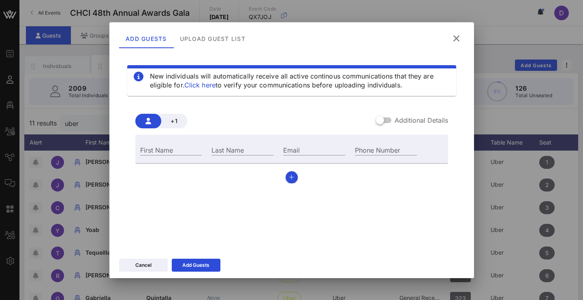
click at [460, 37] on icon at bounding box center [455, 38] width 13 height 13
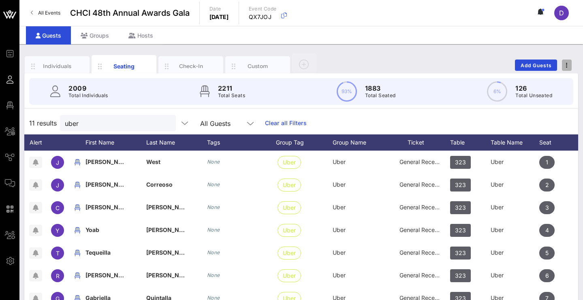
click at [570, 66] on span "button" at bounding box center [567, 65] width 10 height 6
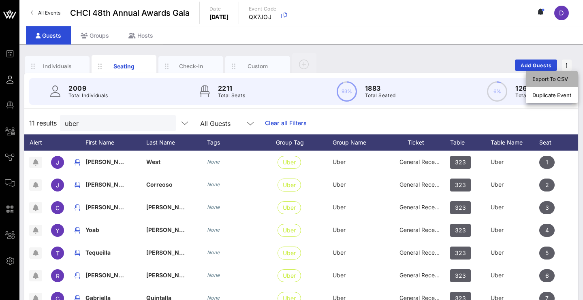
click at [566, 79] on div "Export To CSV" at bounding box center [551, 79] width 39 height 6
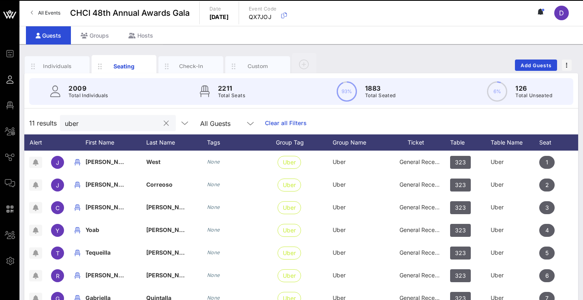
click at [125, 116] on div "uber" at bounding box center [112, 123] width 95 height 16
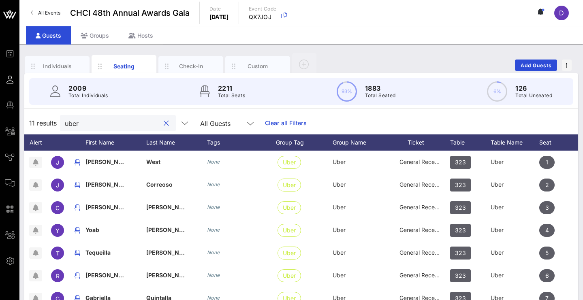
click at [125, 125] on input "uber" at bounding box center [112, 123] width 95 height 11
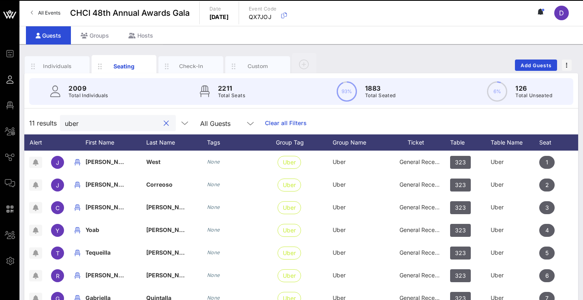
paste input "christophercanela16@gmail.com"
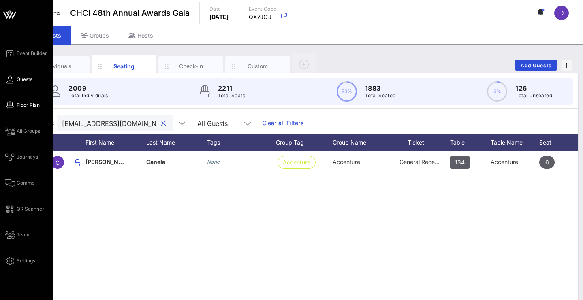
type input "christophercanela16@gmail.com"
click at [14, 104] on link "Floor Plan" at bounding box center [22, 105] width 35 height 10
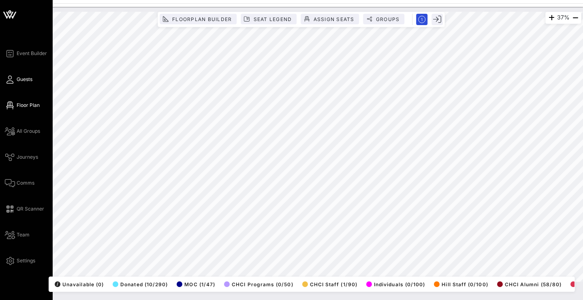
click at [11, 80] on icon at bounding box center [10, 79] width 10 height 1
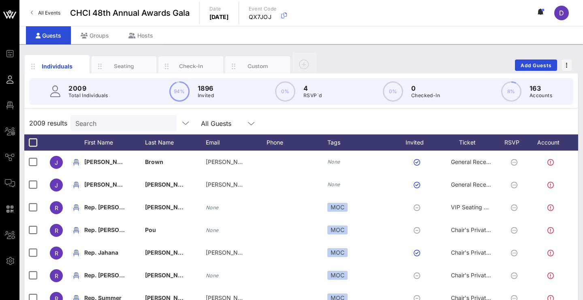
click at [120, 128] on div "Search" at bounding box center [122, 123] width 95 height 16
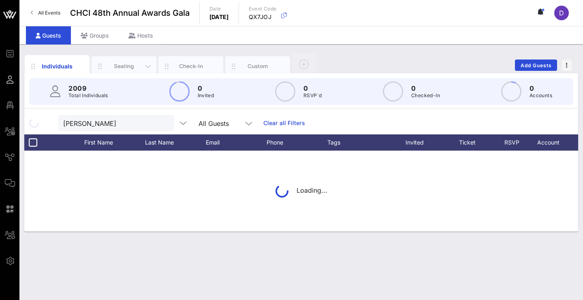
drag, startPoint x: 120, startPoint y: 128, endPoint x: 128, endPoint y: 73, distance: 56.5
click at [128, 73] on div "Seating" at bounding box center [124, 66] width 65 height 20
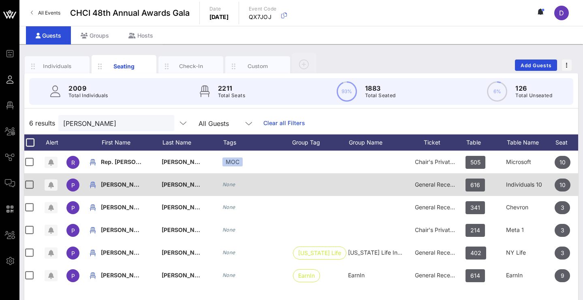
scroll to position [0, 4]
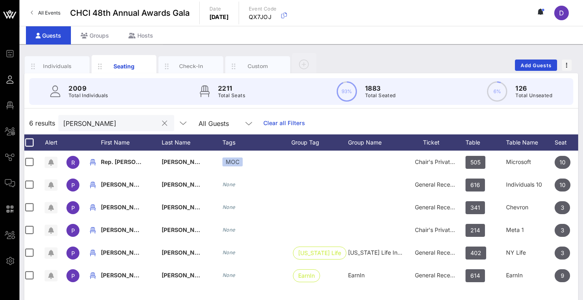
click at [136, 129] on div "Patrick" at bounding box center [110, 123] width 95 height 16
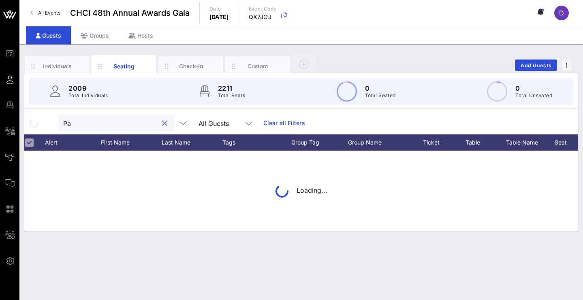
type input "P"
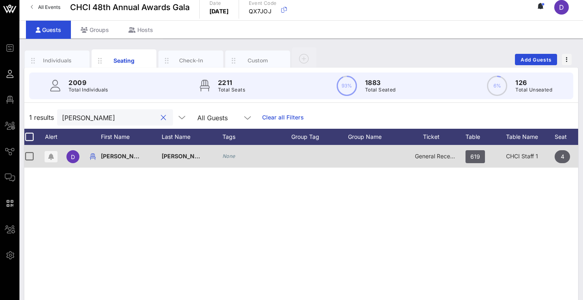
scroll to position [6, 0]
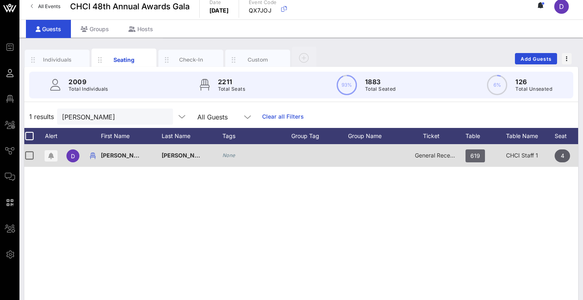
click at [477, 160] on span "619" at bounding box center [475, 155] width 10 height 13
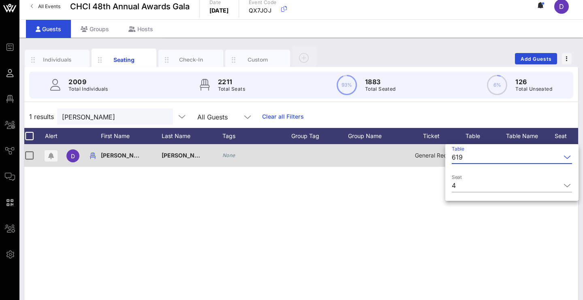
click at [477, 160] on input "Table" at bounding box center [513, 157] width 95 height 13
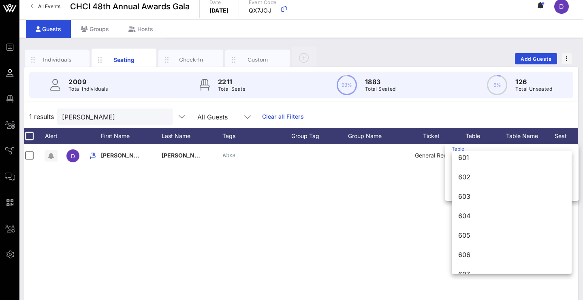
scroll to position [3982, 0]
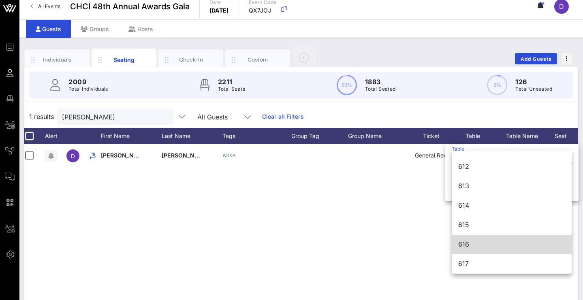
click at [468, 245] on div "616" at bounding box center [511, 245] width 107 height 8
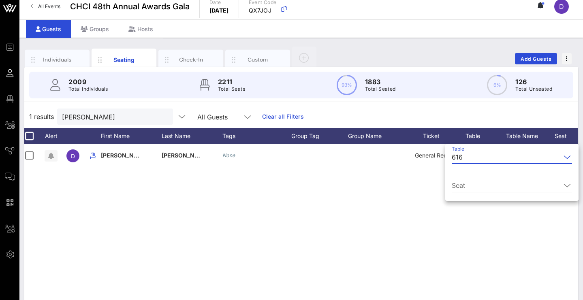
click at [469, 245] on div "D Dennis Sanchez None General Reception 619 CHCI Staff 1 4 None" at bounding box center [301, 265] width 554 height 243
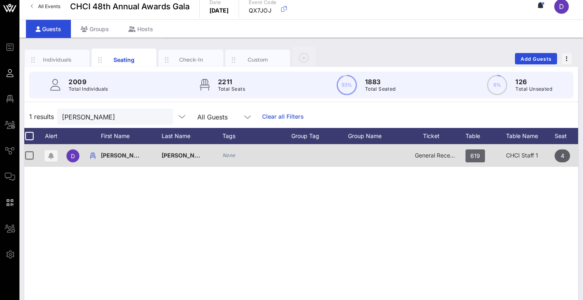
click at [479, 159] on span "619" at bounding box center [475, 155] width 10 height 13
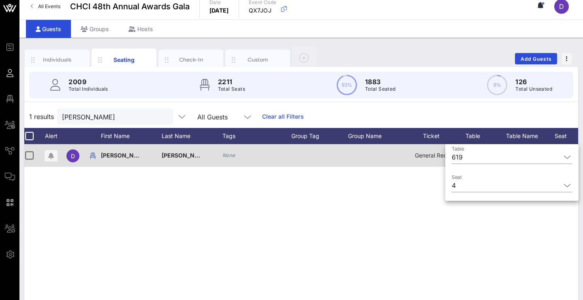
click at [479, 159] on input "Table" at bounding box center [513, 157] width 95 height 13
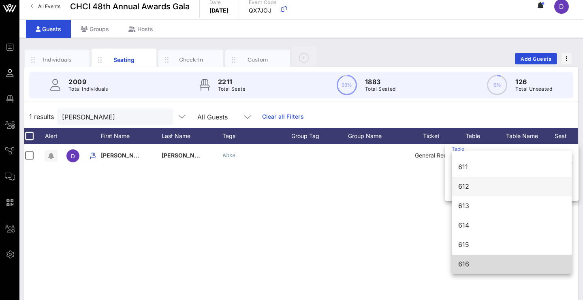
scroll to position [3965, 0]
click at [467, 261] on div "616" at bounding box center [511, 262] width 107 height 8
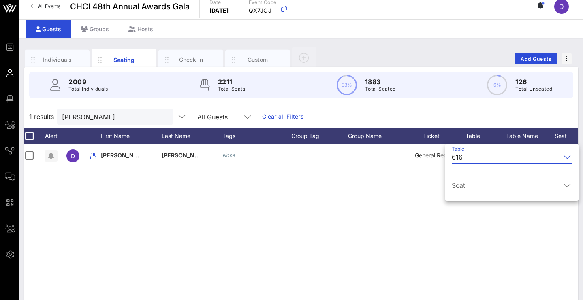
scroll to position [0, 0]
click at [422, 275] on div "D Dennis Sanchez None General Reception 619 CHCI Staff 1 4 None" at bounding box center [301, 265] width 554 height 243
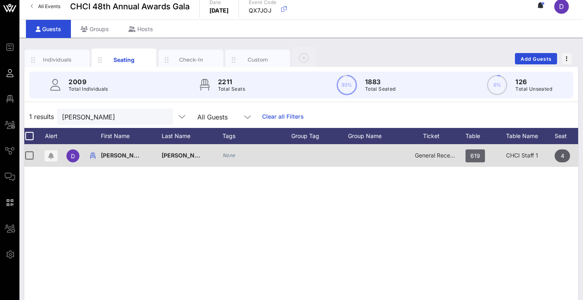
click at [480, 156] on span "619" at bounding box center [474, 155] width 19 height 13
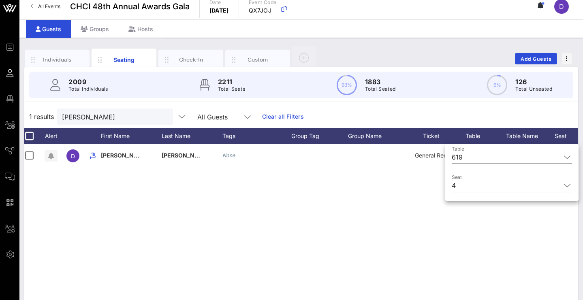
click at [480, 157] on input "Table" at bounding box center [513, 157] width 95 height 13
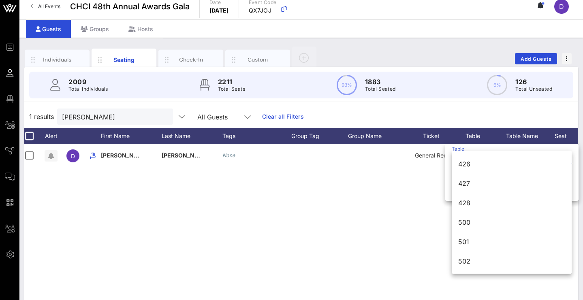
scroll to position [3982, 0]
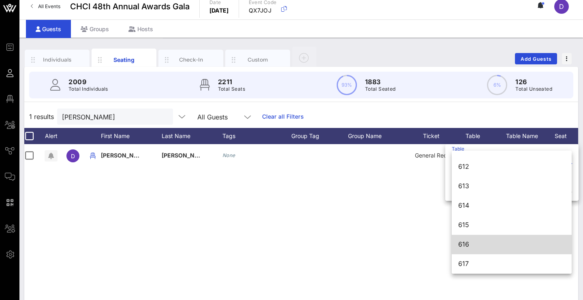
click at [471, 244] on div "616" at bounding box center [511, 245] width 107 height 8
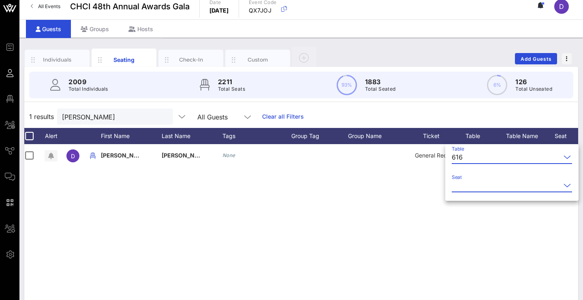
click at [474, 189] on input "Seat" at bounding box center [506, 185] width 109 height 13
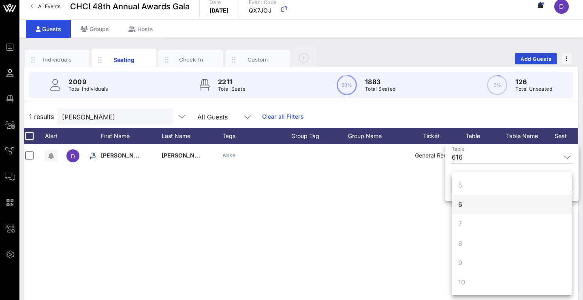
scroll to position [78, 0]
click at [471, 203] on div "6" at bounding box center [512, 204] width 120 height 19
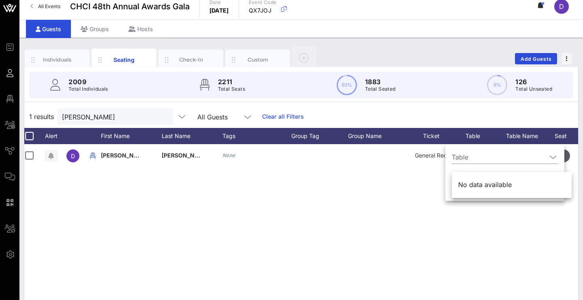
scroll to position [0, 0]
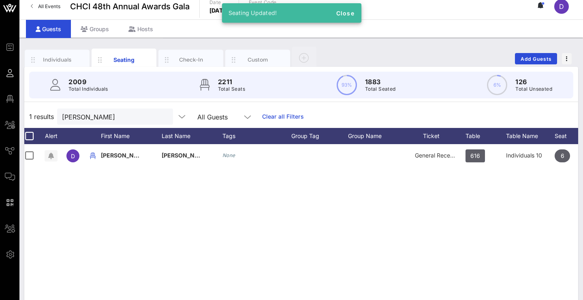
click at [457, 232] on div "D Dennis Sanchez None General Reception 616 Individuals 10 6 None" at bounding box center [301, 265] width 554 height 243
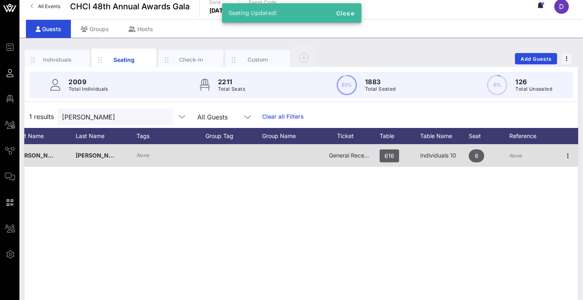
scroll to position [0, 90]
click at [569, 151] on icon "button" at bounding box center [568, 156] width 10 height 10
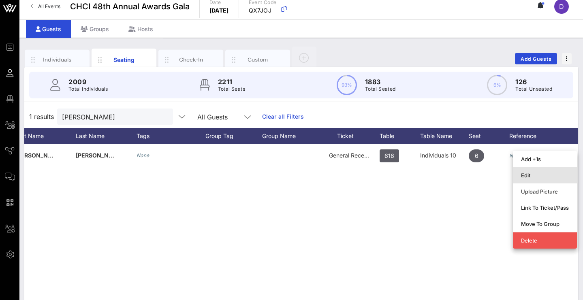
click at [543, 178] on div "Edit" at bounding box center [545, 175] width 48 height 6
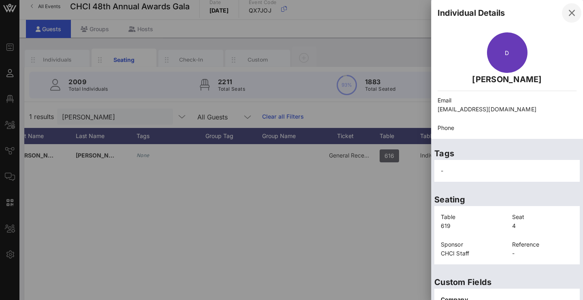
scroll to position [0, 0]
click at [567, 16] on icon "button" at bounding box center [572, 13] width 10 height 10
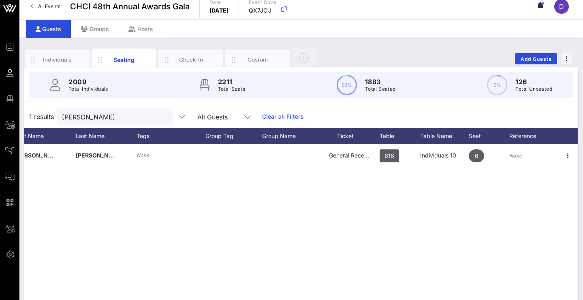
click at [388, 228] on div "D Dennis Sanchez None General Reception 616 Individuals 10 6 None" at bounding box center [301, 265] width 554 height 243
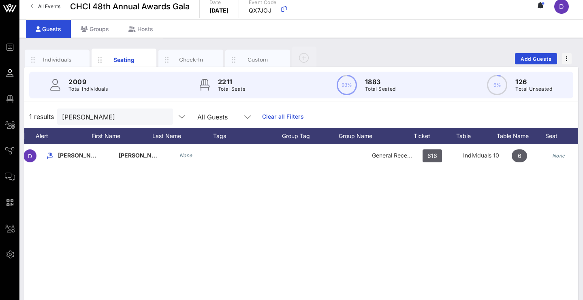
scroll to position [0, 13]
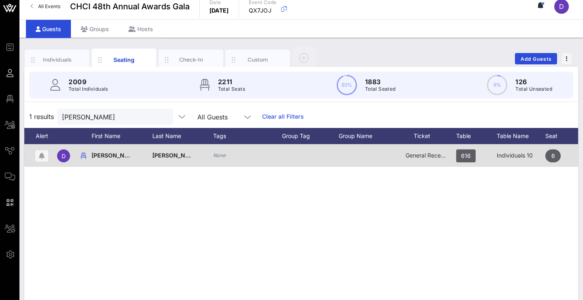
click at [424, 155] on span "General Reception" at bounding box center [429, 155] width 49 height 7
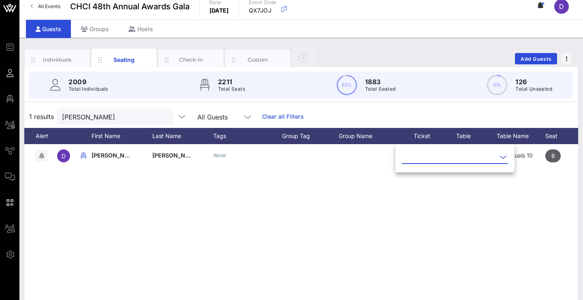
click at [425, 159] on input "text" at bounding box center [449, 157] width 95 height 13
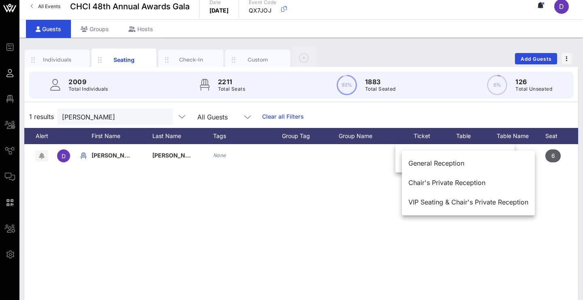
click at [350, 194] on div "D Dennis Sanchez None General Reception 616 Individuals 10 6 None" at bounding box center [301, 265] width 554 height 243
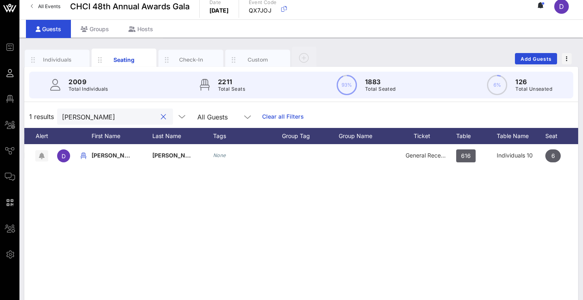
click at [126, 120] on input "Dennis" at bounding box center [109, 116] width 95 height 11
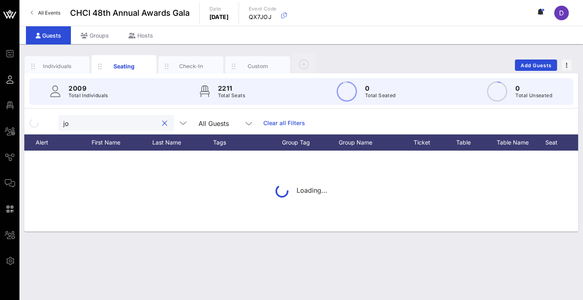
scroll to position [0, 0]
type input "j"
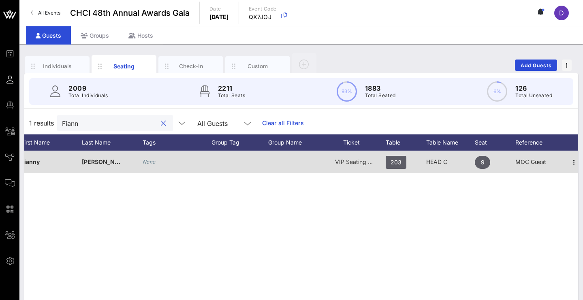
scroll to position [0, 90]
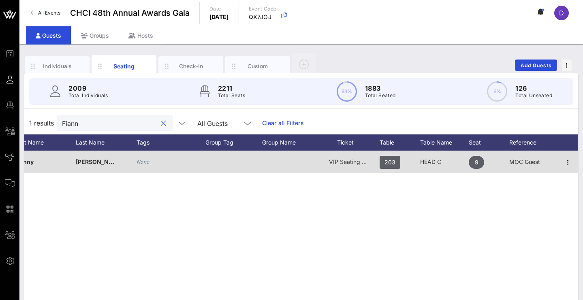
click at [350, 162] on span "VIP Seating & Chair's Private Reception" at bounding box center [381, 161] width 105 height 7
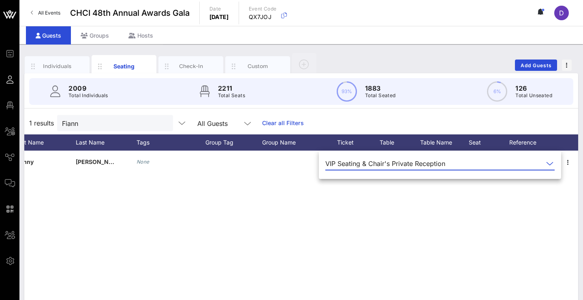
click at [369, 165] on div "VIP Seating & Chair's Private Reception" at bounding box center [385, 163] width 120 height 7
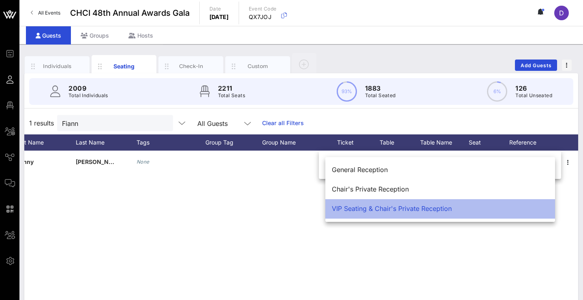
click at [363, 207] on div "VIP Seating & Chair's Private Reception" at bounding box center [440, 209] width 217 height 8
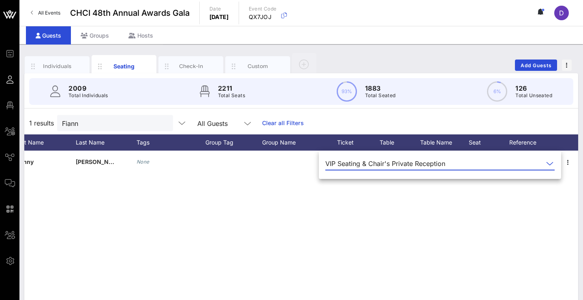
click at [356, 213] on div "F Fianny Cabrera None VIP Seating & Chair's Private Reception 203 HEAD C 9 MOC …" at bounding box center [301, 272] width 554 height 243
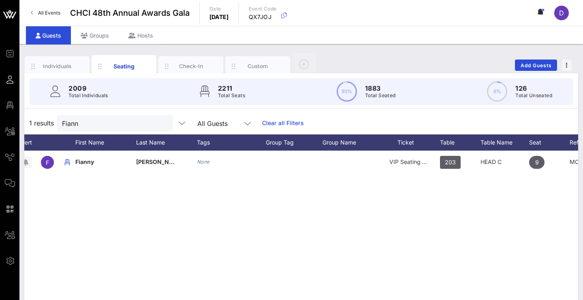
scroll to position [0, 0]
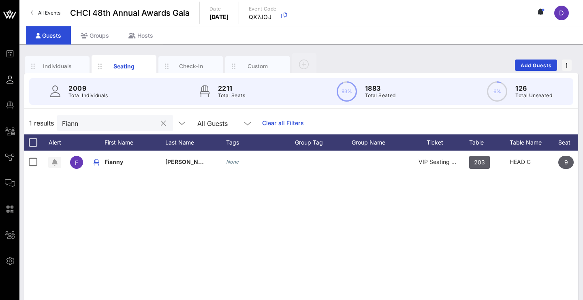
click at [119, 125] on input "Fiann" at bounding box center [109, 123] width 95 height 11
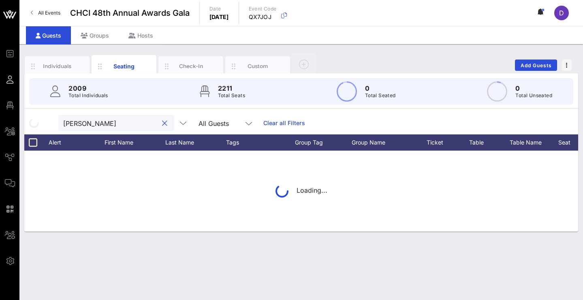
type input "adriano"
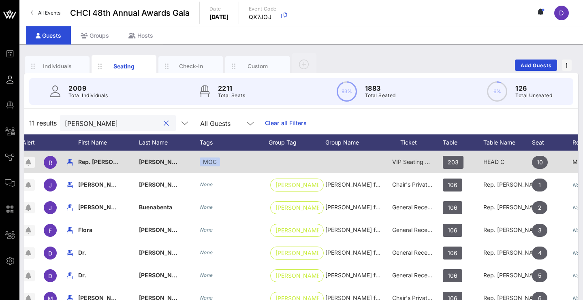
scroll to position [0, 34]
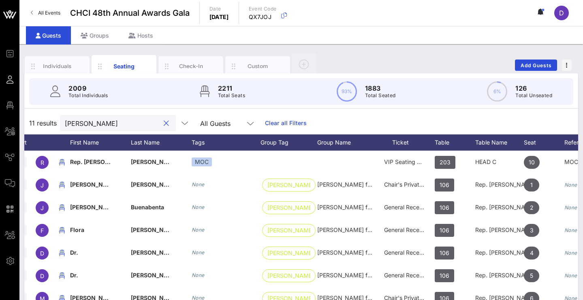
click at [141, 119] on input "adriano" at bounding box center [112, 123] width 95 height 11
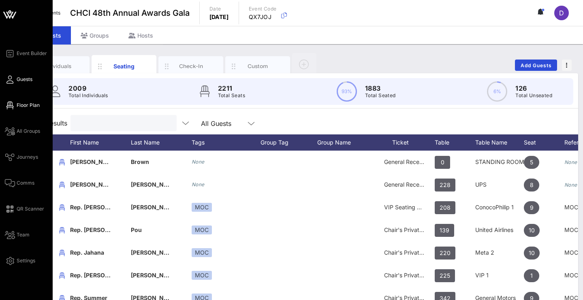
click at [19, 105] on span "Floor Plan" at bounding box center [28, 105] width 23 height 7
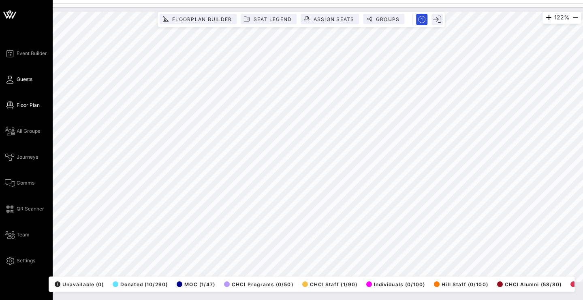
click at [11, 80] on icon at bounding box center [10, 79] width 10 height 1
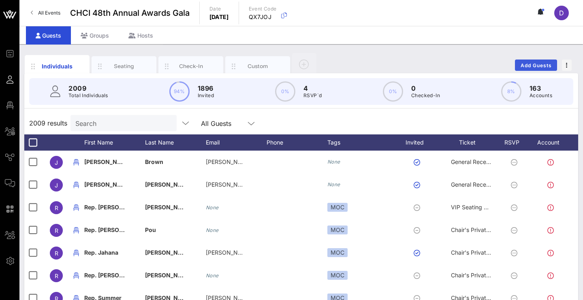
click at [541, 68] on span "Add Guests" at bounding box center [536, 65] width 32 height 6
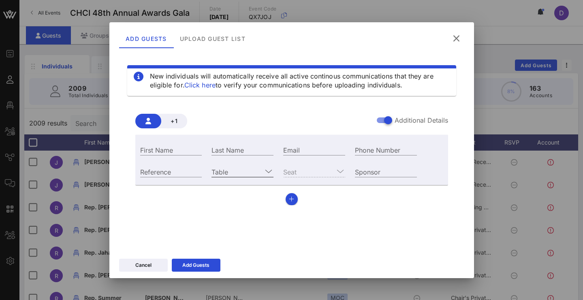
click at [244, 175] on input "Table" at bounding box center [236, 171] width 51 height 11
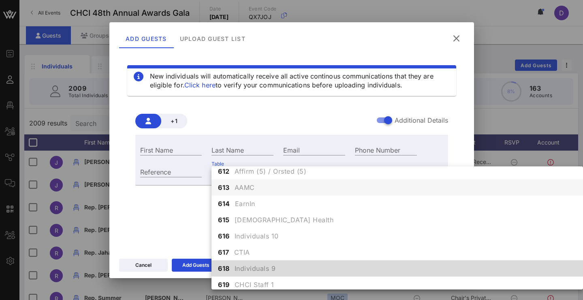
scroll to position [3331, 0]
click at [250, 265] on span "Individuals 9" at bounding box center [255, 269] width 41 height 10
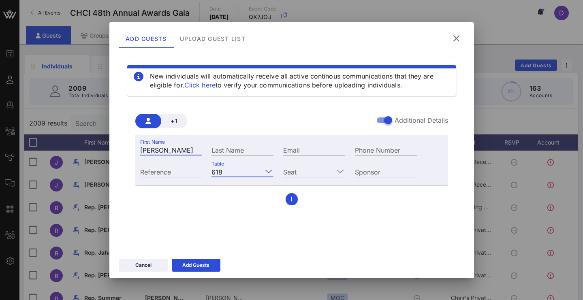
type input "[PERSON_NAME]"
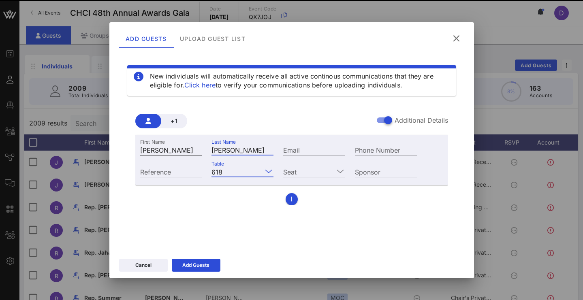
type input "[PERSON_NAME]"
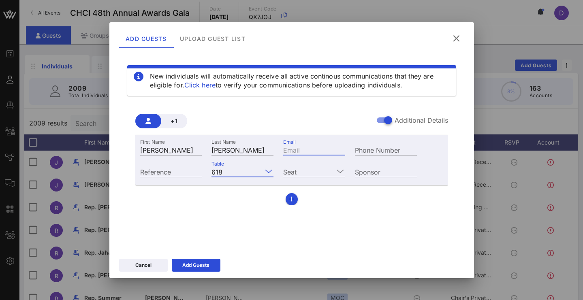
click at [162, 183] on div "First Name [PERSON_NAME] Last Name [PERSON_NAME] Email Phone Number Reference T…" at bounding box center [291, 160] width 313 height 50
click at [332, 171] on input "Seat" at bounding box center [308, 171] width 51 height 11
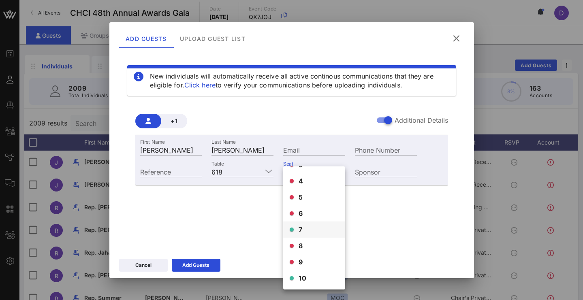
scroll to position [45, 0]
click at [309, 225] on div "7" at bounding box center [314, 230] width 62 height 16
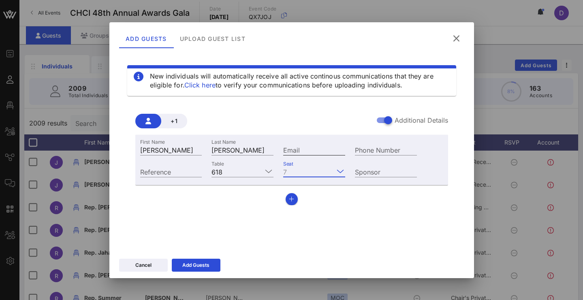
click at [303, 151] on input "Email" at bounding box center [314, 150] width 62 height 11
click at [250, 222] on div "New individuals will automatically receive all active continous communications …" at bounding box center [291, 149] width 345 height 194
click at [456, 36] on icon at bounding box center [456, 39] width 11 height 10
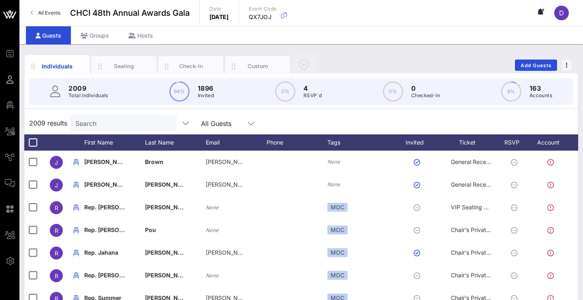
click at [153, 128] on input "Search" at bounding box center [122, 123] width 95 height 11
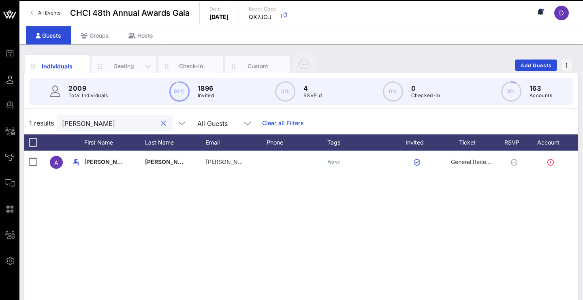
click at [139, 66] on div "Seating" at bounding box center [124, 66] width 36 height 8
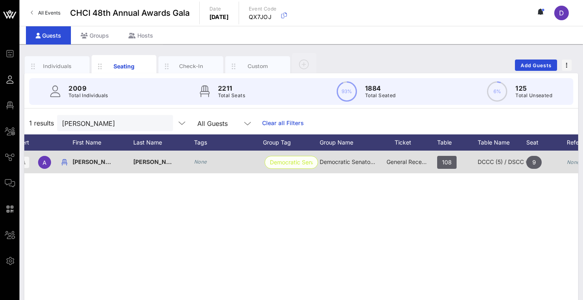
scroll to position [0, 41]
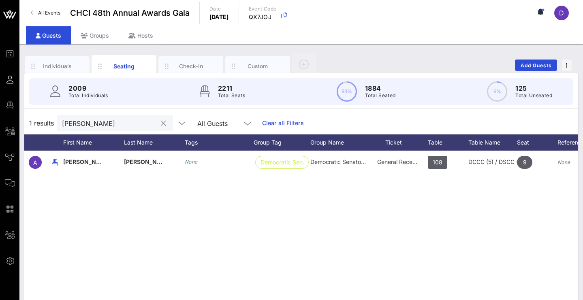
click at [114, 125] on input "Alex Ochoa" at bounding box center [109, 123] width 95 height 11
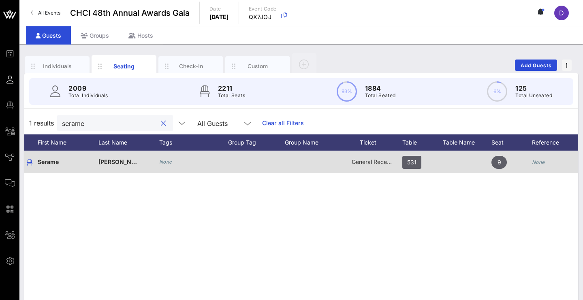
scroll to position [0, 85]
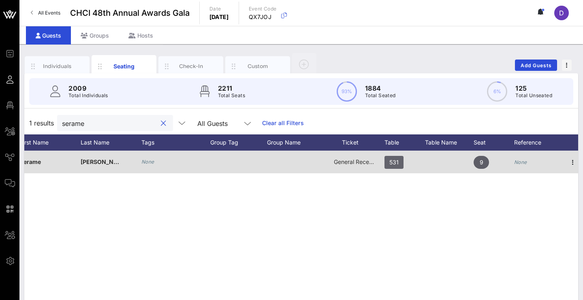
type input "serame"
click at [390, 162] on span "531" at bounding box center [393, 162] width 9 height 13
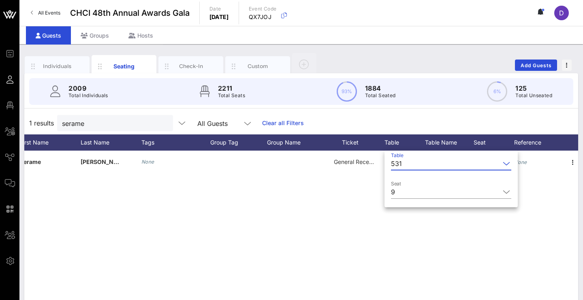
click at [335, 200] on div "S Serame Castillo None General Reception 531 9 None" at bounding box center [301, 272] width 554 height 243
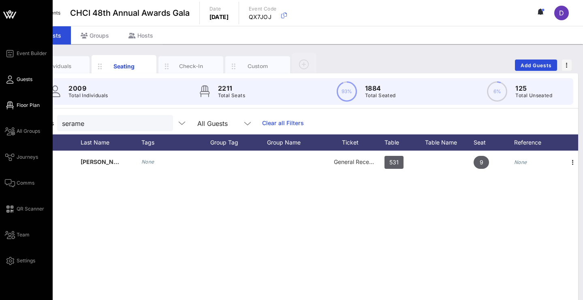
click at [10, 105] on icon at bounding box center [10, 105] width 10 height 1
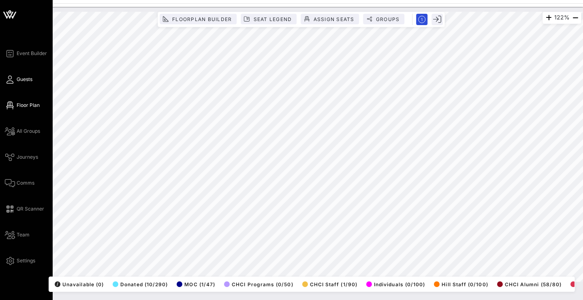
click at [12, 80] on icon at bounding box center [10, 79] width 10 height 1
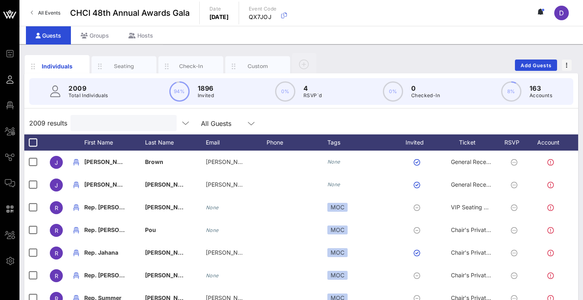
click at [132, 124] on input "text" at bounding box center [122, 123] width 95 height 11
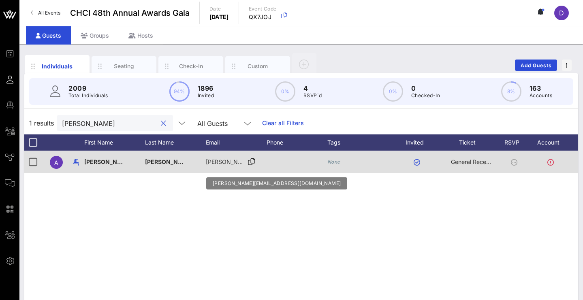
scroll to position [0, 17]
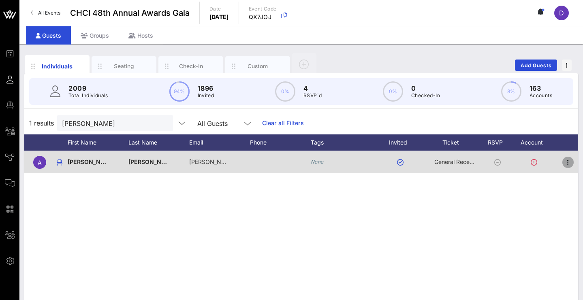
click at [566, 160] on icon "button" at bounding box center [568, 163] width 10 height 10
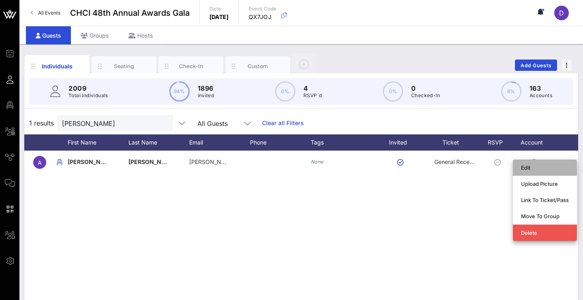
click at [560, 168] on div "Edit" at bounding box center [545, 167] width 48 height 6
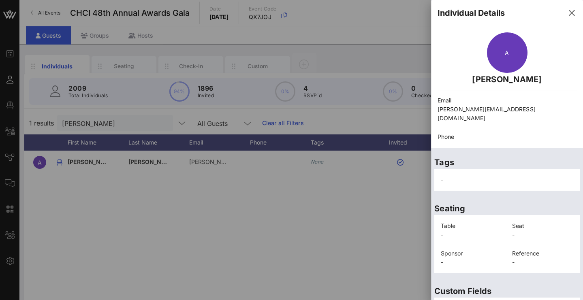
click at [396, 212] on div at bounding box center [291, 150] width 583 height 300
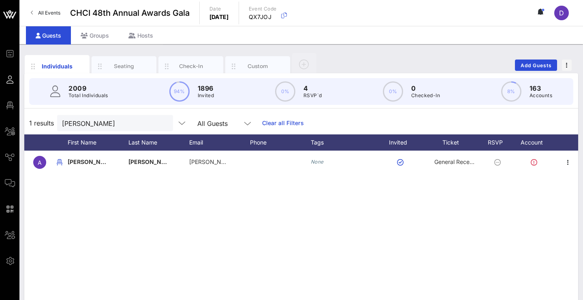
scroll to position [0, 0]
click at [132, 64] on div "Seating" at bounding box center [124, 66] width 36 height 8
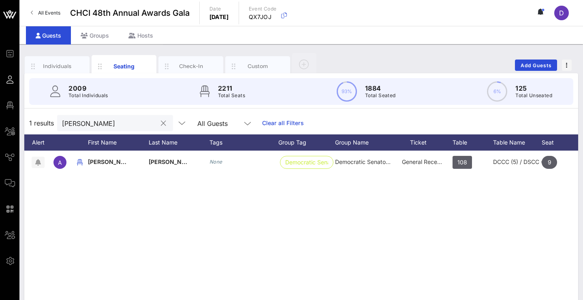
click at [111, 126] on input "Alex ochoa" at bounding box center [109, 123] width 95 height 11
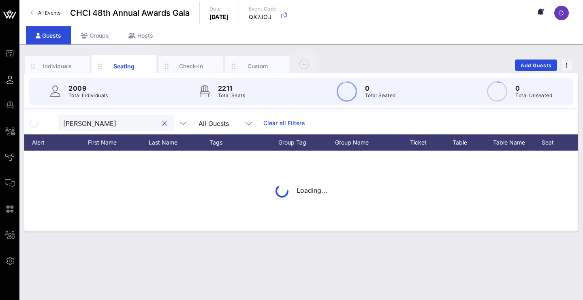
type input "mayra"
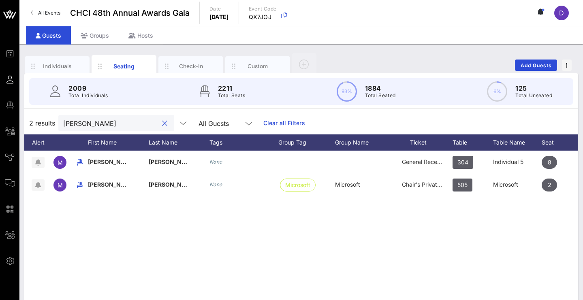
click at [134, 122] on input "mayra" at bounding box center [110, 123] width 95 height 11
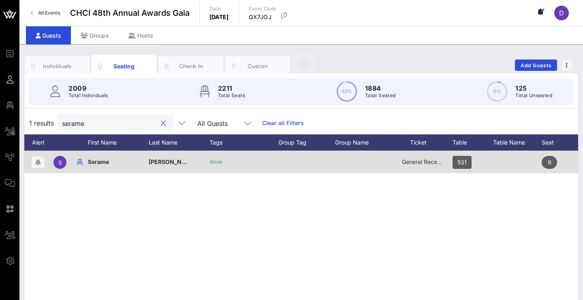
type input "serame"
click at [425, 163] on span "General Reception" at bounding box center [426, 161] width 49 height 7
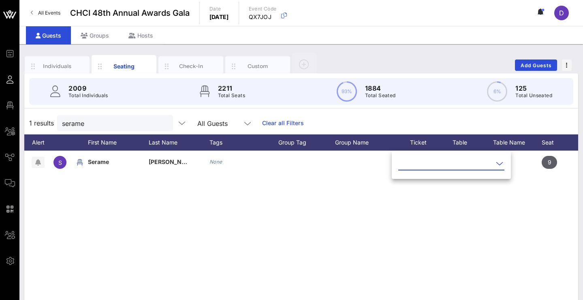
click at [427, 167] on input "text" at bounding box center [445, 163] width 95 height 13
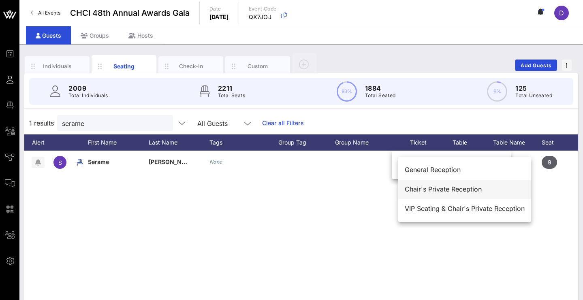
click at [431, 186] on div "Chair's Private Reception" at bounding box center [465, 190] width 120 height 8
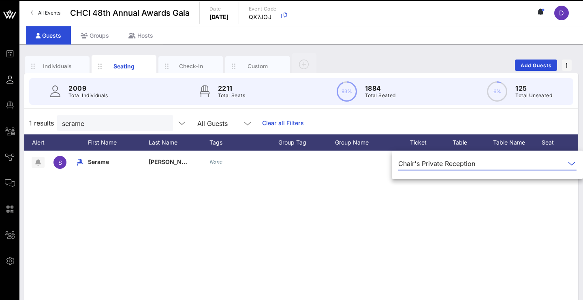
click at [400, 220] on div "S Serame Castillo None Chair's Private Reception 531 9 None" at bounding box center [301, 272] width 554 height 243
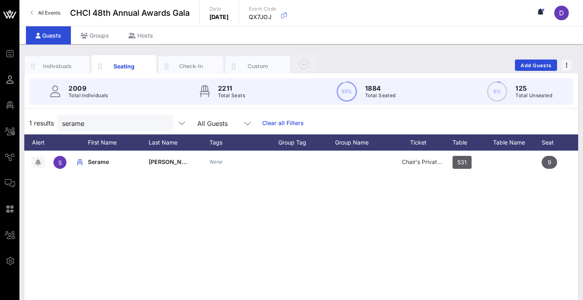
click at [353, 199] on div "S Serame Castillo None Chair's Private Reception 531 9 None" at bounding box center [301, 272] width 554 height 243
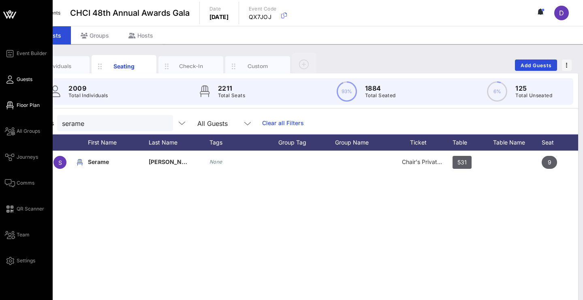
click at [11, 105] on icon at bounding box center [10, 105] width 10 height 1
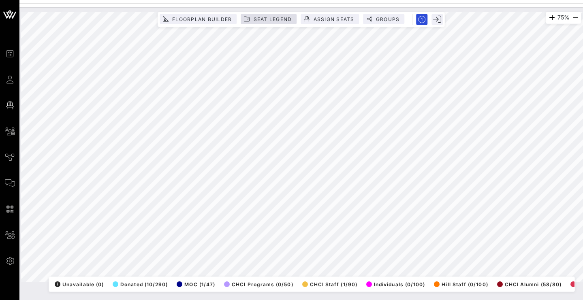
click at [259, 19] on span "Seat Legend" at bounding box center [272, 19] width 39 height 6
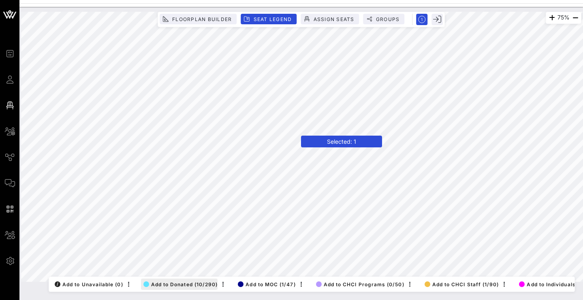
click at [164, 281] on span "Add to Donated (10/290)" at bounding box center [180, 284] width 75 height 6
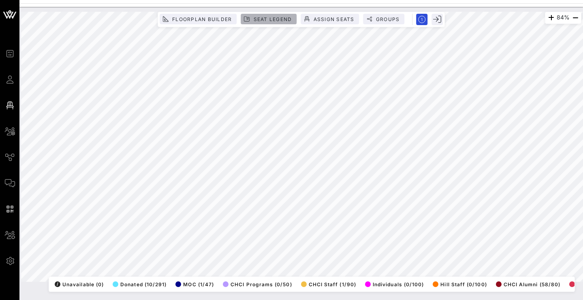
click at [279, 19] on span "Seat Legend" at bounding box center [272, 19] width 39 height 6
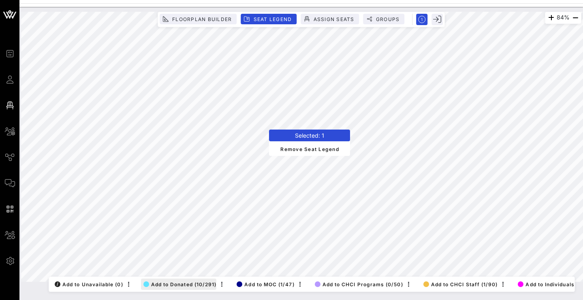
click at [183, 282] on button "Add to Donated (10/291)" at bounding box center [179, 284] width 76 height 11
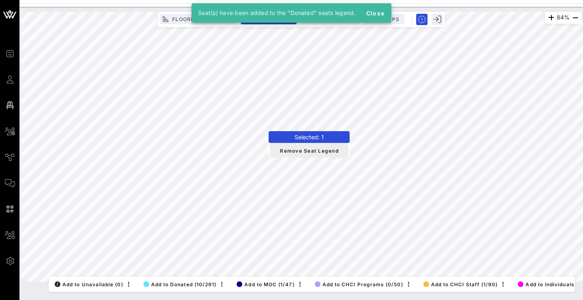
click at [302, 153] on span "Remove Seat Legend" at bounding box center [309, 150] width 66 height 7
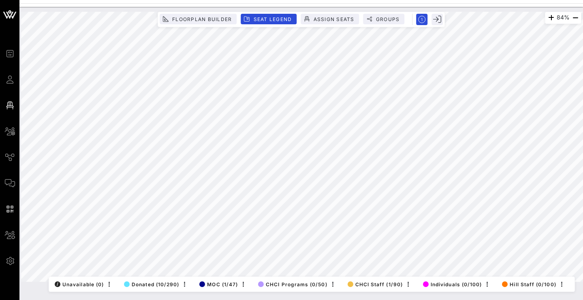
click at [368, 0] on div at bounding box center [300, 1] width 563 height 3
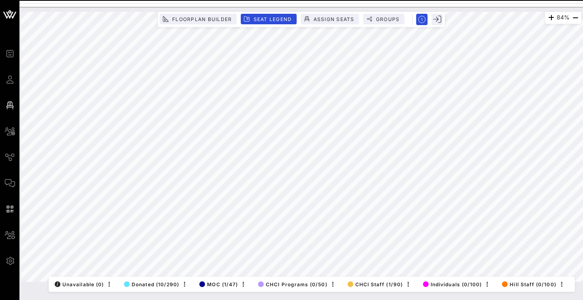
click at [161, 300] on html "Event Builder Guests Floor Plan All Groups Journeys Comms QR Scanner Team Setti…" at bounding box center [291, 150] width 583 height 300
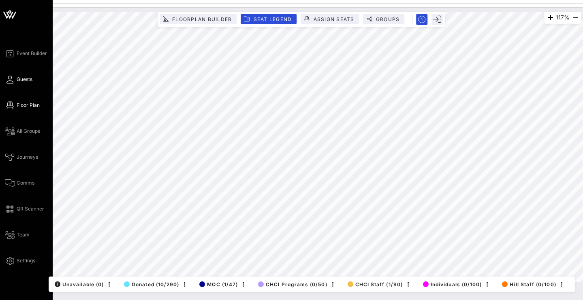
click at [11, 80] on icon at bounding box center [10, 79] width 10 height 1
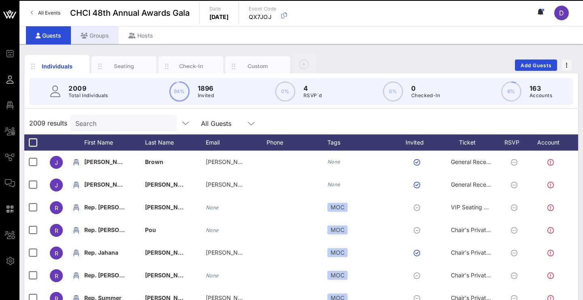
click at [102, 40] on div "Groups" at bounding box center [95, 35] width 48 height 18
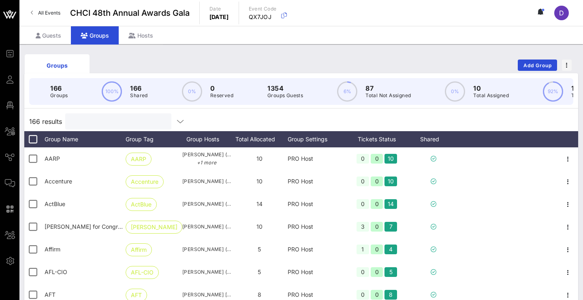
click at [95, 124] on input "text" at bounding box center [117, 121] width 95 height 11
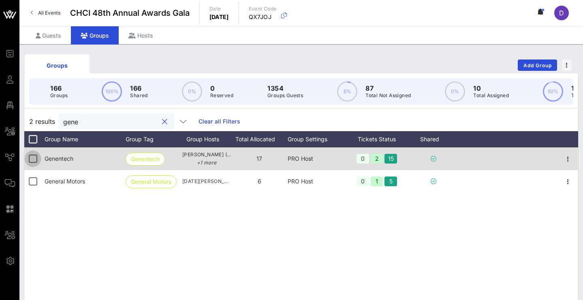
type input "gene"
click at [30, 160] on div at bounding box center [33, 159] width 14 height 14
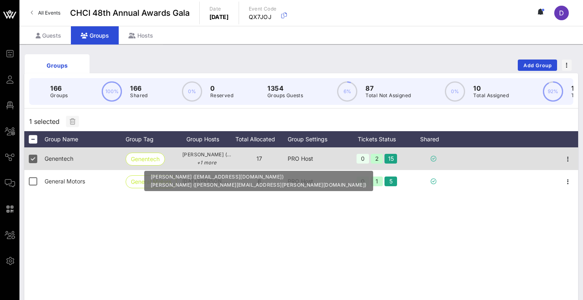
click at [186, 156] on span "[PERSON_NAME] ([EMAIL_ADDRESS][DOMAIN_NAME]) +1 more" at bounding box center [206, 159] width 49 height 16
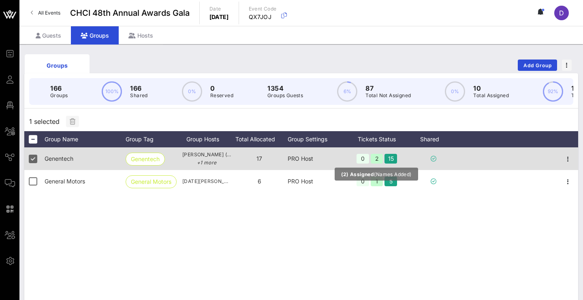
click at [377, 156] on div "2" at bounding box center [377, 159] width 13 height 10
click at [390, 158] on div "15" at bounding box center [390, 159] width 13 height 10
click at [565, 164] on icon "button" at bounding box center [568, 159] width 10 height 10
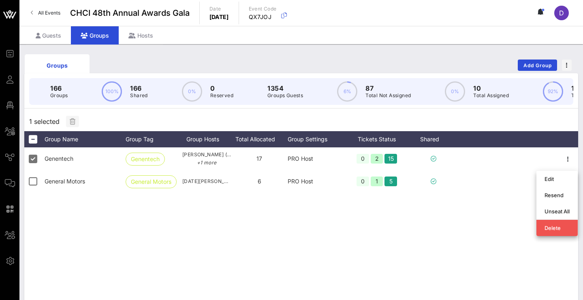
click at [494, 122] on div "1 selected" at bounding box center [301, 121] width 554 height 19
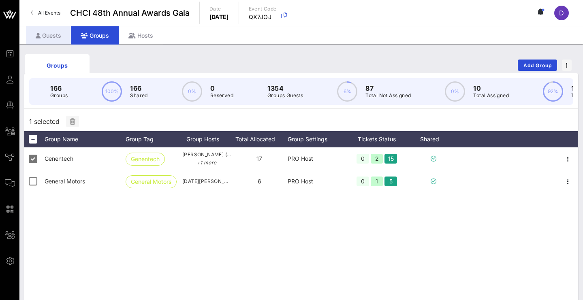
click at [49, 40] on div "Guests" at bounding box center [48, 35] width 45 height 18
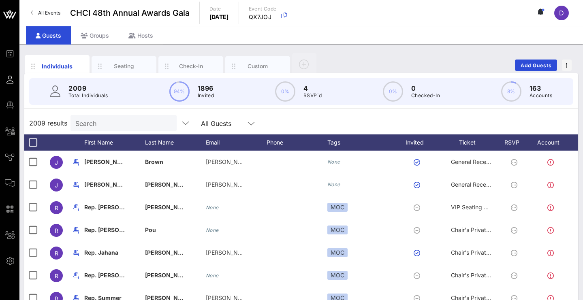
click at [94, 126] on input "Search" at bounding box center [122, 123] width 95 height 11
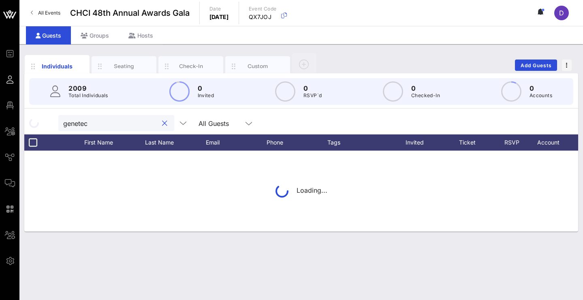
type input "genetech"
